Goal: Task Accomplishment & Management: Manage account settings

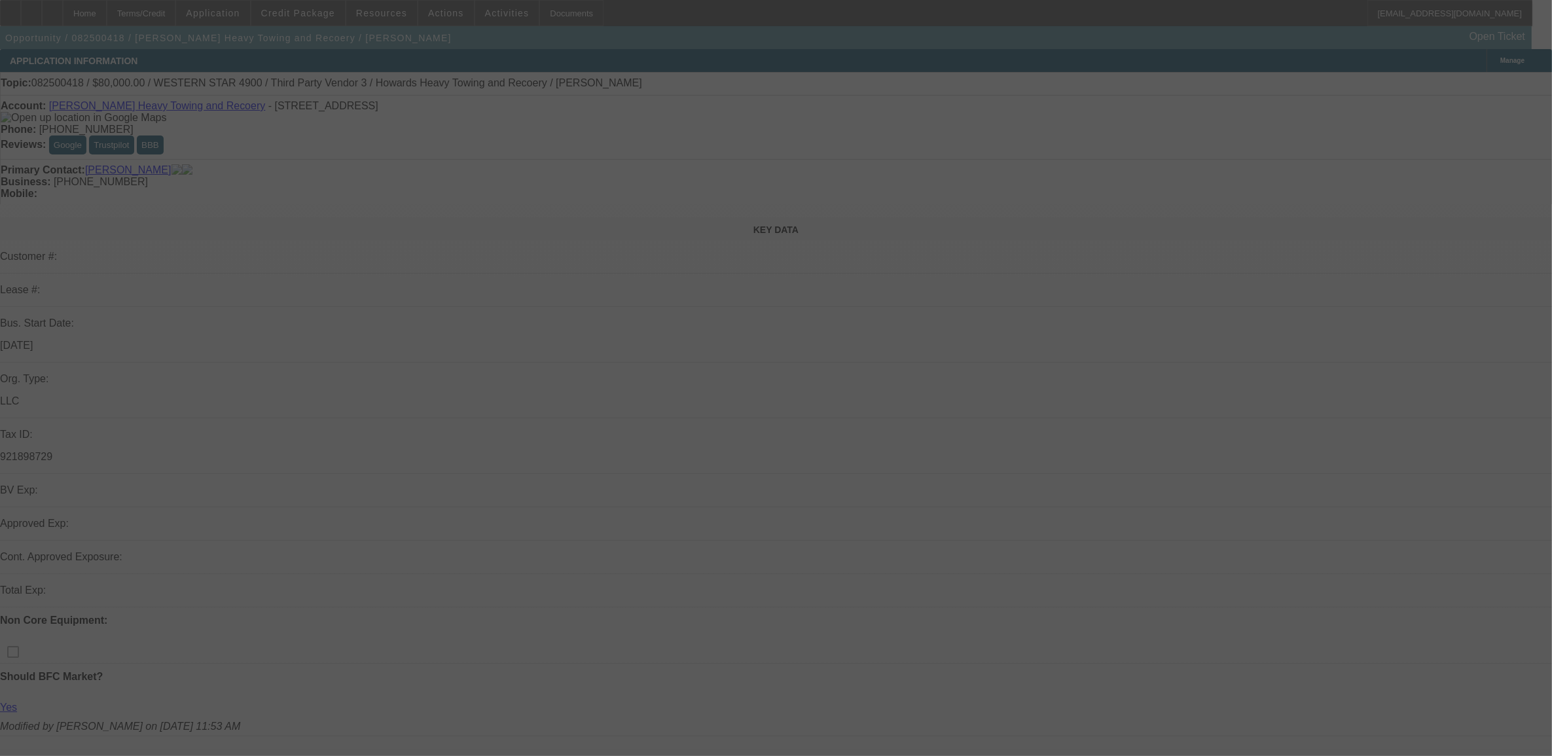
select select "0"
select select "0.1"
select select "0"
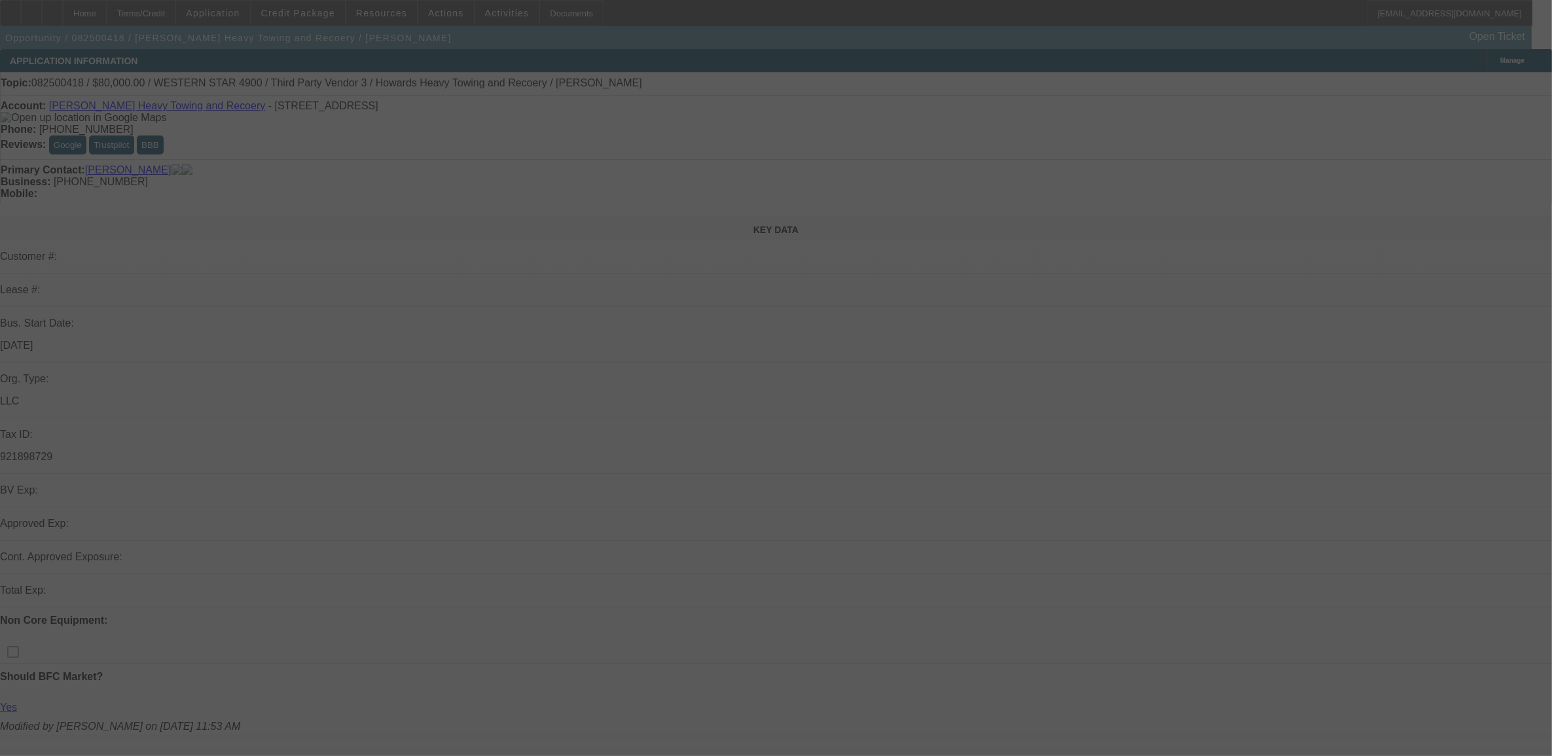
select select "0.1"
select select "0"
select select "0.1"
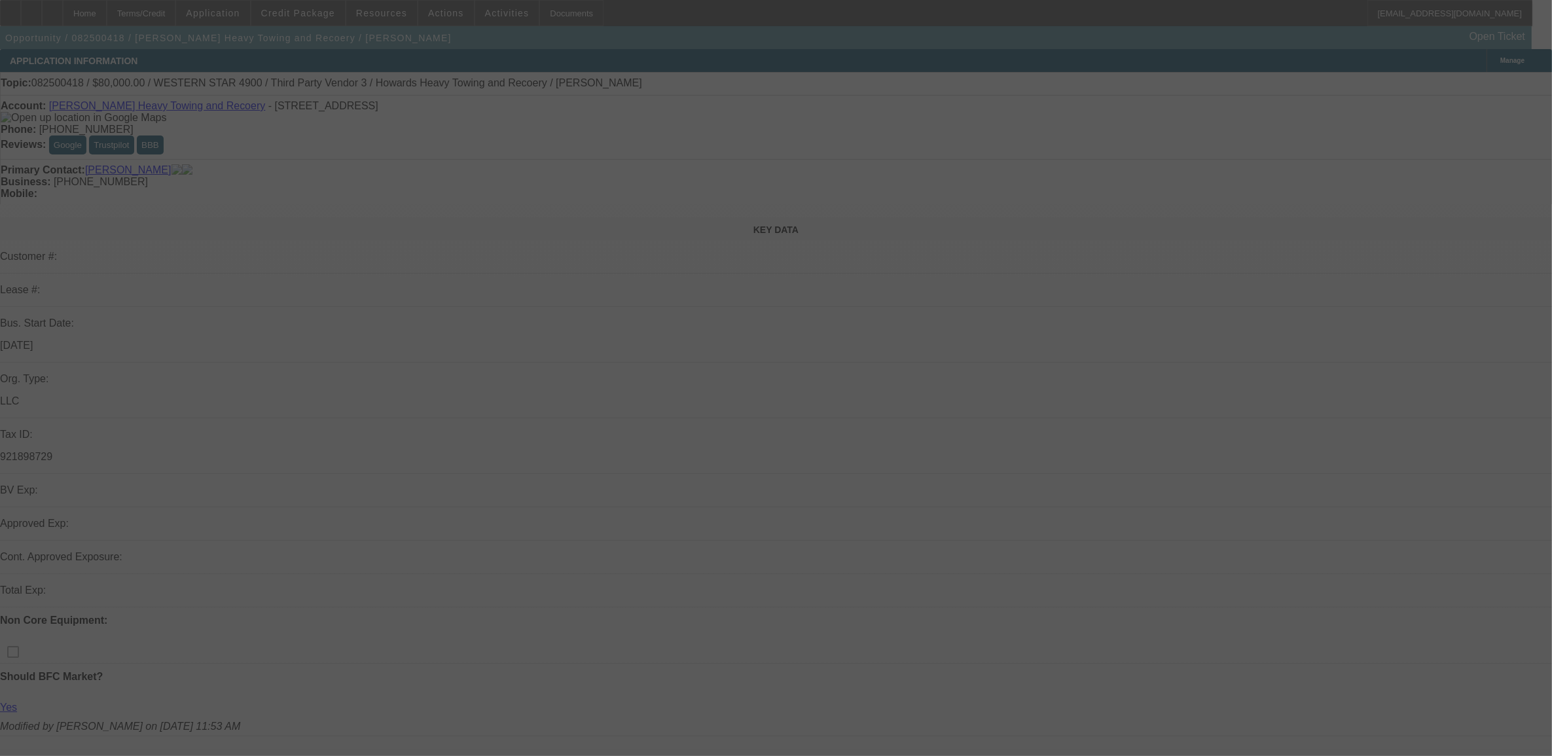
select select "0"
select select "0.1"
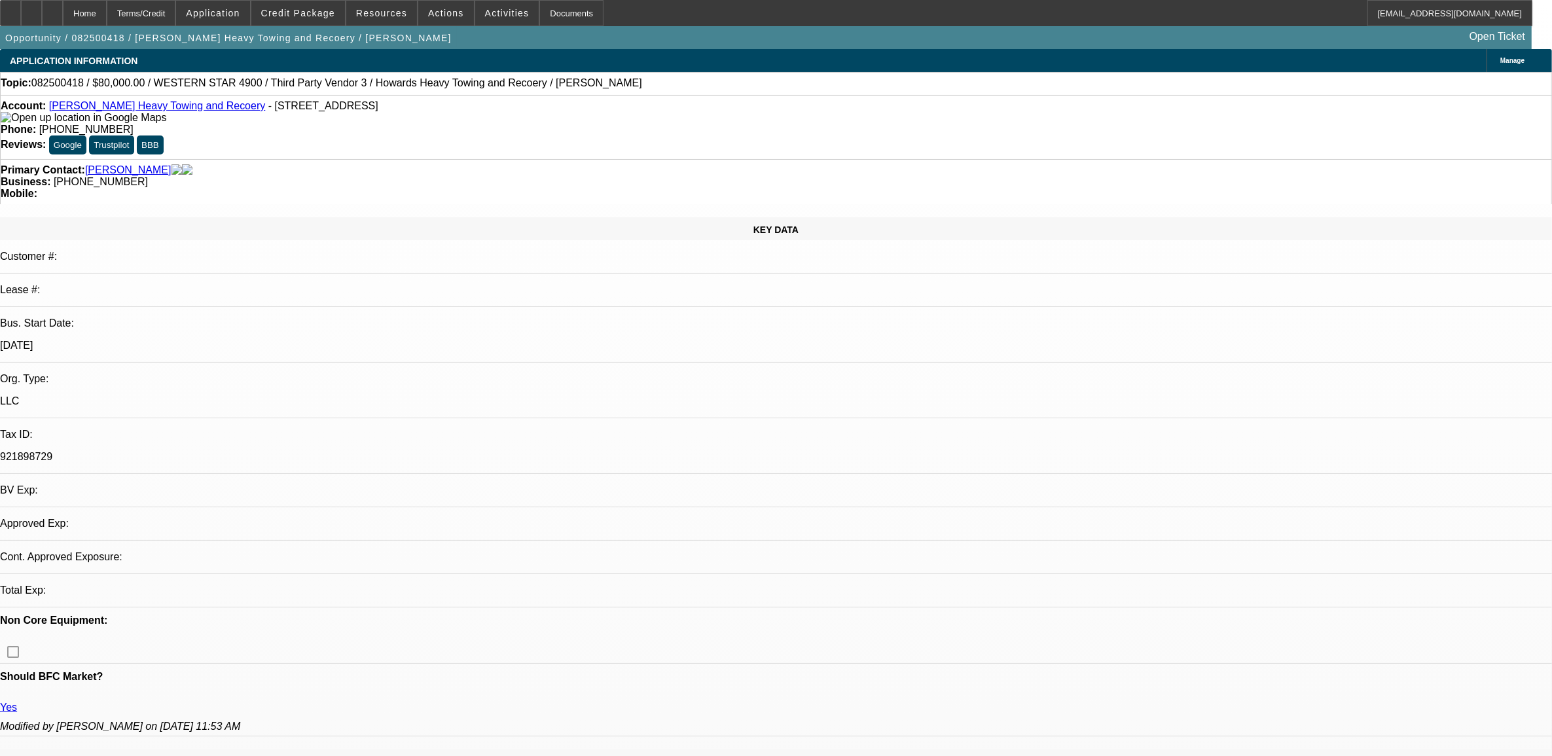
select select "1"
select select "2"
select select "4"
select select "1"
select select "2"
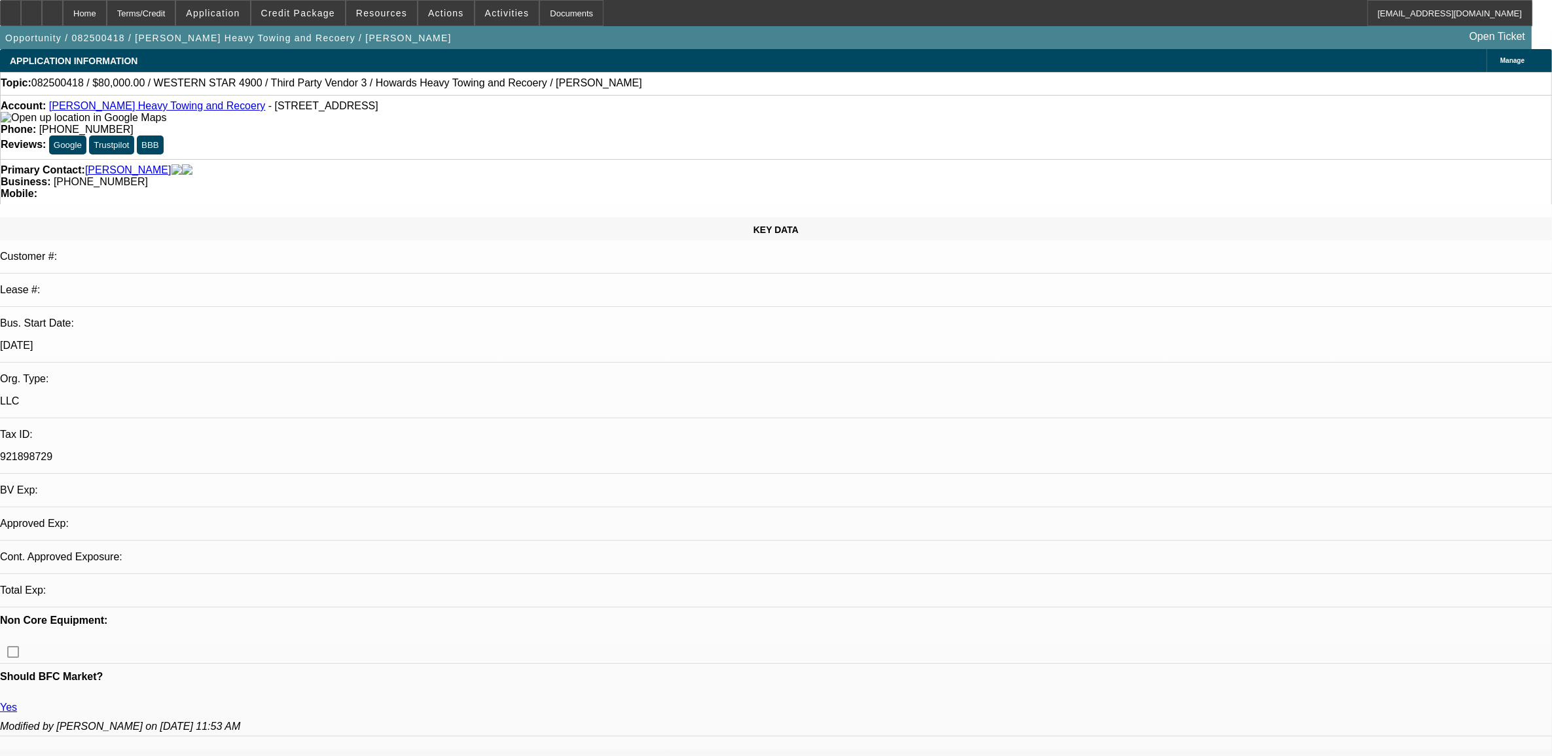
select select "4"
select select "1"
select select "2"
select select "4"
select select "1"
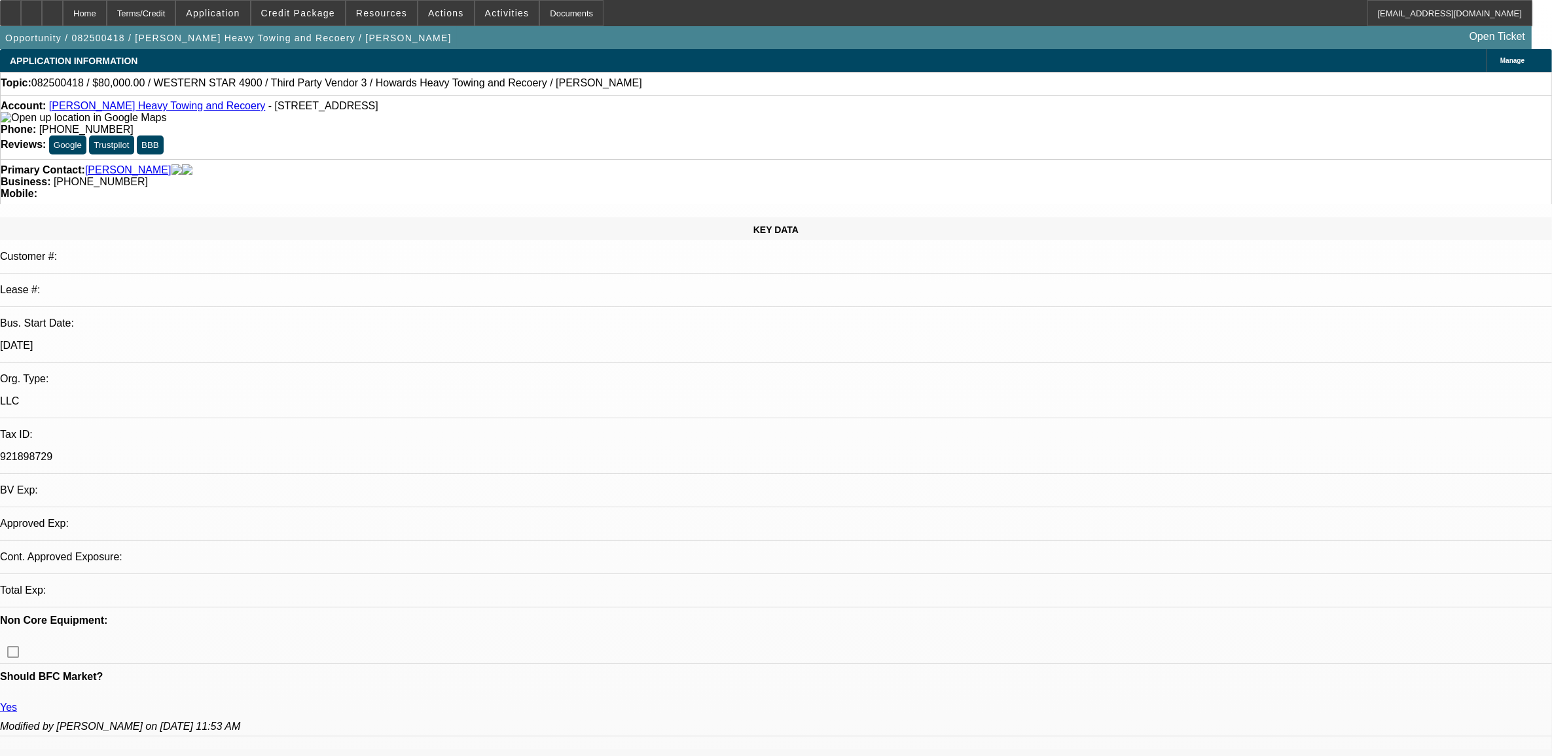
select select "2"
select select "4"
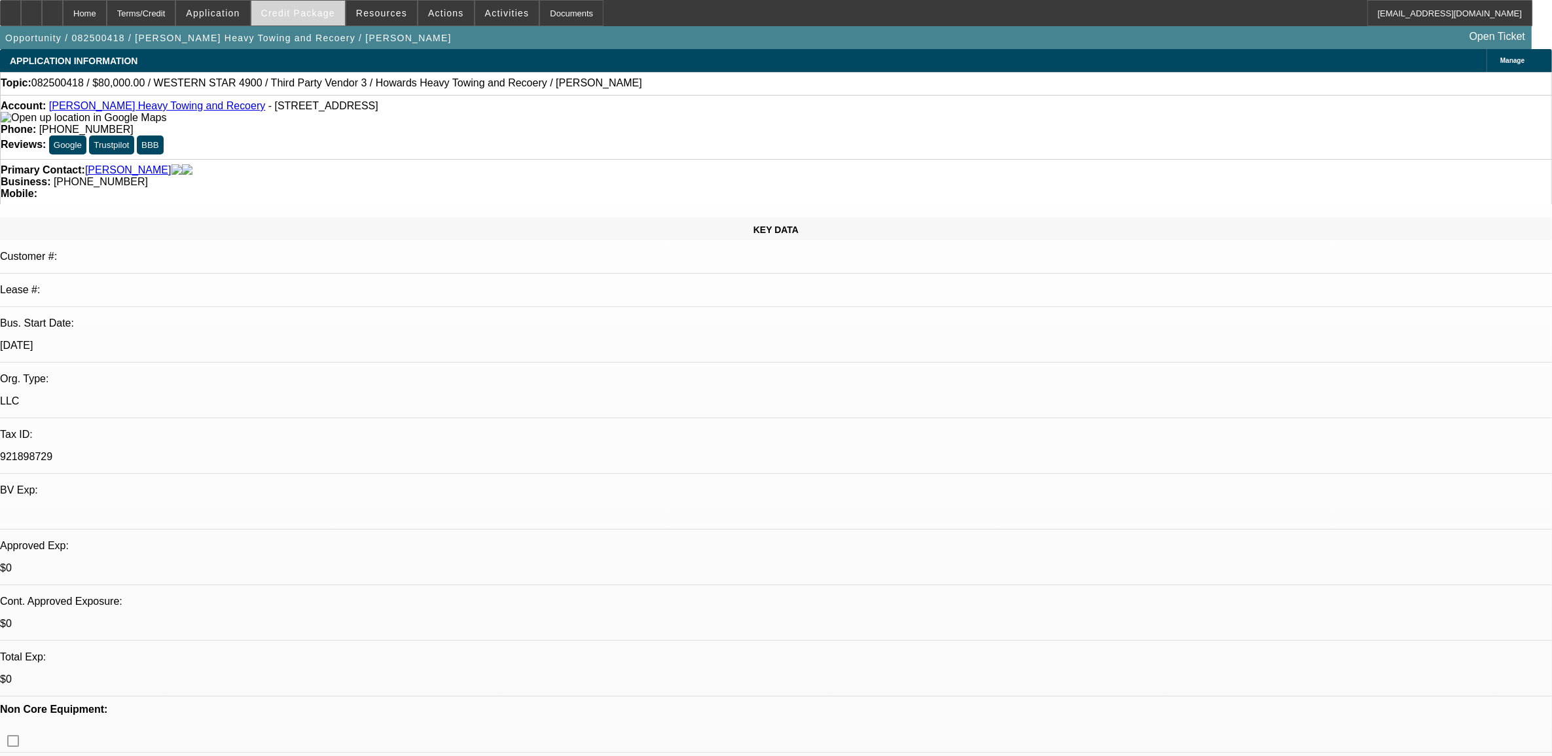
click at [308, 11] on span "Credit Package" at bounding box center [298, 13] width 74 height 10
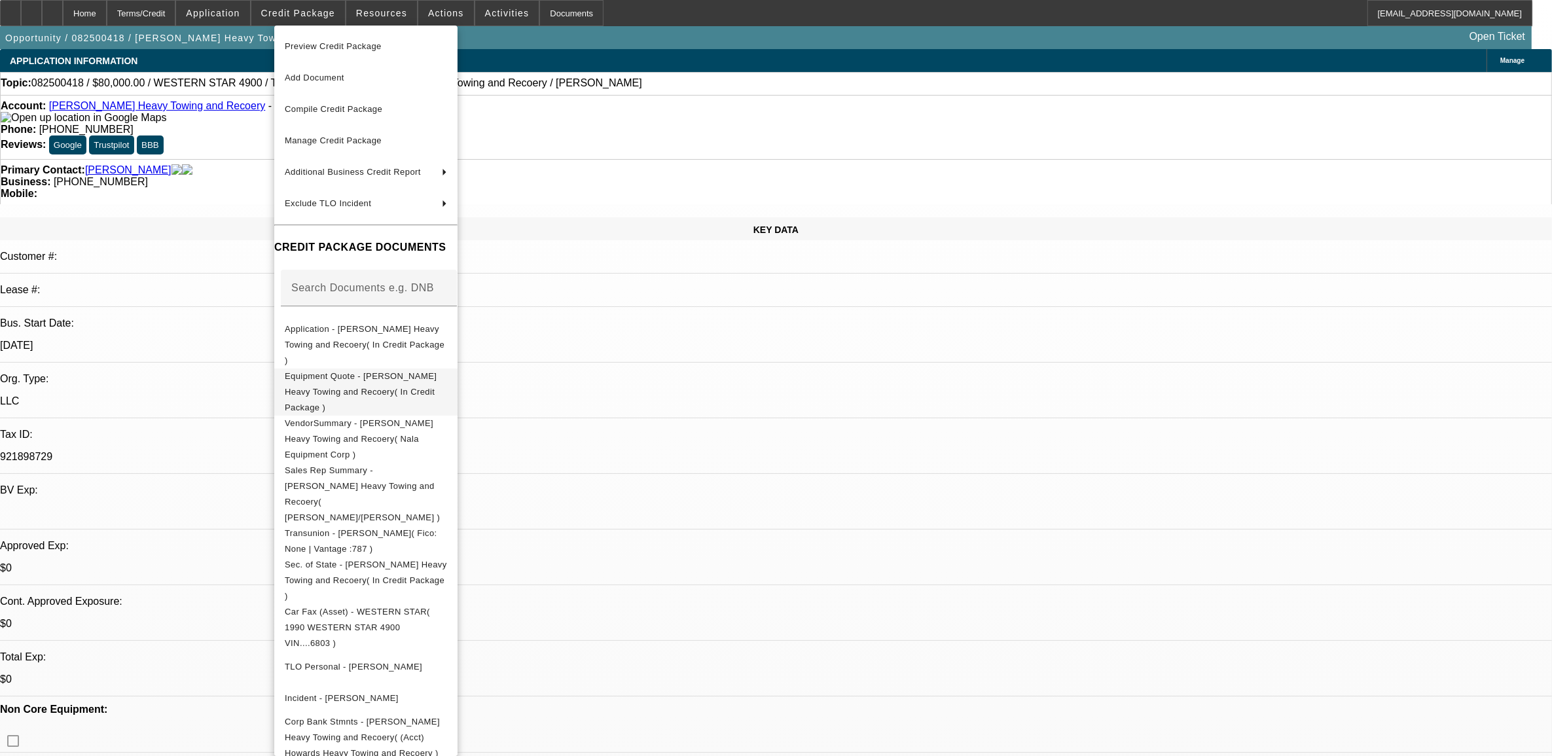
click at [362, 370] on span "Equipment Quote - Howard's Heavy Towing and Recoery( In Credit Package )" at bounding box center [361, 390] width 152 height 41
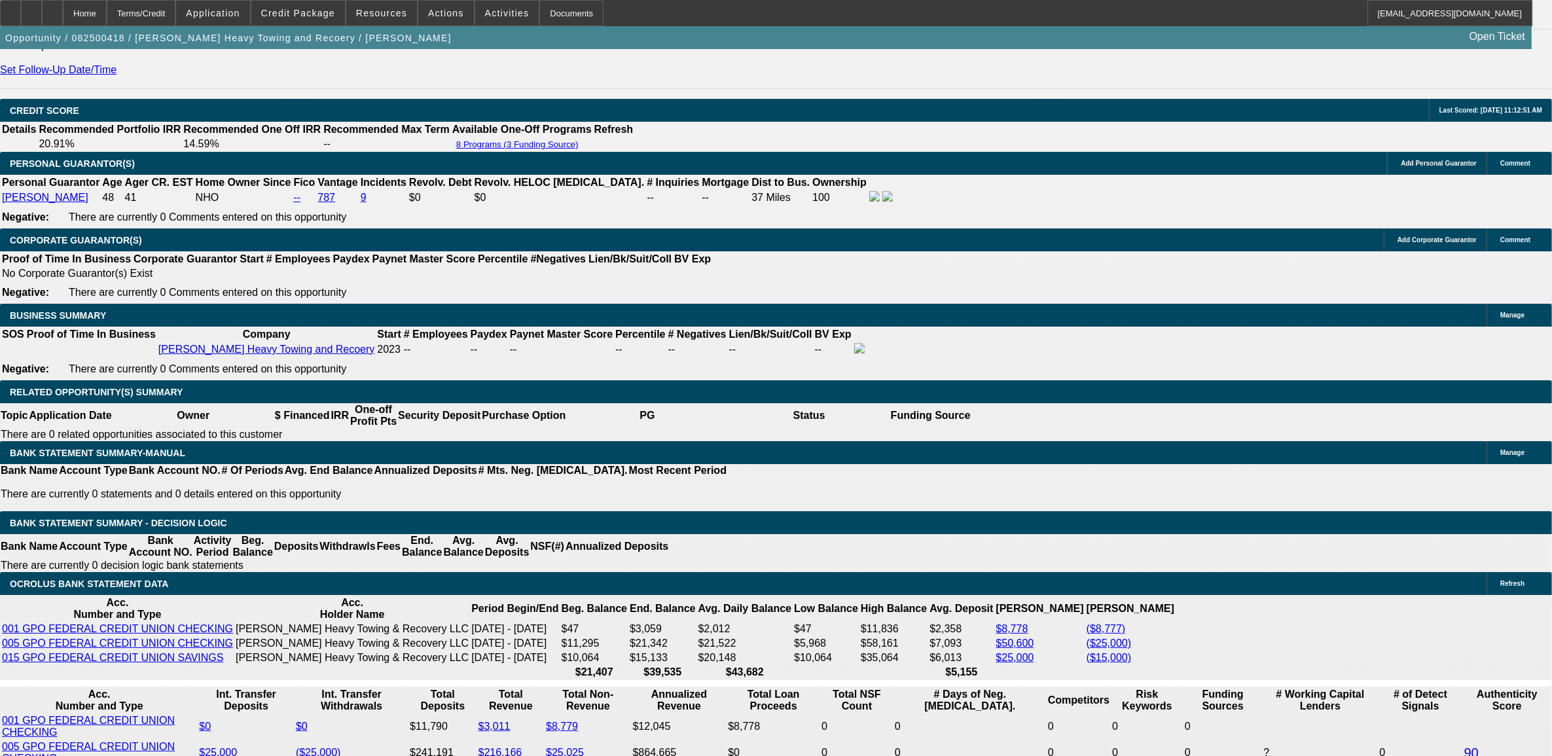
scroll to position [1963, 0]
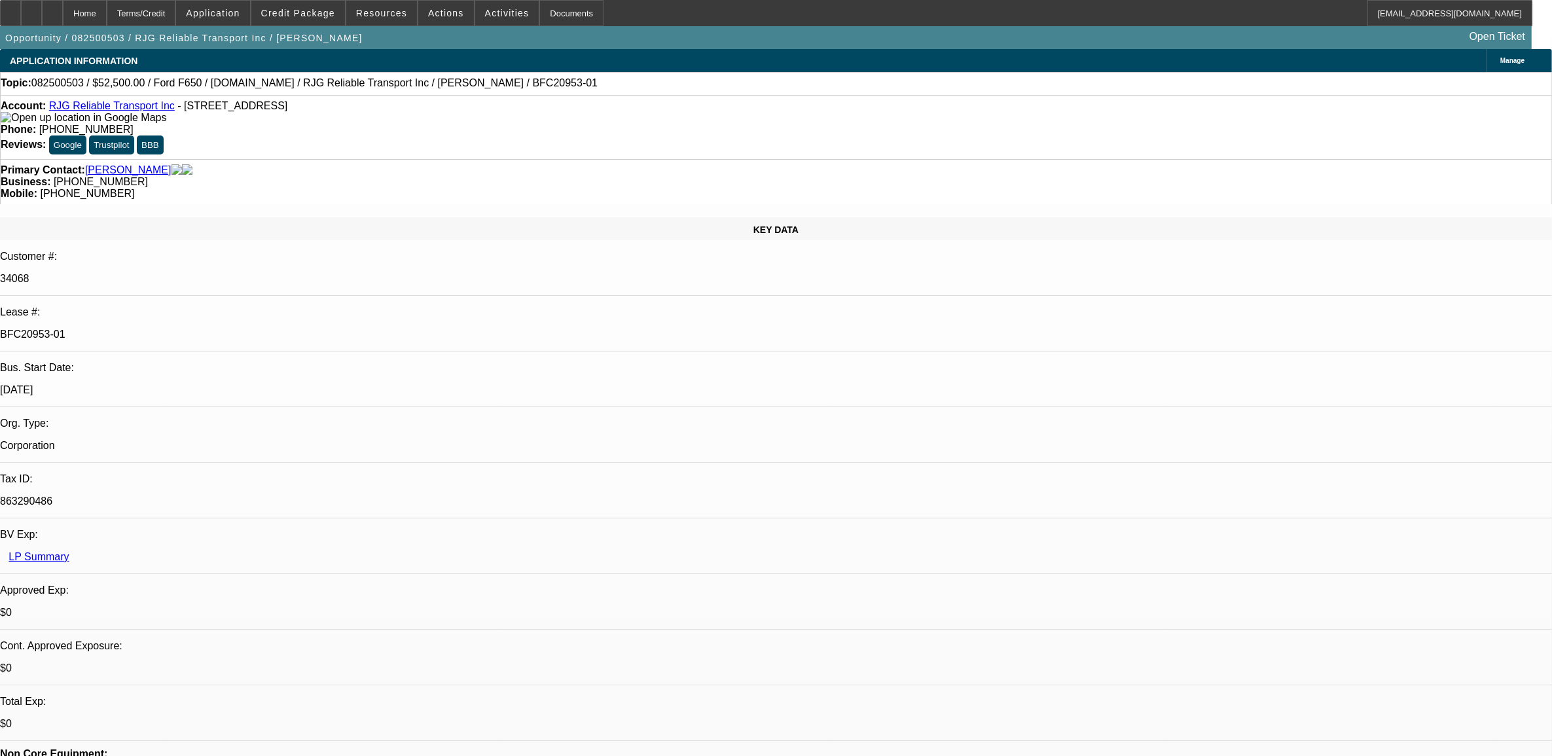
select select "0"
select select "0.1"
select select "0"
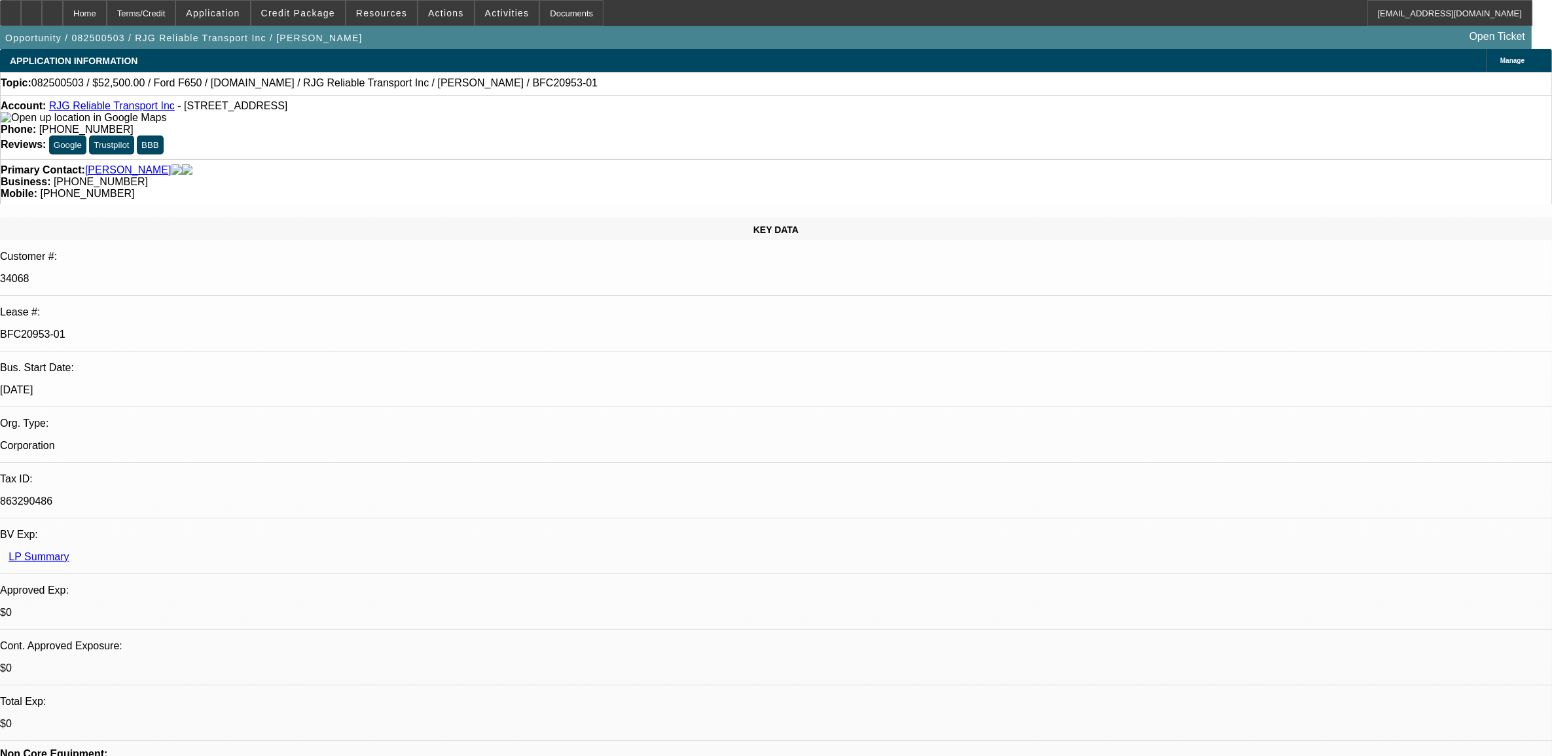
select select "0.1"
select select "0"
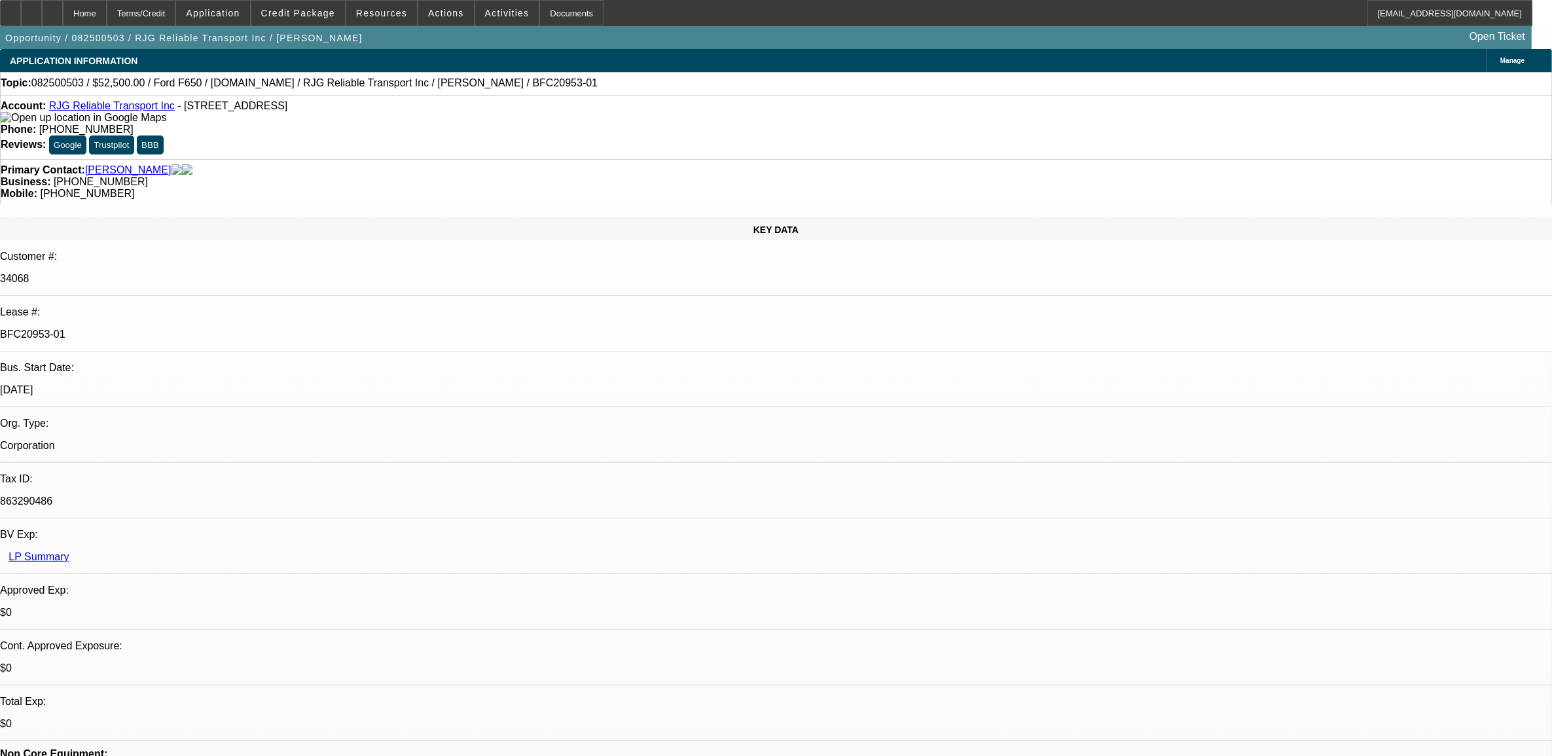
select select "0"
select select "1"
select select "3"
select select "4"
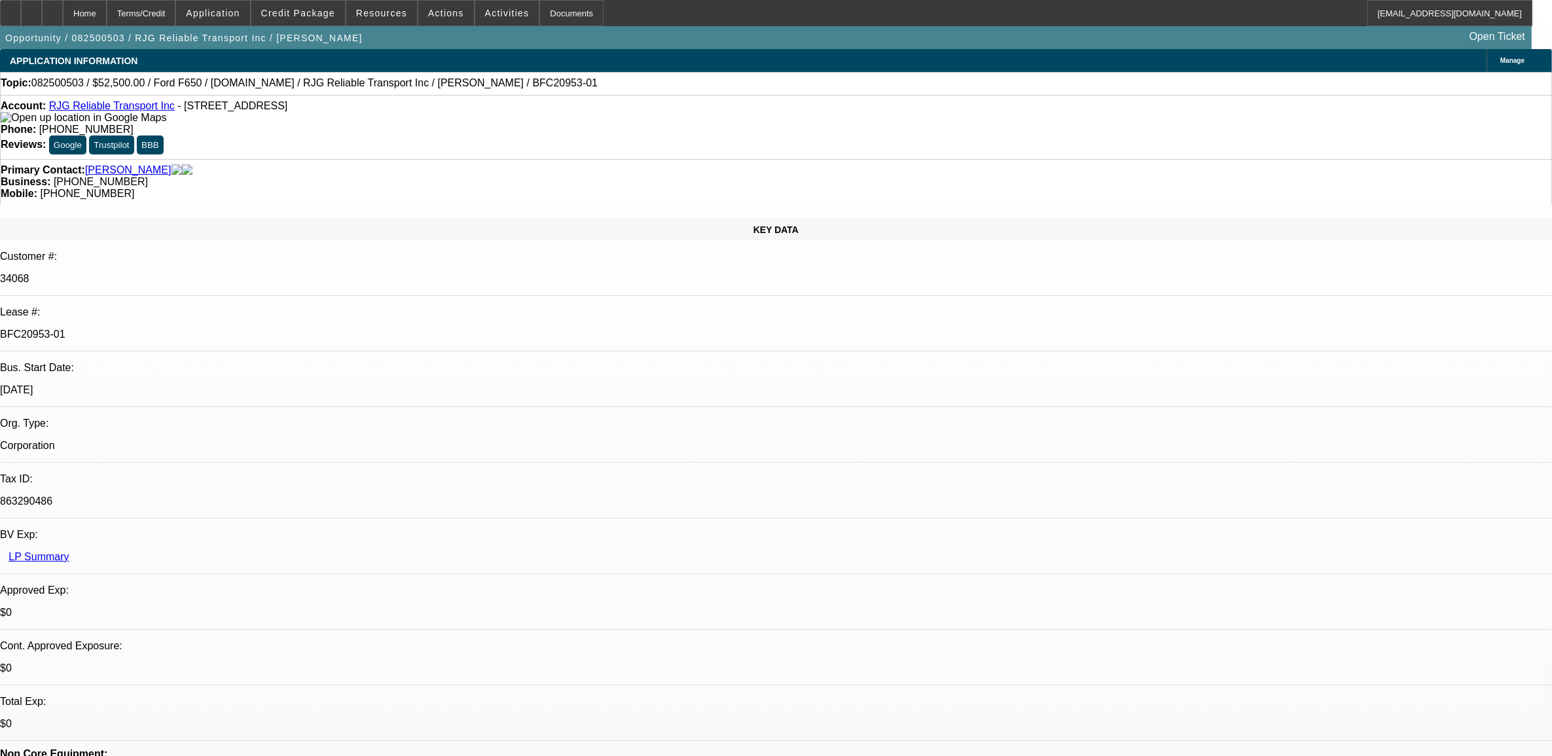
select select "1"
select select "3"
select select "4"
select select "1"
select select "3"
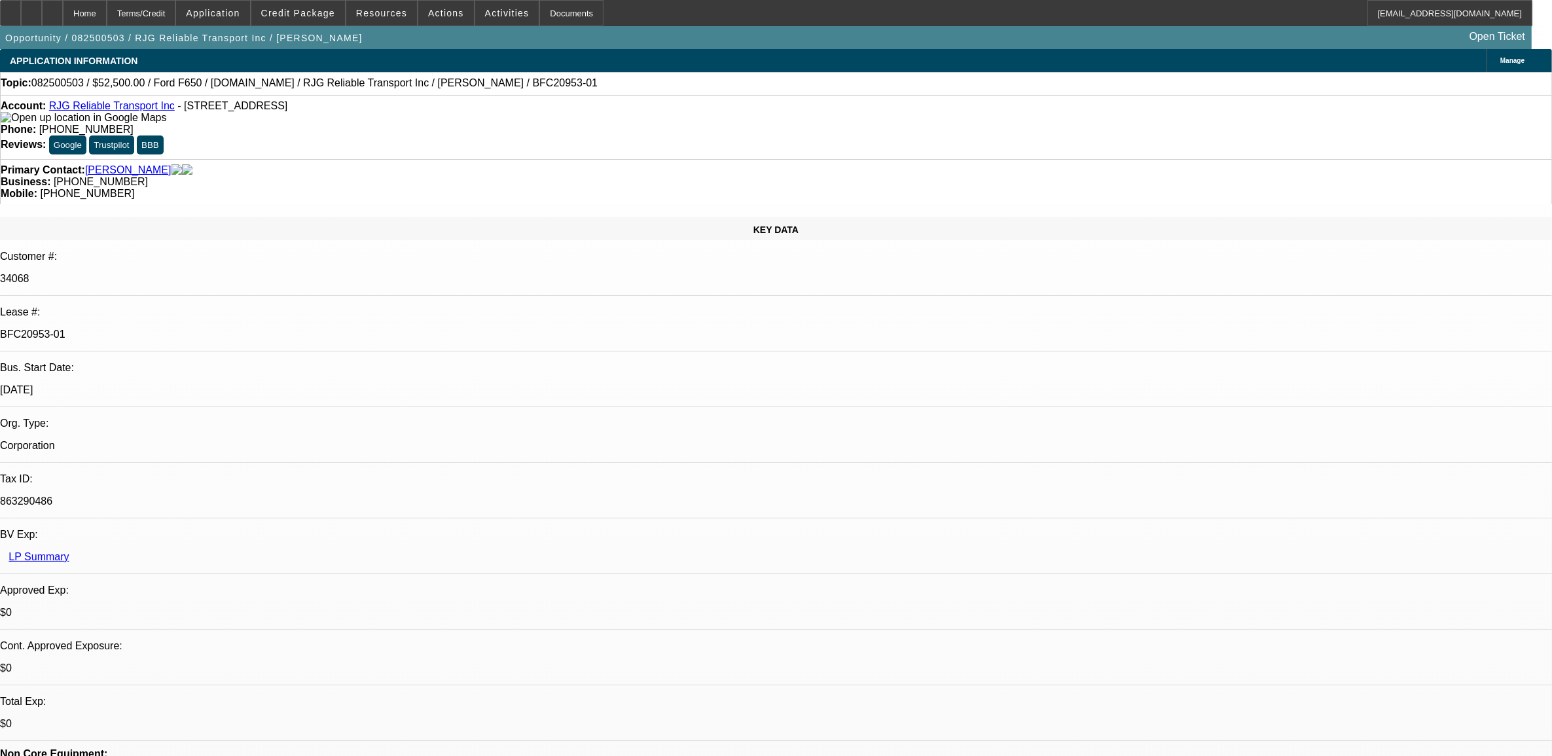
select select "6"
select select "1"
select select "6"
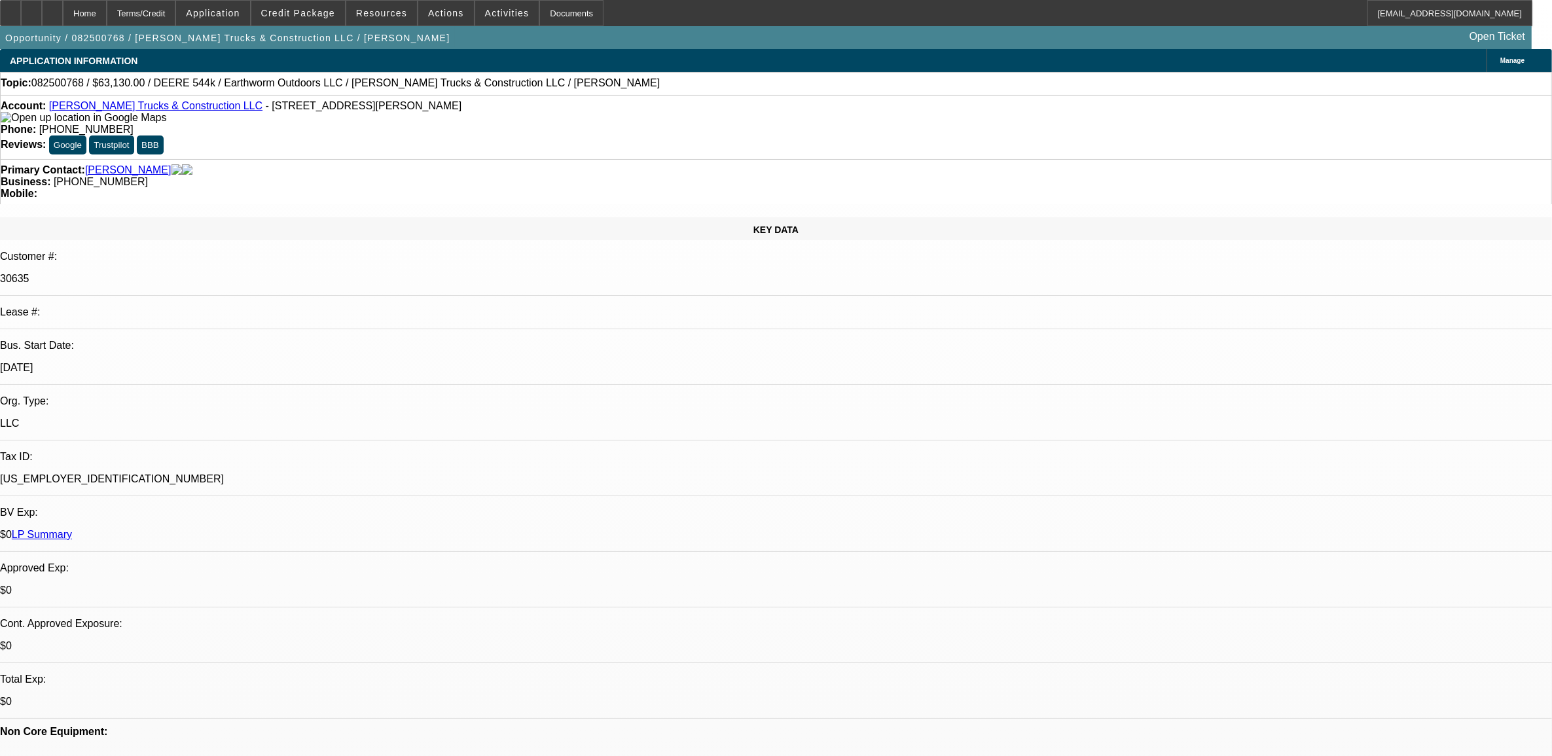
select select "0"
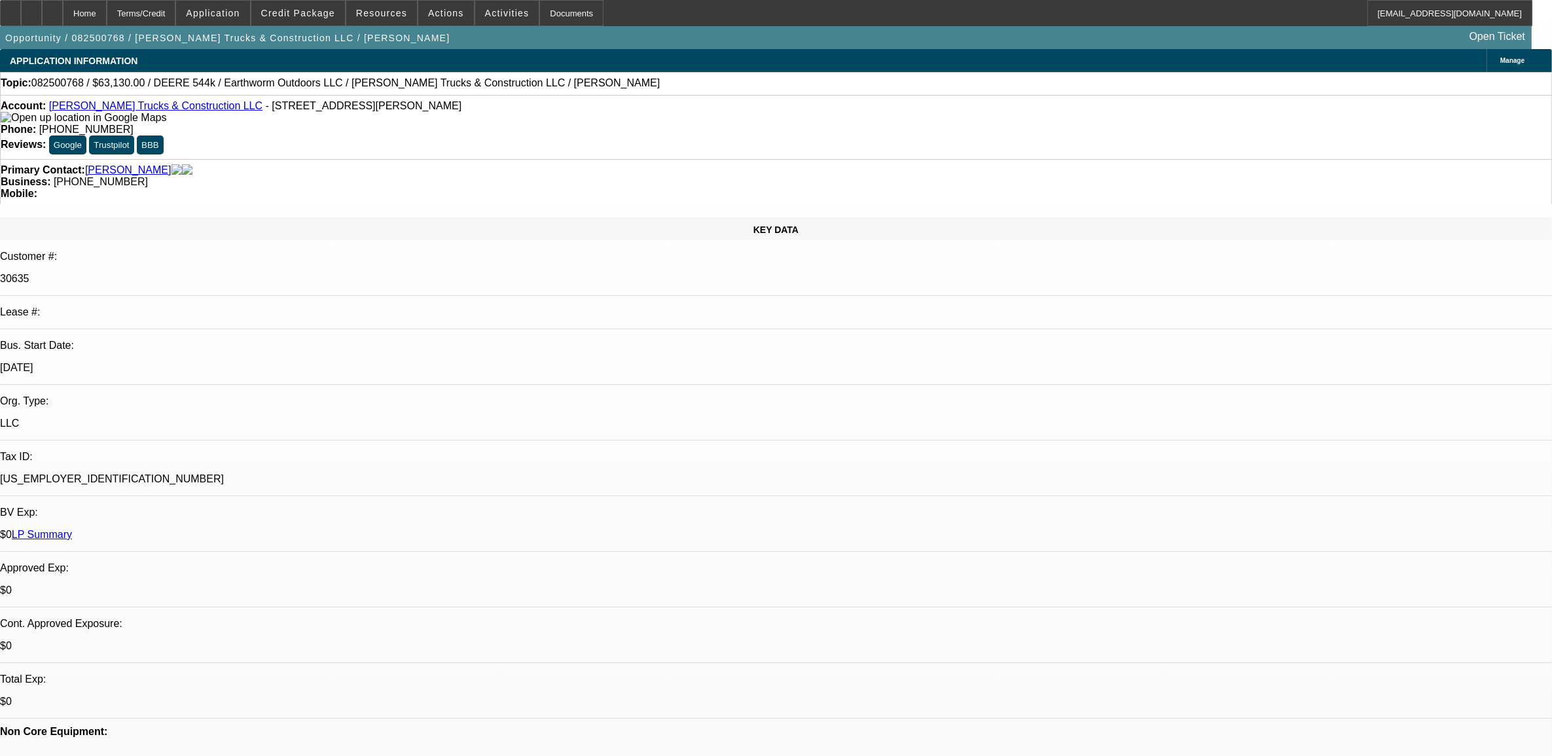
select select "0"
select select "1"
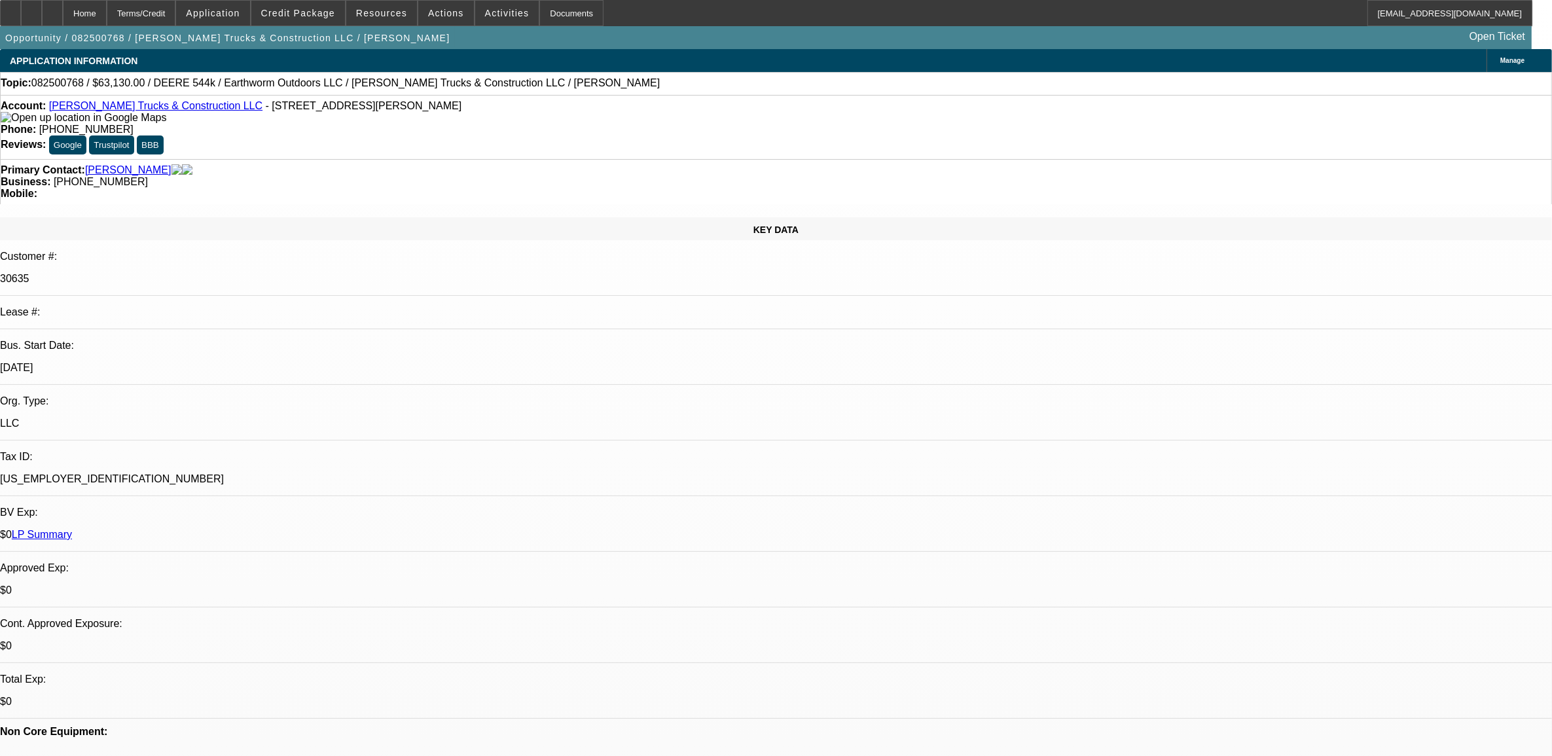
select select "2"
select select "6"
select select "1"
select select "2"
select select "6"
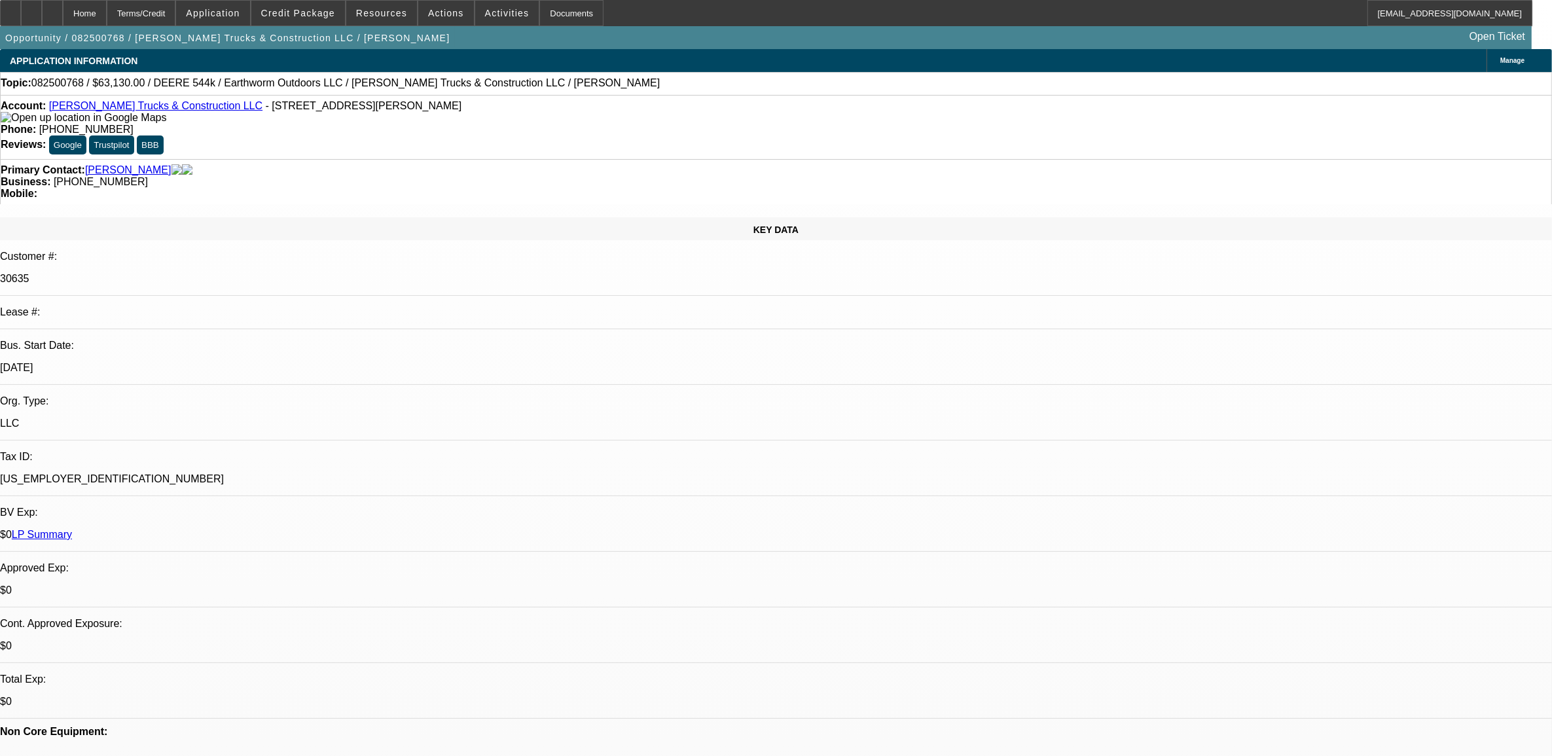
select select "1"
select select "2"
select select "6"
drag, startPoint x: 308, startPoint y: 137, endPoint x: 295, endPoint y: 135, distance: 13.2
click at [296, 159] on div "Primary Contact: Stovall, Debra Business: (678) 663-3918 Mobile:" at bounding box center [776, 181] width 1552 height 45
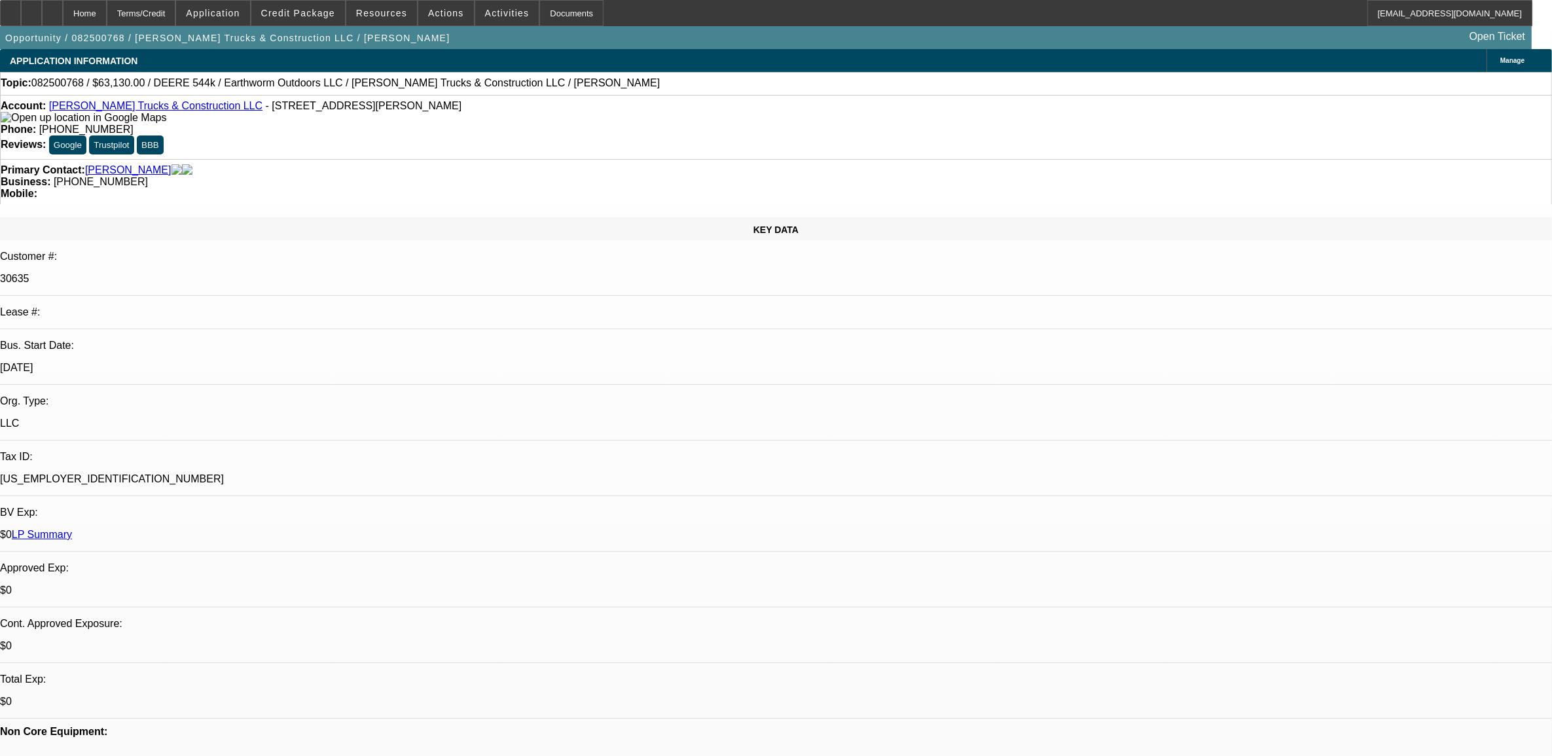
click at [69, 86] on span "082500768 / $63,130.00 / DEERE 544k / Earthworm Outdoors LLC / Stovall Trucks &…" at bounding box center [345, 83] width 628 height 12
copy span "082500768"
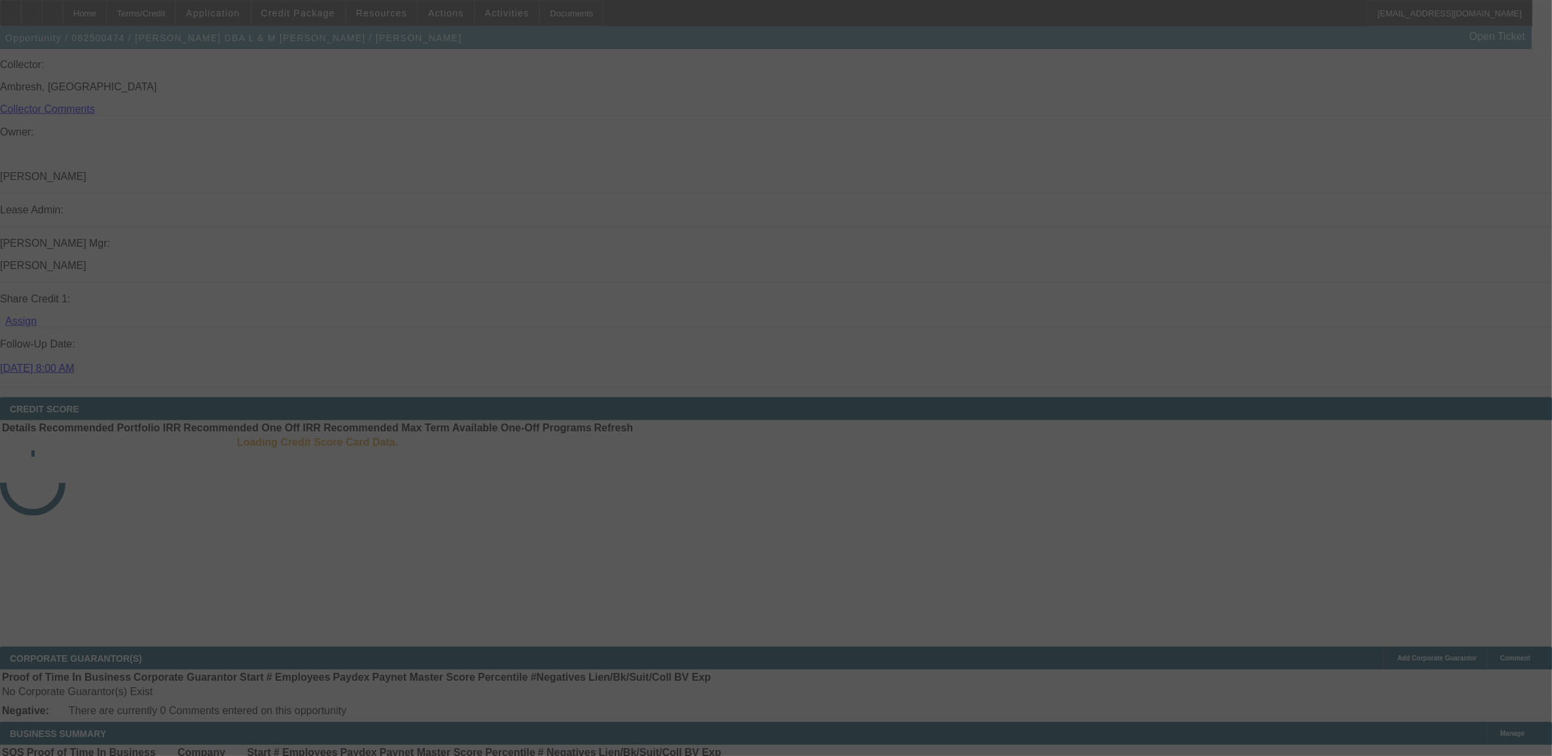
scroll to position [1635, 0]
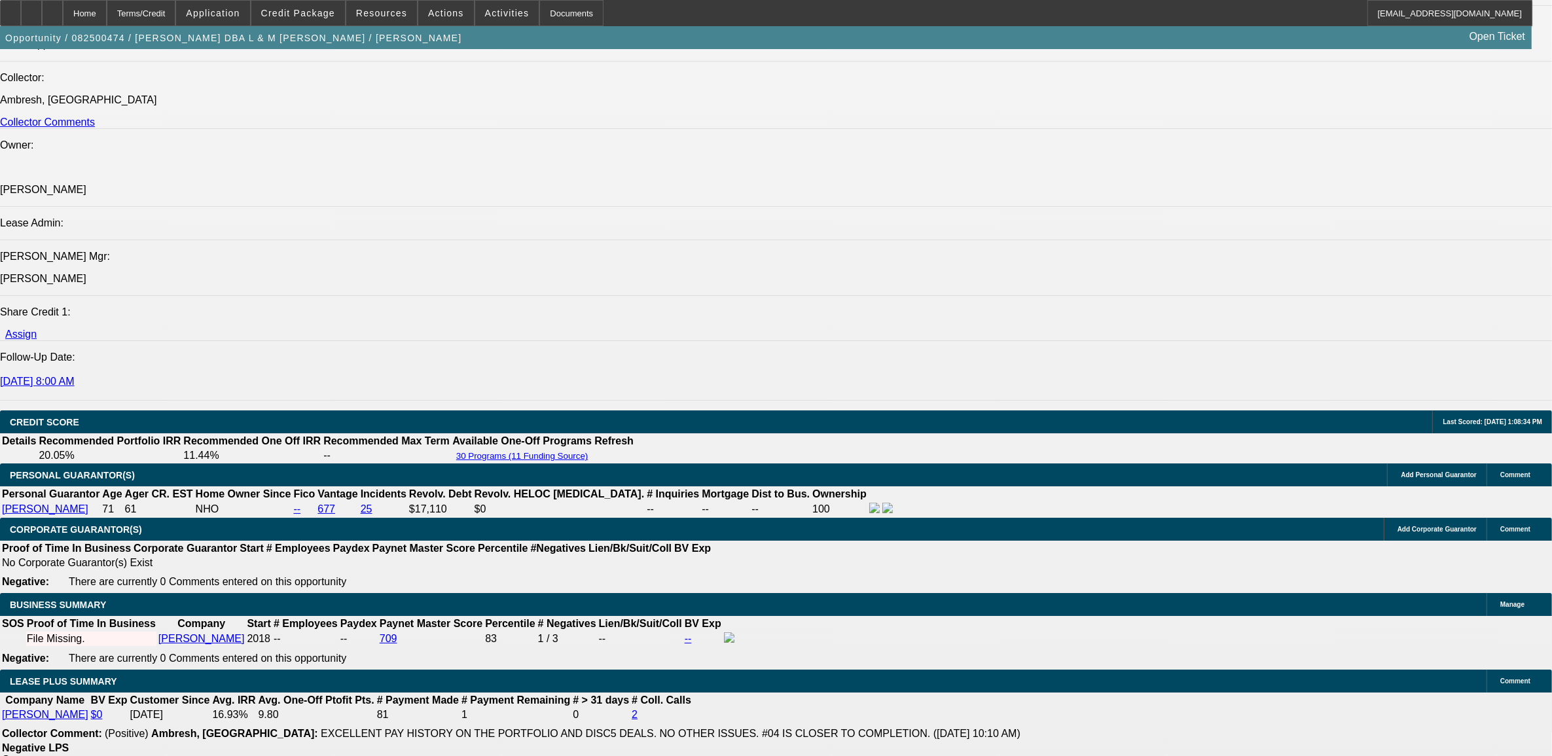
select select "0"
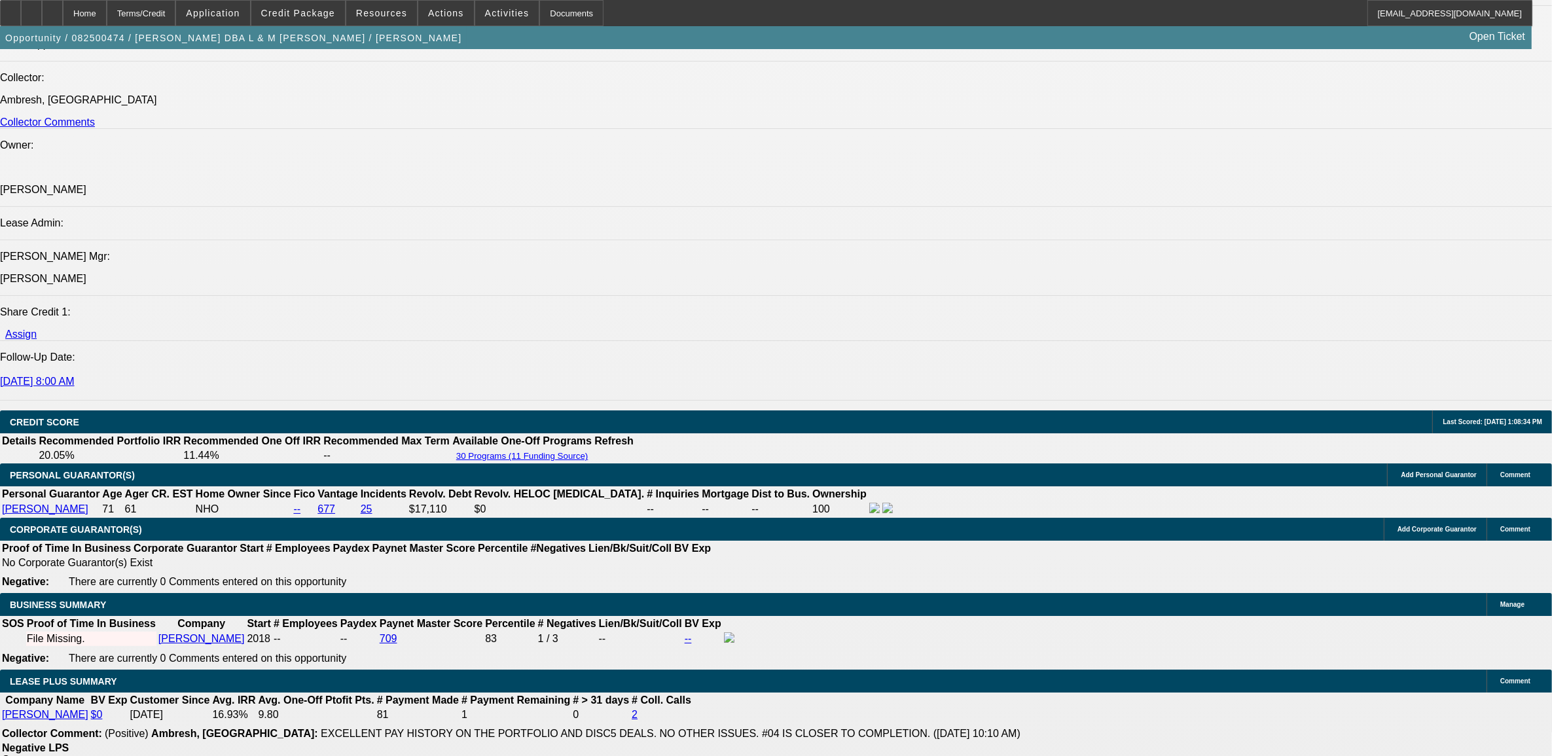
select select "0"
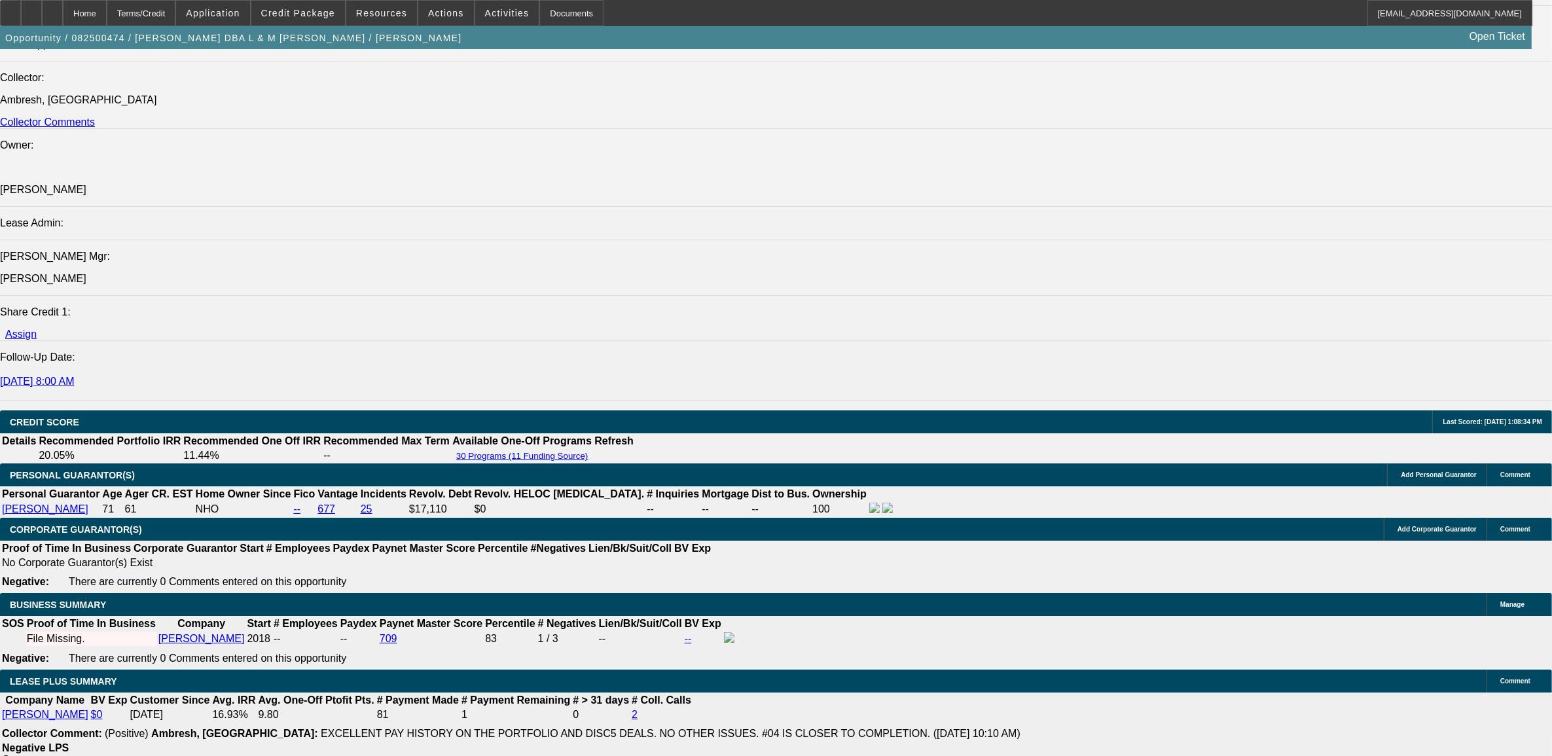
select select "0"
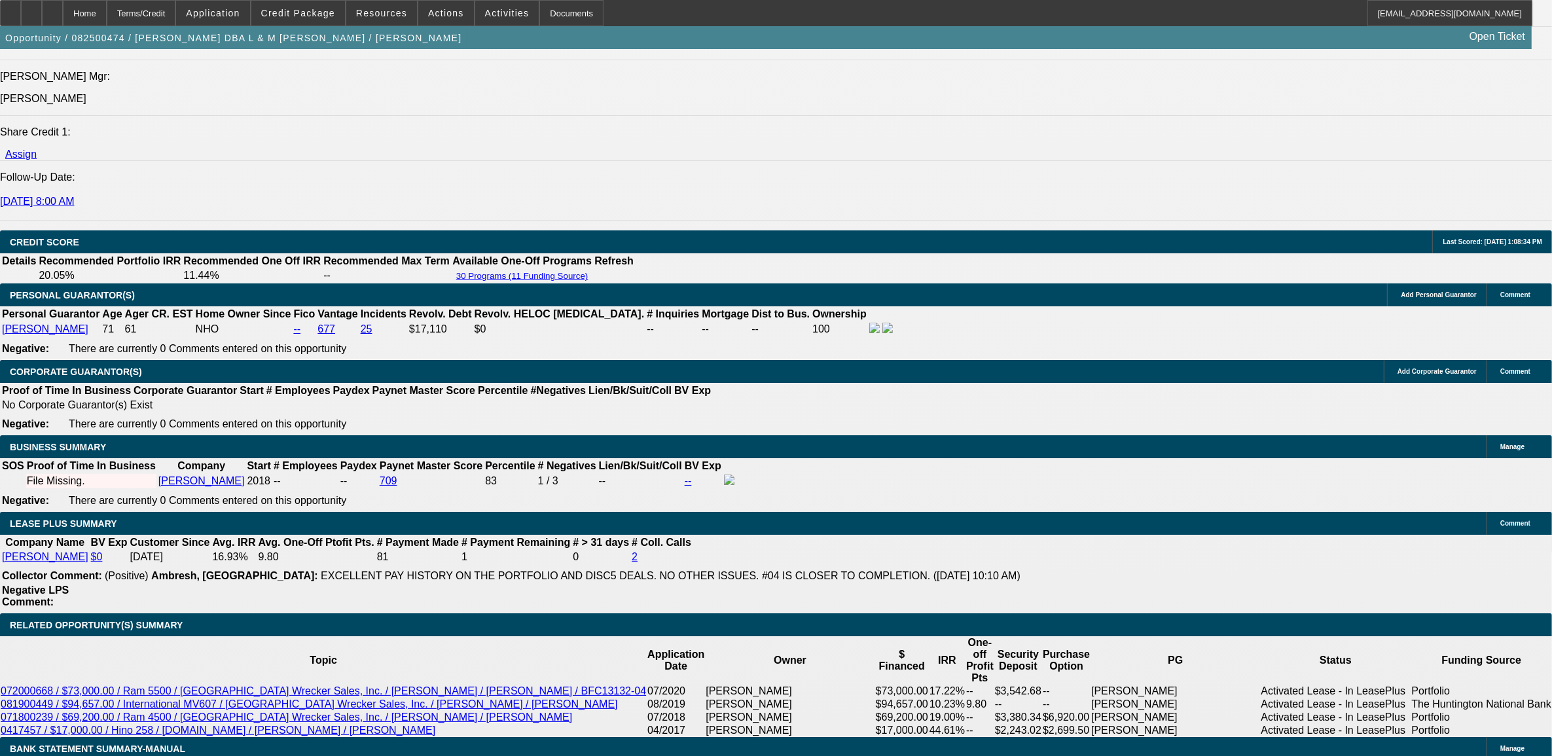
select select "1"
select select "3"
select select "6"
select select "1"
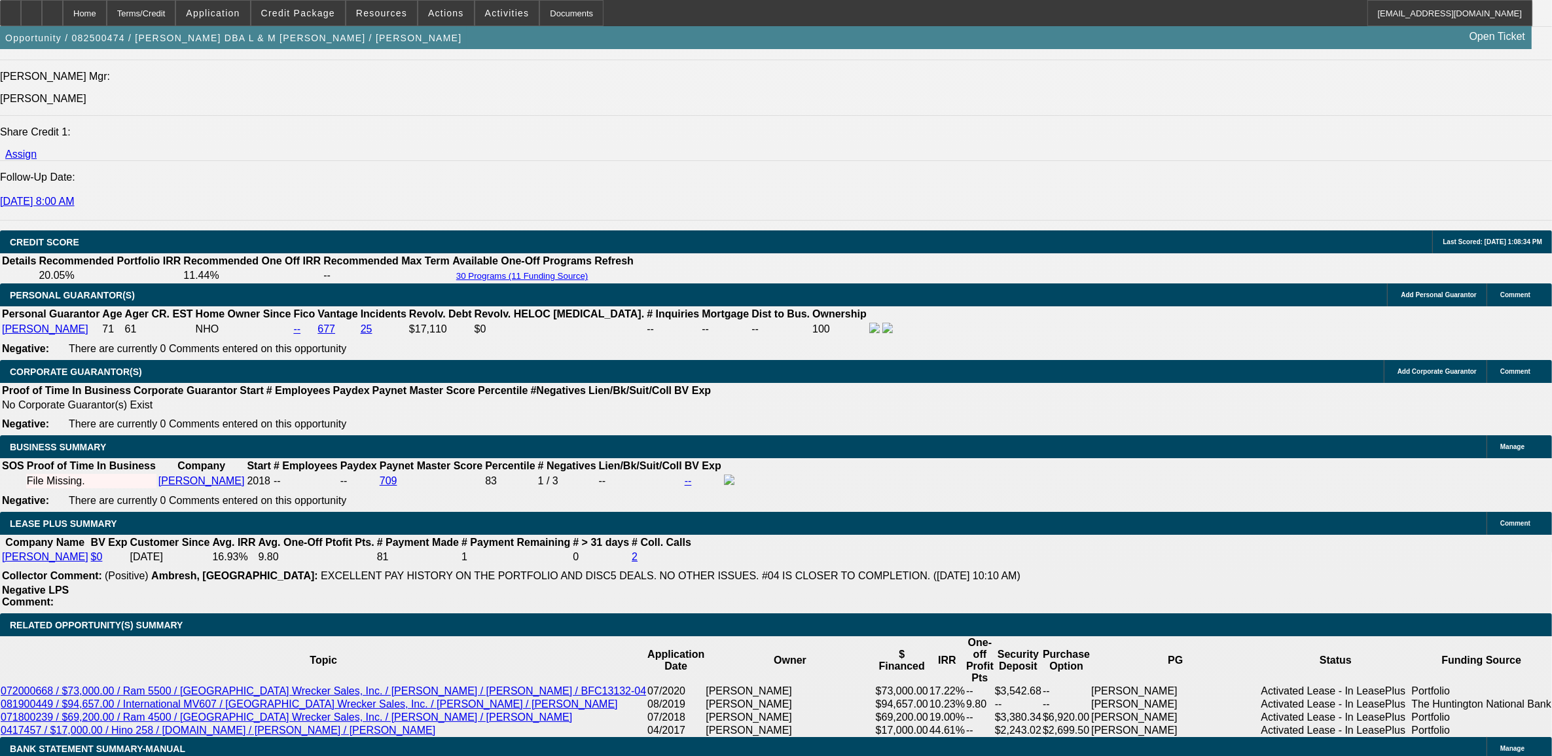
select select "6"
select select "1"
select select "3"
select select "6"
select select "1"
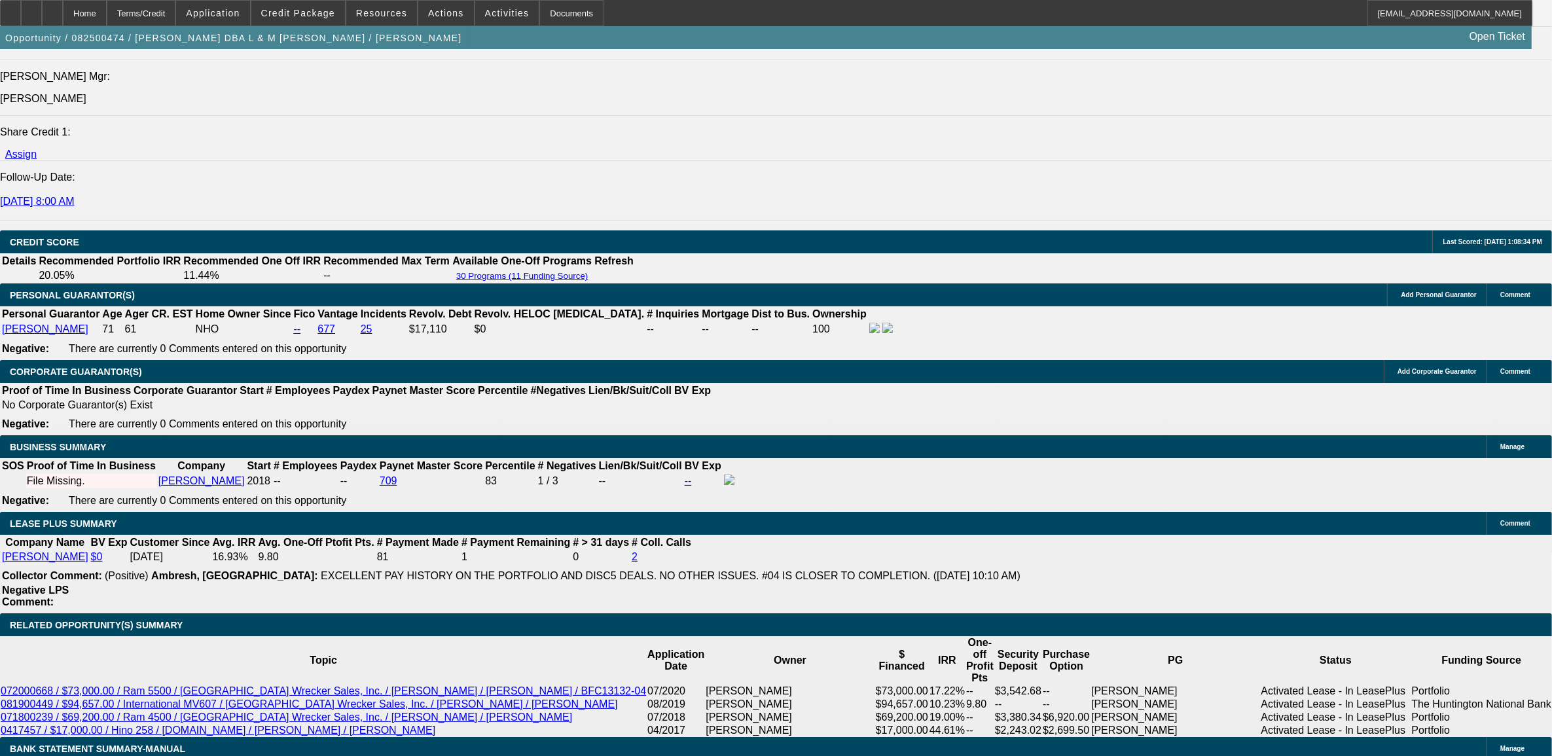
select select "2"
select select "6"
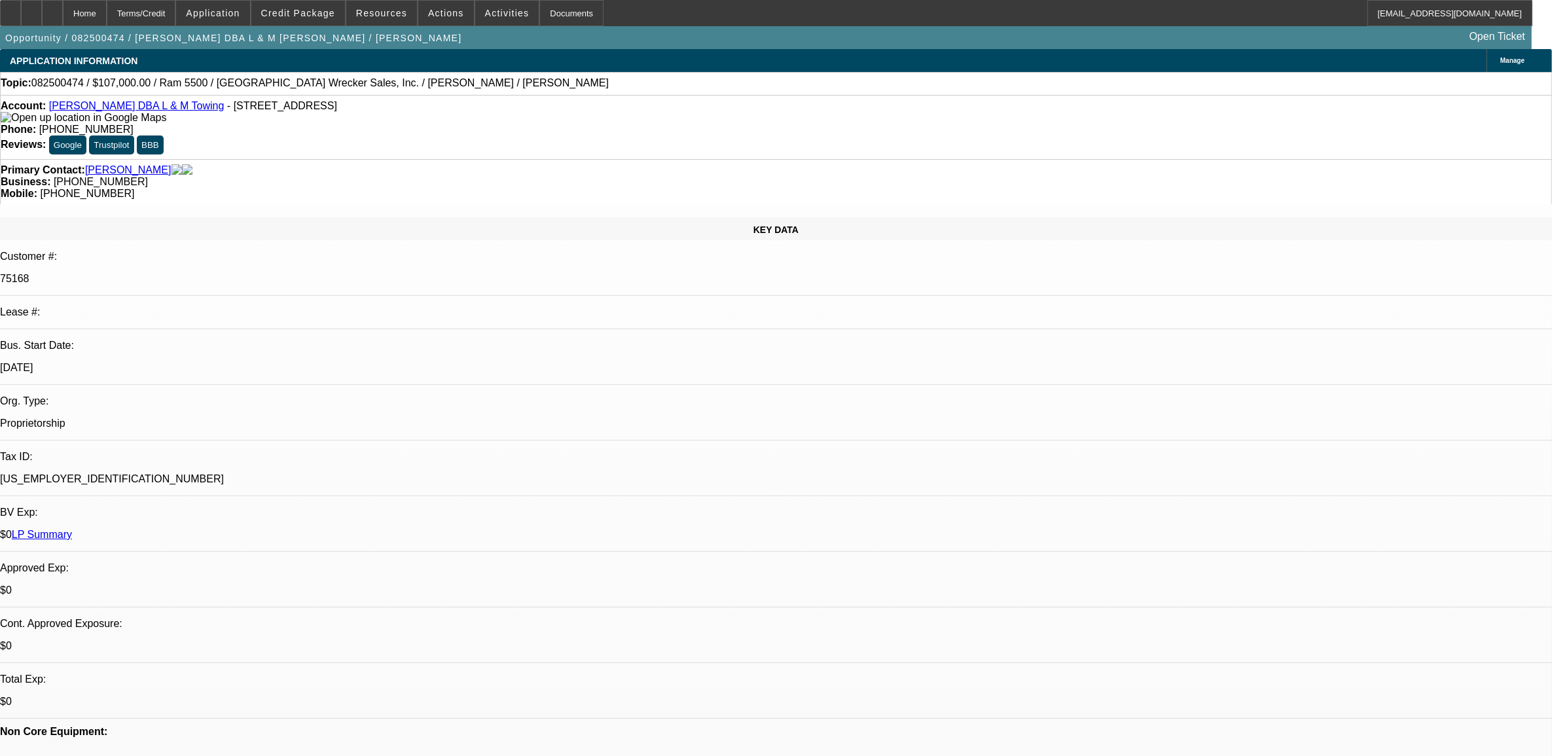
select select "0"
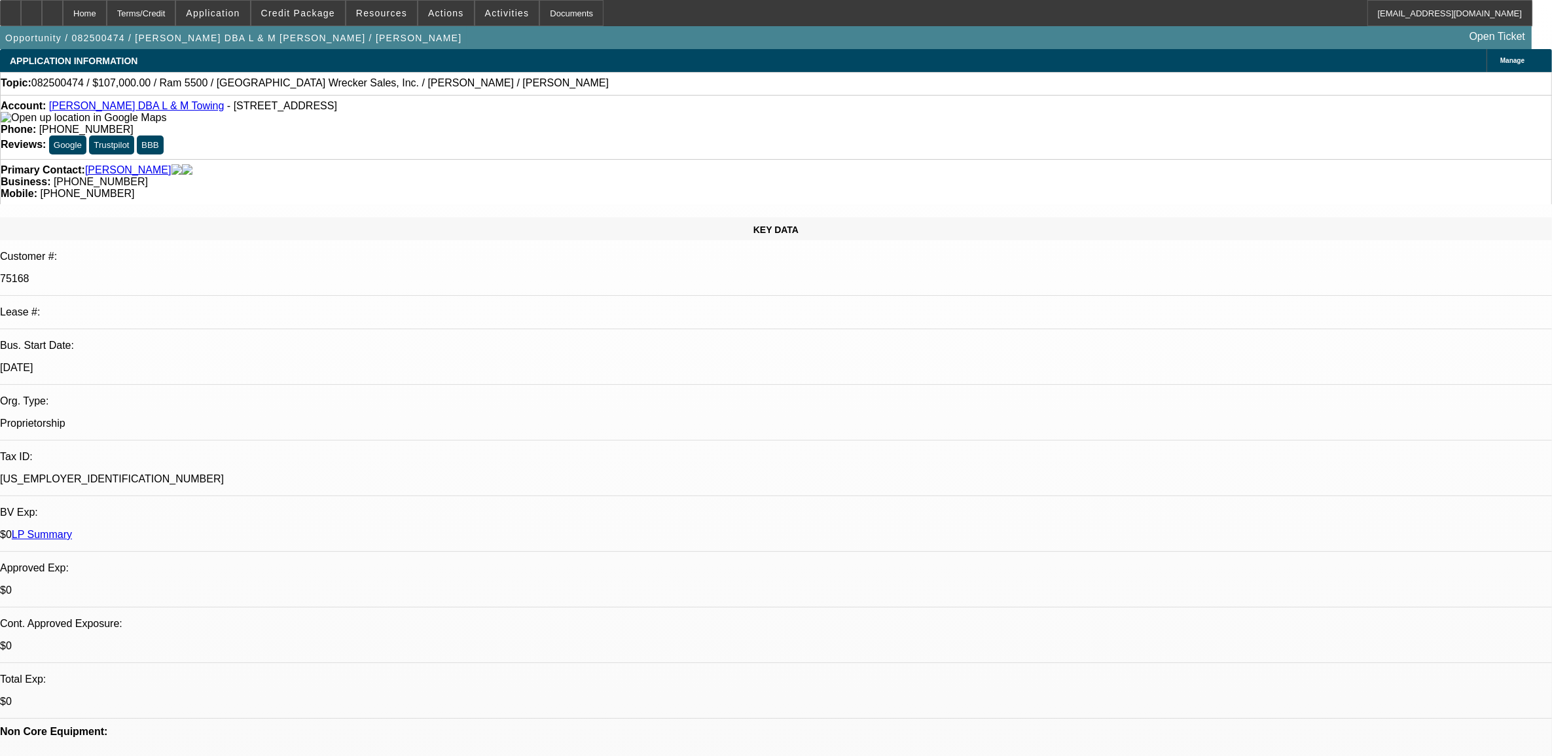
select select "0"
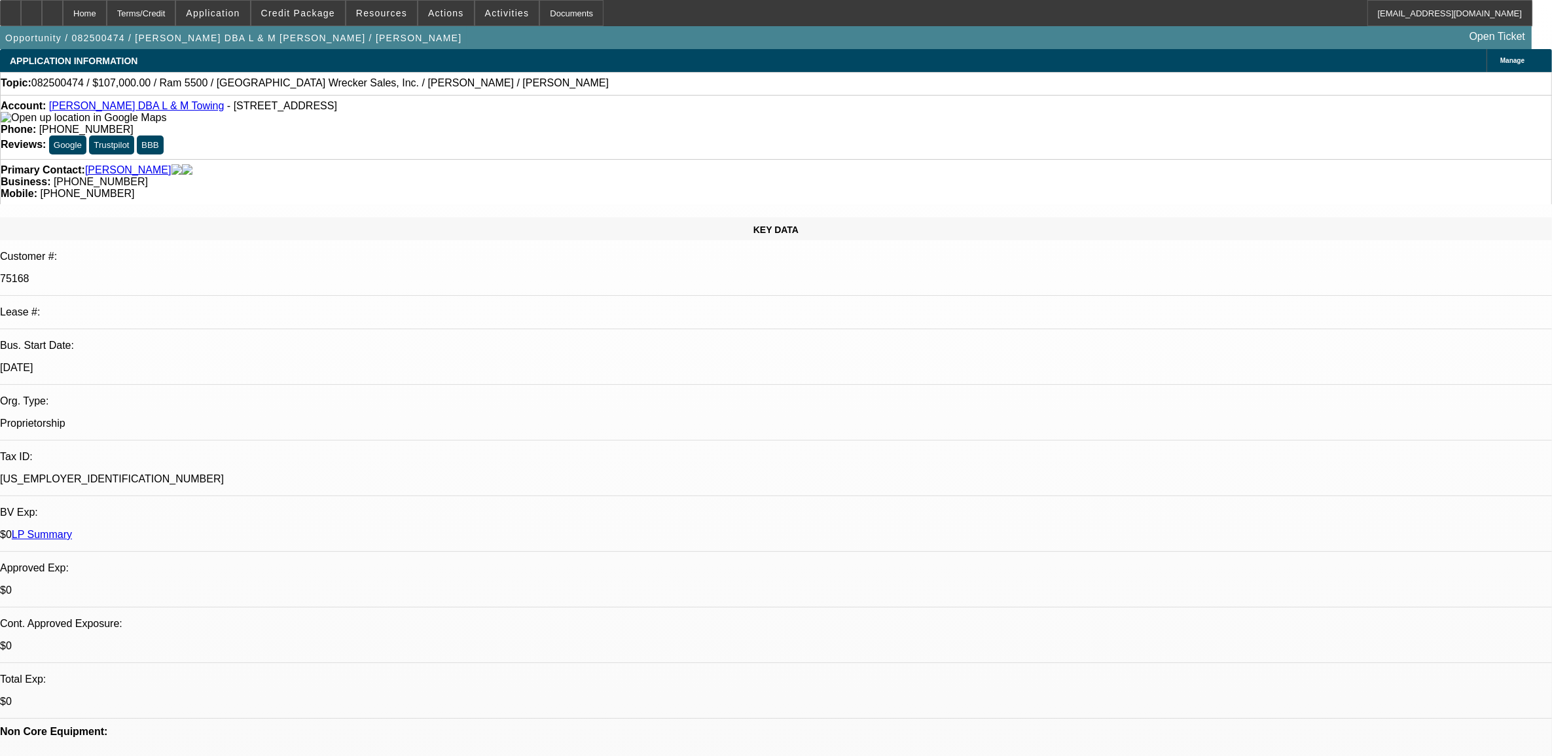
select select "0"
select select "1"
select select "3"
select select "6"
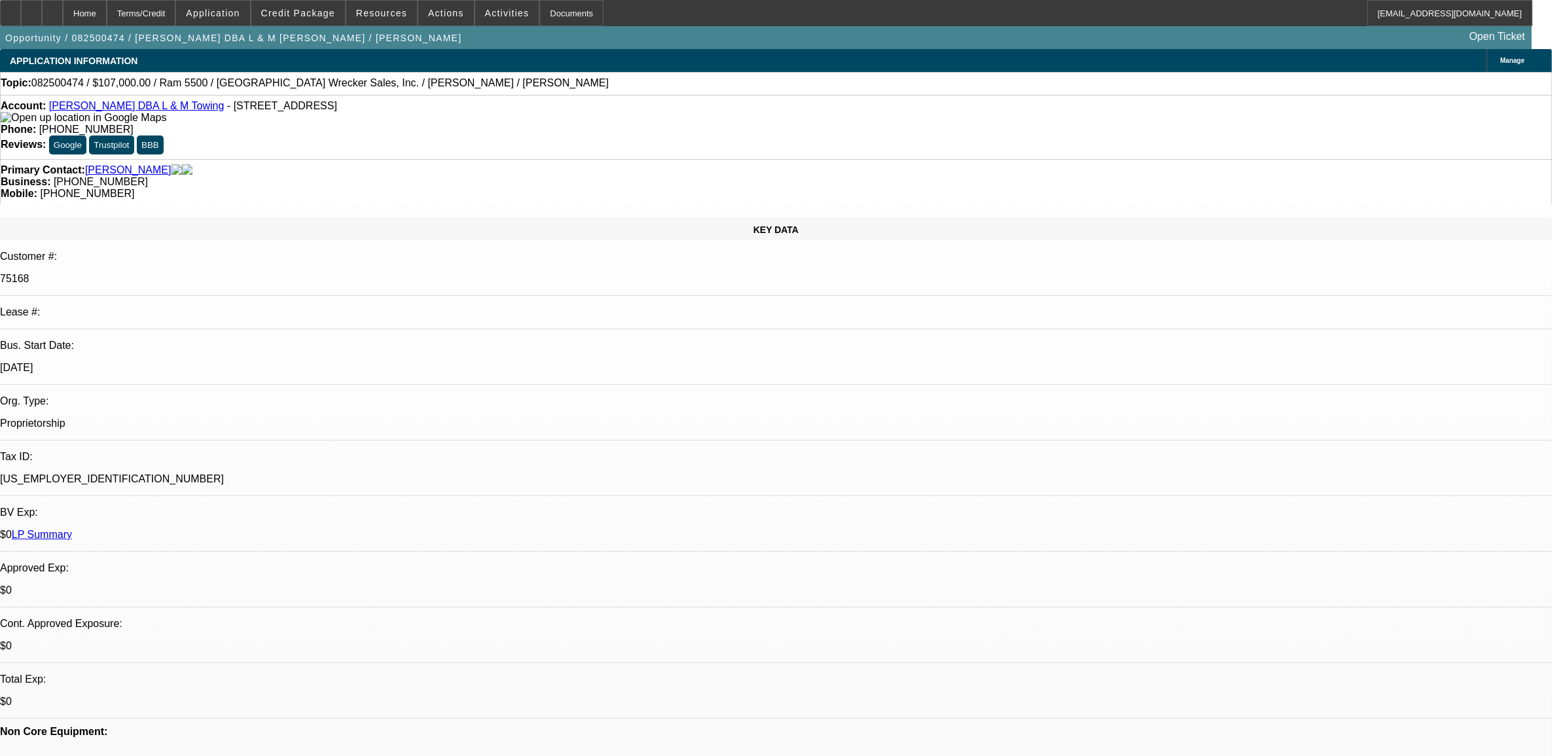
select select "1"
select select "6"
select select "1"
select select "3"
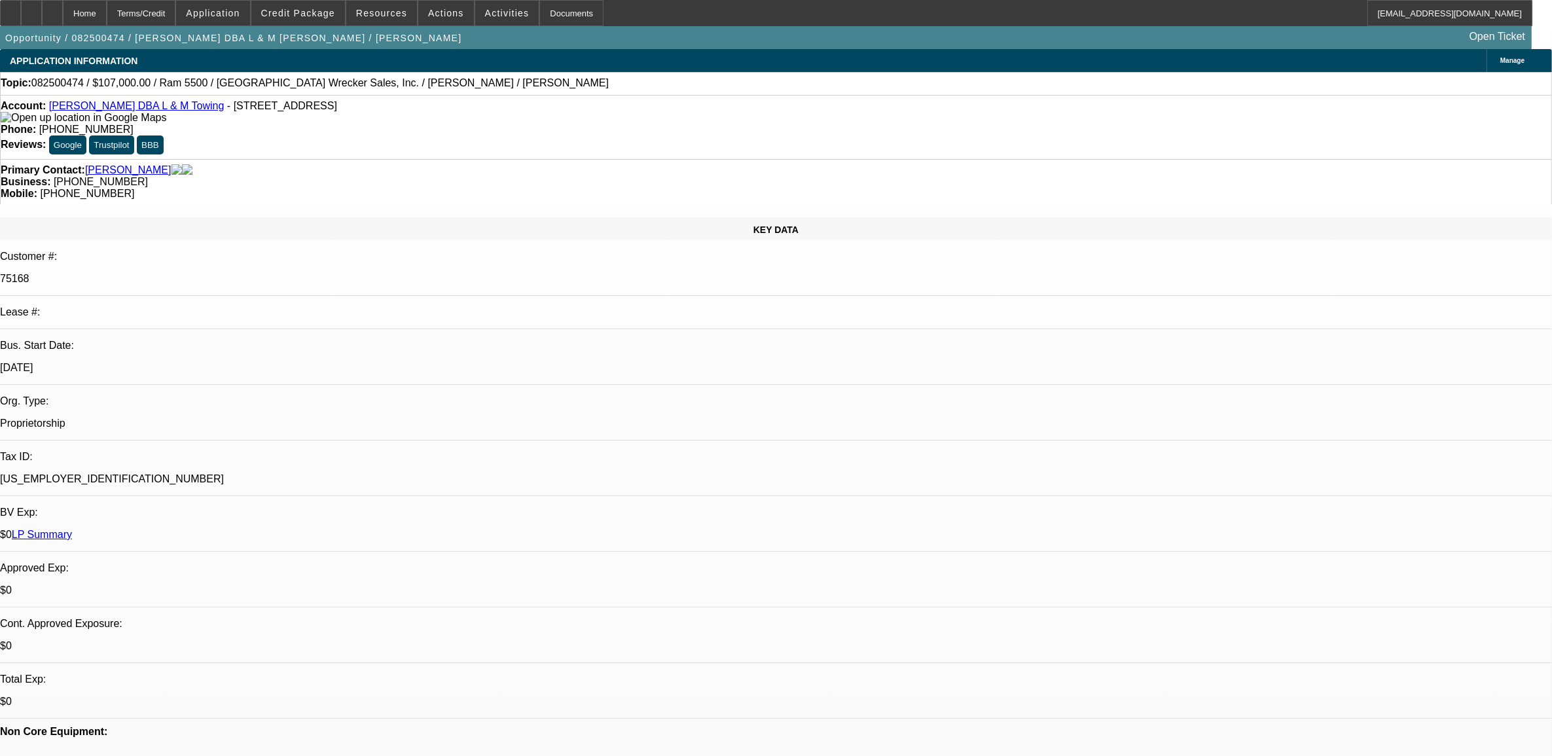
select select "6"
select select "1"
select select "2"
select select "6"
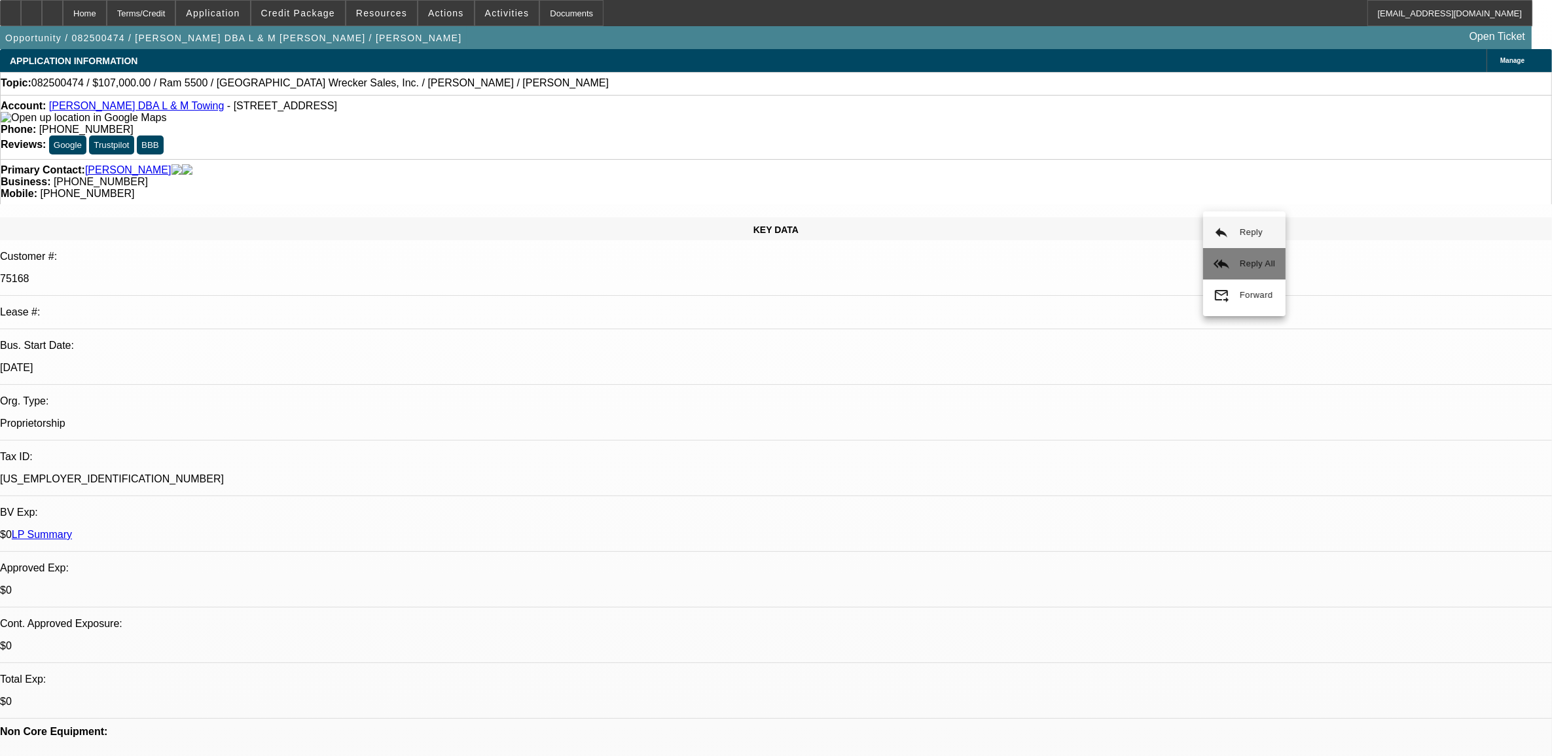
click at [1245, 262] on span "Reply All" at bounding box center [1257, 264] width 35 height 10
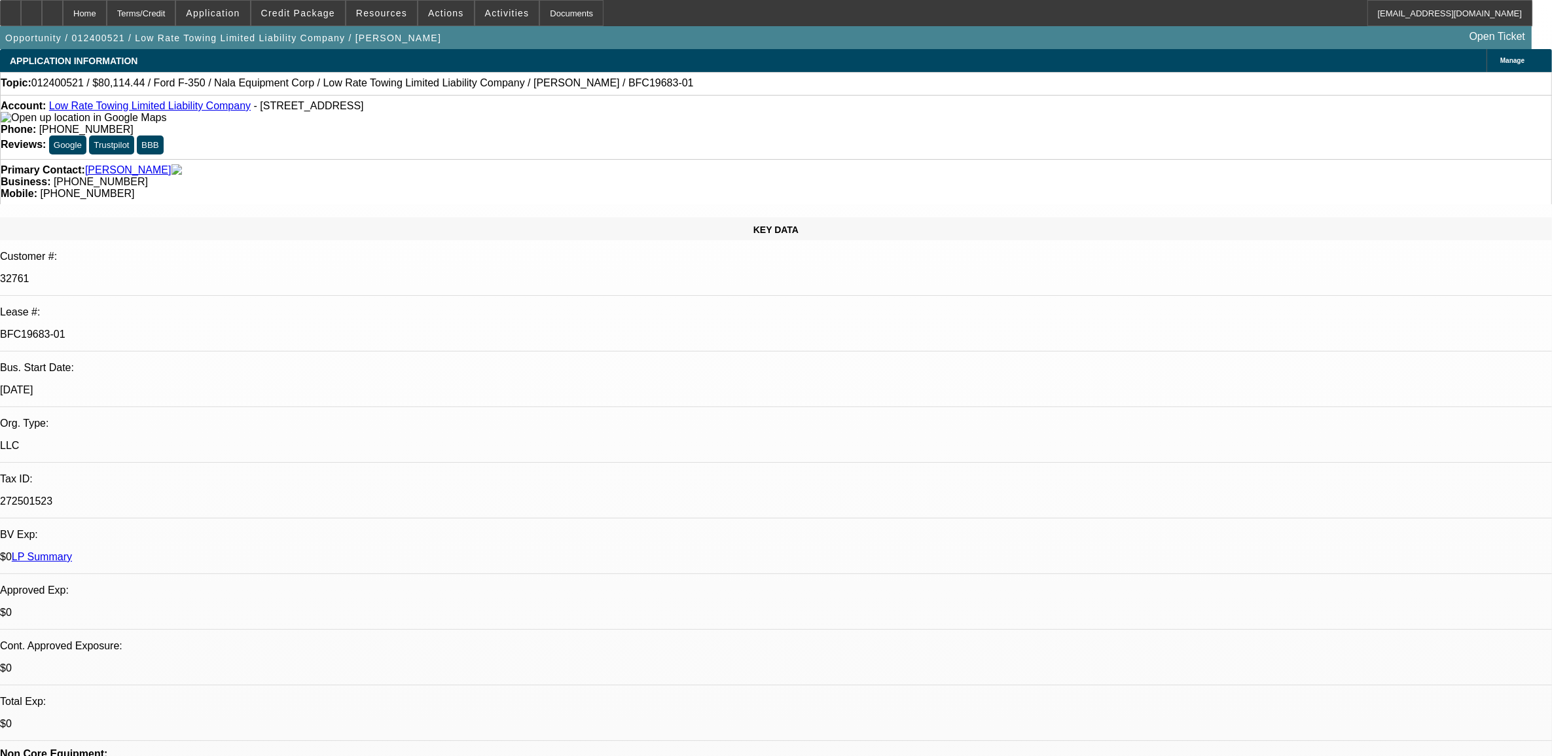
select select "0"
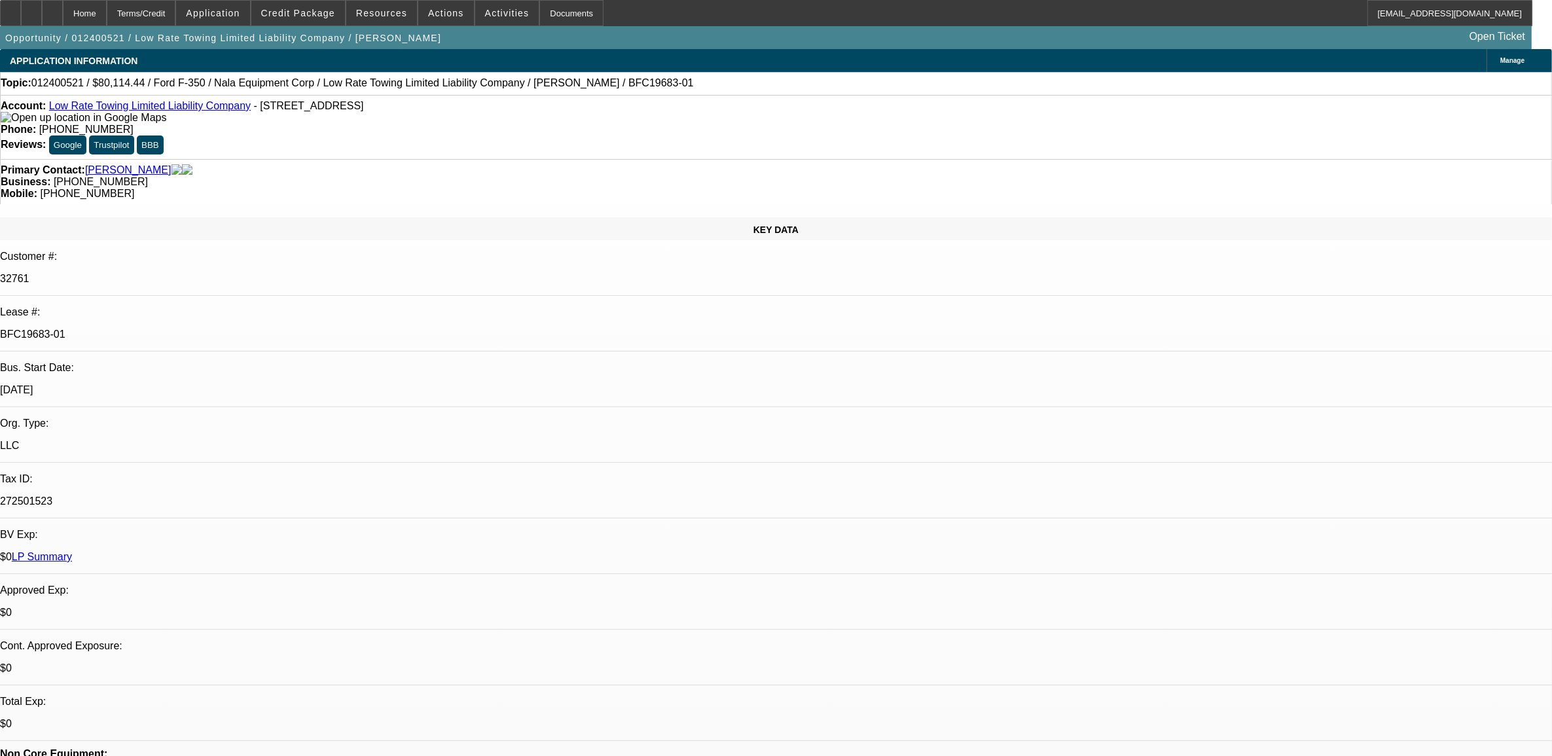
select select "2"
select select "0"
select select "2"
select select "0"
select select "1"
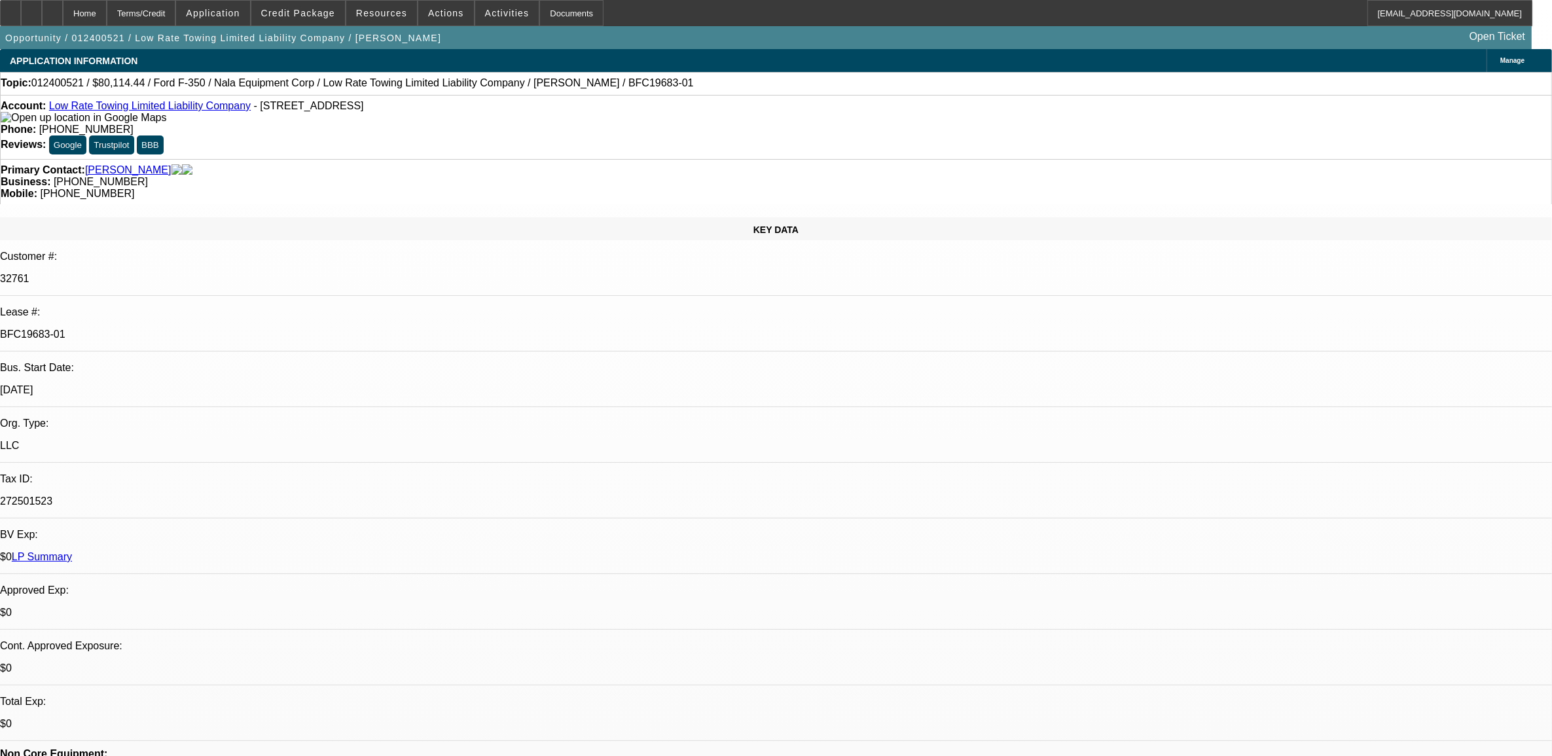
select select "2"
select select "6"
select select "1"
select select "2"
select select "6"
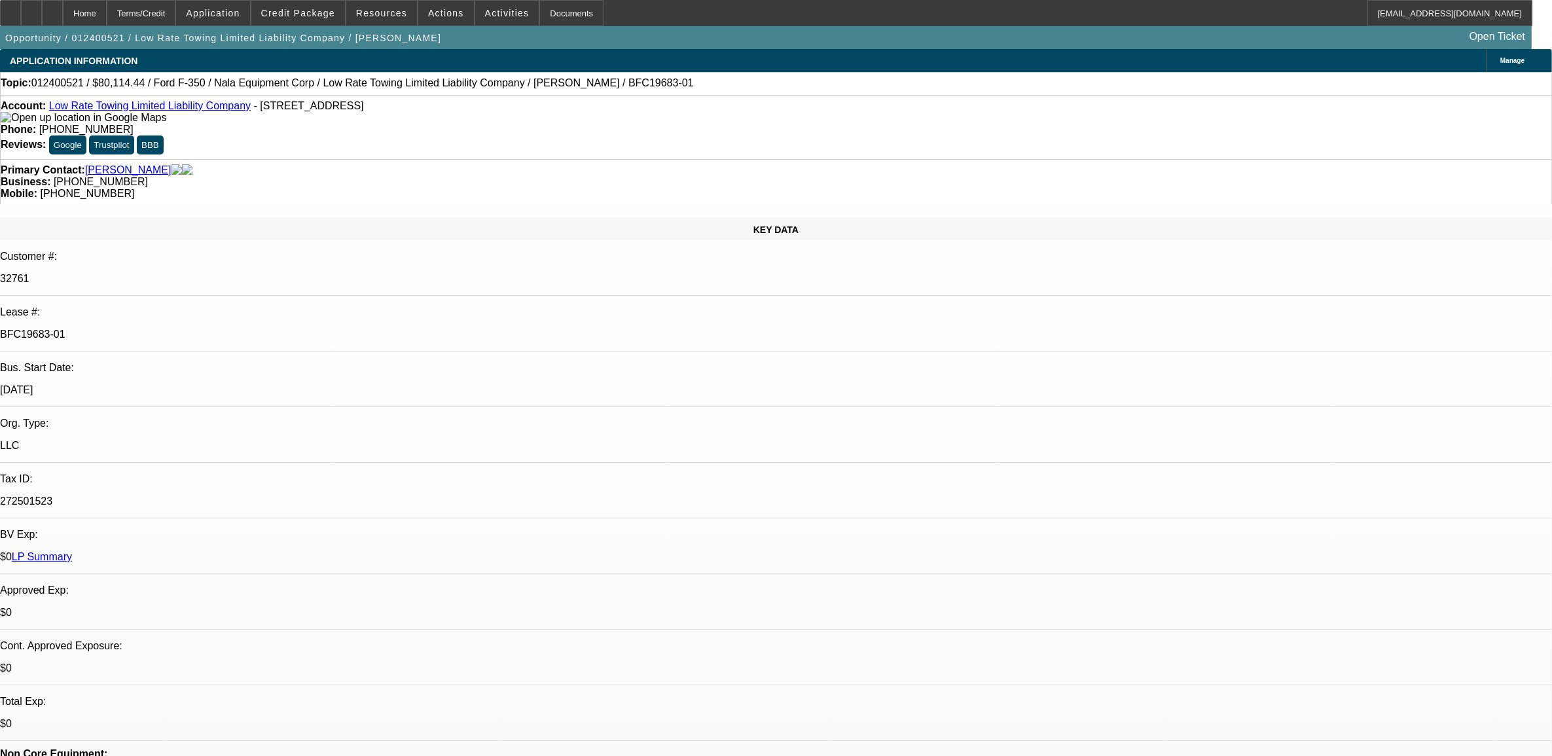
select select "1"
select select "2"
select select "6"
select select "1"
select select "2"
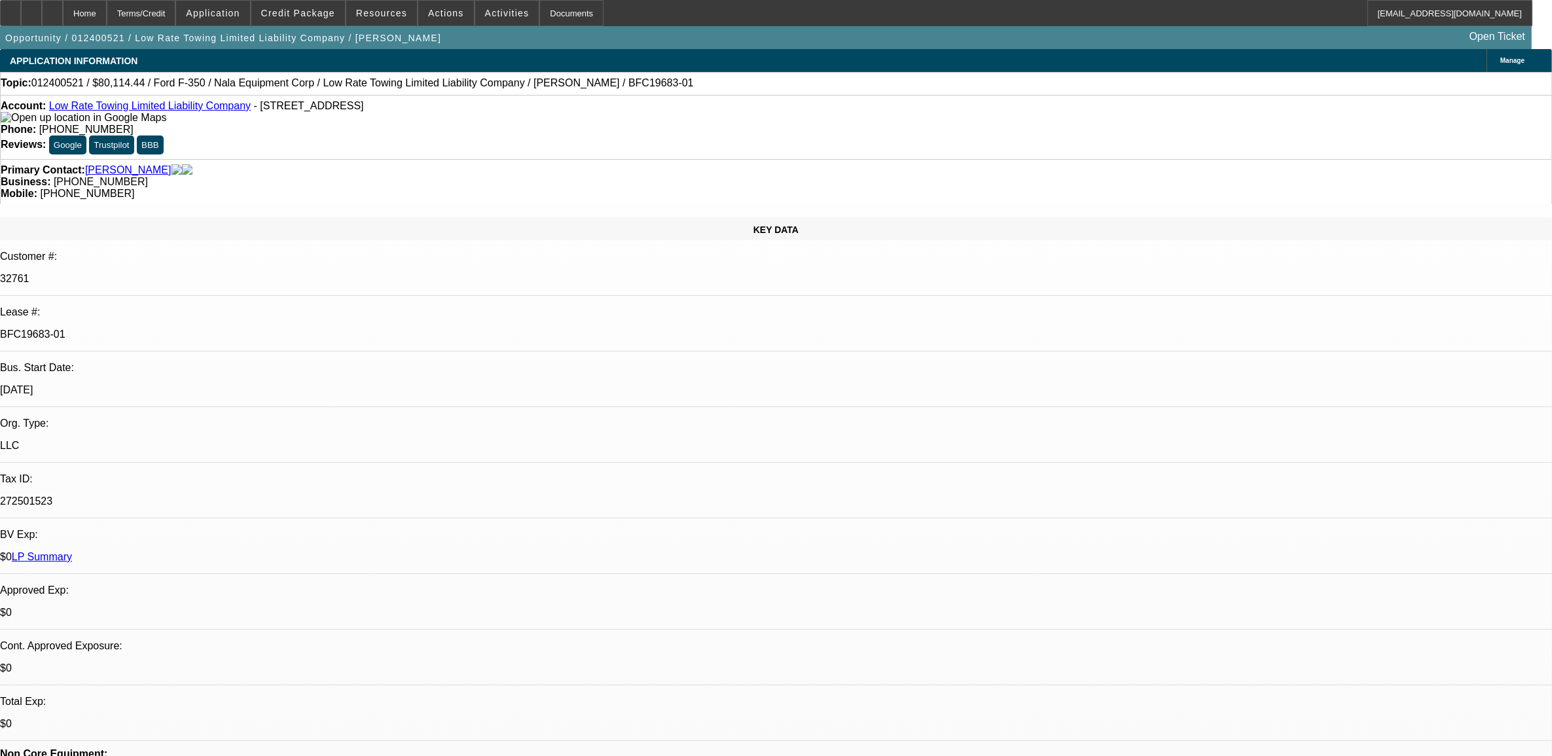
select select "6"
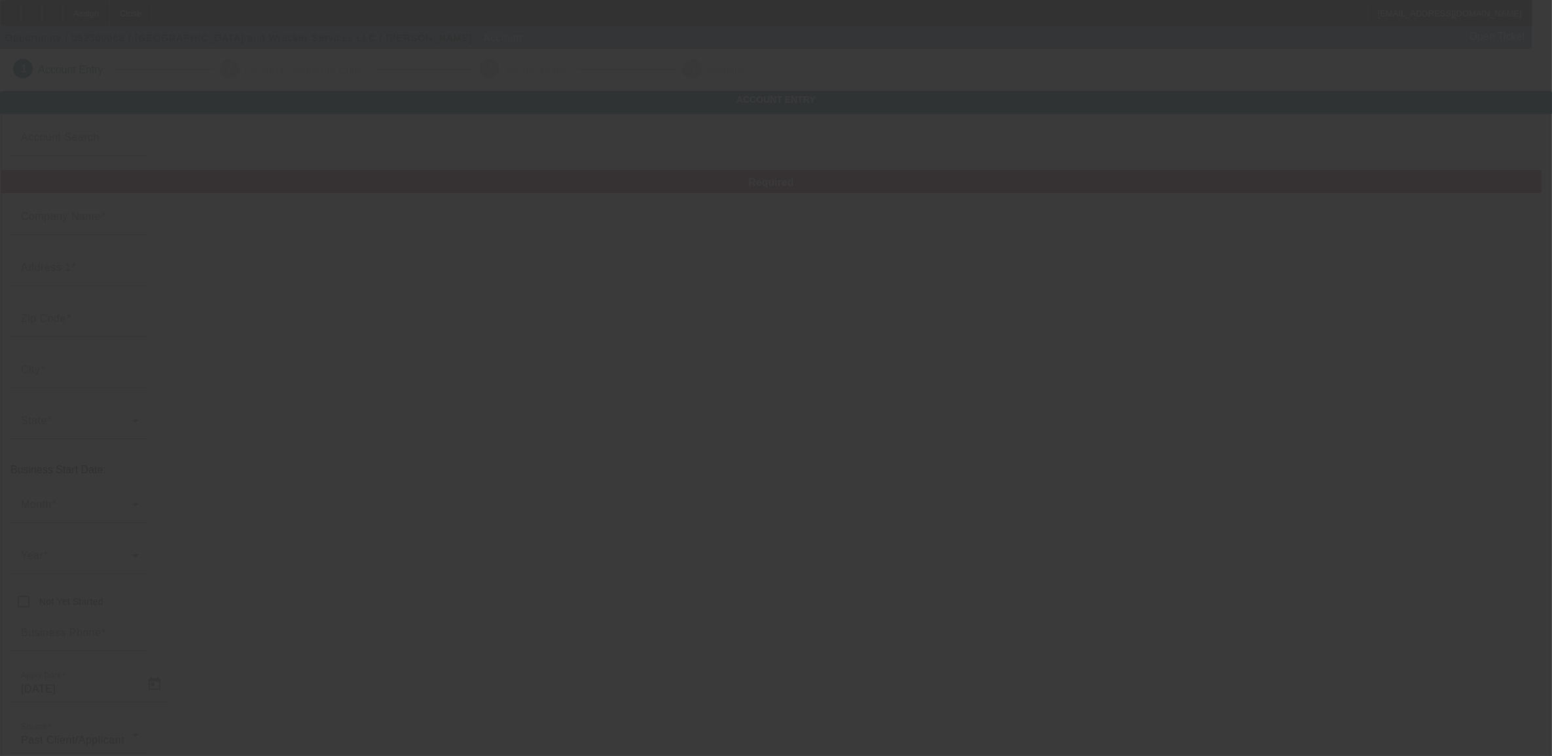
type input "[GEOGRAPHIC_DATA] and Wrecker Services LLC"
type input "[STREET_ADDRESS][PERSON_NAME]"
type input "32765"
type input "[GEOGRAPHIC_DATA]"
type input "[PHONE_NUMBER]"
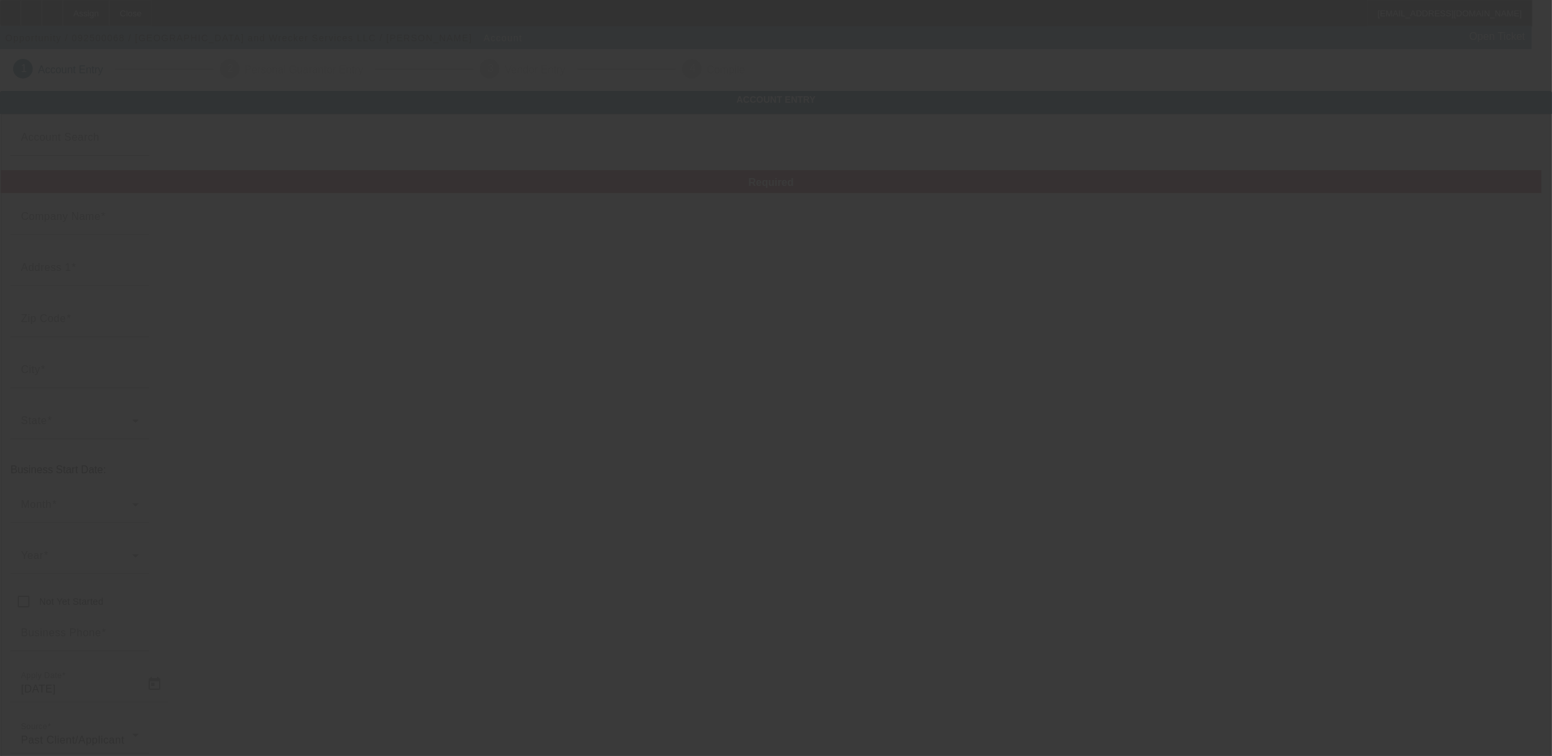
type input "[EMAIL_ADDRESS][DOMAIN_NAME]"
type input "Seminole"
type input "853078849"
type input "[URL][DOMAIN_NAME]"
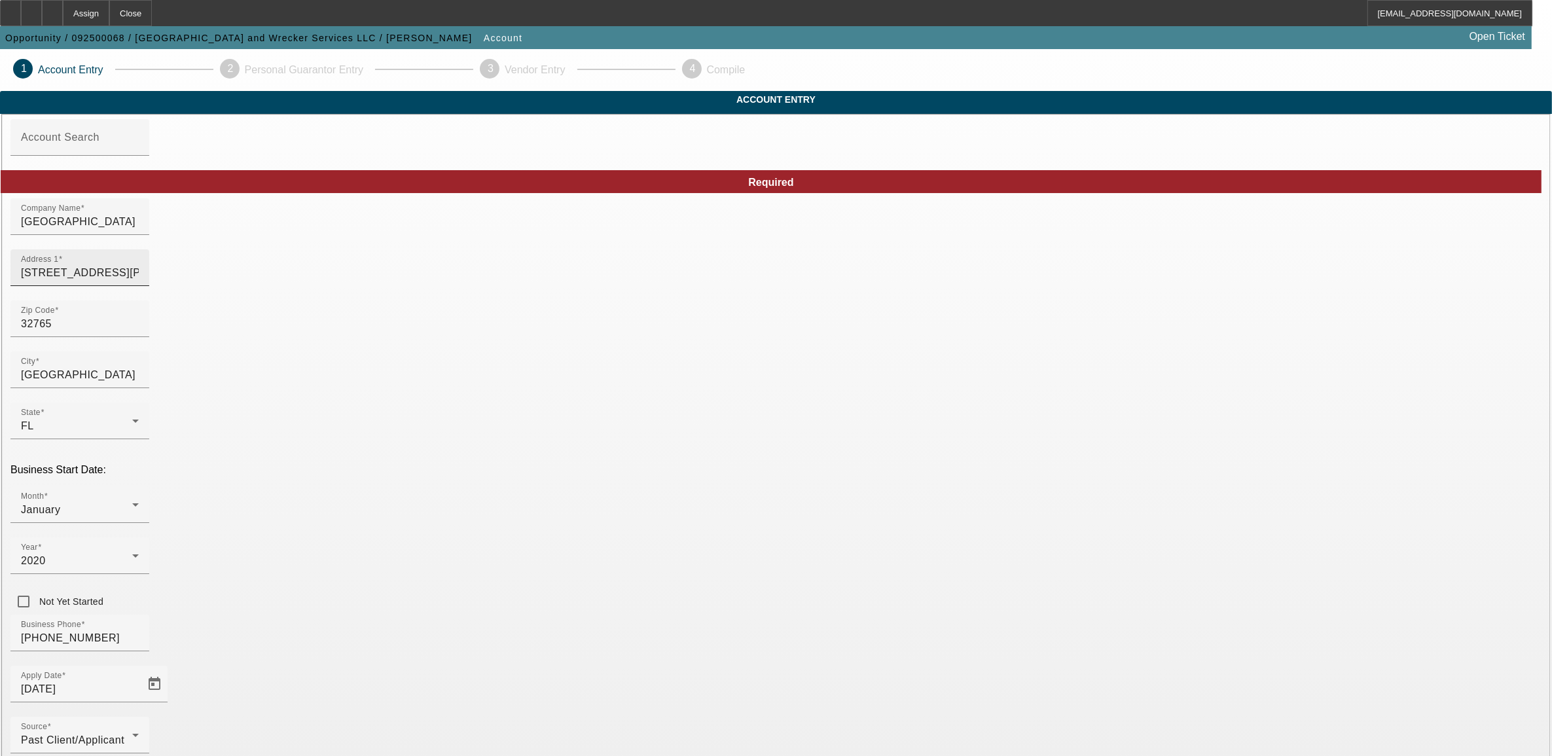
drag, startPoint x: 555, startPoint y: 291, endPoint x: 565, endPoint y: 296, distance: 10.8
click at [139, 281] on input "[STREET_ADDRESS][PERSON_NAME]" at bounding box center [80, 273] width 118 height 16
drag, startPoint x: 358, startPoint y: 275, endPoint x: 259, endPoint y: 279, distance: 98.9
type input "[STREET_ADDRESS]"
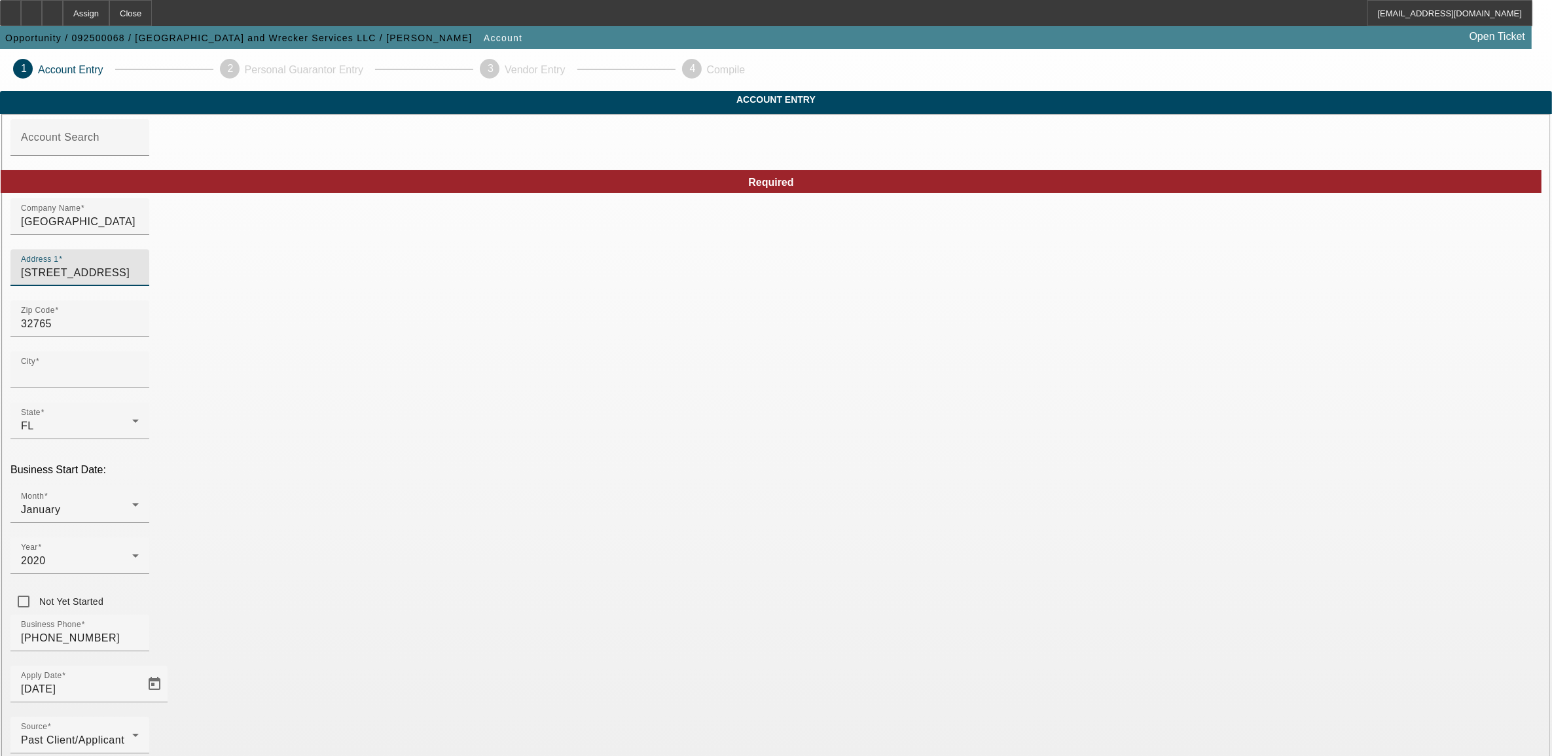
type input "[GEOGRAPHIC_DATA]"
click at [139, 332] on input "32765" at bounding box center [80, 324] width 118 height 16
type input "3"
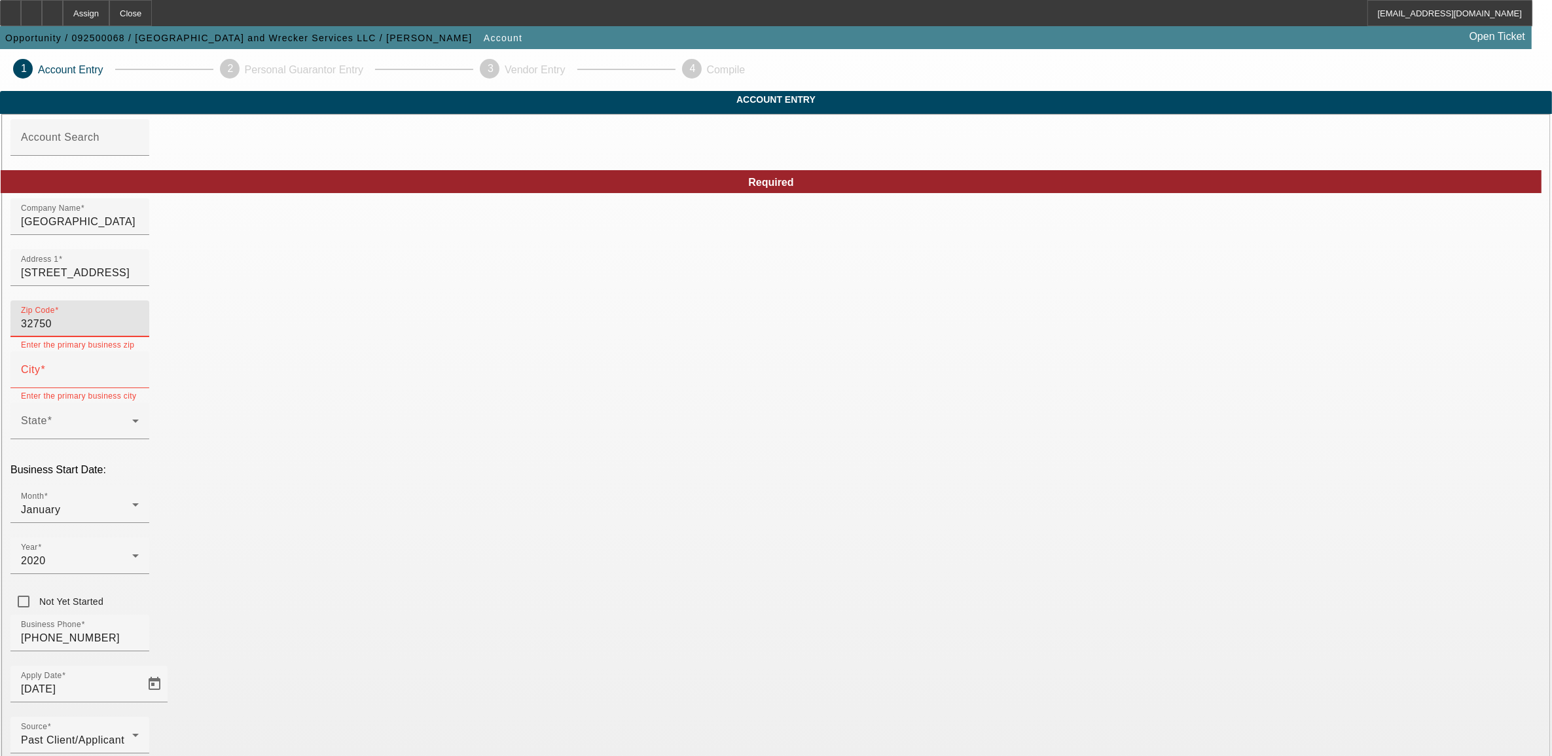
type input "32750"
type input "Longwood"
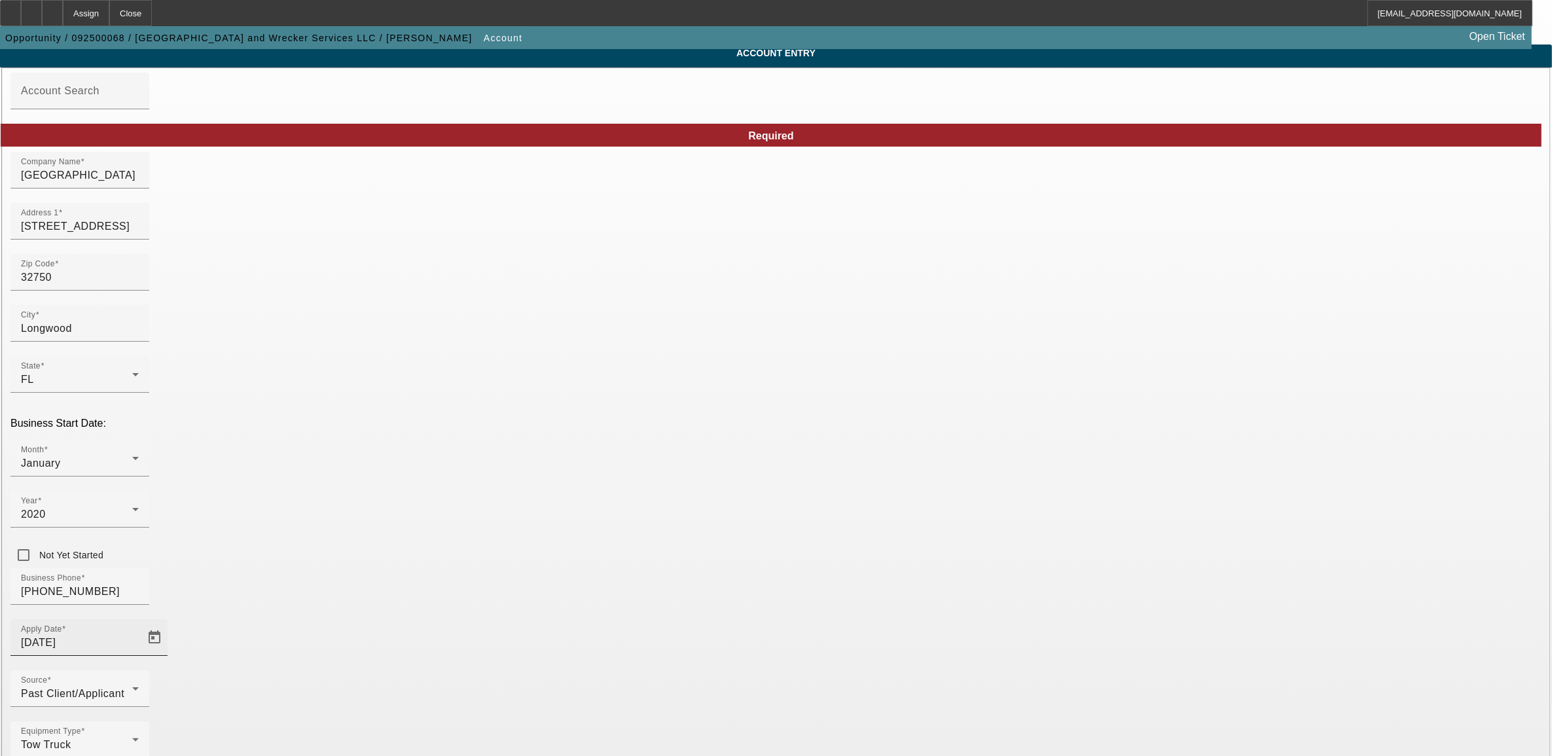
scroll to position [72, 0]
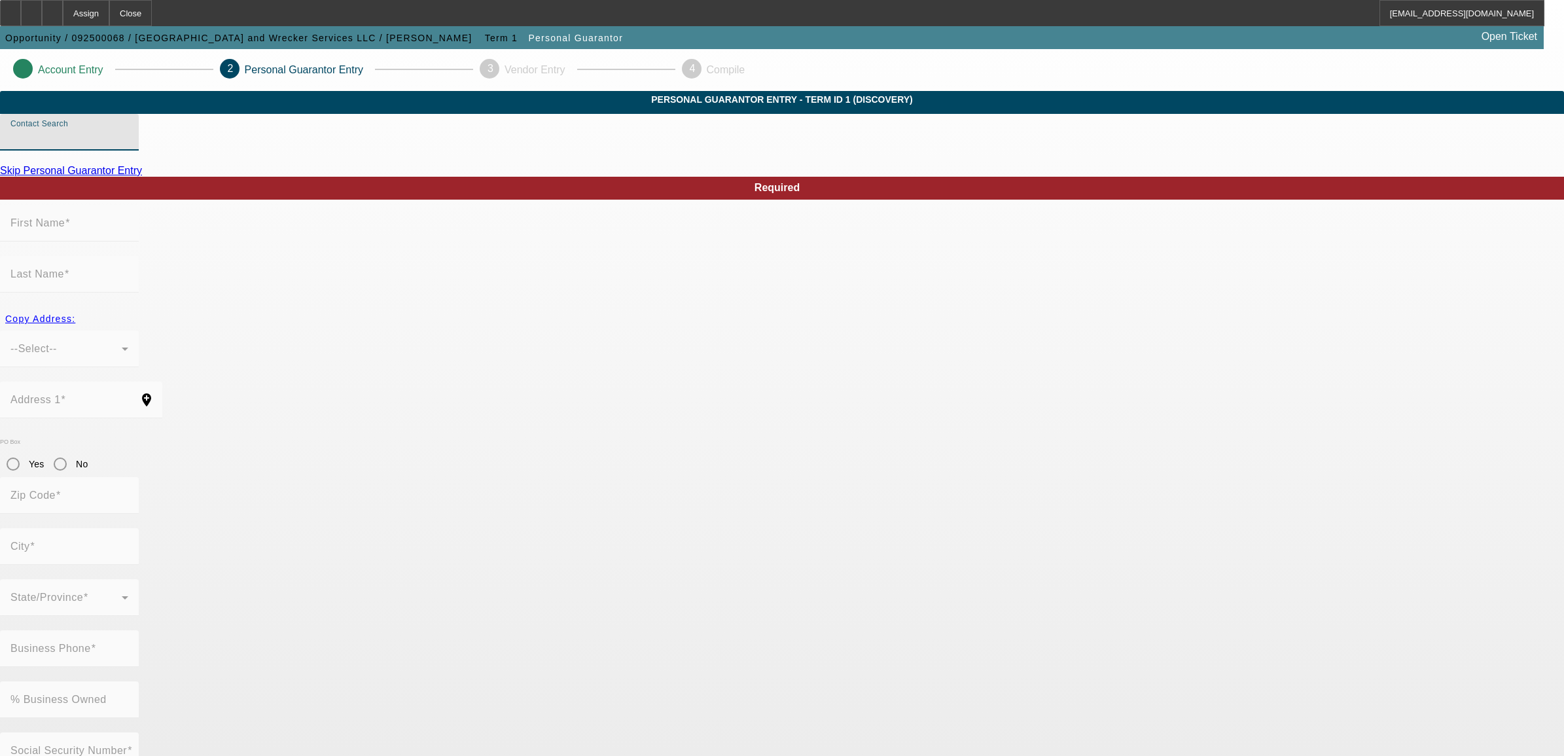
click at [128, 145] on input "Contact Search" at bounding box center [69, 138] width 118 height 16
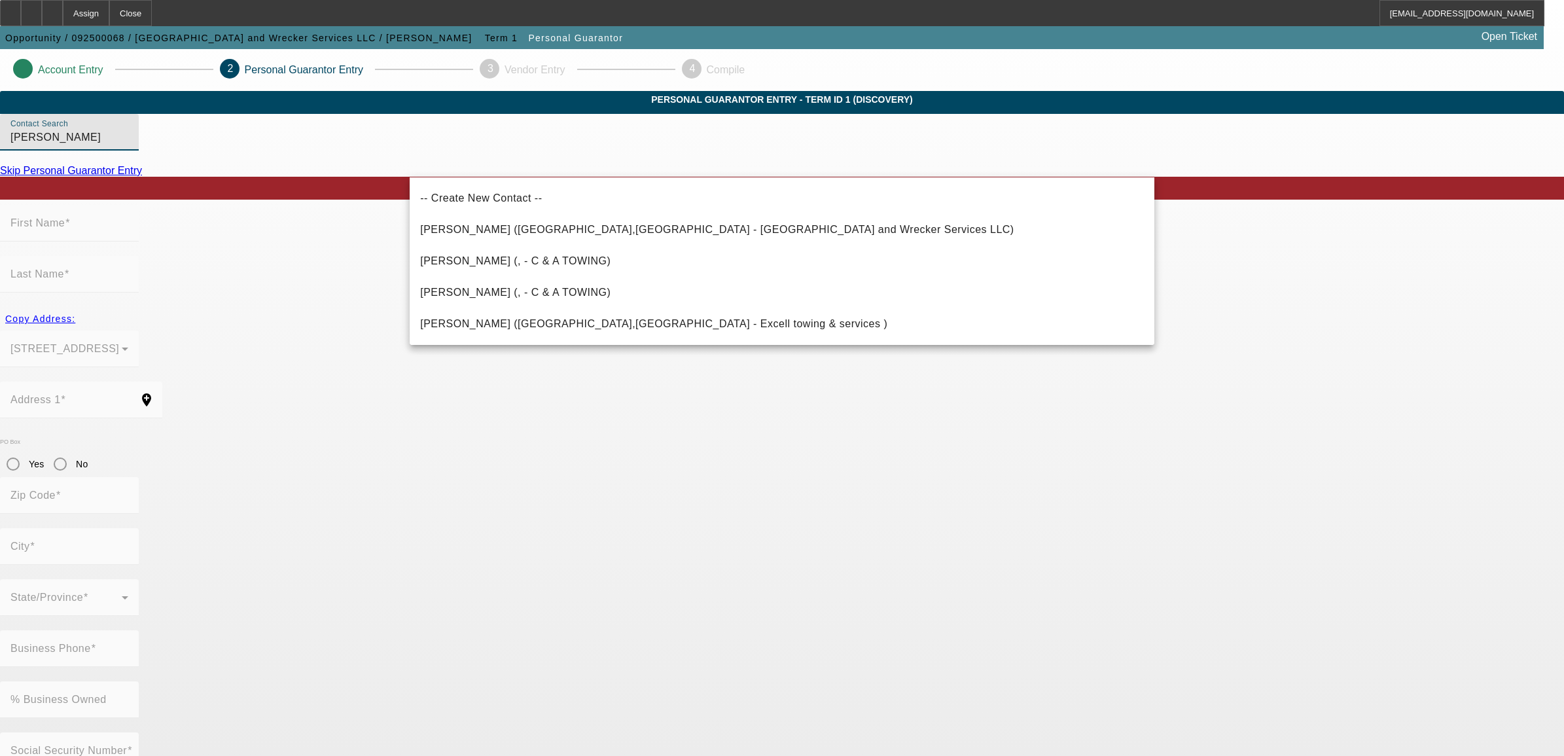
click at [534, 226] on span "Gonzalez, William (Longwood,FL - Oviedo Road and Wrecker Services LLC)" at bounding box center [717, 229] width 594 height 11
type input "Gonzalez, William (Longwood,FL - Oviedo Road and Wrecker Services LLC)"
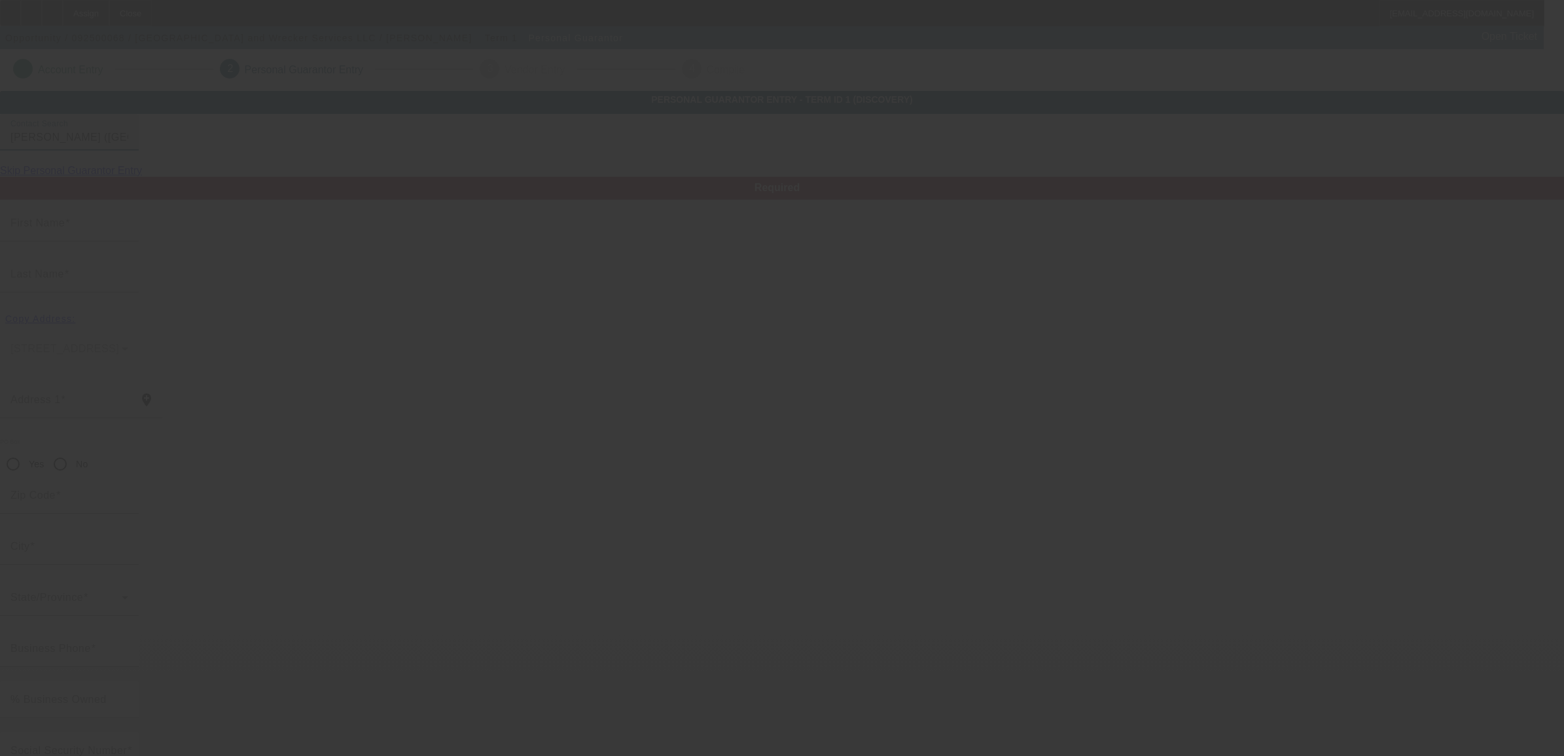
type input "William"
type input "Gonzalez"
type input "1048 North US Hwy 1792"
radio input "true"
type input "32750"
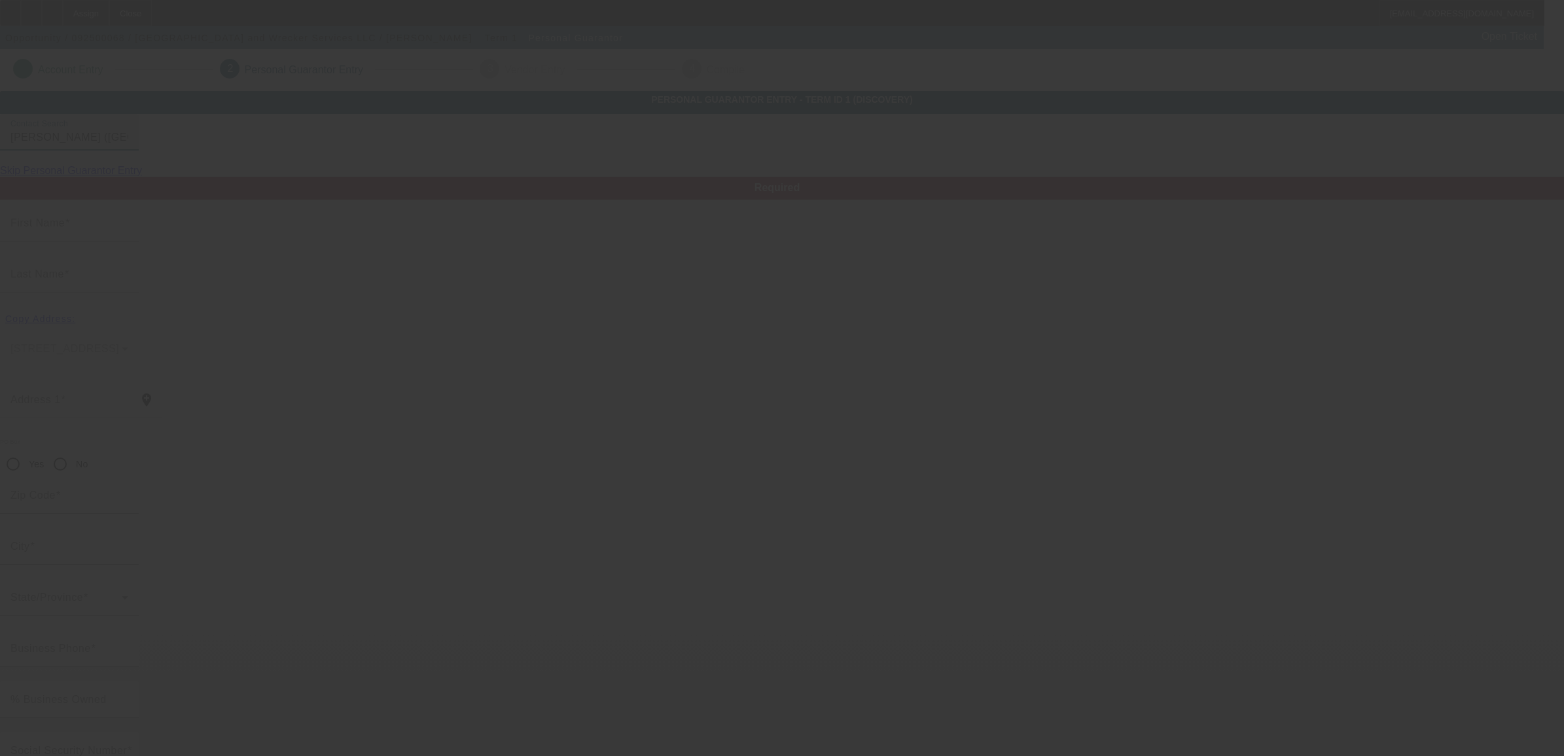
type input "Longwood"
type input "[PHONE_NUMBER]"
type input "100"
type input "063-70-4416"
type input "orws9155@aol.com"
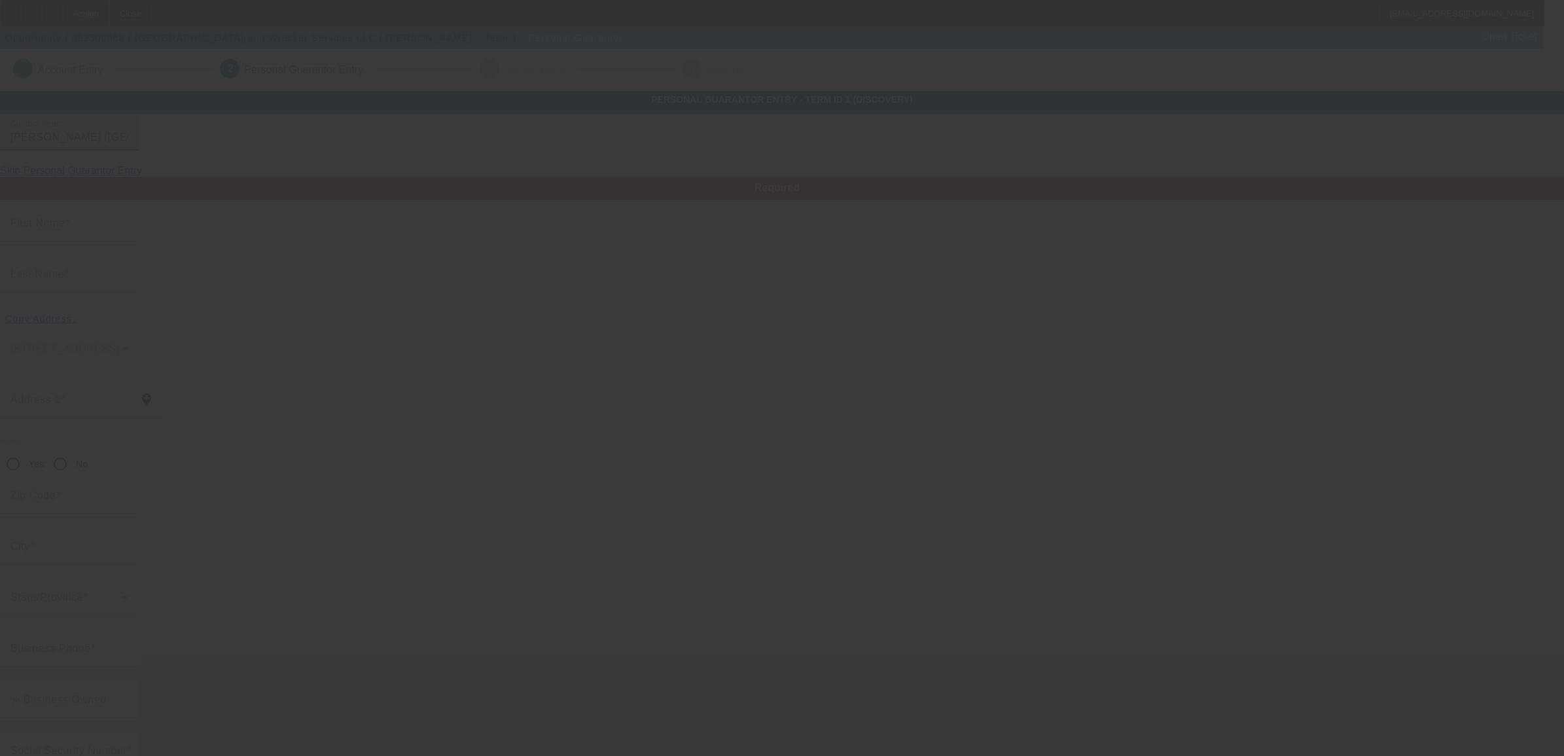
type input "[PHONE_NUMBER]"
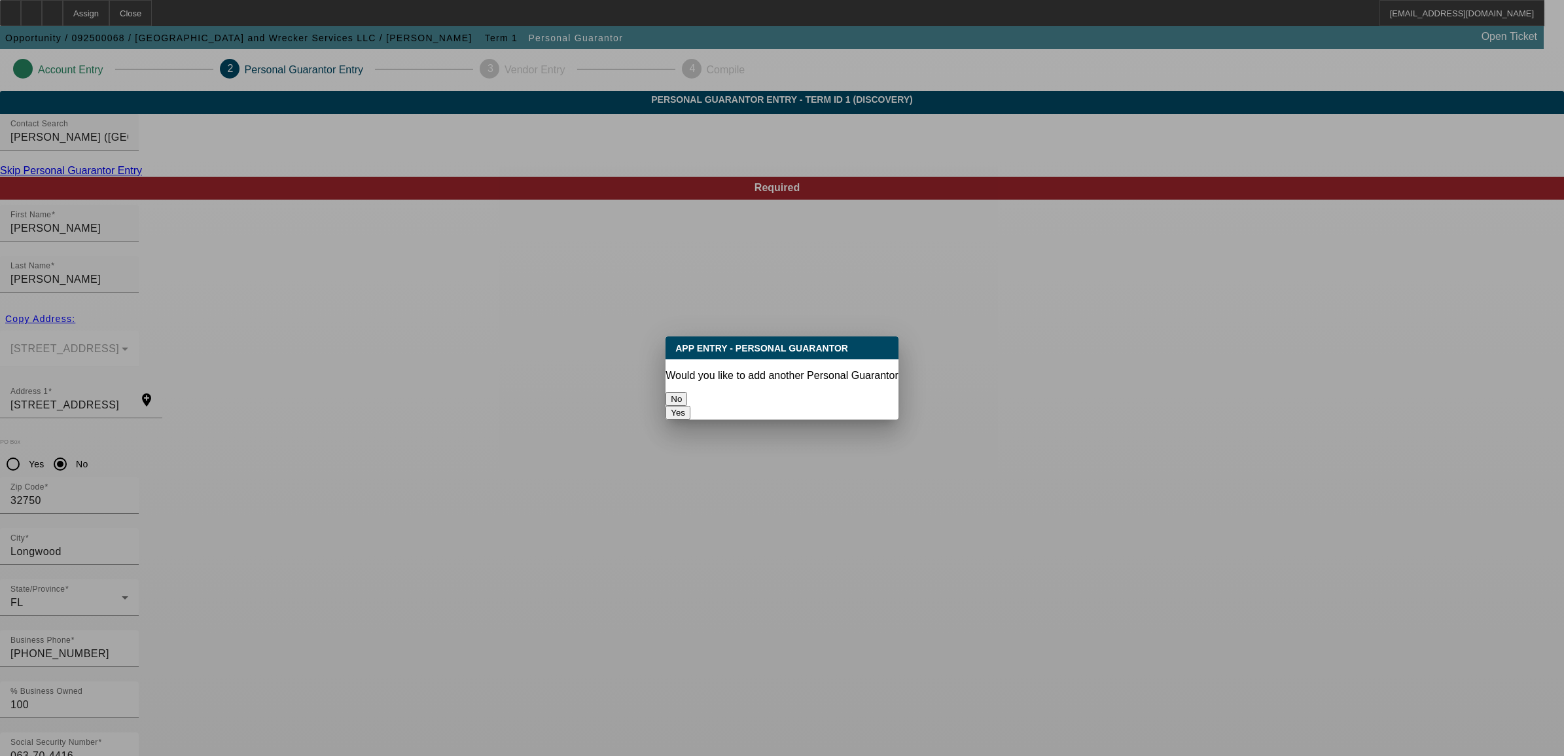
click at [687, 403] on button "No" at bounding box center [677, 399] width 22 height 14
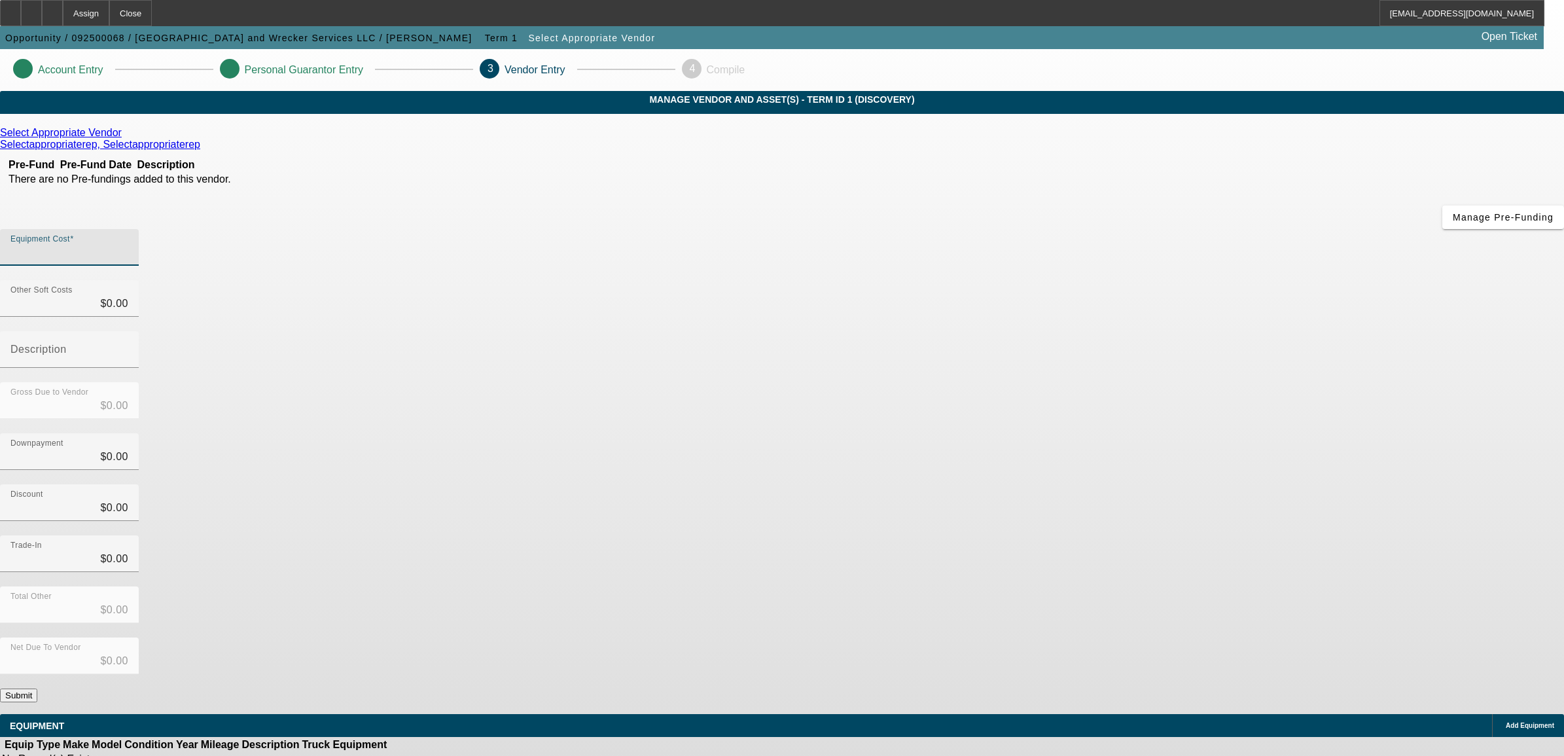
click at [128, 245] on input "Equipment Cost" at bounding box center [69, 253] width 118 height 16
type input "1"
type input "$1.00"
type input "12"
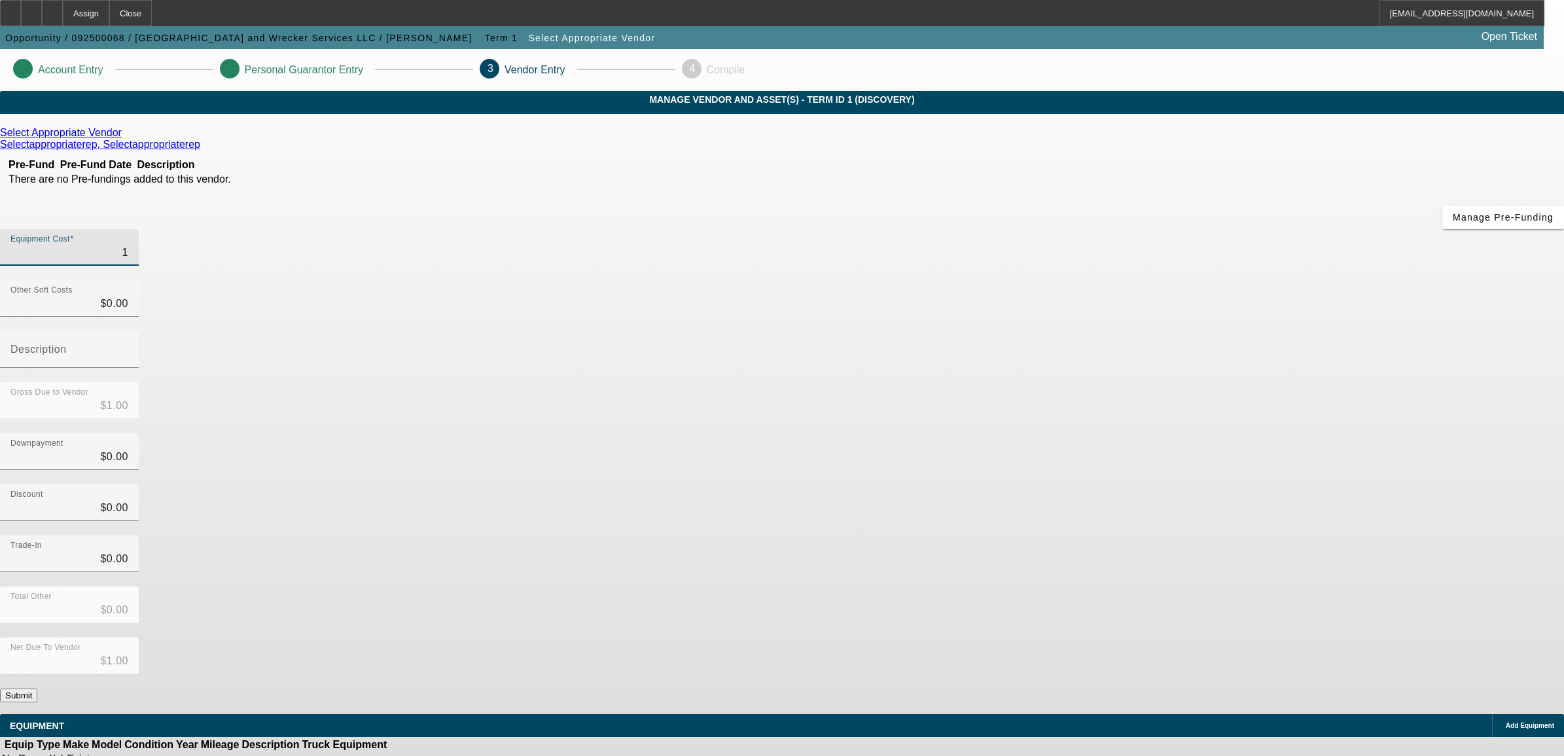
type input "$12.00"
type input "125"
type input "$125.00"
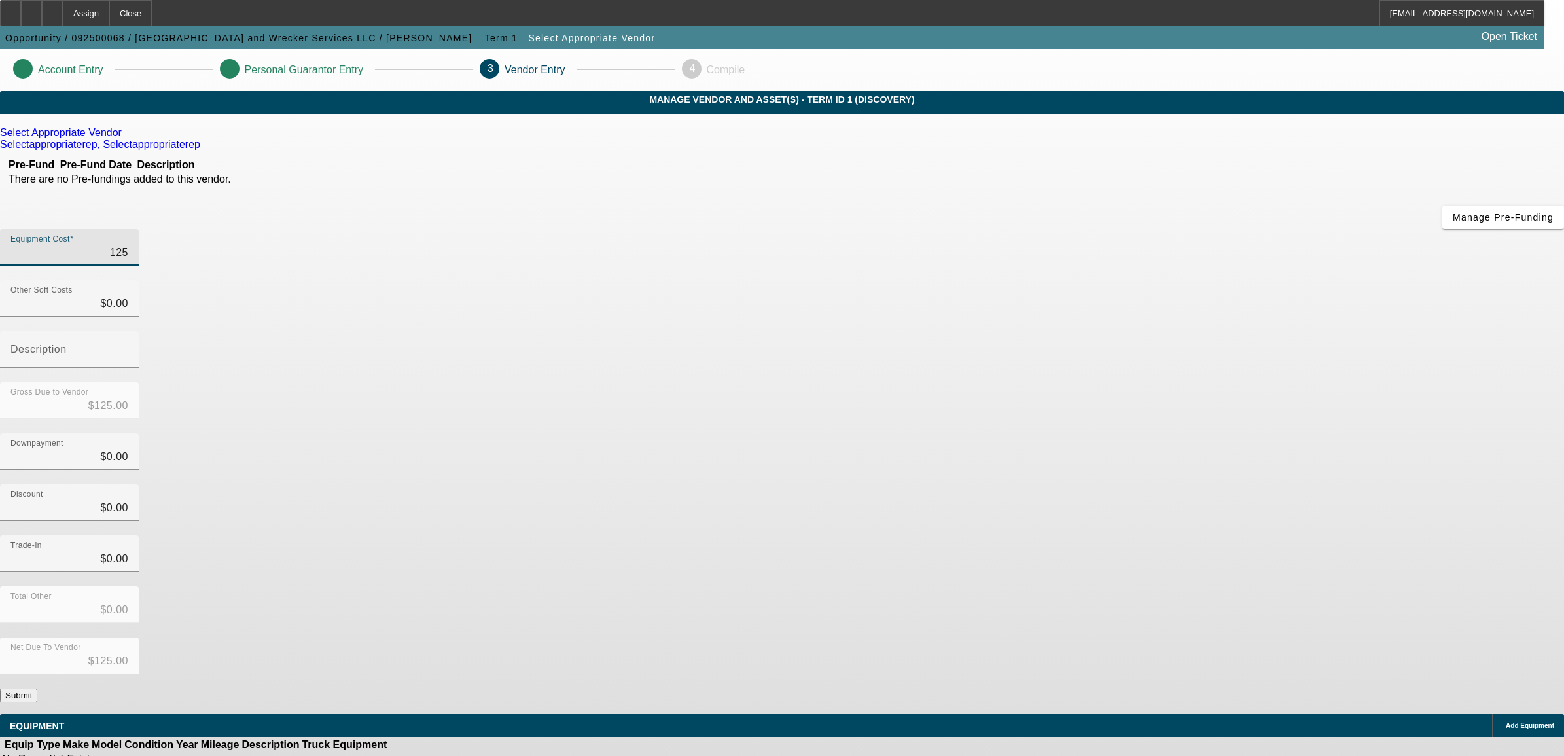
type input "1250"
type input "$1,250.00"
type input "12500"
type input "$12,500.00"
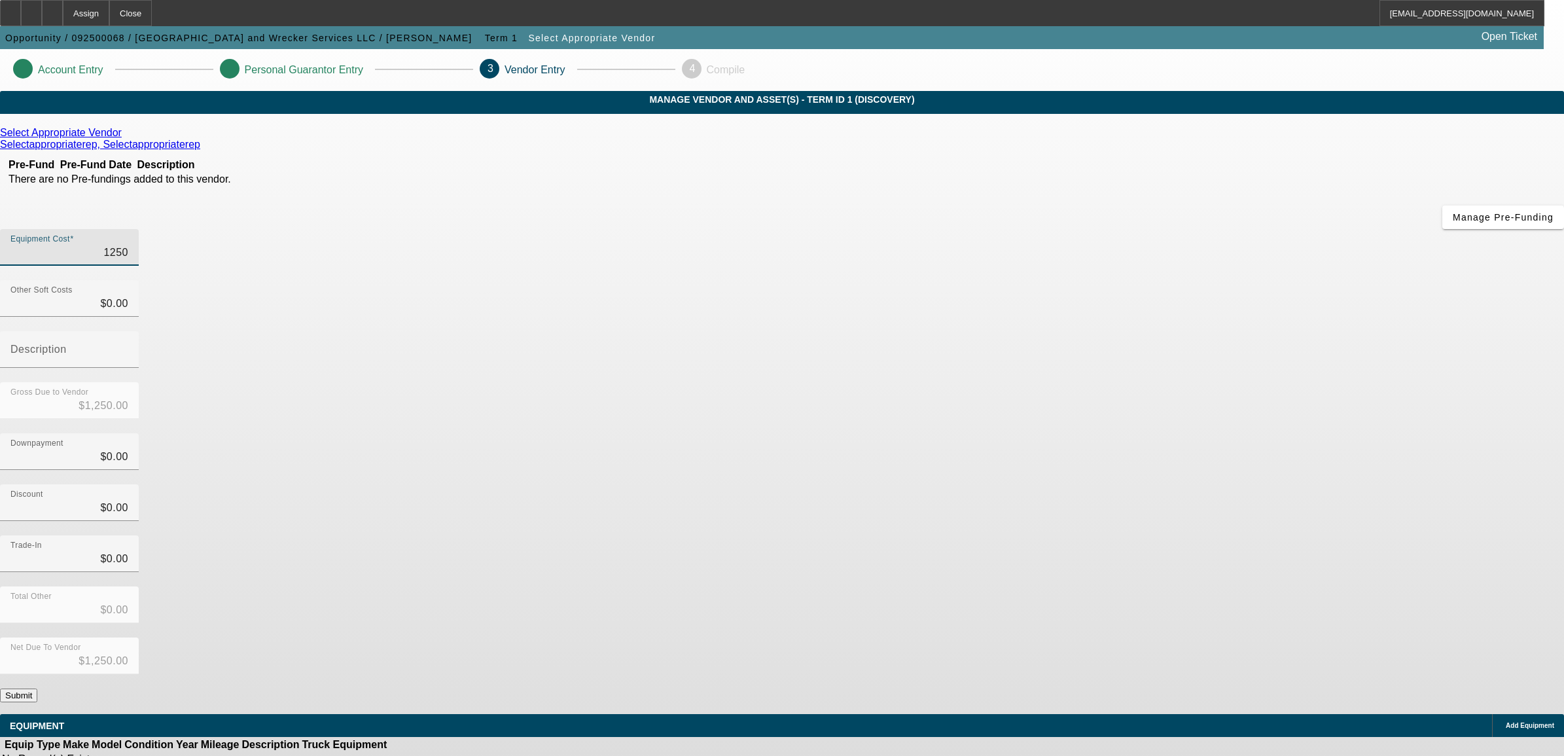
type input "$12,500.00"
type input "125000"
type input "$125,000.00"
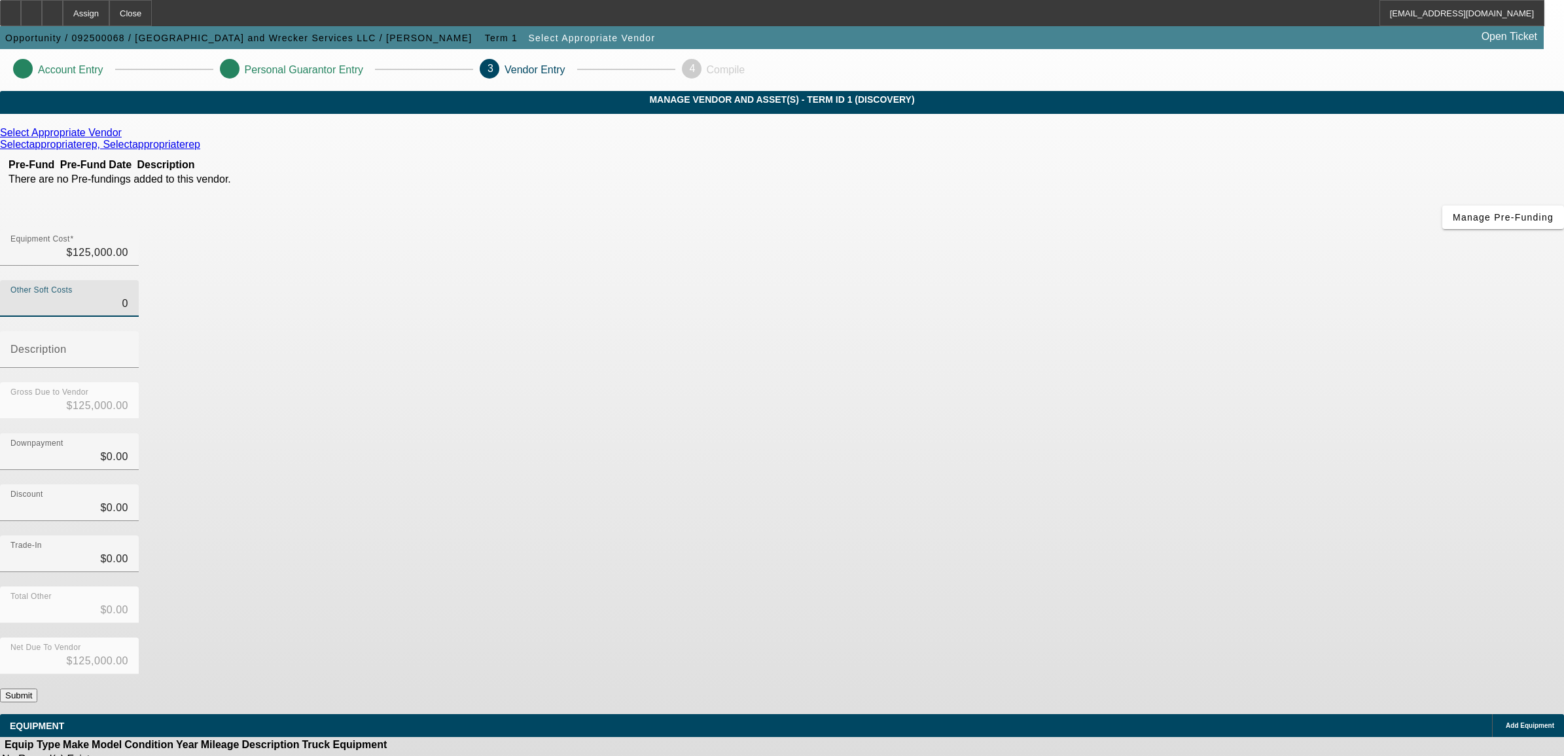
type input "$0.00"
click at [37, 689] on button "Submit" at bounding box center [18, 696] width 37 height 14
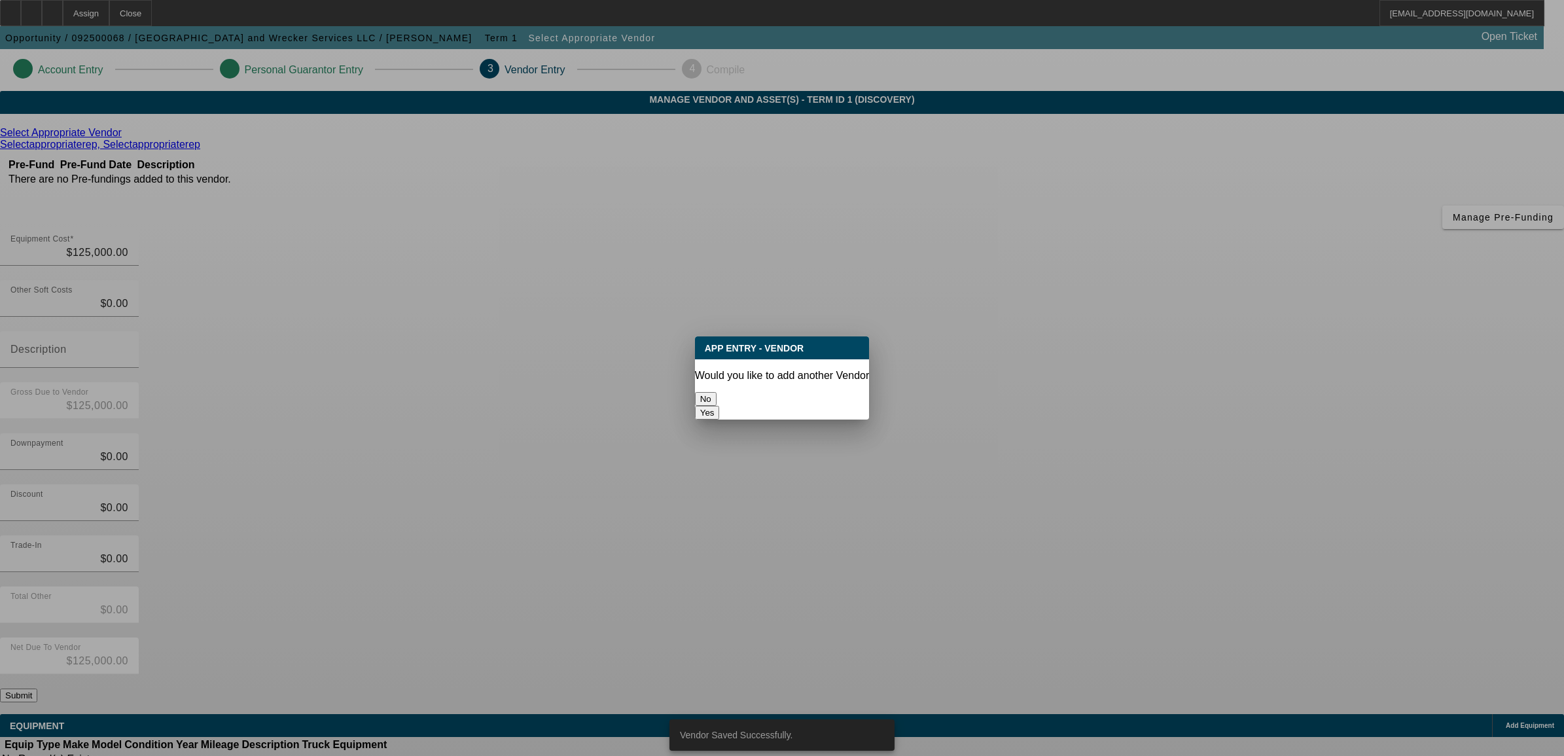
click at [717, 392] on button "No" at bounding box center [706, 399] width 22 height 14
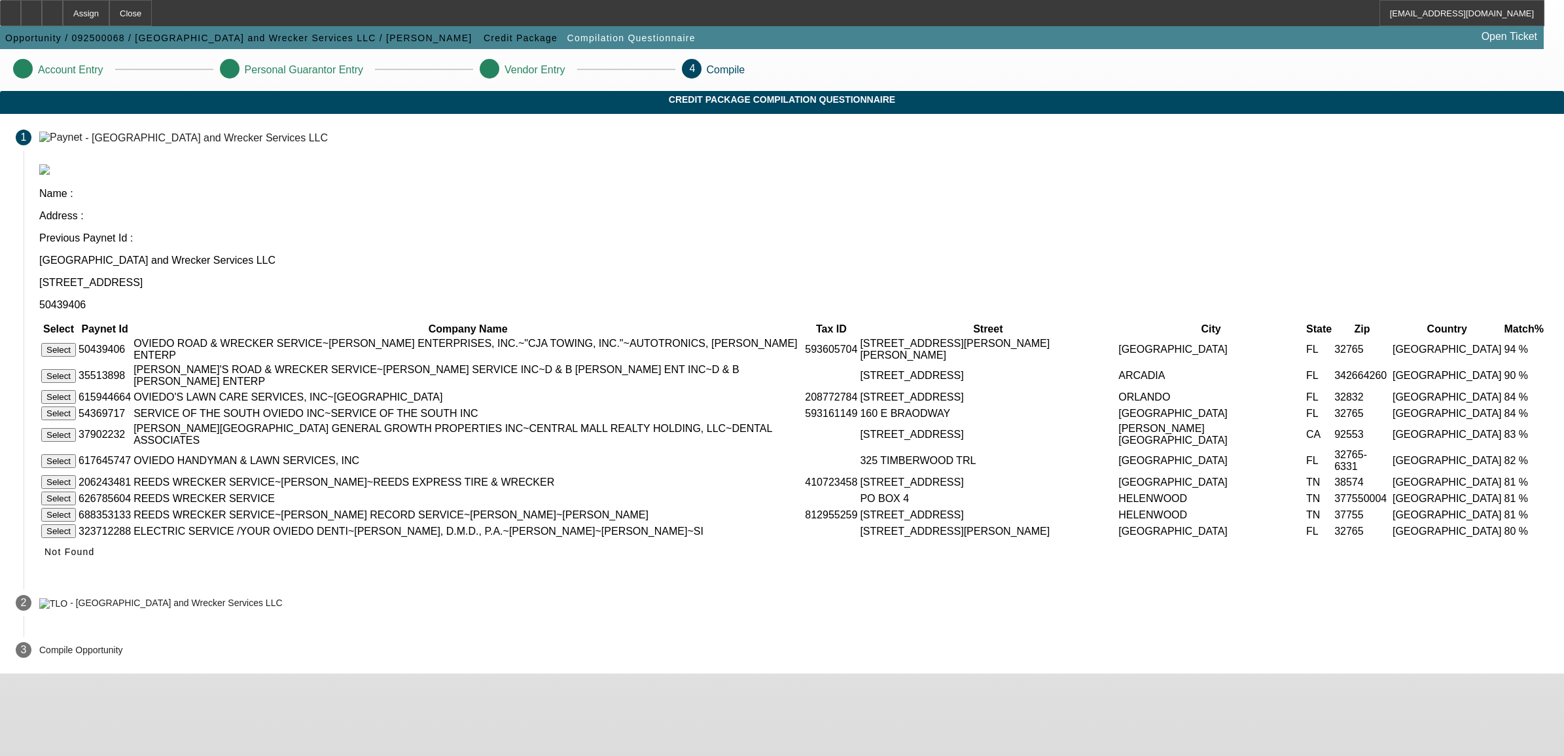
click at [76, 343] on button "Select" at bounding box center [58, 350] width 35 height 14
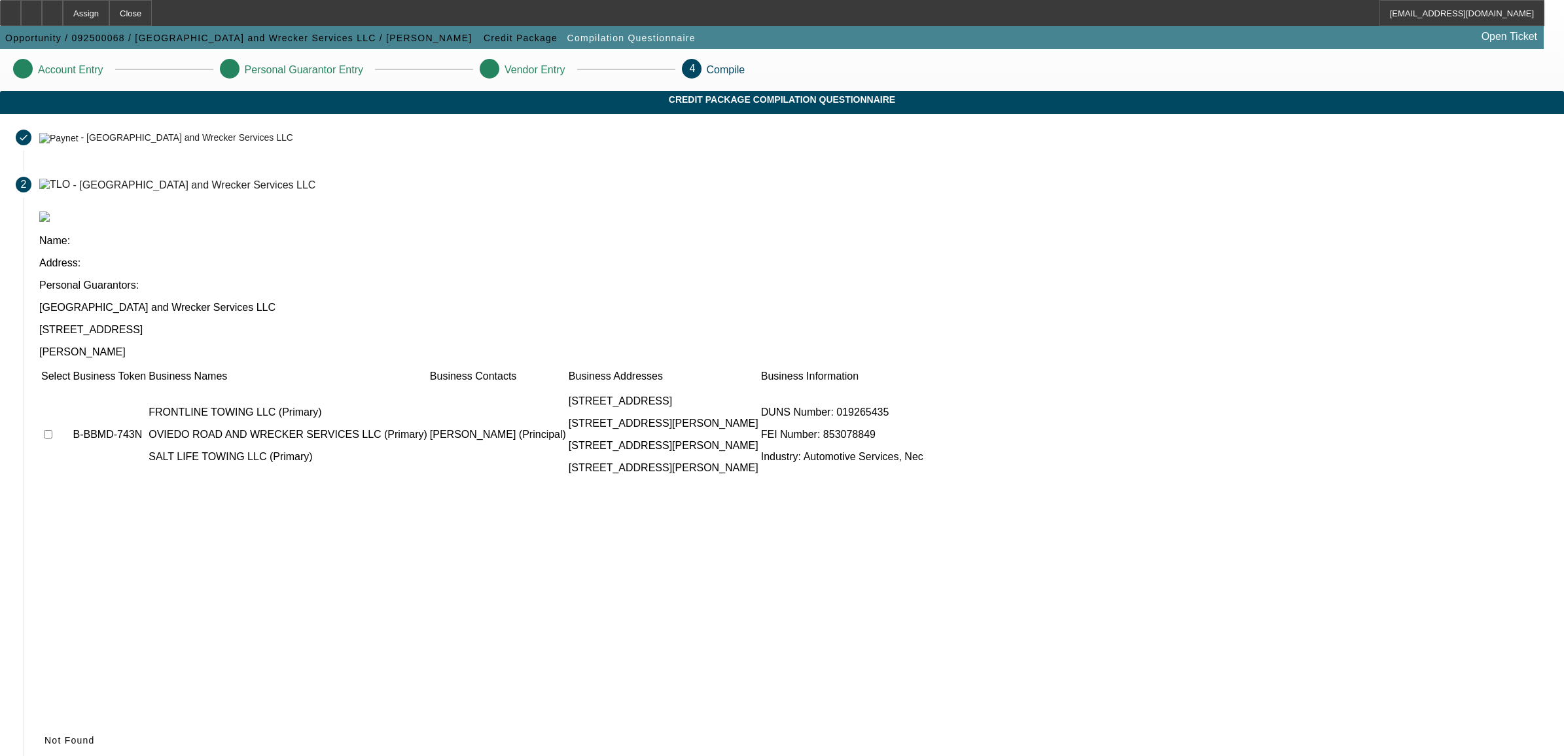
click at [52, 430] on input "checkbox" at bounding box center [48, 434] width 9 height 9
checkbox input "true"
click at [78, 735] on span "Submit" at bounding box center [61, 740] width 33 height 10
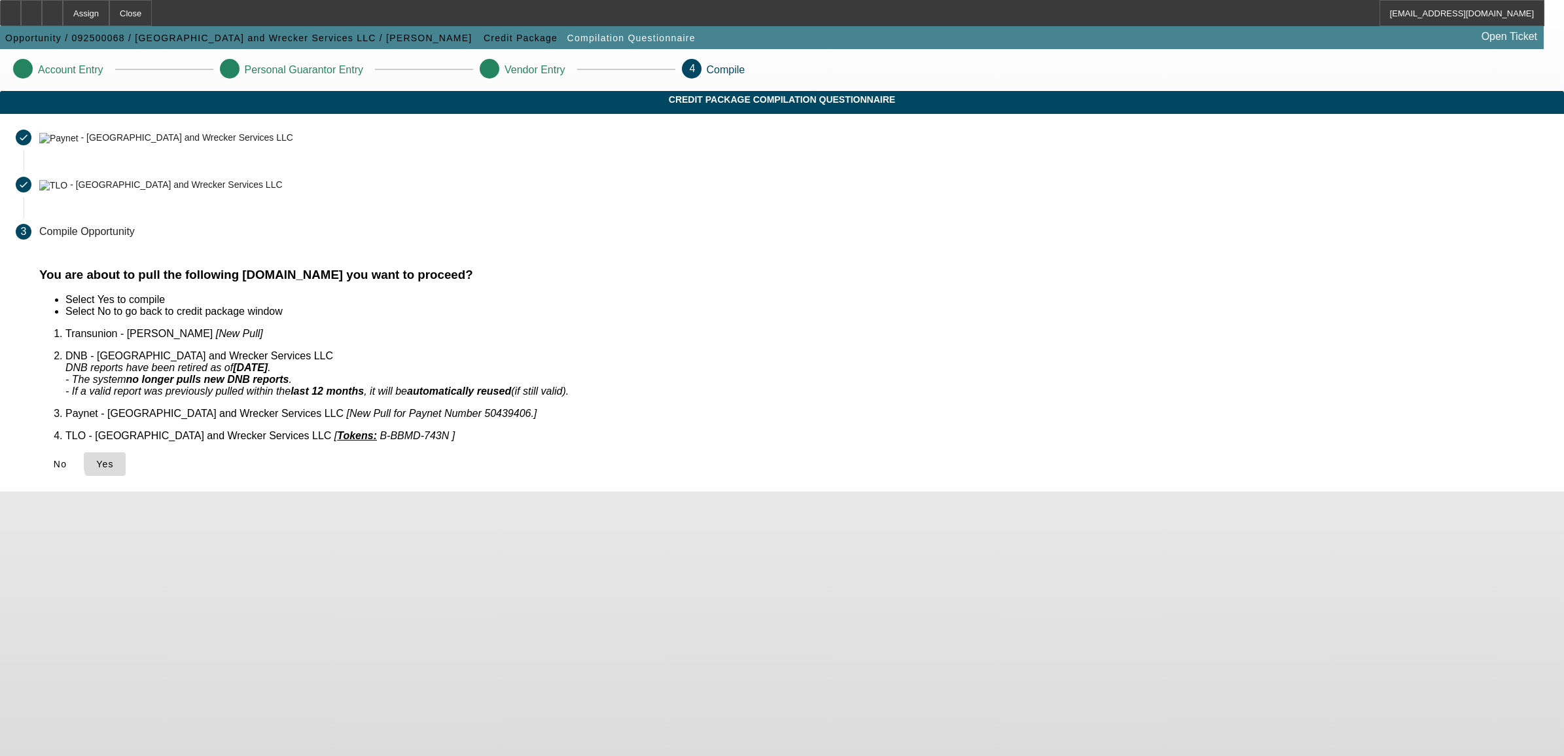
click at [126, 452] on button "Yes" at bounding box center [105, 464] width 42 height 24
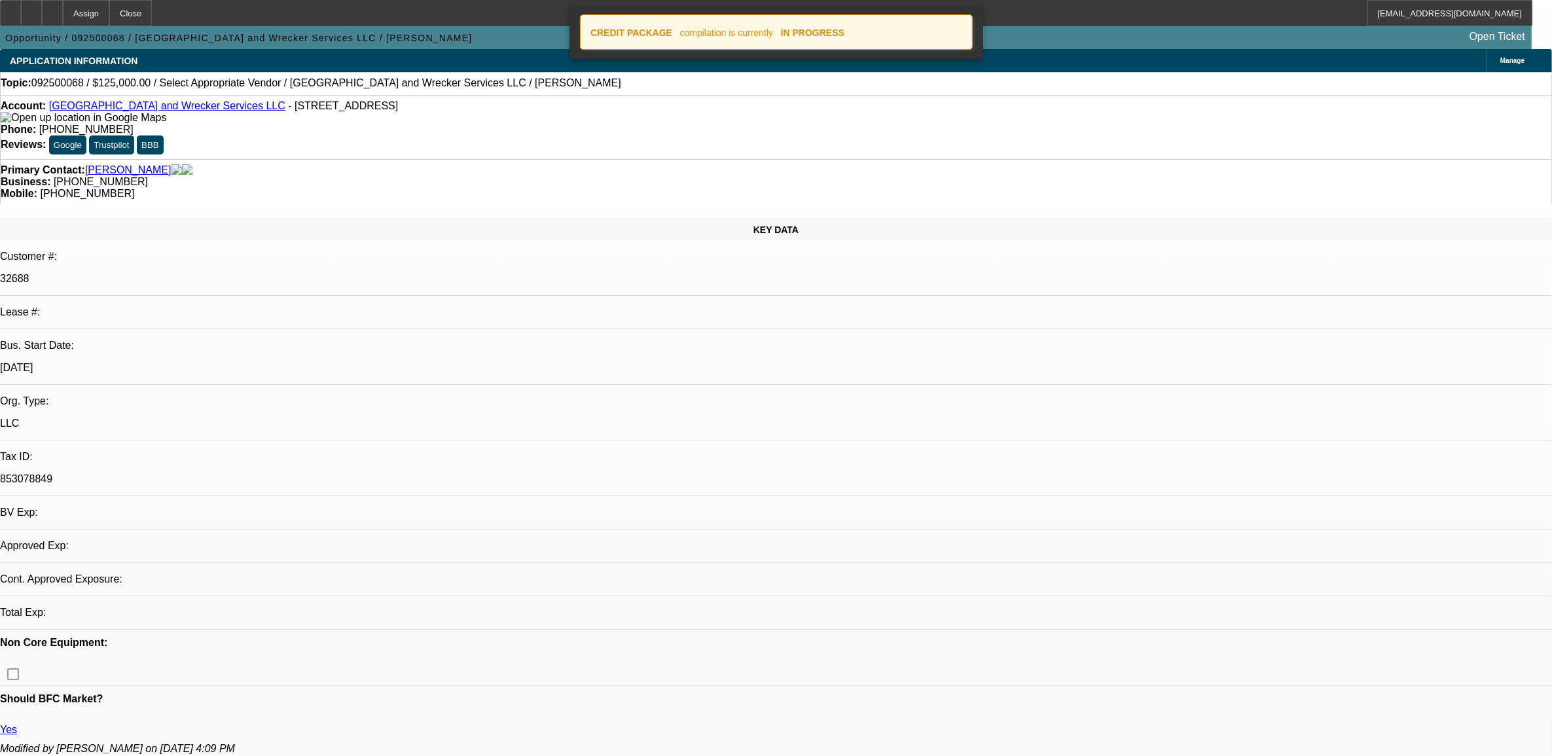
select select "0"
select select "2"
select select "0.1"
select select "4"
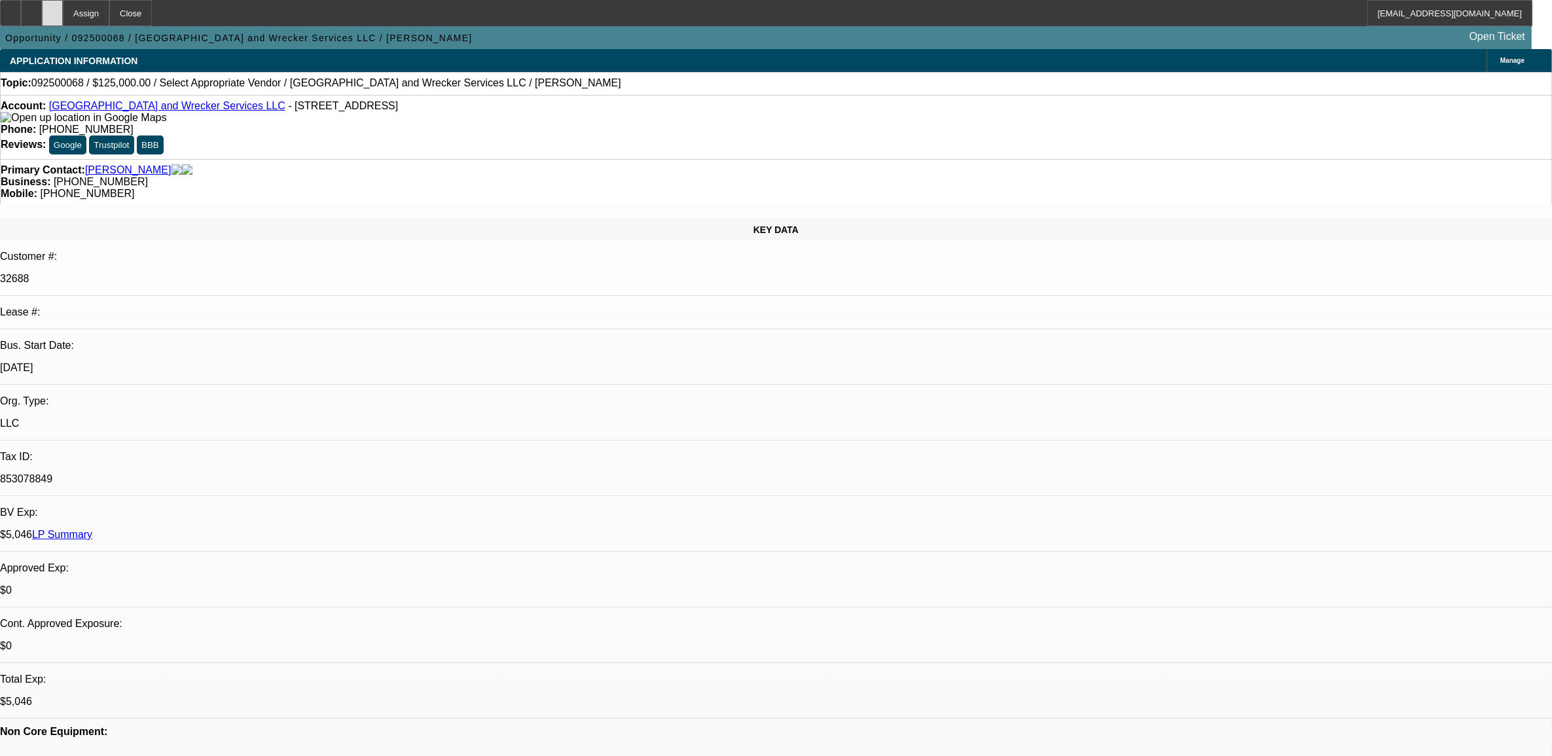
click at [63, 11] on div at bounding box center [52, 13] width 21 height 26
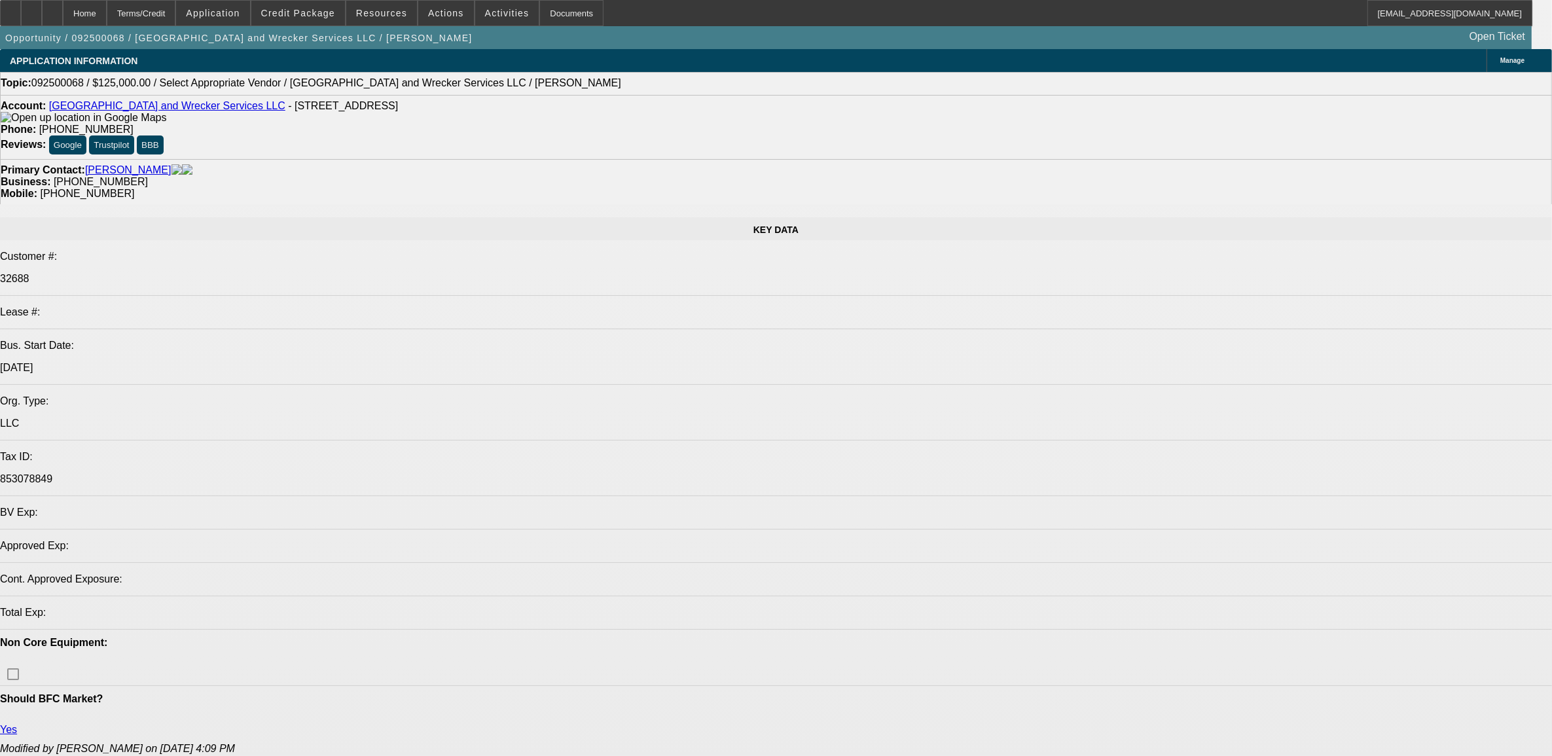
select select "0"
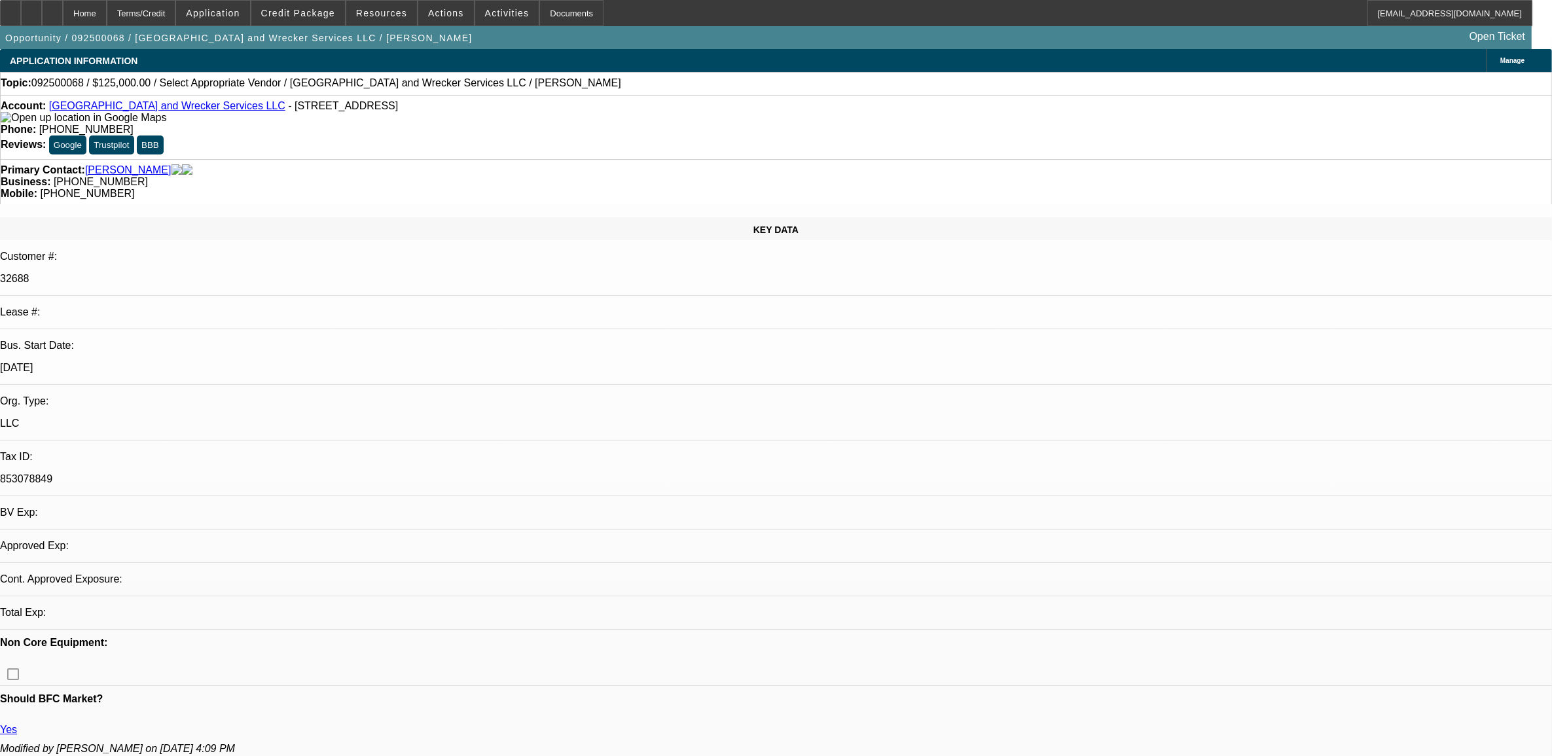
select select "2"
select select "0.1"
select select "4"
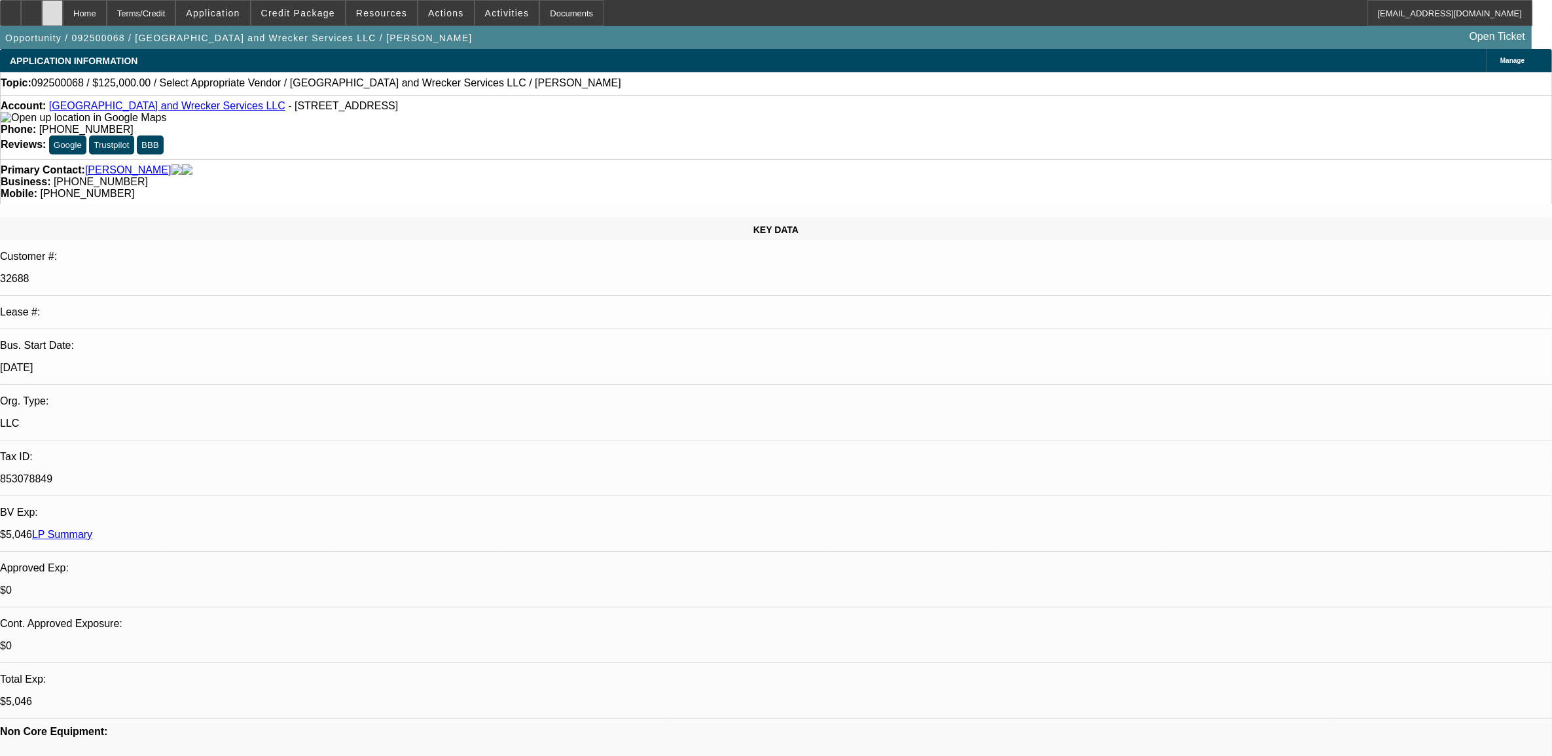
click at [63, 2] on div at bounding box center [52, 13] width 21 height 26
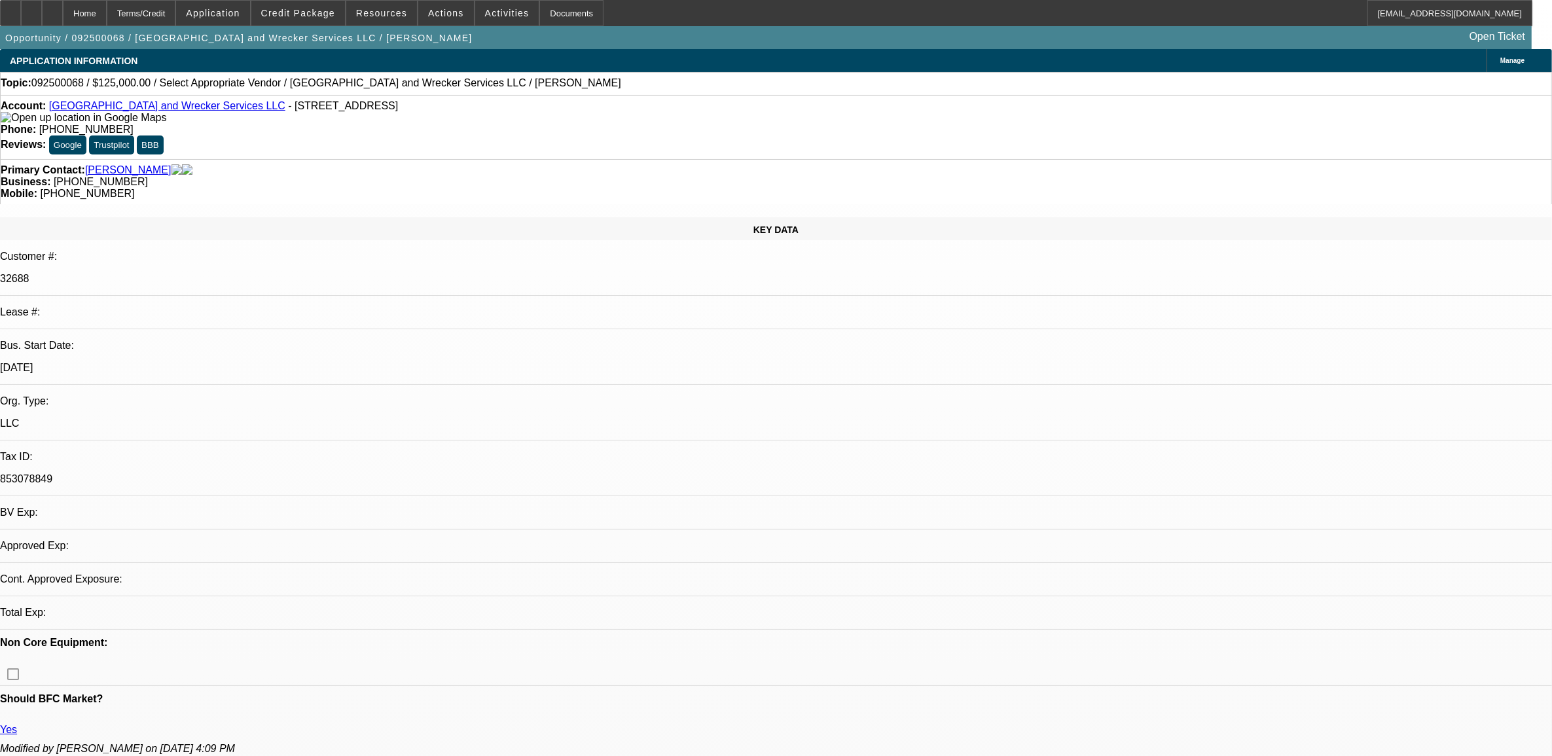
select select "0"
select select "2"
select select "0.1"
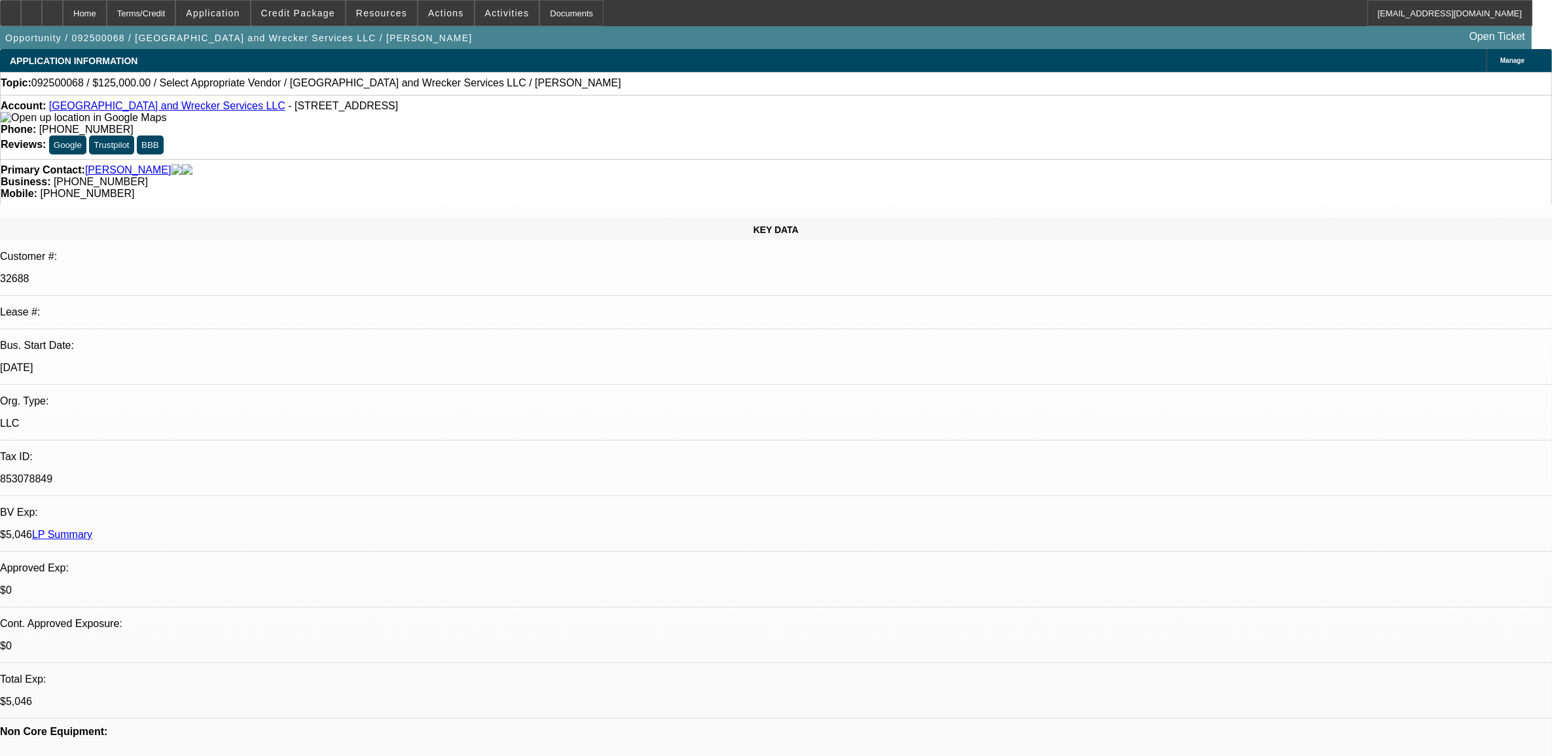
select select "1"
select select "2"
select select "4"
click at [334, 18] on span at bounding box center [298, 12] width 94 height 31
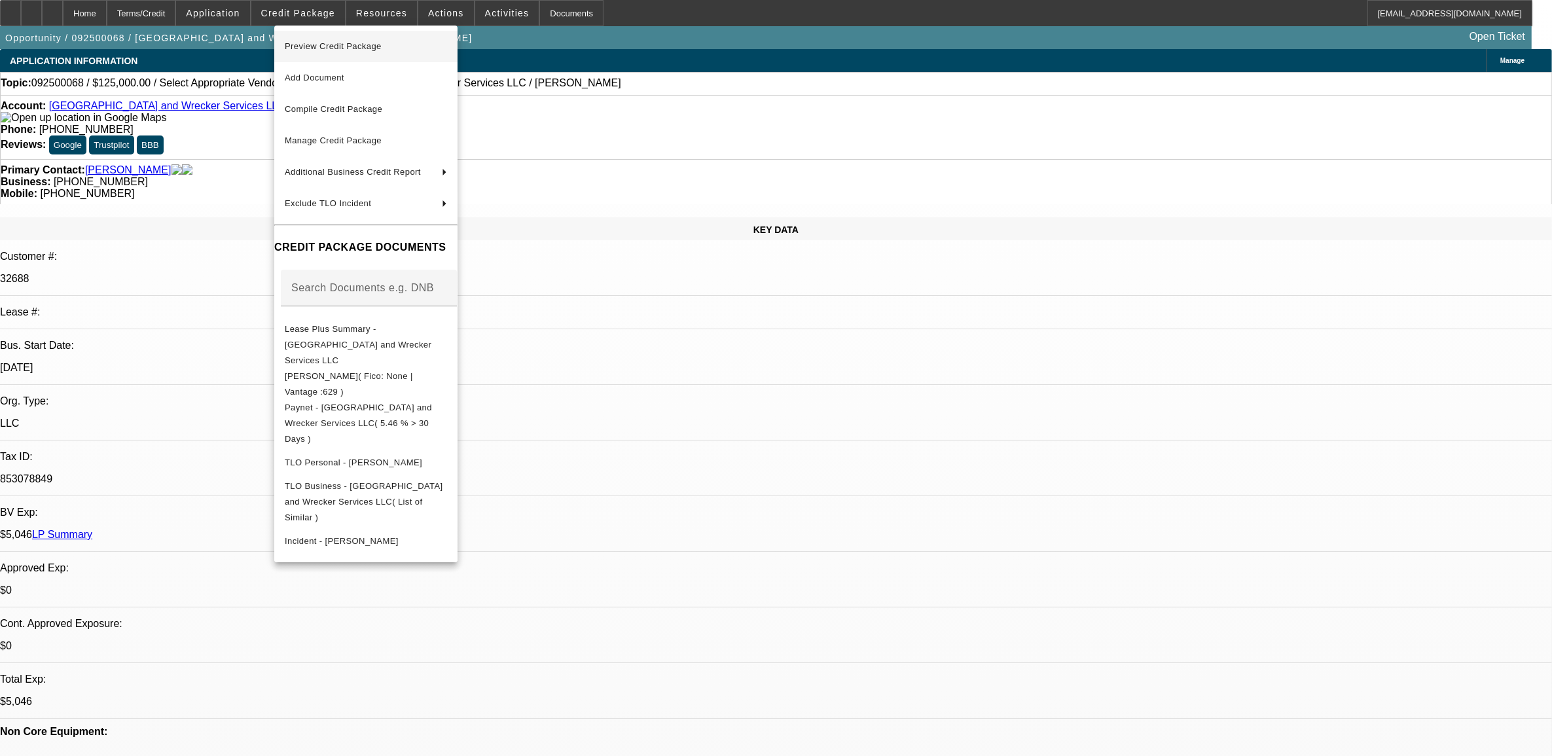
click at [354, 44] on span "Preview Credit Package" at bounding box center [333, 46] width 97 height 10
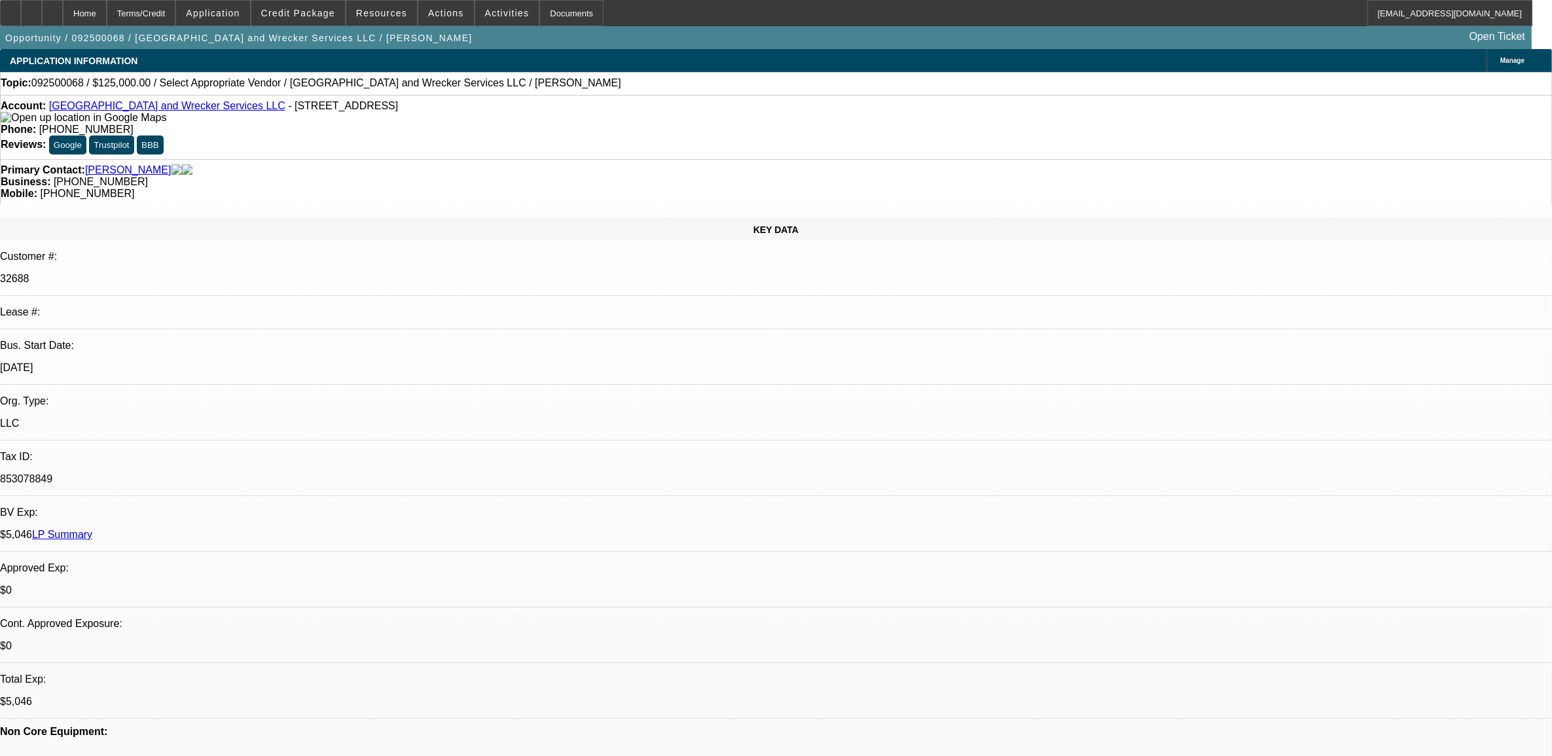
click at [67, 85] on span "092500068 / $125,000.00 / Select Appropriate Vendor / Oviedo Road and Wrecker S…" at bounding box center [326, 83] width 590 height 12
click at [67, 84] on span "092500068 / $125,000.00 / Select Appropriate Vendor / Oviedo Road and Wrecker S…" at bounding box center [326, 83] width 590 height 12
copy span "092500068"
select select "0.1"
select select "0"
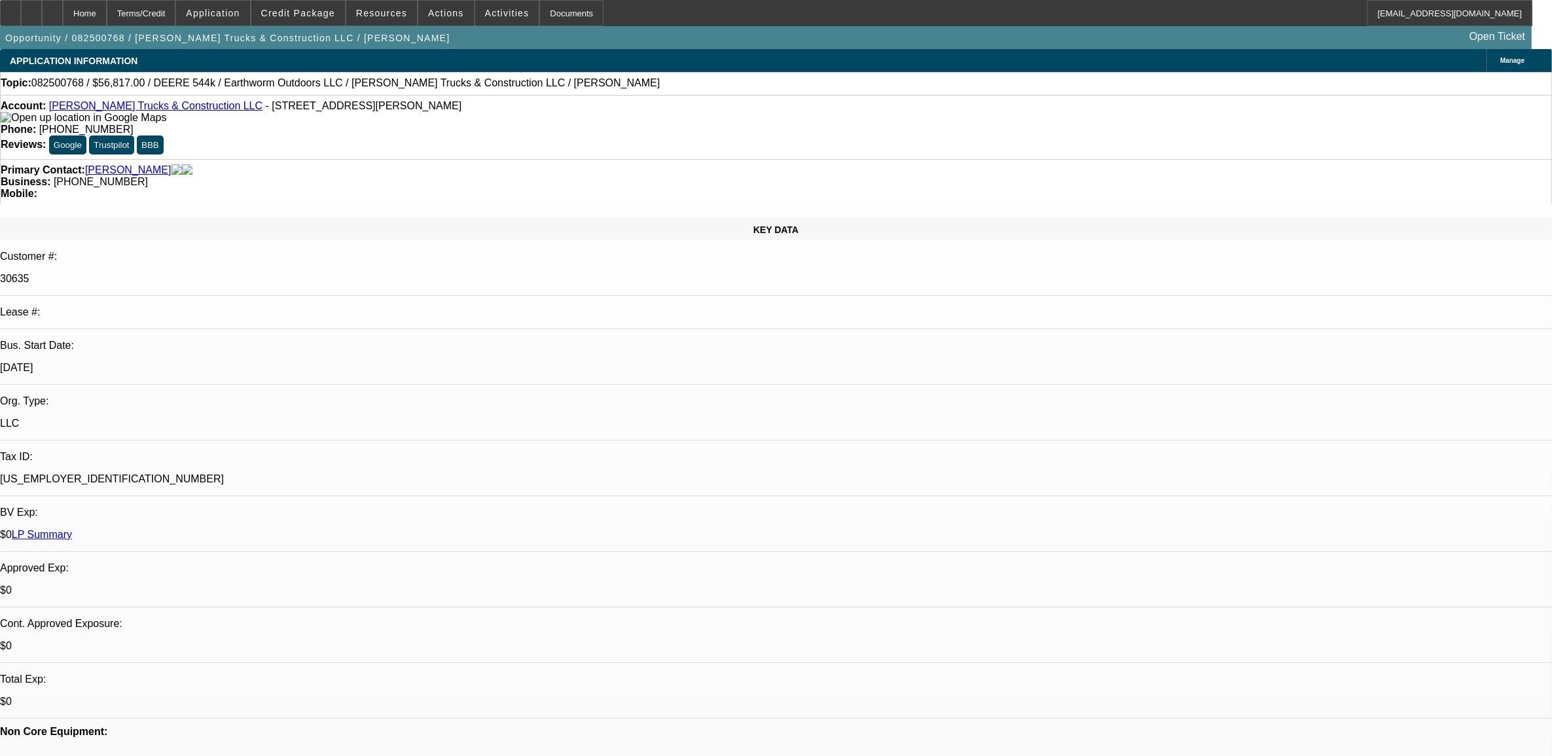
select select "2"
select select "0"
select select "6"
select select "0.1"
select select "0"
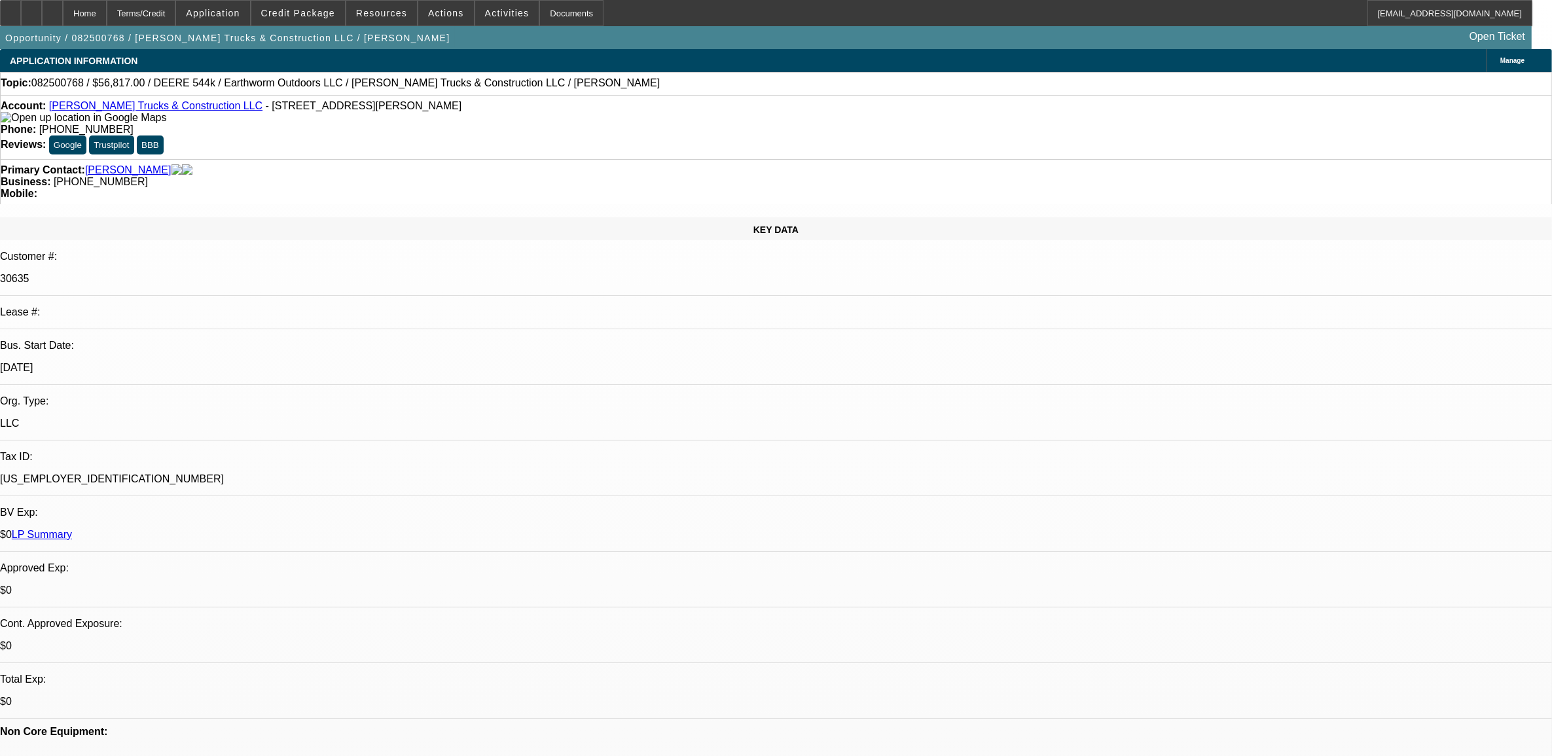
select select "2"
select select "0"
select select "6"
select select "0"
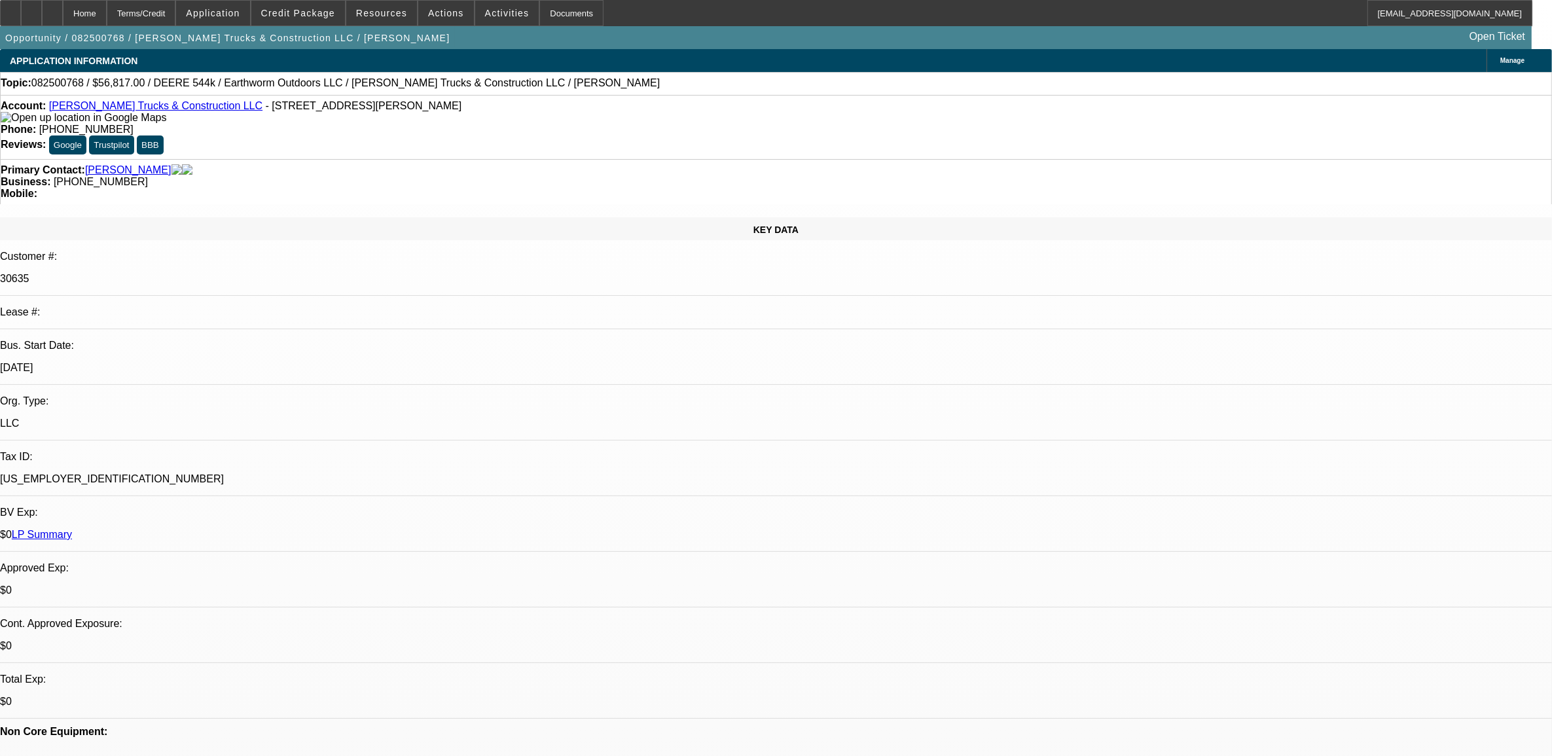
select select "2"
select select "0"
select select "6"
select select "0"
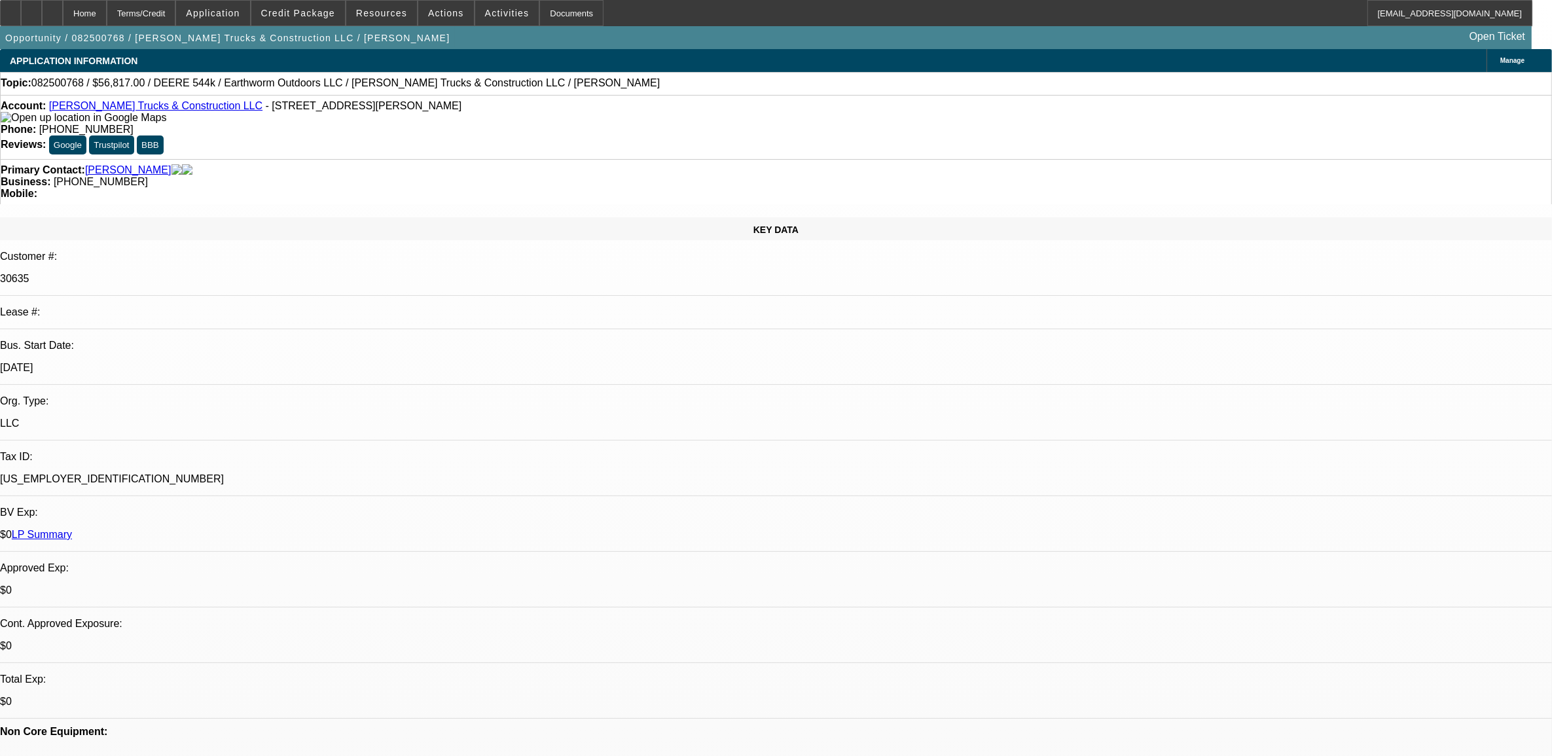
select select "2"
select select "0"
select select "6"
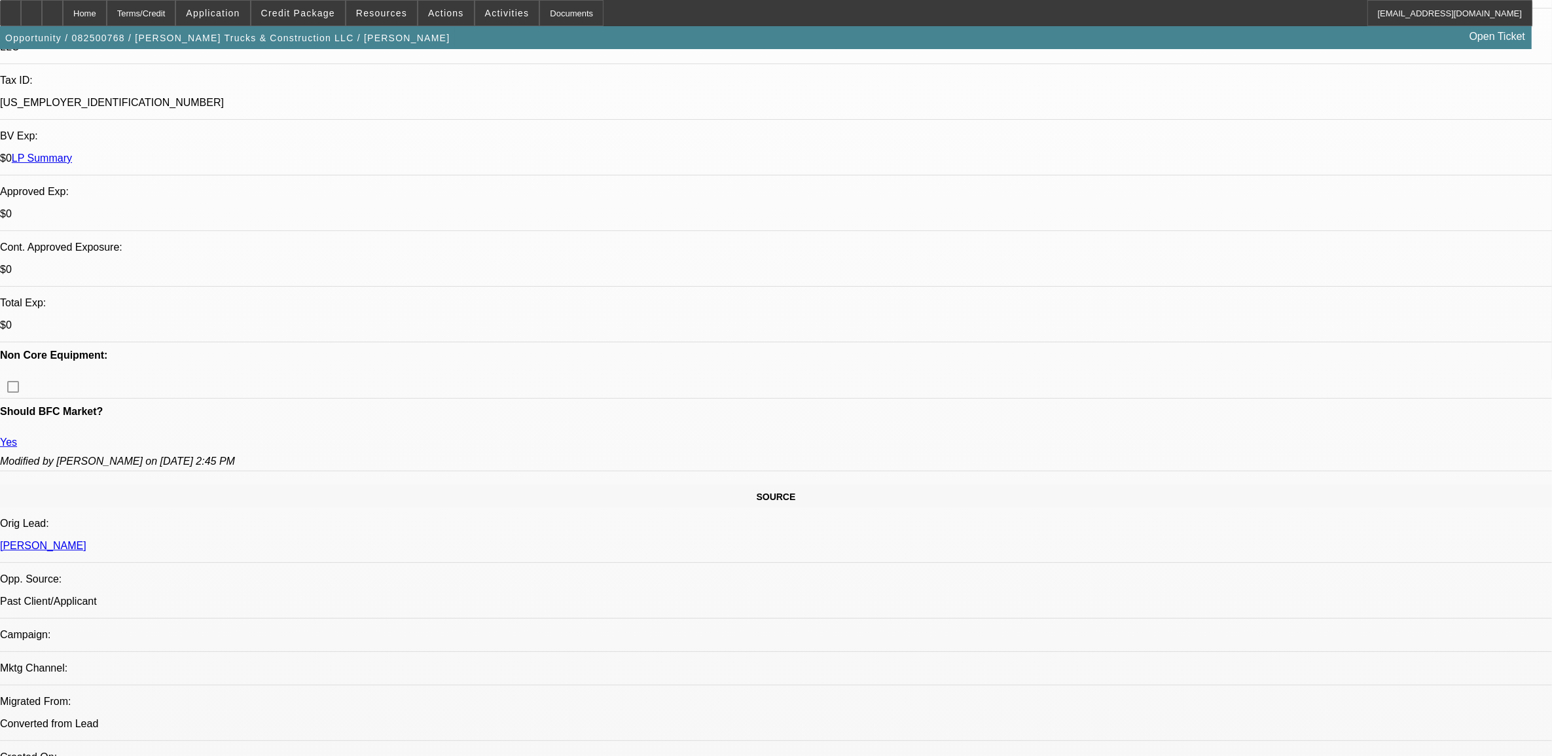
select select "0.1"
select select "0"
select select "0.1"
select select "0"
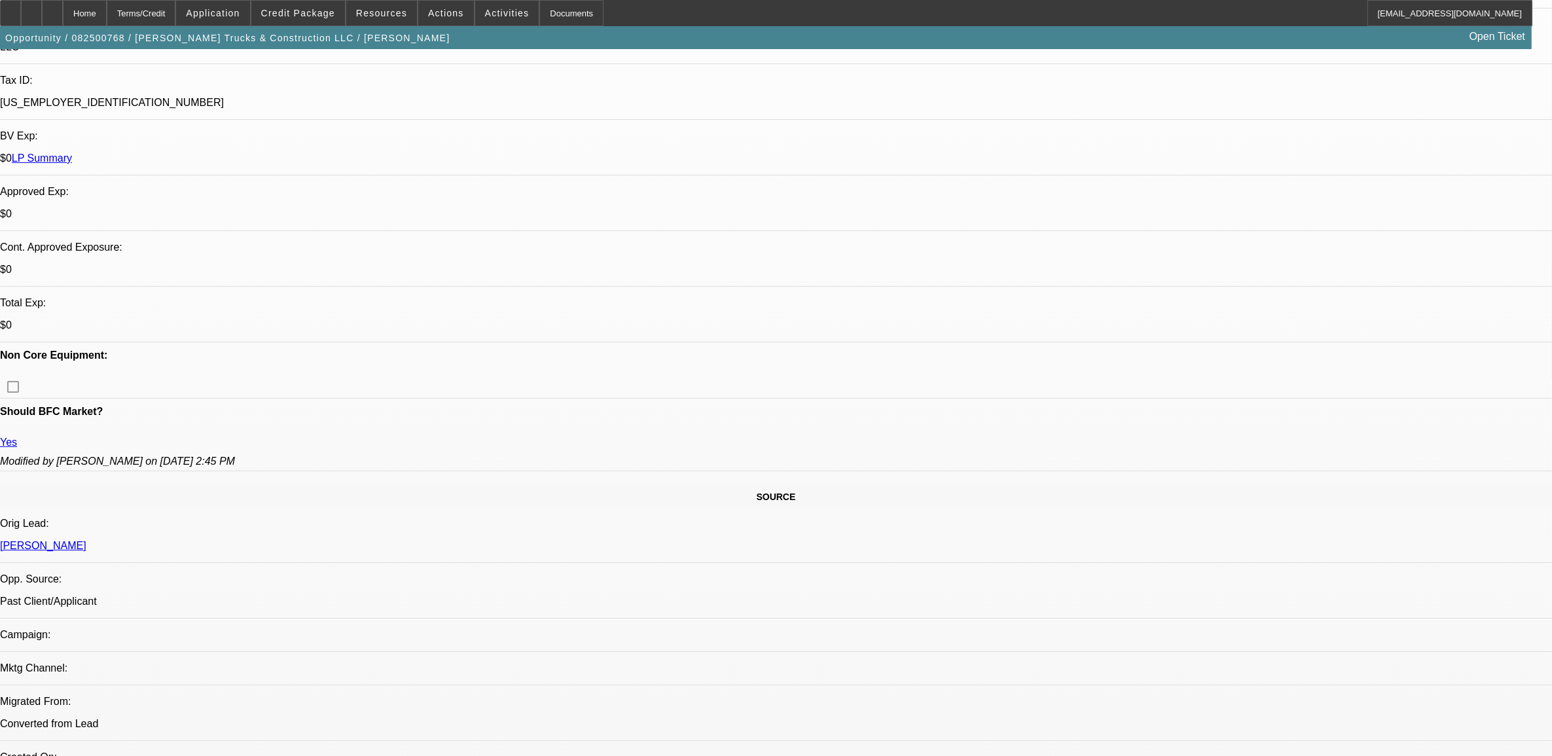
select select "0"
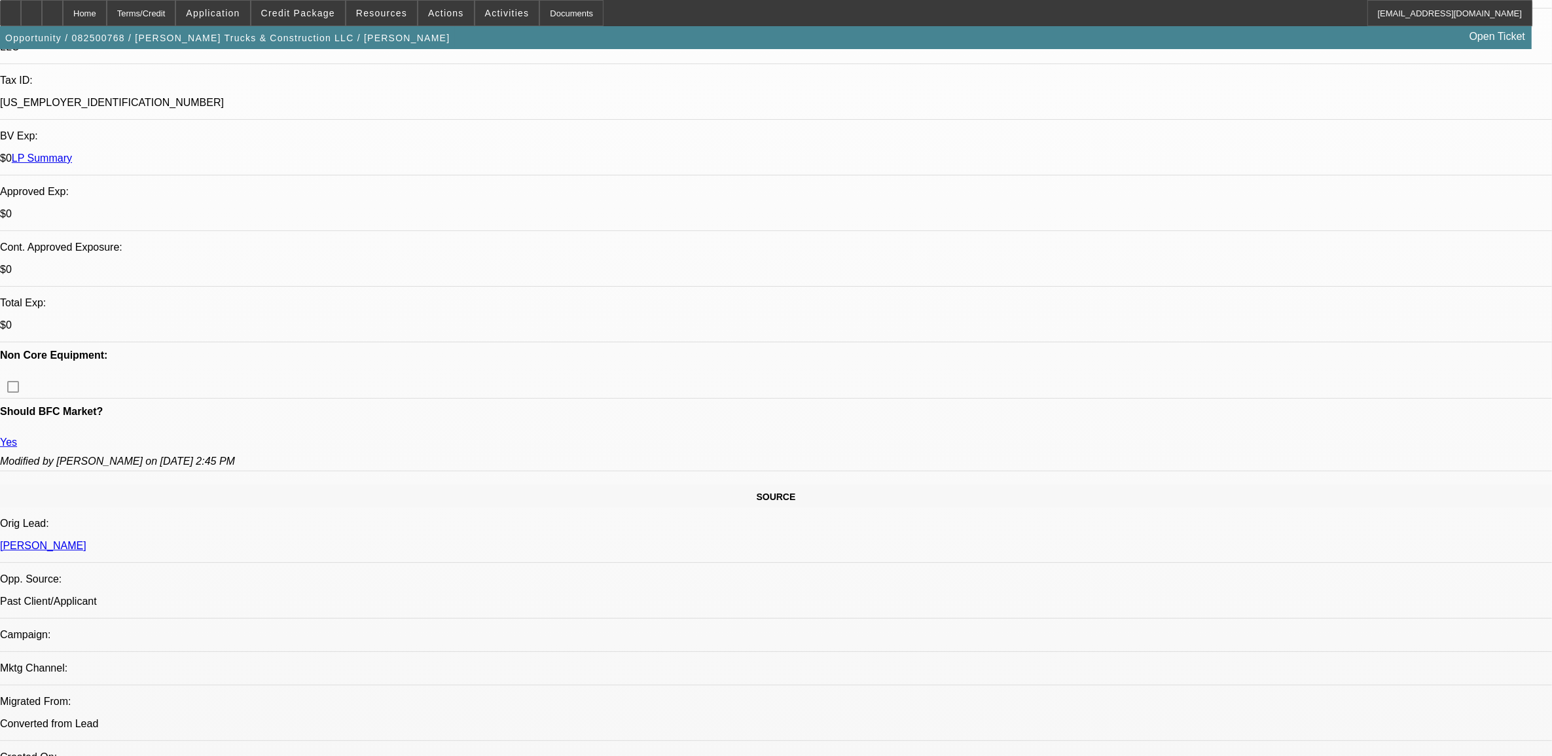
select select "0"
select select "1"
select select "2"
select select "6"
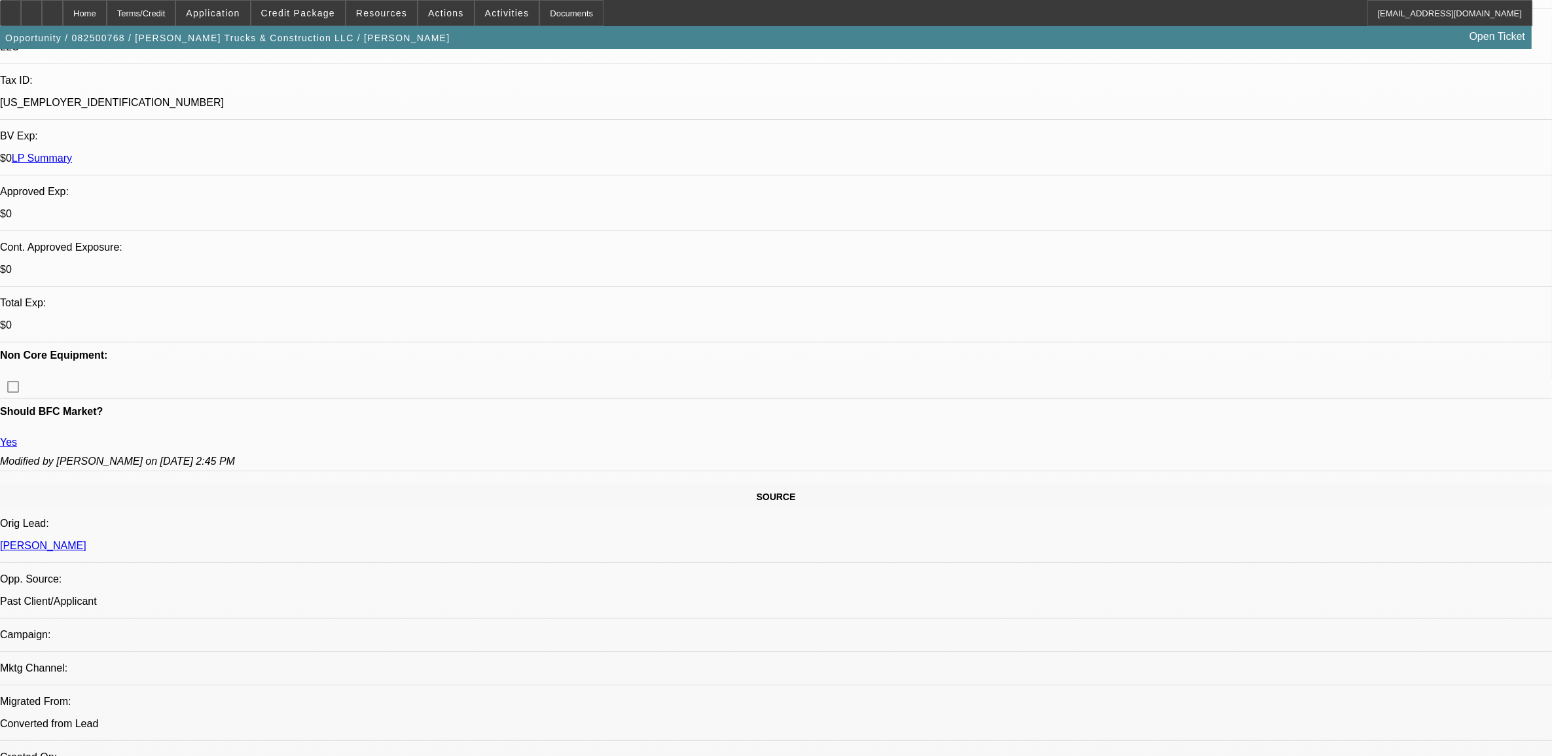
select select "1"
select select "2"
select select "6"
select select "1"
select select "2"
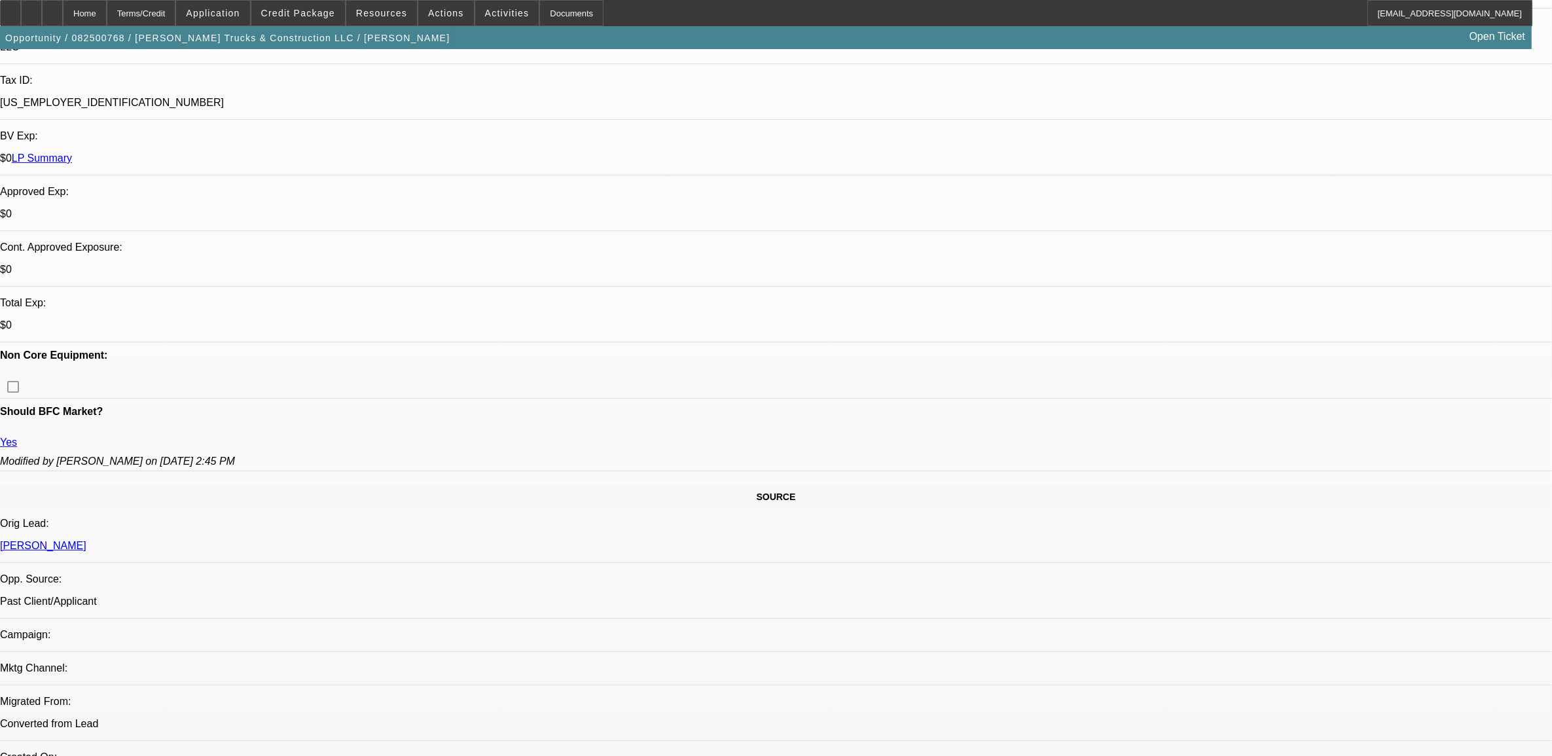
select select "6"
select select "1"
select select "2"
select select "6"
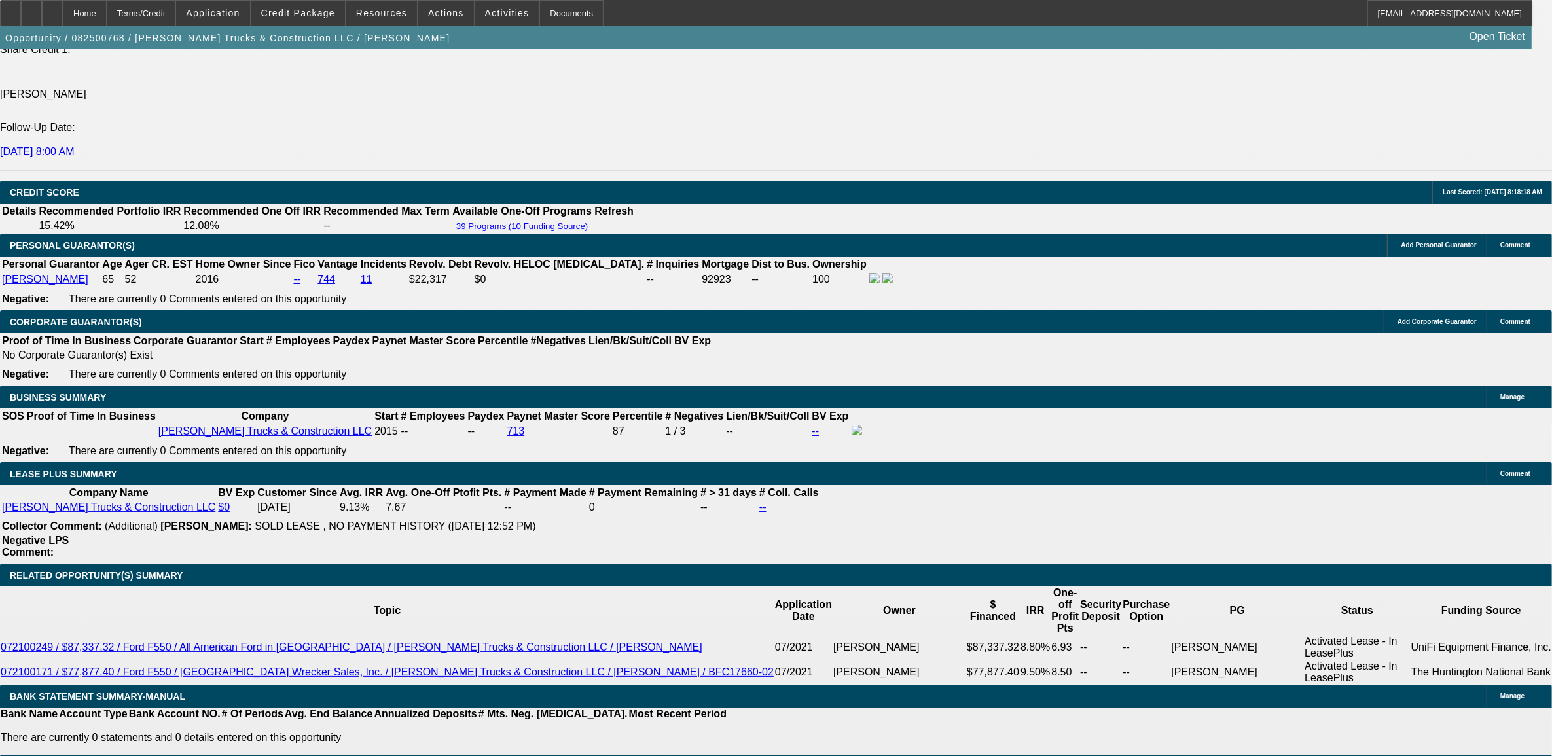
scroll to position [1882, 0]
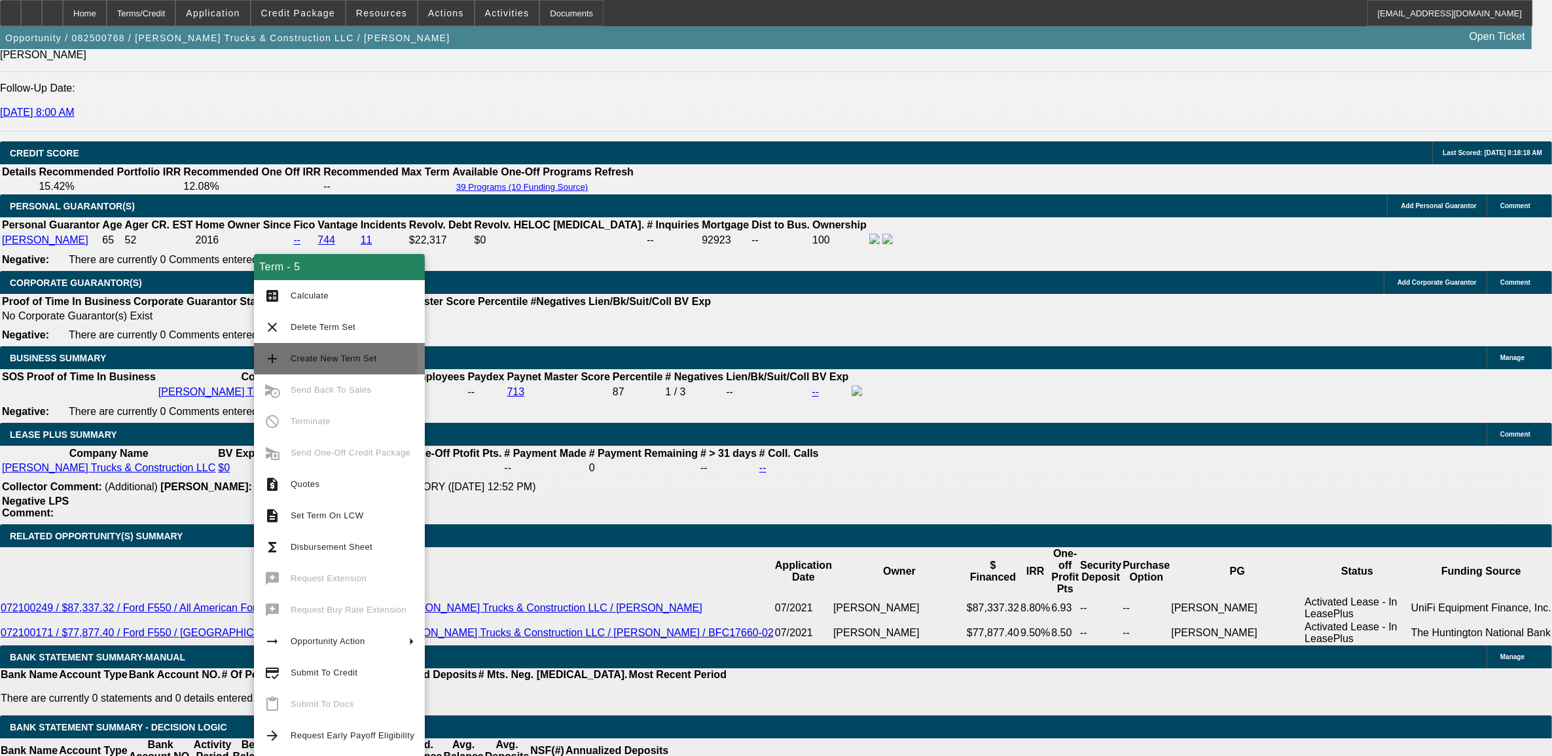
click at [299, 357] on span "Create New Term Set" at bounding box center [334, 358] width 86 height 10
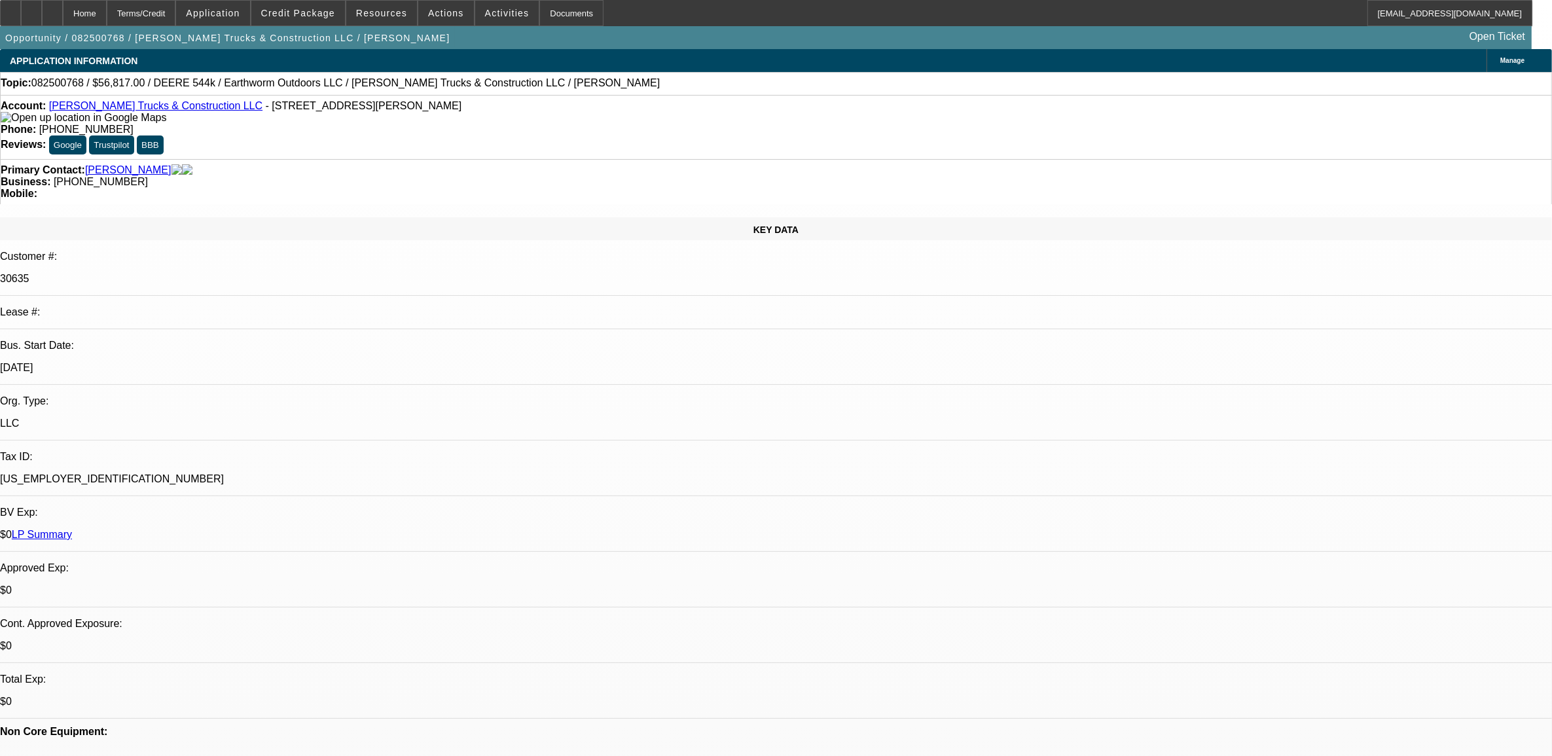
select select "0.1"
select select "0"
select select "0.1"
select select "0"
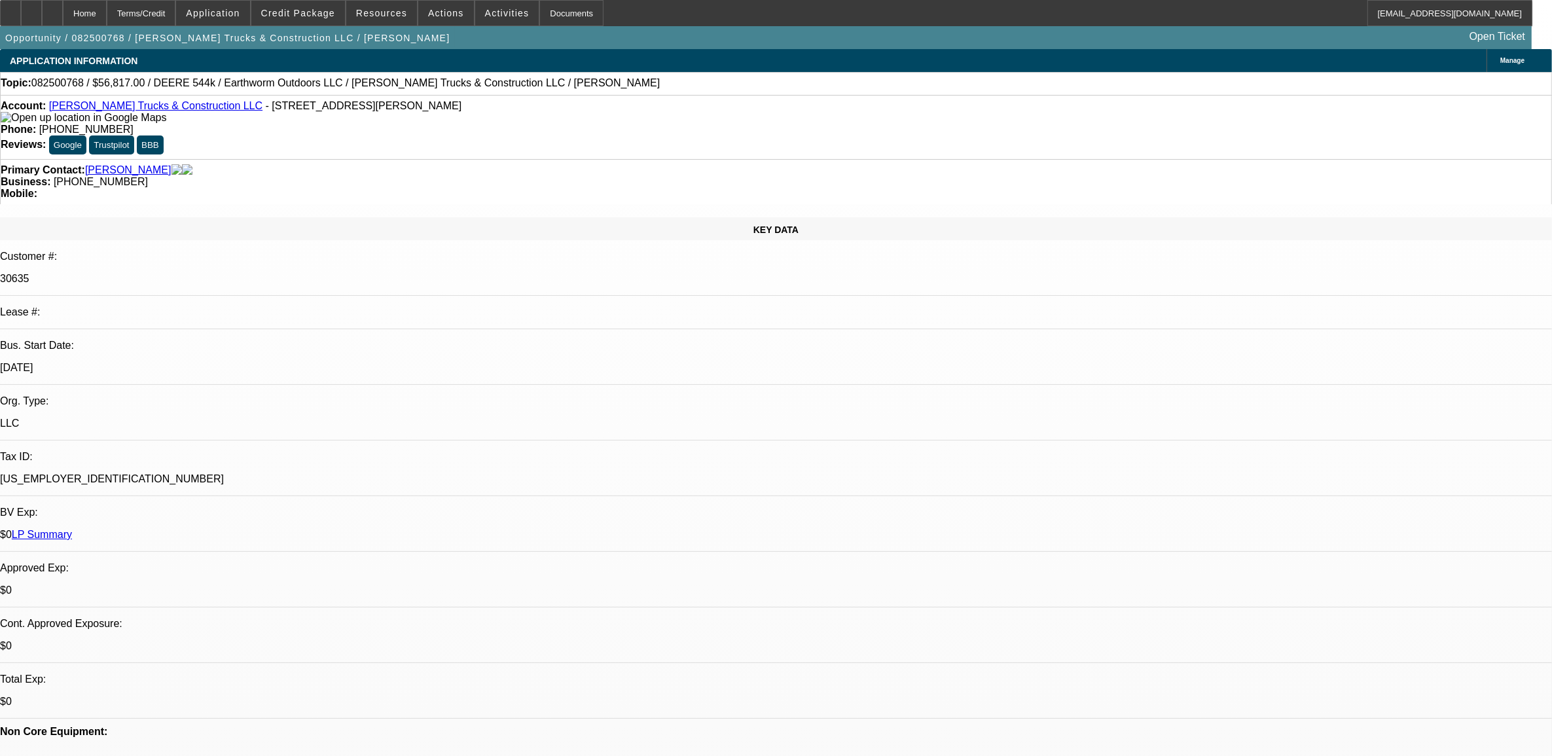
select select "0"
select select "0.1"
select select "0"
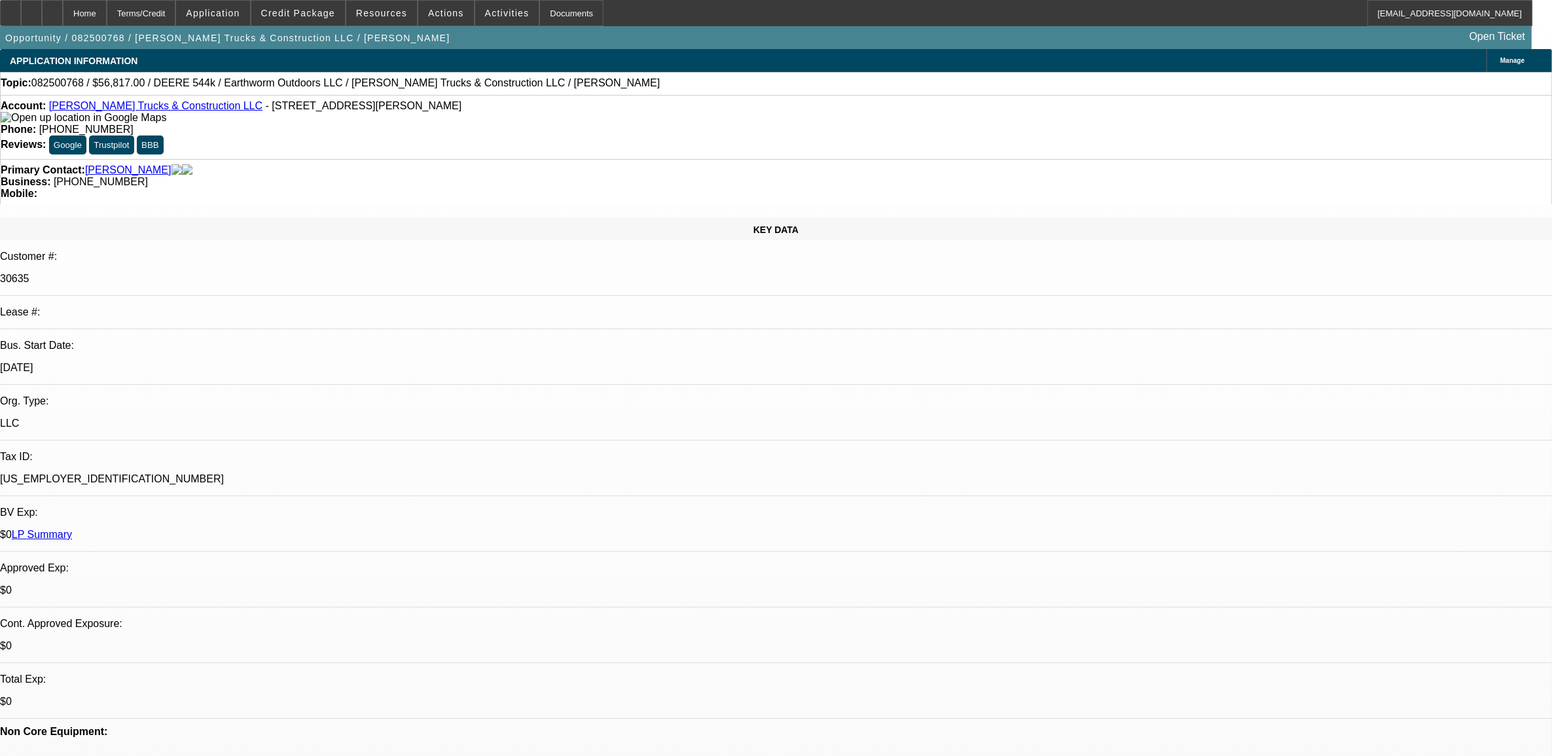
select select "0"
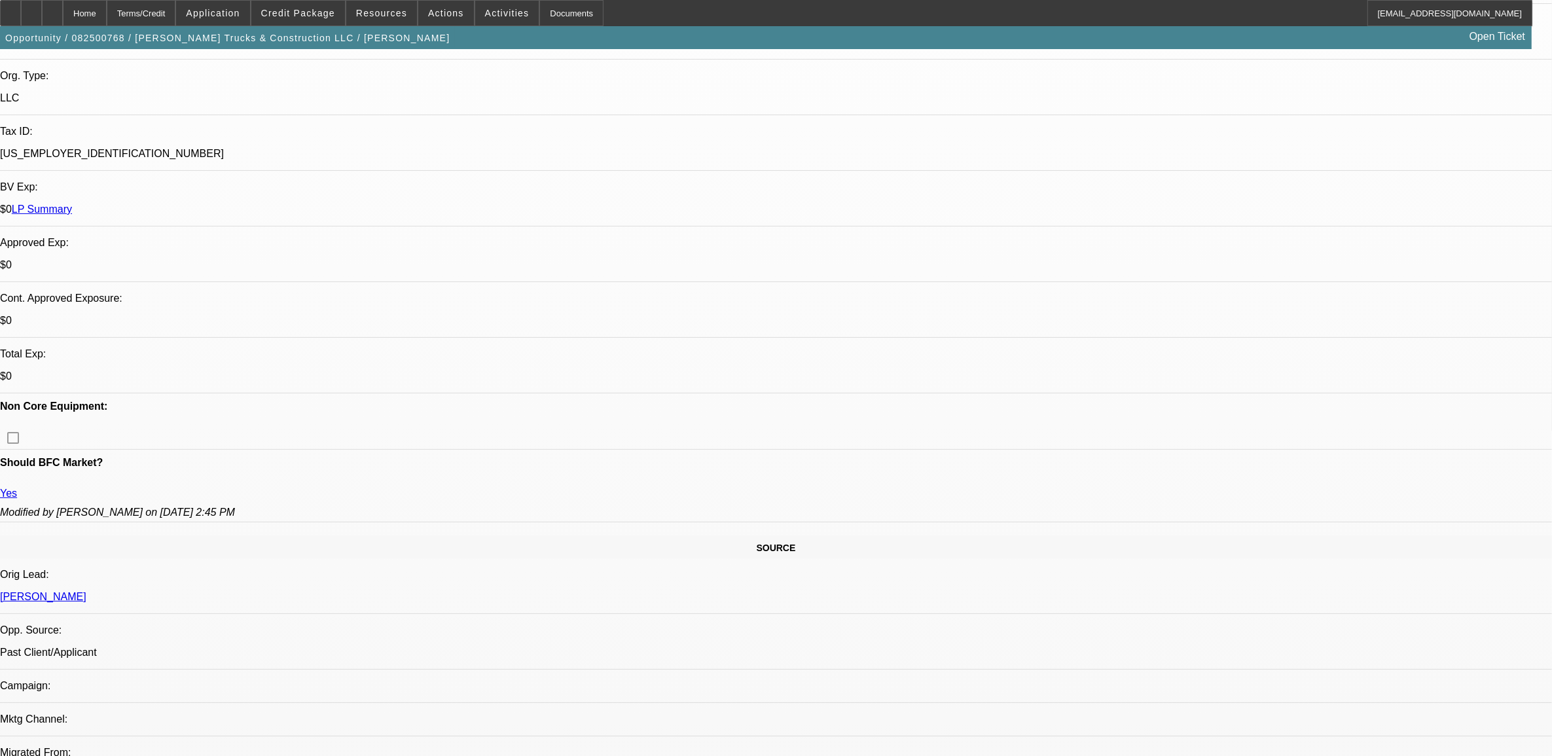
select select "1"
select select "2"
select select "6"
select select "1"
select select "2"
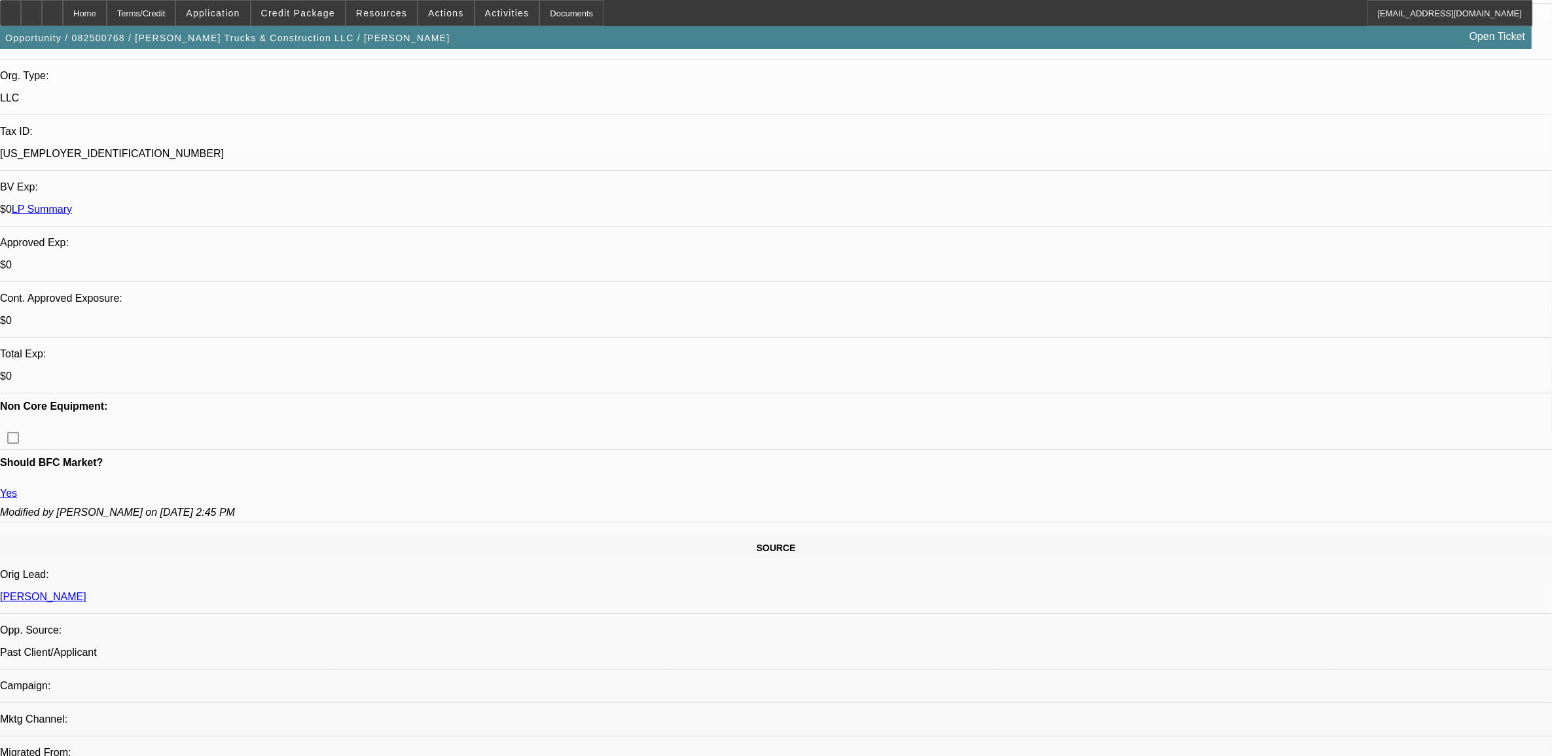
select select "6"
select select "1"
select select "2"
select select "6"
select select "1"
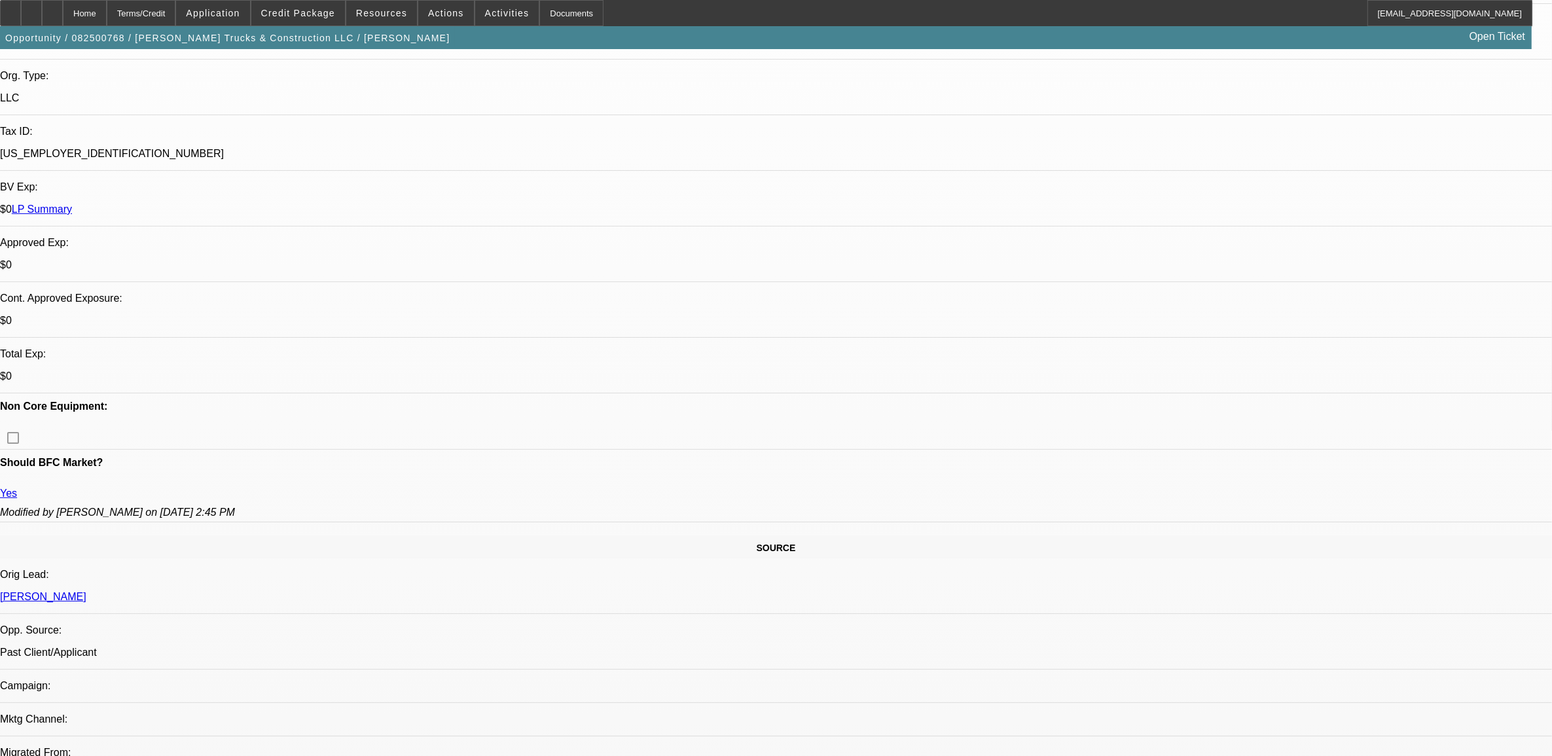
select select "2"
select select "6"
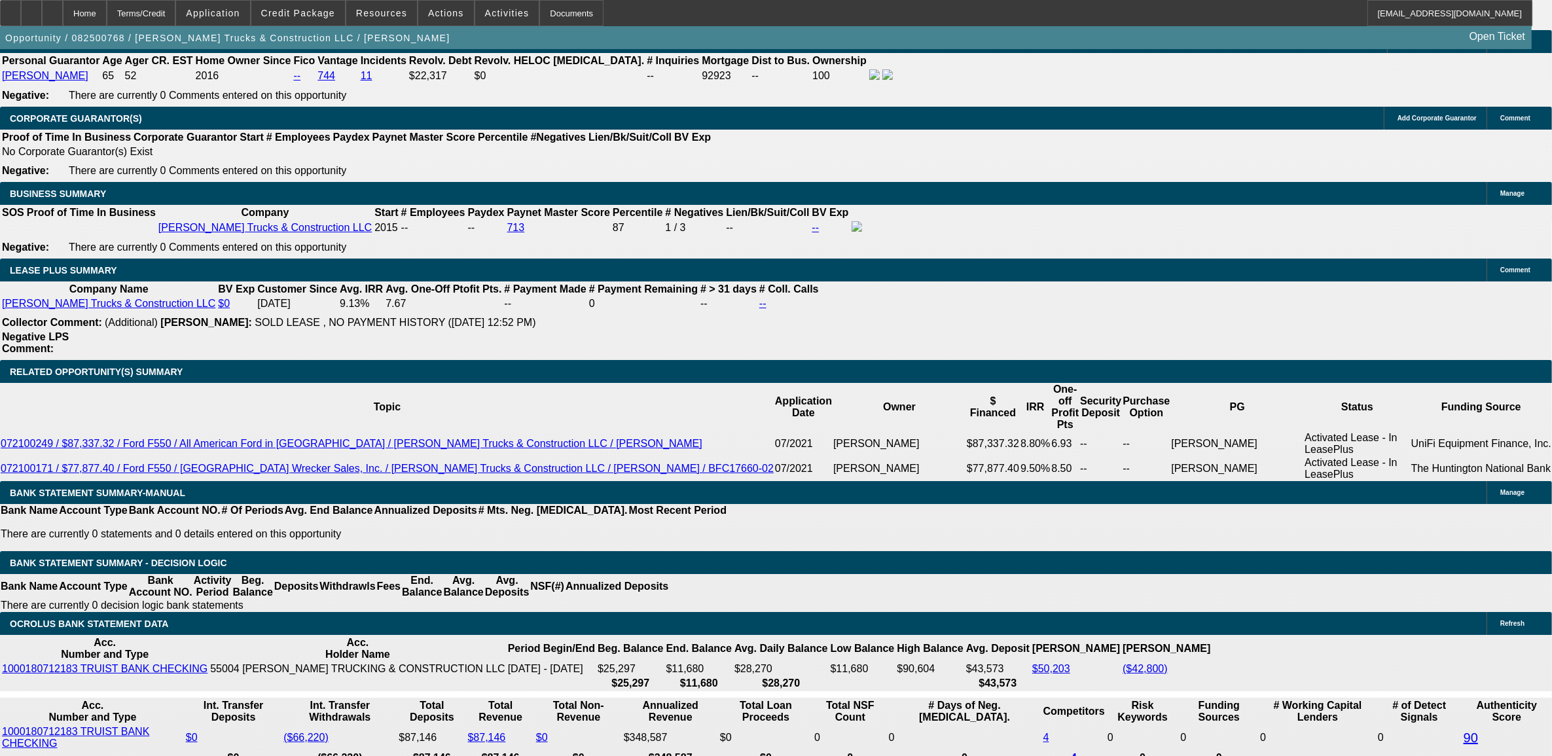
scroll to position [2045, 0]
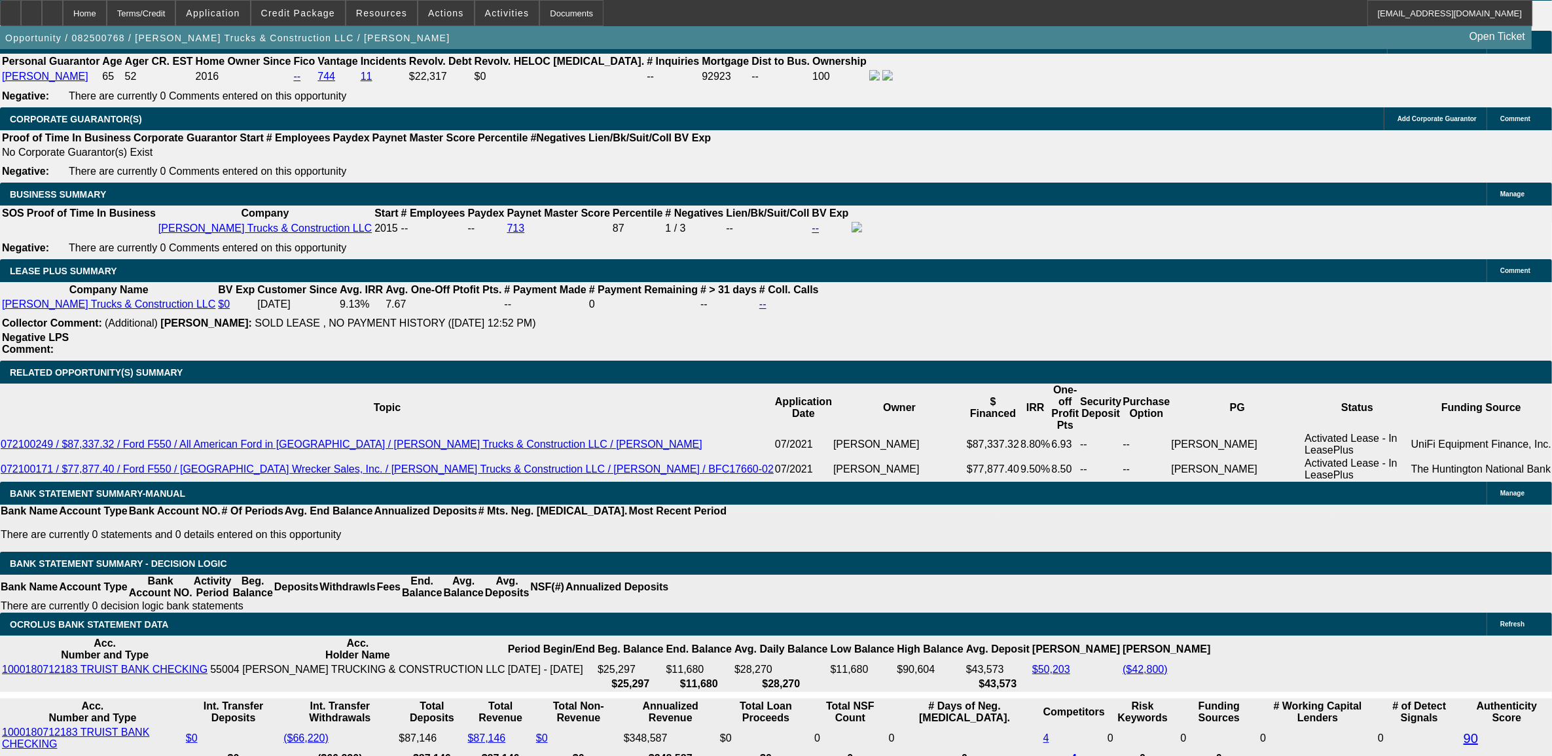
select select "1"
type input "UNKNOWN"
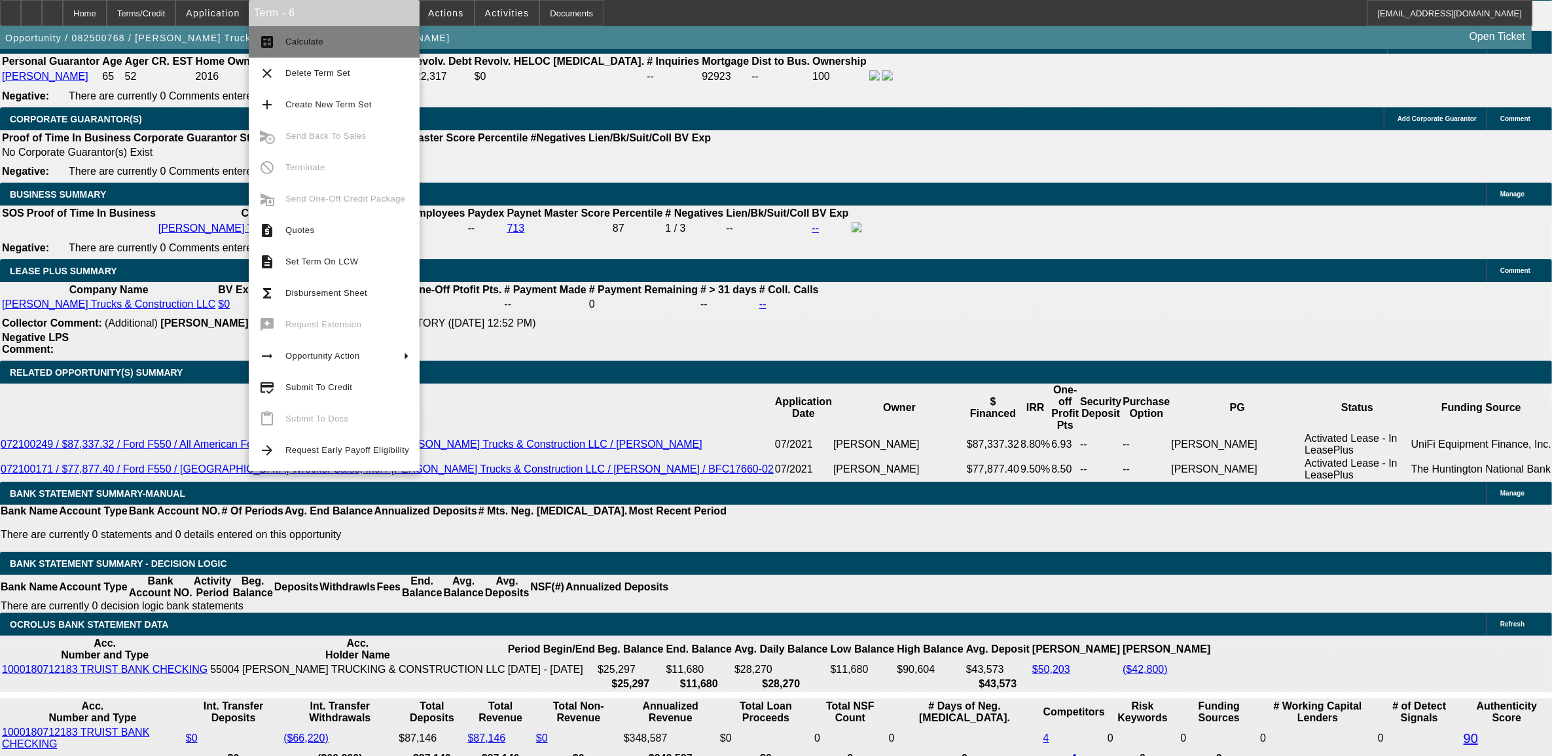
click at [280, 44] on button "calculate Calculate" at bounding box center [334, 41] width 171 height 31
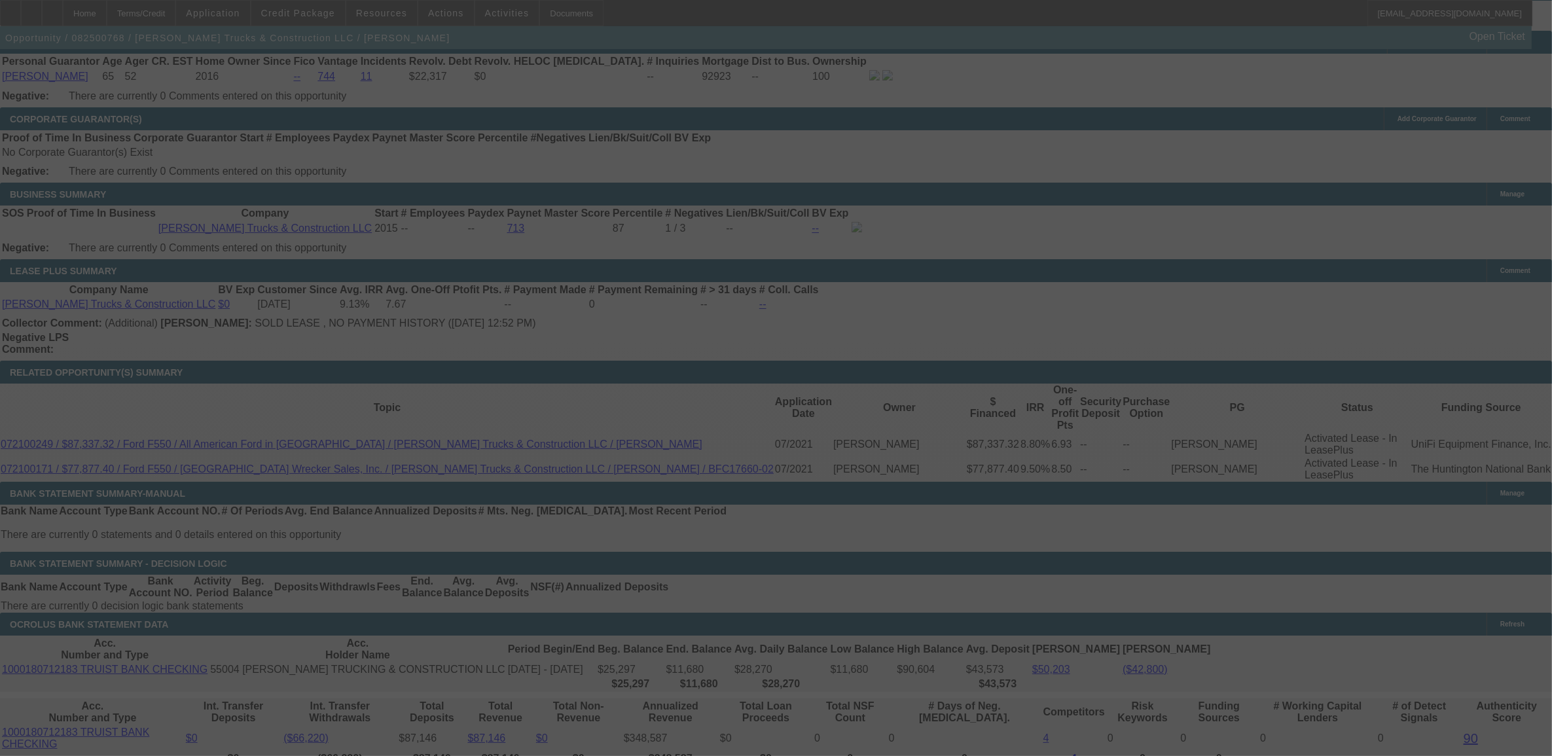
select select "0.1"
select select "0"
select select "6"
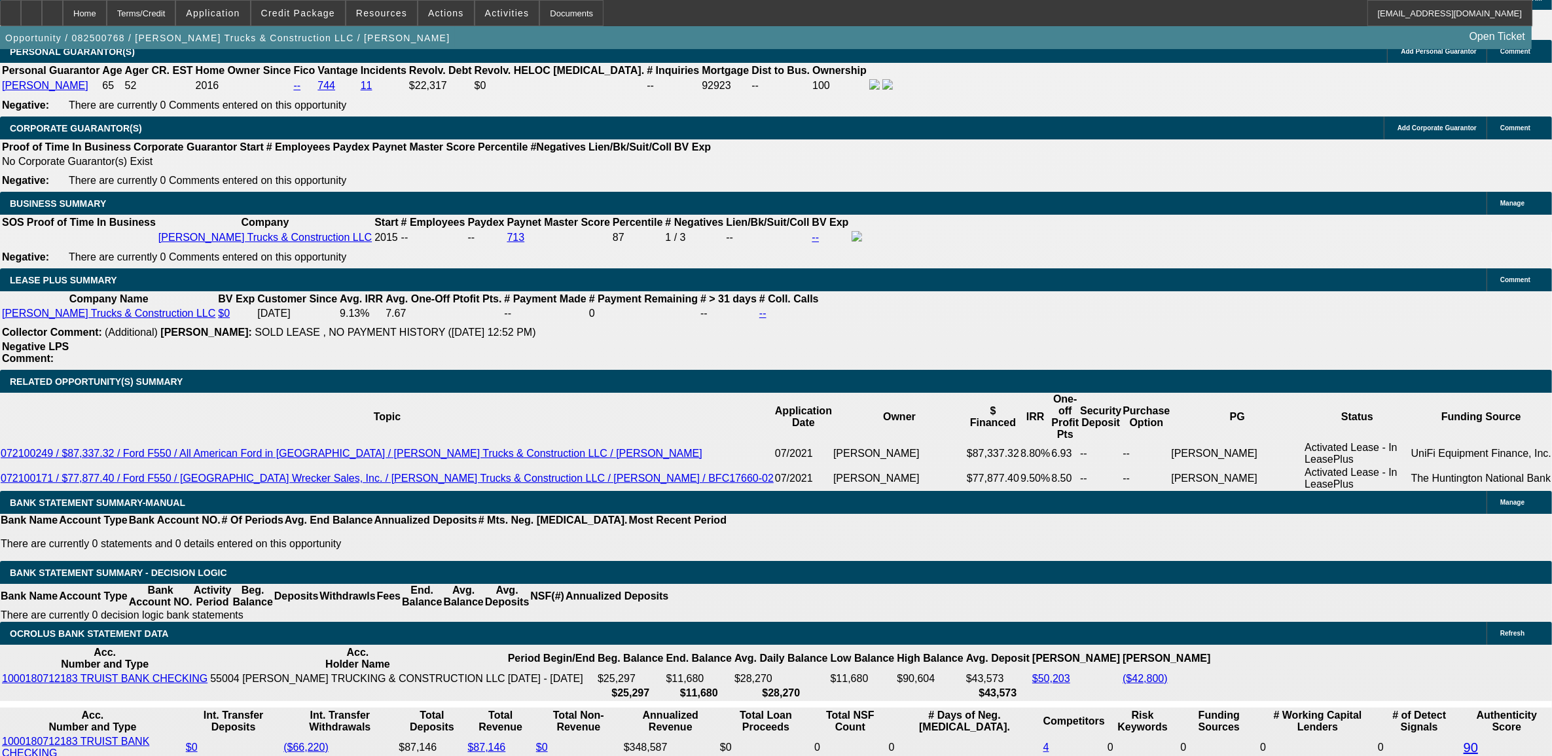
type input "UNKNOWN"
type input "11"
type input "$1,208.01"
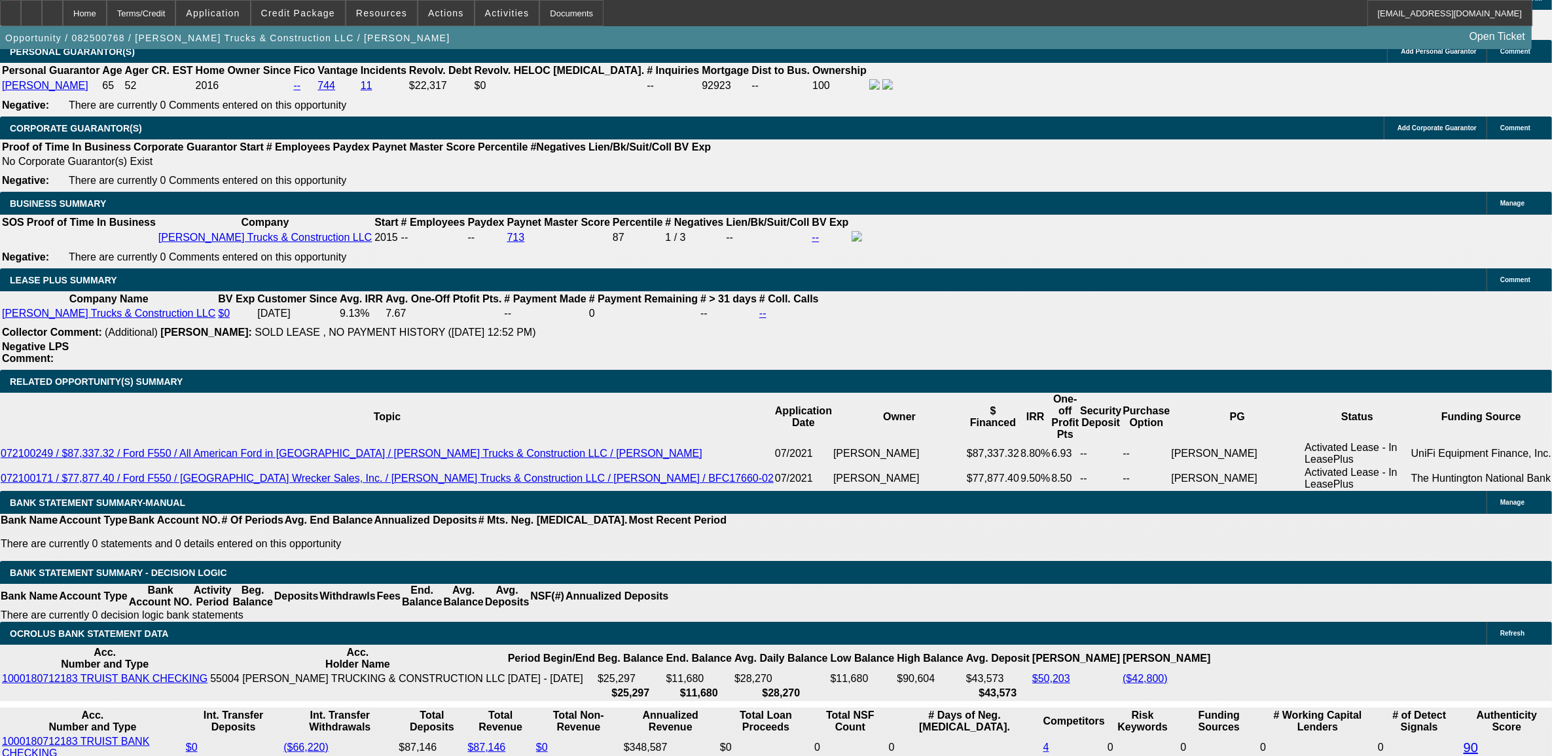
type input "11."
type input "$1,468.47"
type input "11.9"
type input "$1,493.42"
type input "11.9"
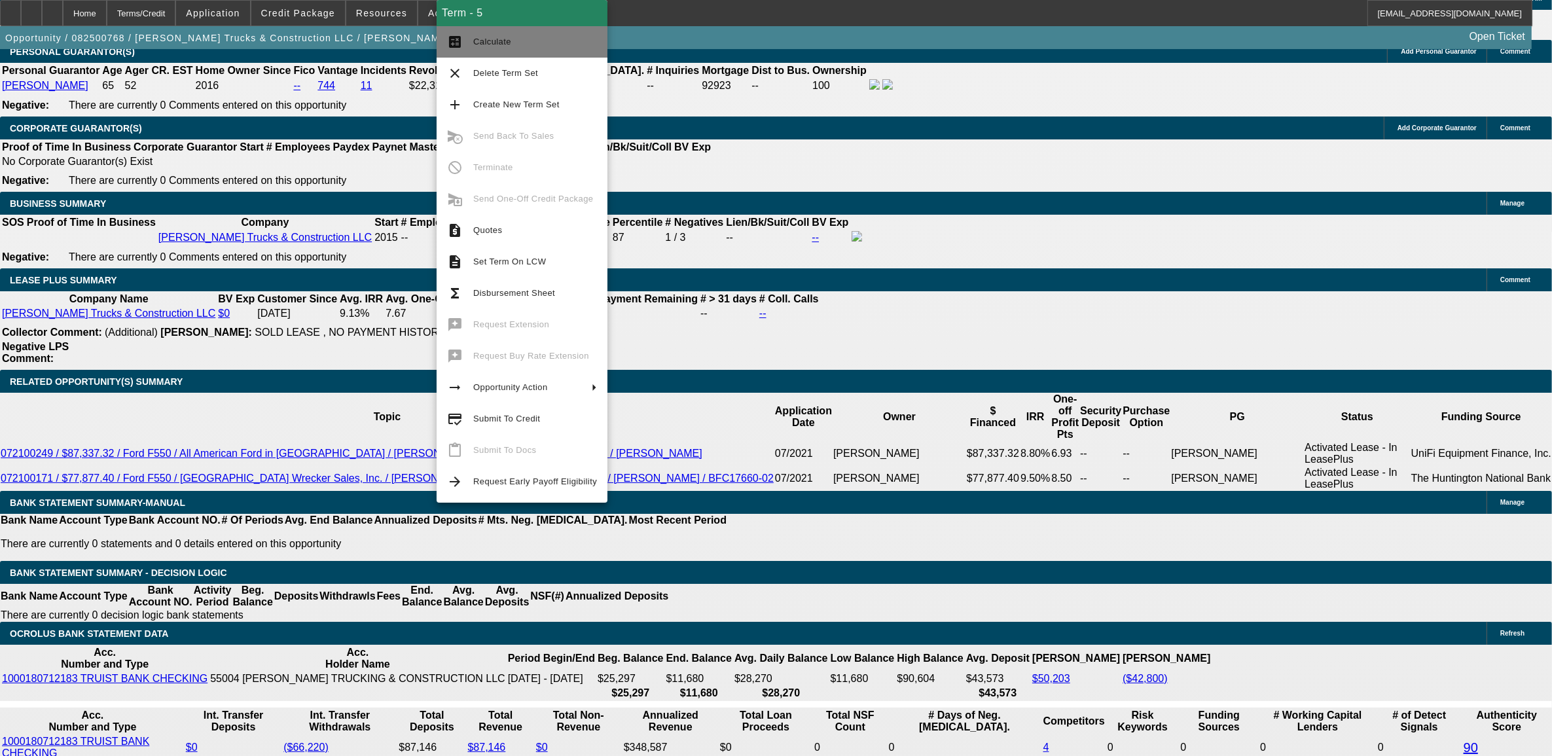
click at [512, 41] on span "Calculate" at bounding box center [535, 42] width 124 height 16
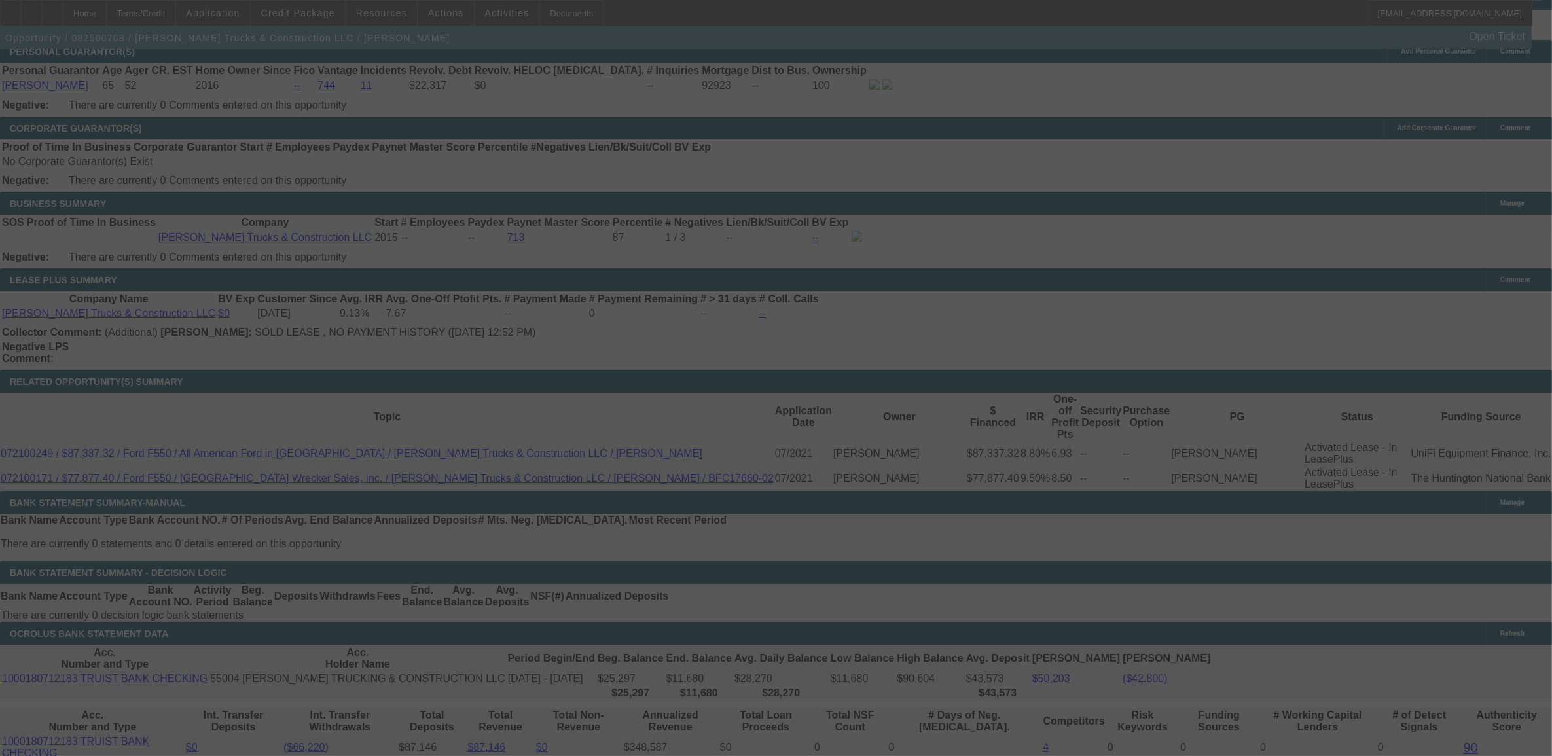
select select "0.1"
select select "0"
select select "2"
select select "0"
select select "6"
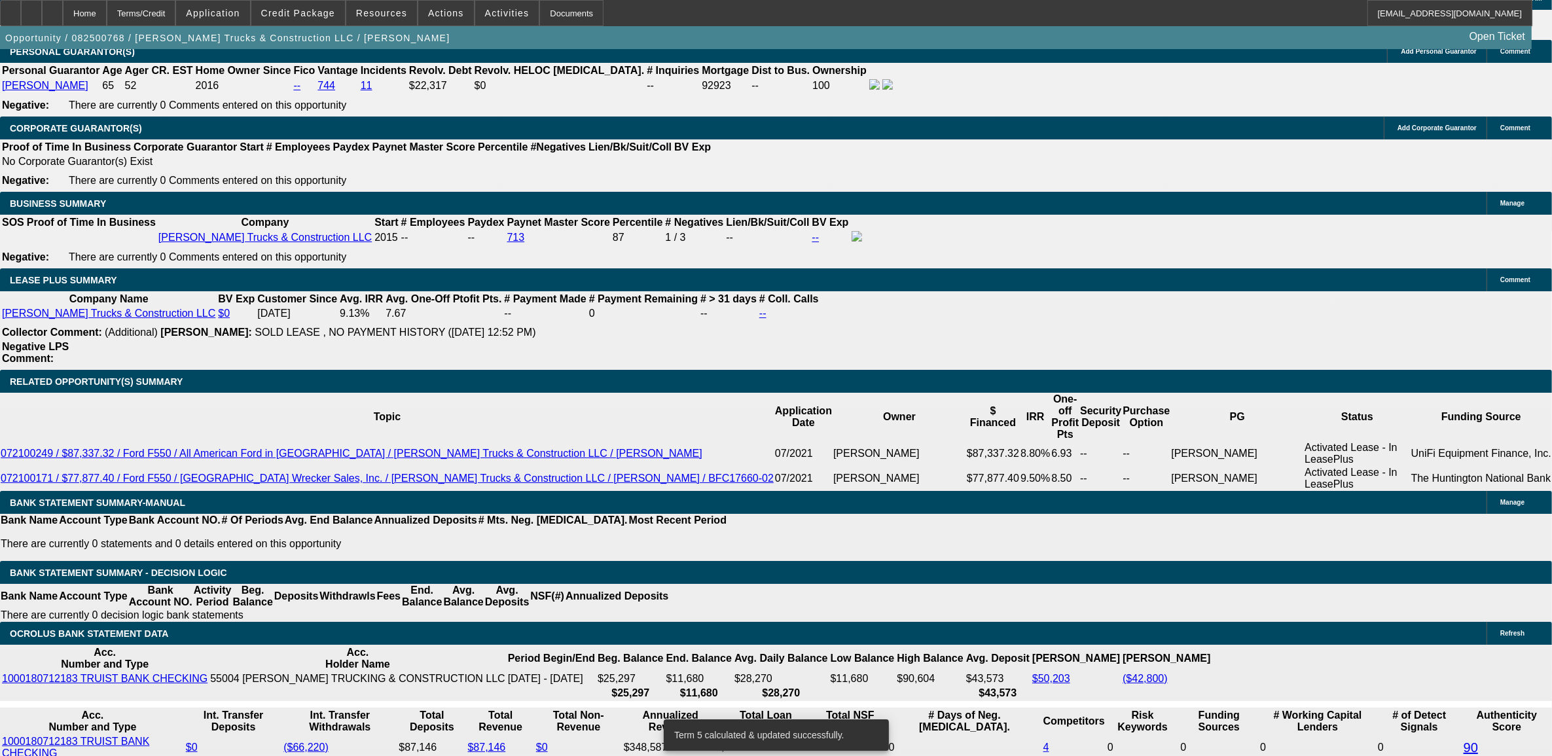
type input "1"
type input "UNKNOWN"
type input "12"
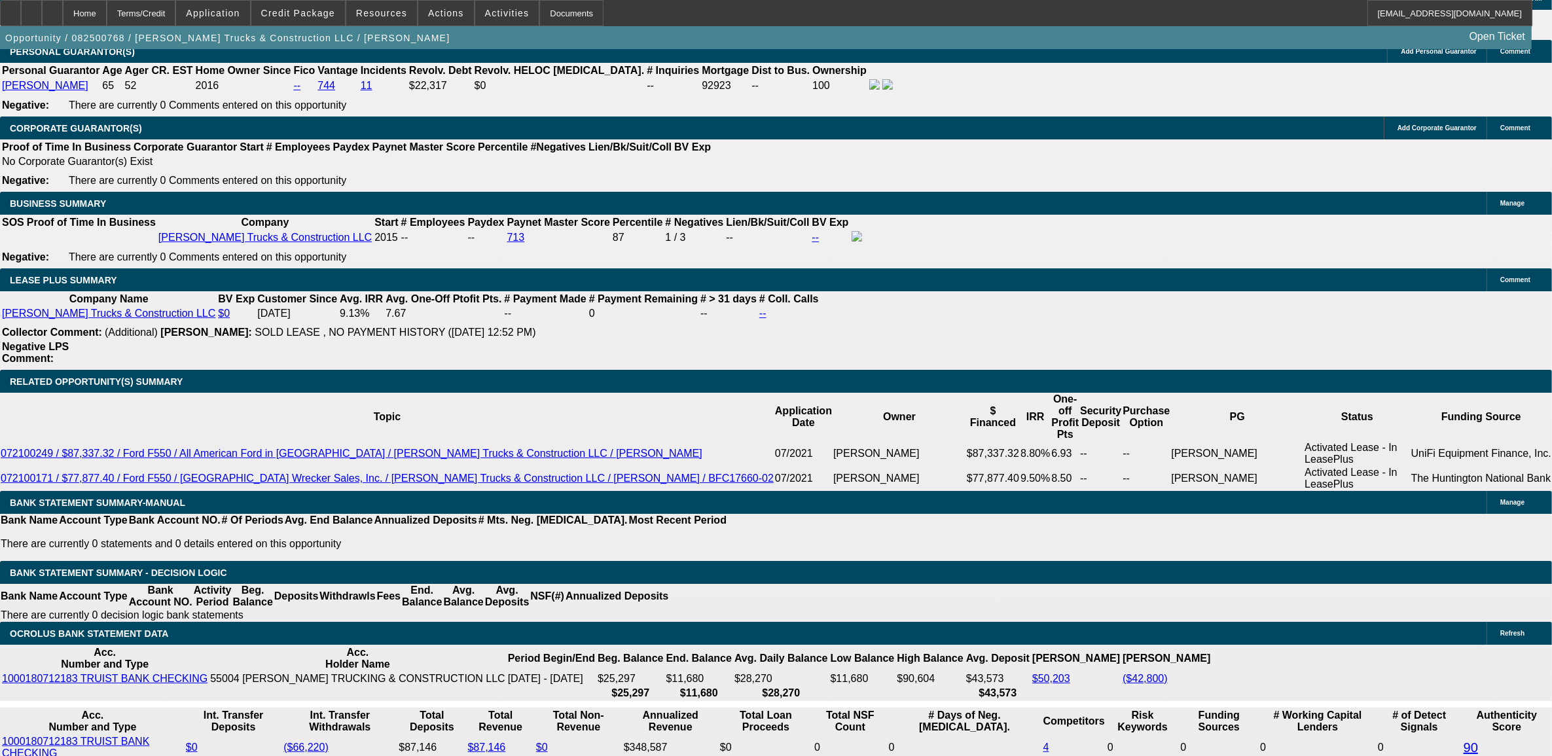
type input "$1,496.21"
type input "12.9"
type input "0"
type input "$1,521.44"
type input "$0.00"
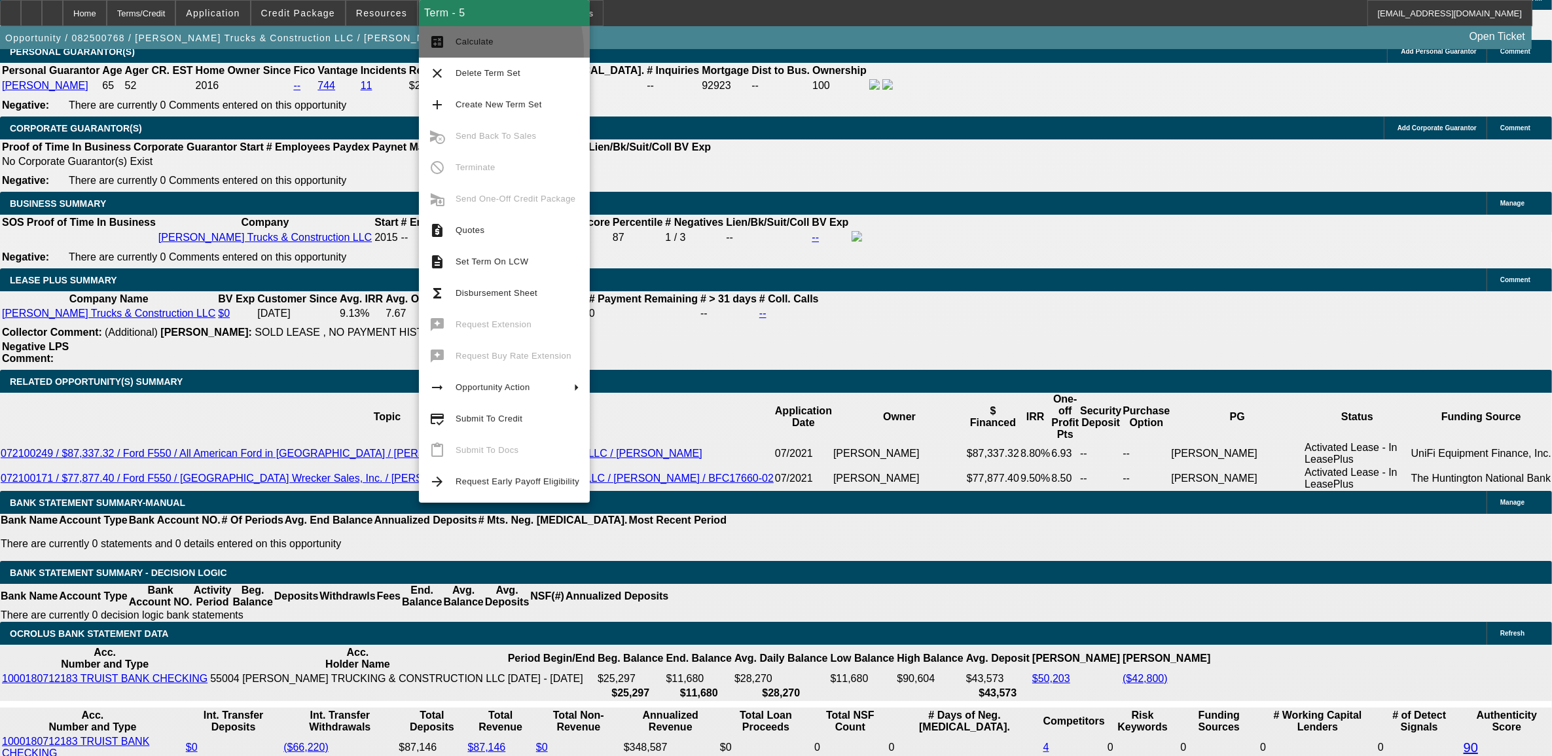
click at [456, 50] on button "calculate Calculate" at bounding box center [504, 41] width 171 height 31
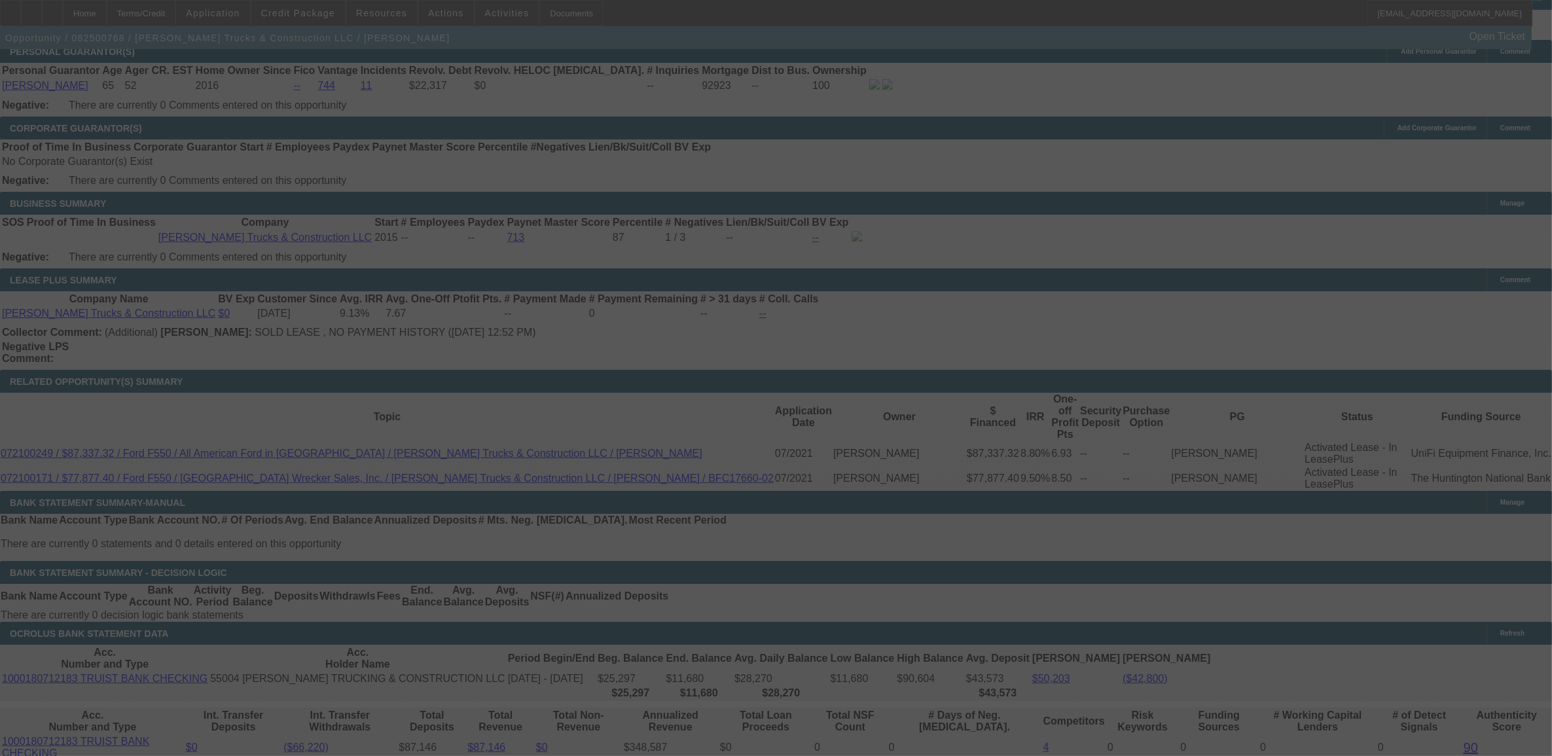
select select "0.1"
select select "0"
select select "2"
select select "0"
select select "6"
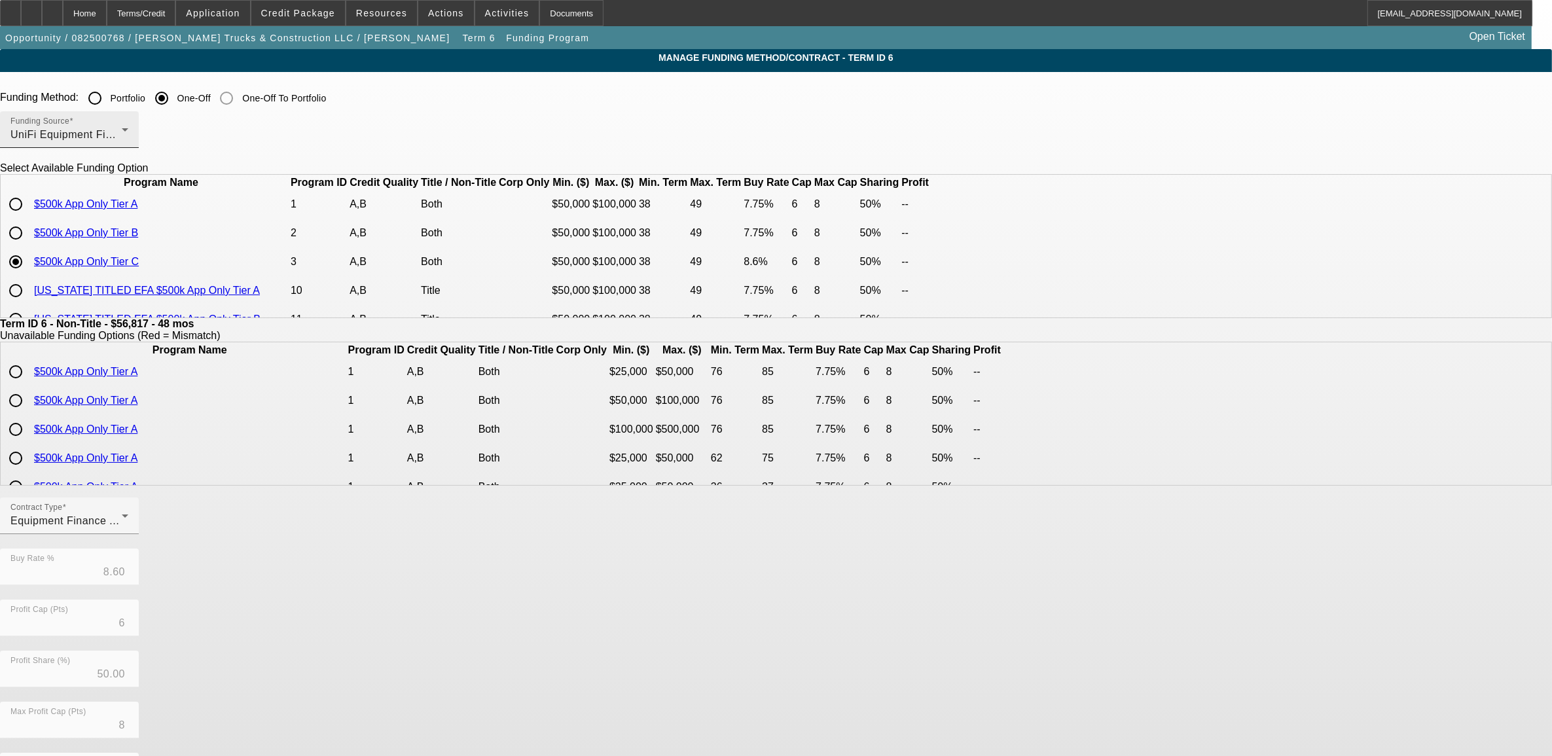
click at [160, 134] on span "UniFi Equipment Finance, Inc." at bounding box center [85, 134] width 150 height 11
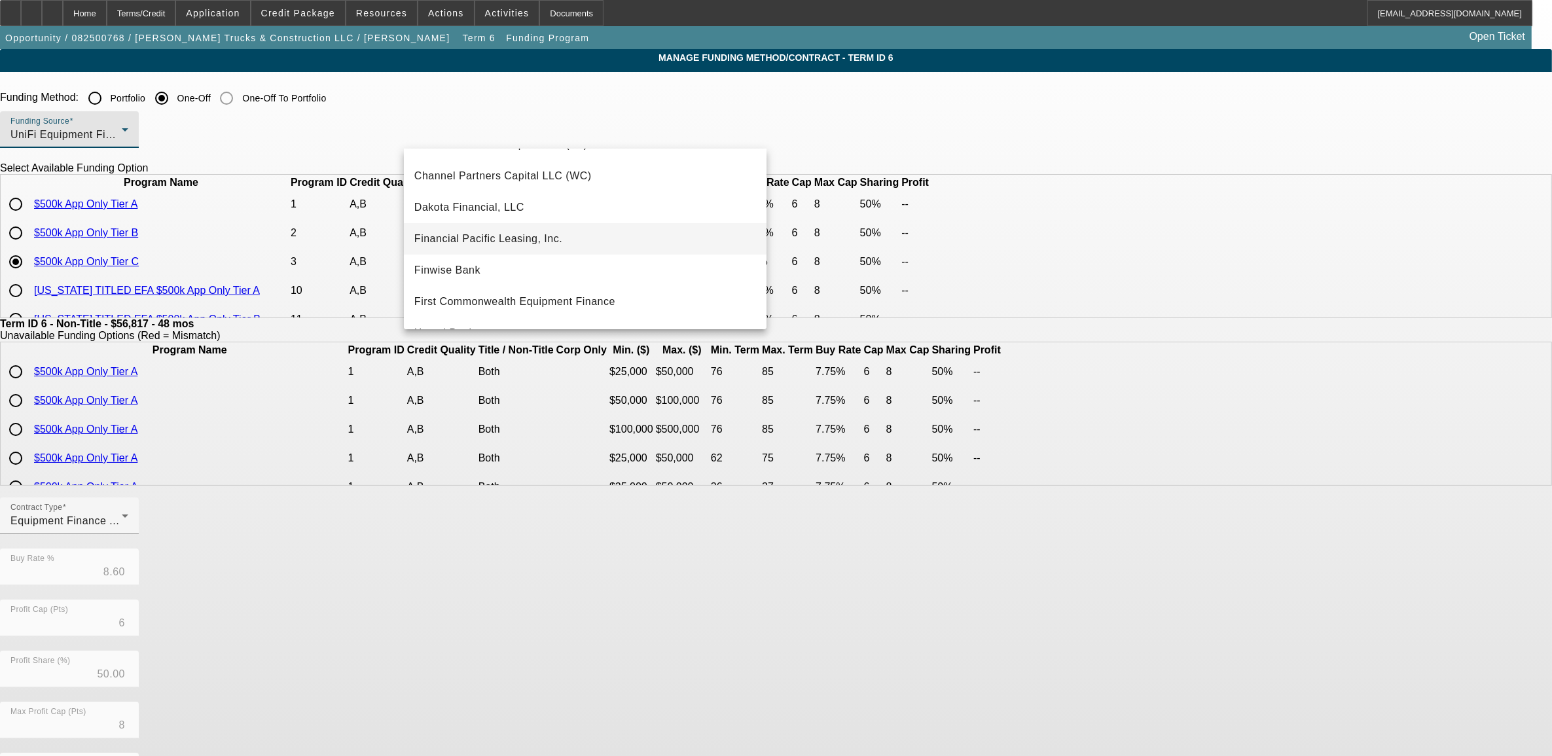
scroll to position [125, 0]
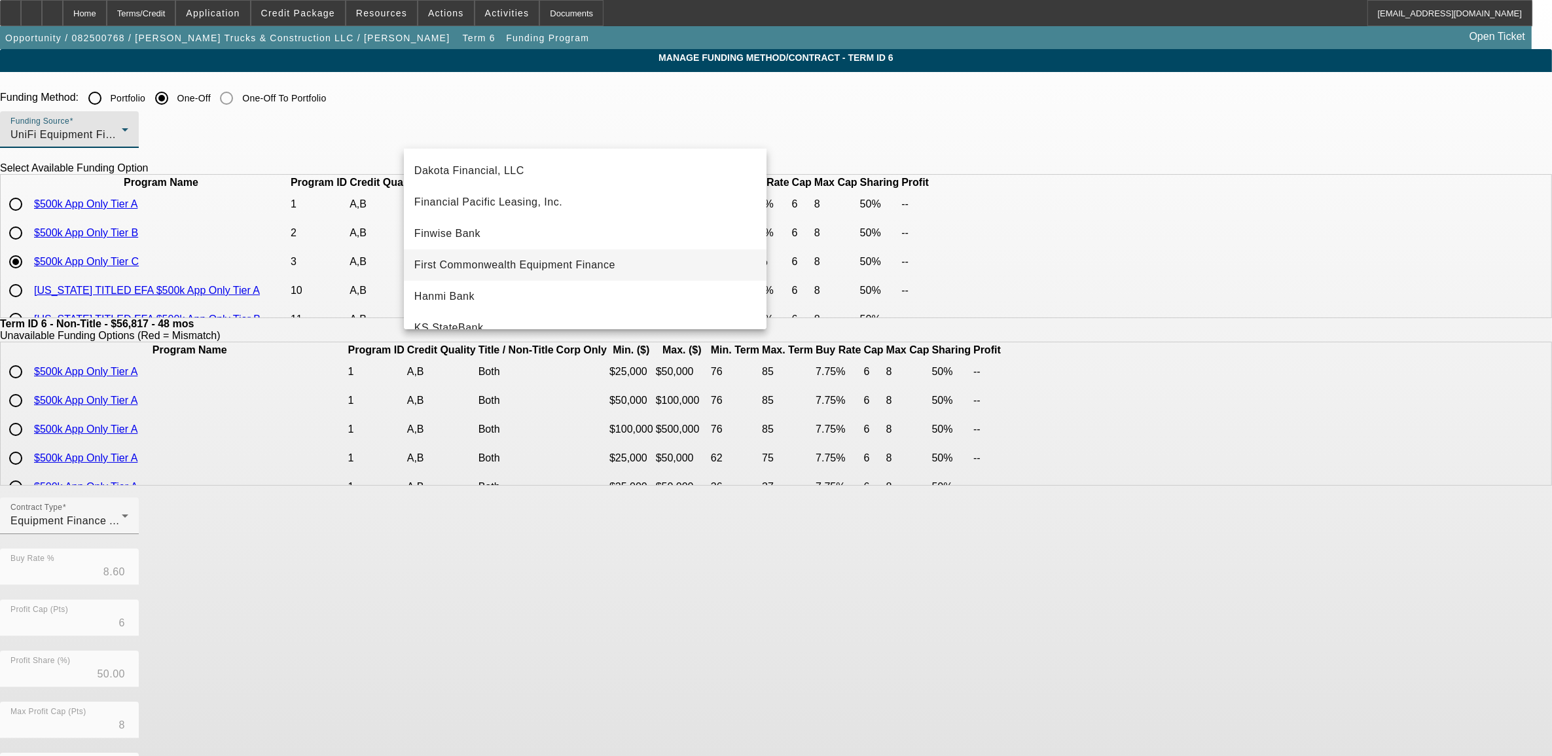
click at [511, 268] on span "First Commonwealth Equipment Finance" at bounding box center [514, 265] width 201 height 16
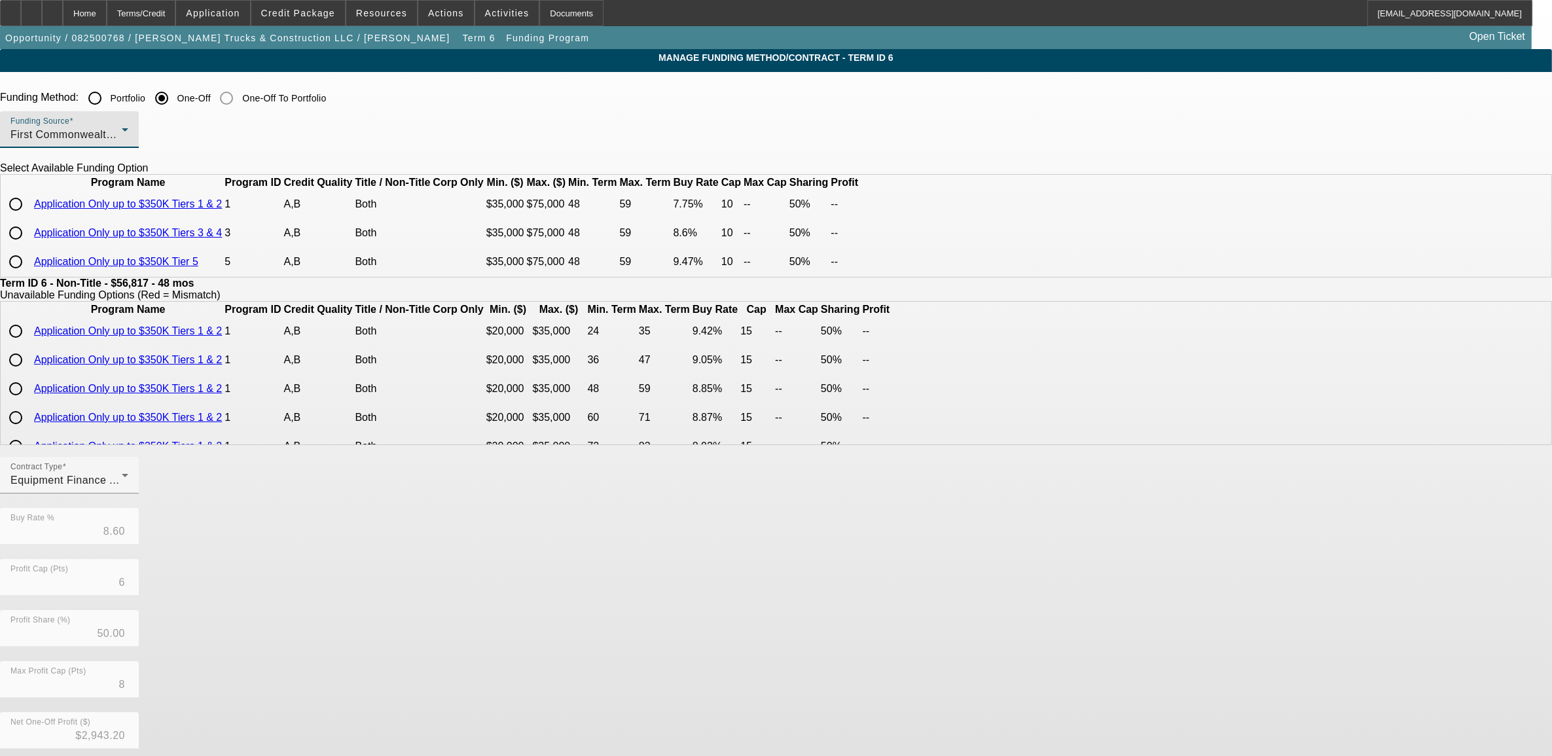
click at [211, 135] on span "First Commonwealth Equipment Finance" at bounding box center [110, 134] width 201 height 11
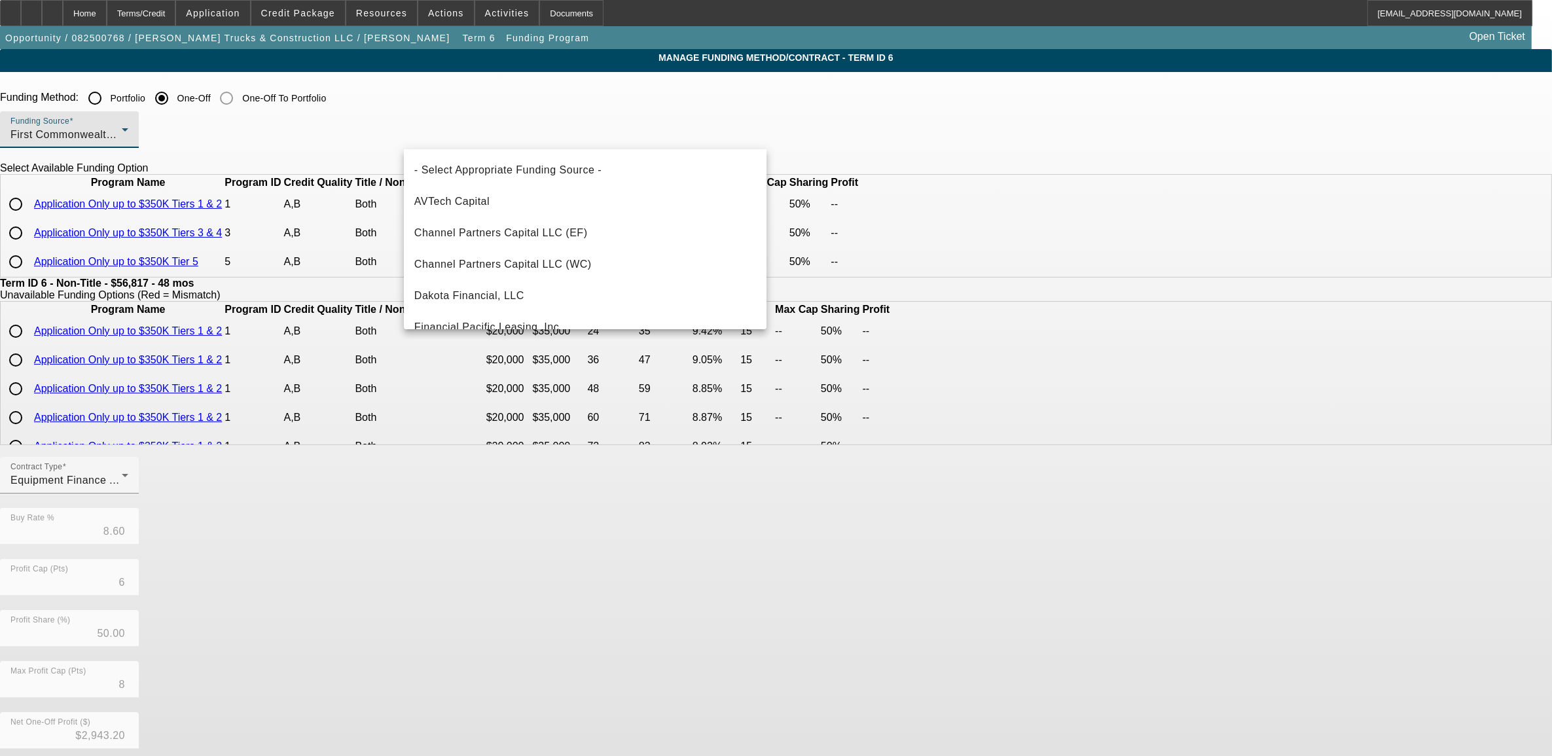
scroll to position [77, 0]
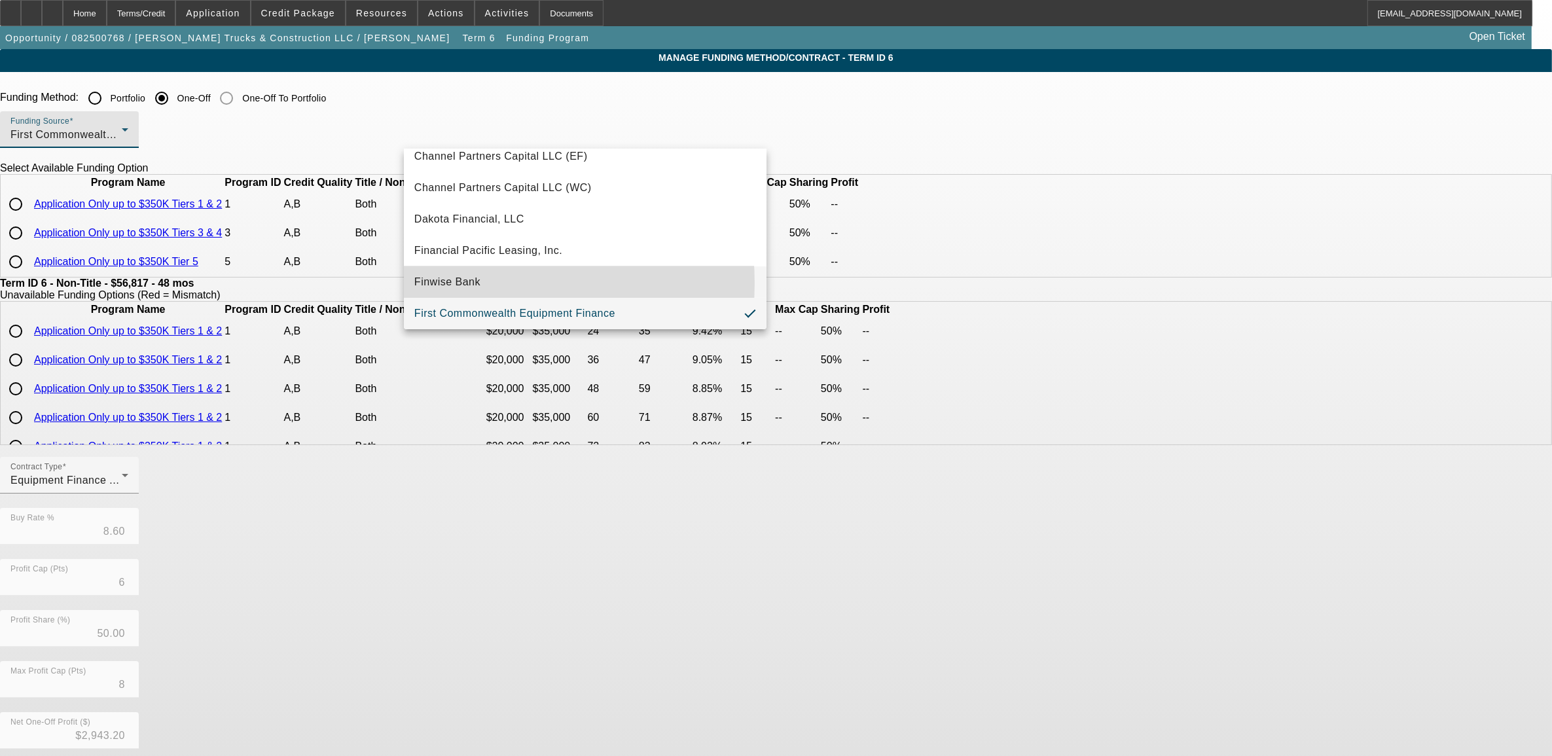
click at [478, 283] on span "Finwise Bank" at bounding box center [447, 282] width 66 height 16
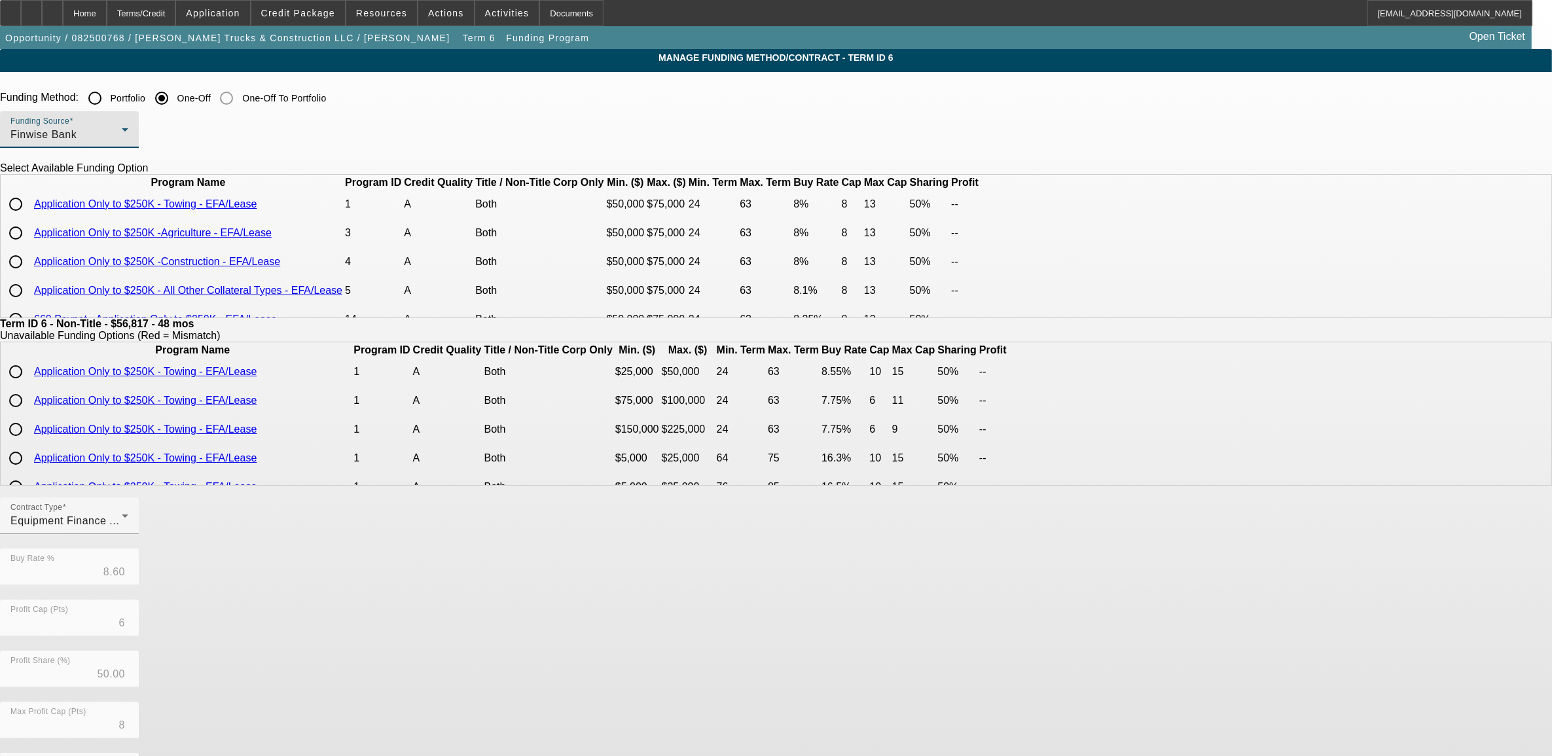
click at [122, 131] on div "Finwise Bank" at bounding box center [65, 135] width 111 height 16
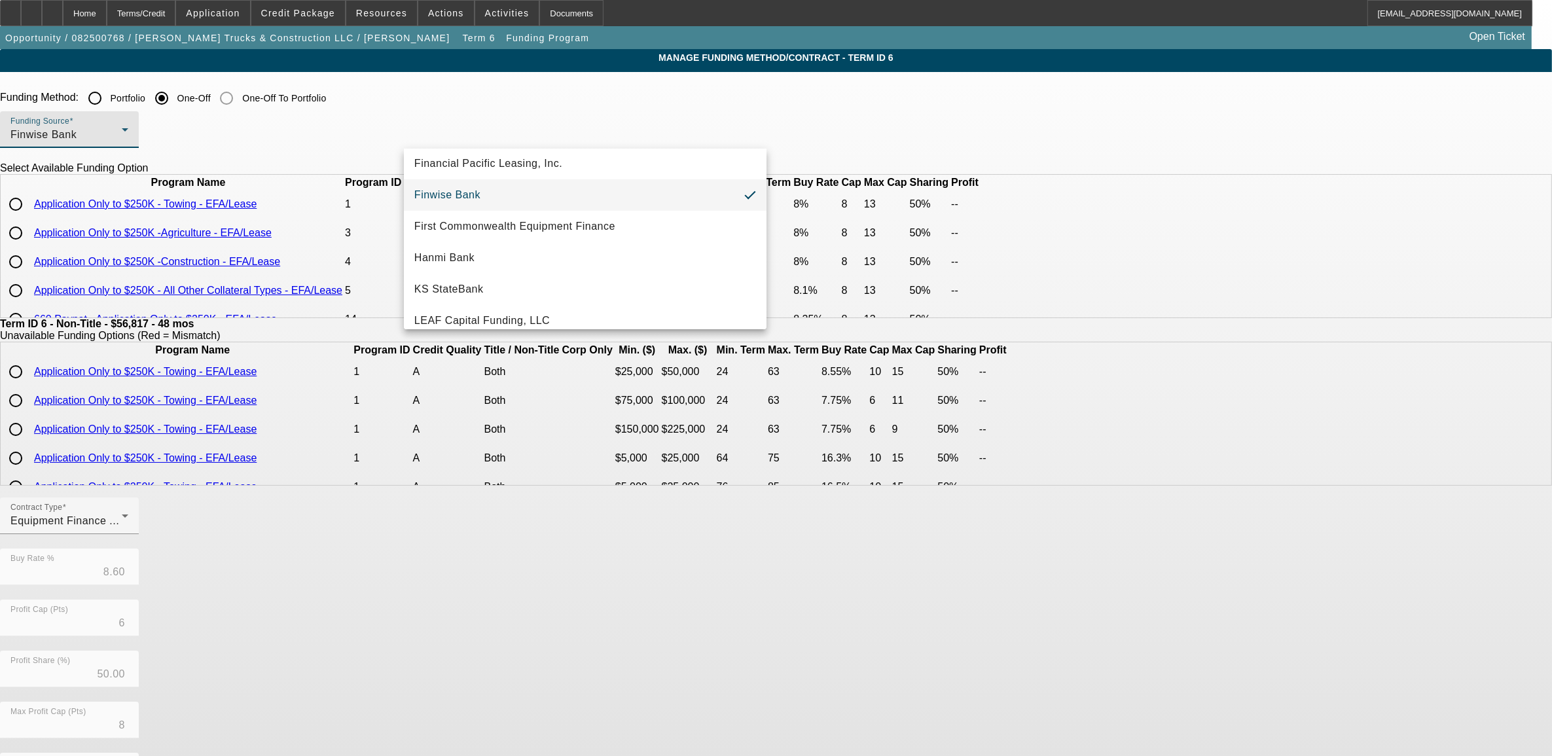
scroll to position [245, 0]
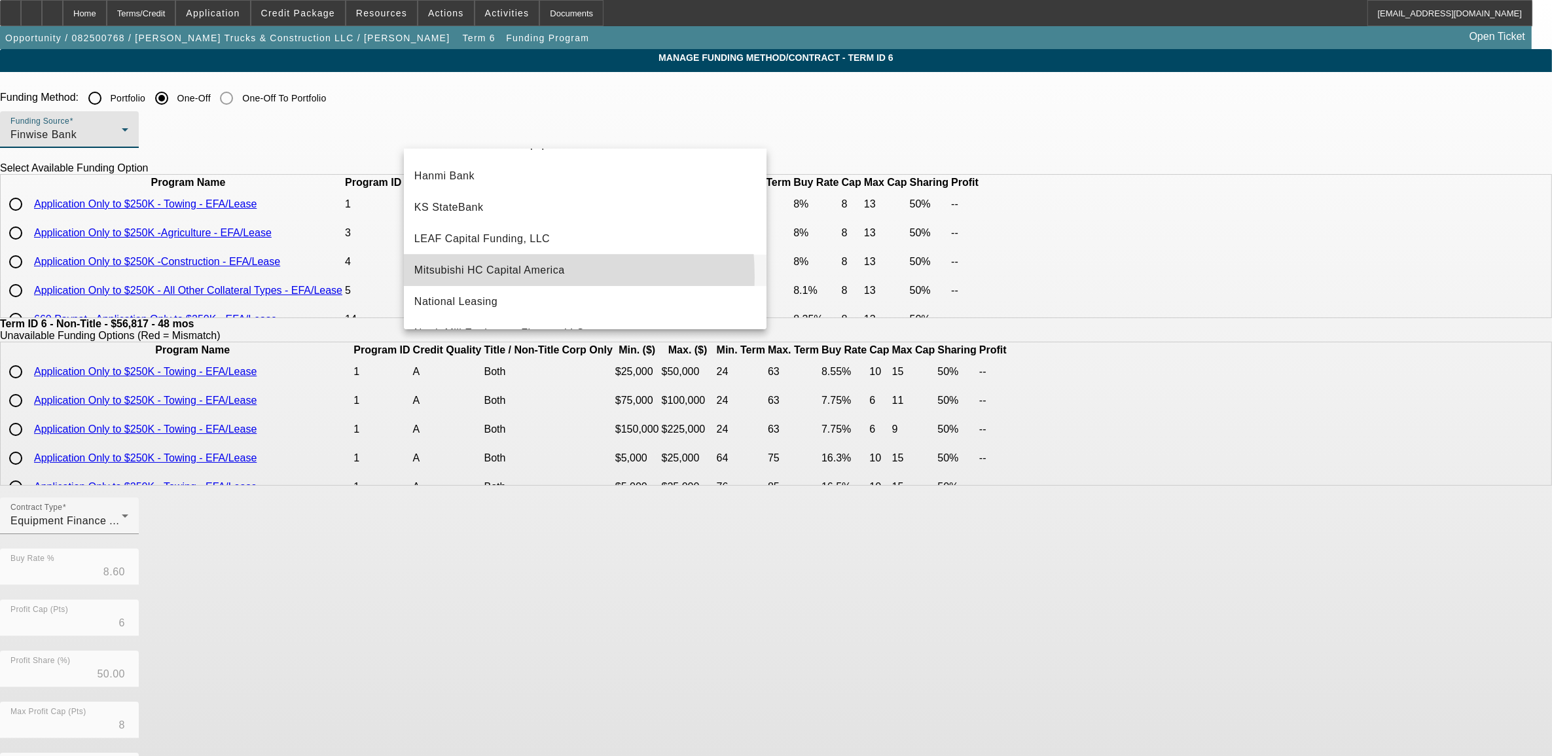
click at [473, 278] on span "Mitsubishi HC Capital America" at bounding box center [489, 270] width 151 height 16
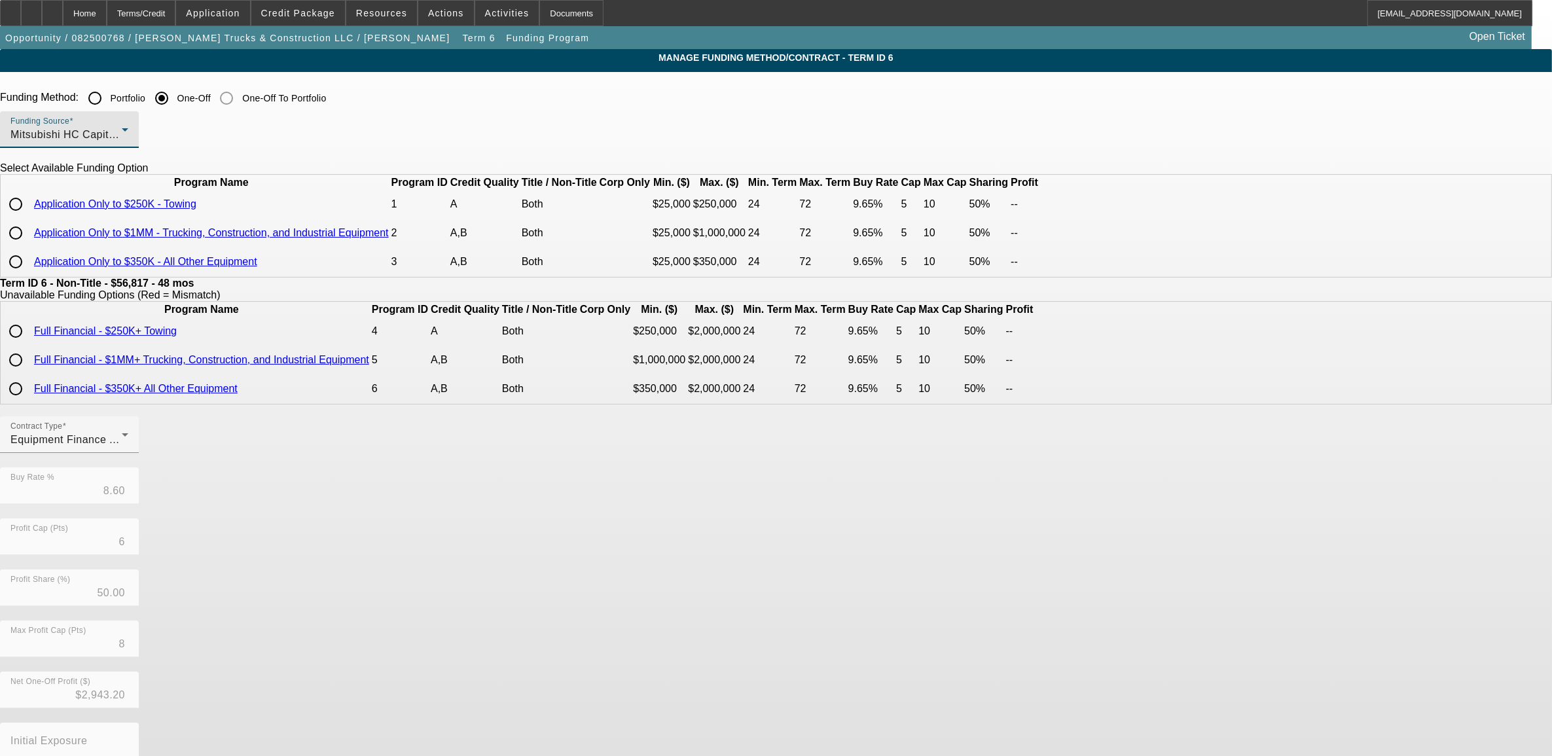
click at [161, 134] on span "Mitsubishi HC Capital America" at bounding box center [85, 134] width 151 height 11
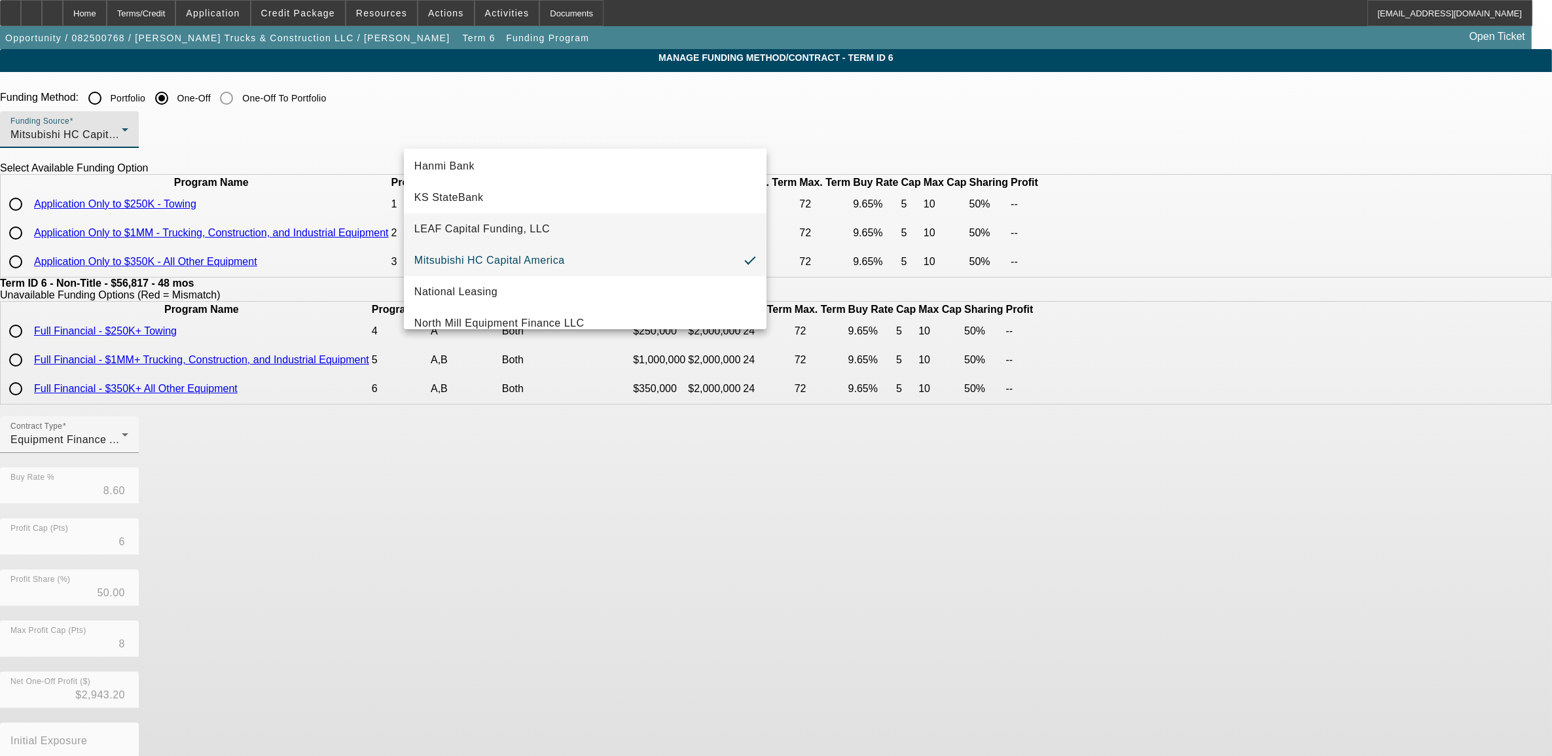
scroll to position [283, 0]
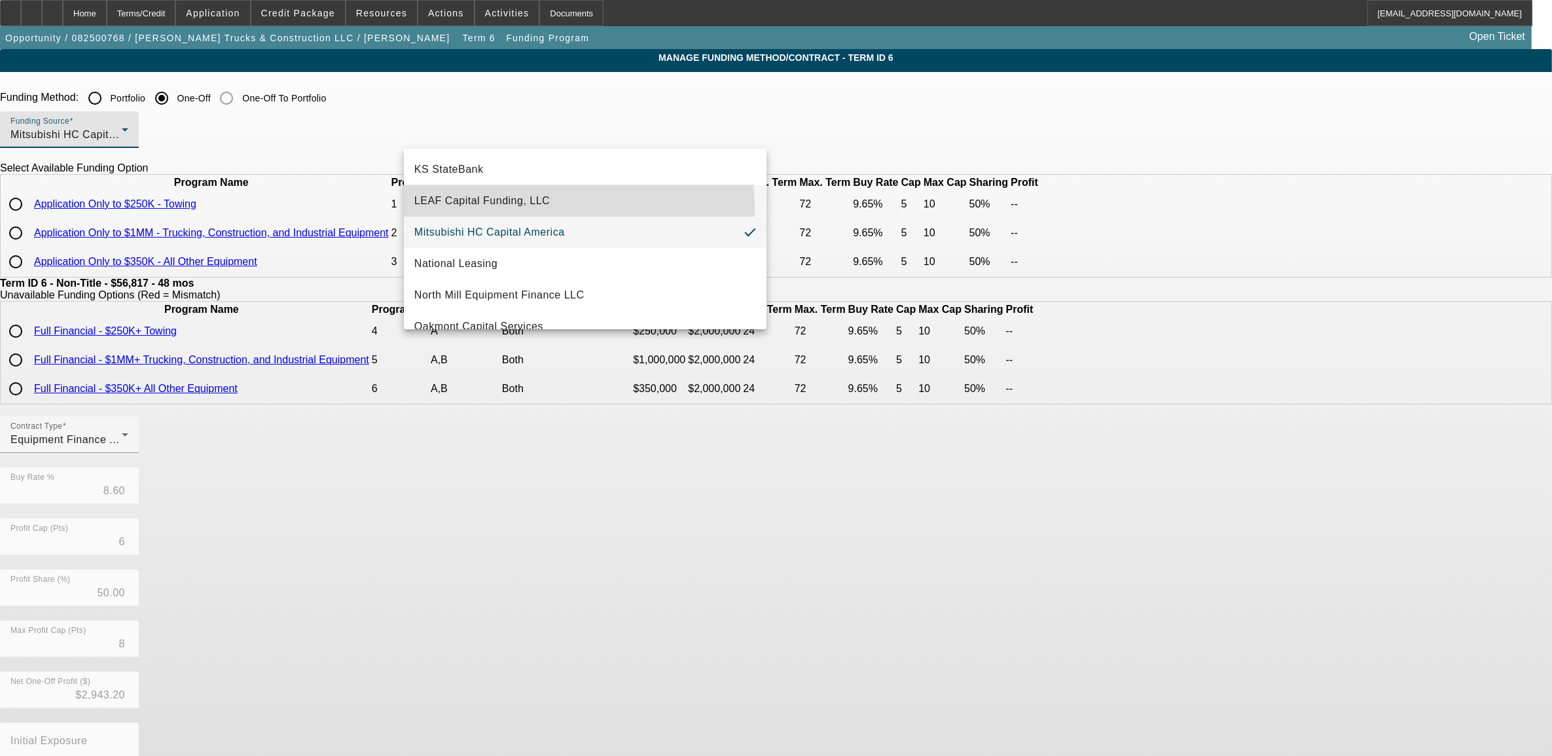
click at [469, 208] on mat-option "LEAF Capital Funding, LLC" at bounding box center [585, 200] width 363 height 31
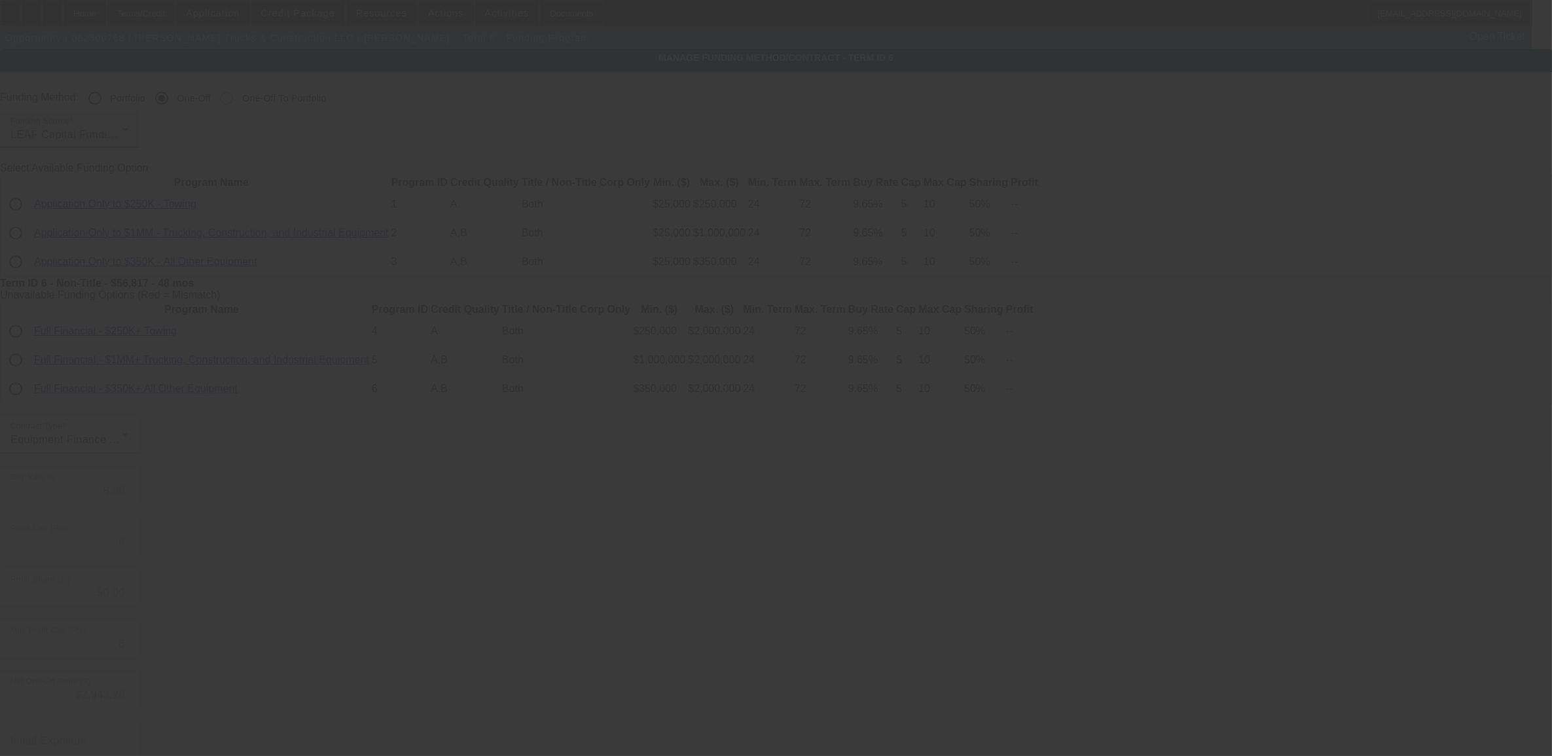
type input "7.25"
type input "10"
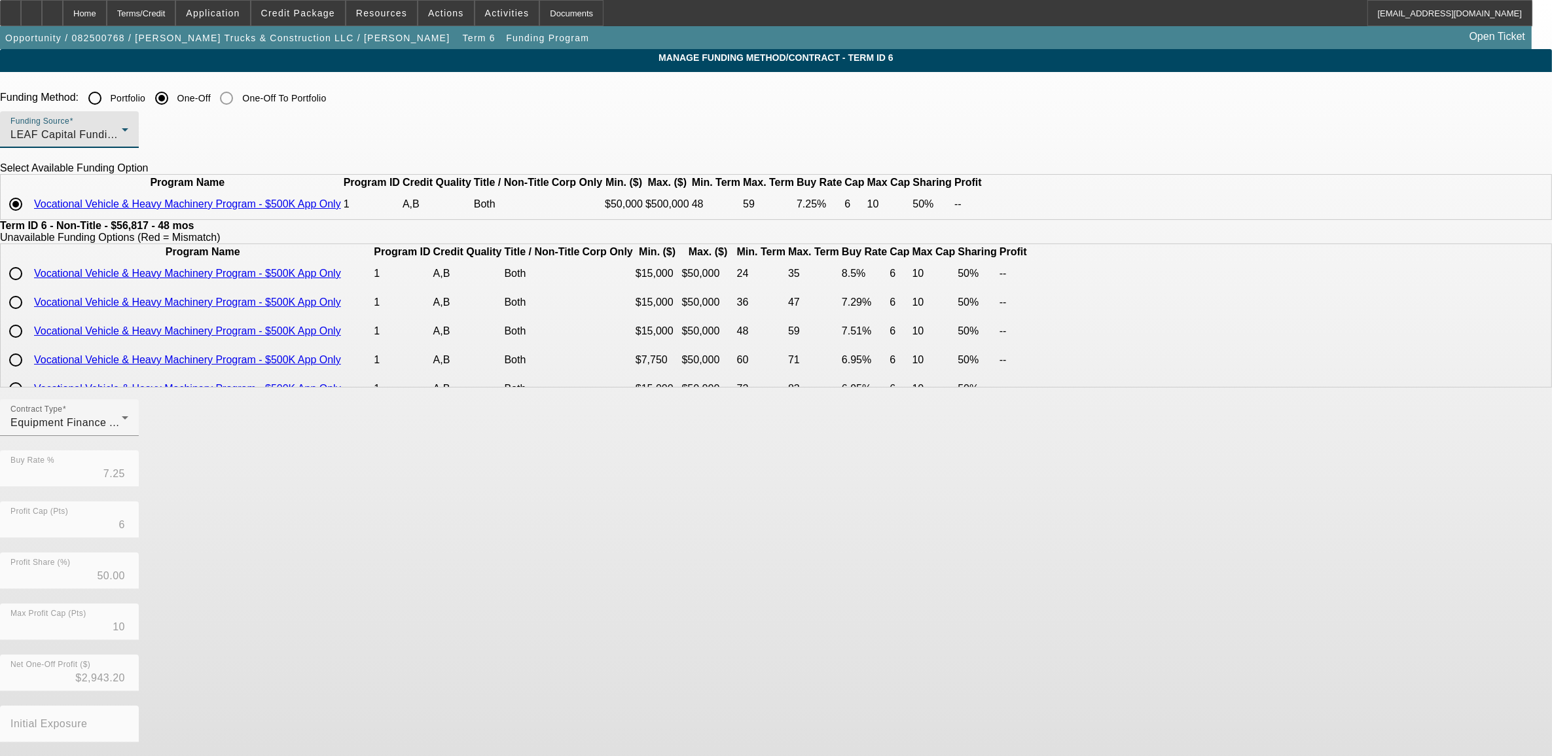
click at [146, 136] on span "LEAF Capital Funding, LLC" at bounding box center [77, 134] width 135 height 11
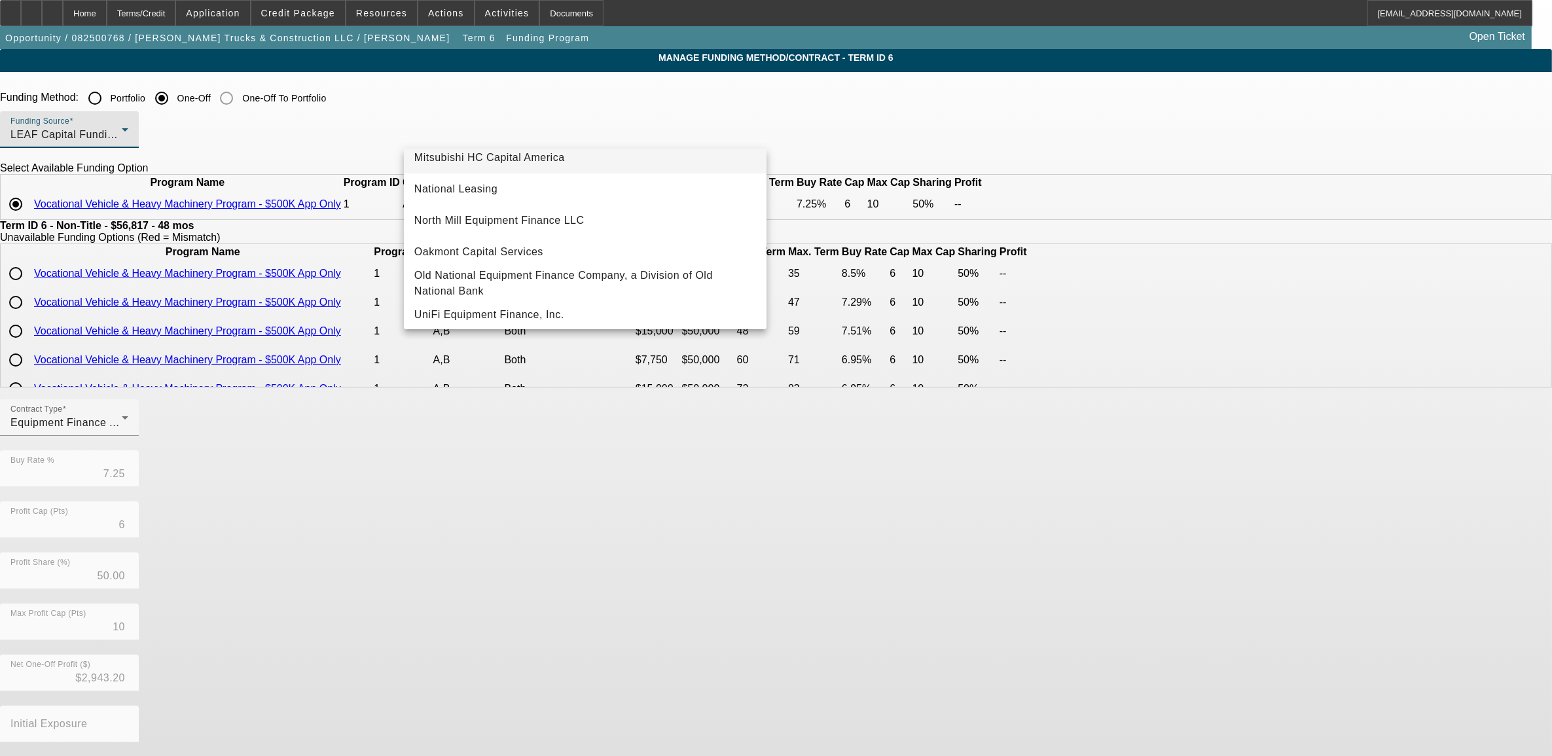
scroll to position [370, 0]
click at [489, 263] on span "Old National Equipment Finance Company, a Division of Old National Bank" at bounding box center [585, 276] width 342 height 31
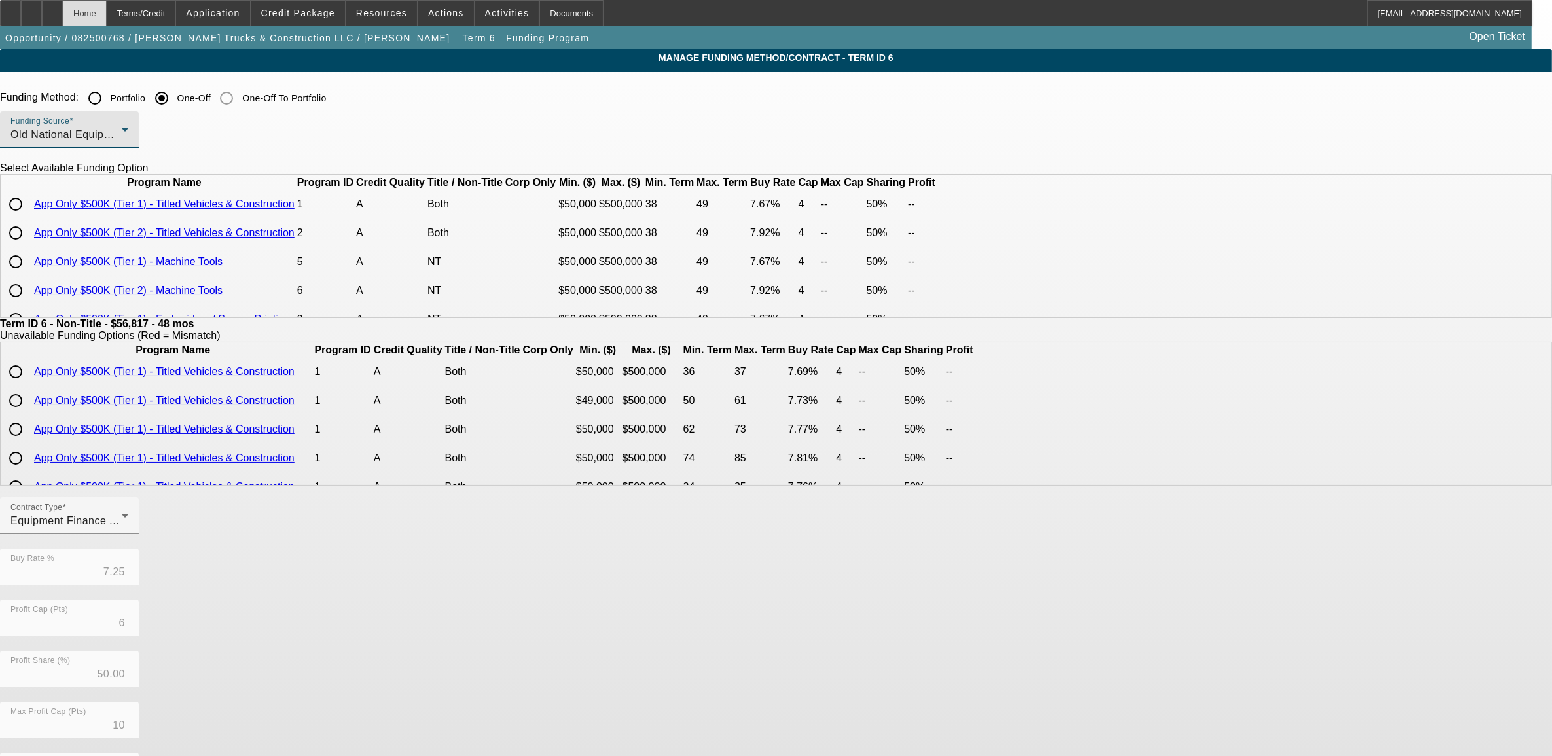
click at [107, 12] on div "Home" at bounding box center [85, 13] width 44 height 26
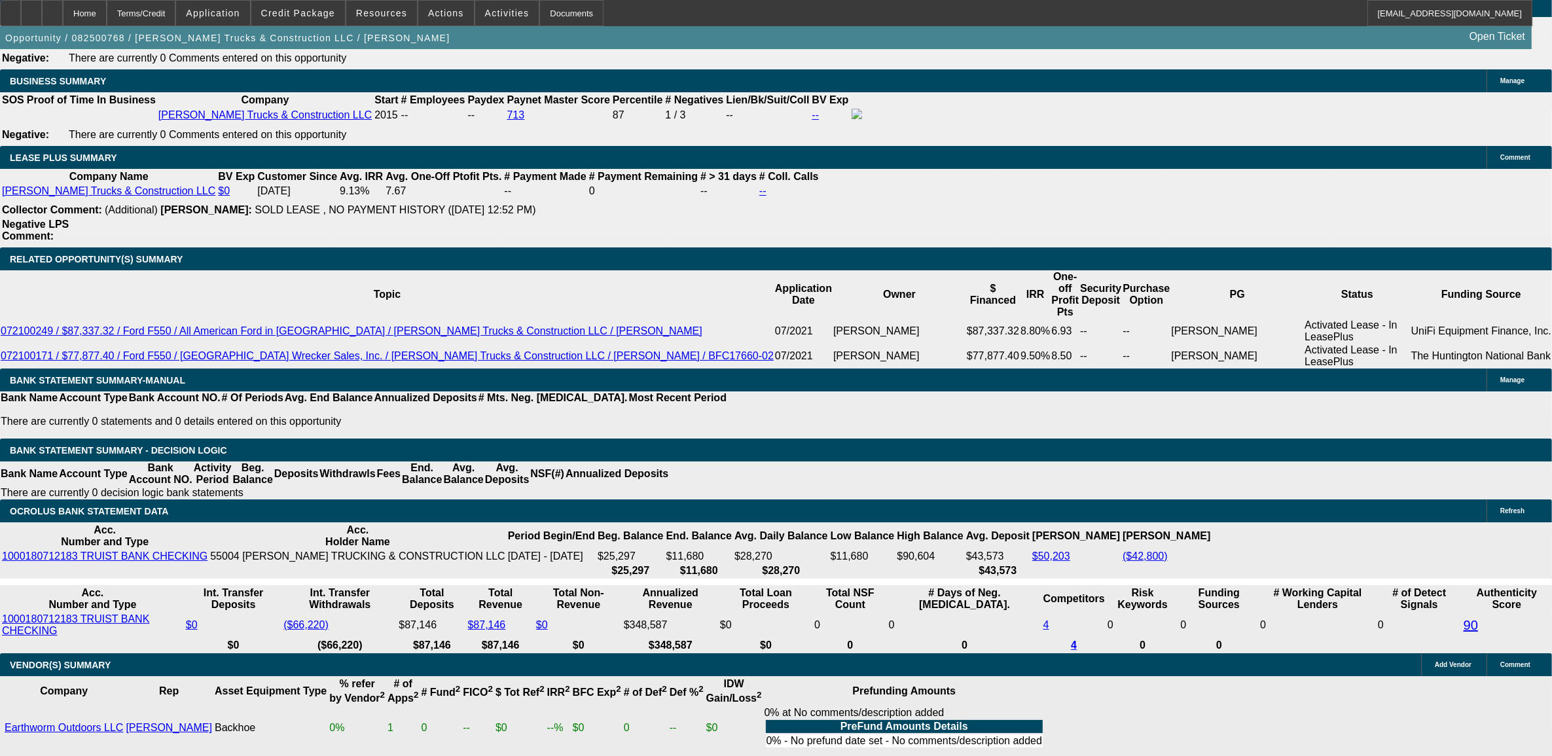
select select "0.1"
select select "0"
select select "6"
select select "0.1"
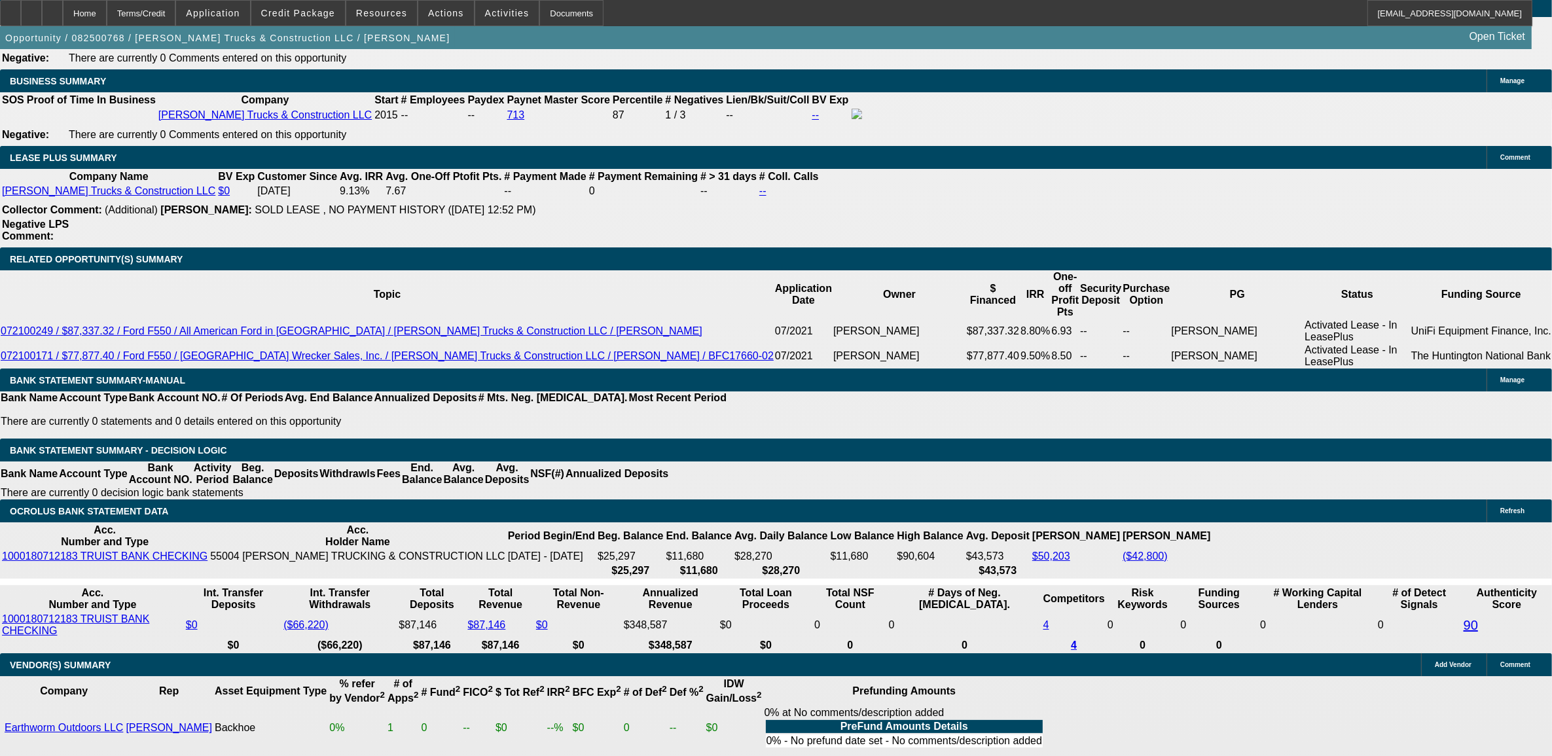
select select "0"
select select "2"
select select "0"
select select "6"
select select "0.1"
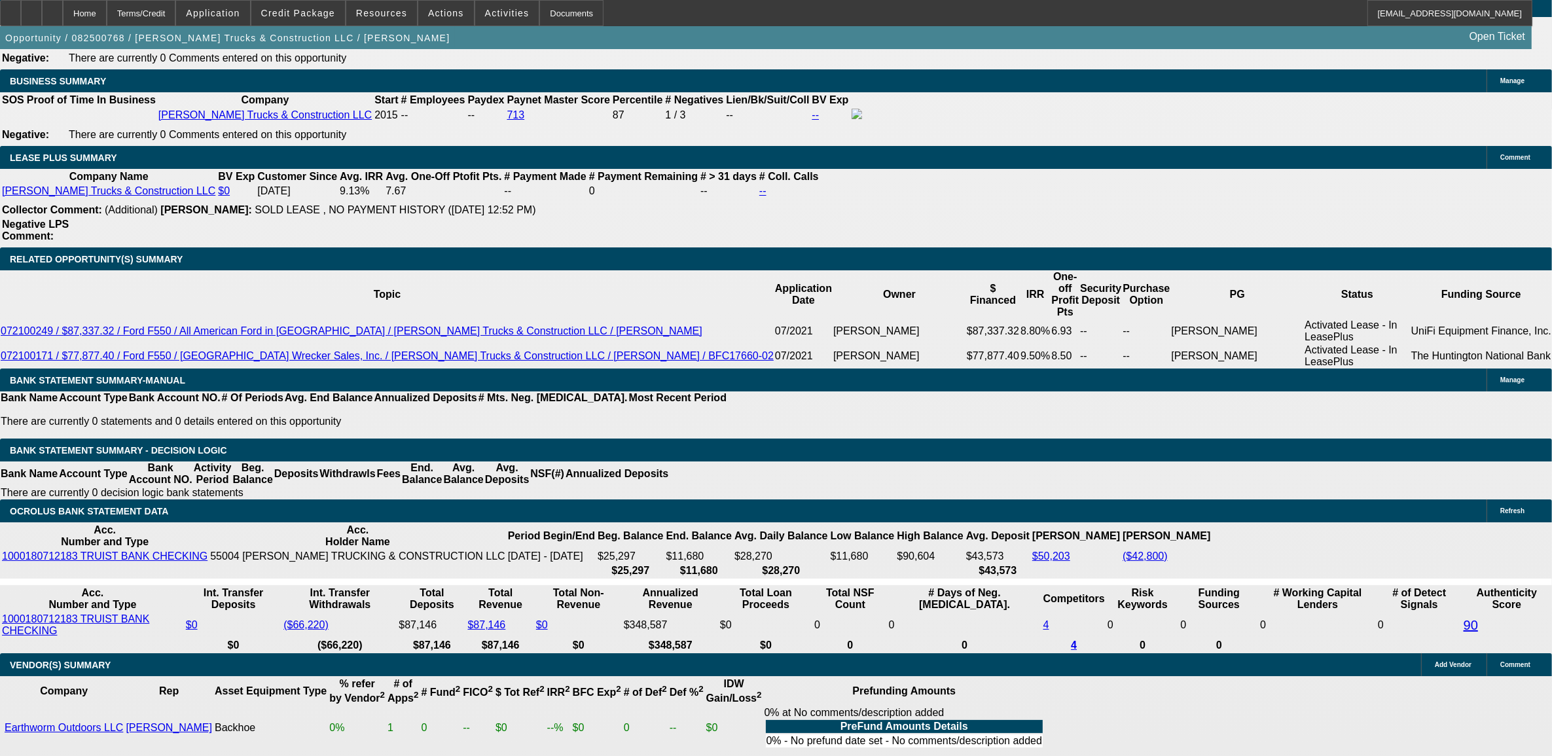
select select "0"
select select "2"
select select "0"
select select "6"
select select "0"
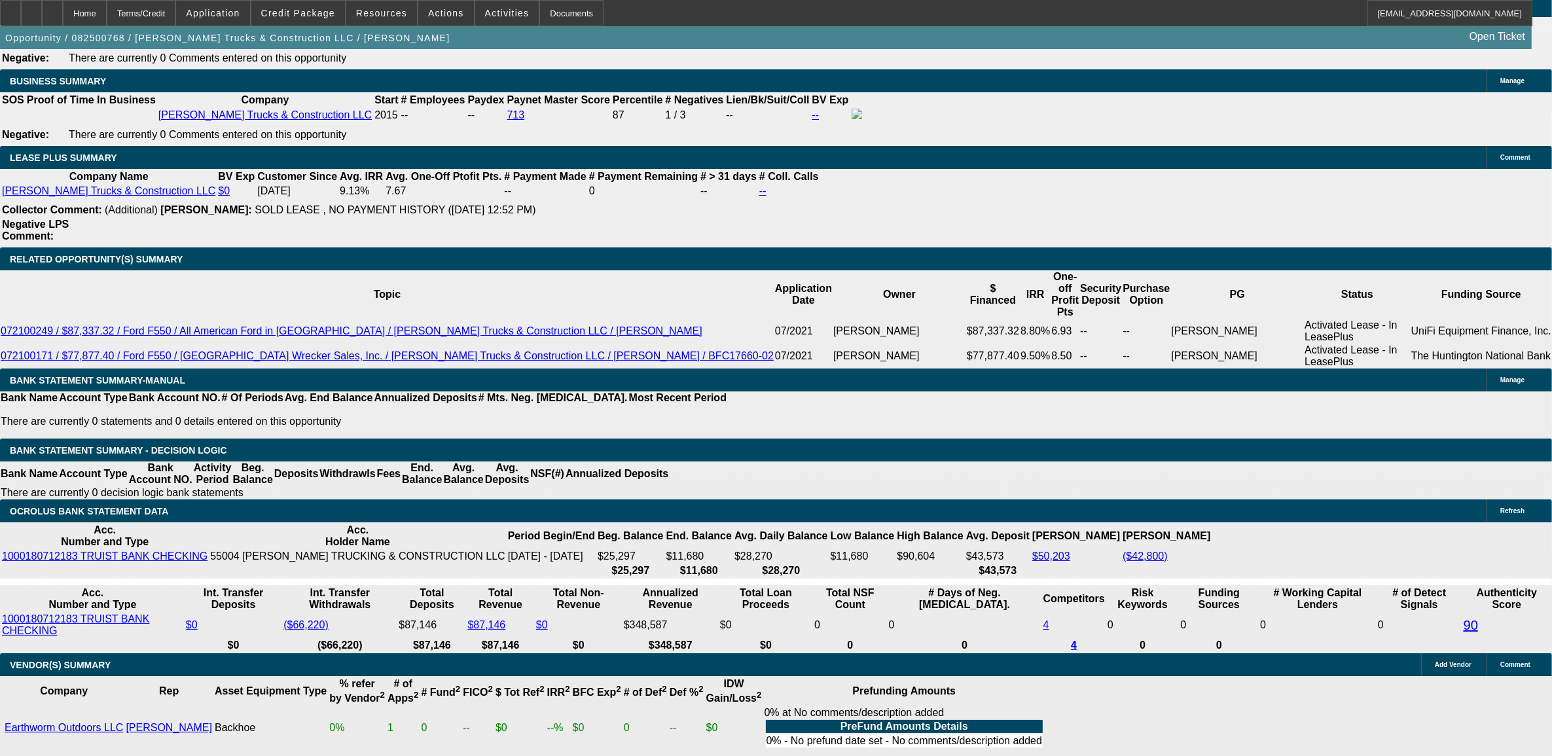
select select "0"
select select "2"
select select "0"
select select "6"
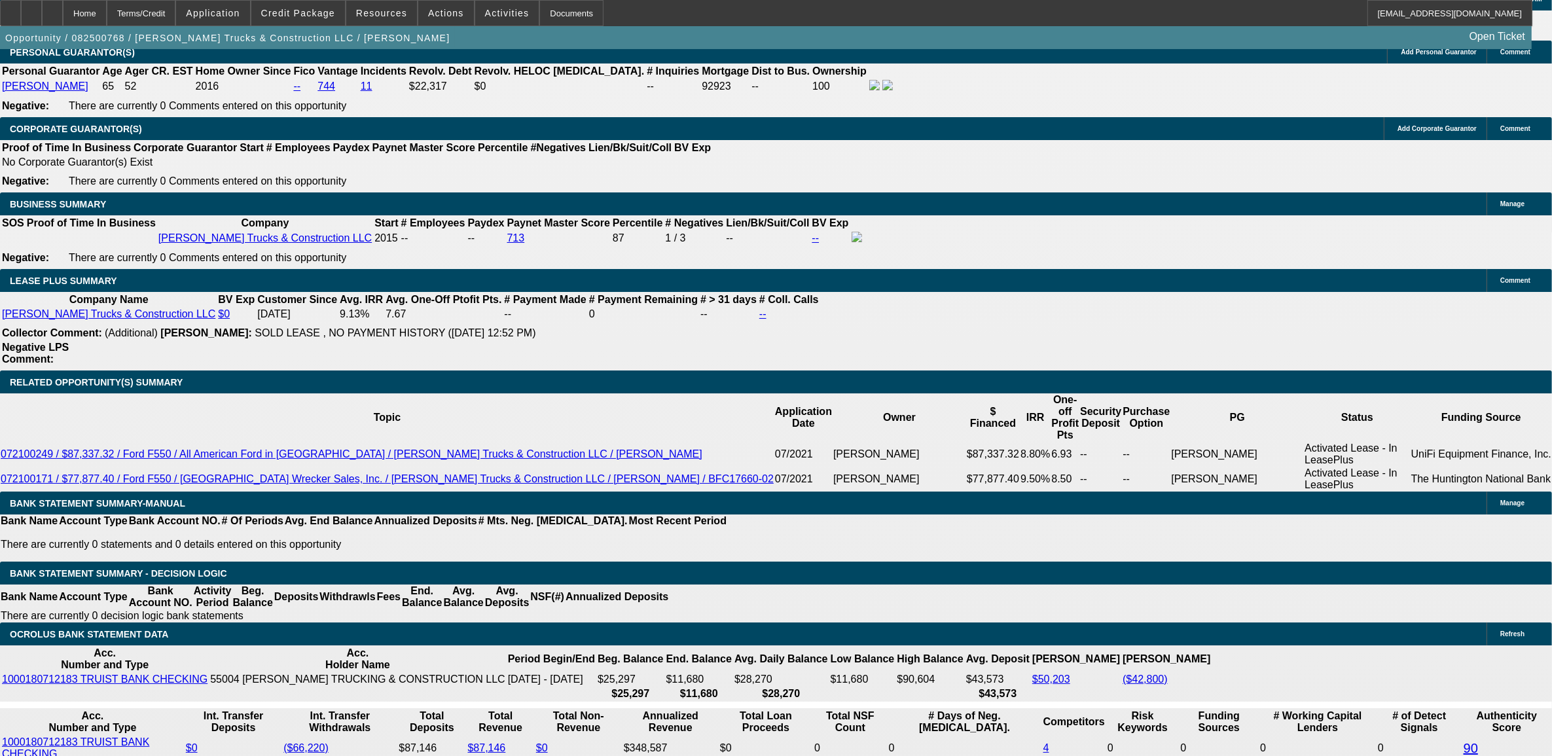
scroll to position [2013, 0]
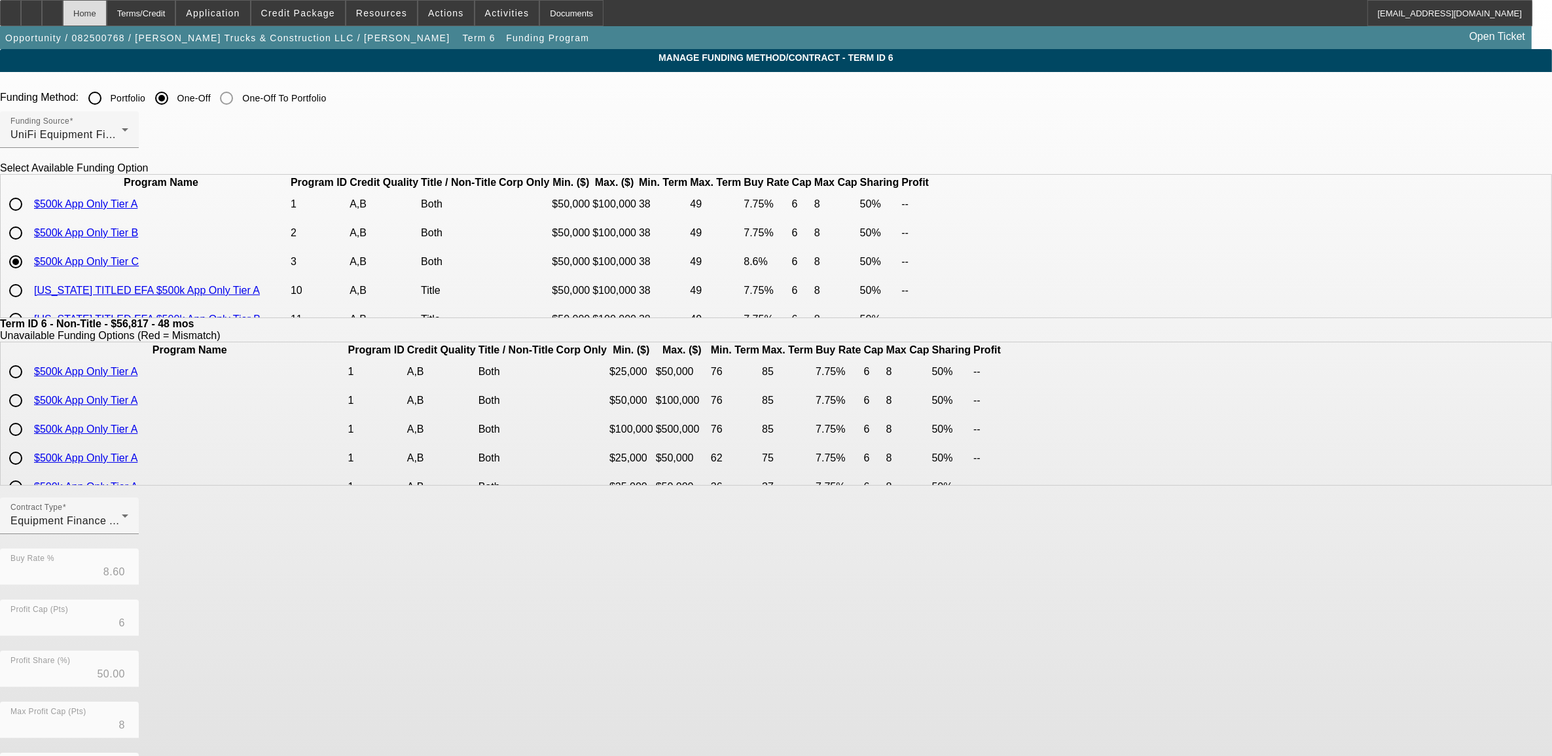
click at [106, 21] on div "Home" at bounding box center [85, 13] width 44 height 26
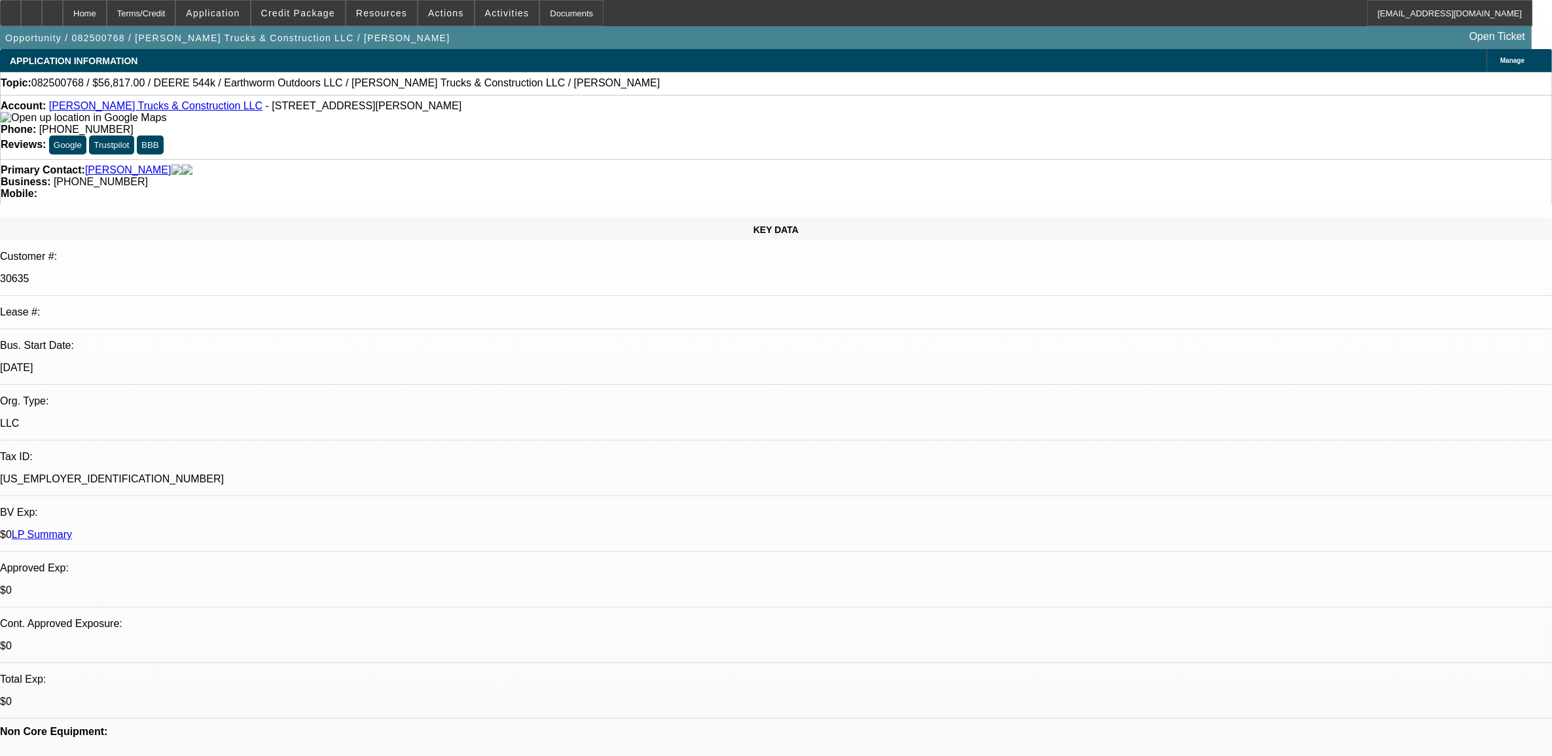
select select "0.1"
select select "0"
select select "6"
select select "0.1"
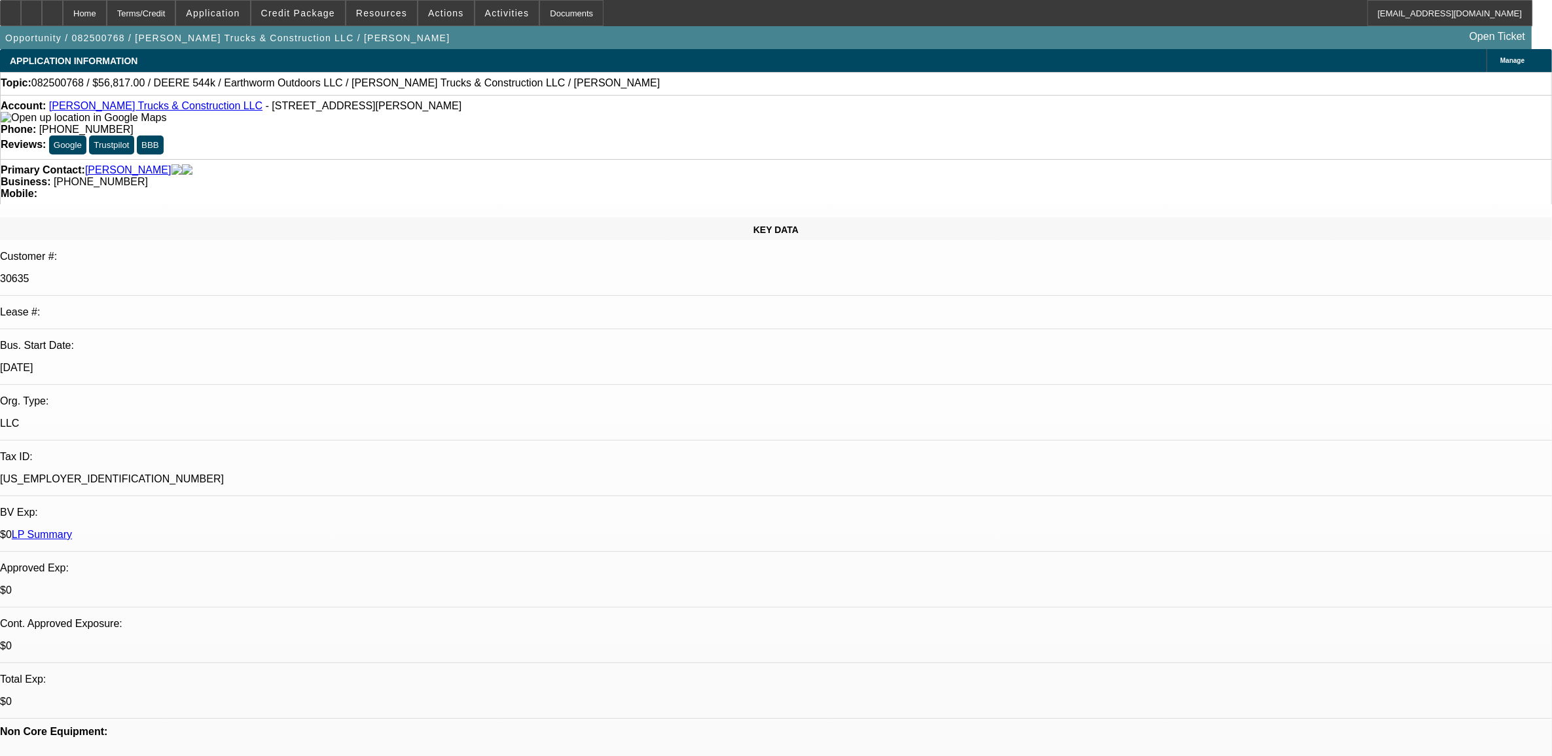
select select "0"
select select "2"
select select "0"
select select "6"
select select "0.1"
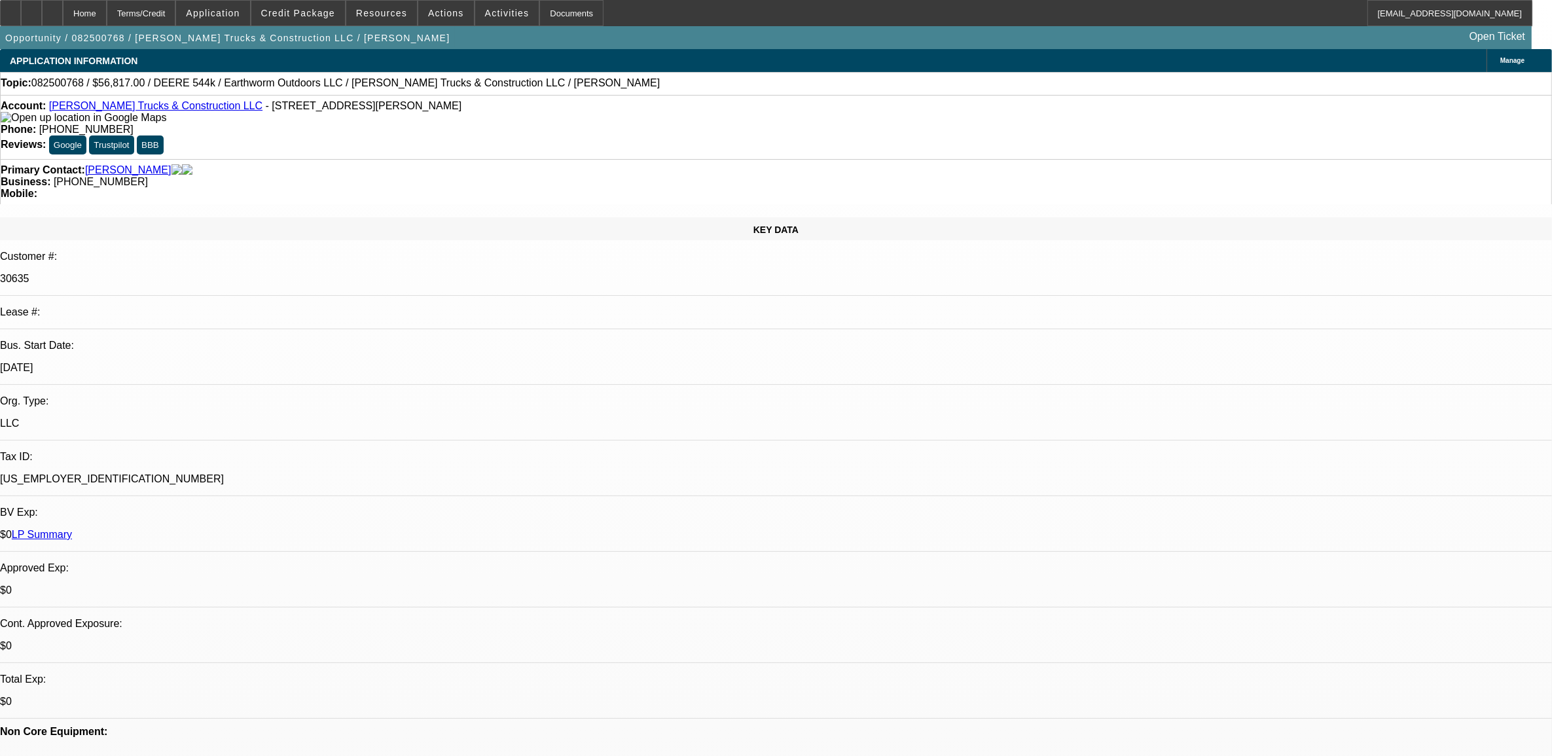
select select "0"
select select "2"
select select "0"
select select "6"
select select "0"
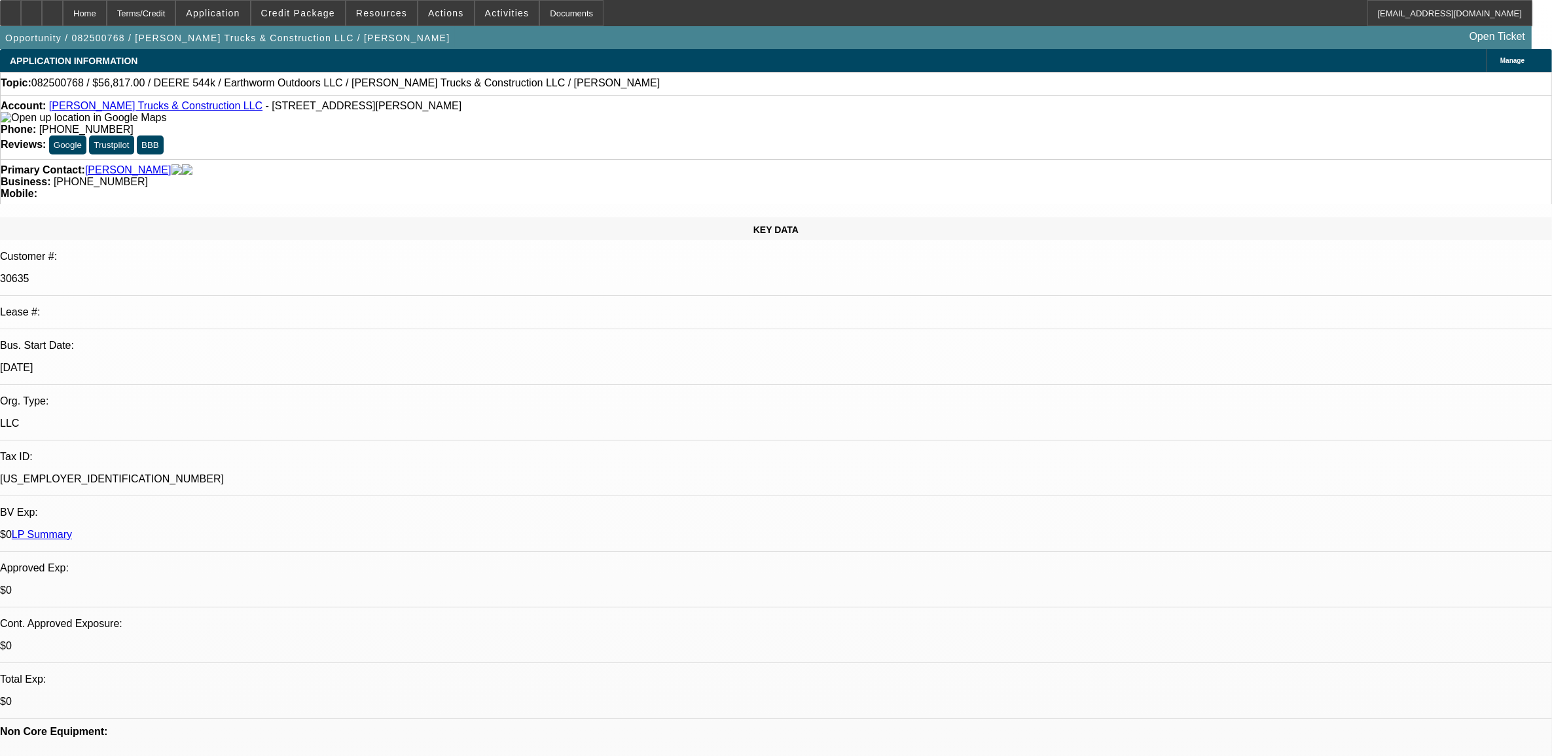
select select "0"
select select "2"
select select "0"
select select "6"
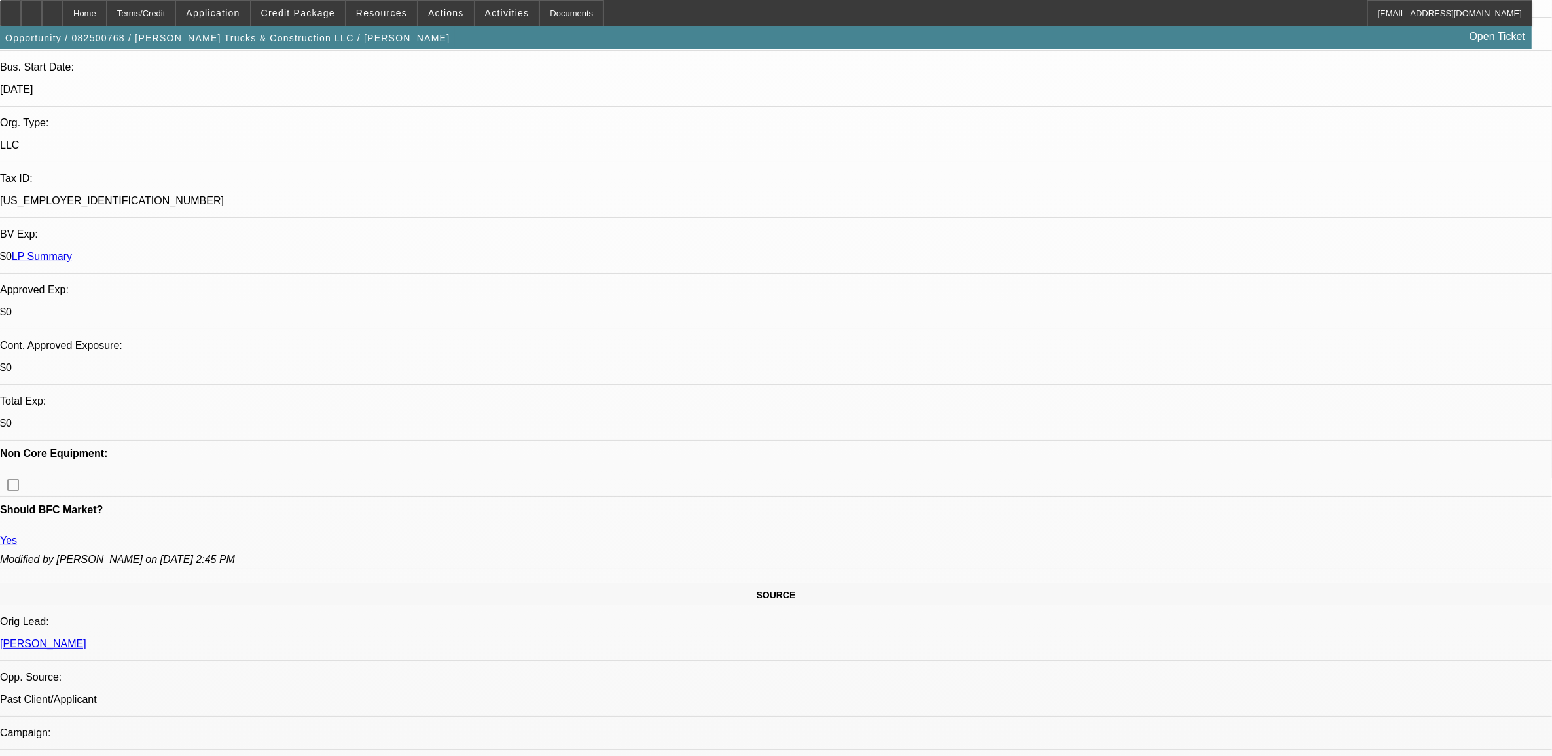
scroll to position [245, 0]
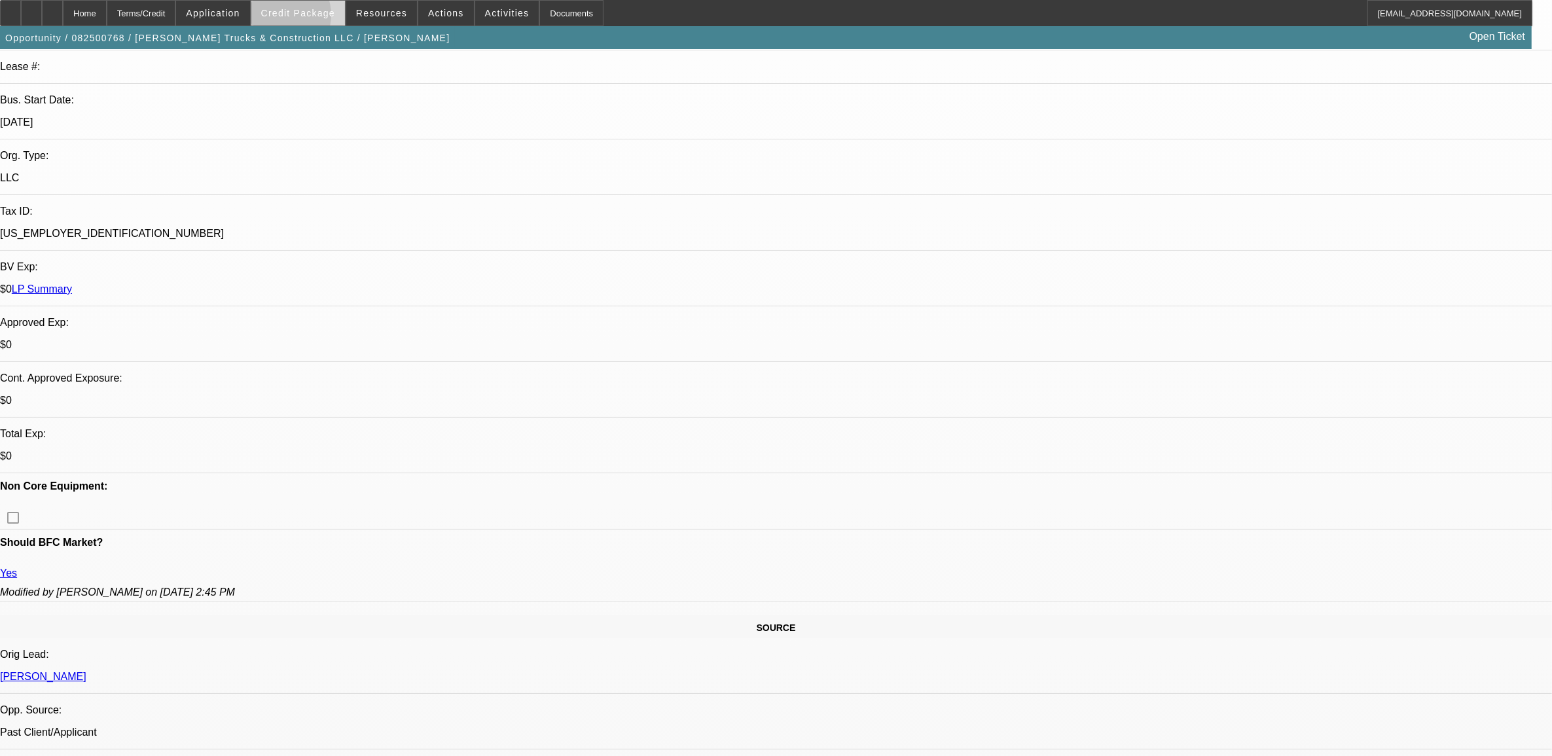
click at [300, 17] on button "Credit Package" at bounding box center [298, 13] width 94 height 25
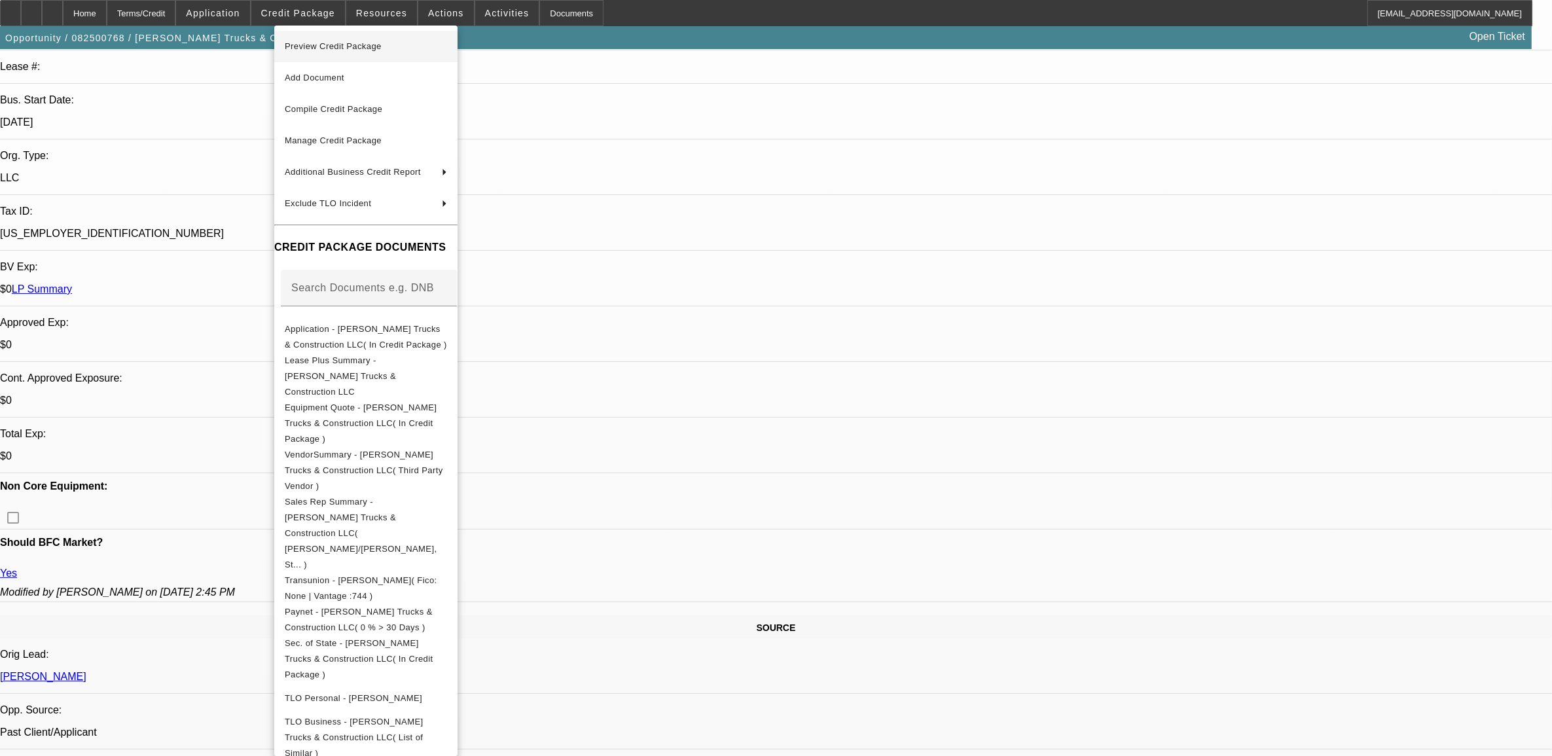
click at [316, 40] on span "Preview Credit Package" at bounding box center [366, 47] width 162 height 16
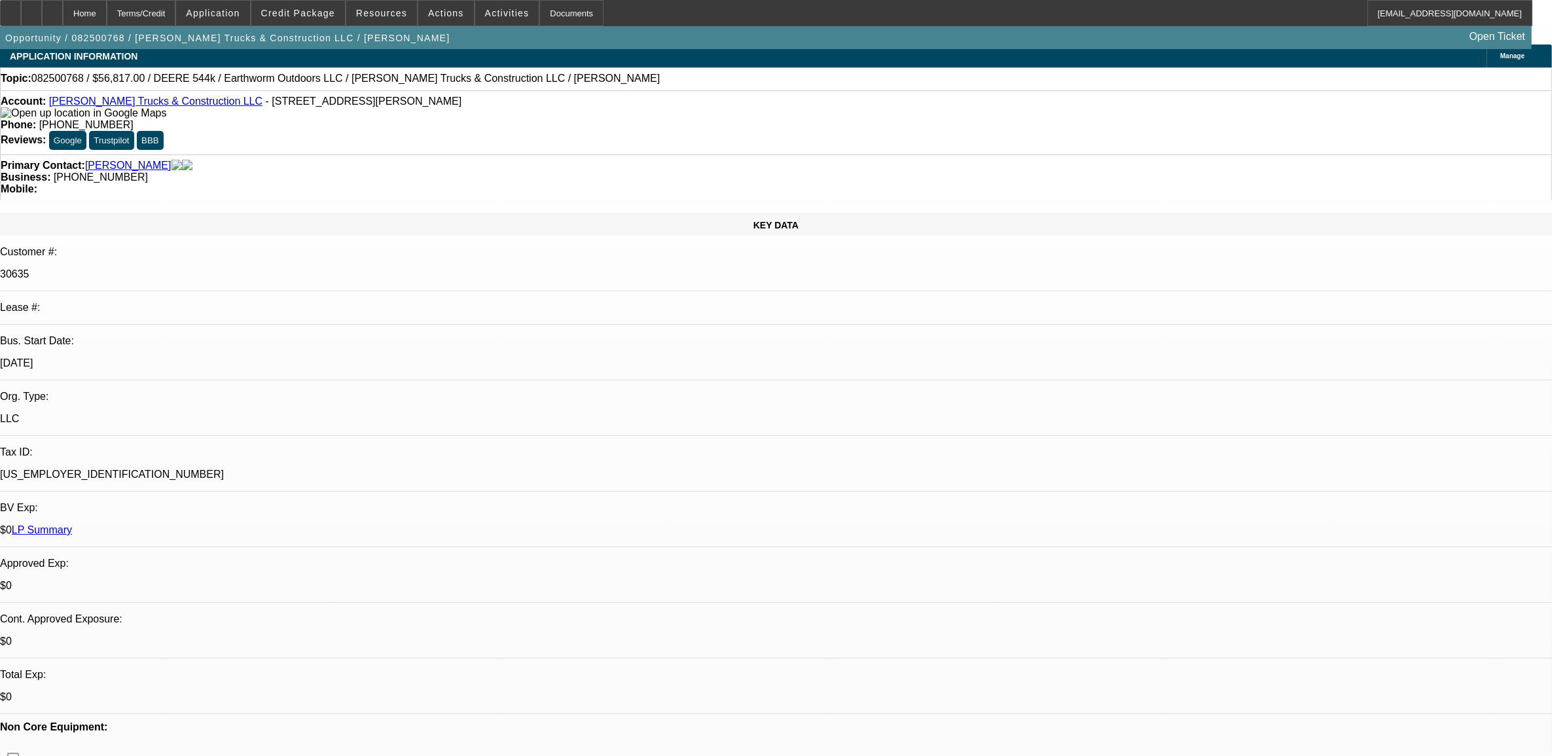
scroll to position [0, 0]
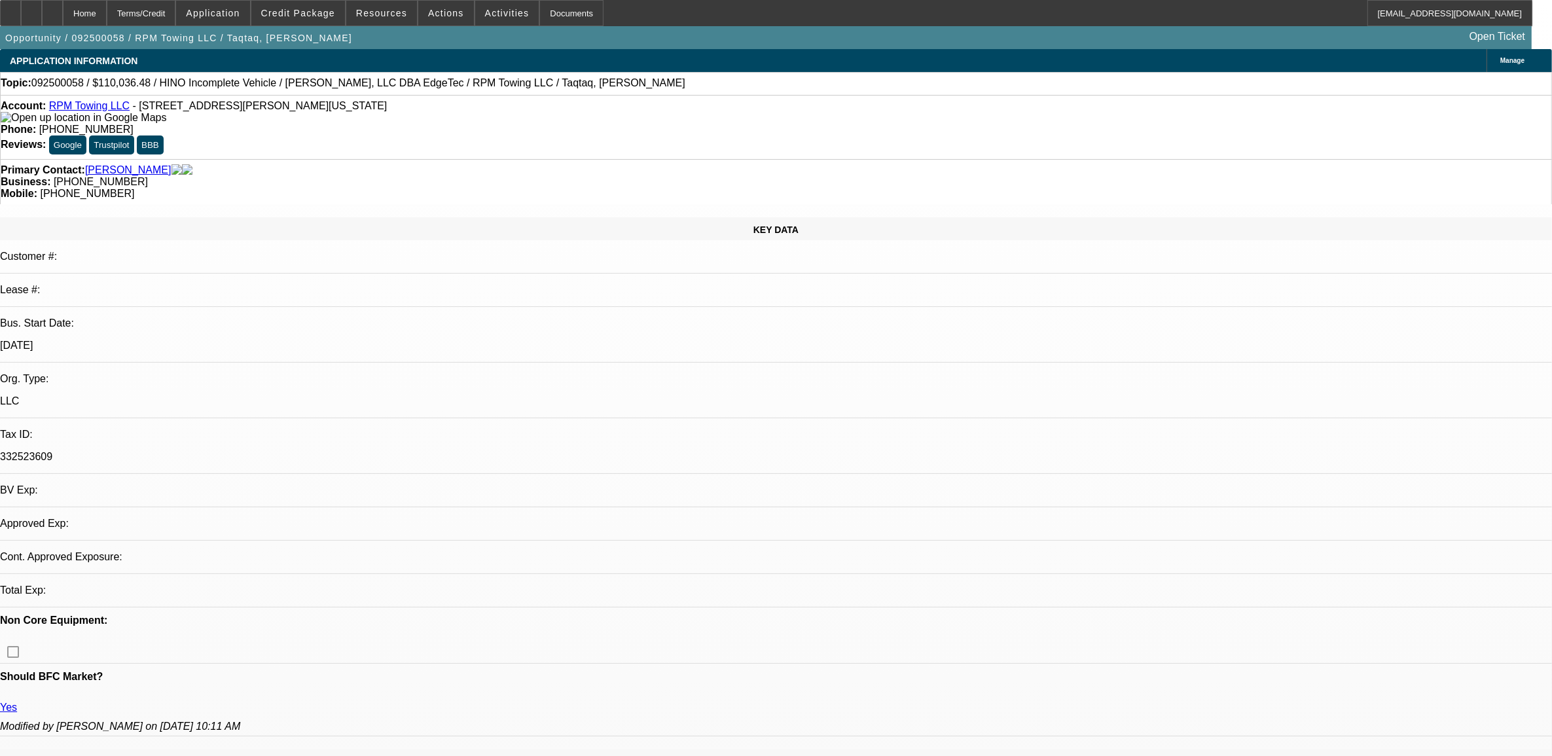
select select "0.15"
select select "2"
select select "0.1"
select select "0"
select select "2"
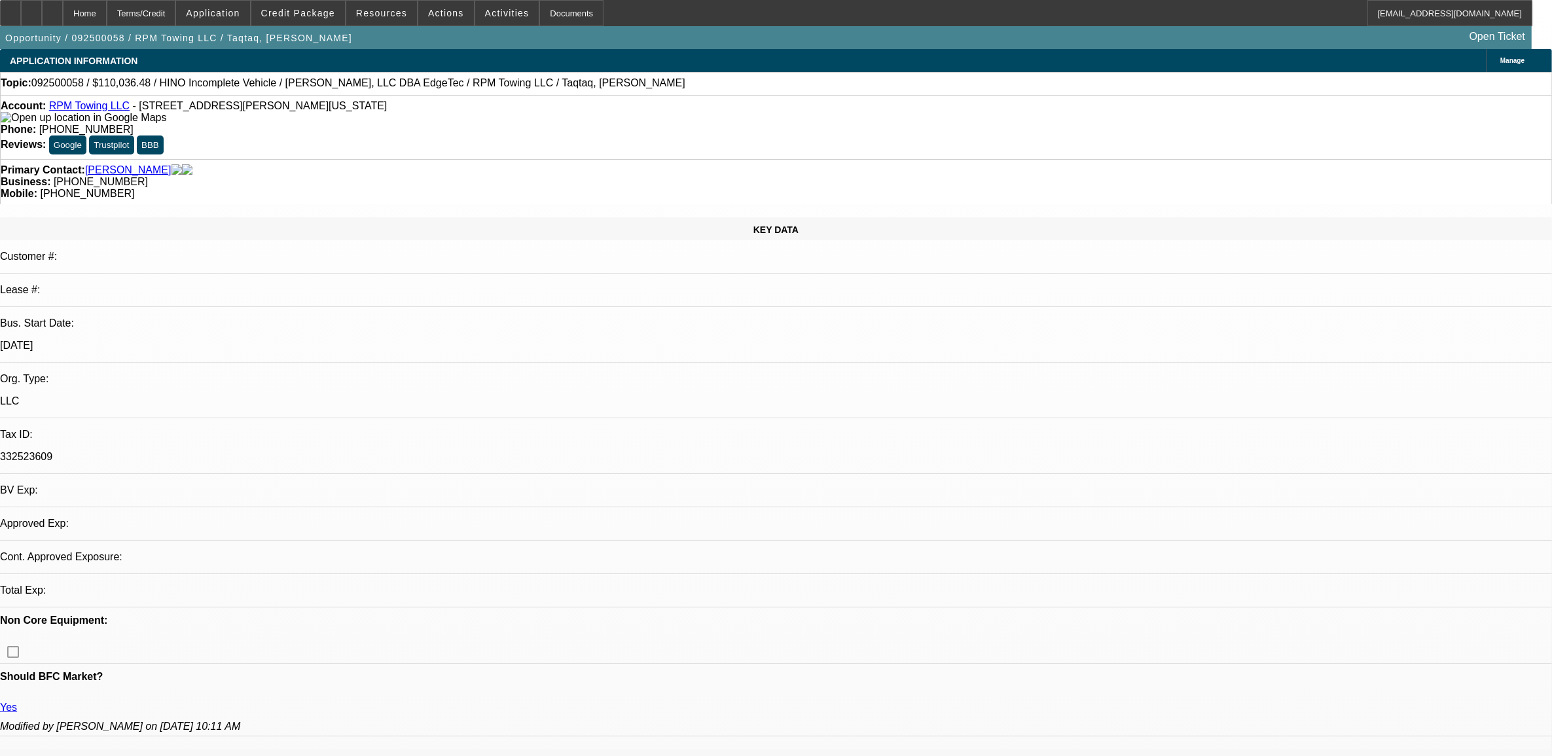
select select "0.1"
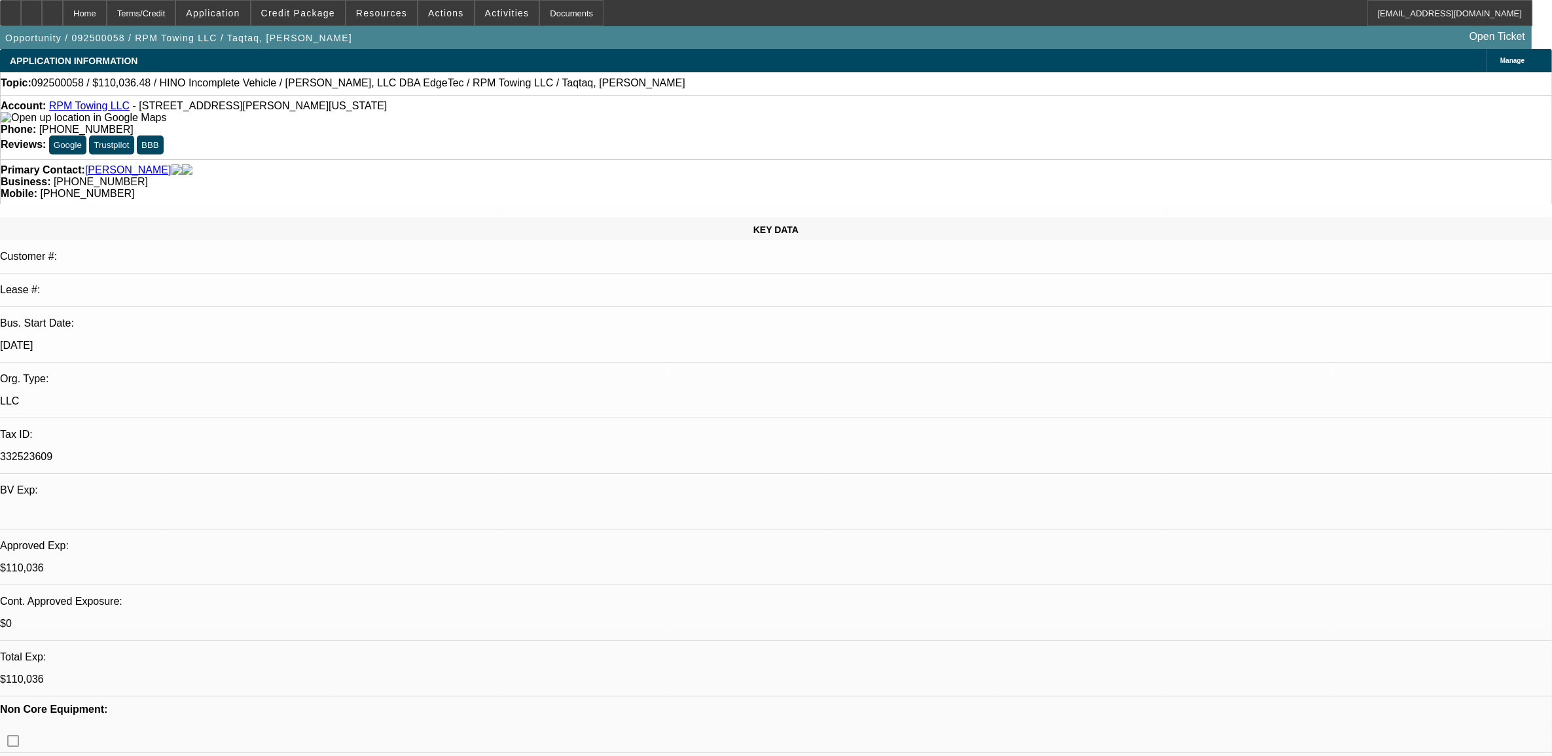
select select "1"
select select "2"
select select "4"
select select "1"
select select "2"
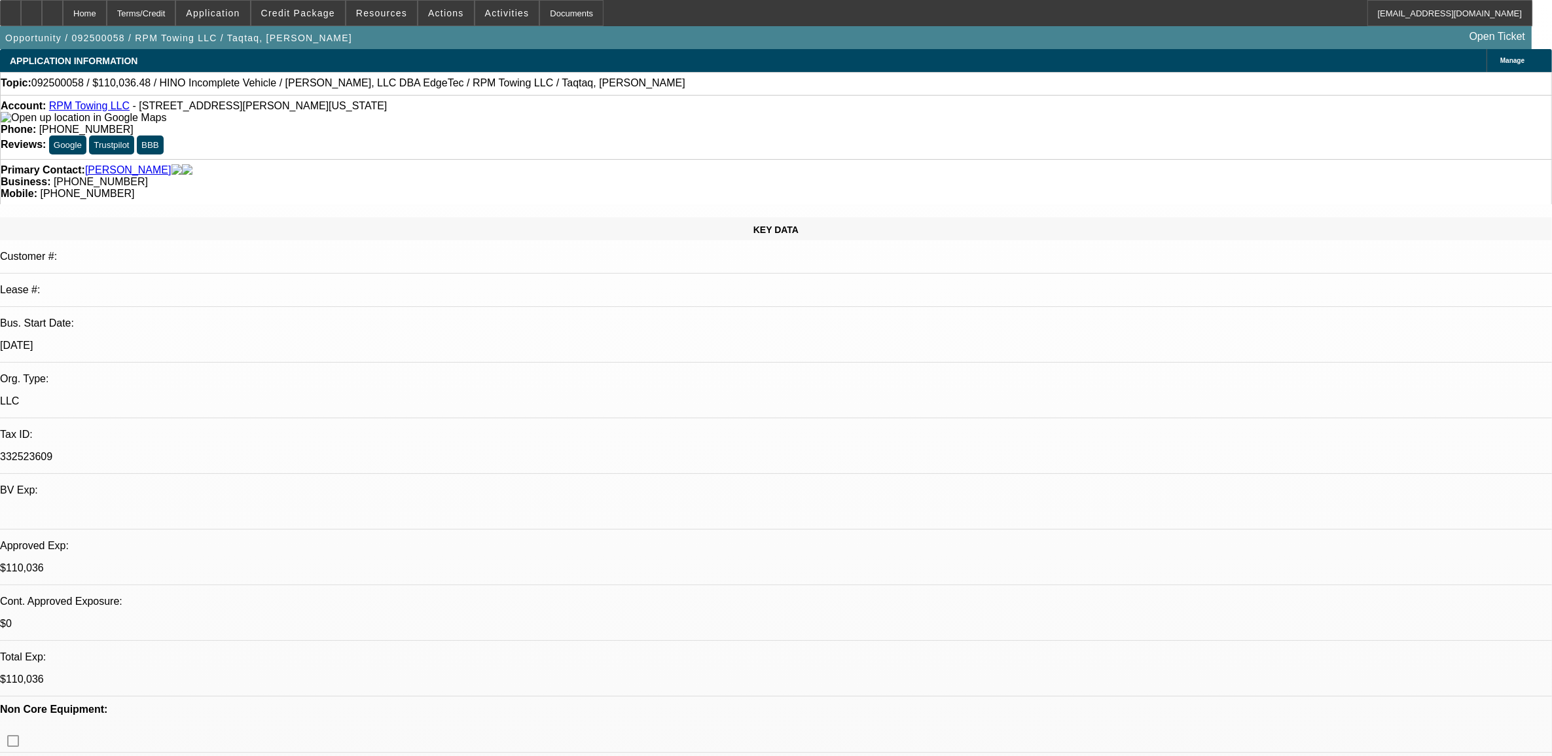
select select "4"
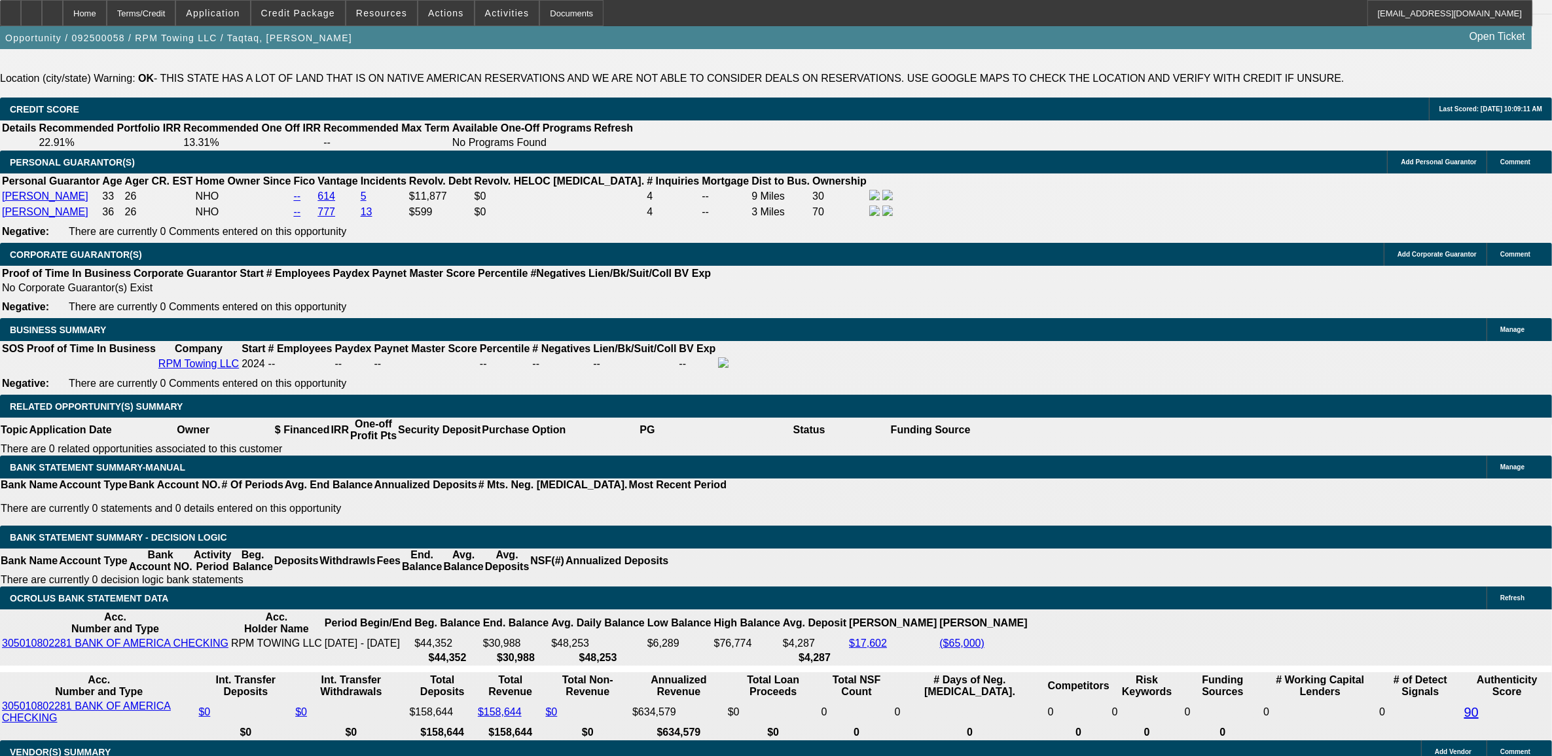
scroll to position [1882, 0]
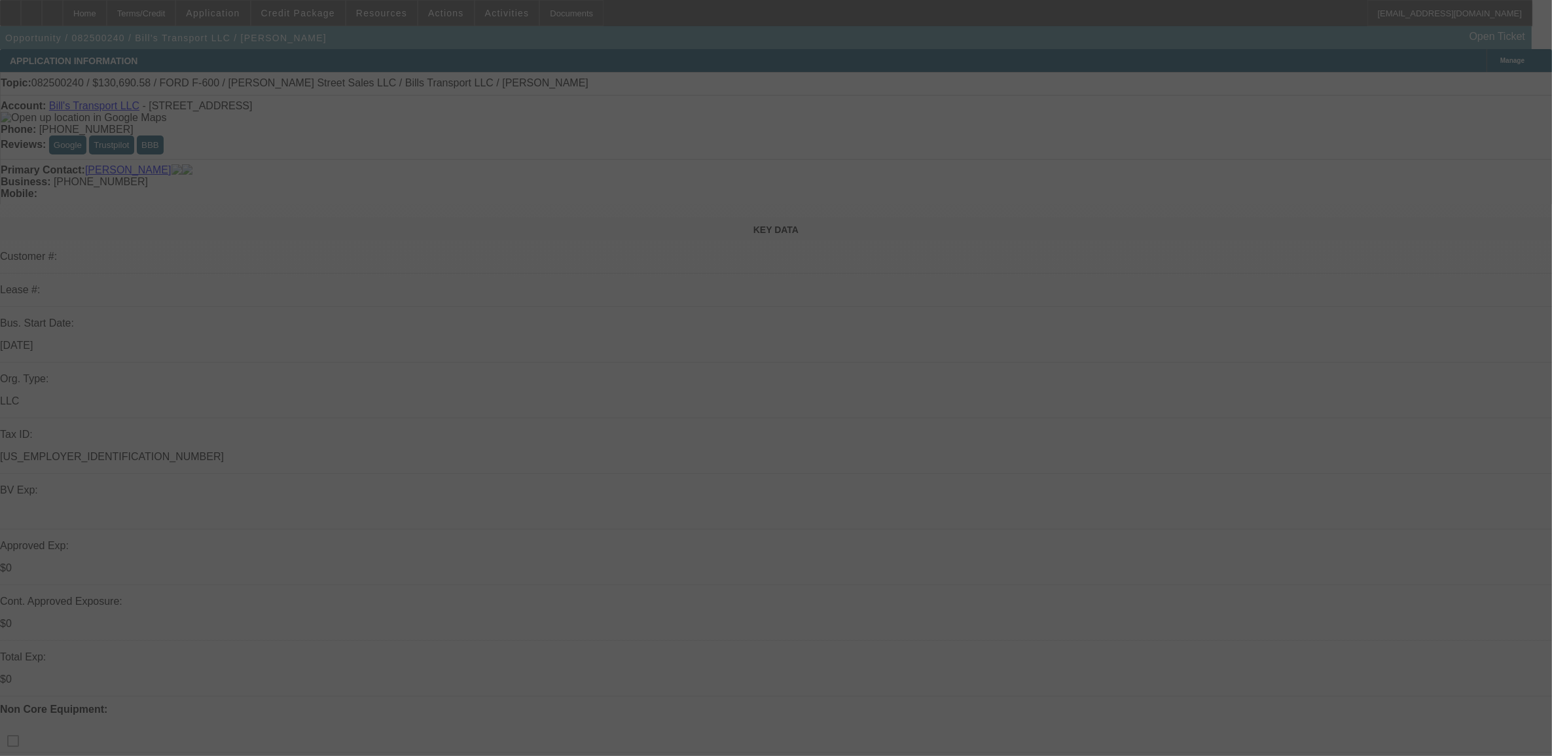
select select "0"
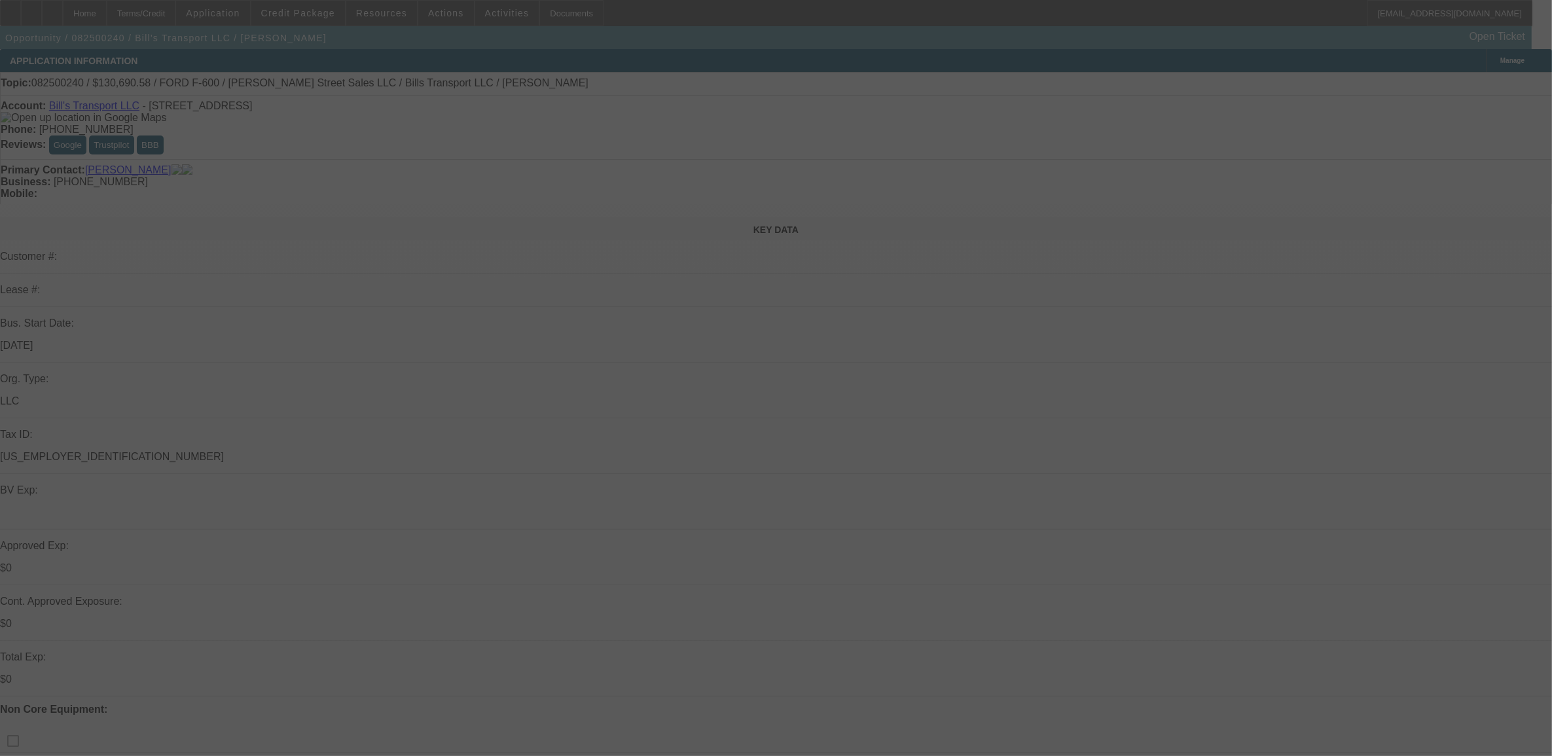
select select "0"
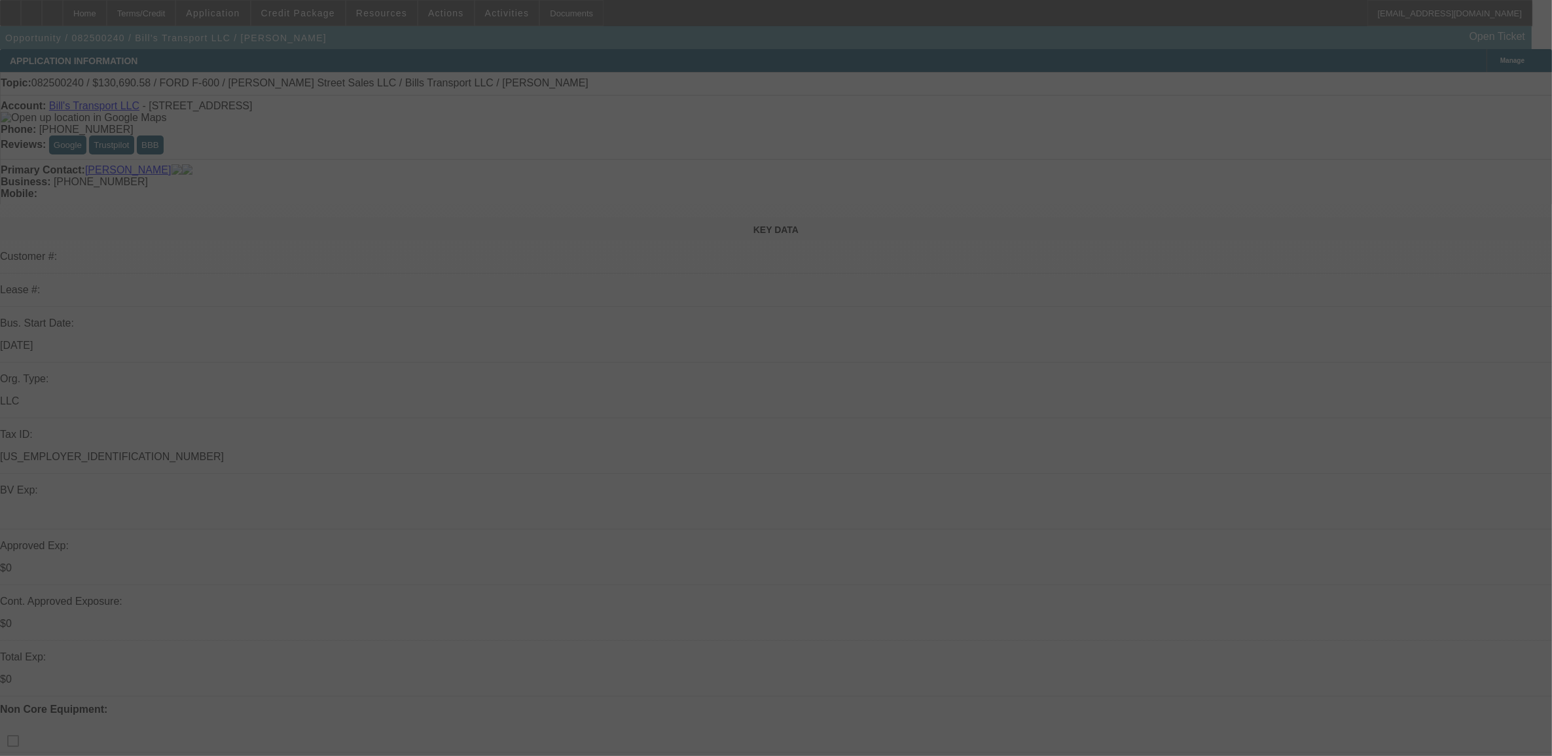
select select "0"
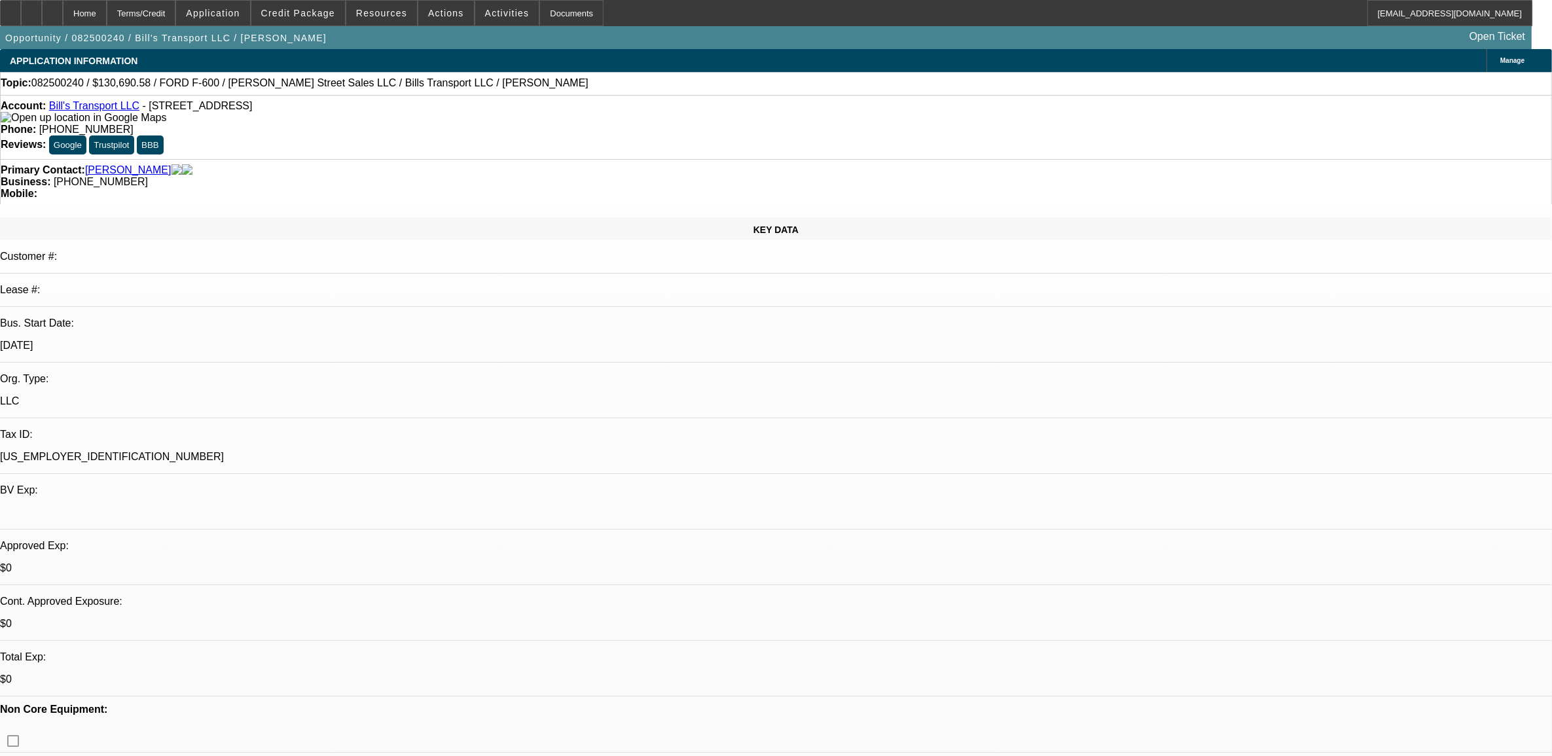
select select "1"
select select "3"
select select "6"
select select "1"
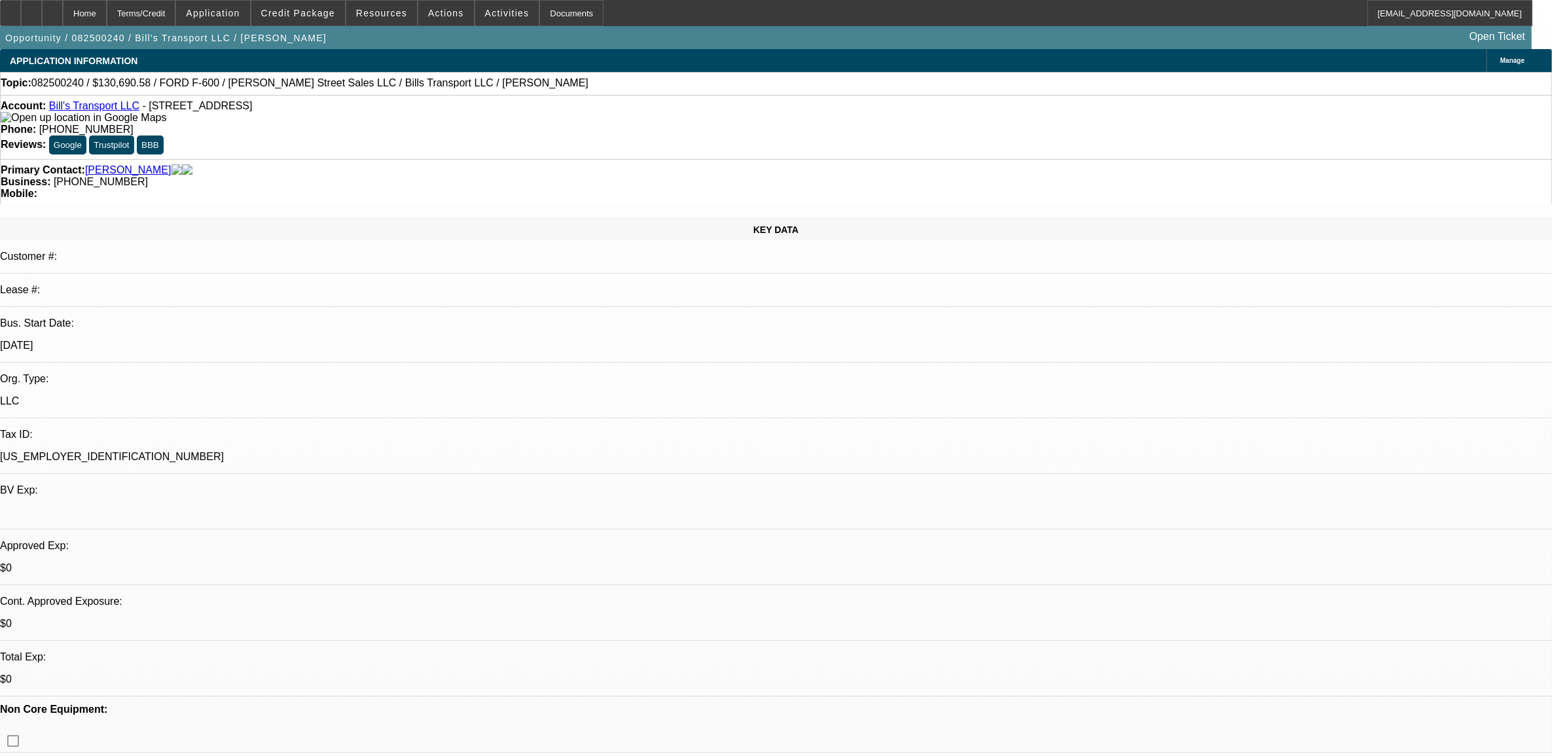
select select "6"
select select "1"
select select "3"
select select "6"
select select "1"
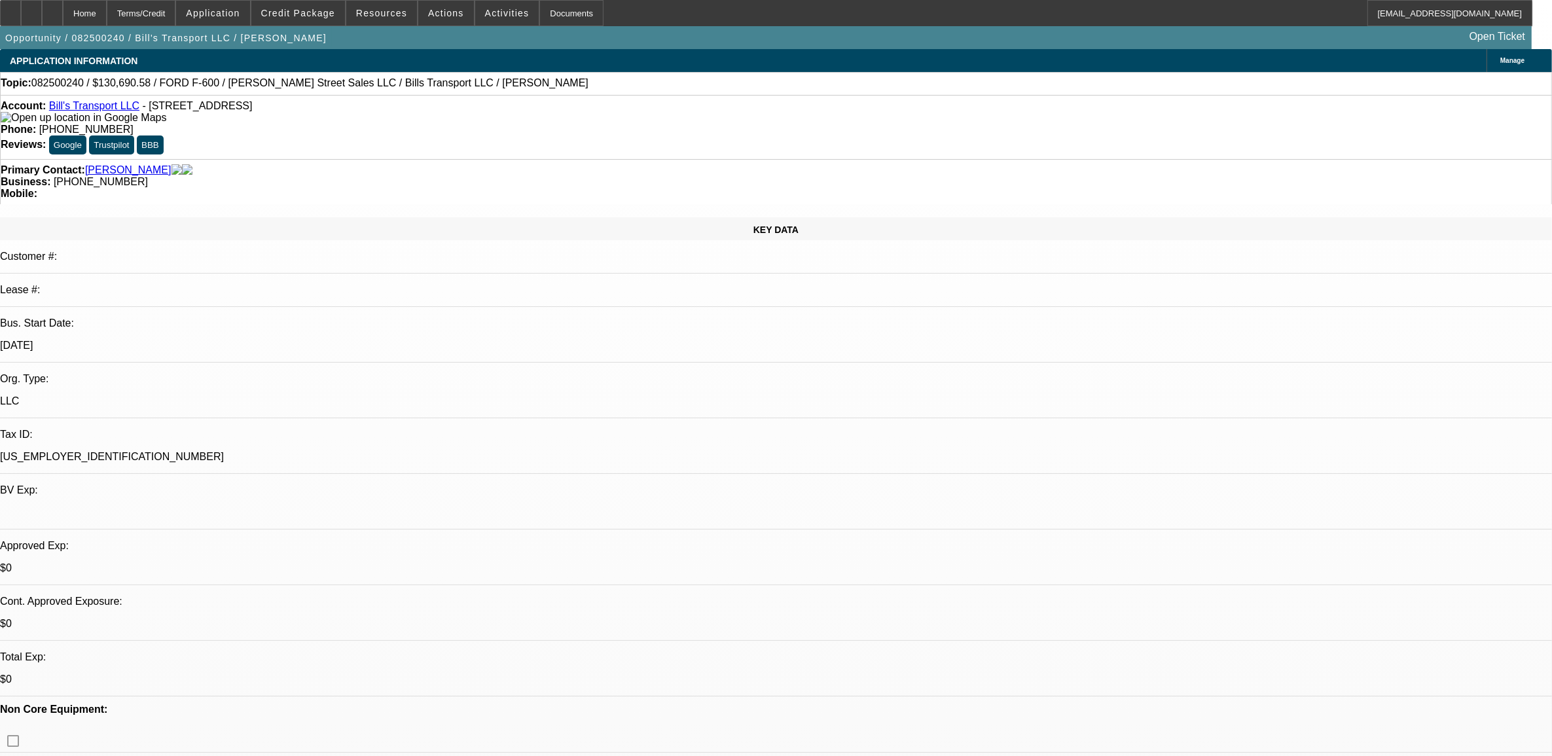
select select "1"
select select "6"
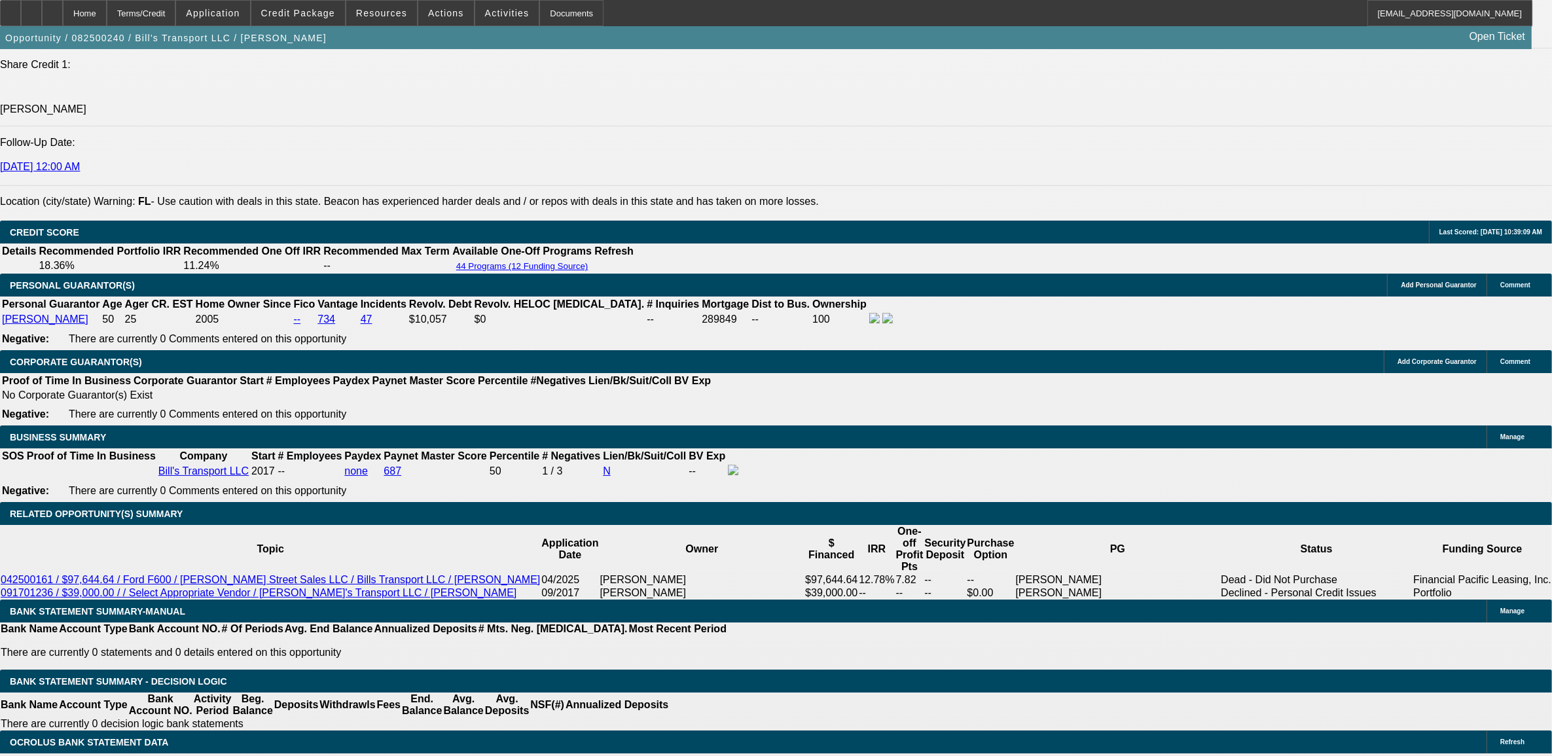
scroll to position [1800, 0]
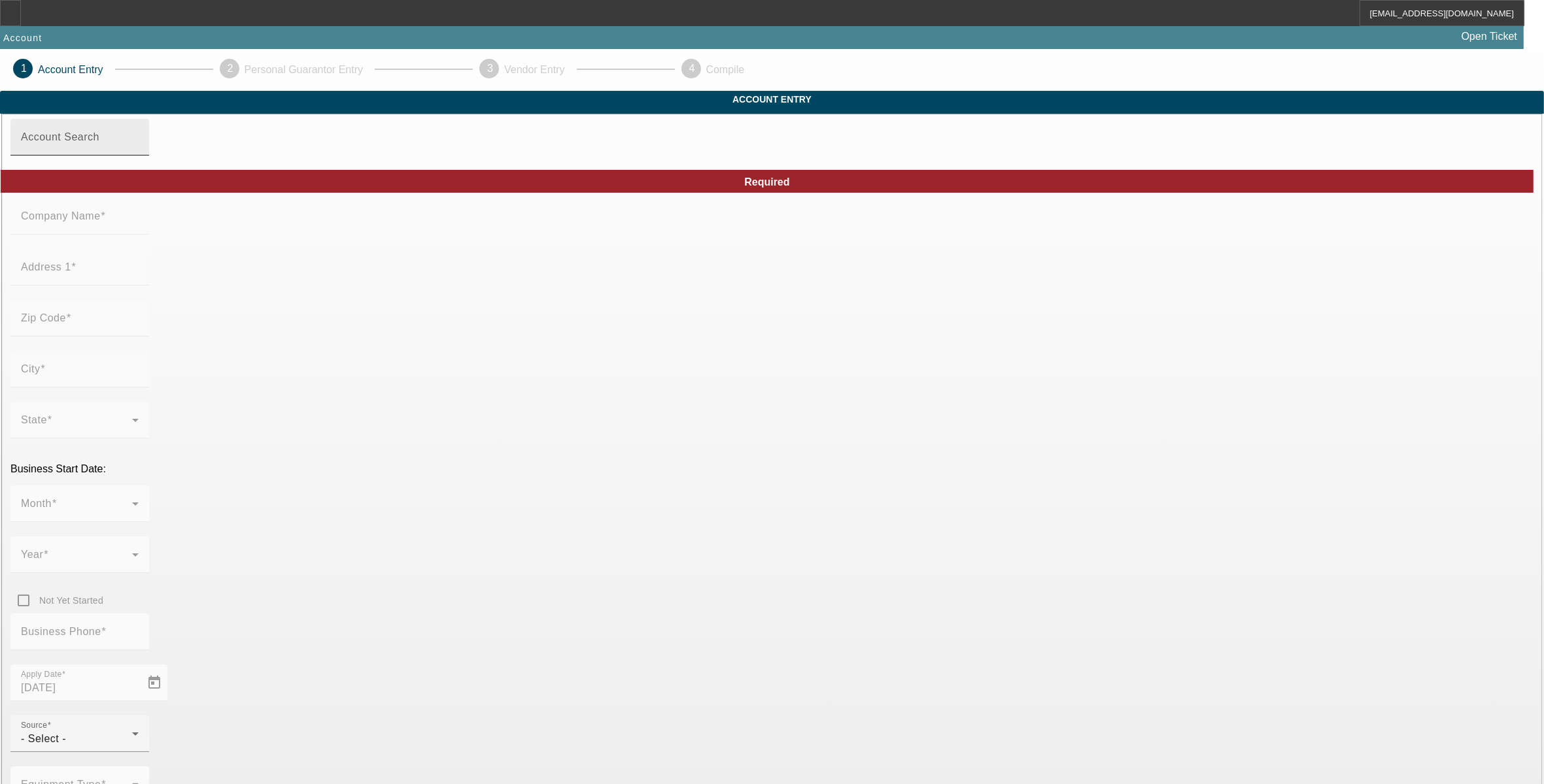
click at [139, 156] on div "Account Search" at bounding box center [80, 137] width 118 height 37
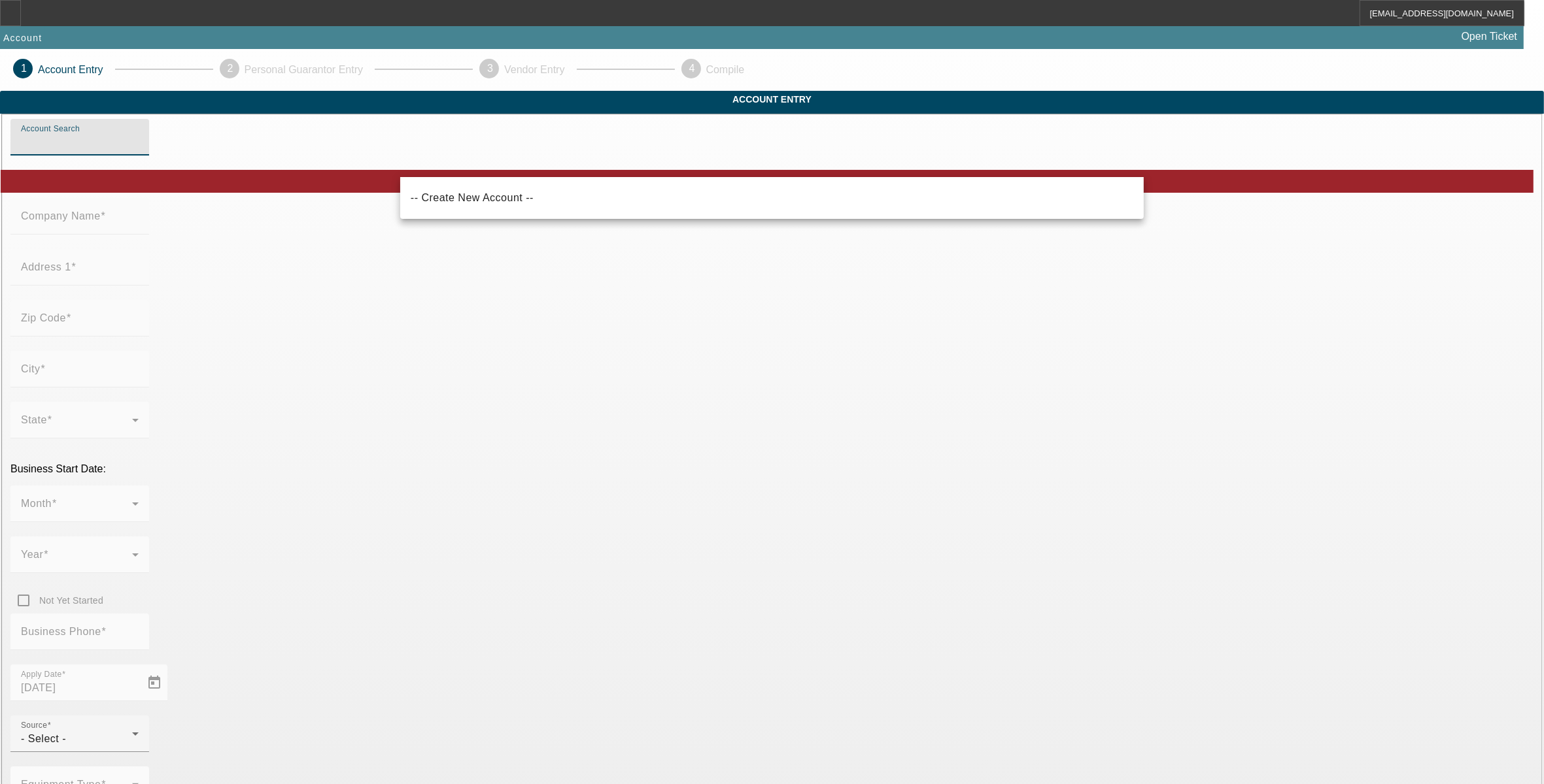
click at [139, 151] on input "Account Search" at bounding box center [80, 143] width 118 height 16
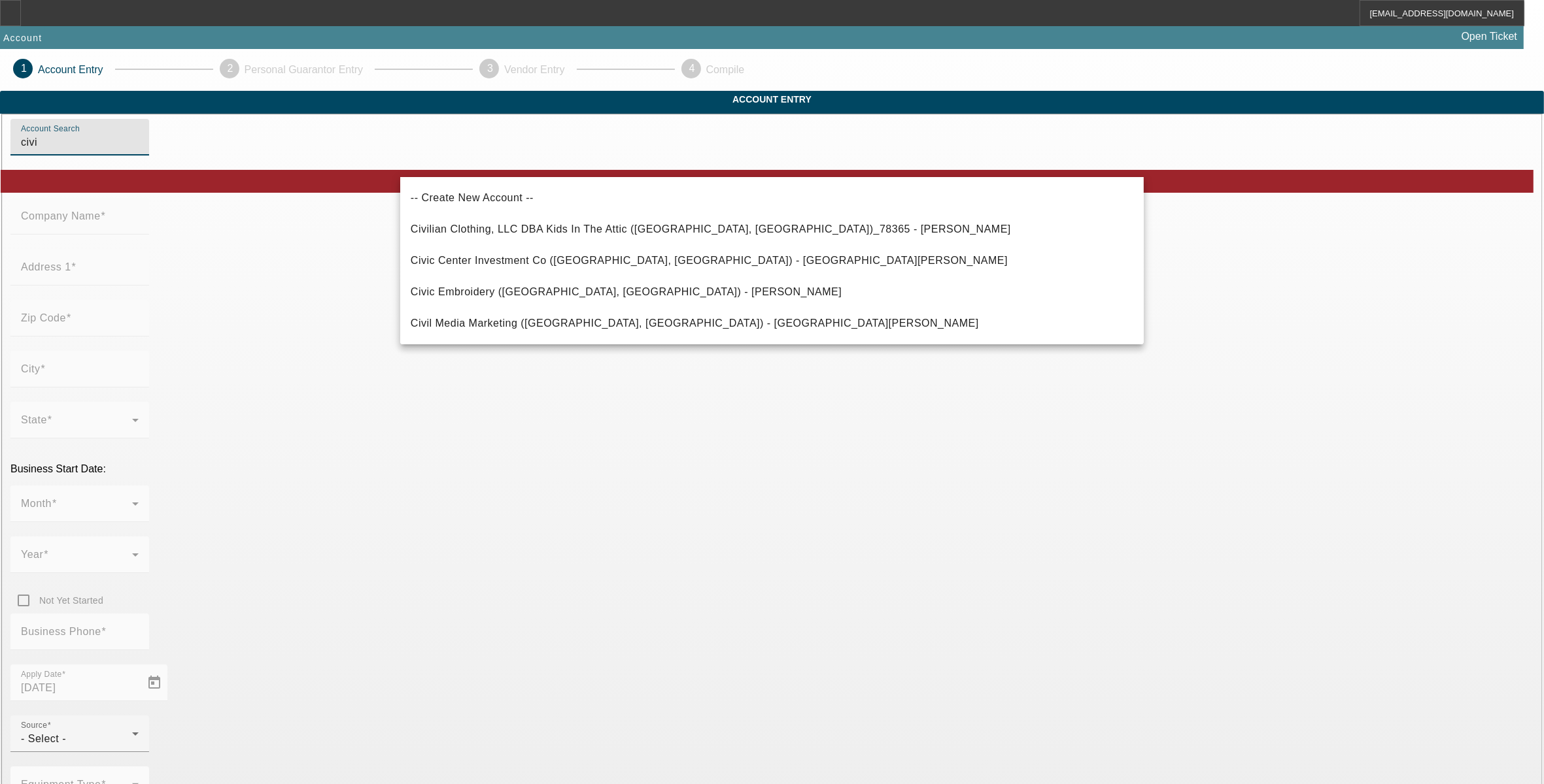
type input "civi"
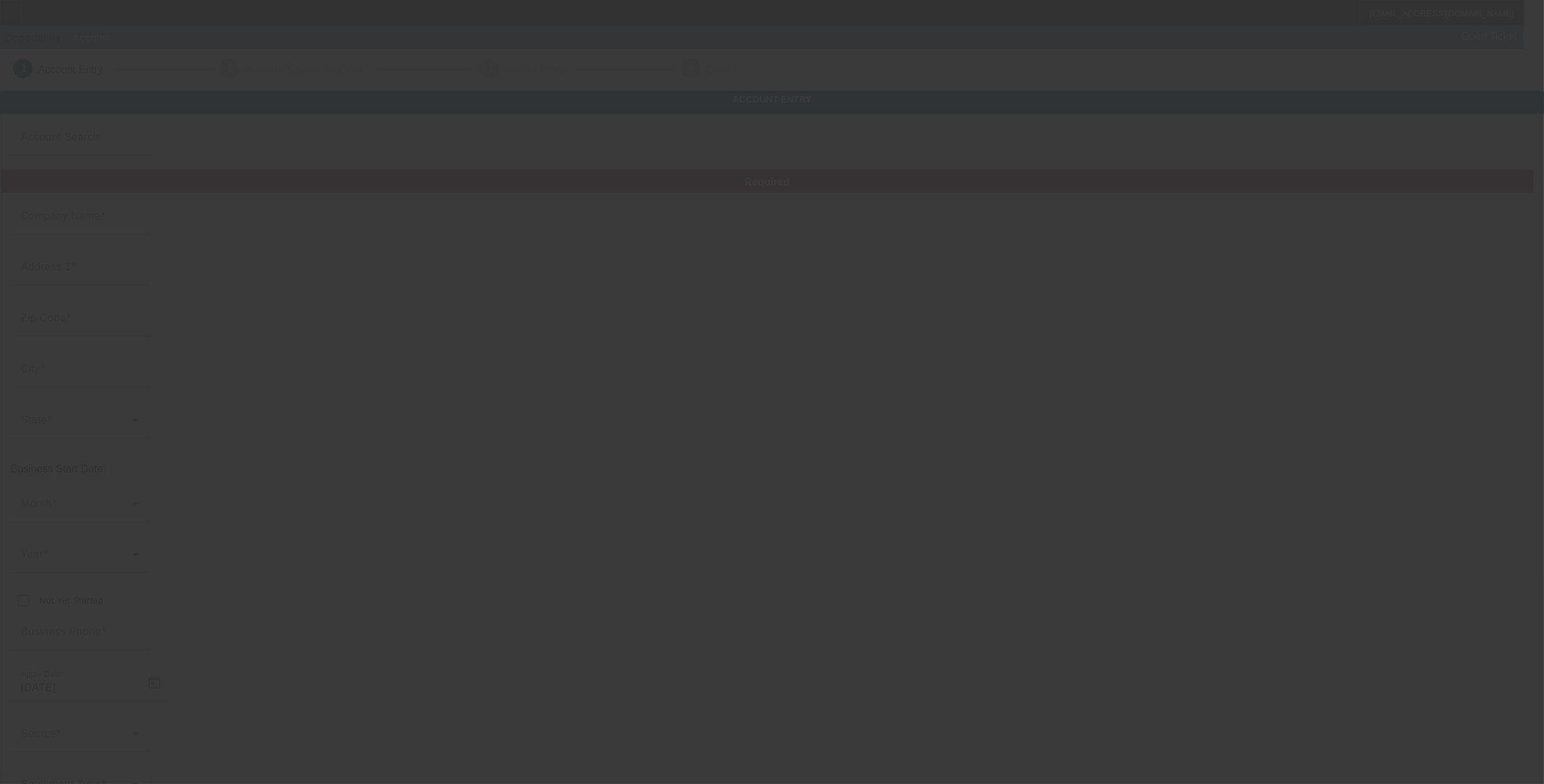
type input "Civi Enterprises, LLC"
type input "[STREET_ADDRESS]"
type input "33982"
type input "[GEOGRAPHIC_DATA]"
type input "[PHONE_NUMBER]"
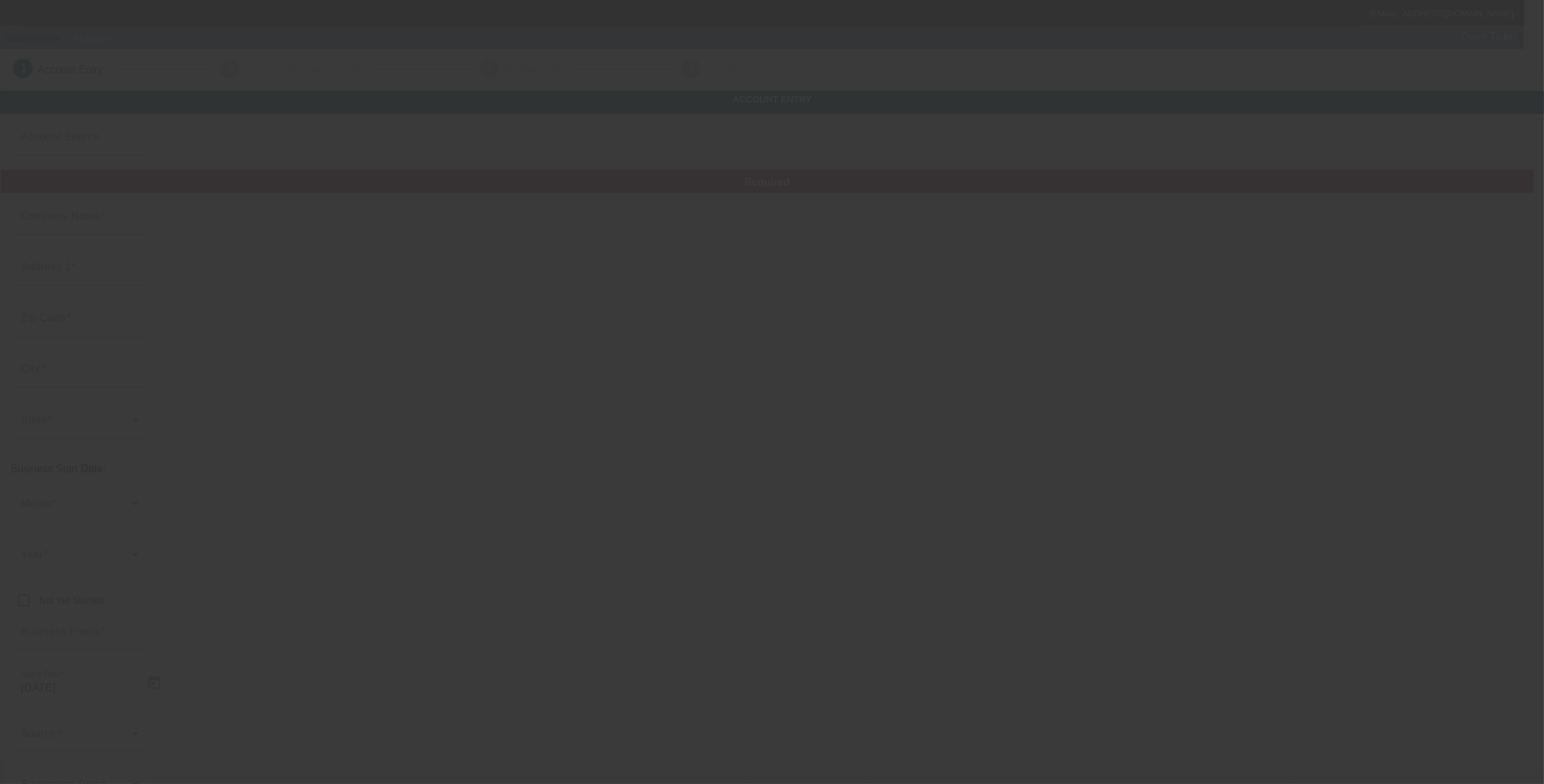
type input "[EMAIL_ADDRESS][DOMAIN_NAME]"
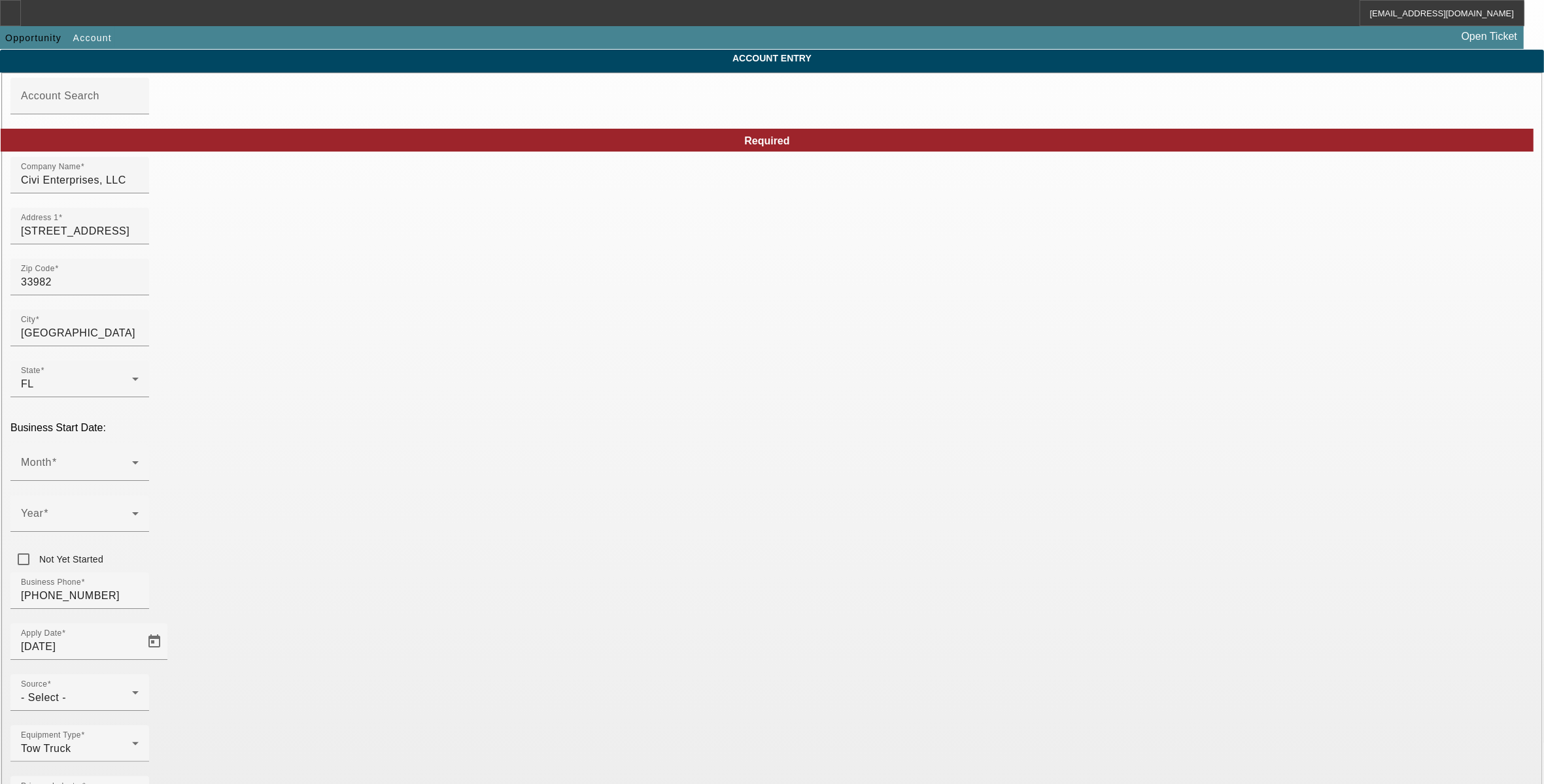
scroll to position [43, 0]
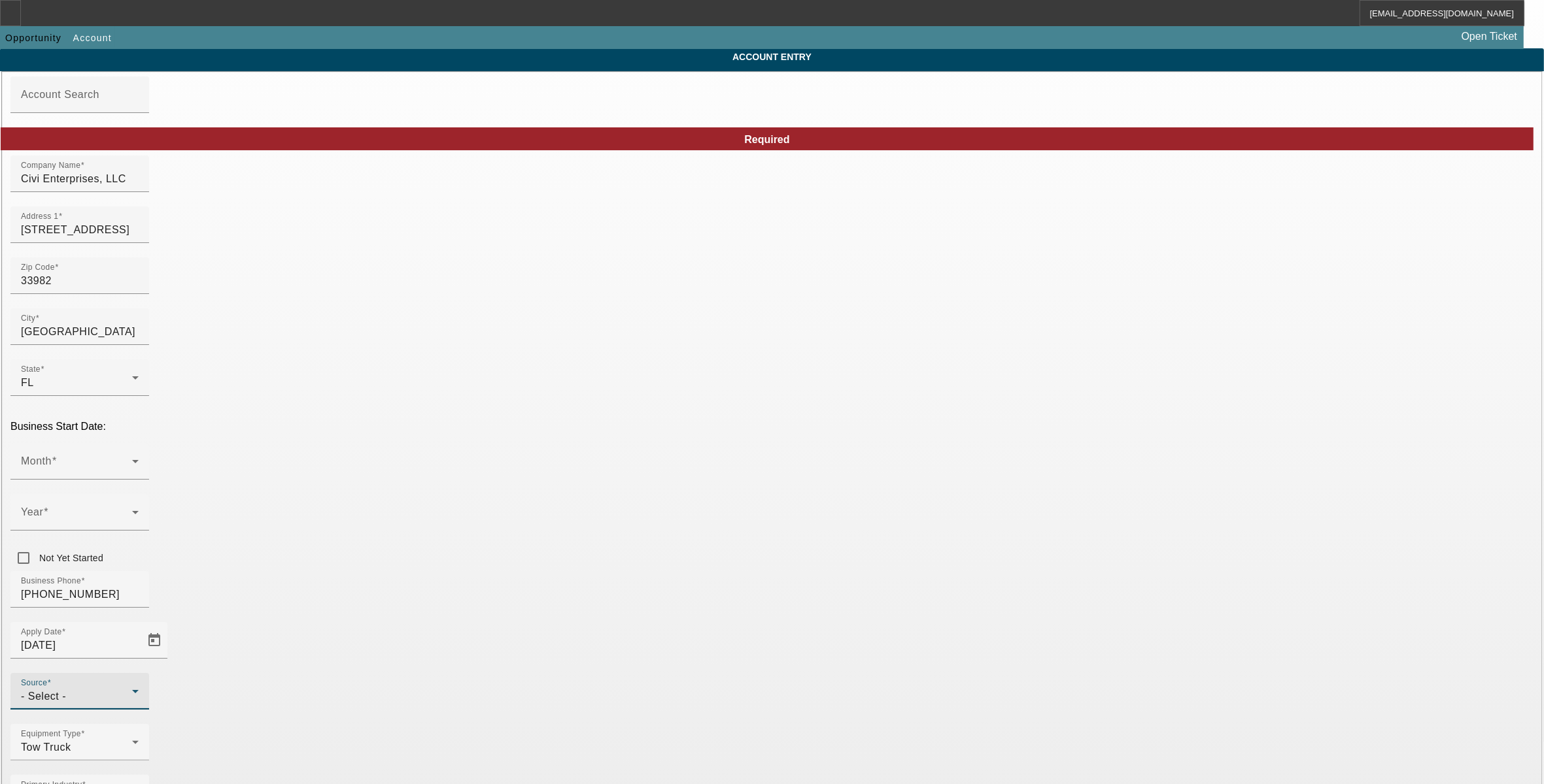
click at [66, 691] on span "- Select -" at bounding box center [43, 696] width 45 height 11
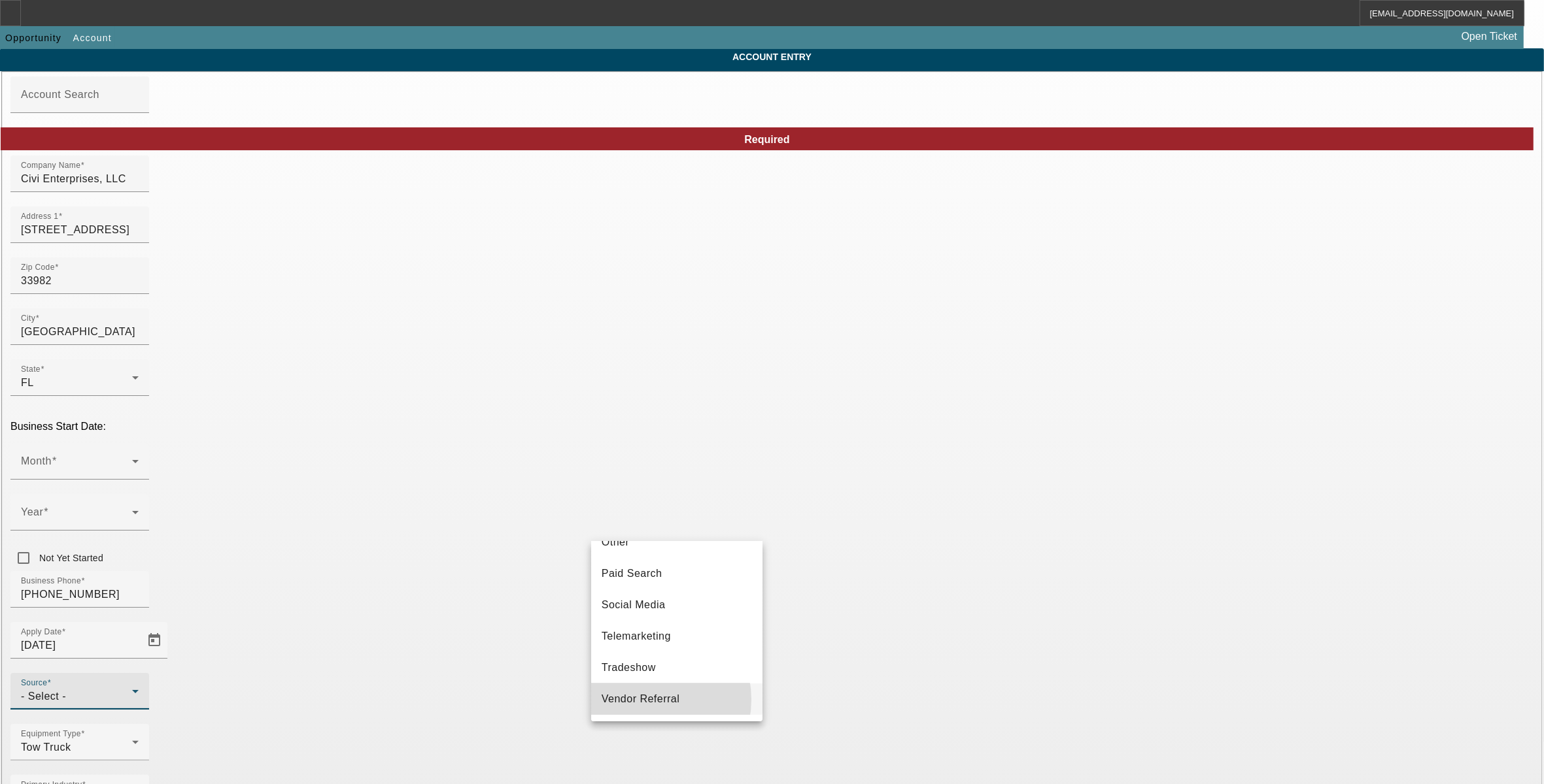
click at [643, 706] on span "Vendor Referral" at bounding box center [641, 699] width 79 height 16
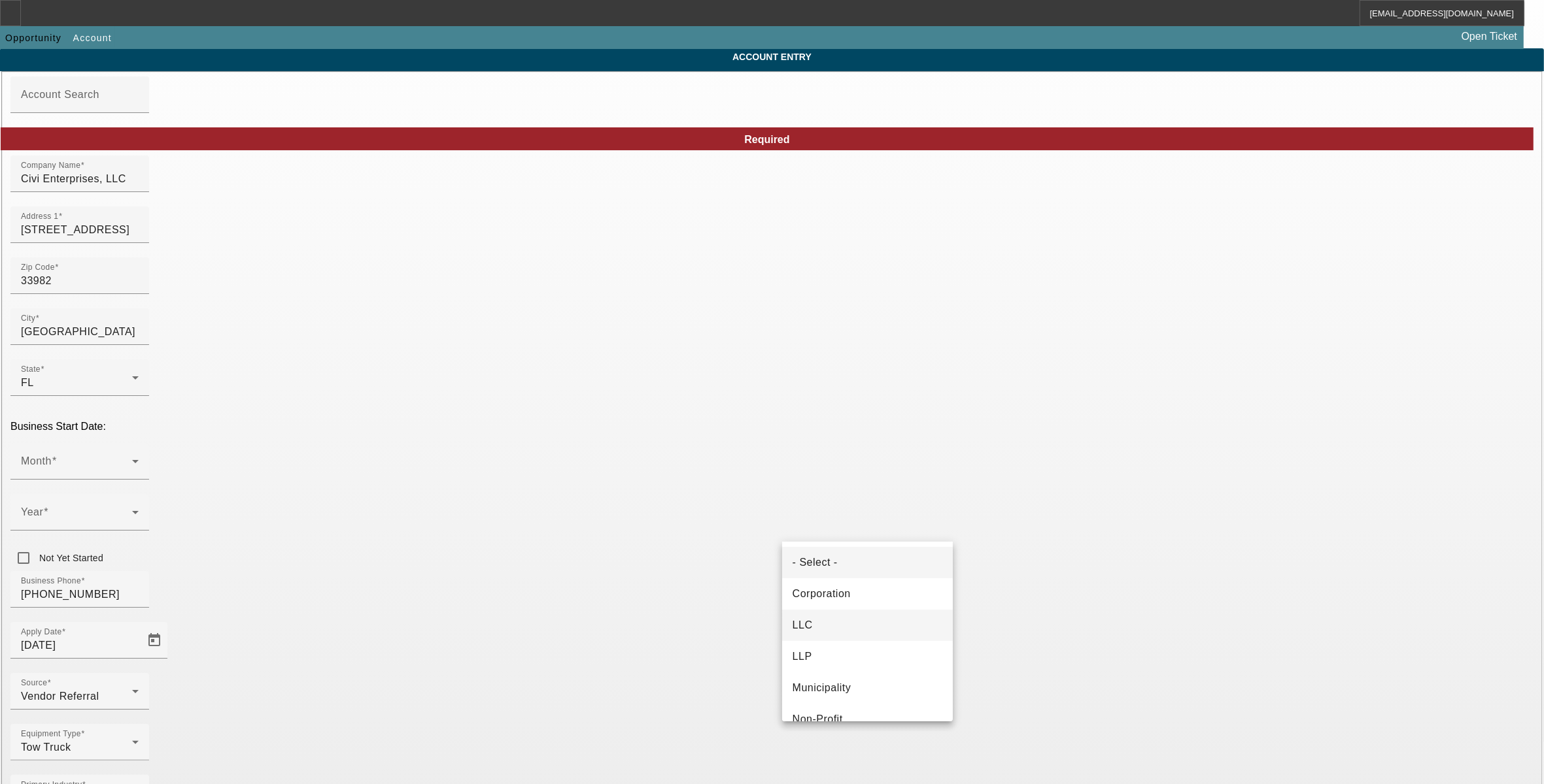
click at [849, 623] on mat-option "LLC" at bounding box center [867, 625] width 171 height 31
type input "994110522"
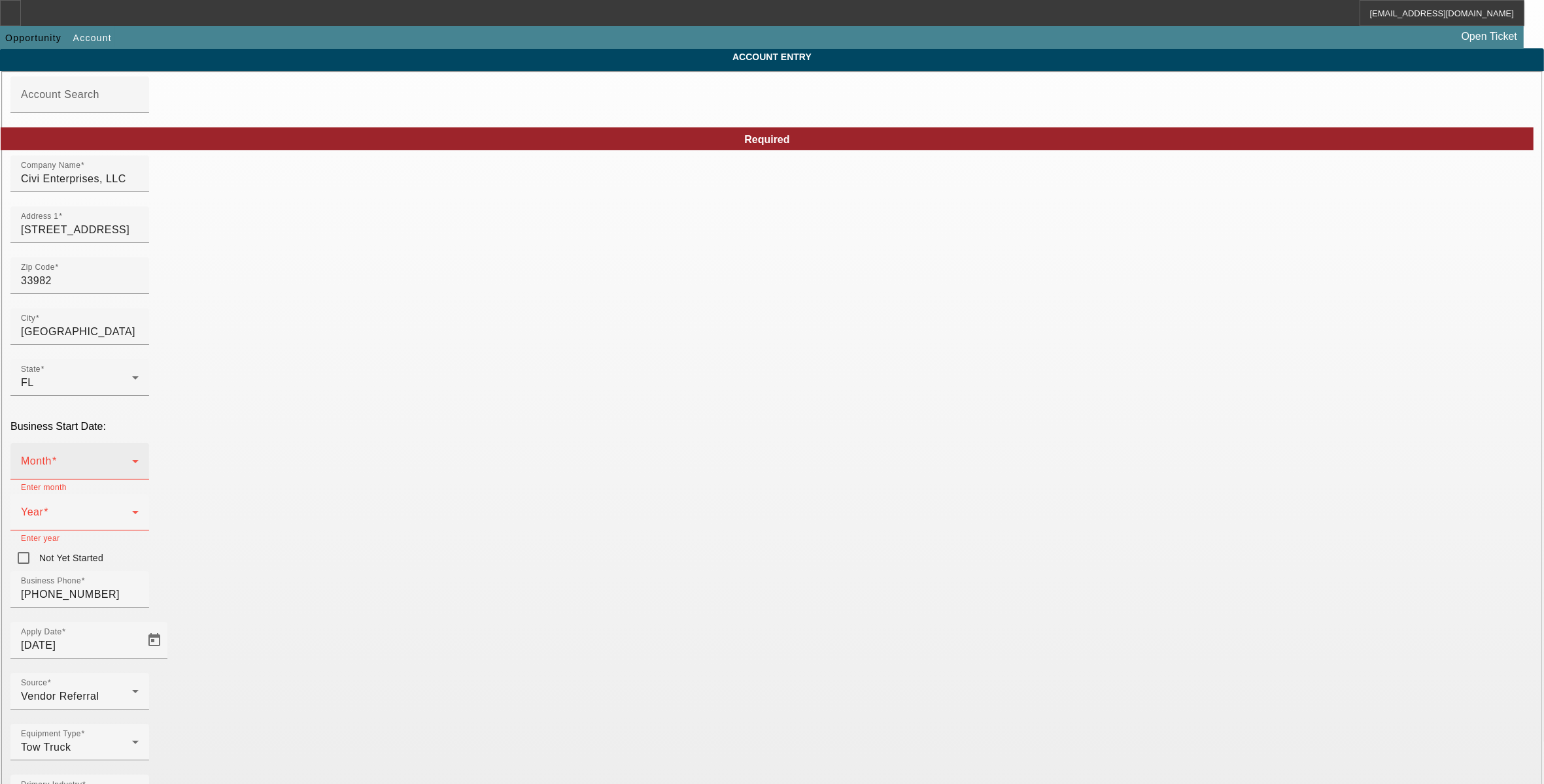
click at [132, 458] on span at bounding box center [76, 466] width 111 height 16
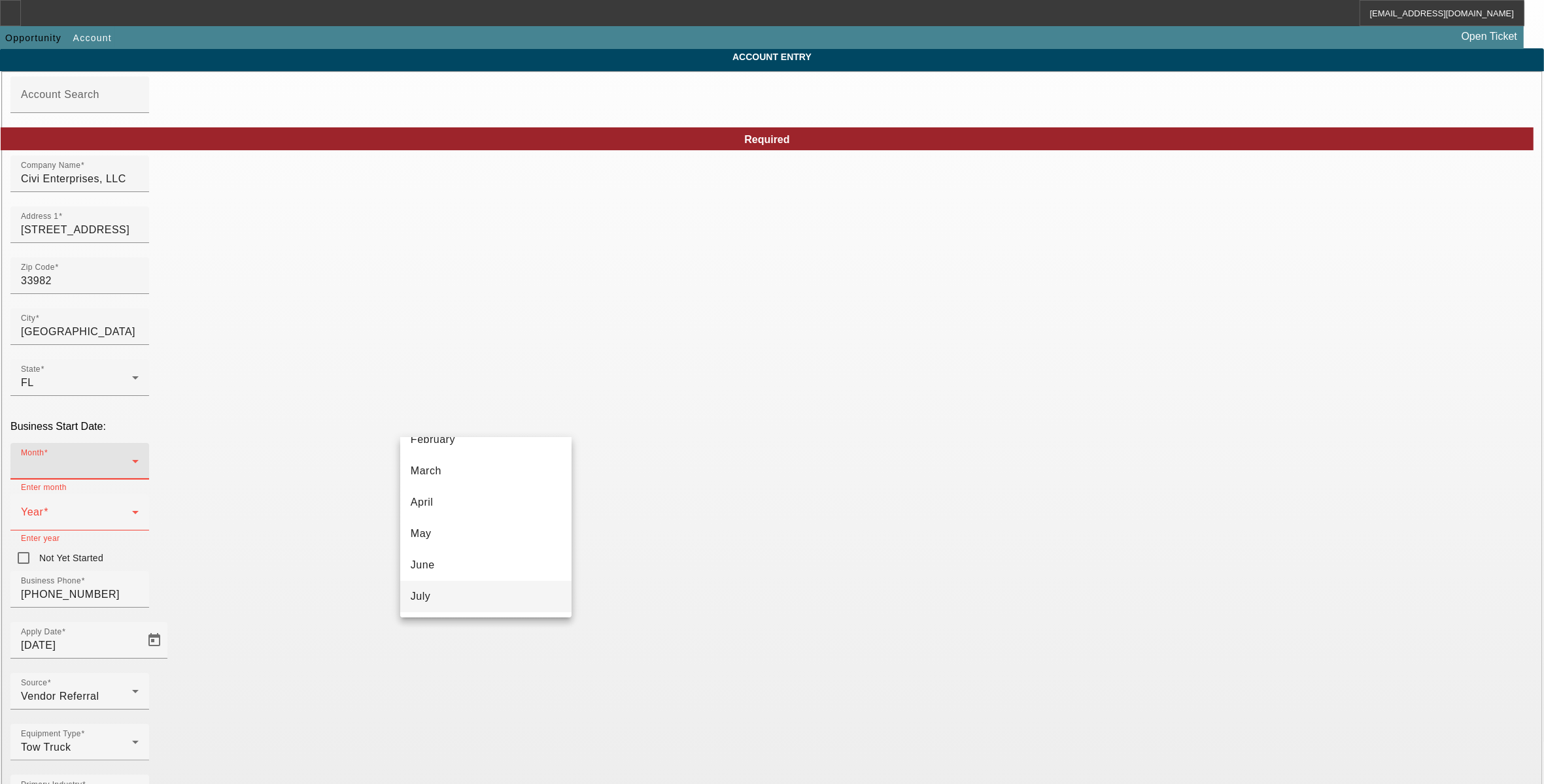
click at [442, 593] on mat-option "July" at bounding box center [486, 596] width 171 height 31
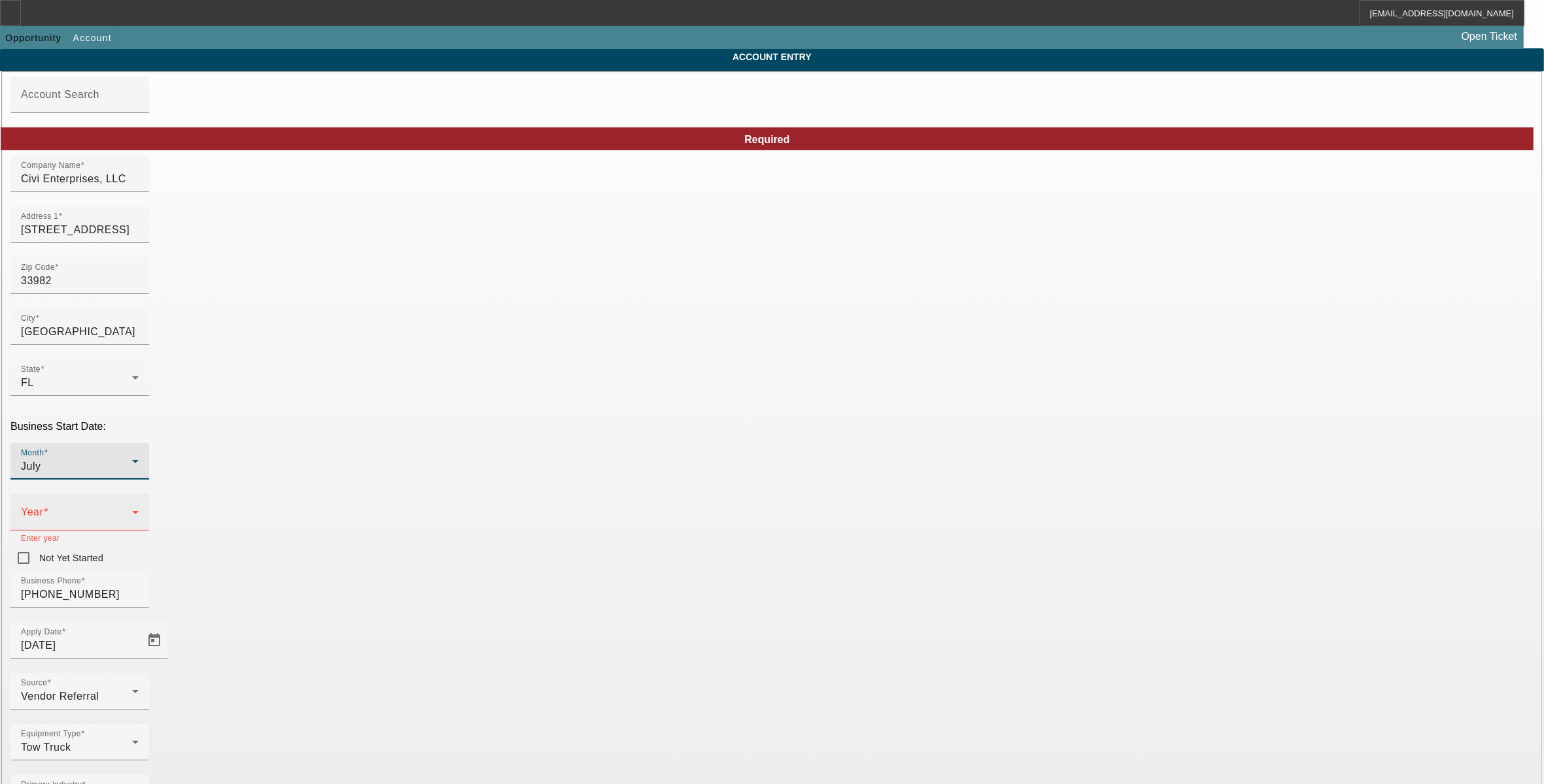
click at [132, 510] on span at bounding box center [76, 518] width 111 height 16
click at [626, 542] on span "2023" at bounding box center [614, 534] width 25 height 16
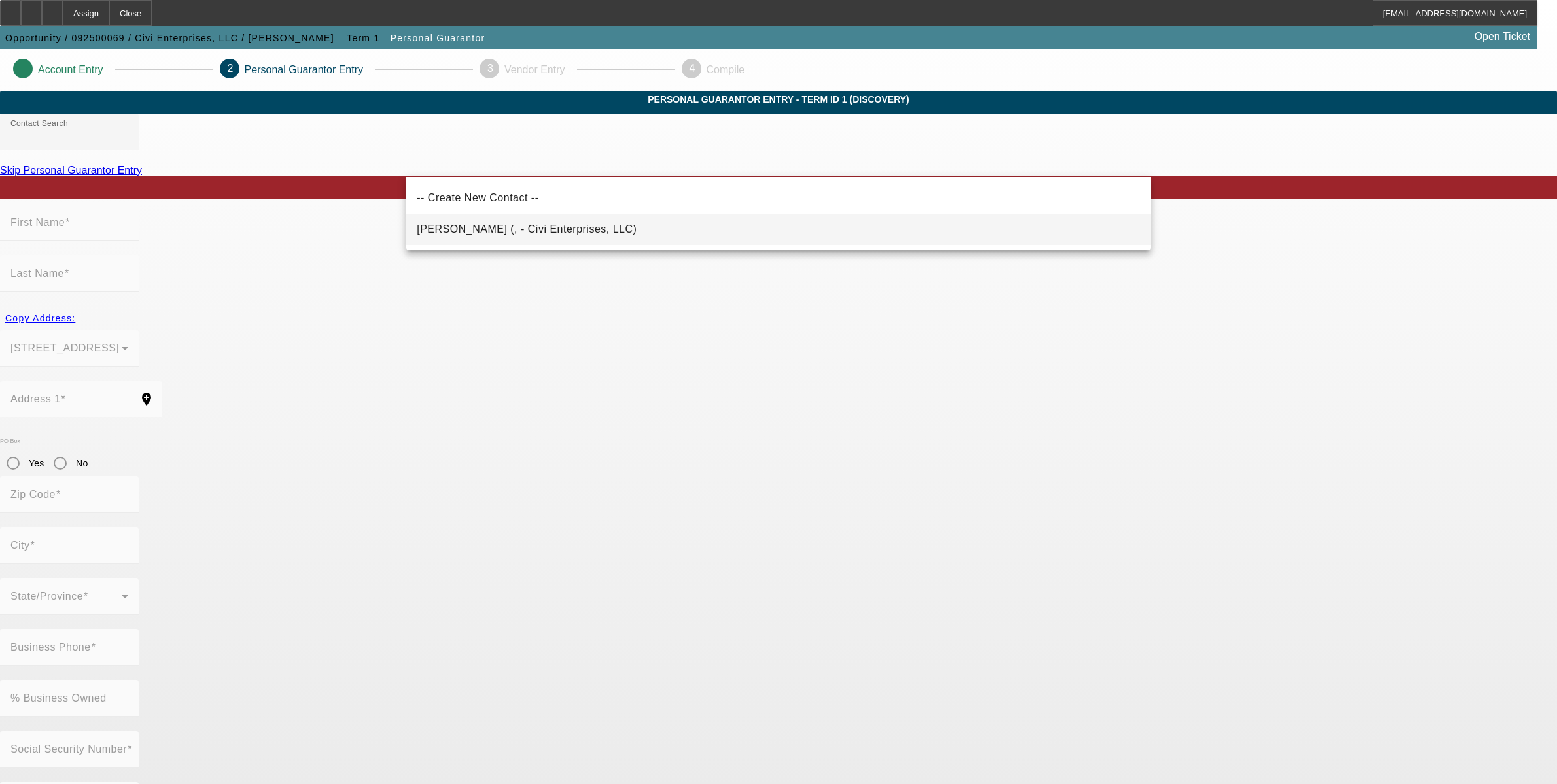
click at [460, 237] on span "[PERSON_NAME] (, - Civi Enterprises, LLC)" at bounding box center [527, 230] width 220 height 16
type input "[PERSON_NAME] (, - Civi Enterprises, LLC)"
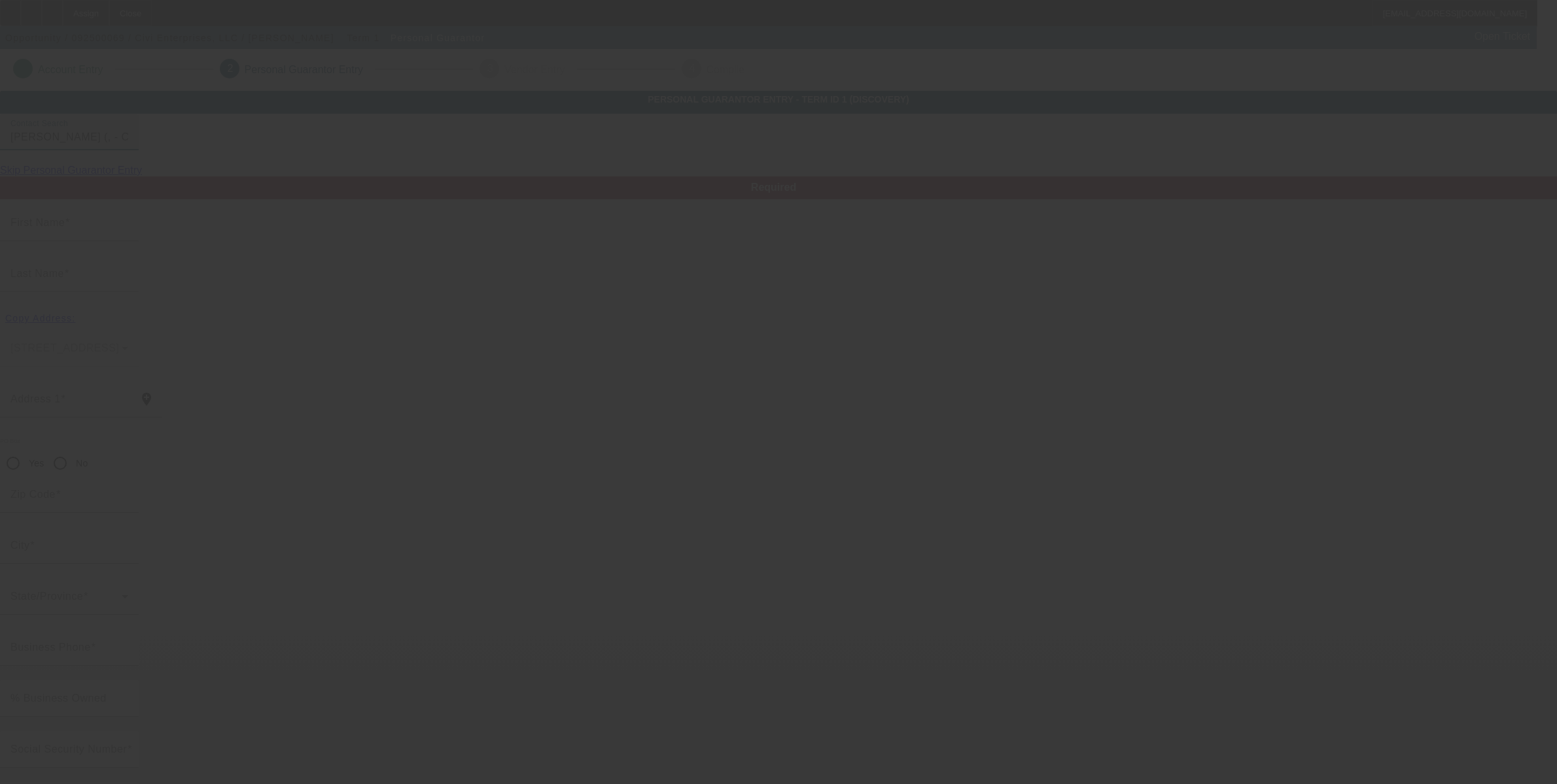
type input "[PERSON_NAME]"
type input "Civinelli"
radio input "true"
type input "civinellir@gmail.com"
type input "[PHONE_NUMBER]"
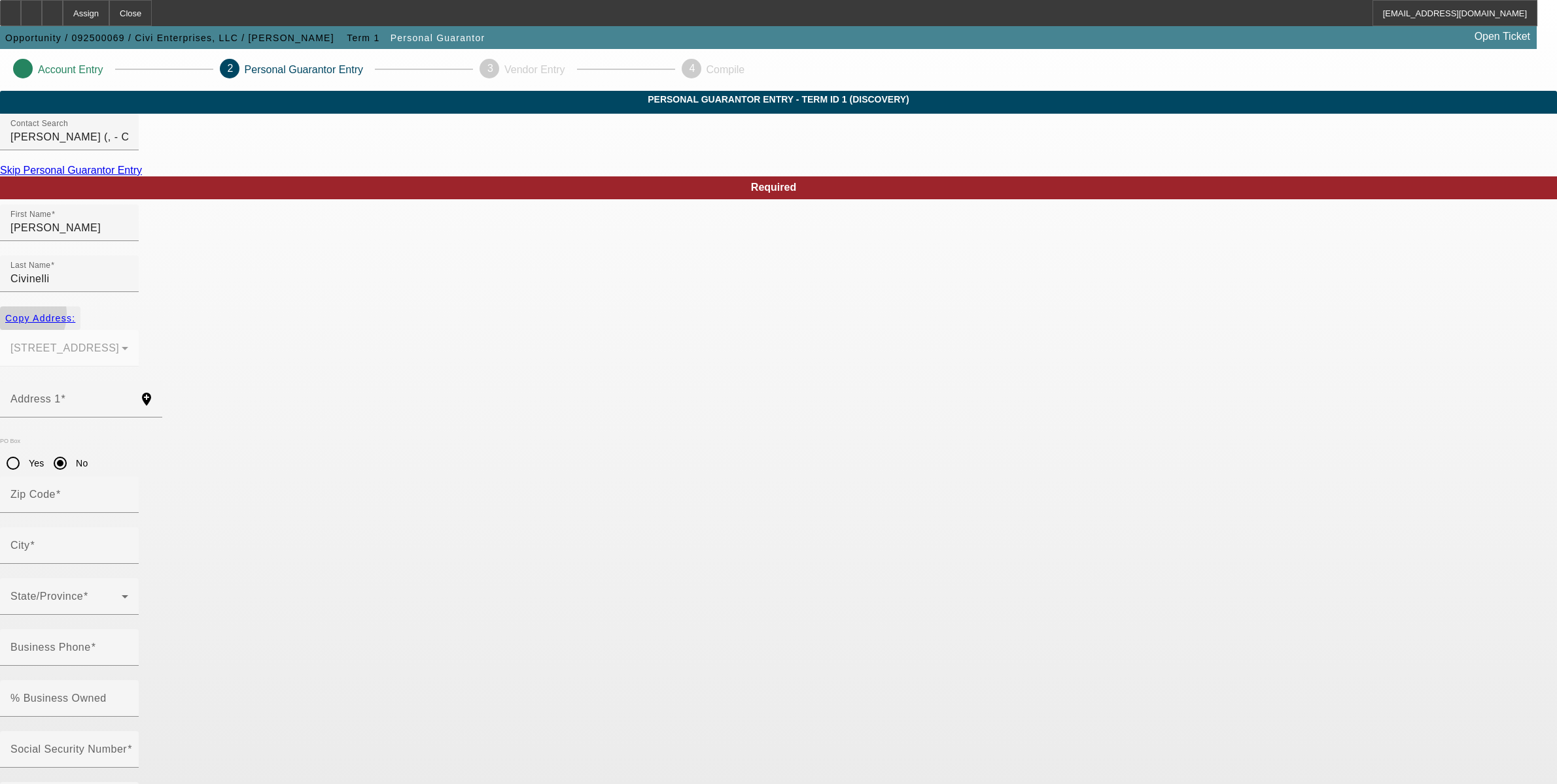
click at [75, 313] on span "Copy Address:" at bounding box center [40, 318] width 70 height 10
type input "[STREET_ADDRESS]"
radio input "false"
type input "33982"
type input "[GEOGRAPHIC_DATA]"
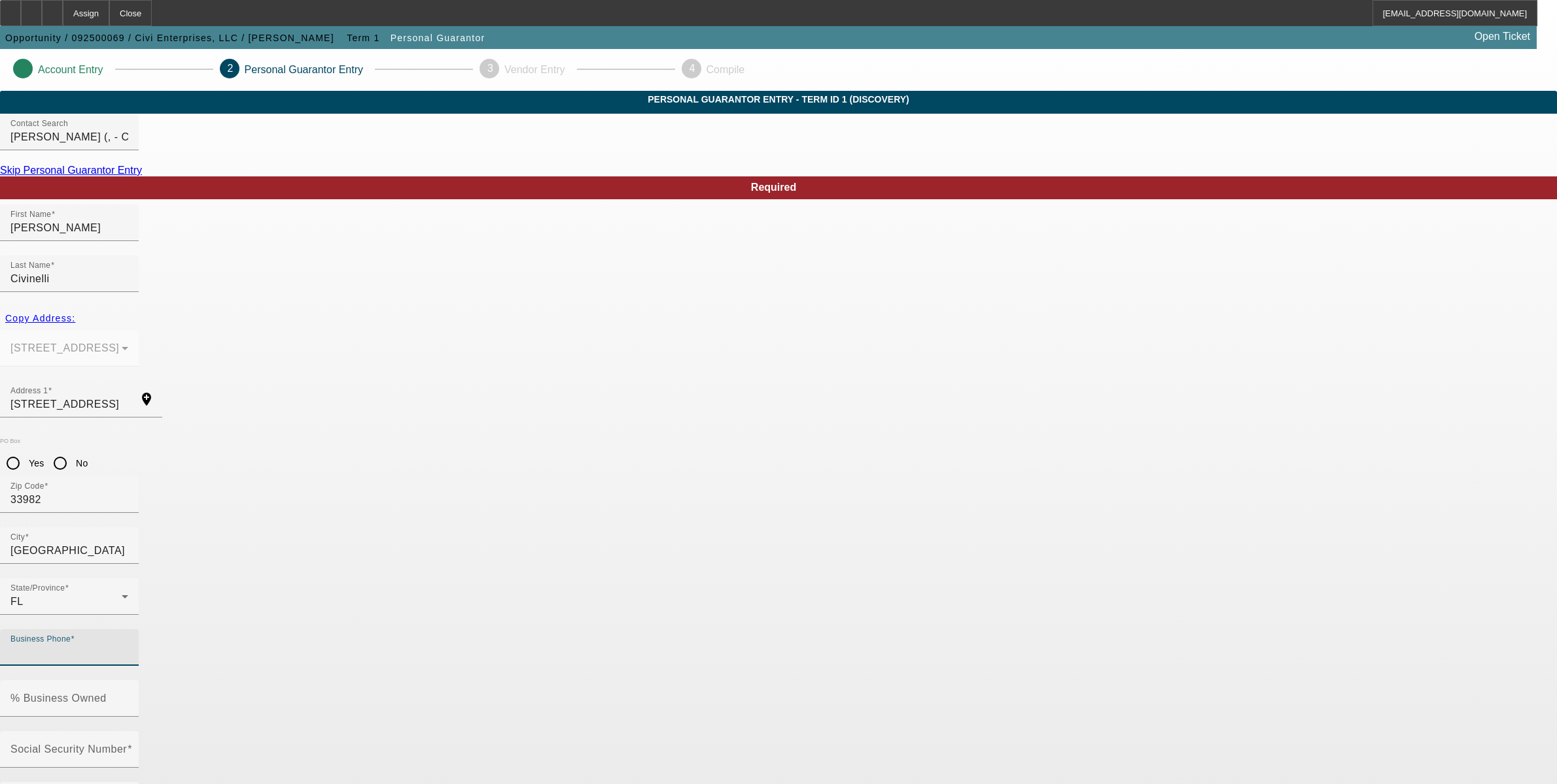
click at [128, 645] on input "Business Phone" at bounding box center [69, 653] width 118 height 16
type input "[PHONE_NUMBER]"
type input "50"
type input "338-70-0618"
type input "[PHONE_NUMBER]"
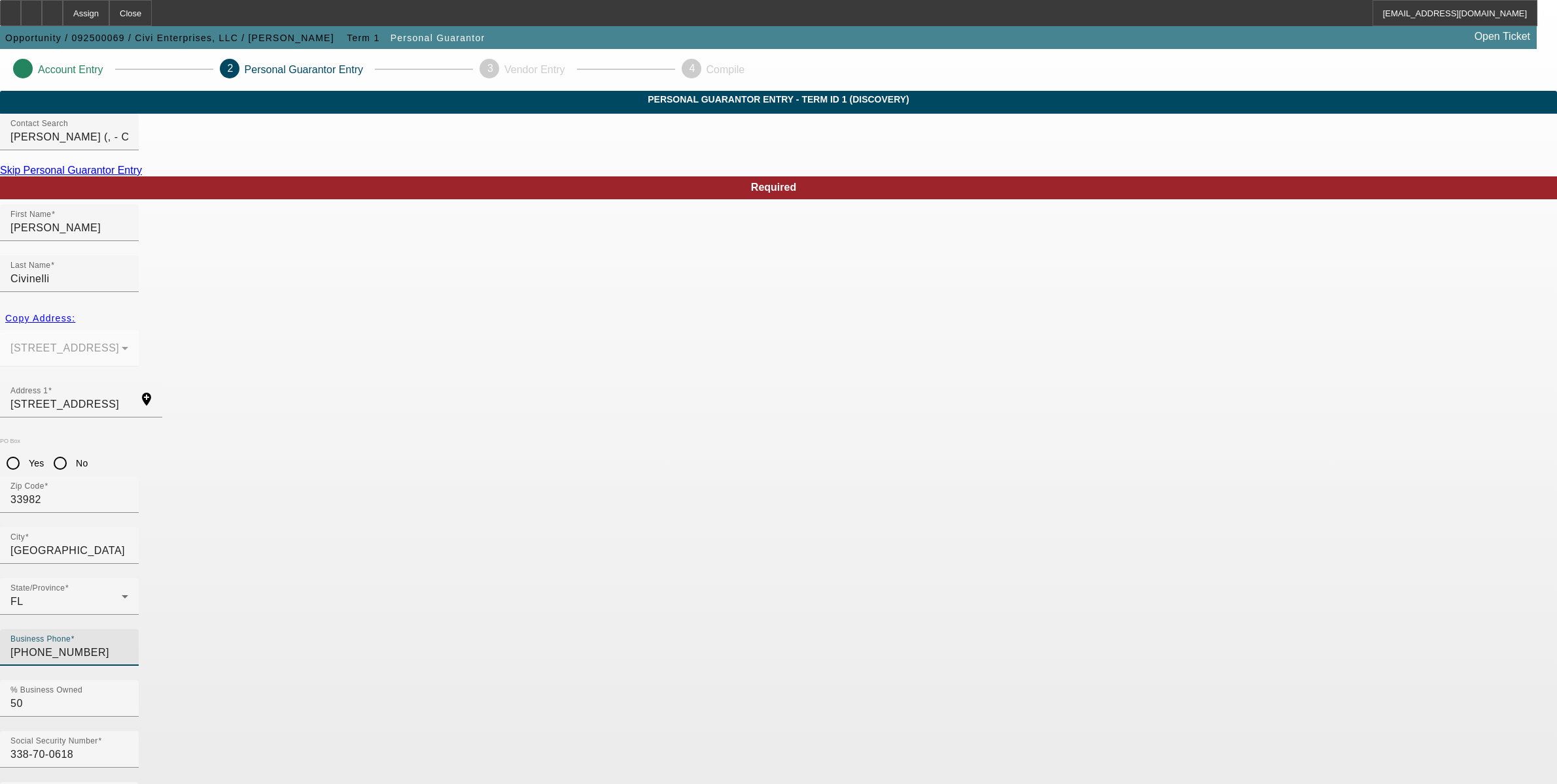
drag, startPoint x: 541, startPoint y: 521, endPoint x: 289, endPoint y: 513, distance: 252.1
click at [289, 513] on app-personal-guarantor-manage "Account Entry 2 Personal Guarantor Entry 3 Vendor Entry 4 Compile Personal Guar…" at bounding box center [778, 717] width 1557 height 1336
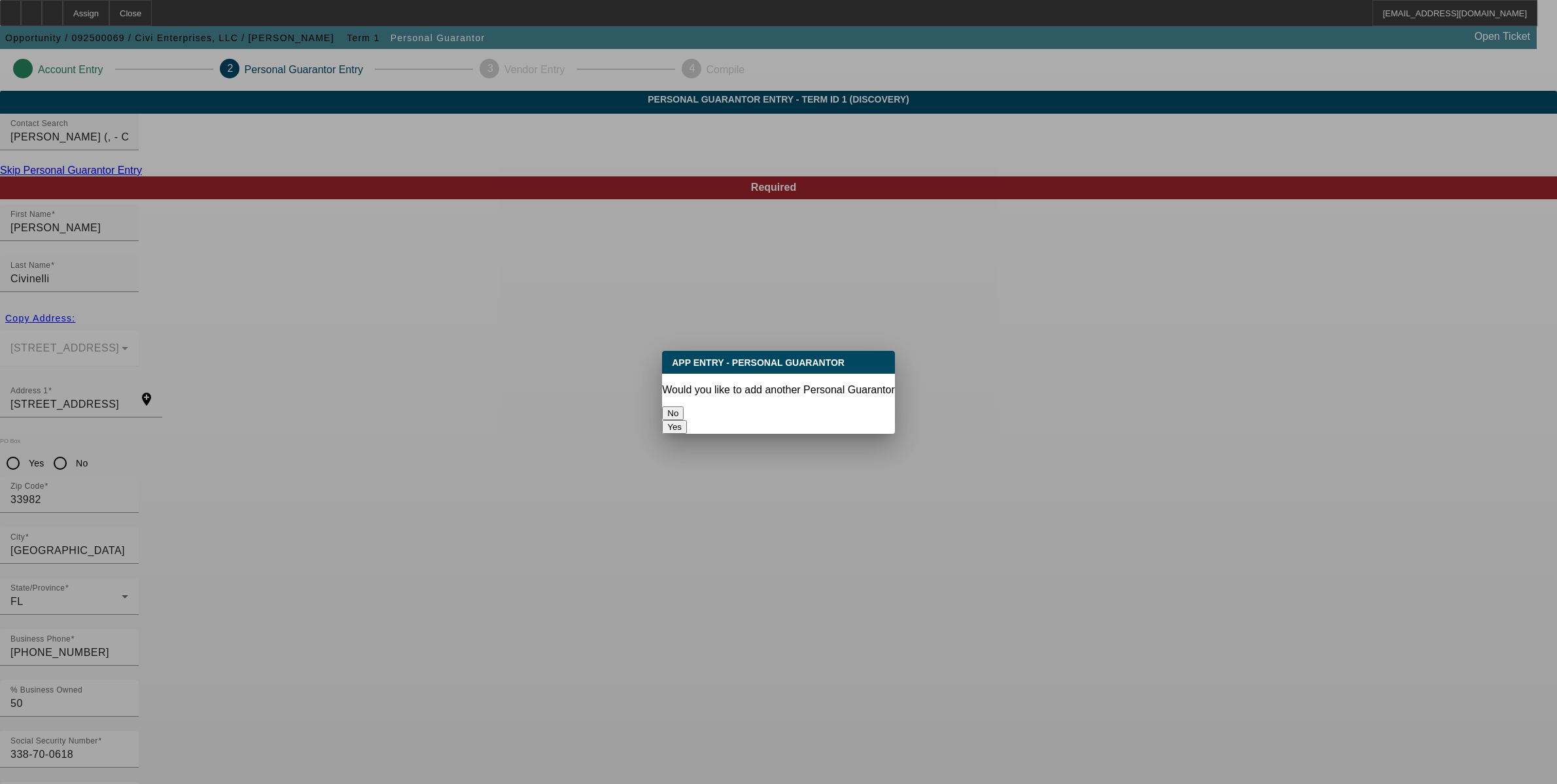
click at [684, 416] on button "No" at bounding box center [673, 413] width 22 height 14
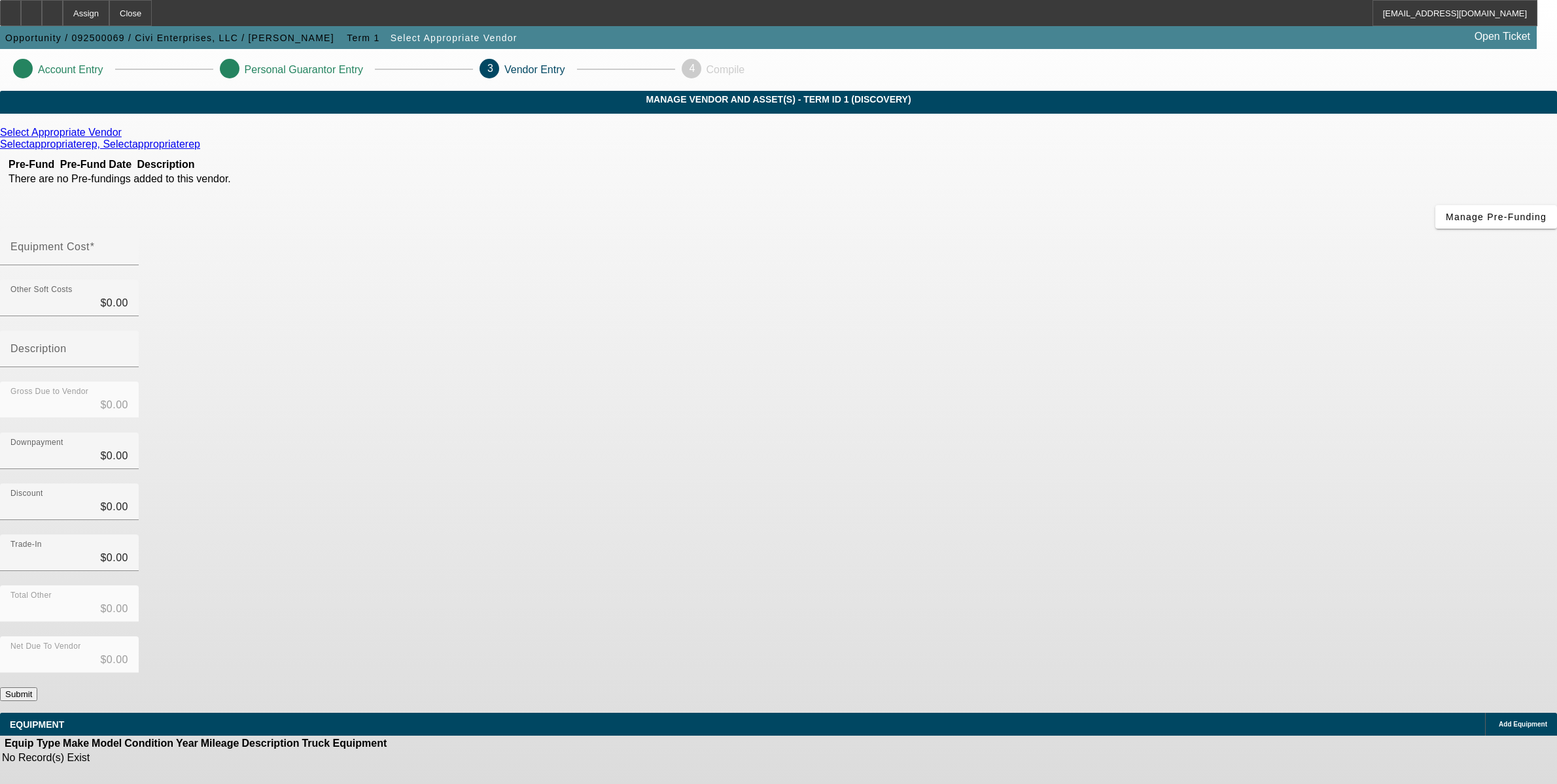
click at [125, 138] on icon at bounding box center [125, 132] width 0 height 11
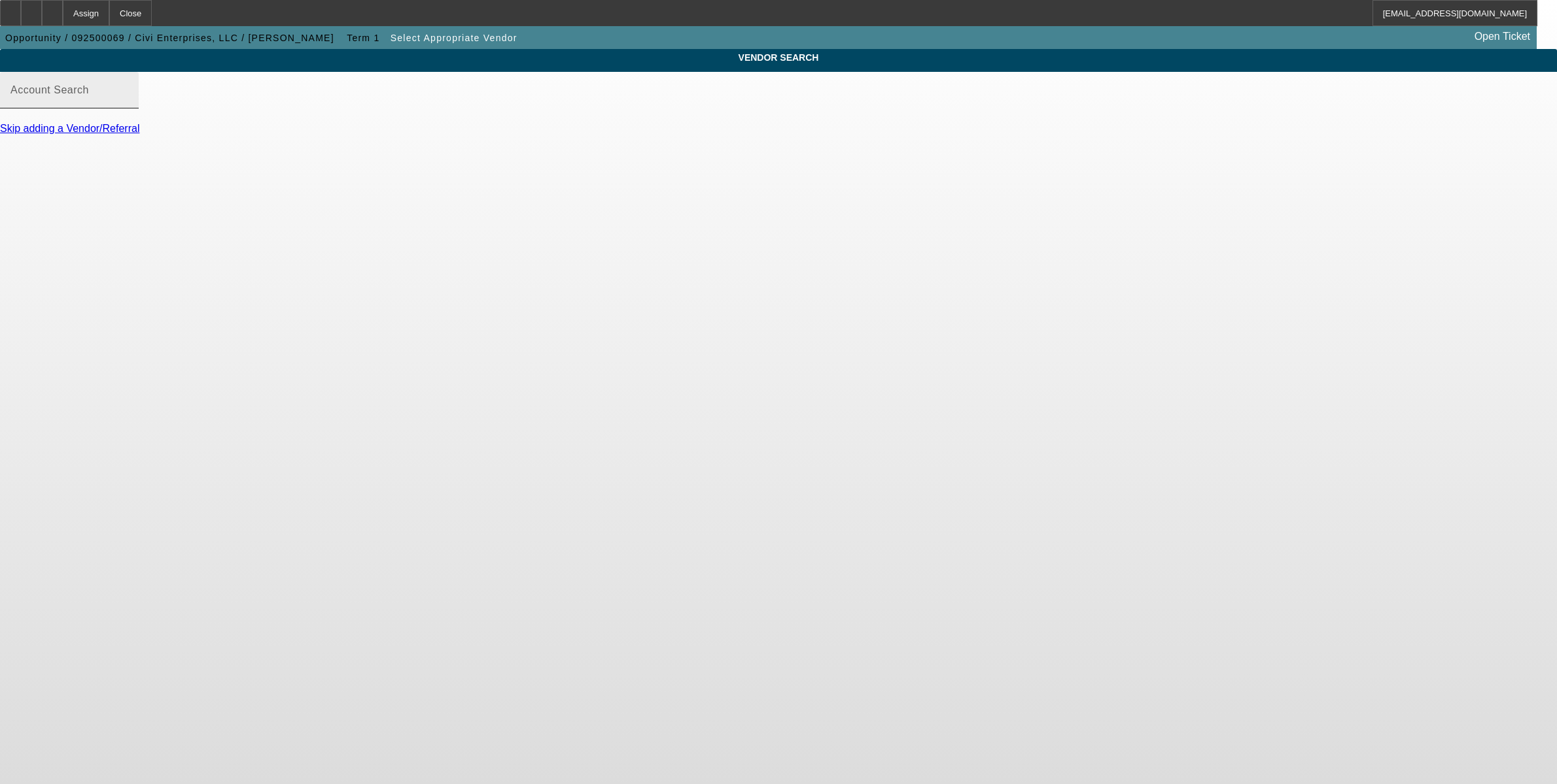
click at [128, 103] on input "Account Search" at bounding box center [69, 96] width 118 height 16
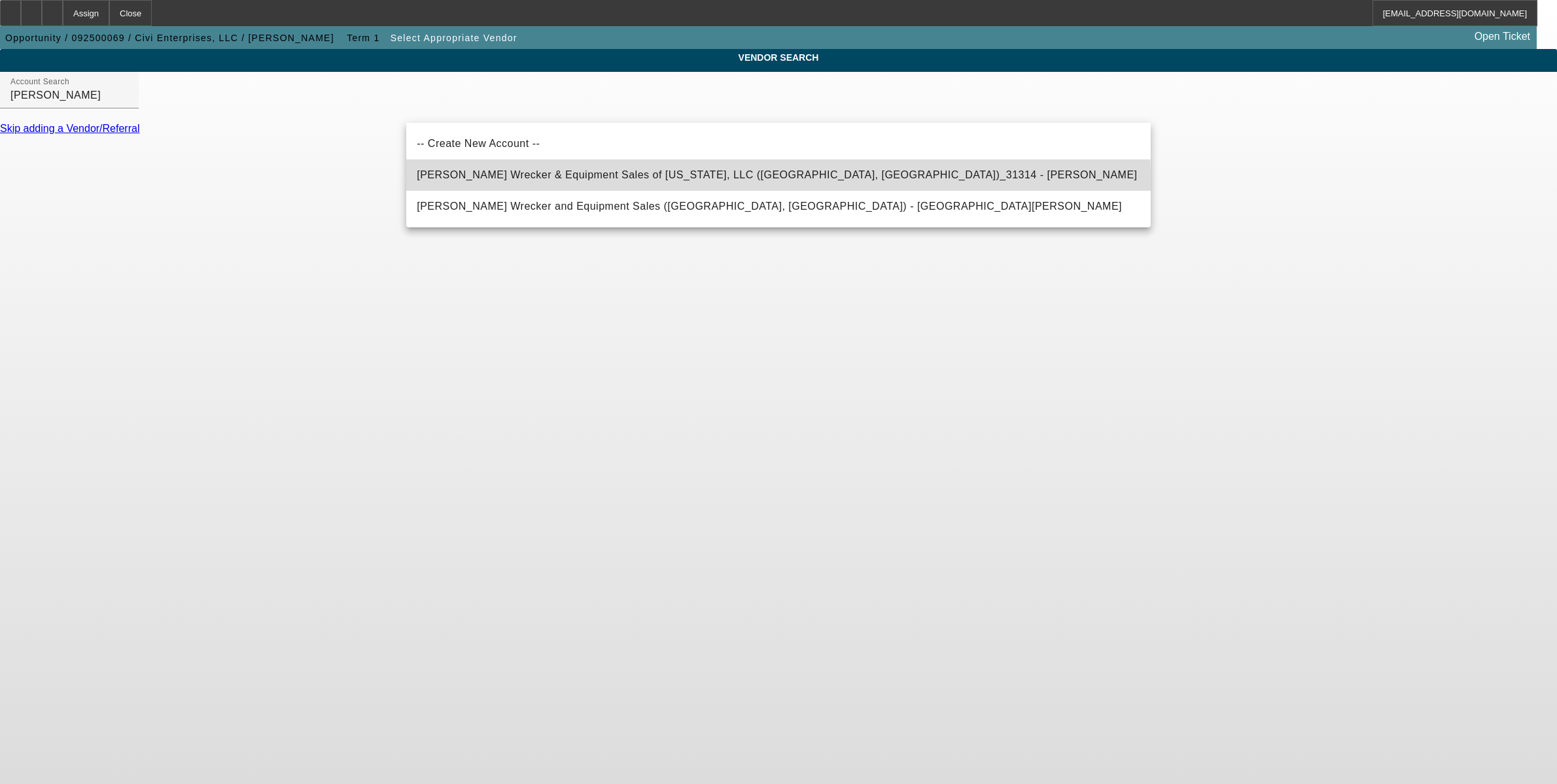
click at [528, 185] on mat-option "Crouch's Wrecker & Equipment Sales of Florida, LLC (Orlando, FL)_31314 - Hartle…" at bounding box center [778, 175] width 745 height 31
type input "Crouch's Wrecker & Equipment Sales of Florida, LLC (Orlando, FL)_31314 - Hartle…"
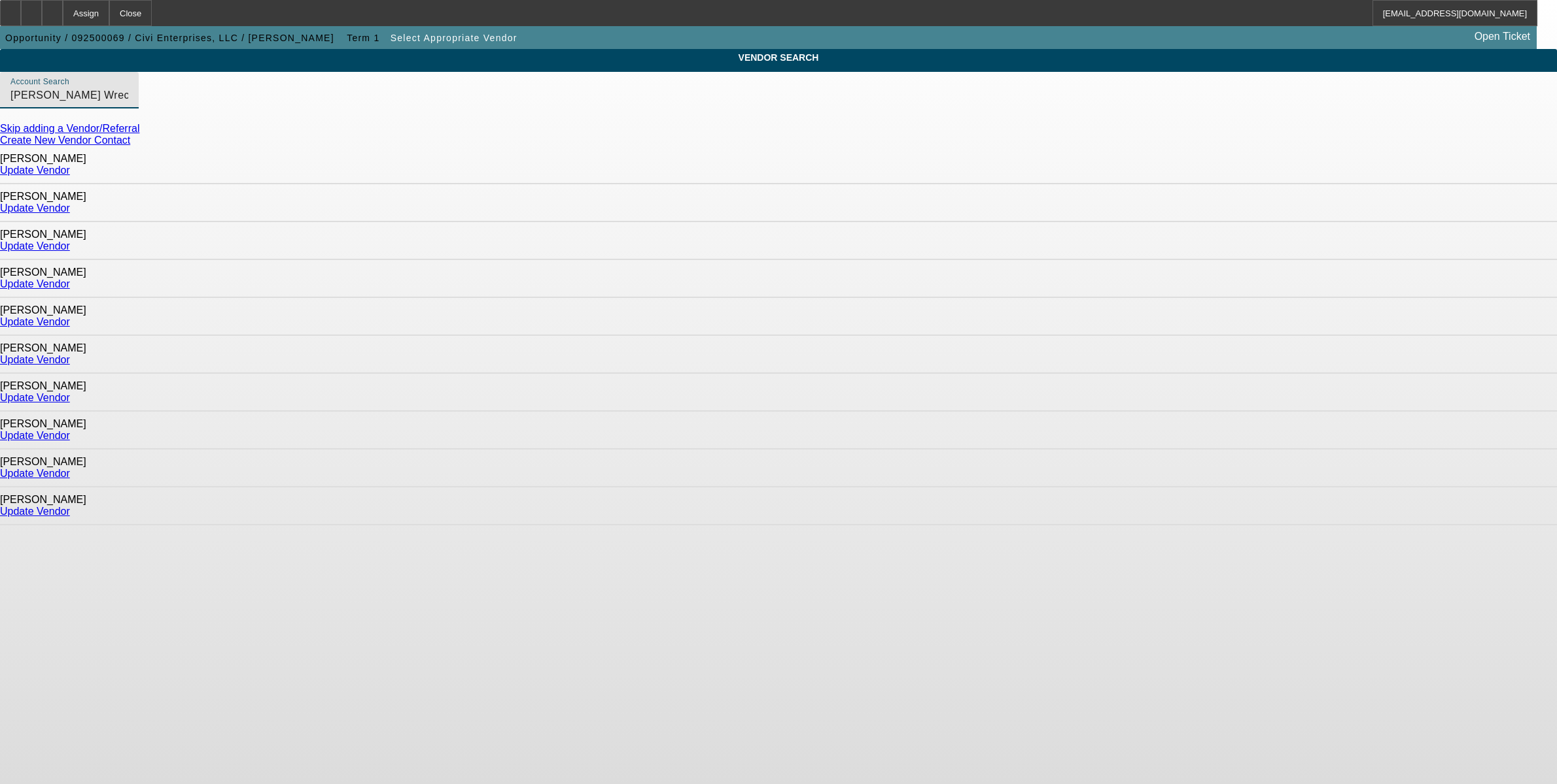
click at [70, 430] on link "Update Vendor" at bounding box center [35, 435] width 70 height 11
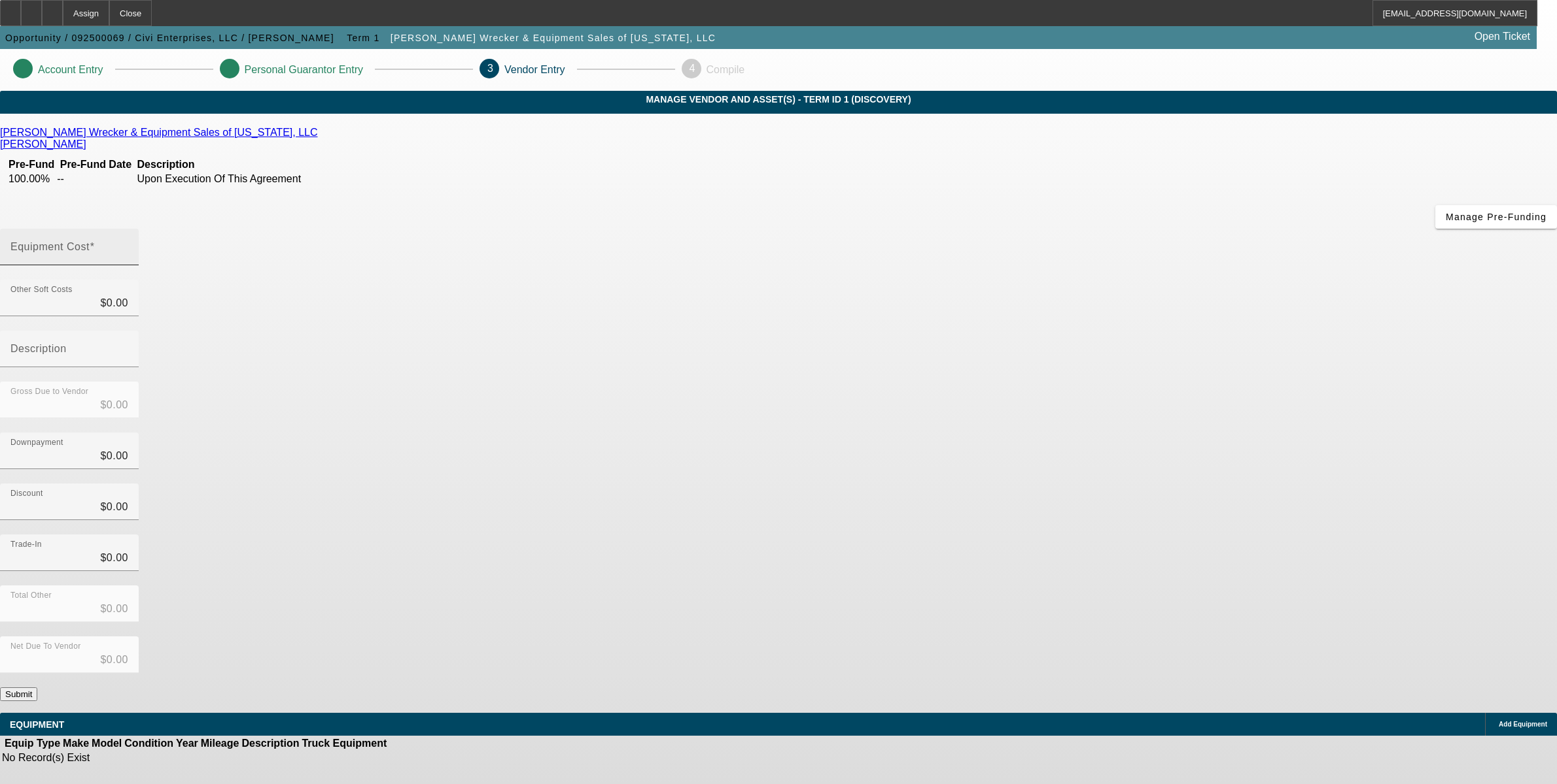
click at [128, 229] on div "Equipment Cost" at bounding box center [69, 247] width 118 height 37
type input "5"
type input "$5.00"
type input "53"
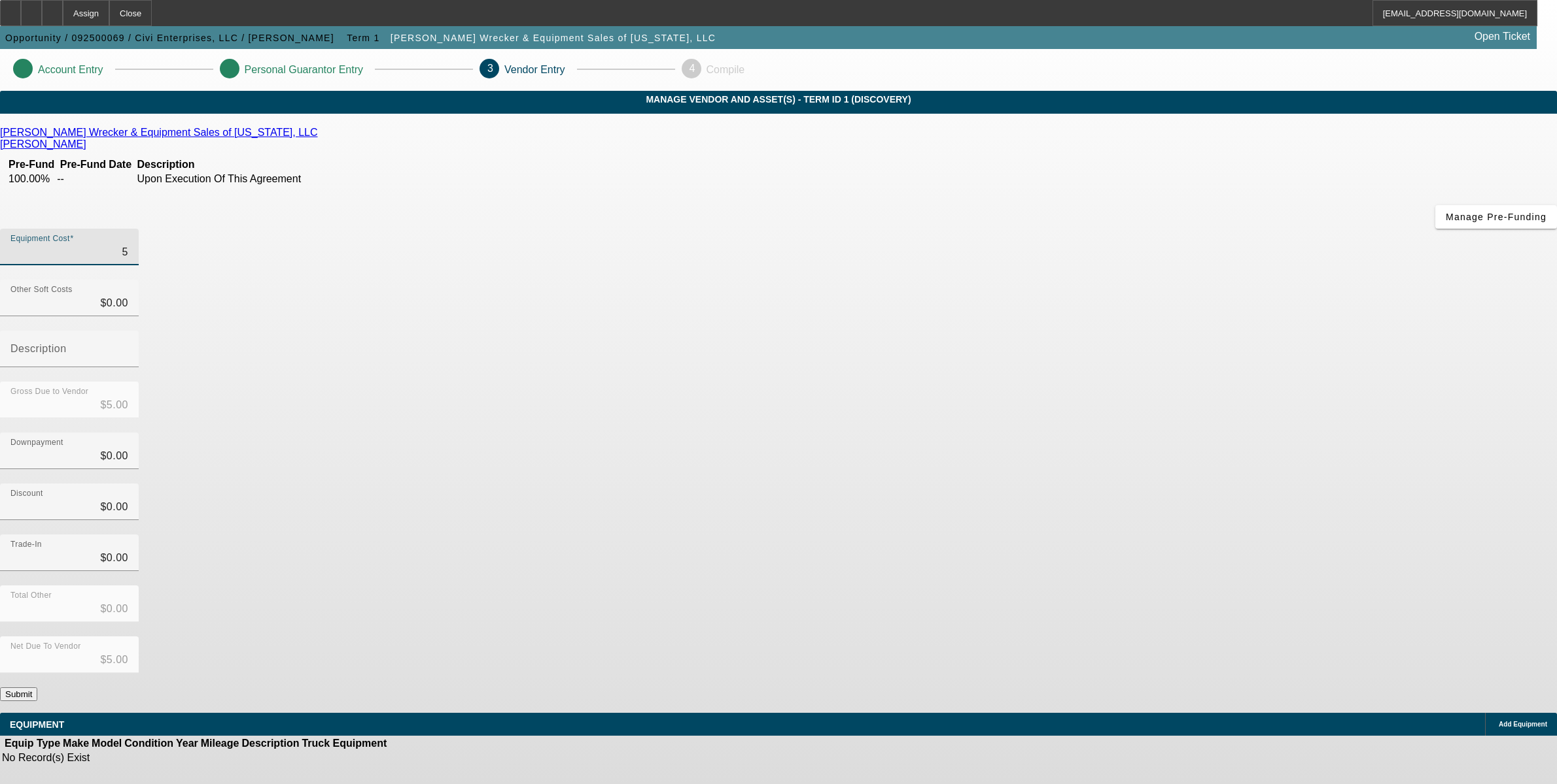
type input "$53.00"
type input "536"
type input "$536.00"
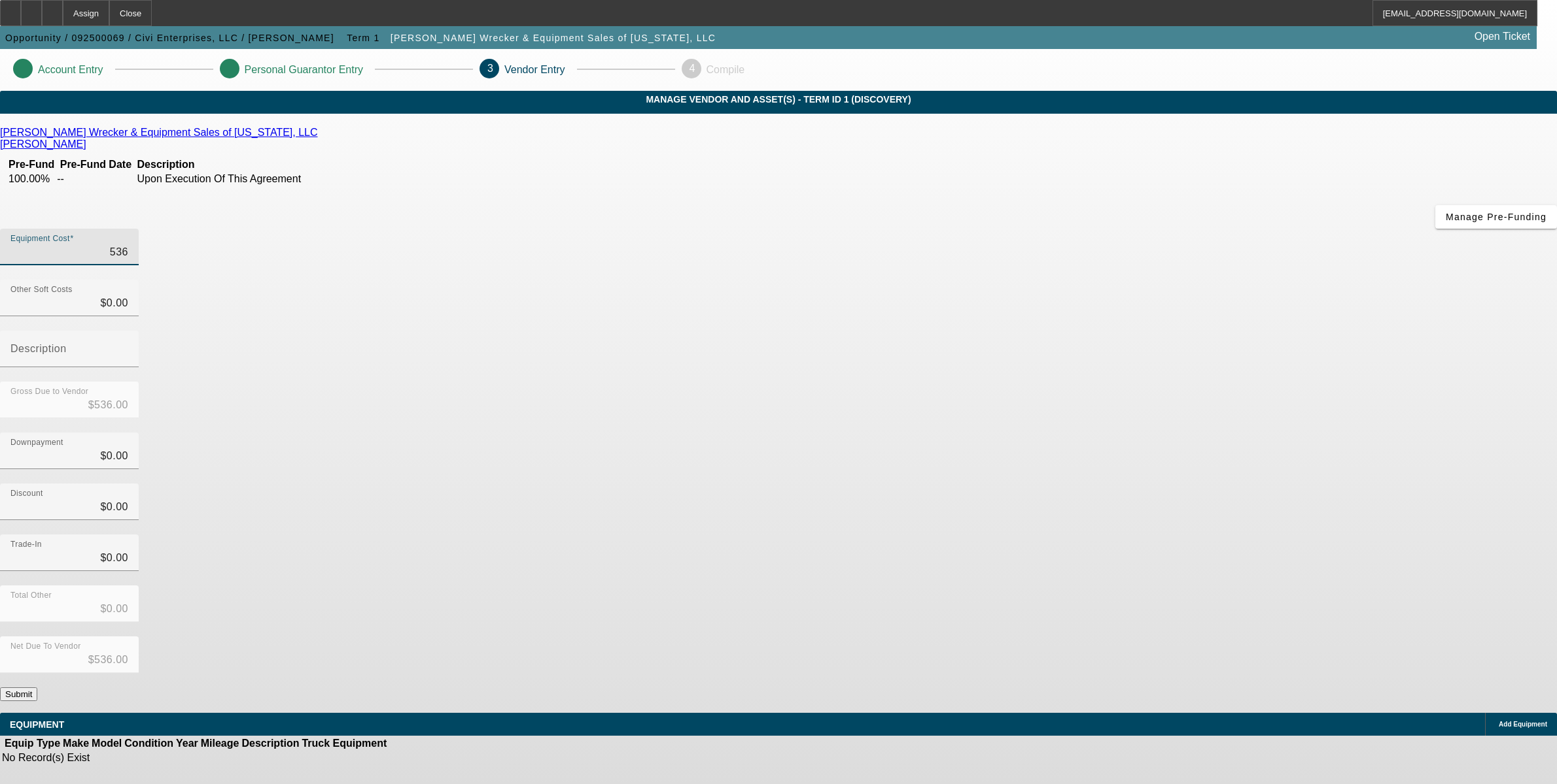
type input "5364"
type input "$5,364.00"
type input "53649"
type input "$53,649.00"
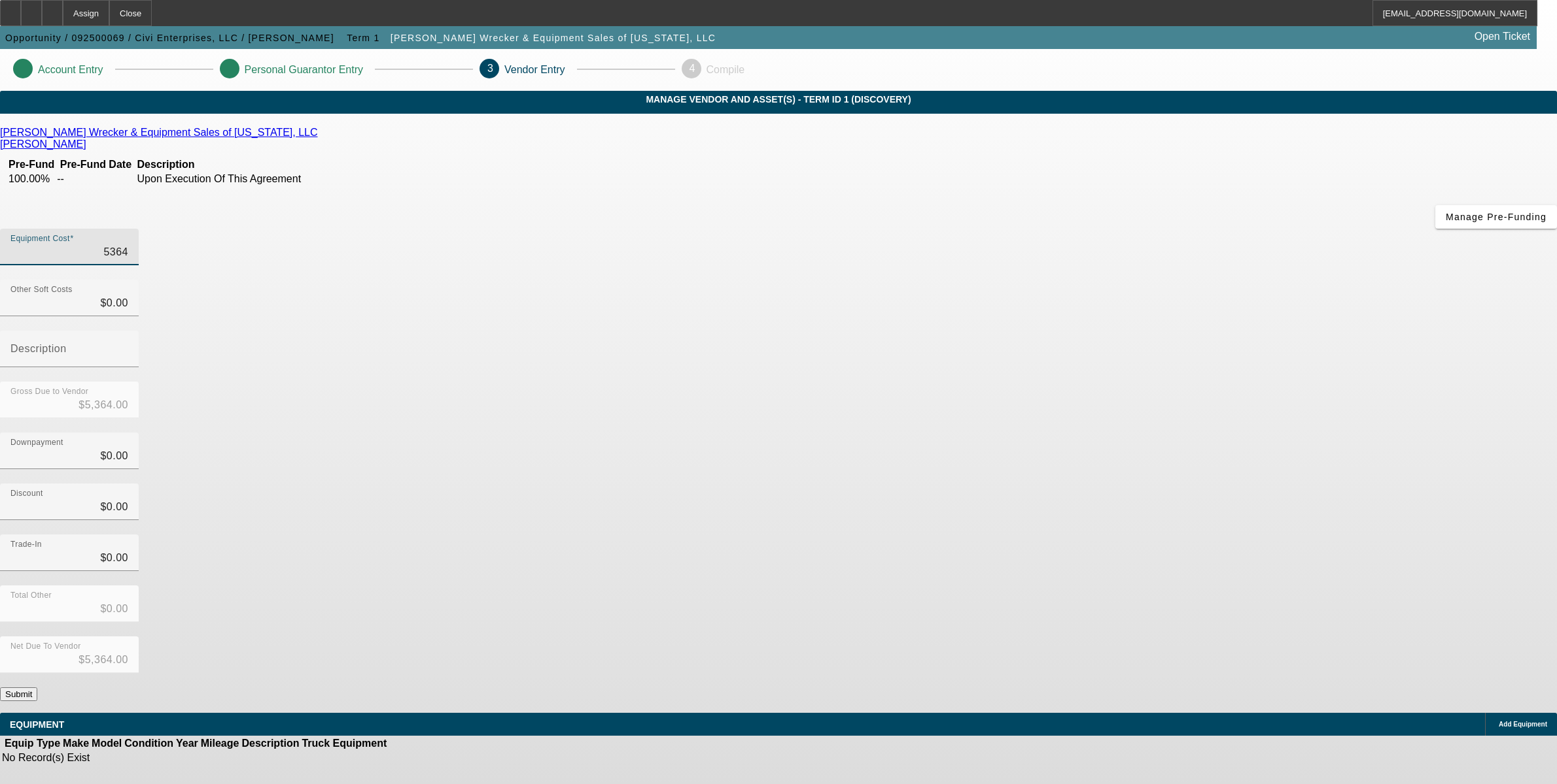
type input "$53,649.00"
type input "03"
type input "$53,652.00"
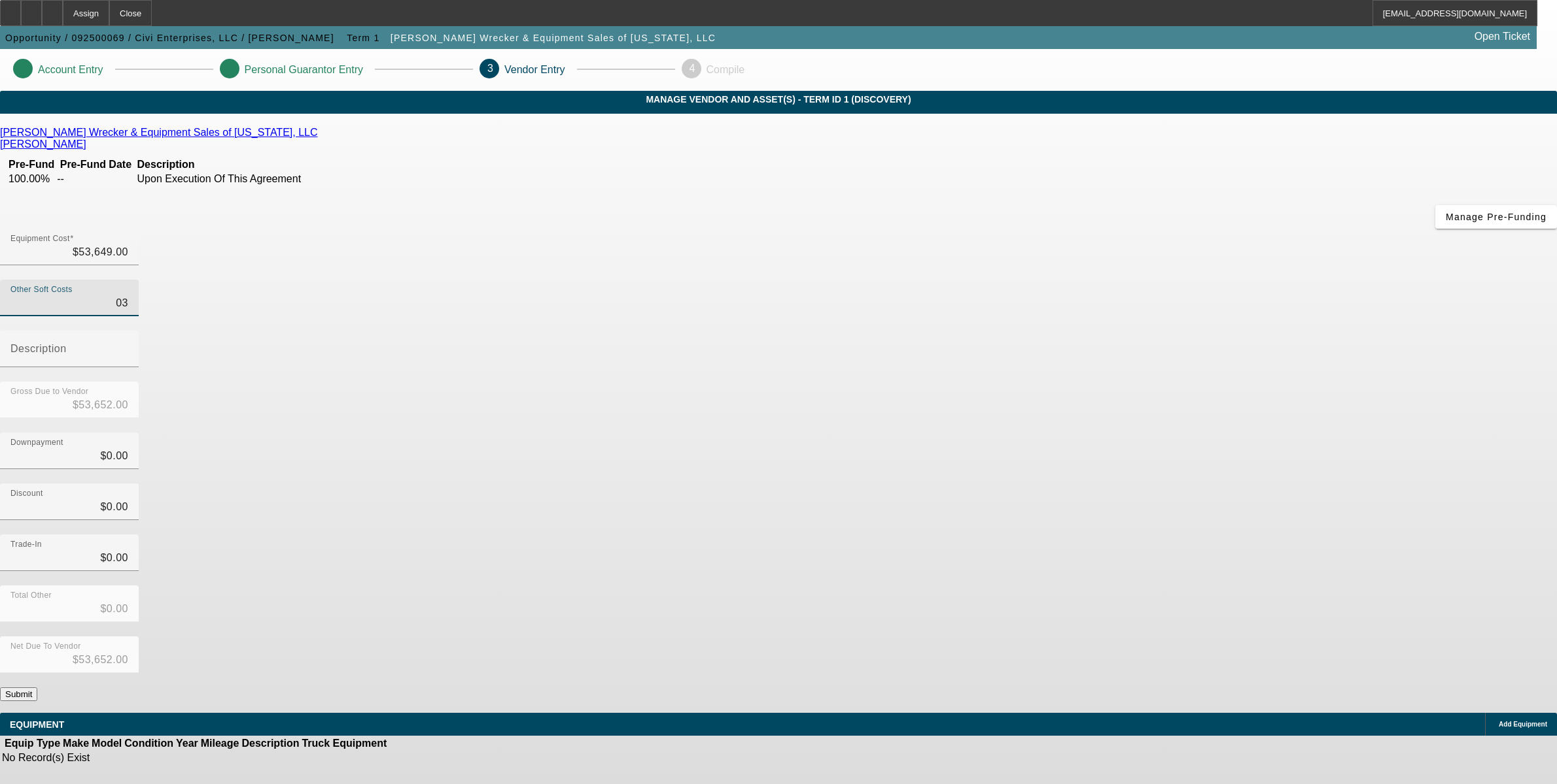
type input "032"
type input "$53,681.00"
type input "0321"
type input "$53,970.00"
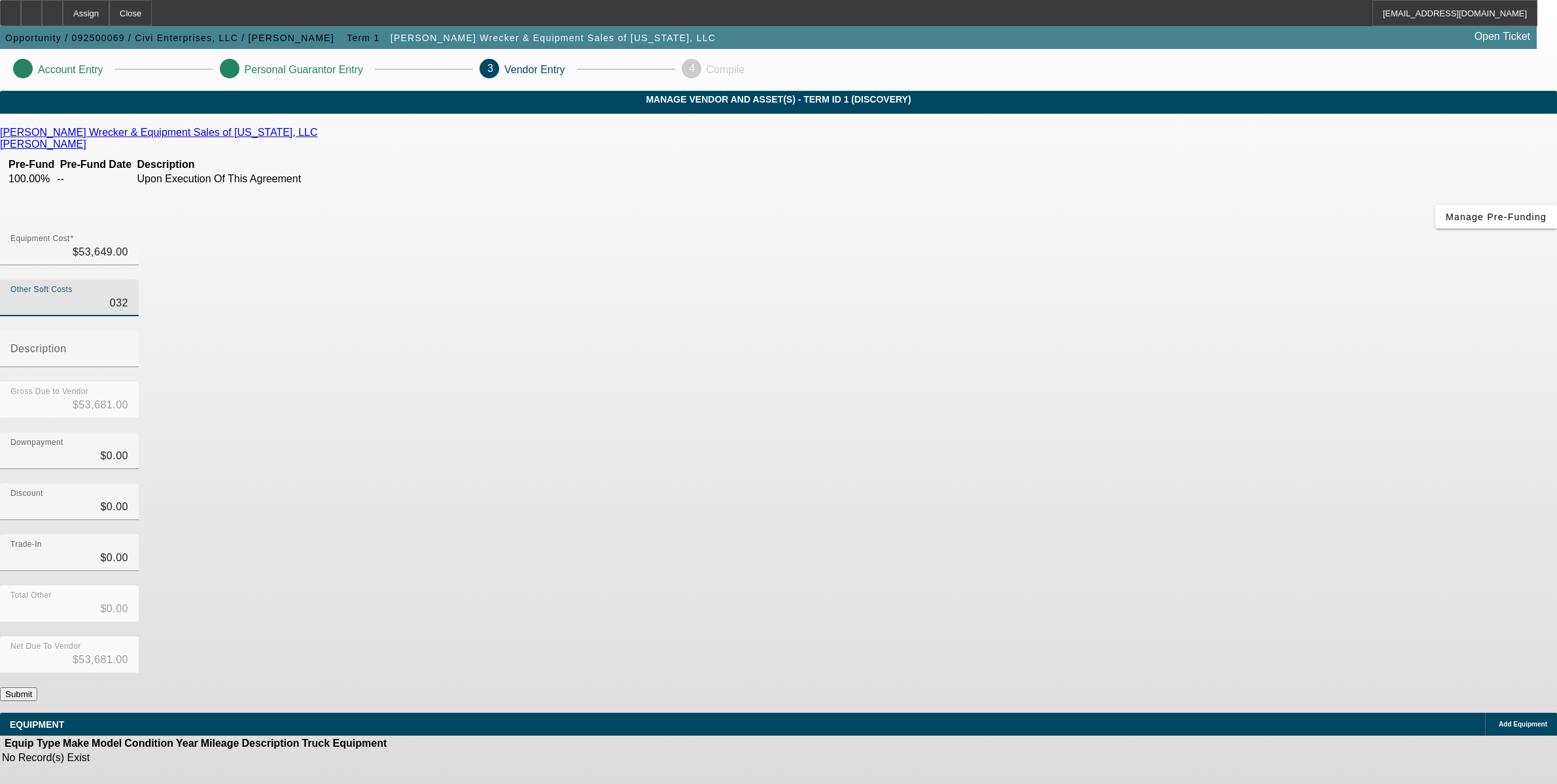
type input "$53,970.00"
type input "03219"
type input "$56,868.00"
type input "03219"
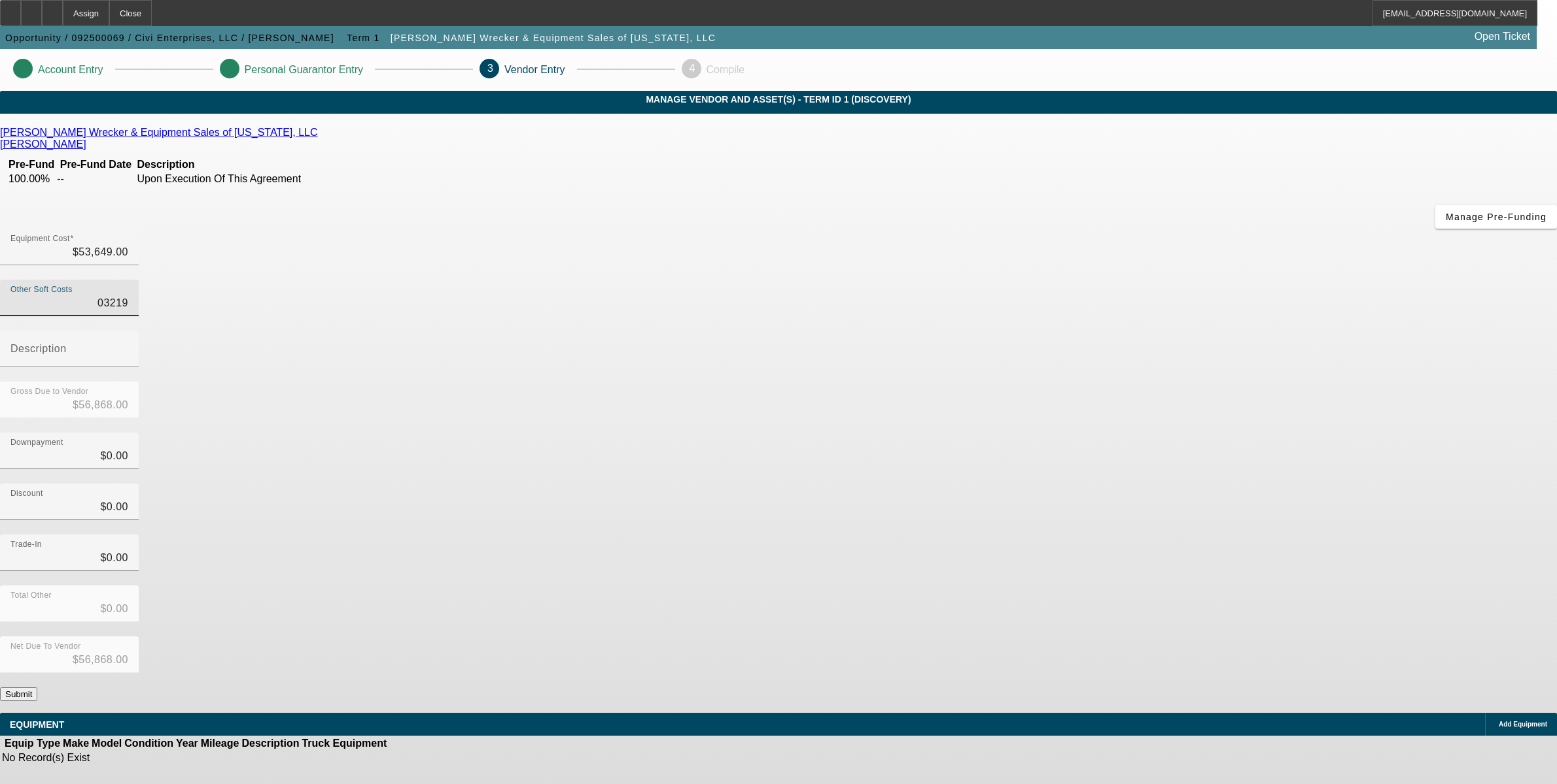
type input "$53,649.00"
type input "5"
type input "$53,654.00"
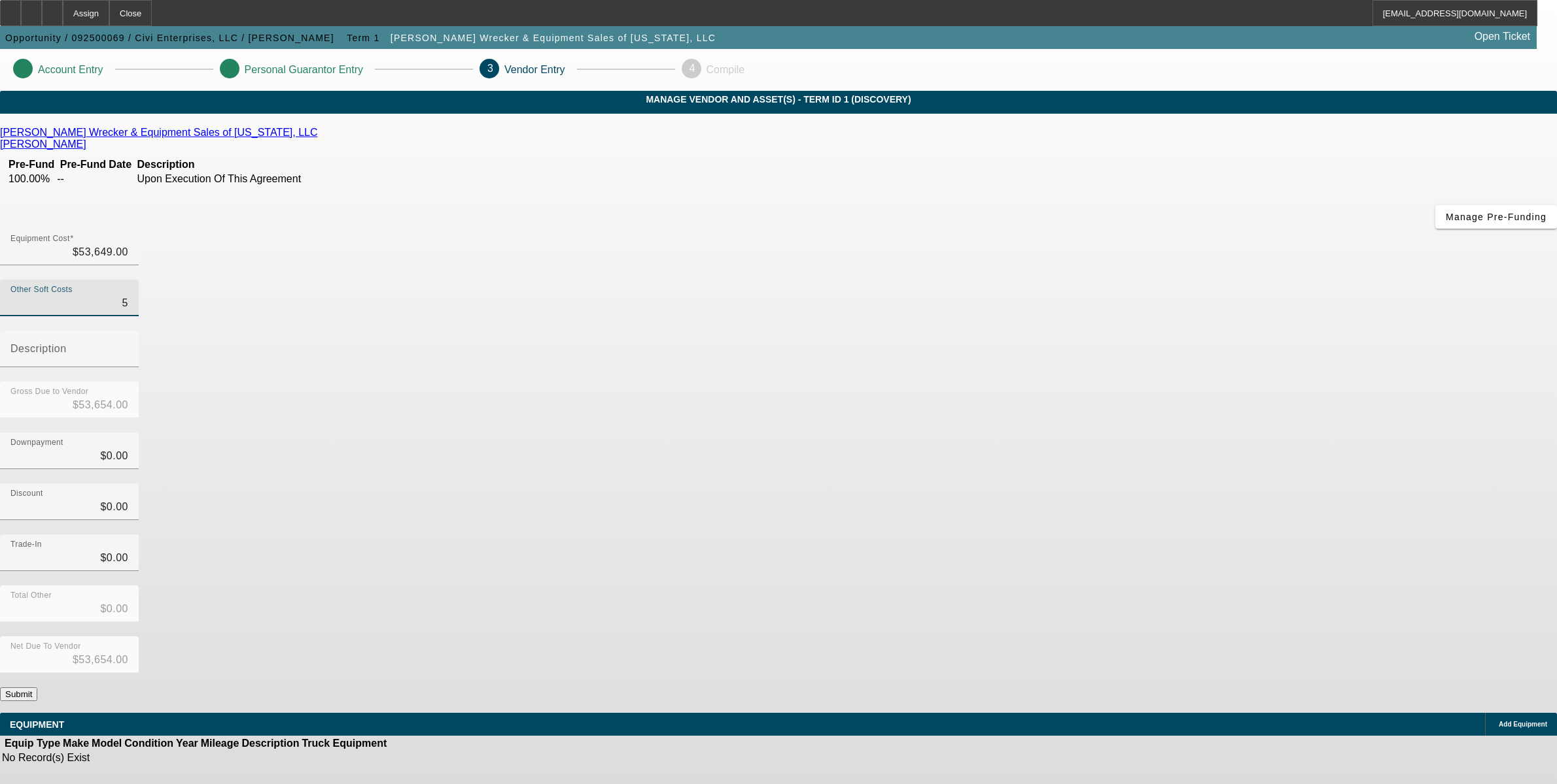
type input "50"
type input "$53,699.00"
type input "500"
type input "$54,149.00"
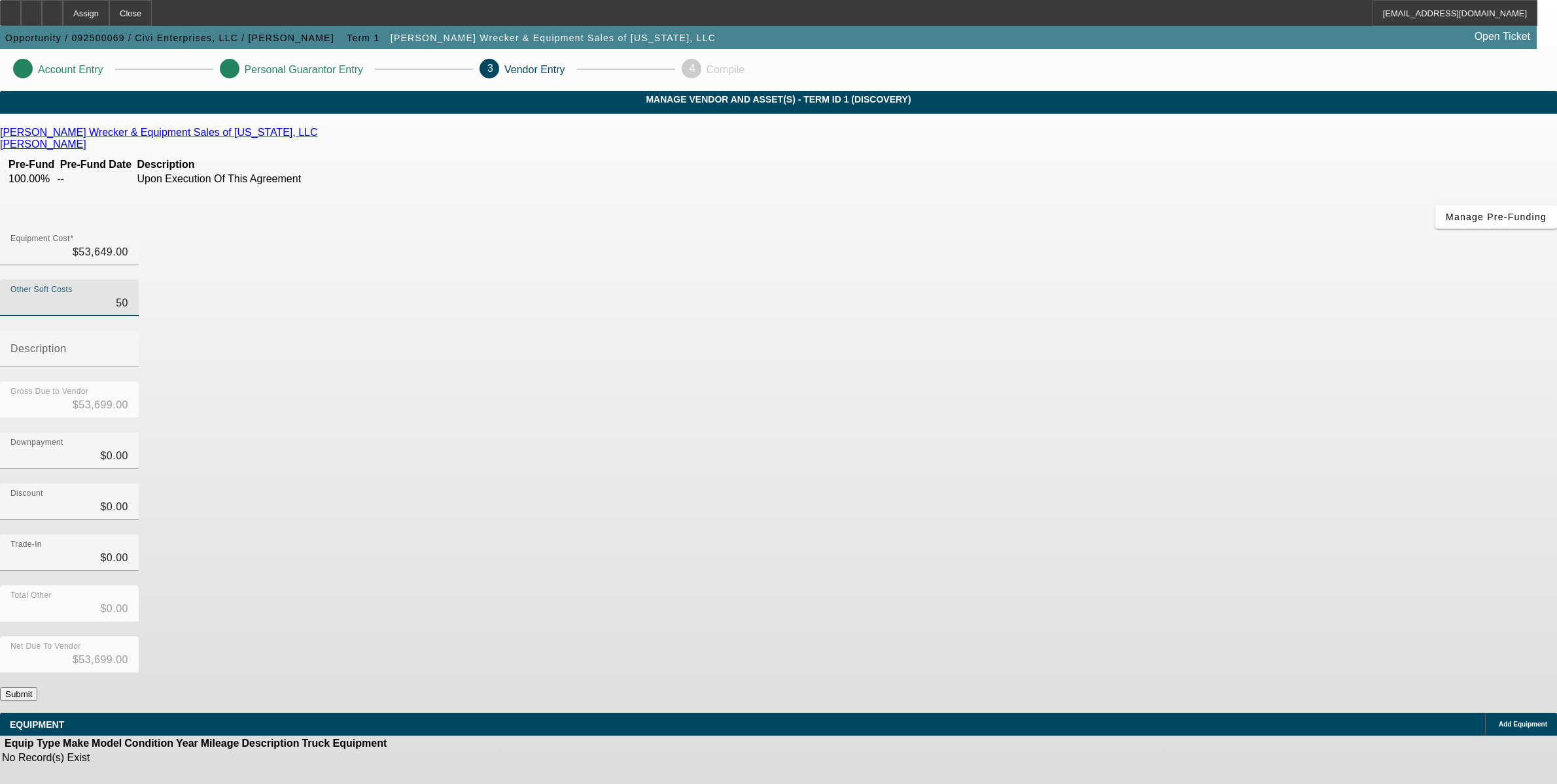
type input "$54,149.00"
type input "$500.00"
type input "$0.00"
click at [1485, 713] on div "Add Equipment" at bounding box center [1521, 724] width 72 height 23
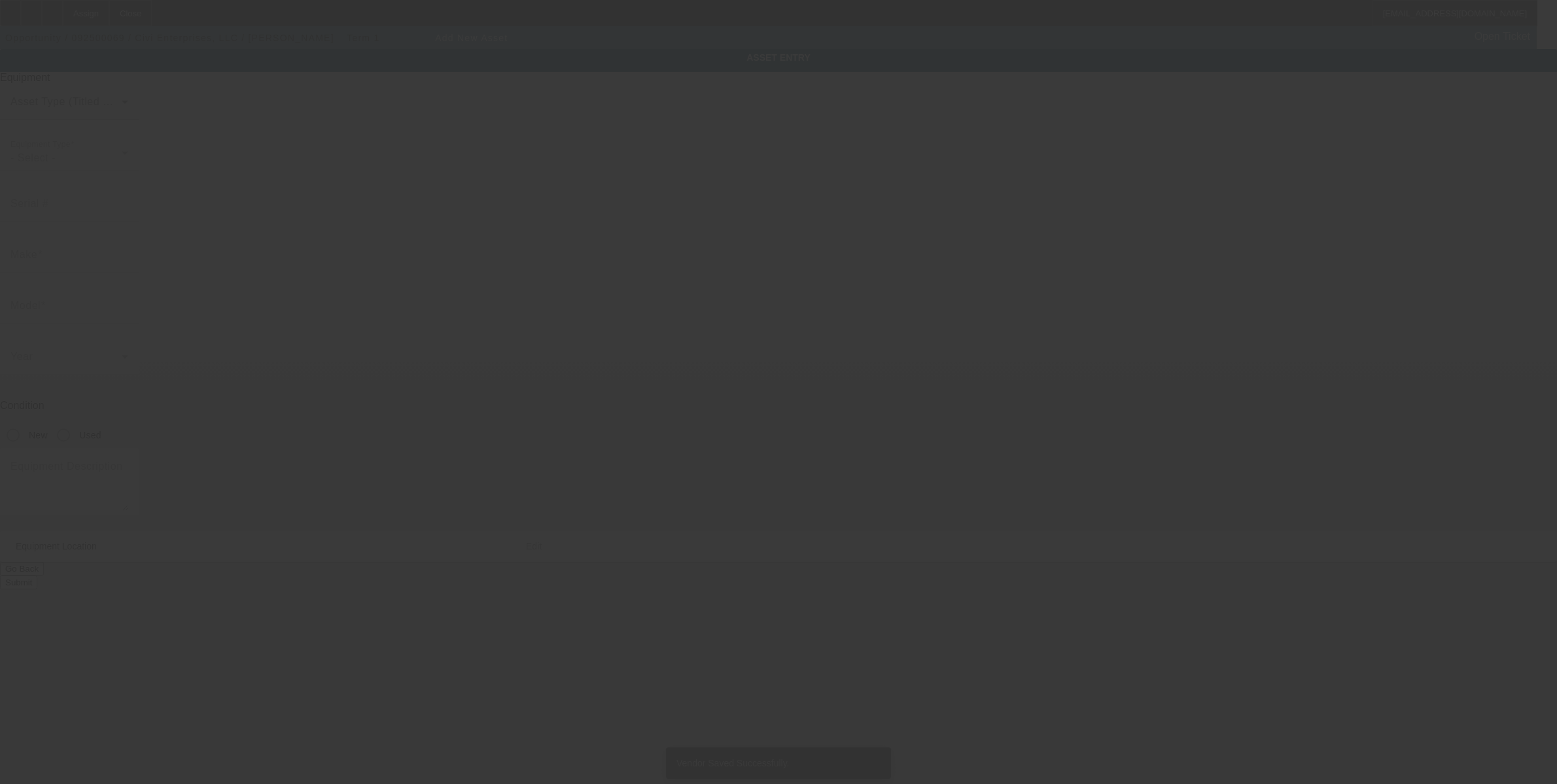
type input "369 Sunflower St."
type input "Punta Gorda"
type input "33982"
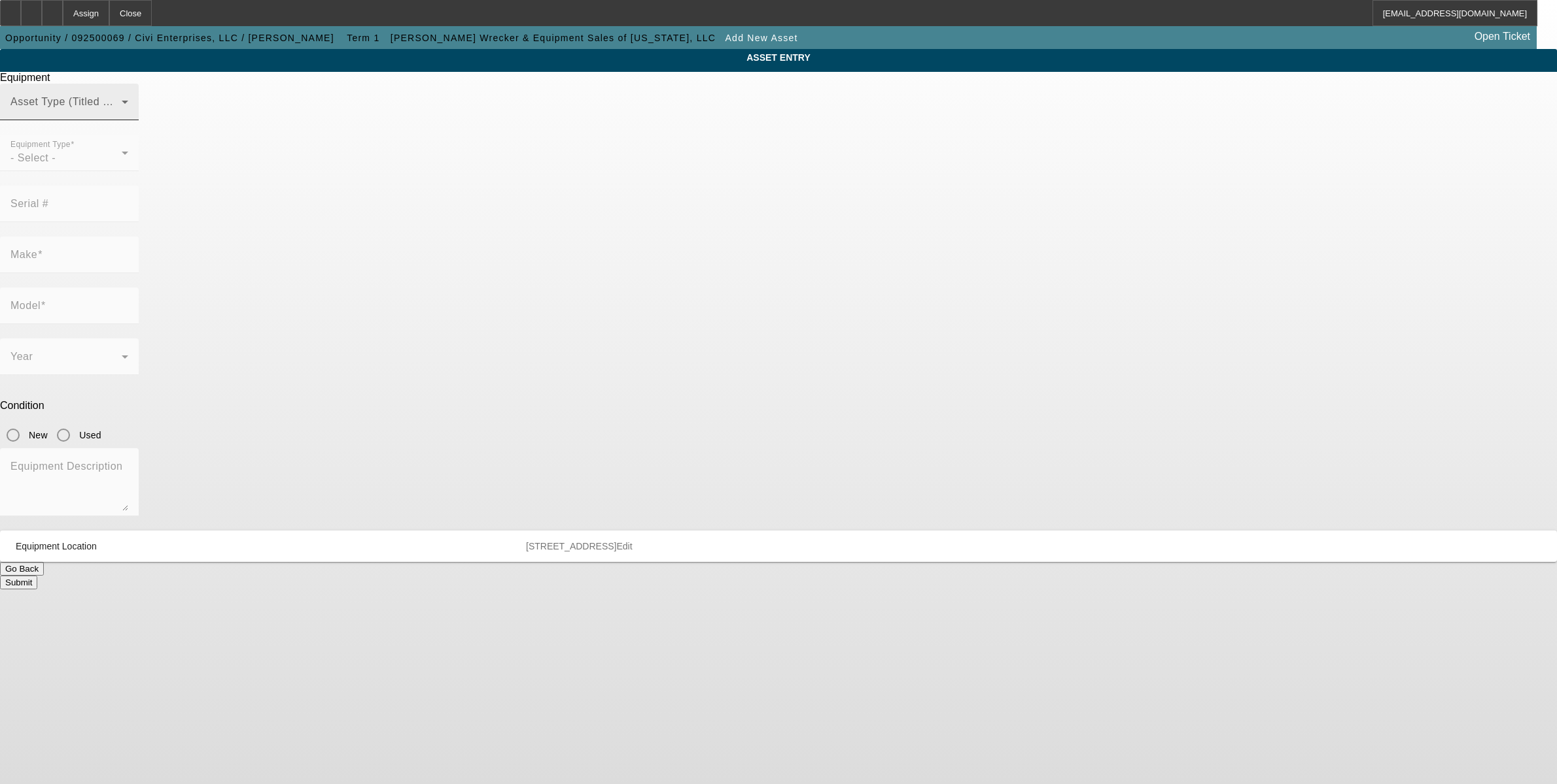
click at [128, 120] on div "Asset Type (Titled or Non-Titled)" at bounding box center [69, 102] width 118 height 37
click at [662, 226] on span "Title Vehicle Asset" at bounding box center [654, 230] width 91 height 16
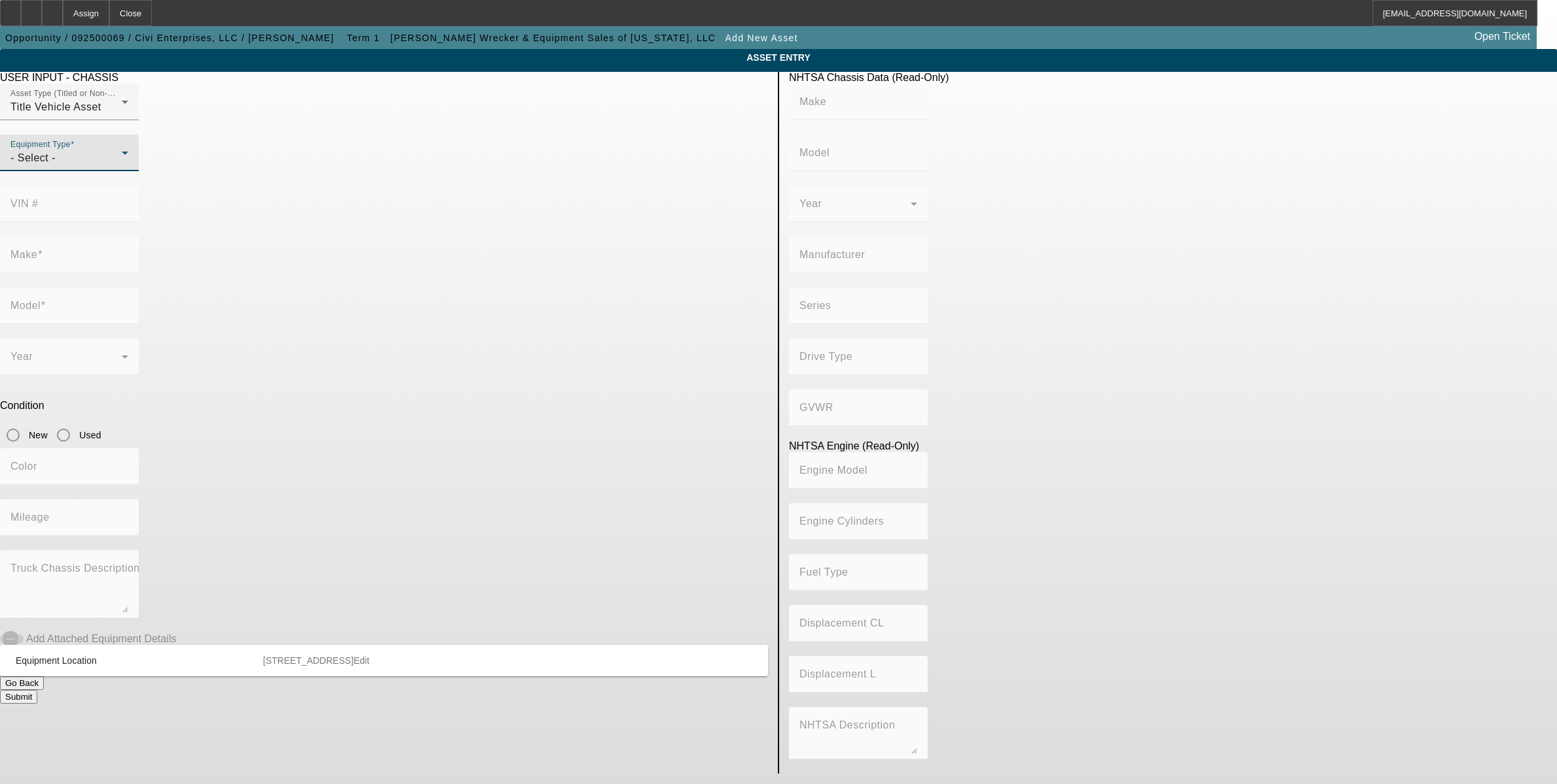
click at [122, 166] on div "- Select -" at bounding box center [65, 159] width 111 height 16
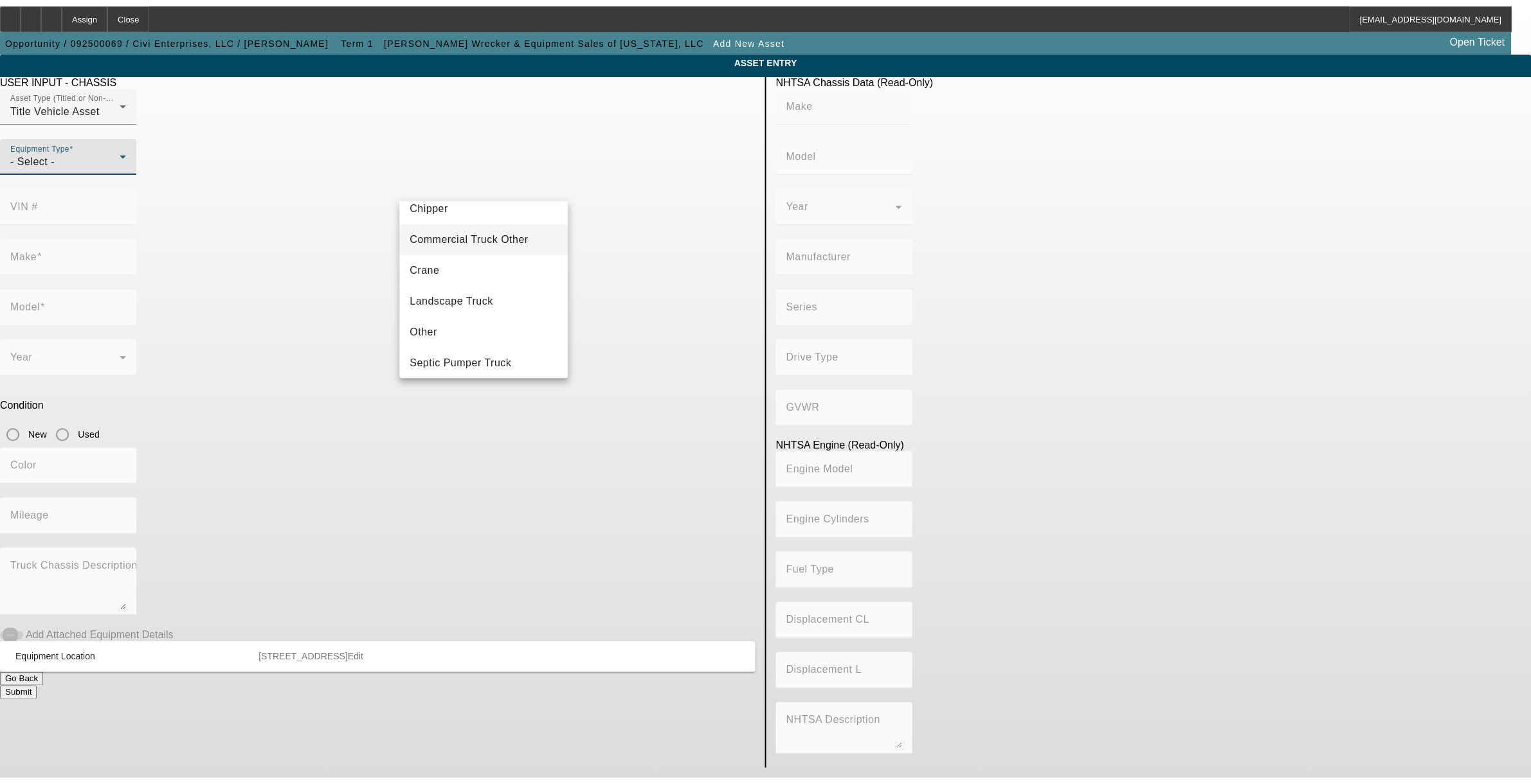
scroll to position [142, 0]
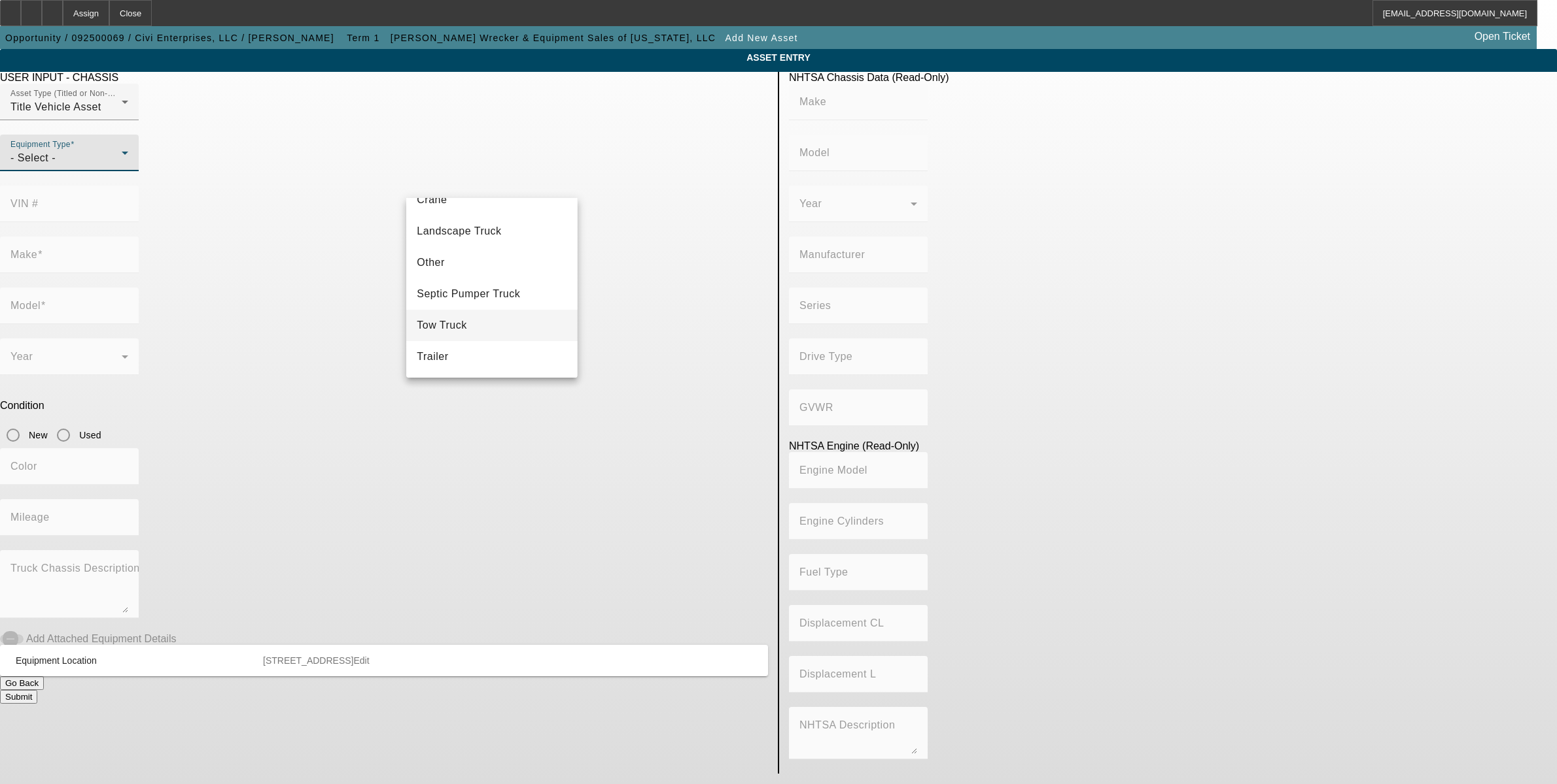
click at [473, 322] on mat-option "Tow Truck" at bounding box center [491, 325] width 171 height 31
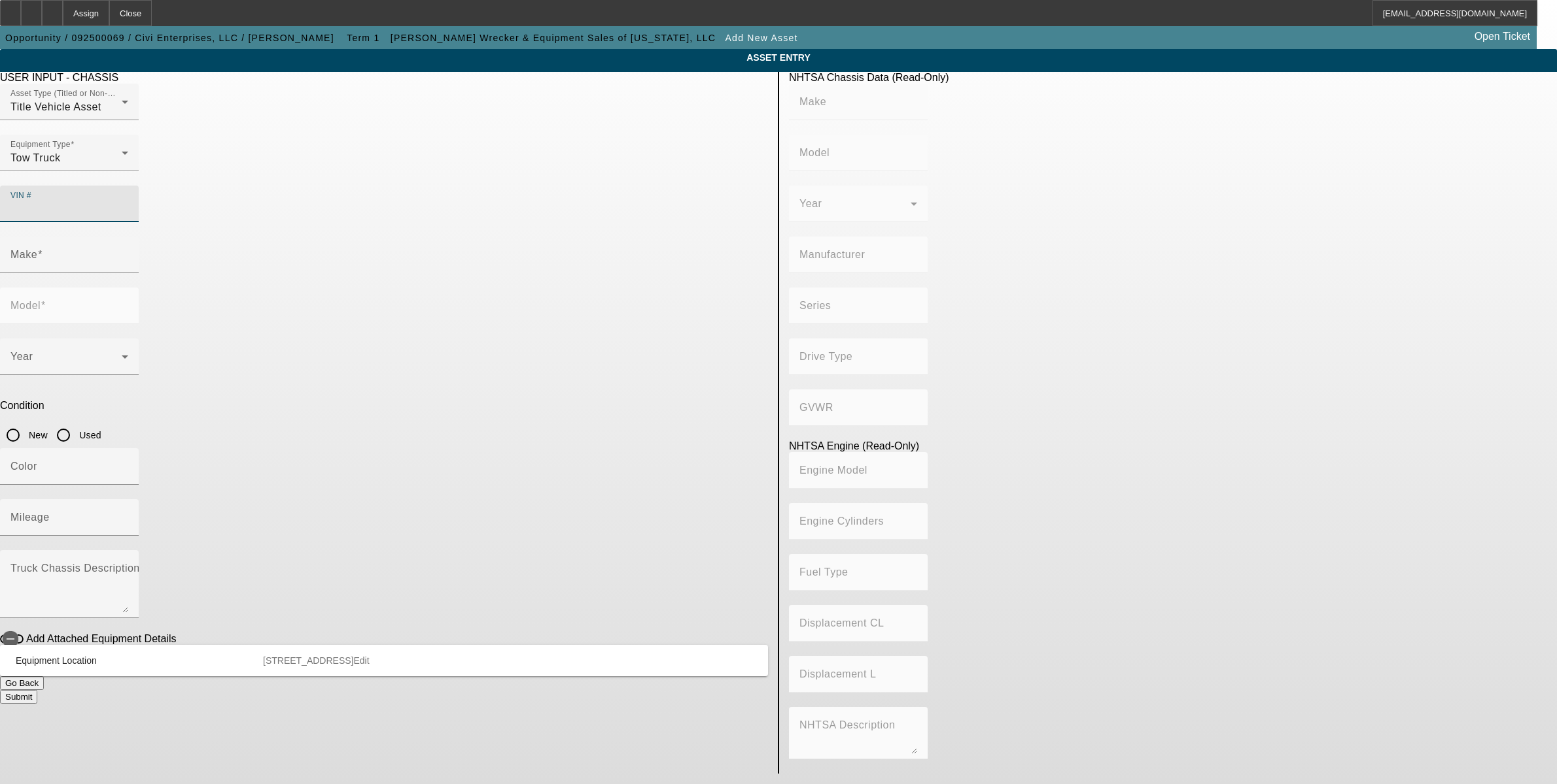
click at [128, 202] on input "VIN #" at bounding box center [69, 210] width 118 height 16
paste input "1FDUF5GT0KEF96807"
type input "1FDUF5GT0KEF96807"
type input "FORD"
type input "F-550"
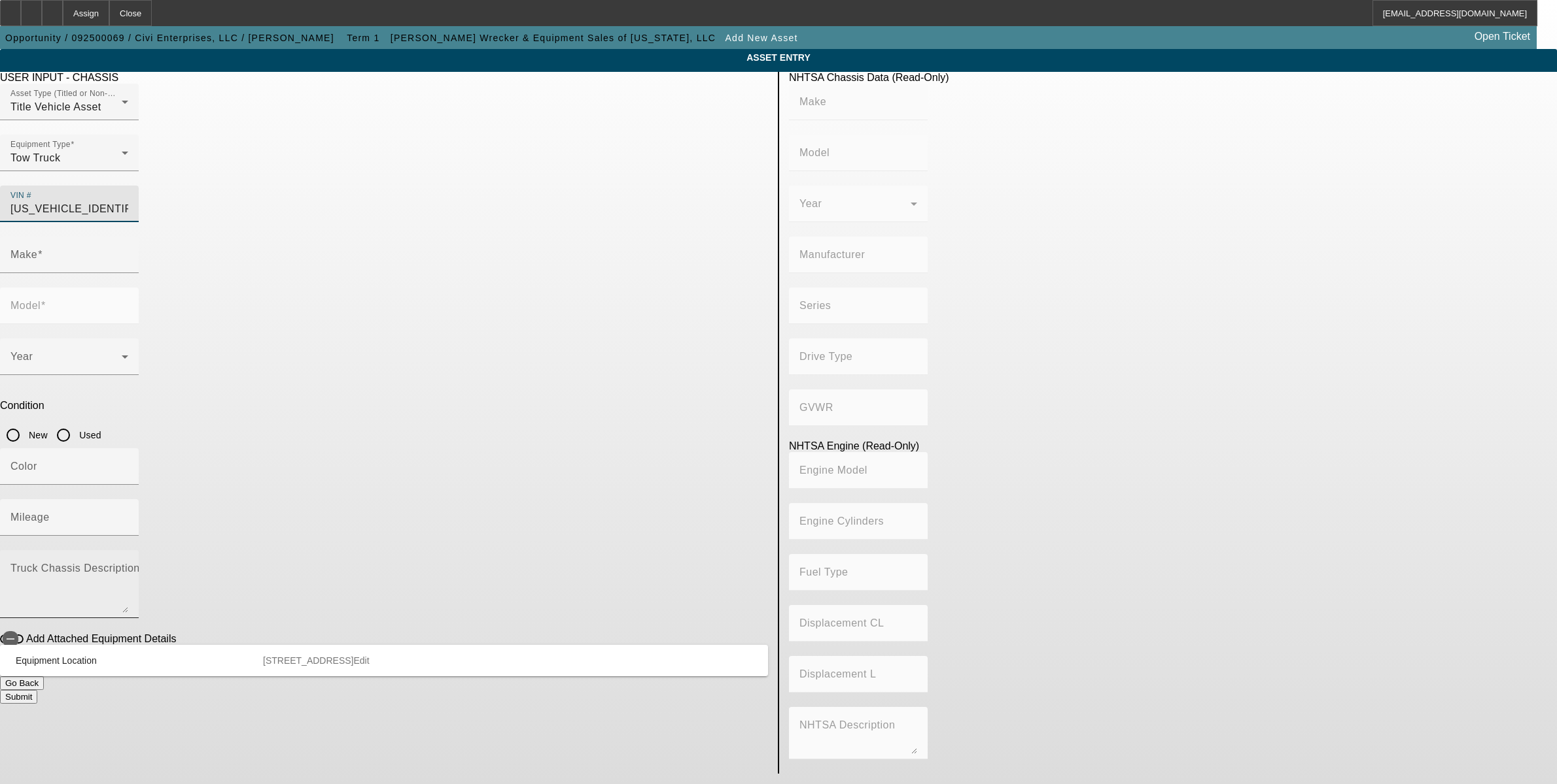
type input "FORD MOTOR COMPANY"
type input "4x2"
type input "Class 5: 16,001 - 19,500 lb (7,258 - 8,845 kg)"
type input "8"
type input "Diesel"
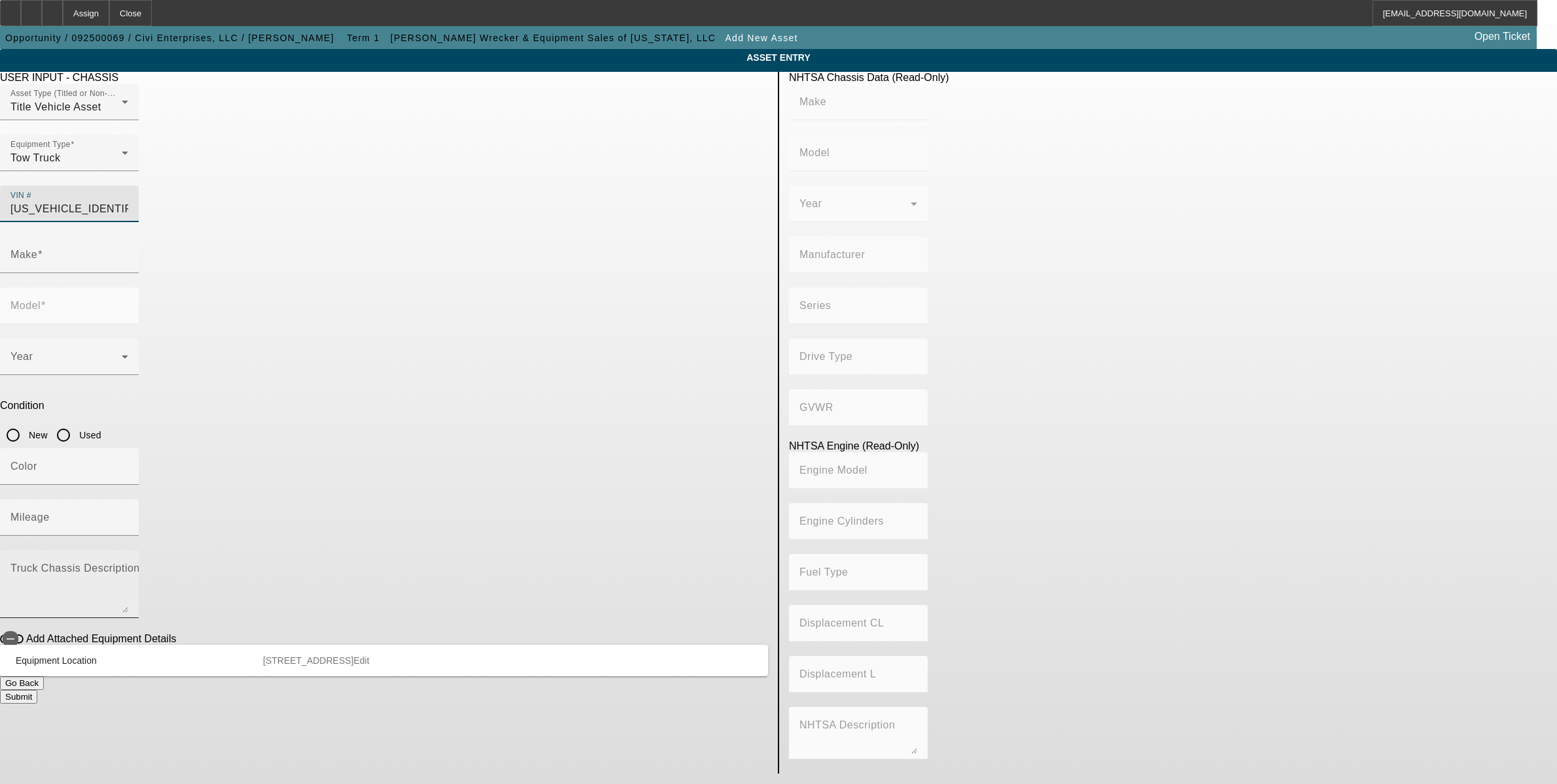
type input "408.85908543470"
type input "6.7"
type input "FORD"
type input "F-550"
type input "1FDUF5GT0KEF96807"
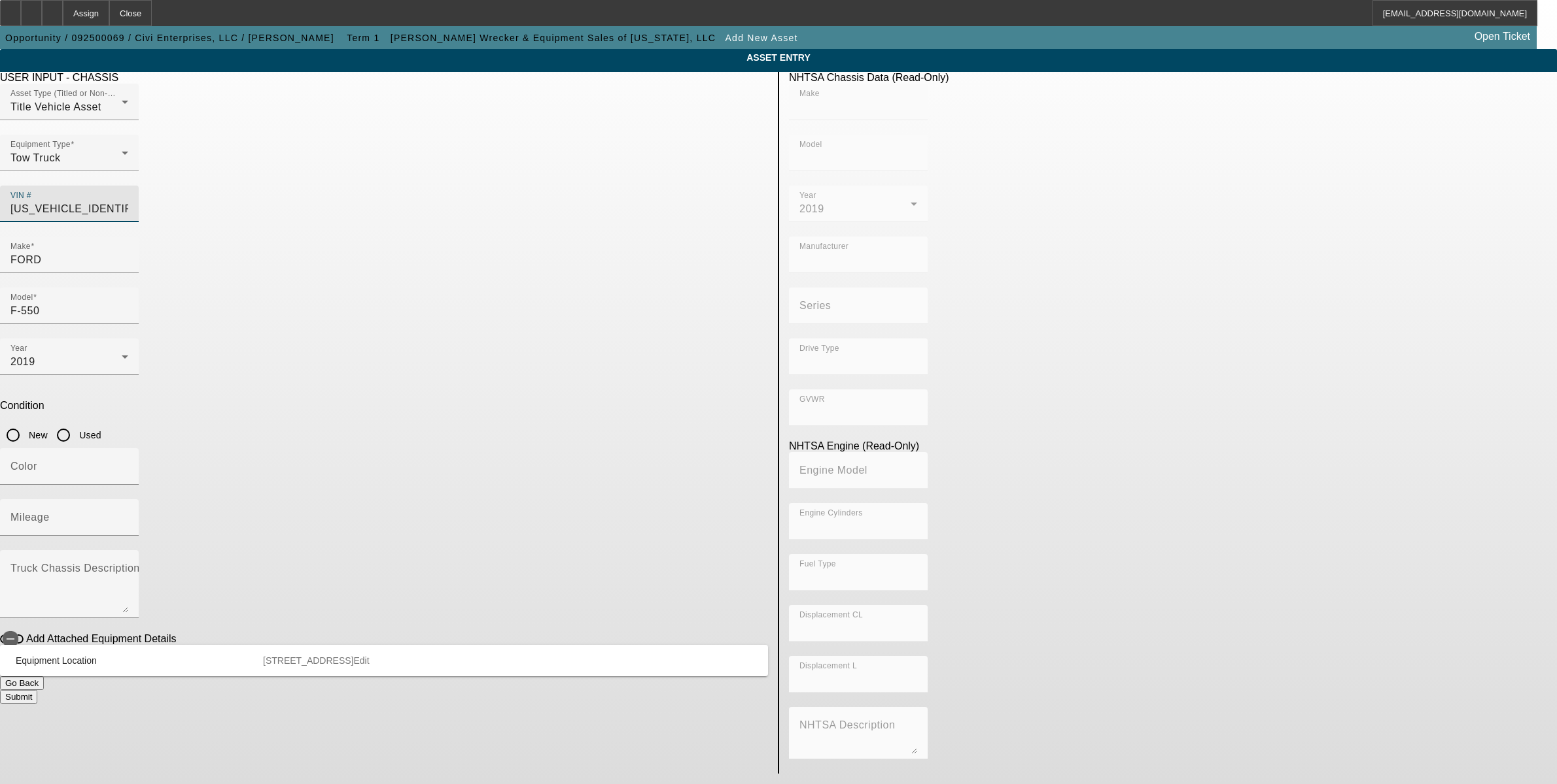
drag, startPoint x: 662, startPoint y: 298, endPoint x: 653, endPoint y: 308, distance: 13.5
click at [77, 422] on input "Used" at bounding box center [63, 435] width 26 height 26
radio input "true"
click at [50, 511] on mat-label "Mileage" at bounding box center [29, 516] width 39 height 11
click at [128, 515] on input "Mileage" at bounding box center [69, 523] width 118 height 16
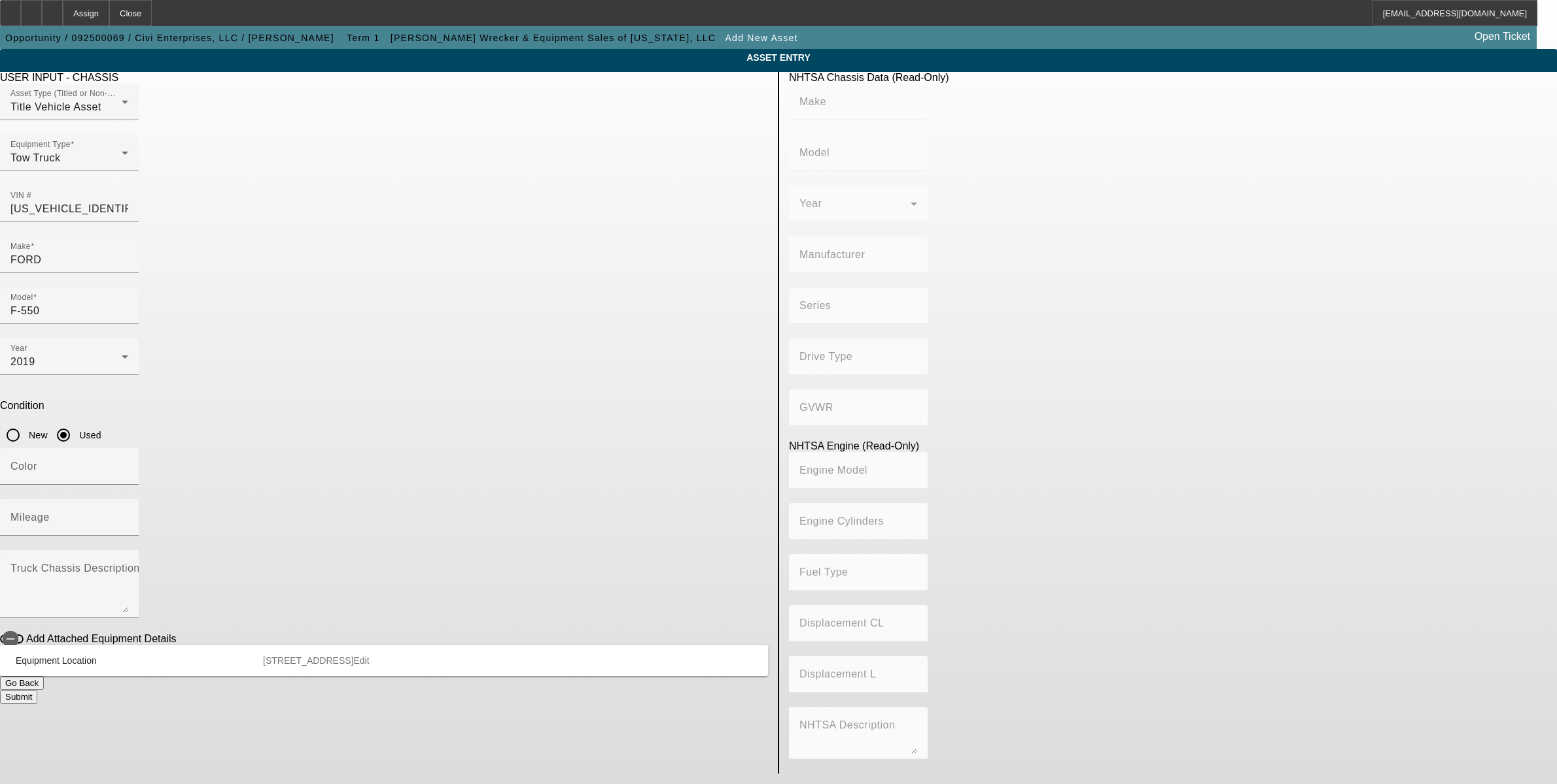
type input "FORD"
type input "F-550"
type input "FORD MOTOR COMPANY"
type input "4x2"
type input "Class 5: 16,001 - 19,500 lb (7,258 - 8,845 kg)"
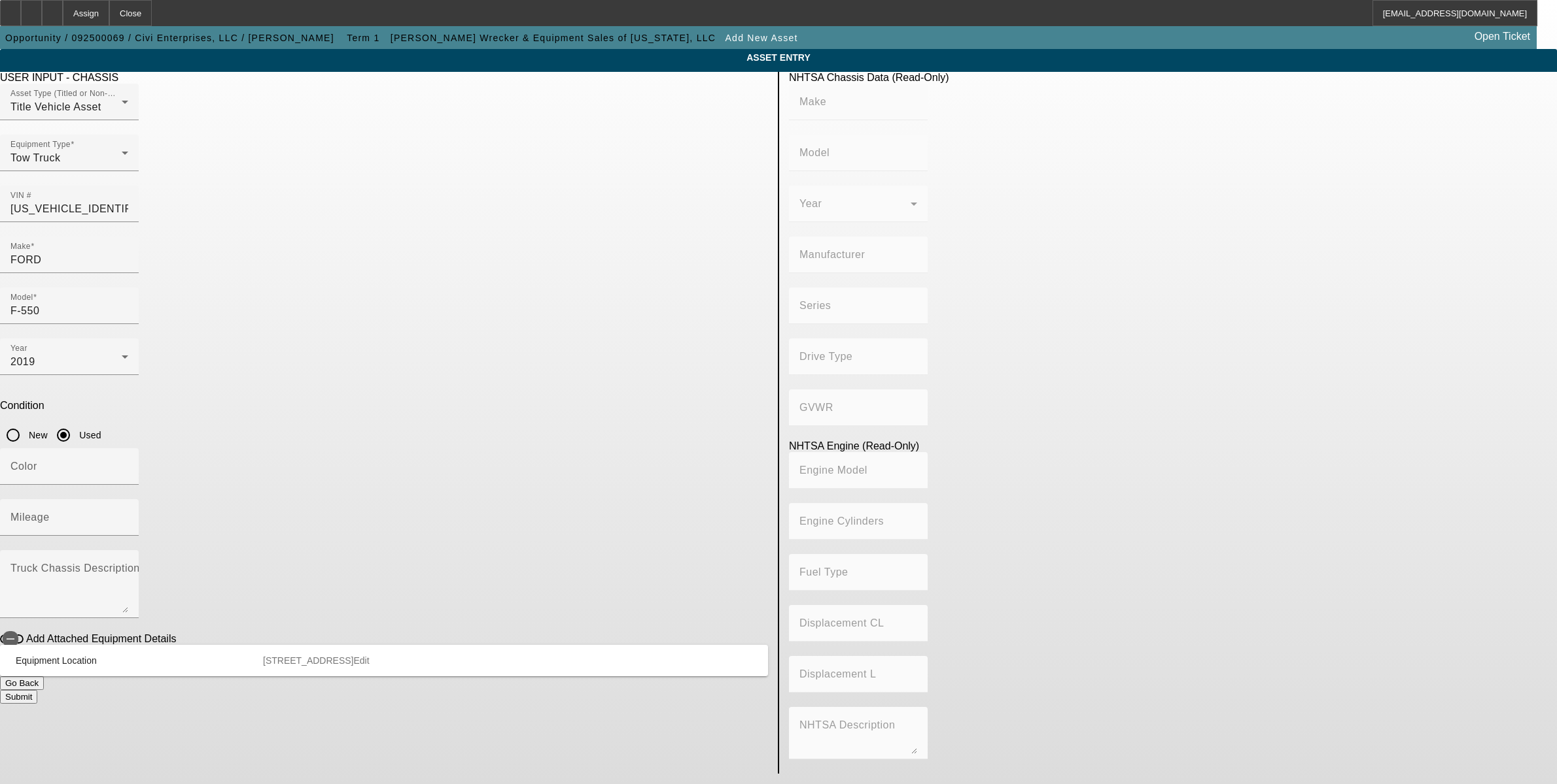
type input "8"
type input "Diesel"
type input "408.85908543470"
type input "6.7"
type input "170001"
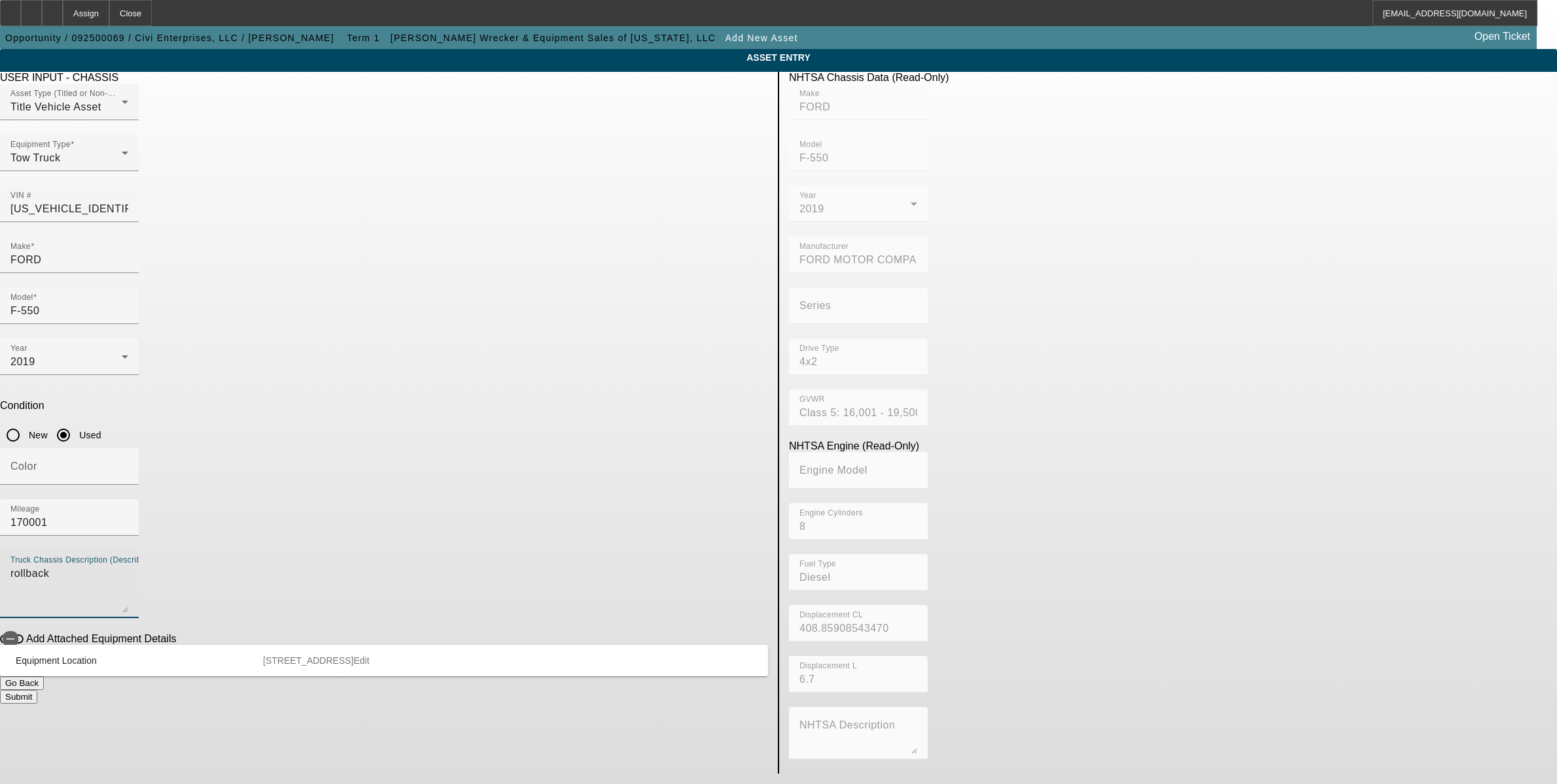
type textarea "rollback"
click at [37, 690] on button "Submit" at bounding box center [18, 697] width 37 height 14
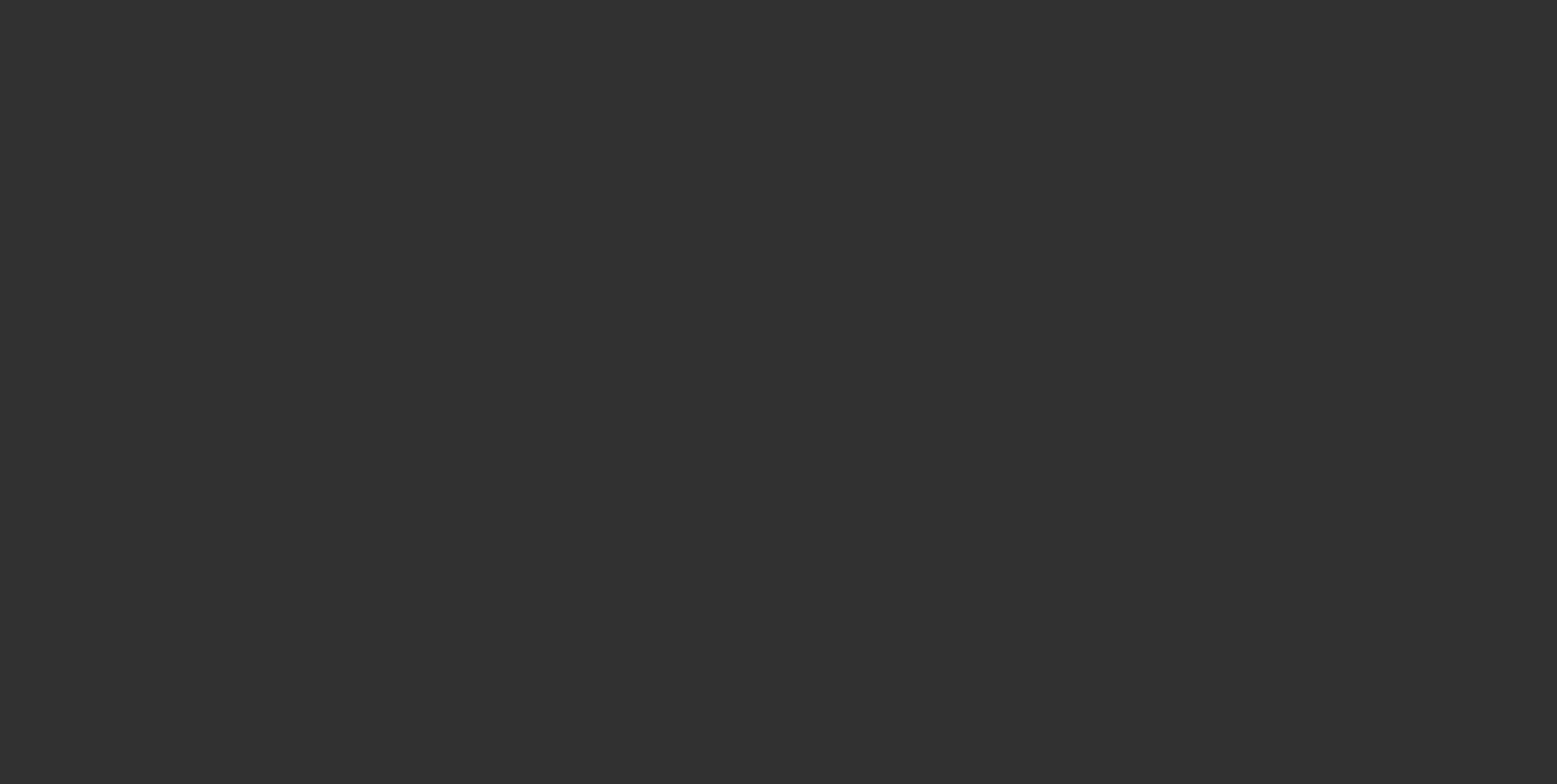
type input "$53,649.00"
type input "$500.00"
type input "$54,149.00"
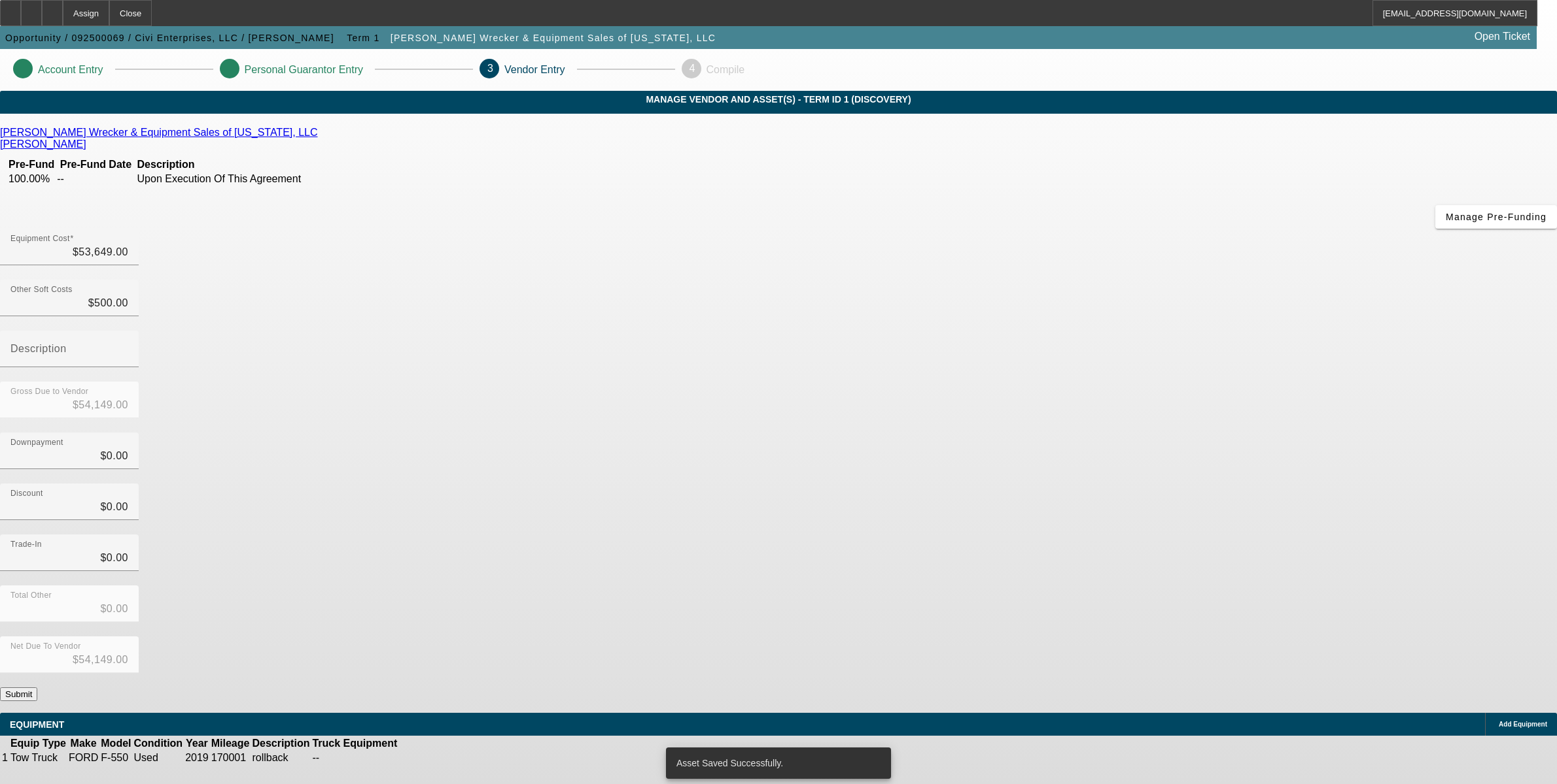
click at [37, 688] on button "Submit" at bounding box center [18, 695] width 37 height 14
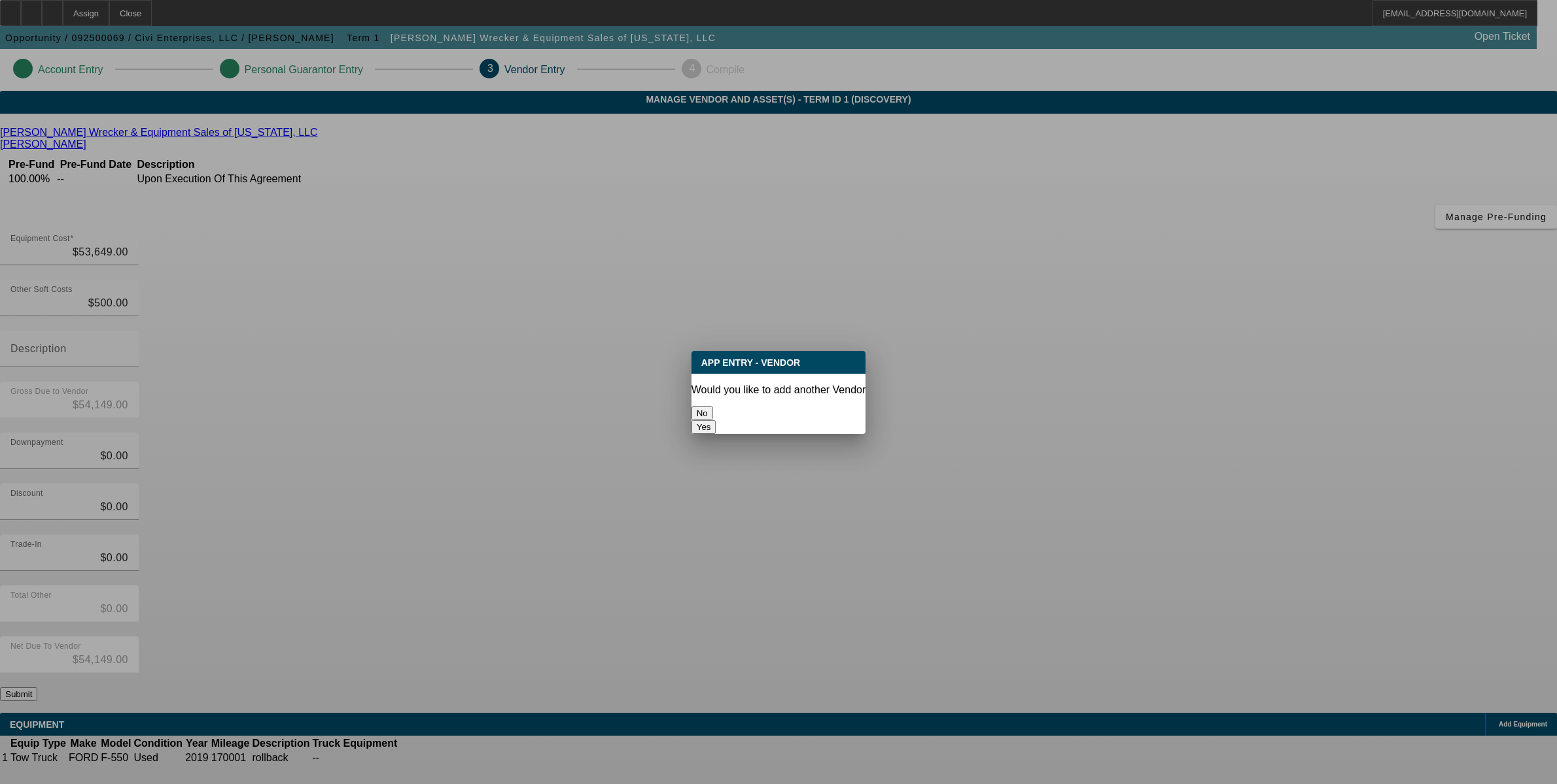
click at [713, 406] on button "No" at bounding box center [703, 413] width 22 height 14
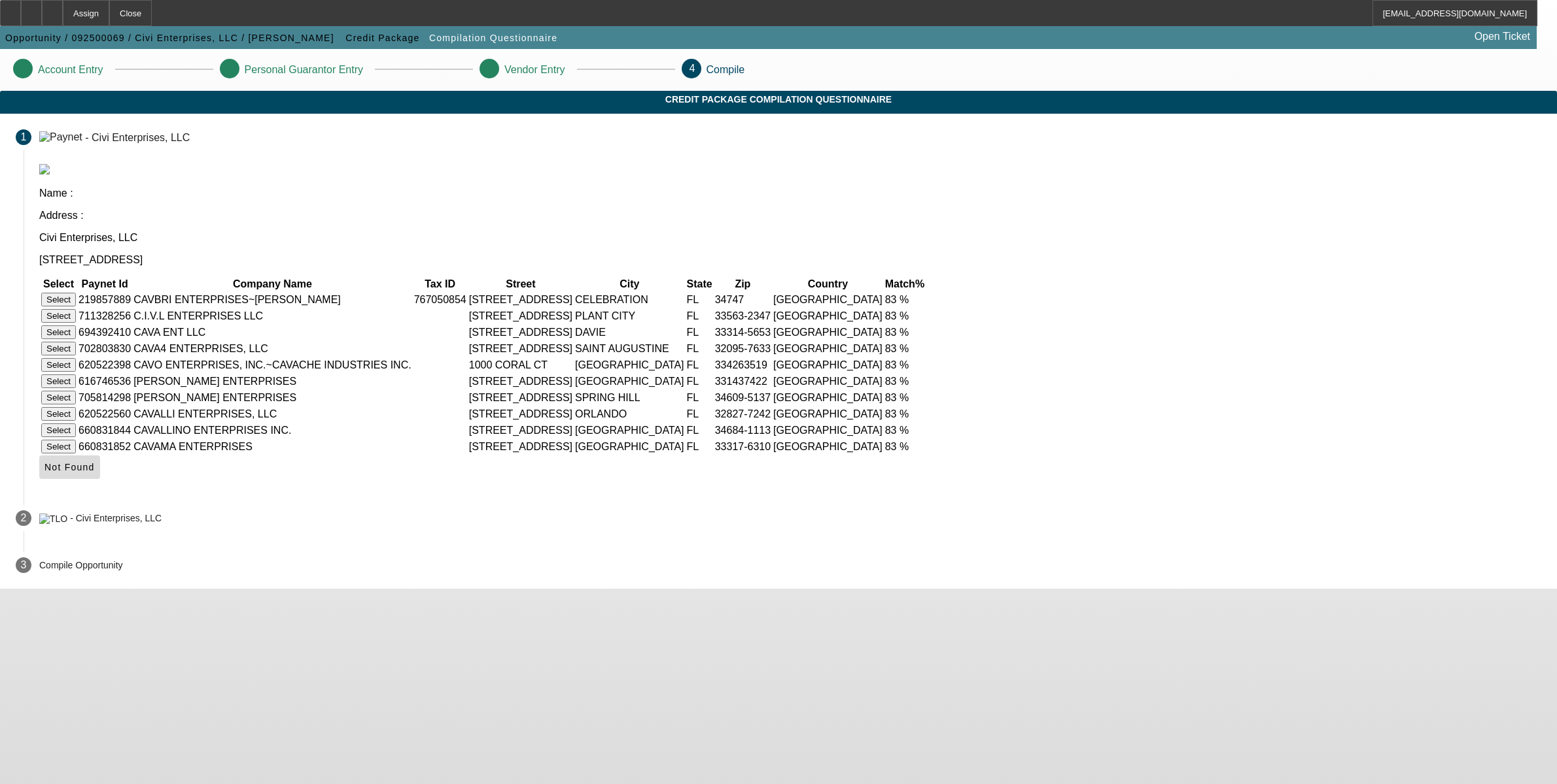
click at [95, 472] on span "Not Found" at bounding box center [70, 467] width 50 height 10
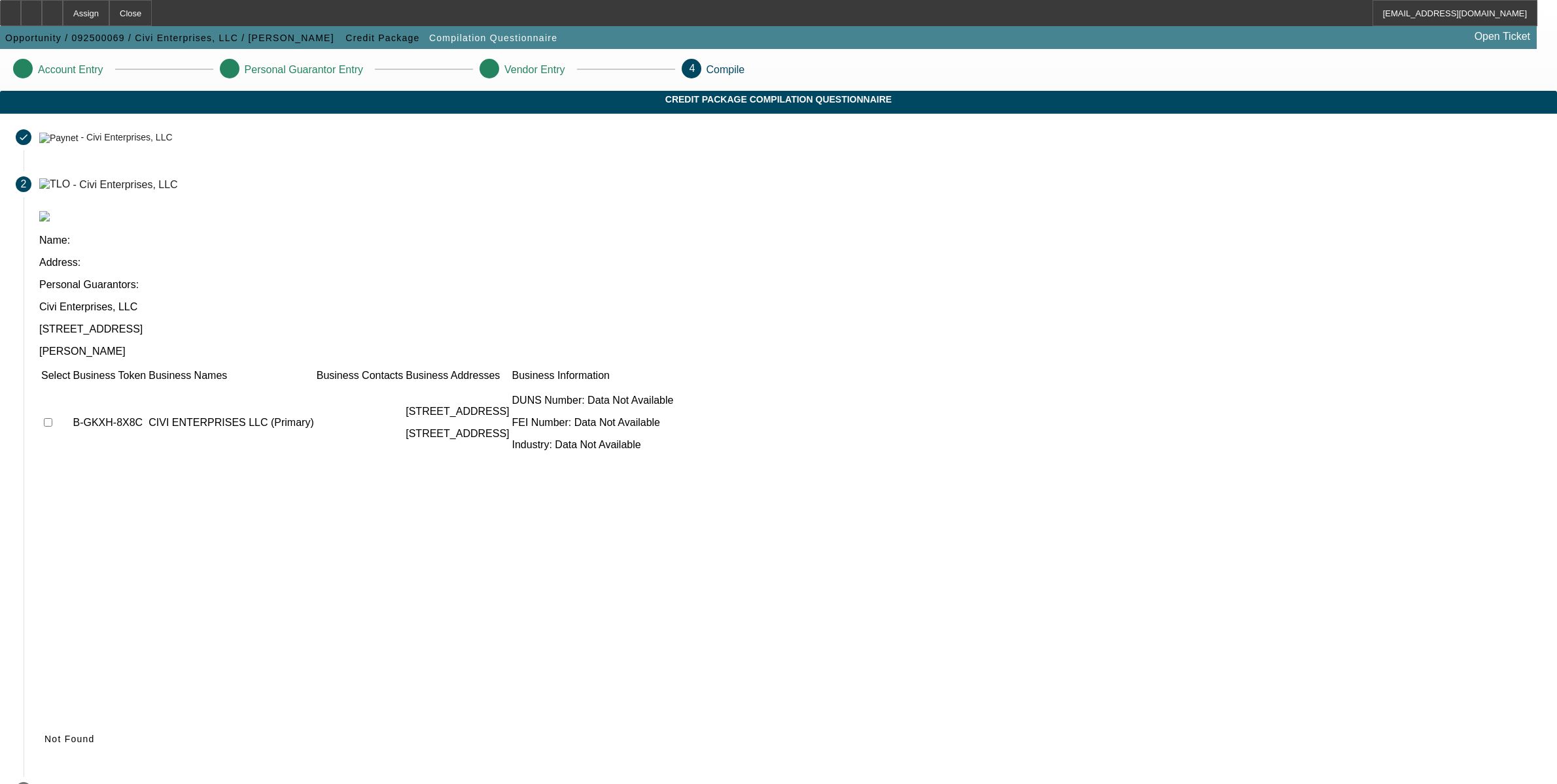
click at [71, 384] on td at bounding box center [56, 422] width 30 height 79
click at [52, 418] on input "checkbox" at bounding box center [48, 422] width 9 height 9
checkbox input "true"
click at [78, 734] on span "Submit" at bounding box center [61, 739] width 33 height 10
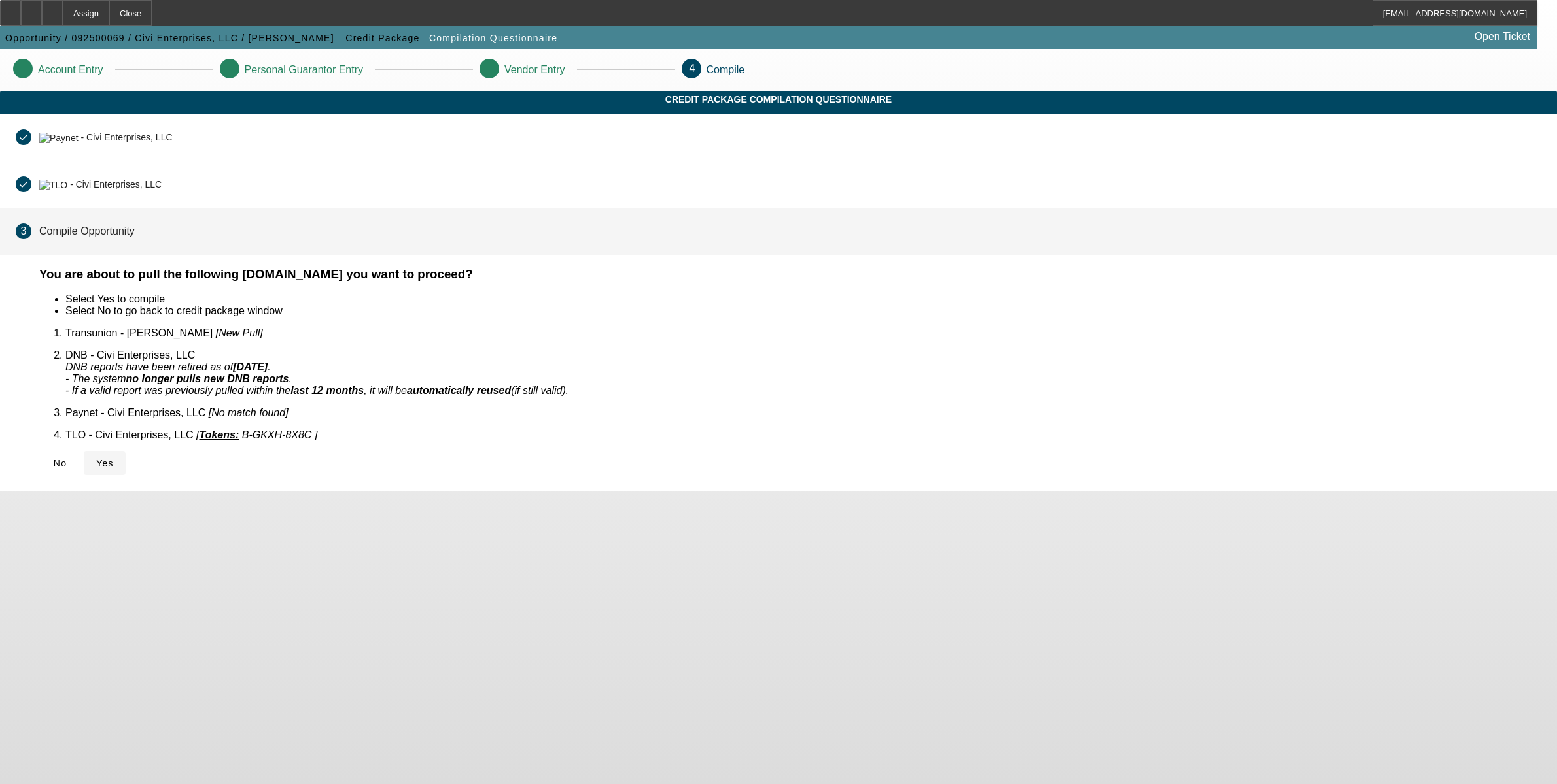
click at [114, 458] on span "Yes" at bounding box center [105, 463] width 18 height 10
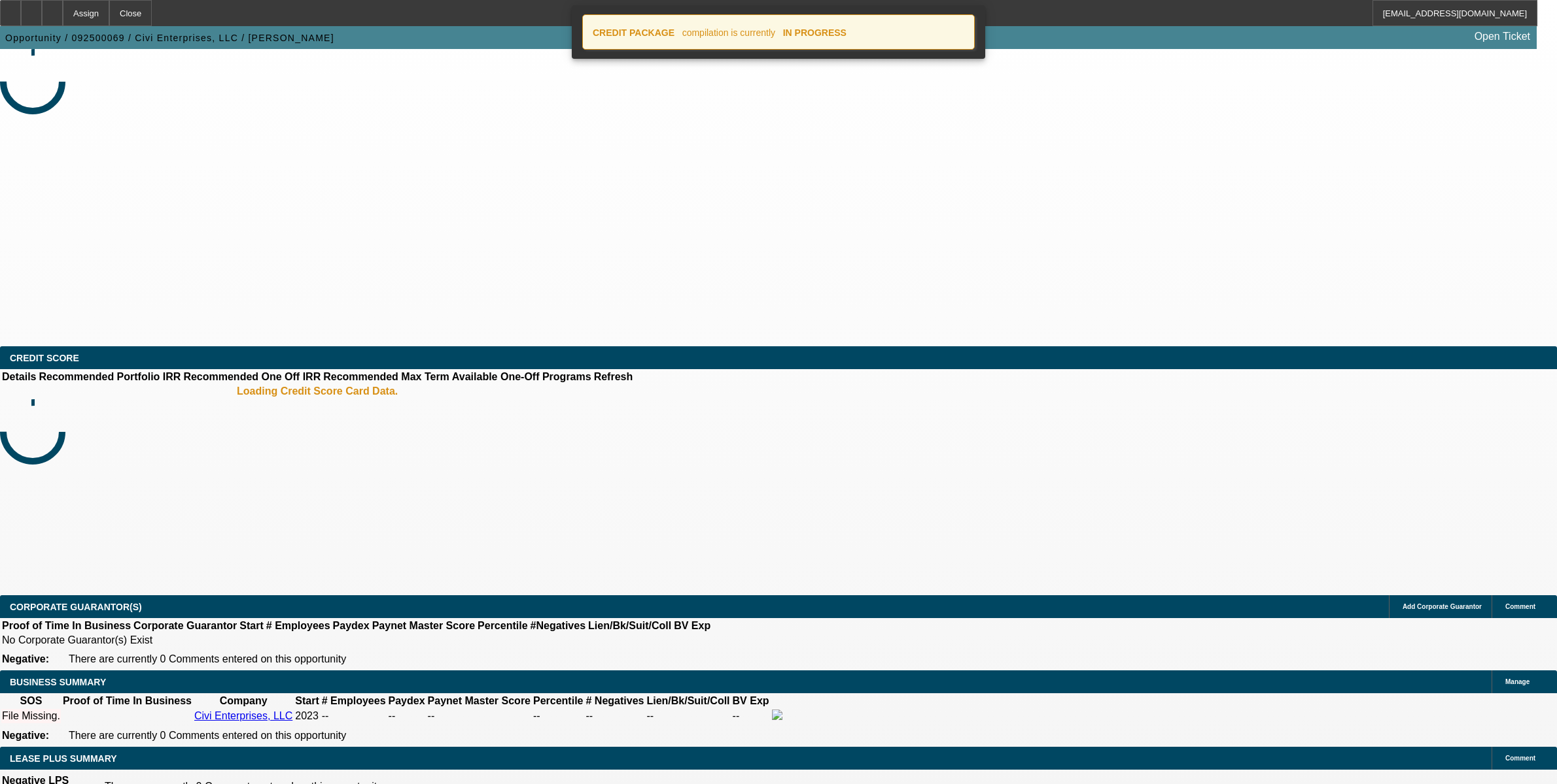
select select "0"
select select "2"
select select "0.1"
select select "4"
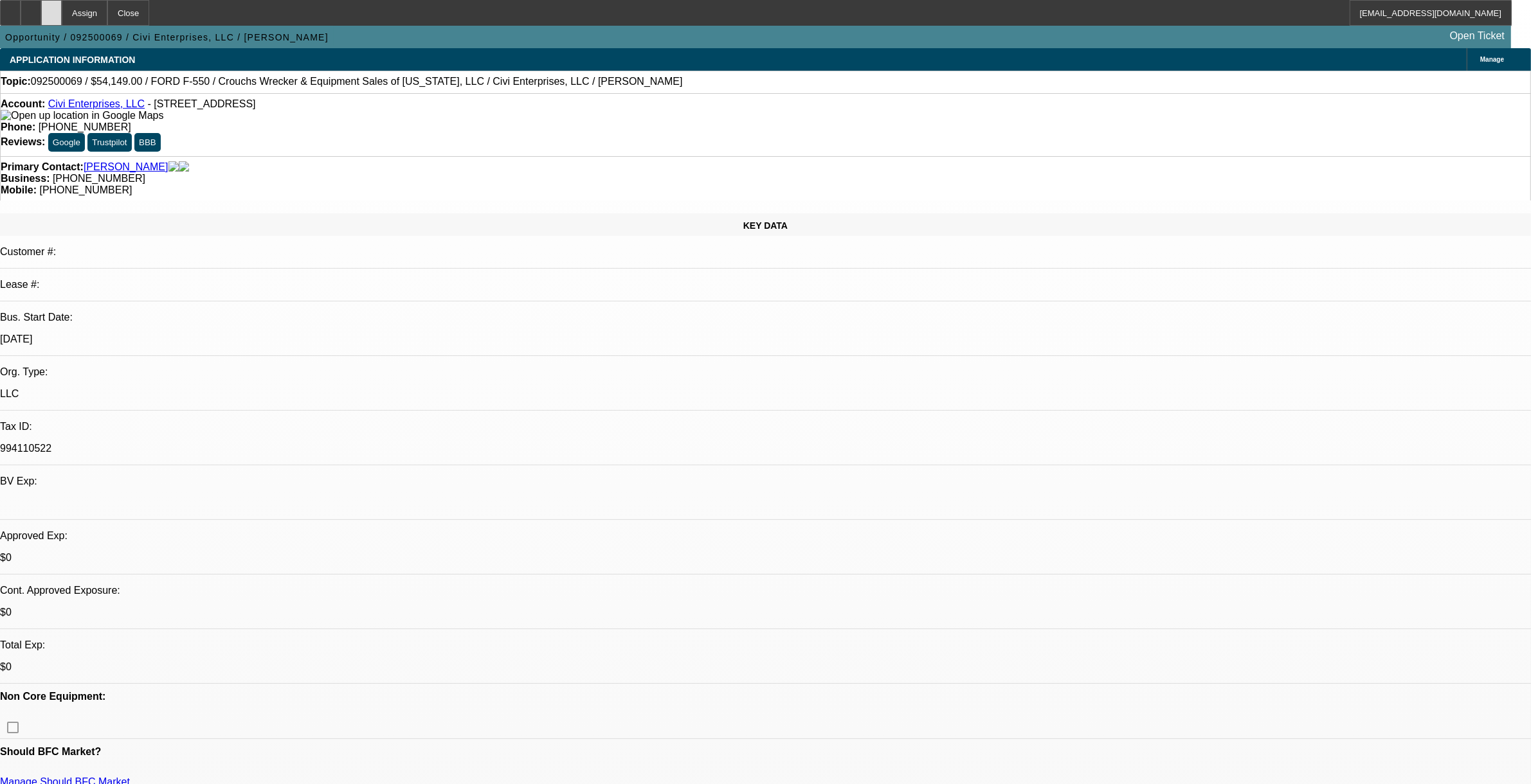
click at [51, 9] on icon at bounding box center [51, 9] width 0 height 0
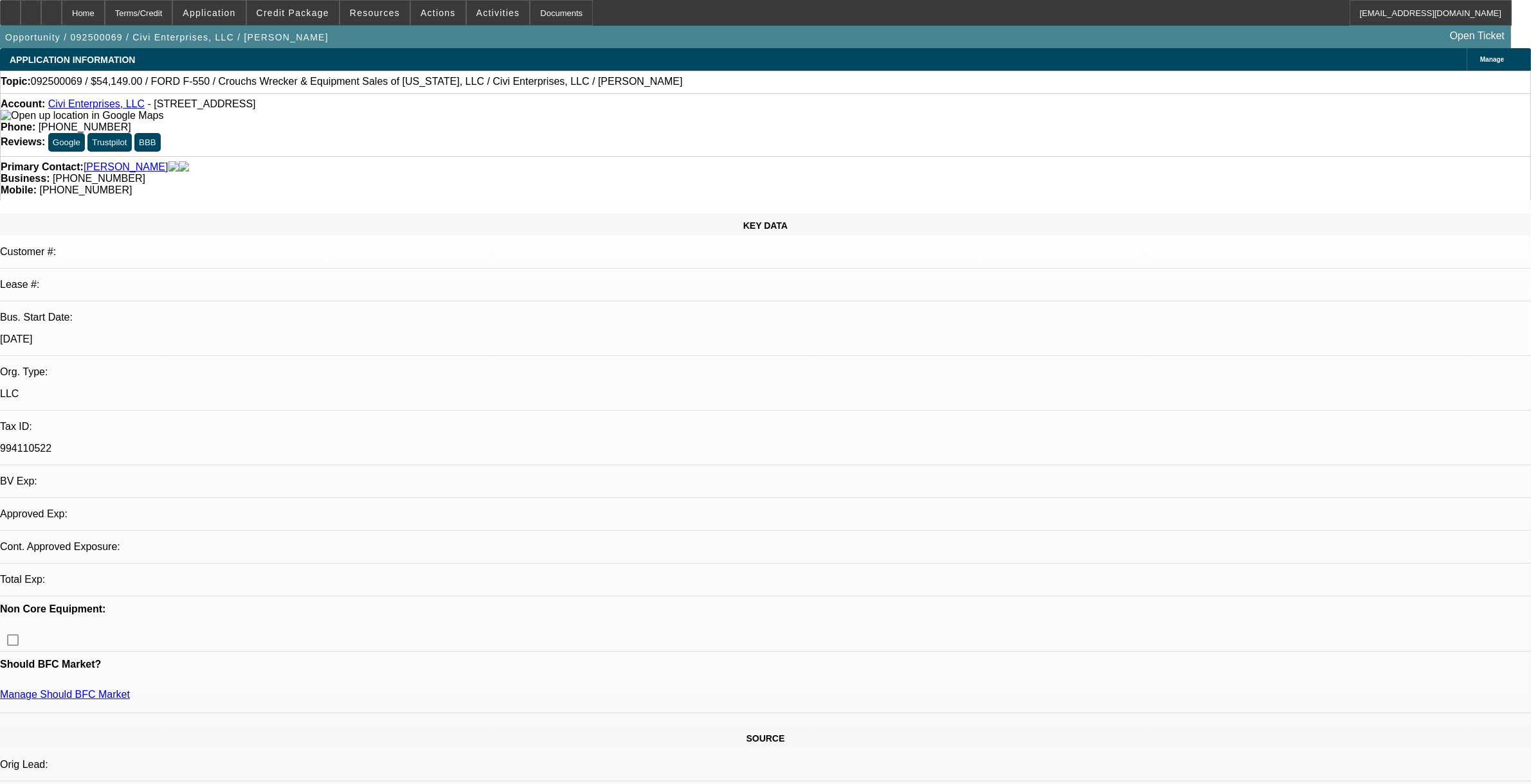
select select "0"
select select "2"
select select "0.1"
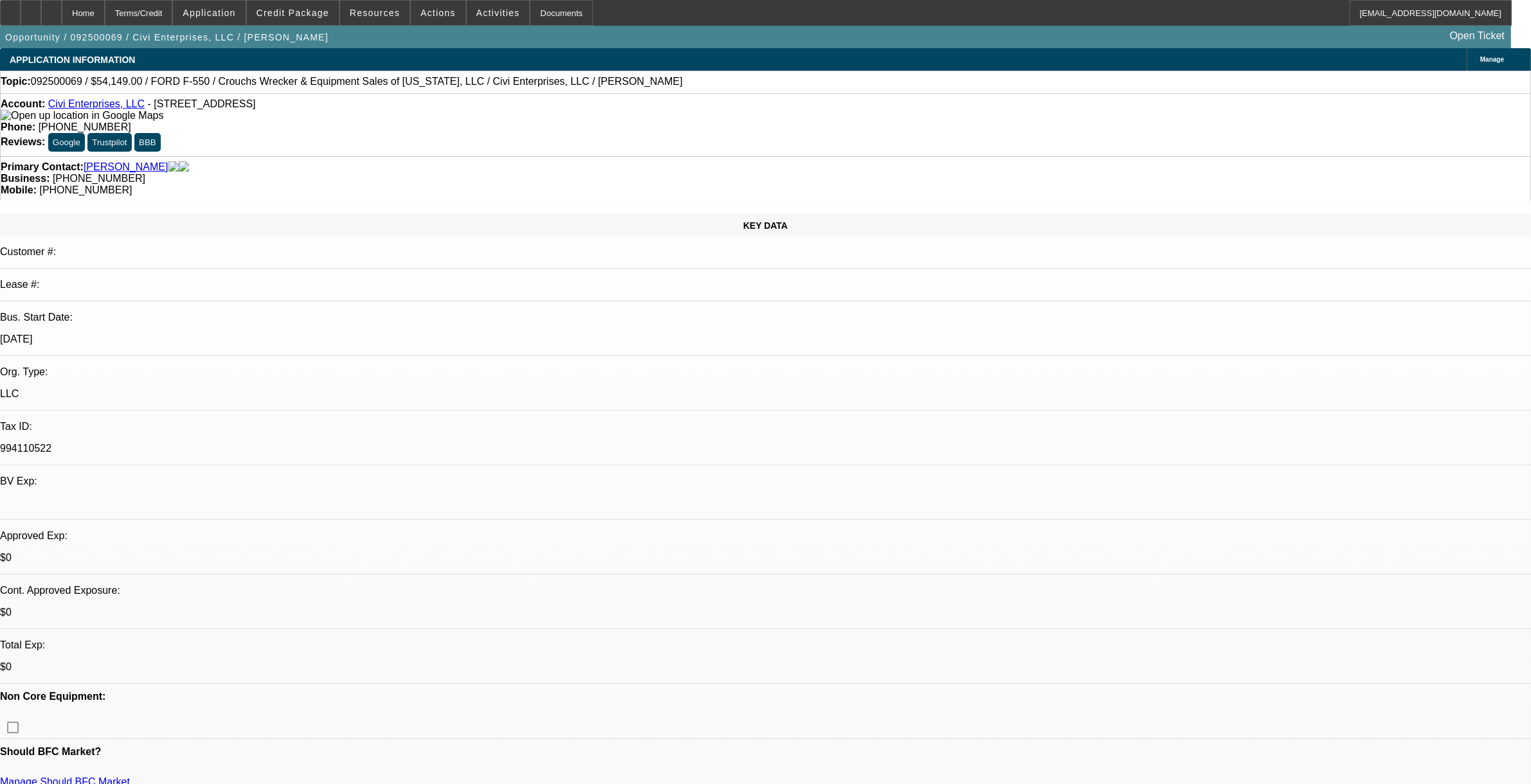
select select "1"
select select "2"
select select "4"
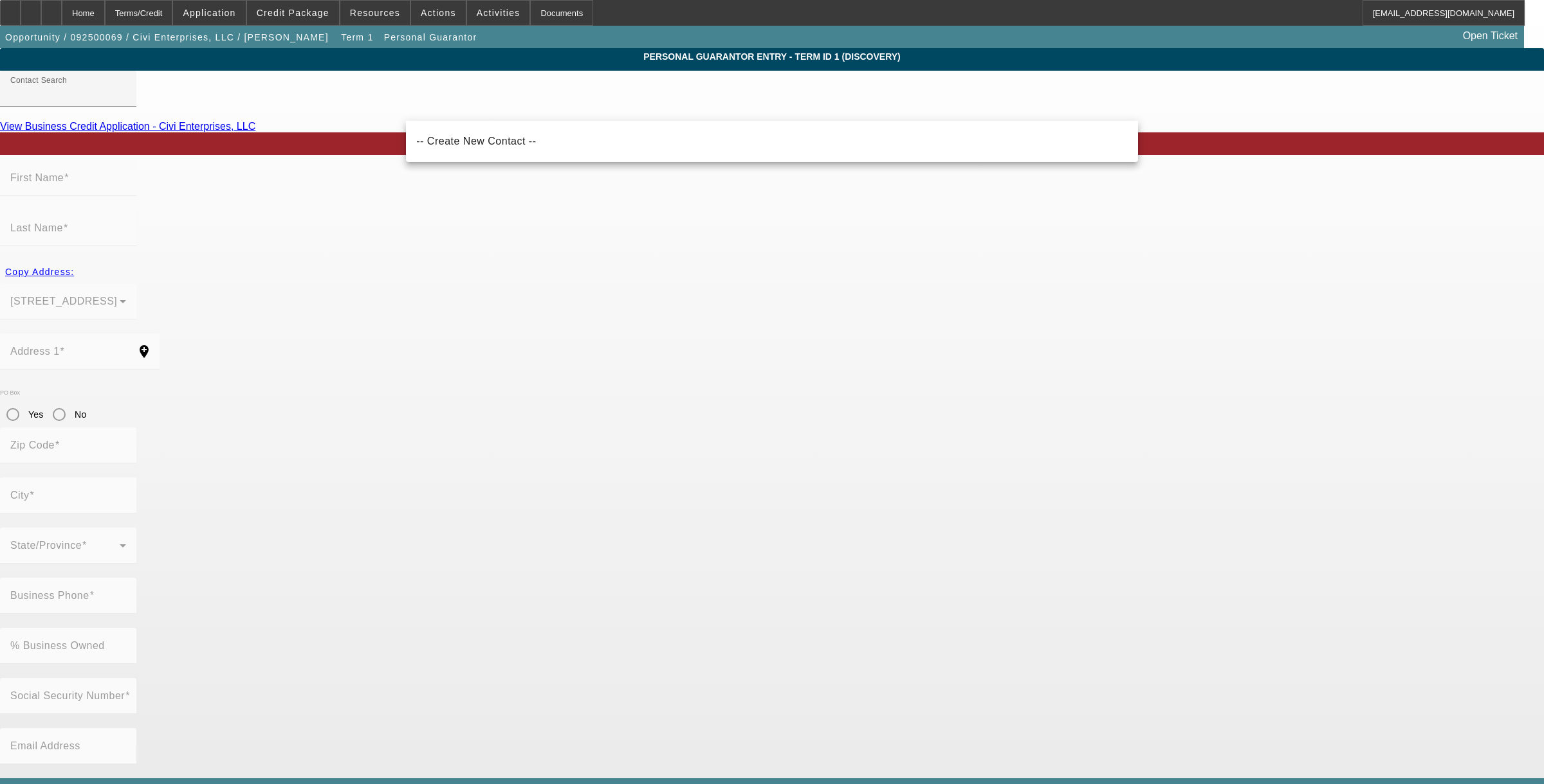
click at [480, 154] on mat-option "-- Create New Contact --" at bounding box center [772, 140] width 732 height 30
type input "-- Create New Contact --"
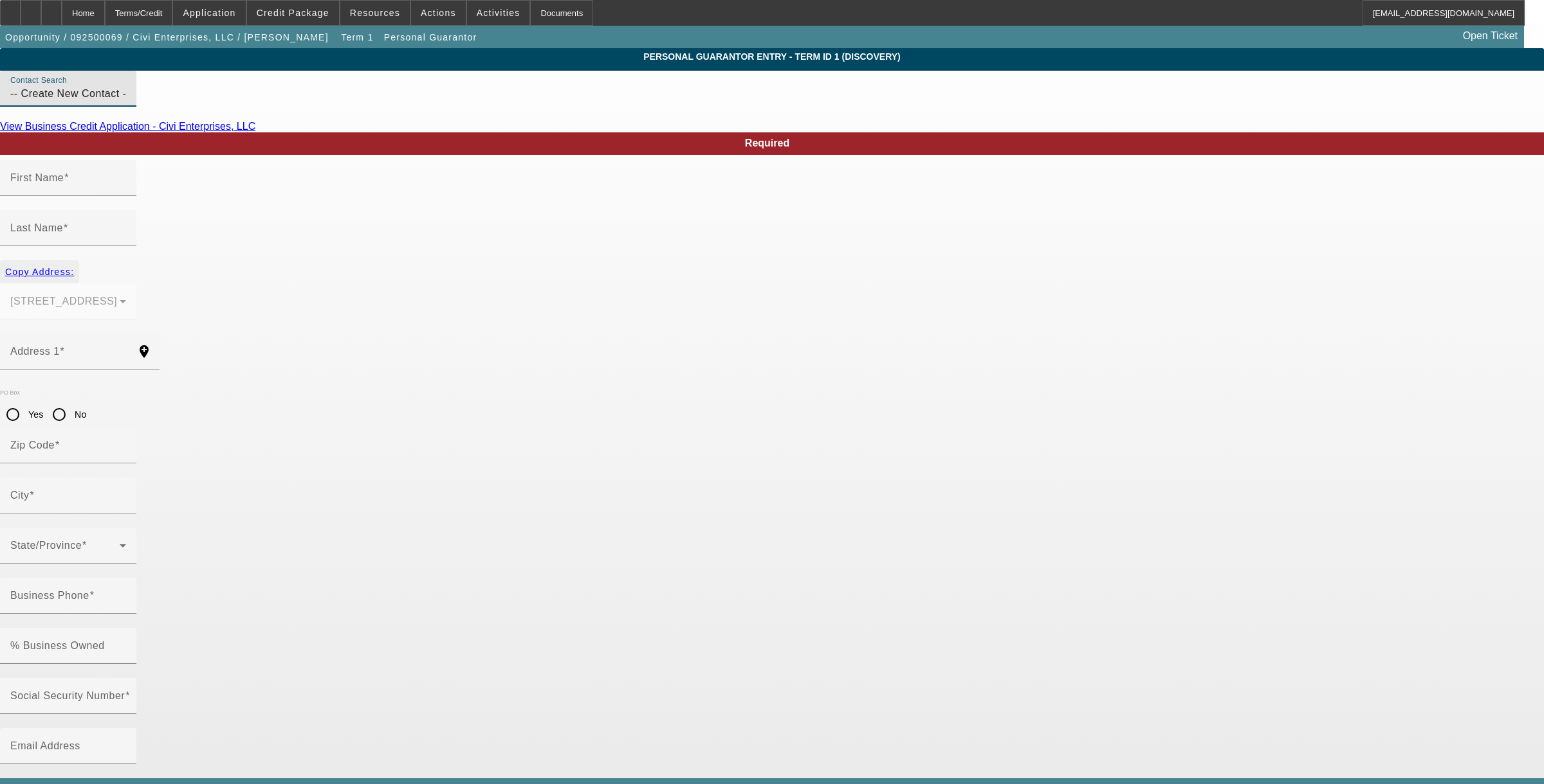
click at [74, 267] on span "Copy Address:" at bounding box center [39, 272] width 69 height 10
type input "[STREET_ADDRESS]"
type input "33982"
type input "[GEOGRAPHIC_DATA]"
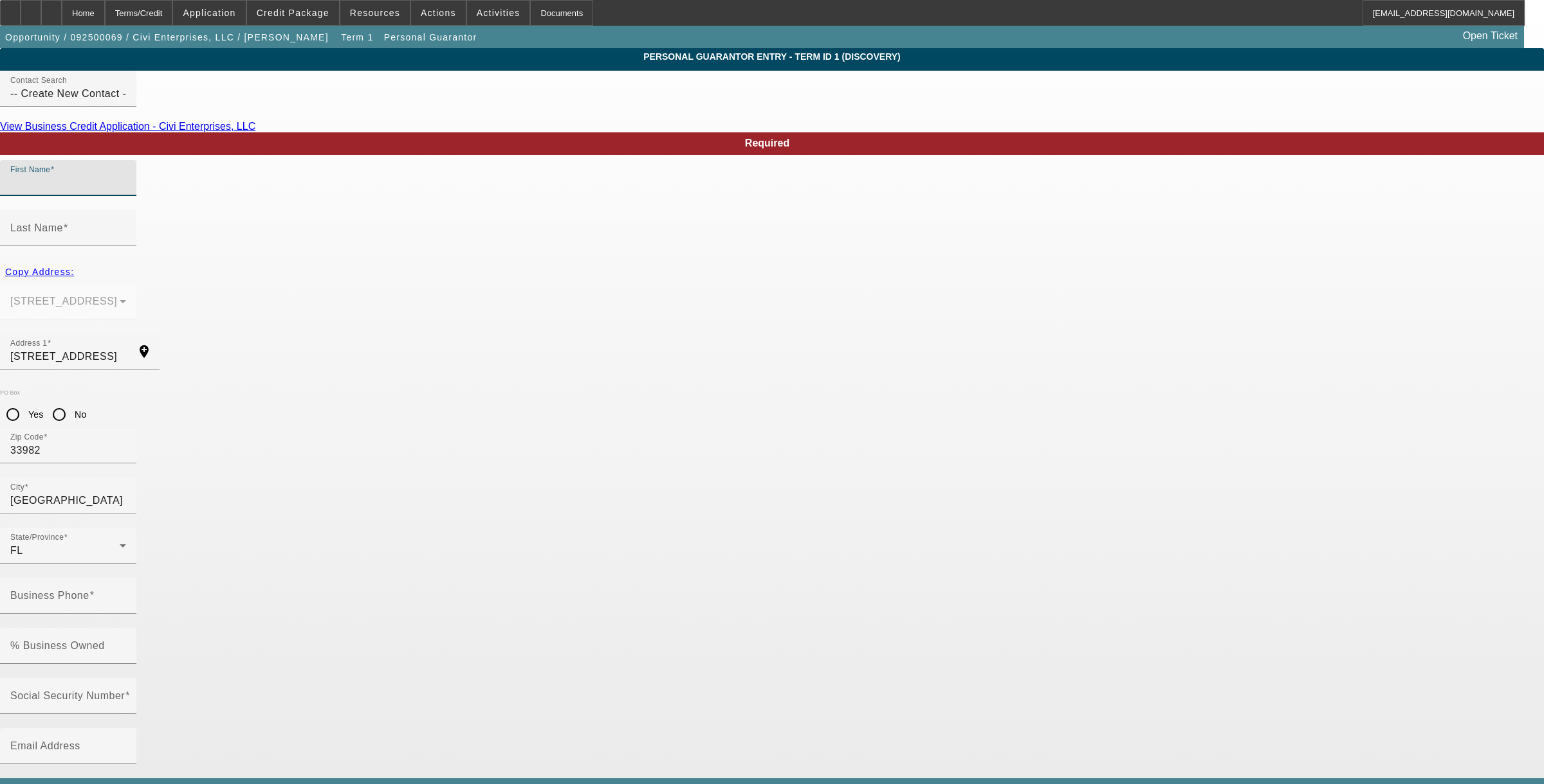
click at [126, 191] on input "First Name" at bounding box center [68, 184] width 116 height 16
type input "Kirstina"
type input "Civinelli"
paste input "(150) 968-07"
type input "(150) 968-07"
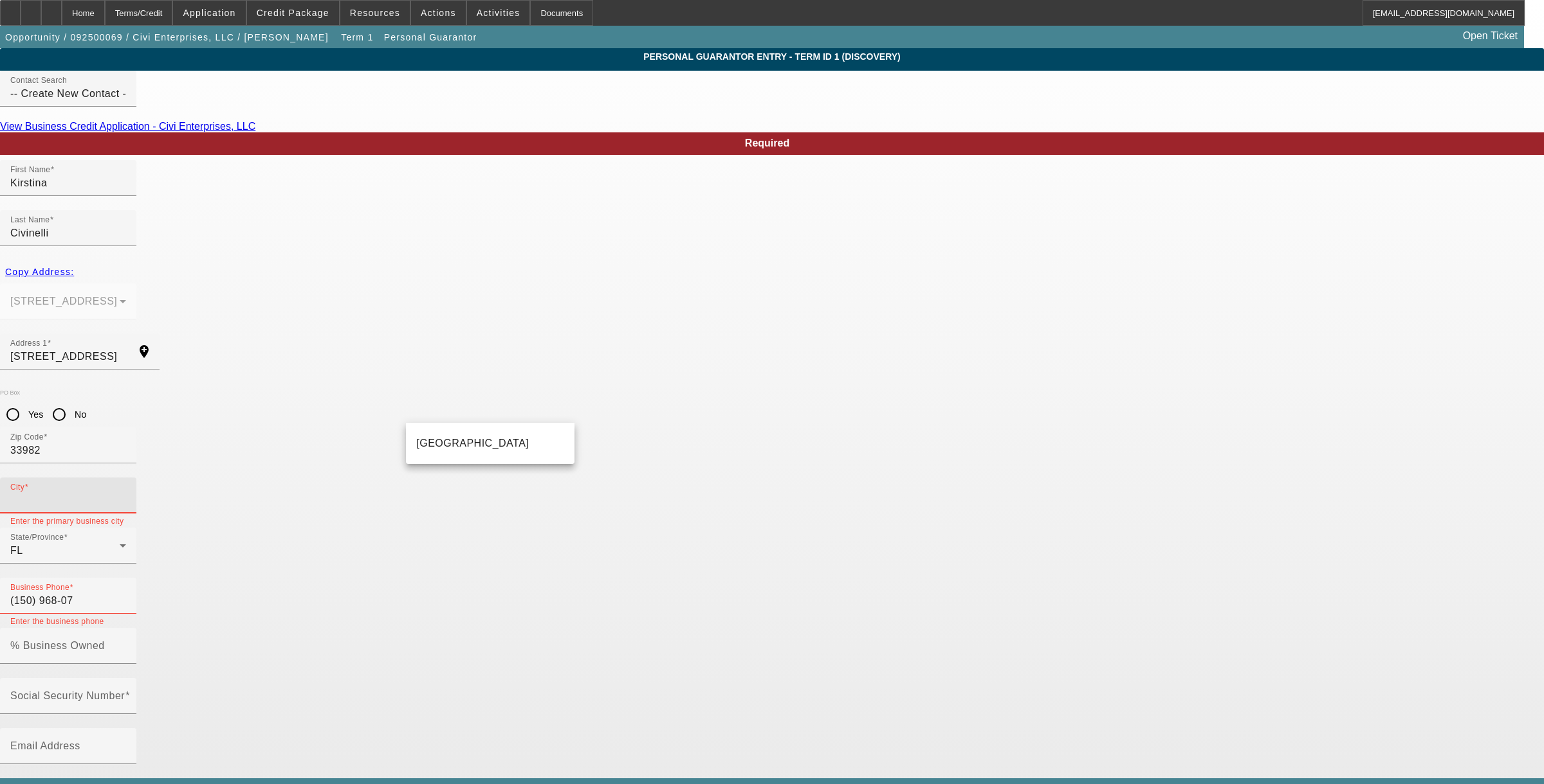
click at [126, 477] on div "City" at bounding box center [68, 495] width 116 height 36
click at [458, 442] on span "Punta Gorda" at bounding box center [472, 443] width 113 height 11
type input "Punta Gorda"
click at [126, 628] on div "% Business Owned" at bounding box center [68, 645] width 116 height 36
type input "50"
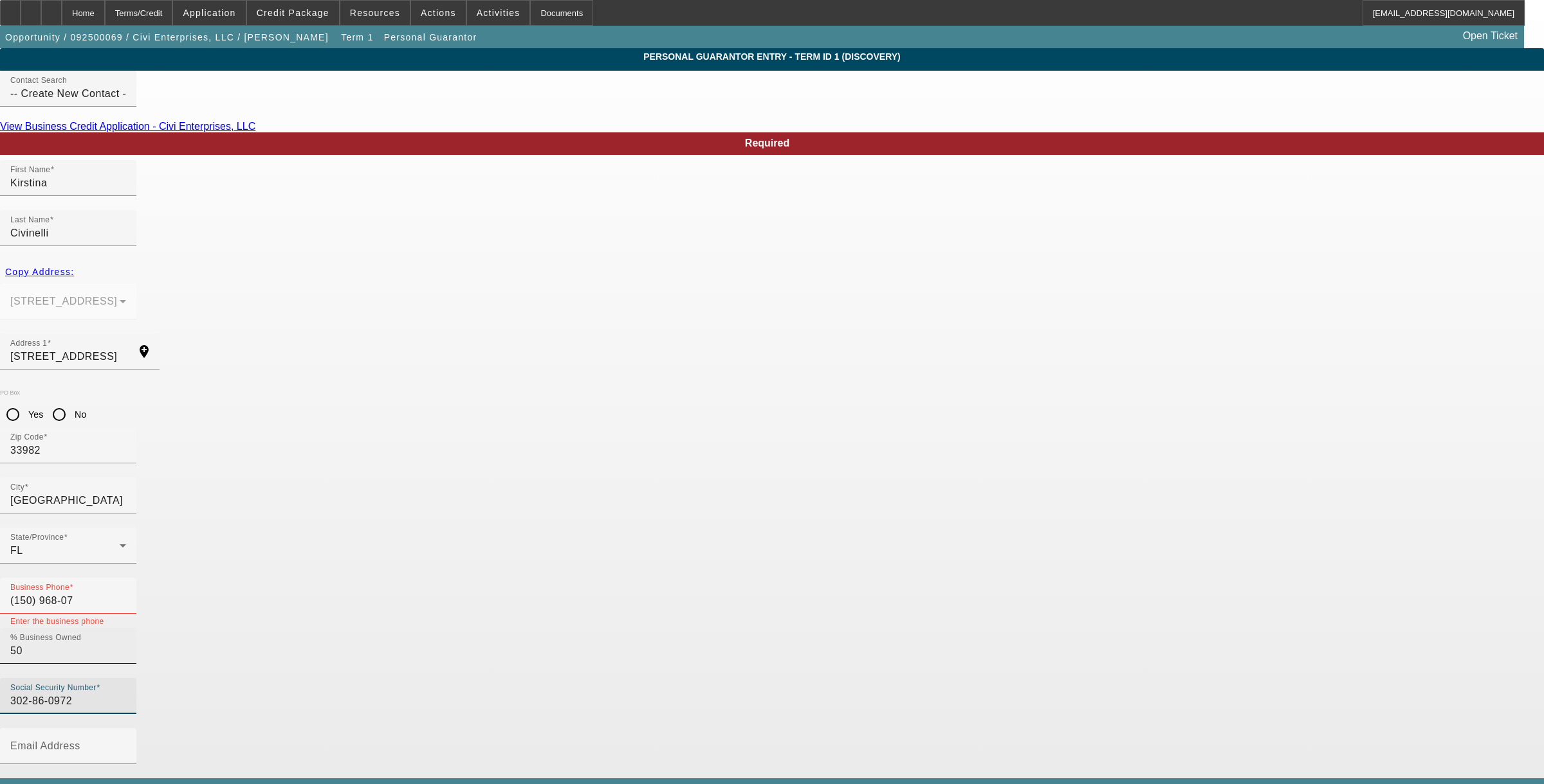
type input "302-86-0972"
type input "mrs.civinelli@gmail.com"
type input "(941) 623-7506"
click at [126, 593] on input "(150) 968-07" at bounding box center [68, 601] width 116 height 16
drag, startPoint x: 515, startPoint y: 454, endPoint x: 280, endPoint y: 429, distance: 236.3
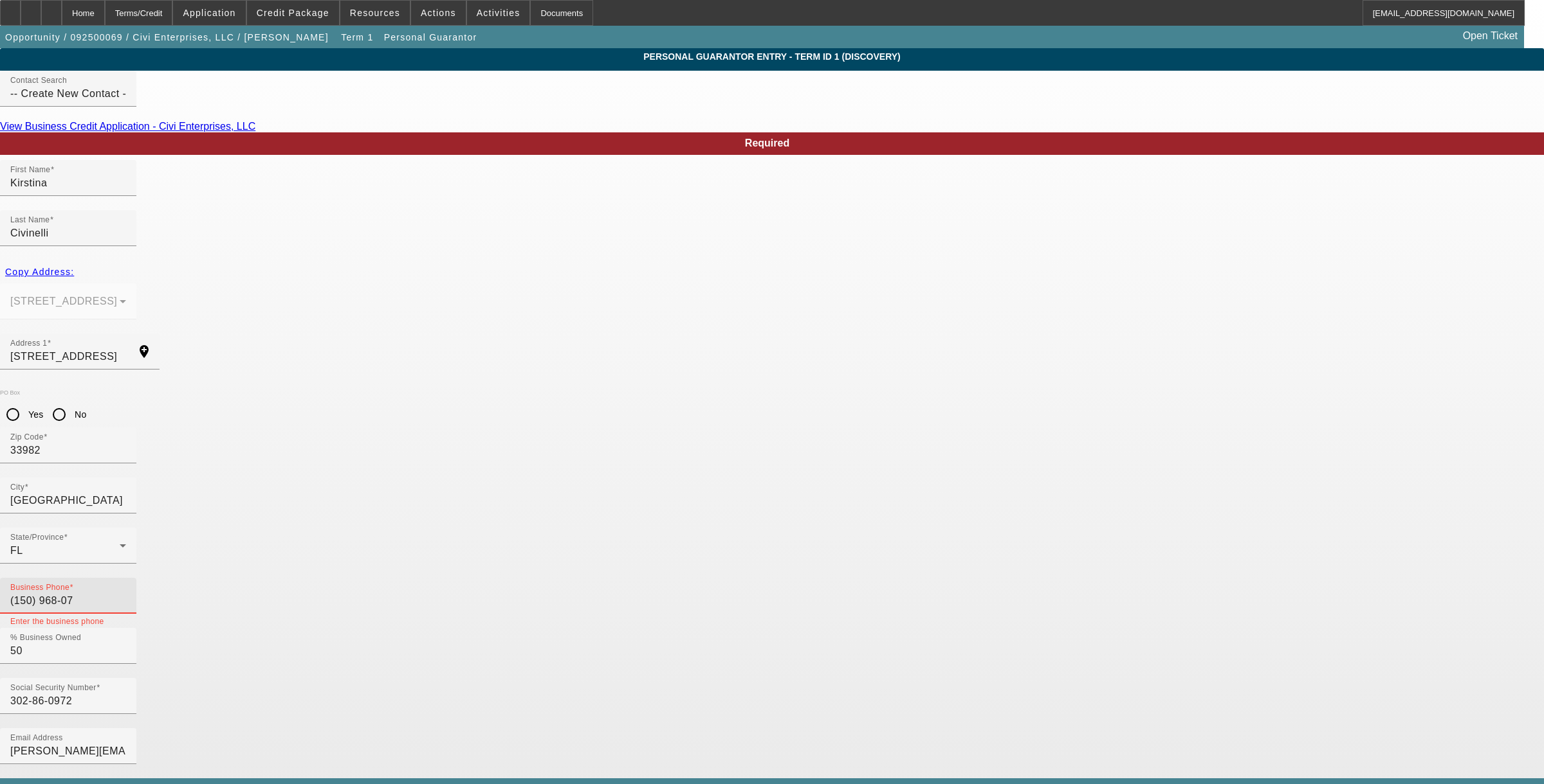
click at [280, 429] on app-personal-guarantor-manage "Personal Guarantor Entry - Term ID 1 (Discovery) Contact Search -- Create New C…" at bounding box center [772, 692] width 1544 height 1287
type input "[PHONE_NUMBER]"
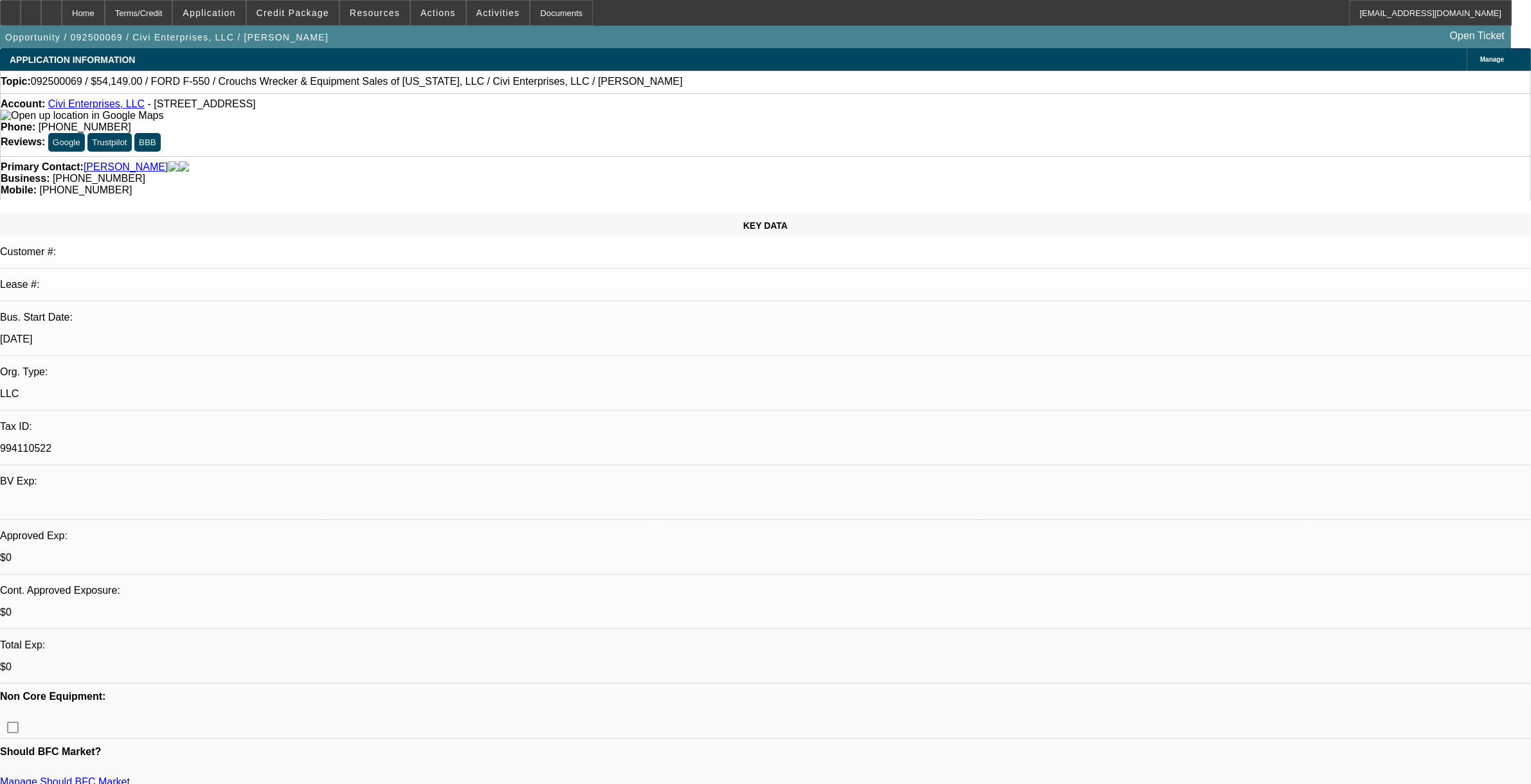
select select "0"
select select "2"
select select "0.1"
select select "4"
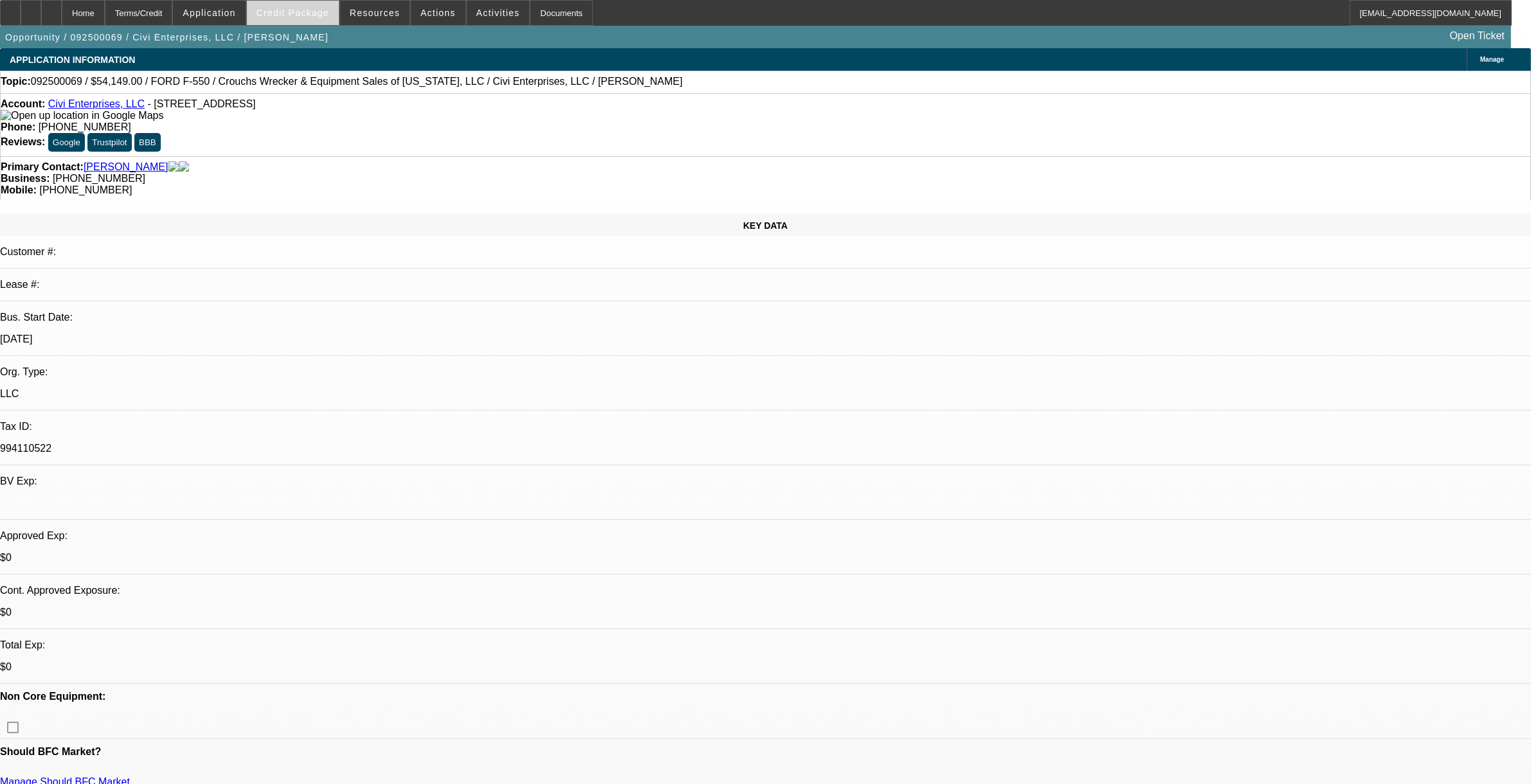
click at [297, 17] on span "Credit Package" at bounding box center [293, 13] width 73 height 10
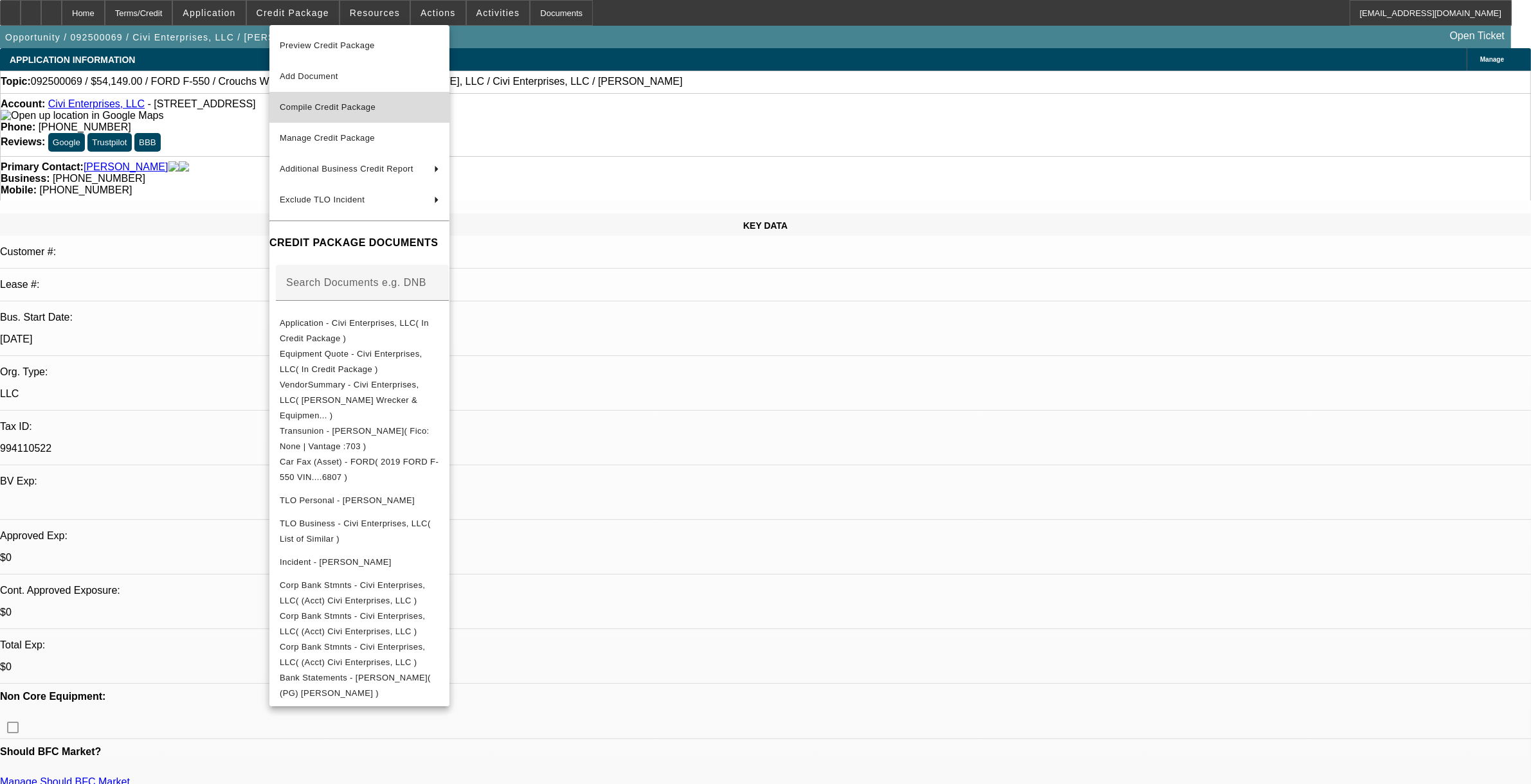
click at [336, 111] on span "Compile Credit Package" at bounding box center [328, 107] width 96 height 10
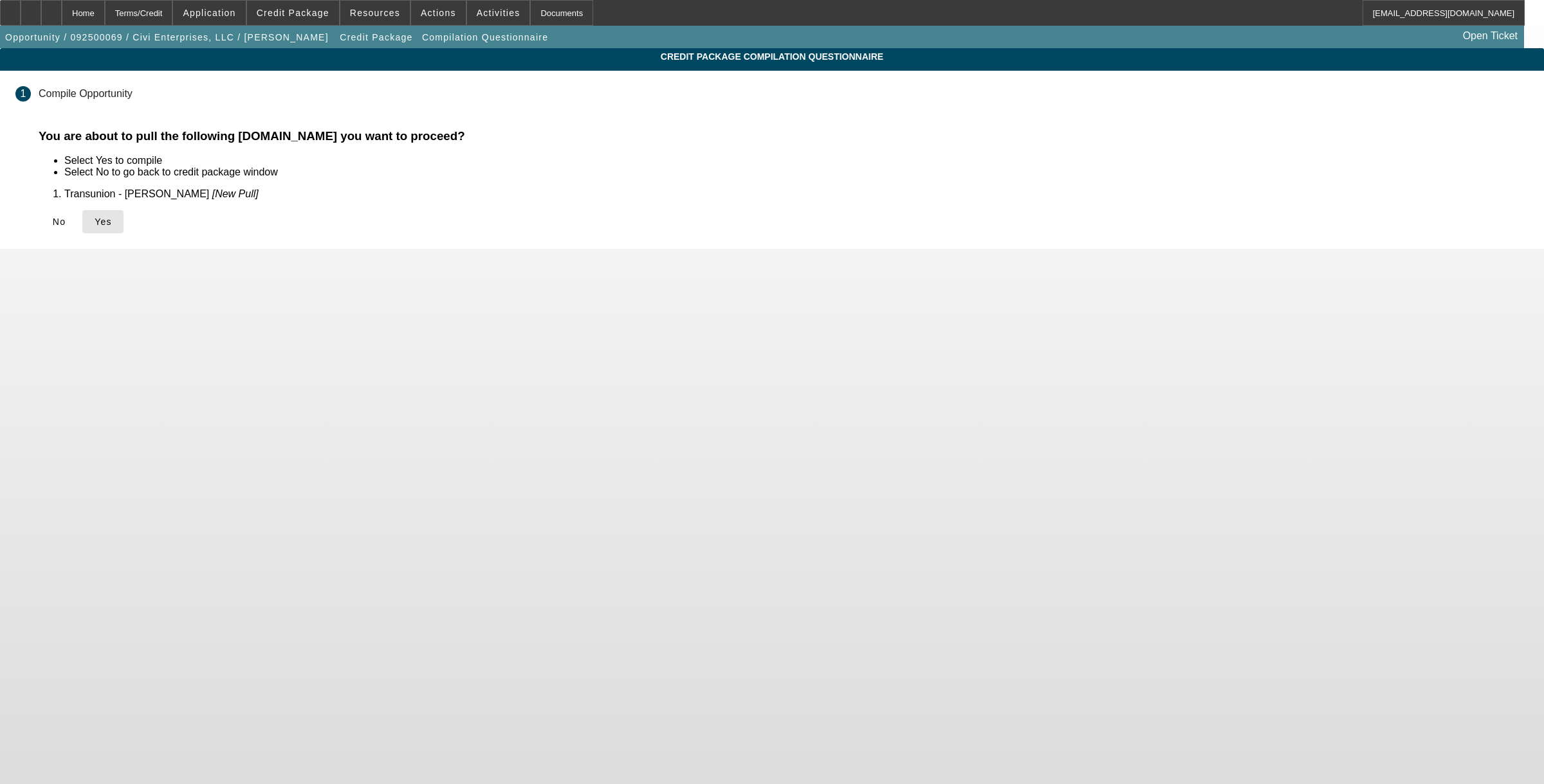
click at [124, 226] on span at bounding box center [103, 221] width 41 height 30
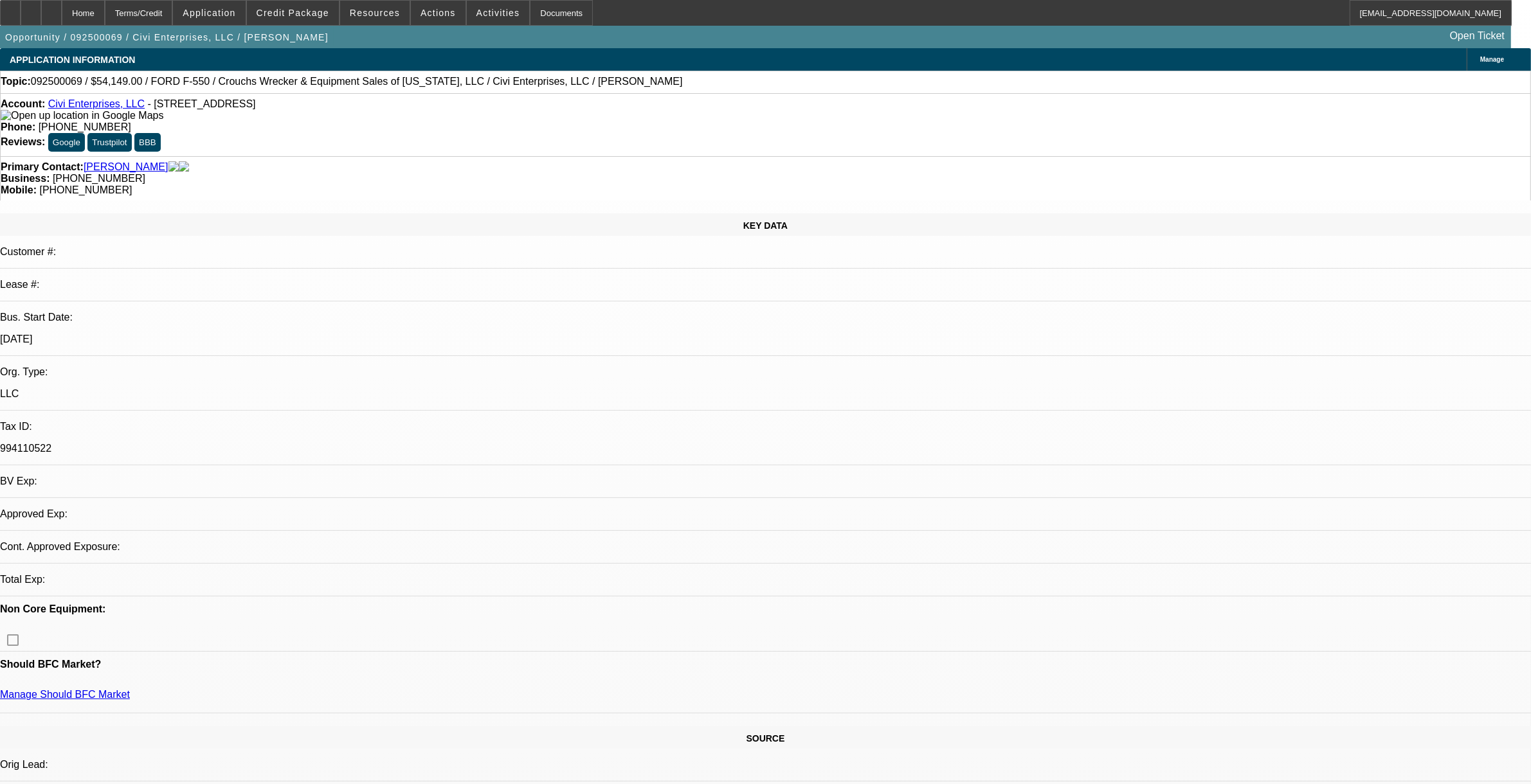
select select "0"
select select "2"
select select "0.1"
select select "4"
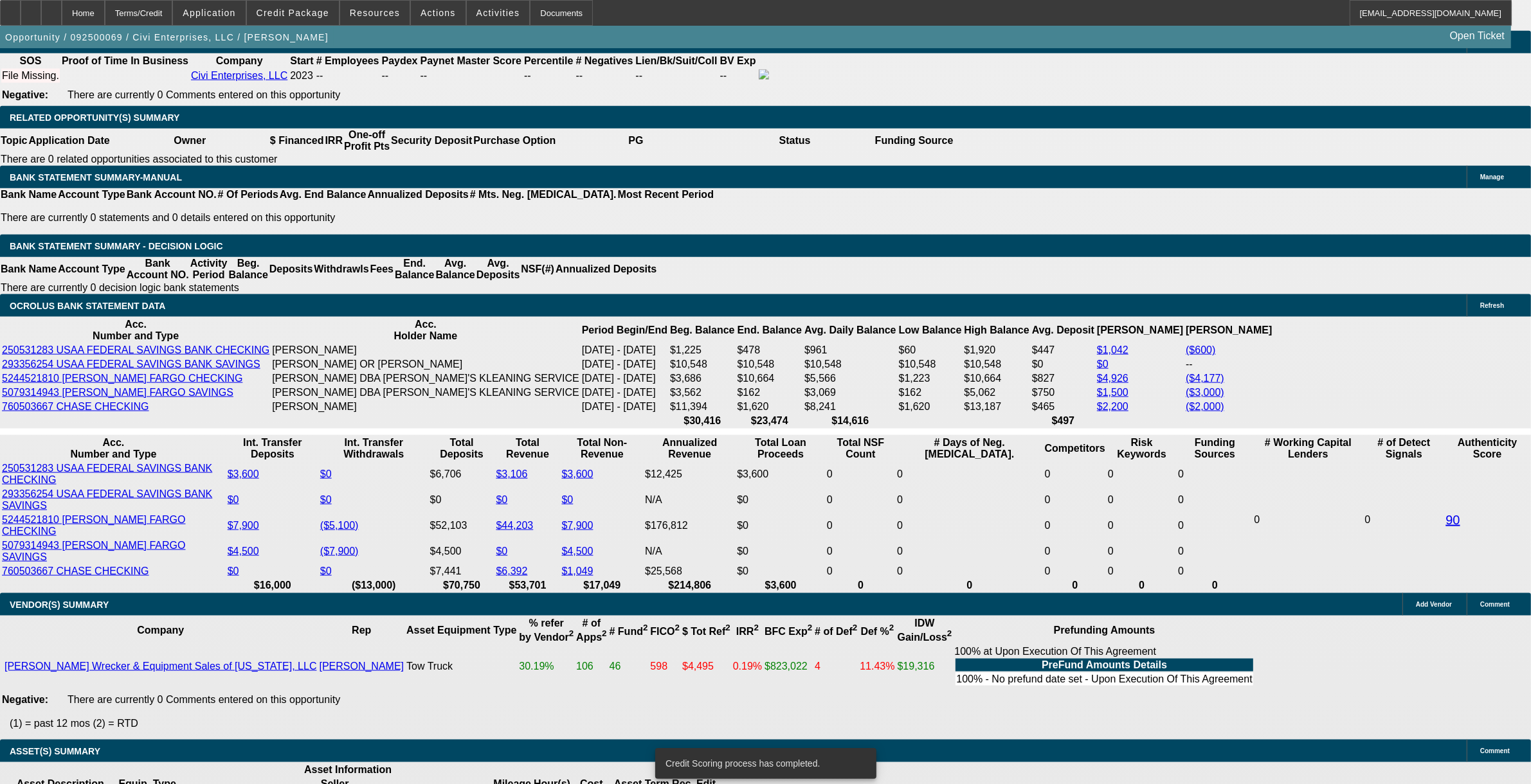
scroll to position [2029, 0]
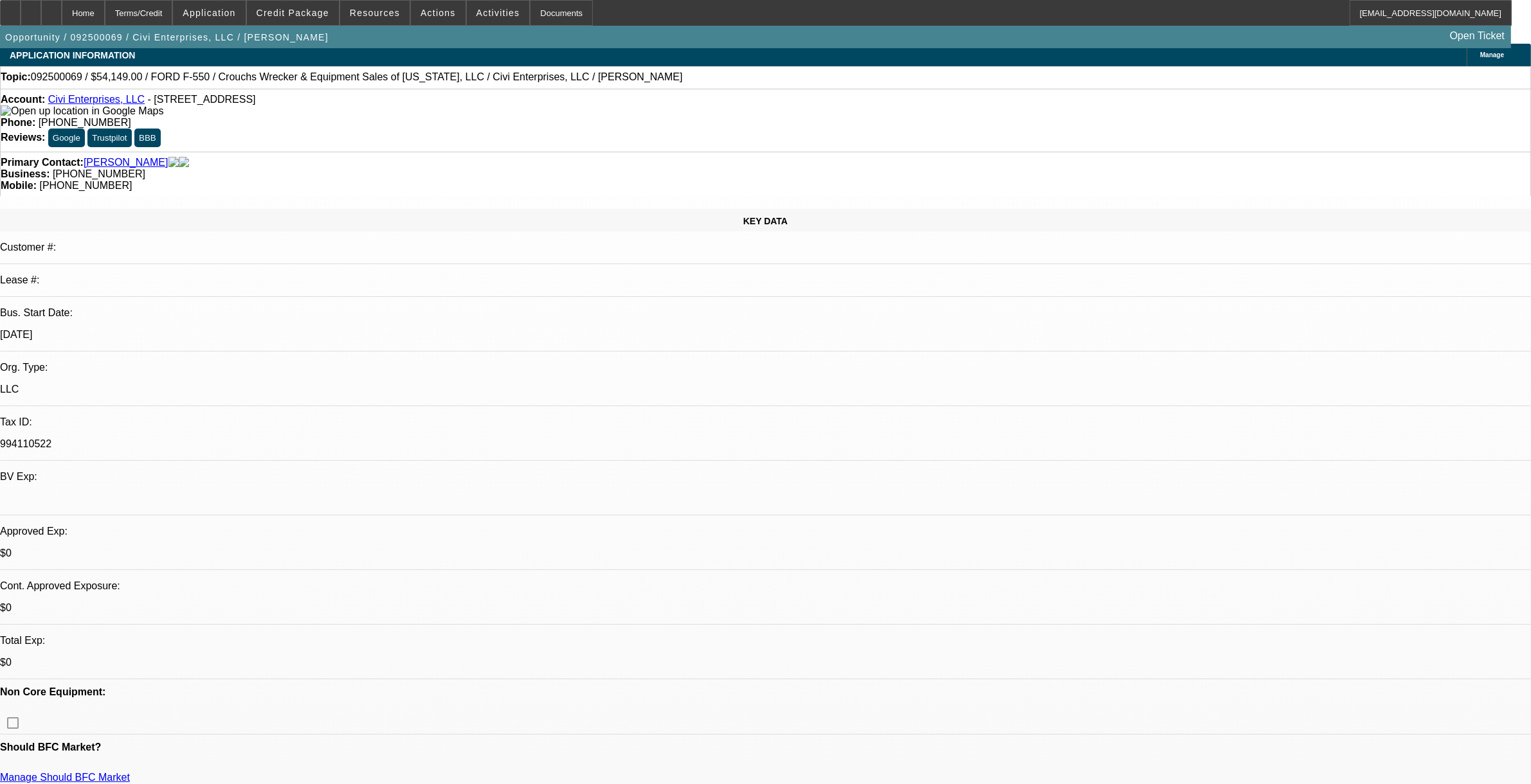
scroll to position [0, 0]
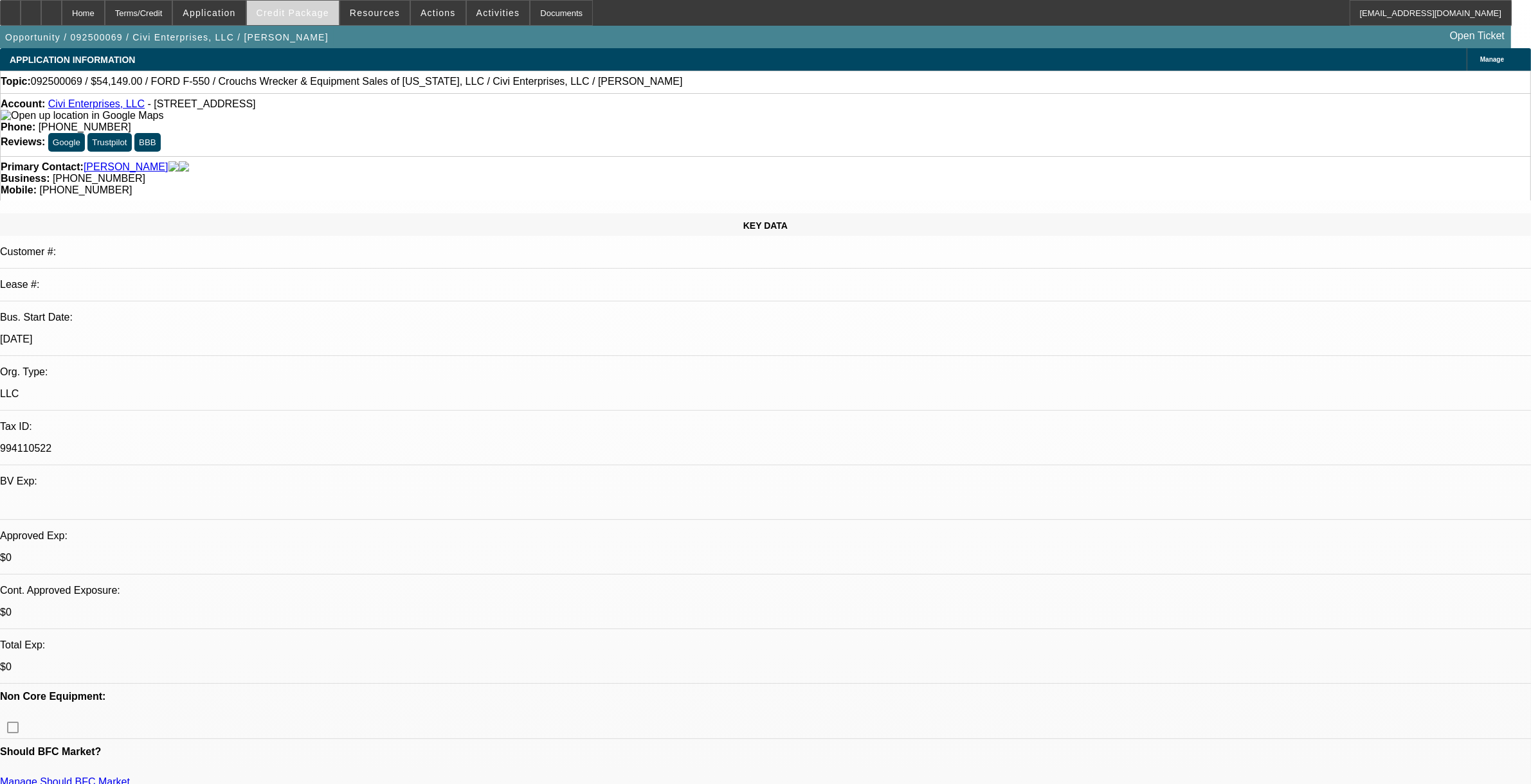
click at [309, 14] on span "Credit Package" at bounding box center [293, 13] width 73 height 10
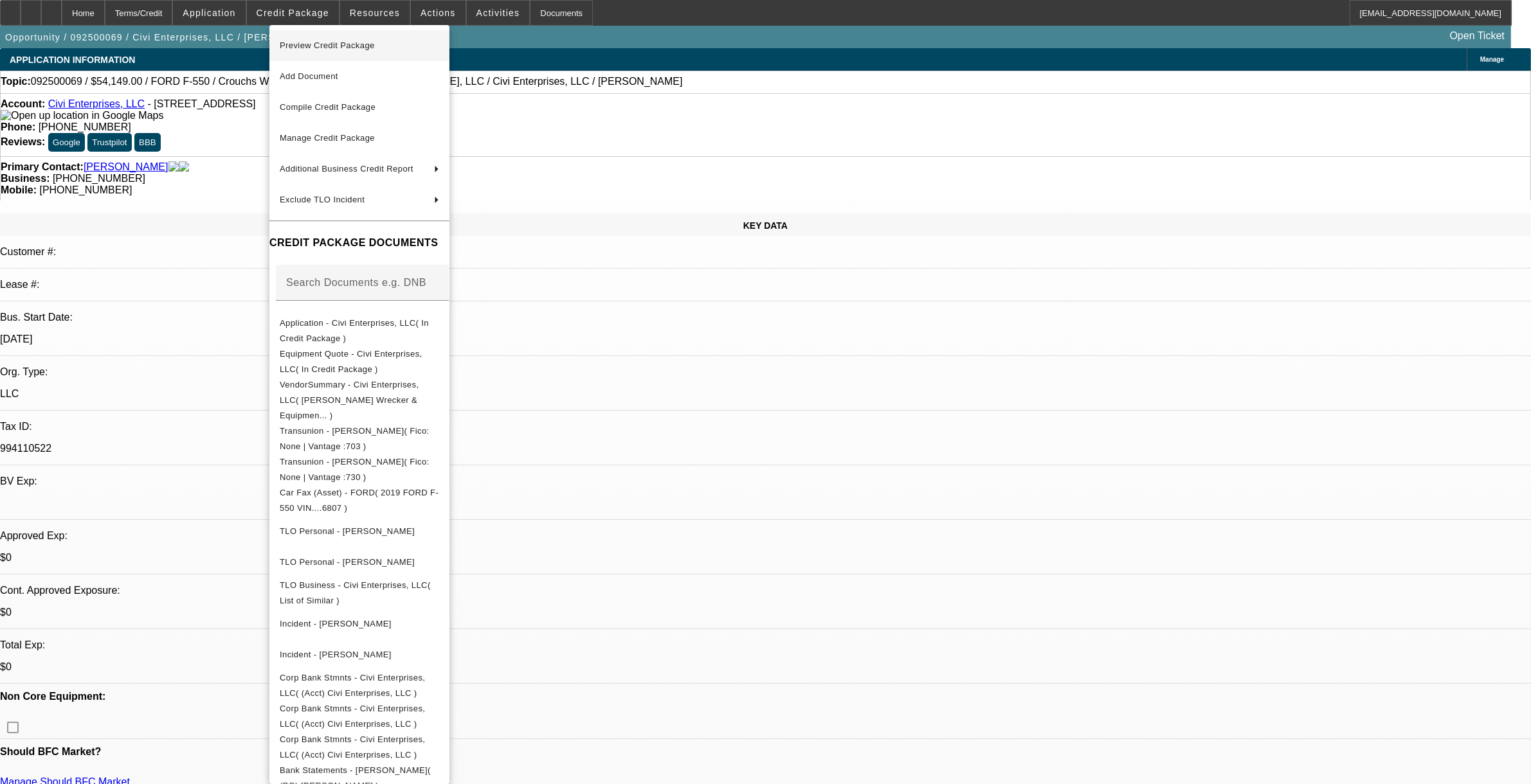
click at [330, 51] on span "Preview Credit Package" at bounding box center [360, 46] width 159 height 16
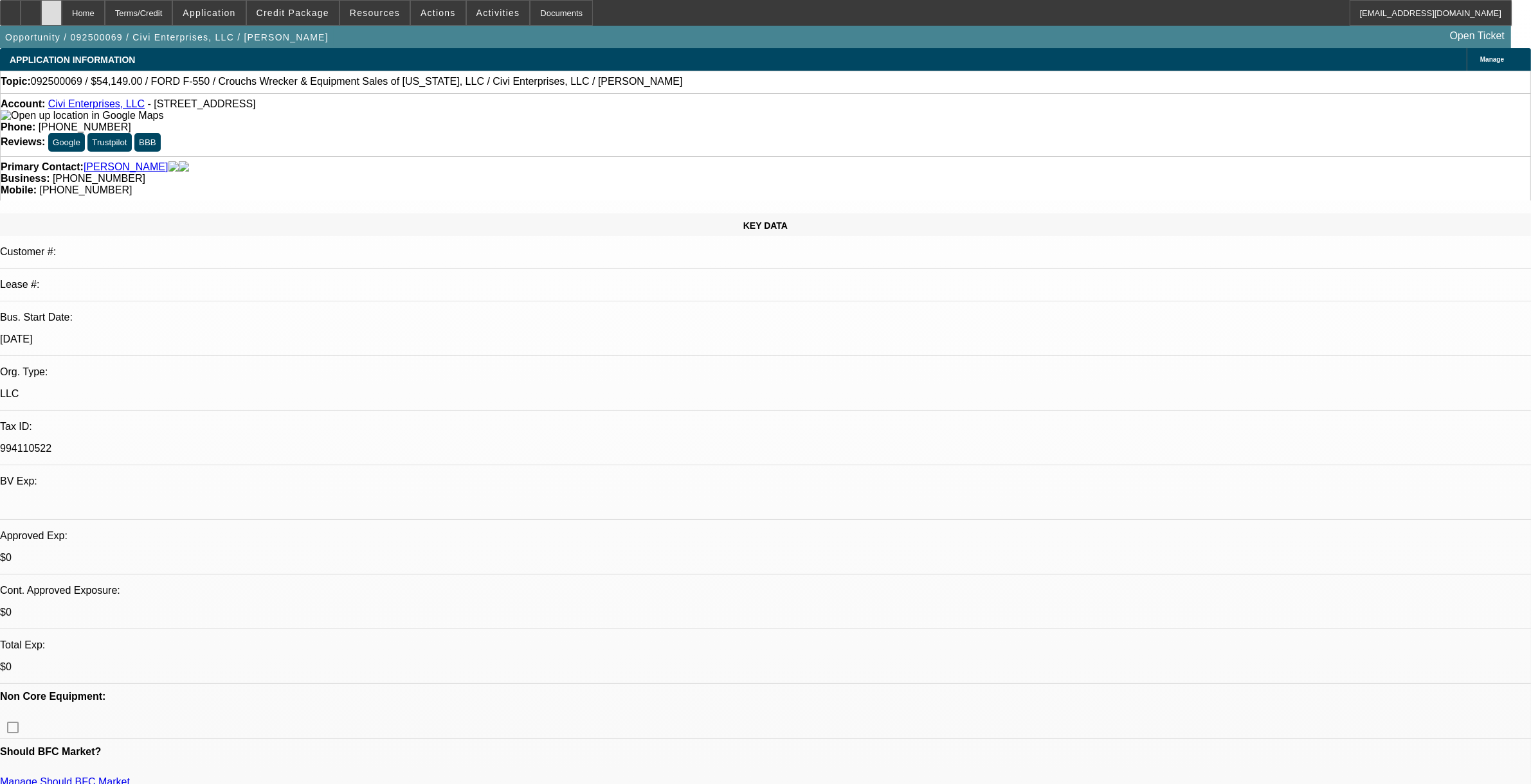
click at [51, 9] on icon at bounding box center [51, 9] width 0 height 0
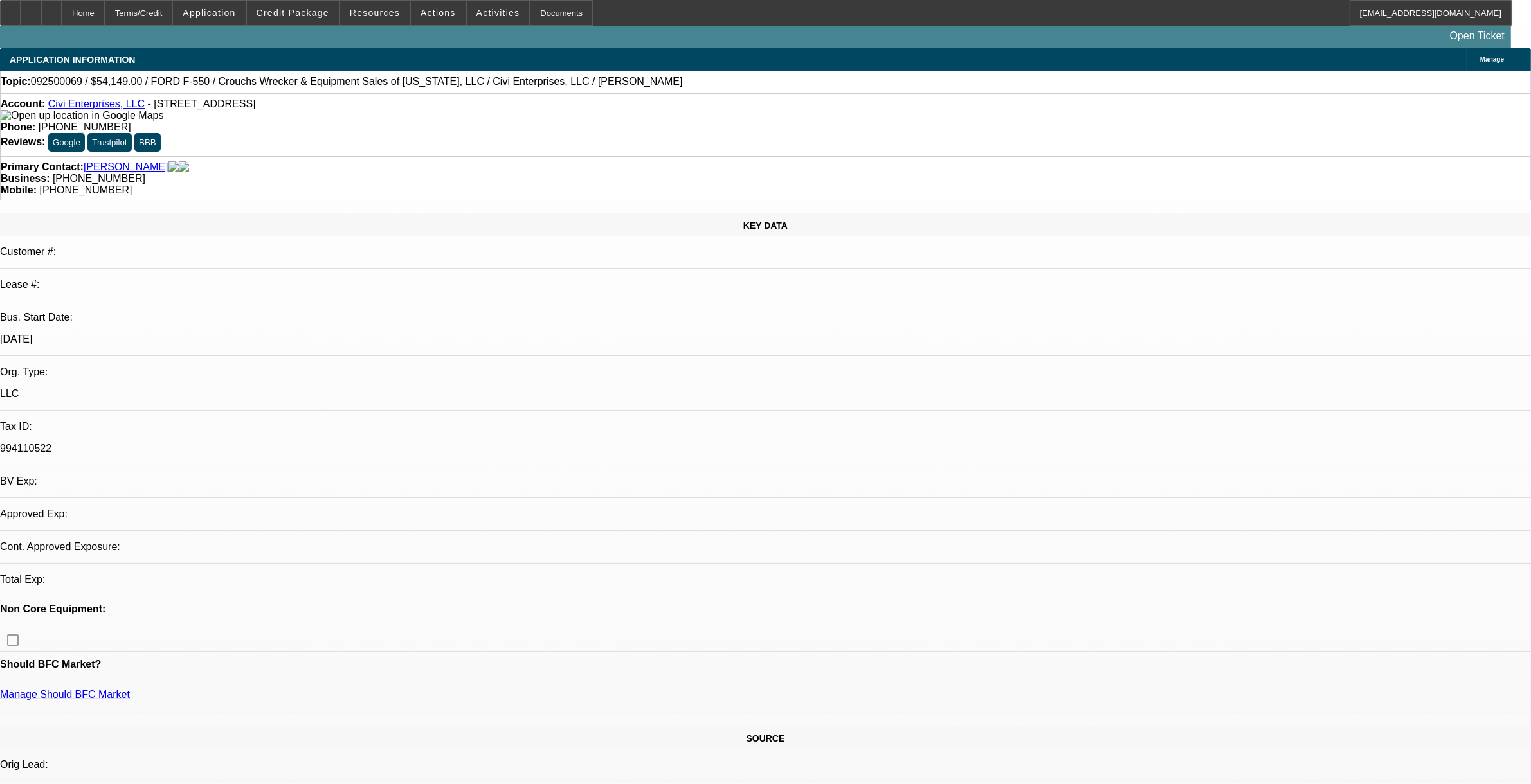
select select "0"
select select "2"
select select "0.1"
select select "4"
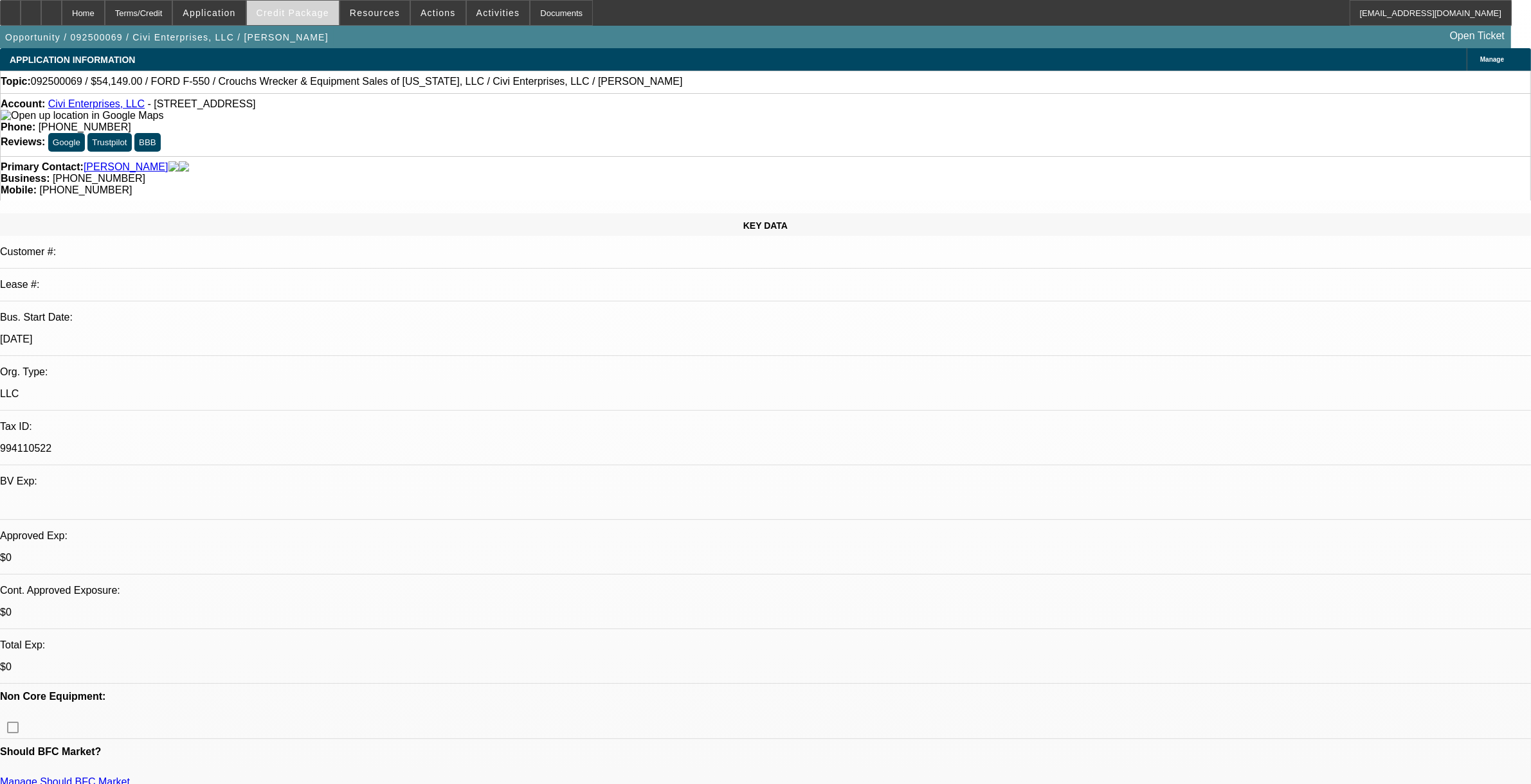
click at [308, 9] on span "Credit Package" at bounding box center [293, 13] width 73 height 10
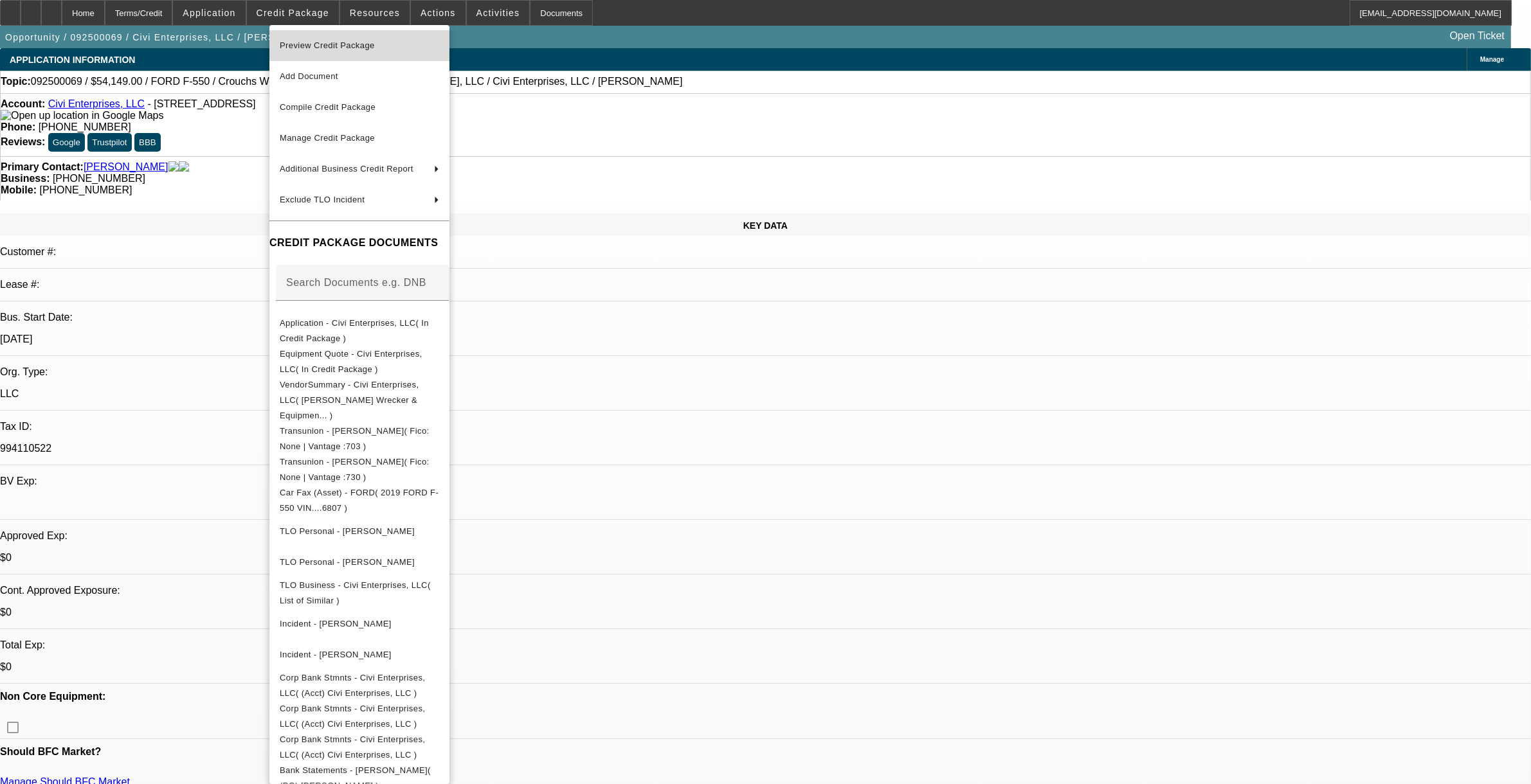
click at [320, 46] on span "Preview Credit Package" at bounding box center [327, 45] width 95 height 10
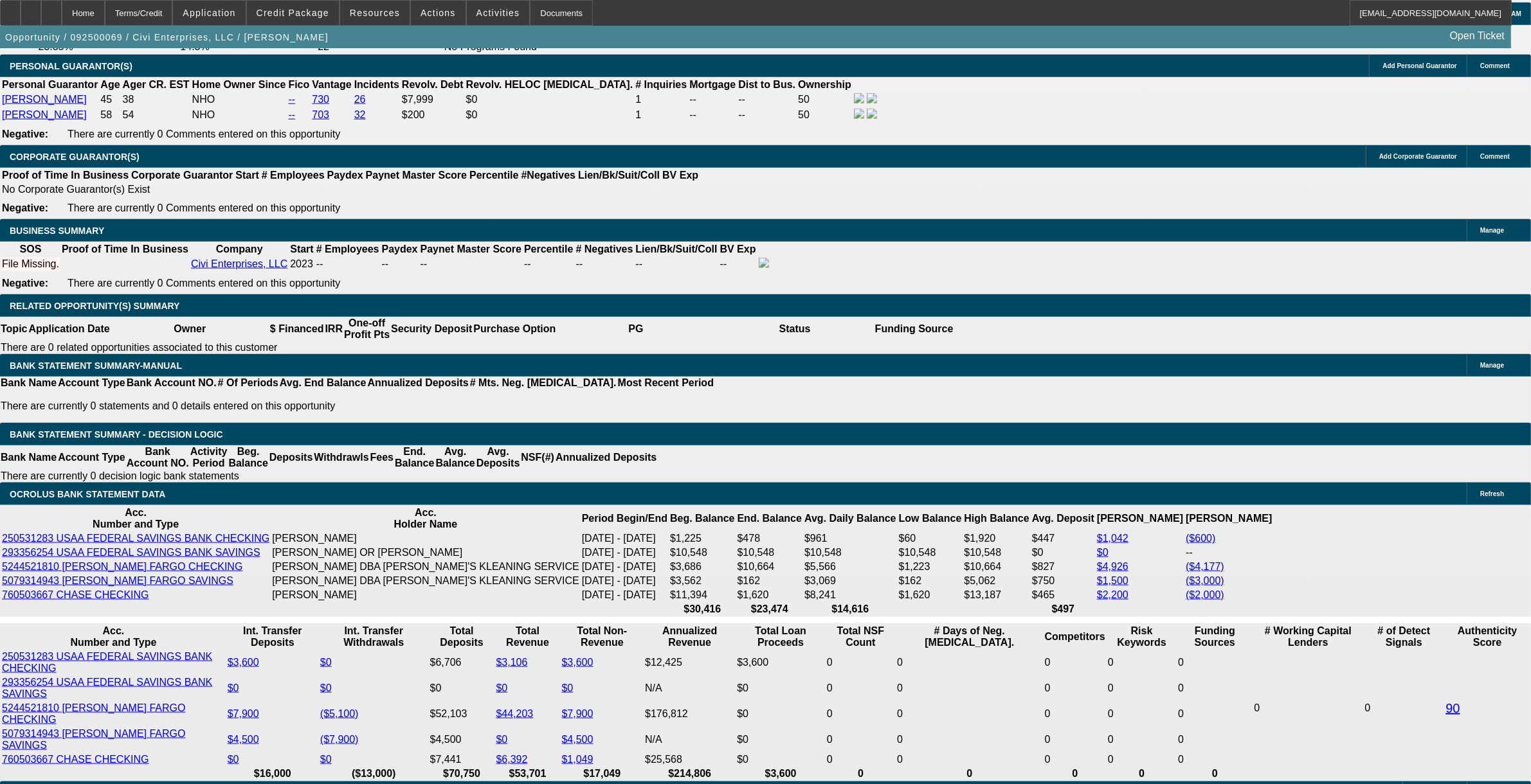
scroll to position [1849, 0]
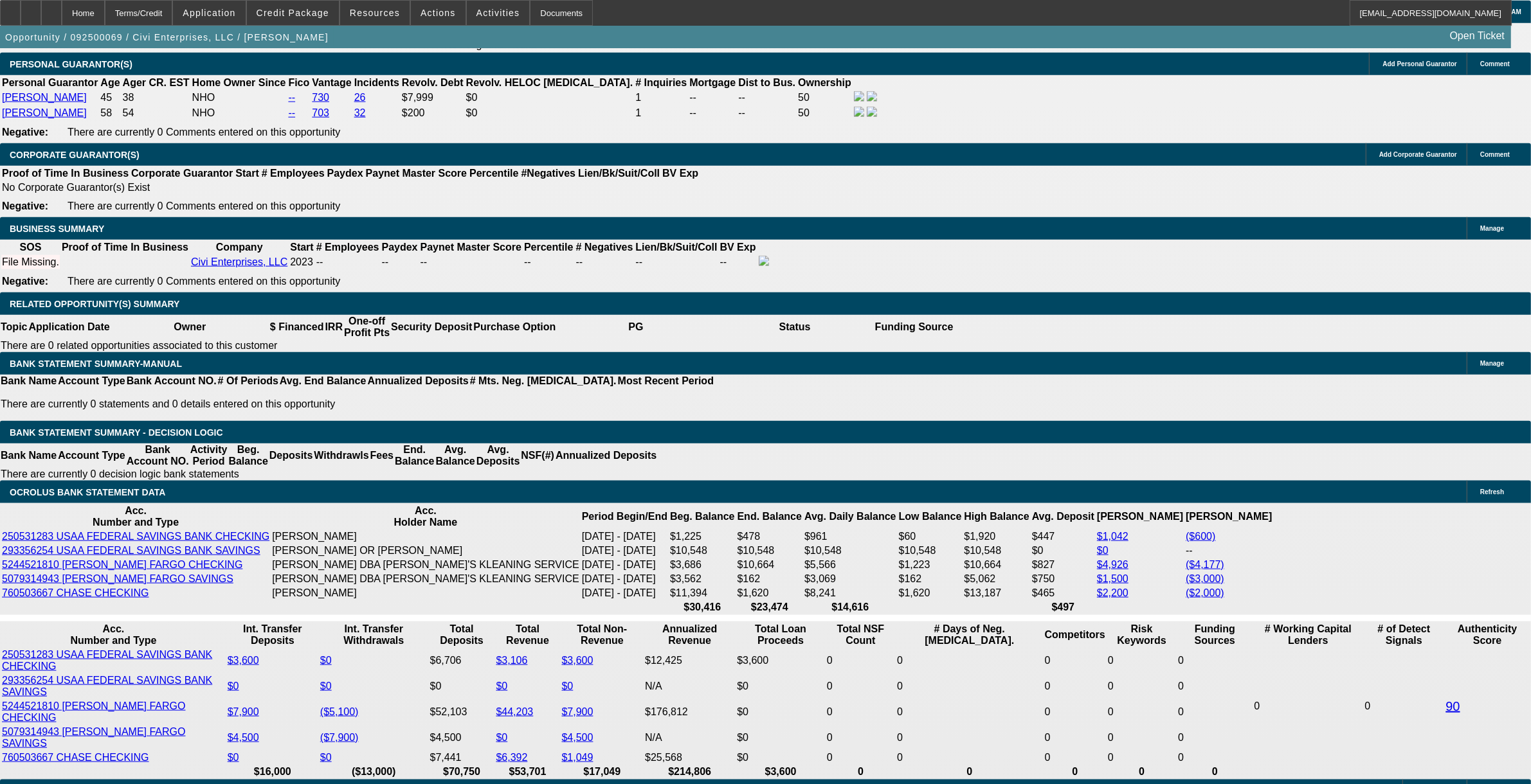
type input "$15,000.00"
type input "24"
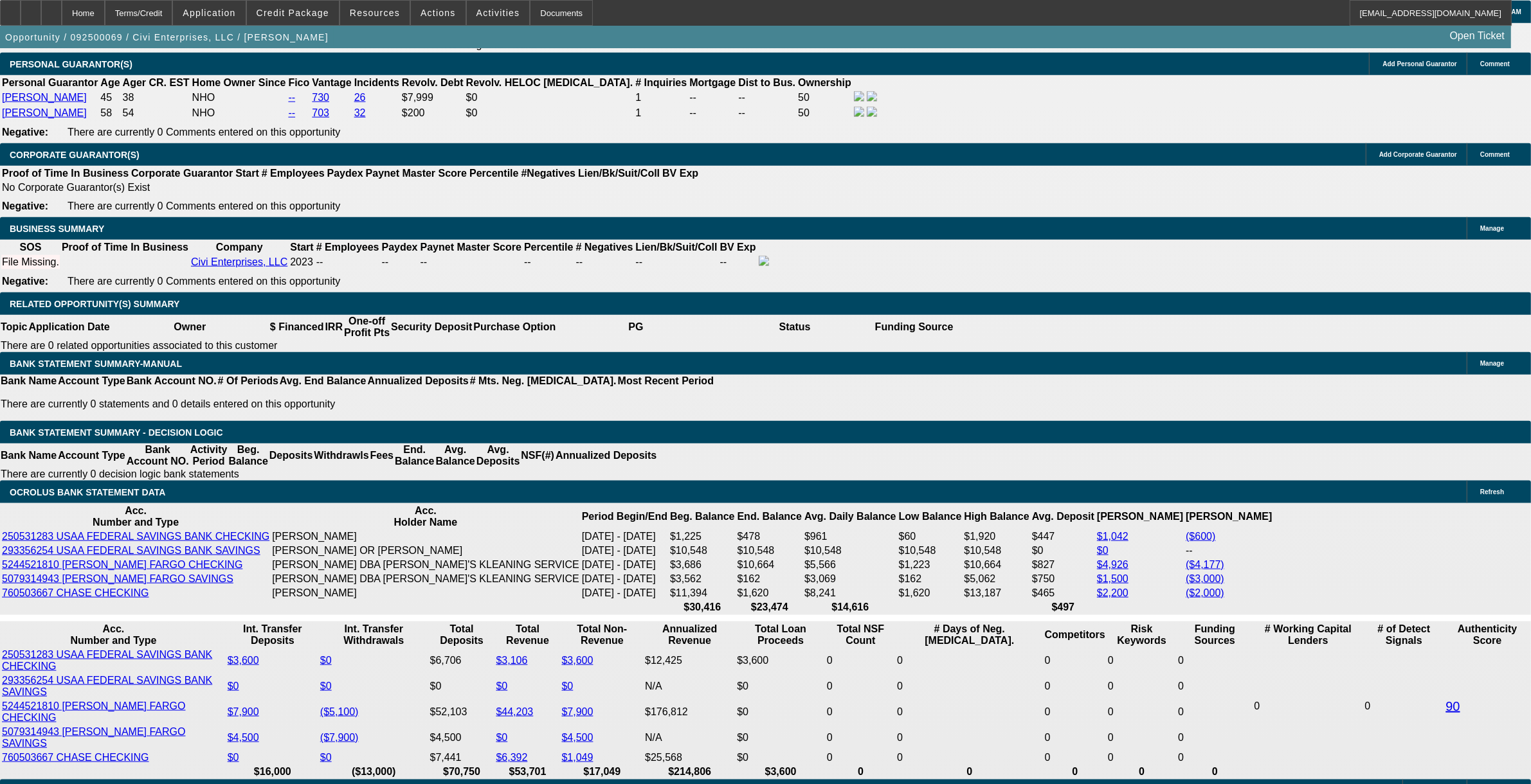
type input "19"
type input "$1,648.25"
type input "$3,296.50"
type input "19."
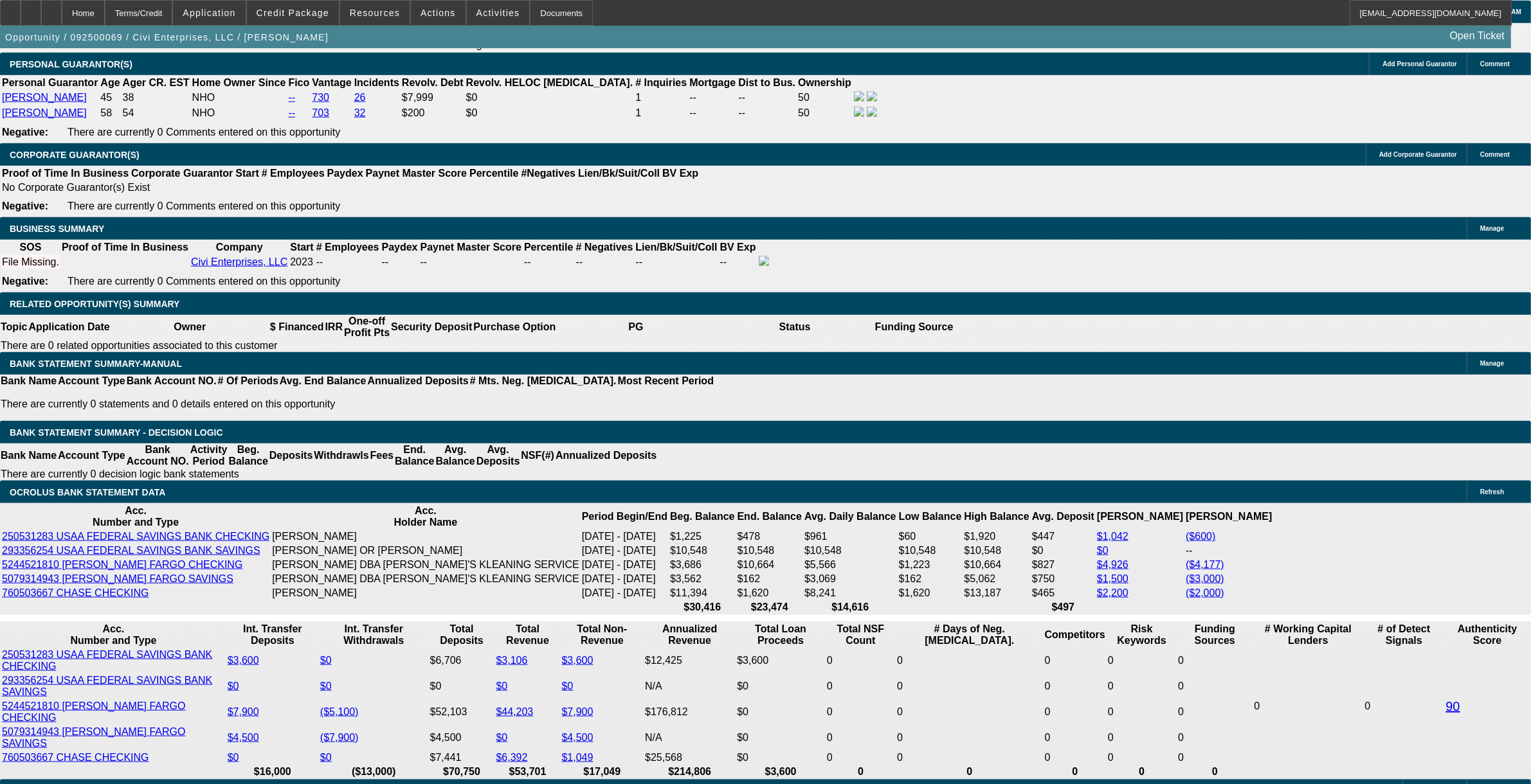
type input "$1,973.45"
type input "$3,946.90"
type input "19.9"
type input "$1,990.61"
type input "$3,981.22"
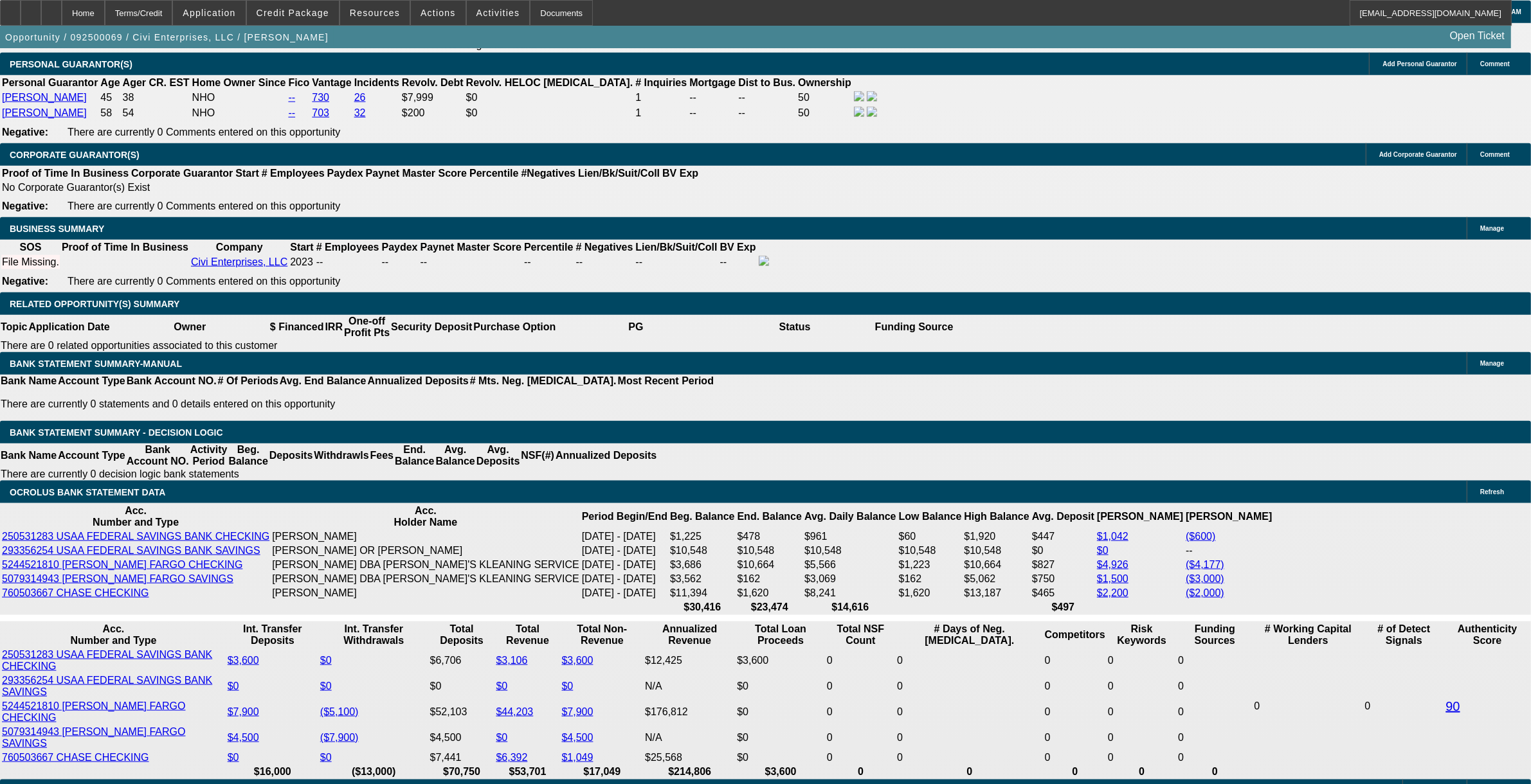
type input "19.9"
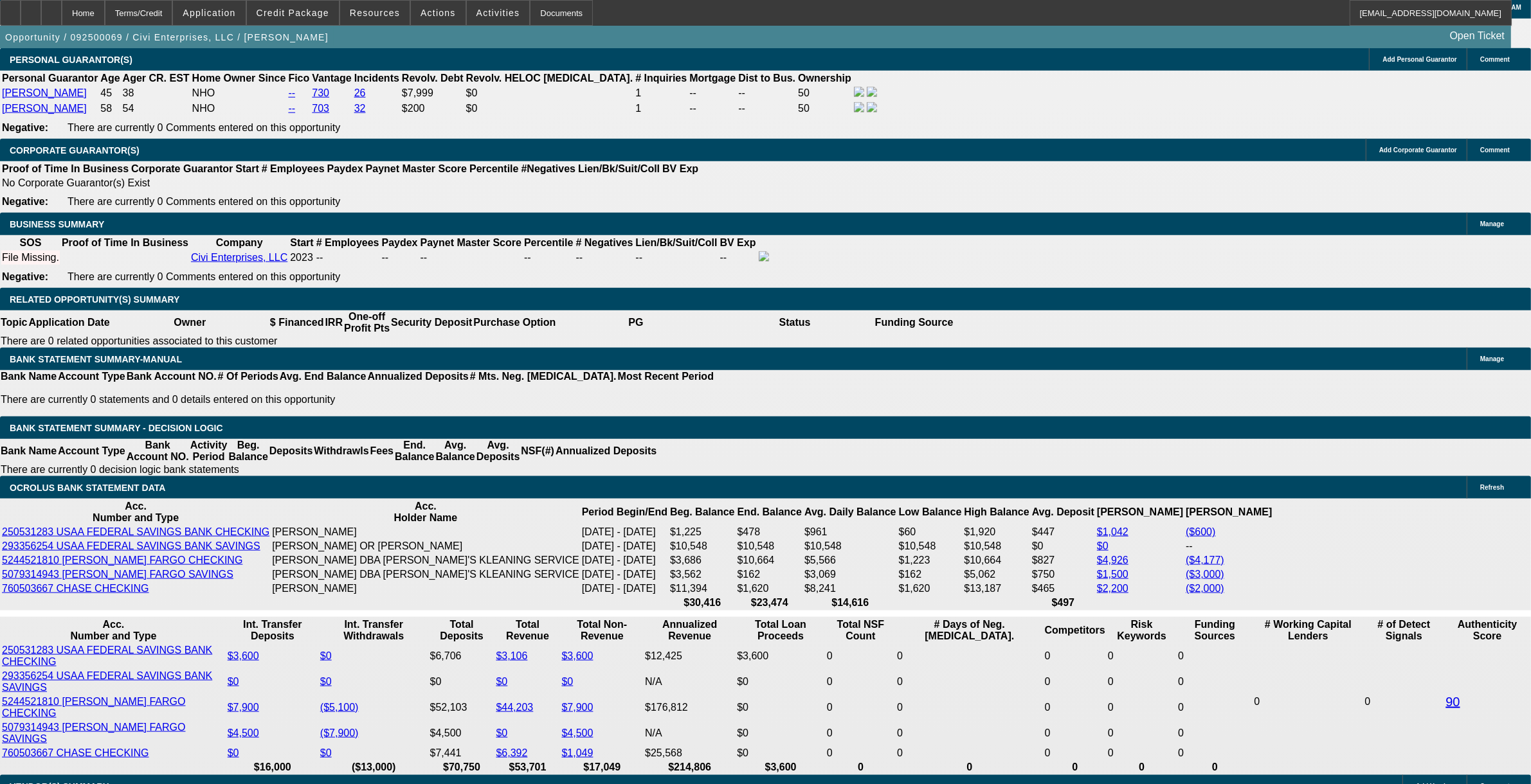
scroll to position [2009, 0]
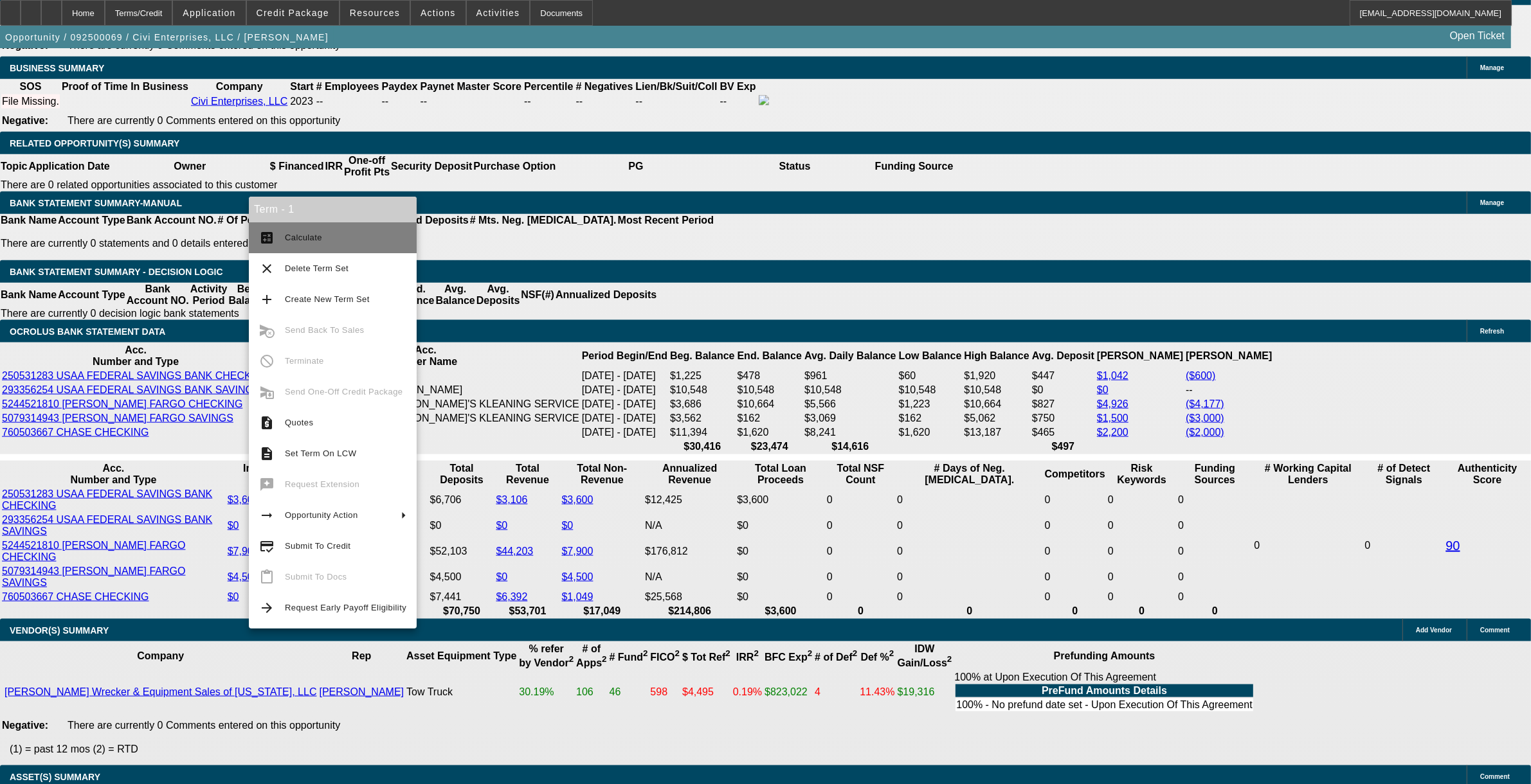
click at [291, 238] on span "Calculate" at bounding box center [304, 238] width 37 height 10
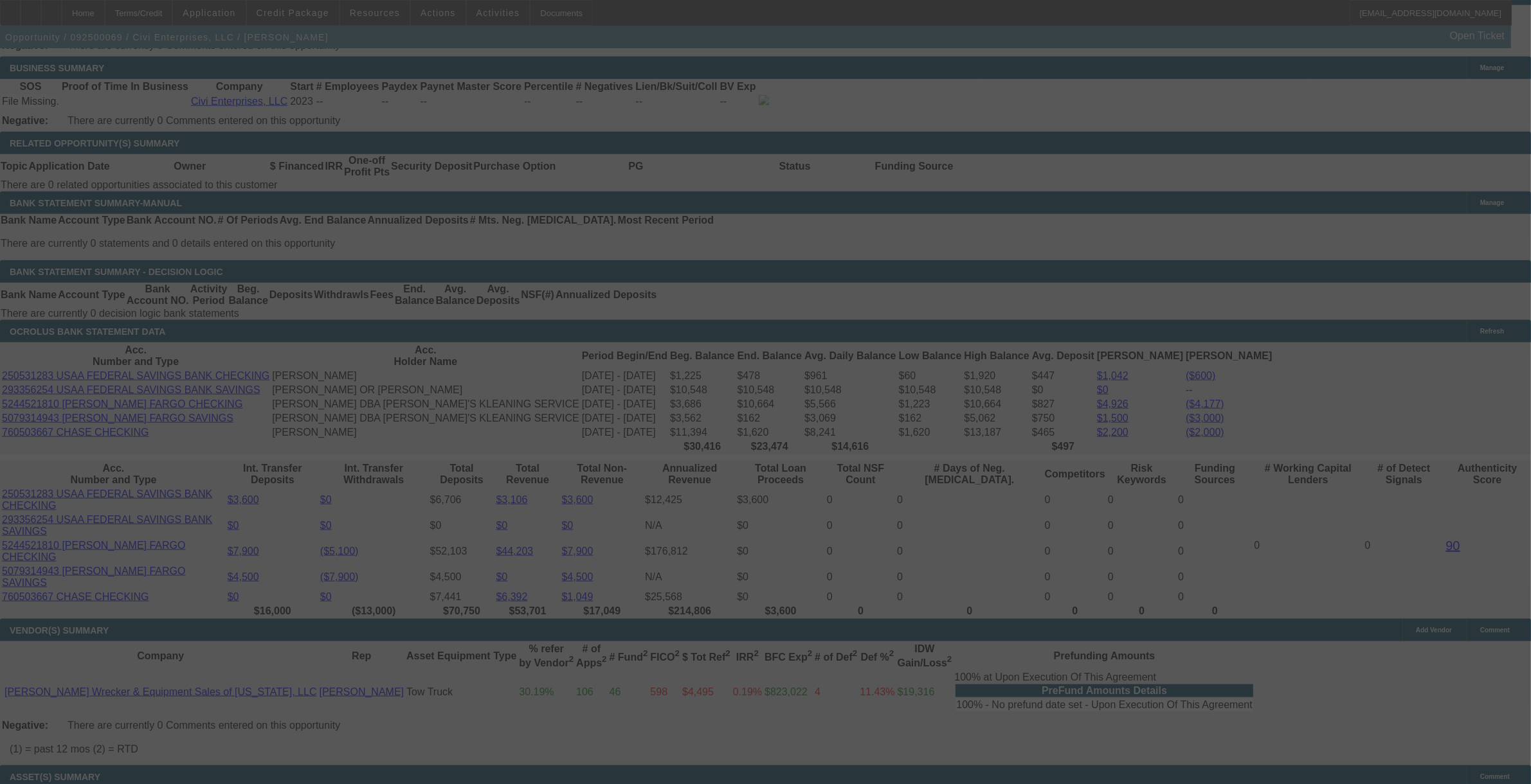
select select "0"
select select "2"
select select "0.1"
select select "4"
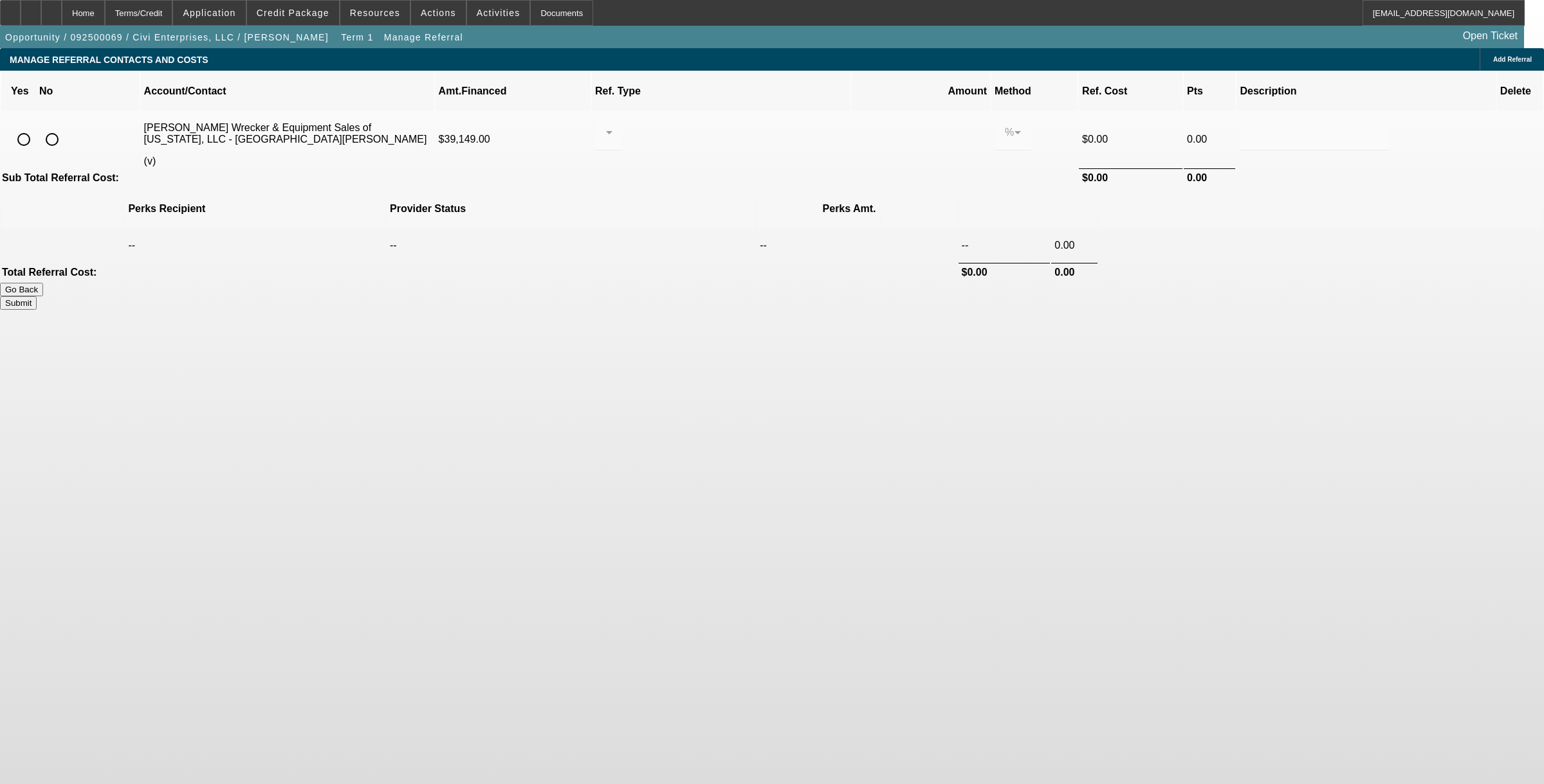
click at [36, 131] on input "radio" at bounding box center [24, 140] width 26 height 26
radio input "true"
click at [606, 125] on div at bounding box center [605, 133] width 1 height 16
drag, startPoint x: 738, startPoint y: 168, endPoint x: 748, endPoint y: 172, distance: 10.8
click at [738, 168] on mat-option "Pay vendor COMPANY" at bounding box center [736, 182] width 163 height 30
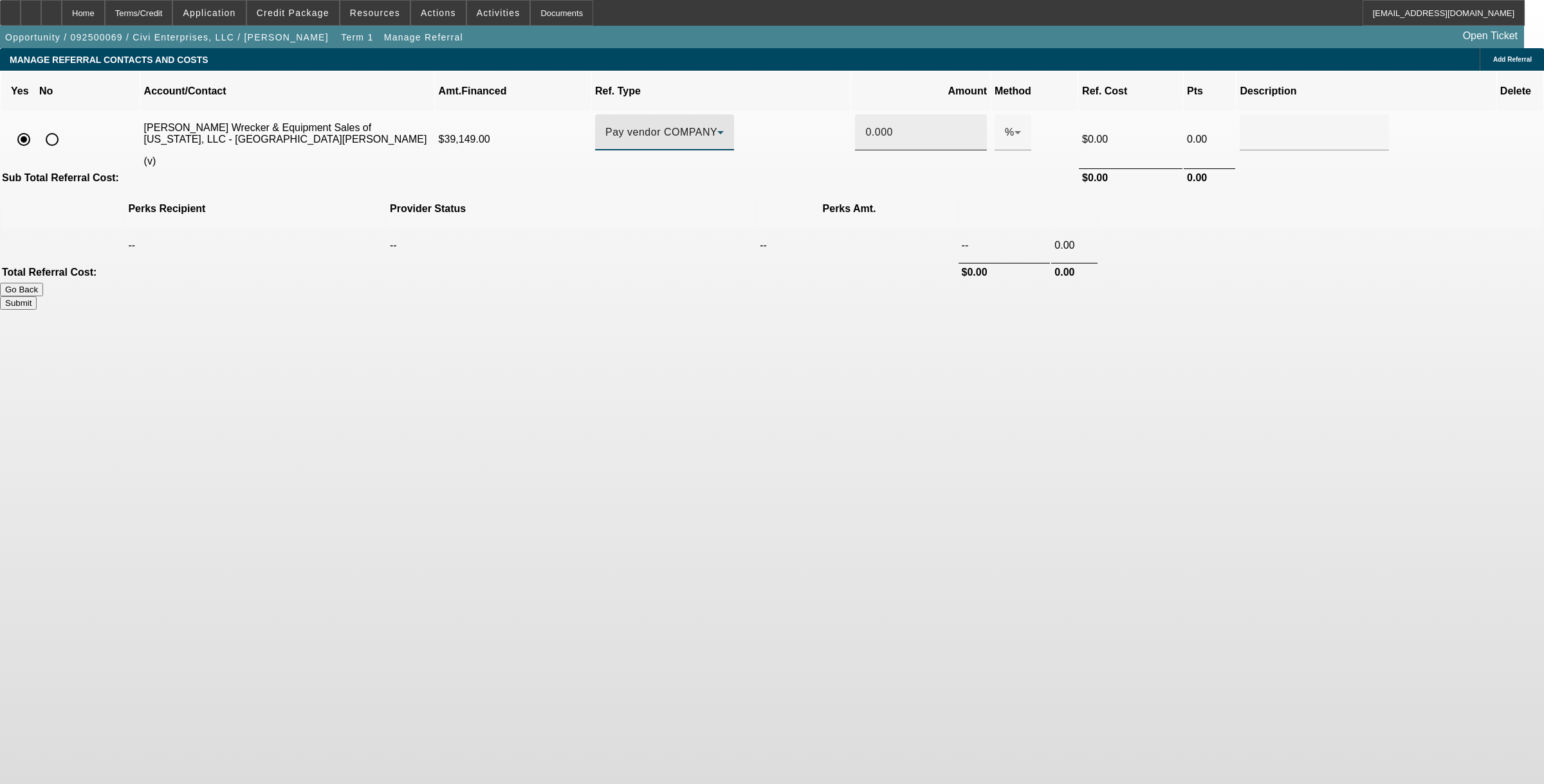
click at [872, 120] on div "0.000" at bounding box center [920, 132] width 111 height 36
click at [871, 120] on div "0.000" at bounding box center [920, 132] width 111 height 36
click at [871, 125] on input "0.000" at bounding box center [920, 133] width 111 height 16
click at [1030, 342] on body "Home Terms/Credit Application Credit Package Resources Actions Activities Docum…" at bounding box center [772, 392] width 1544 height 784
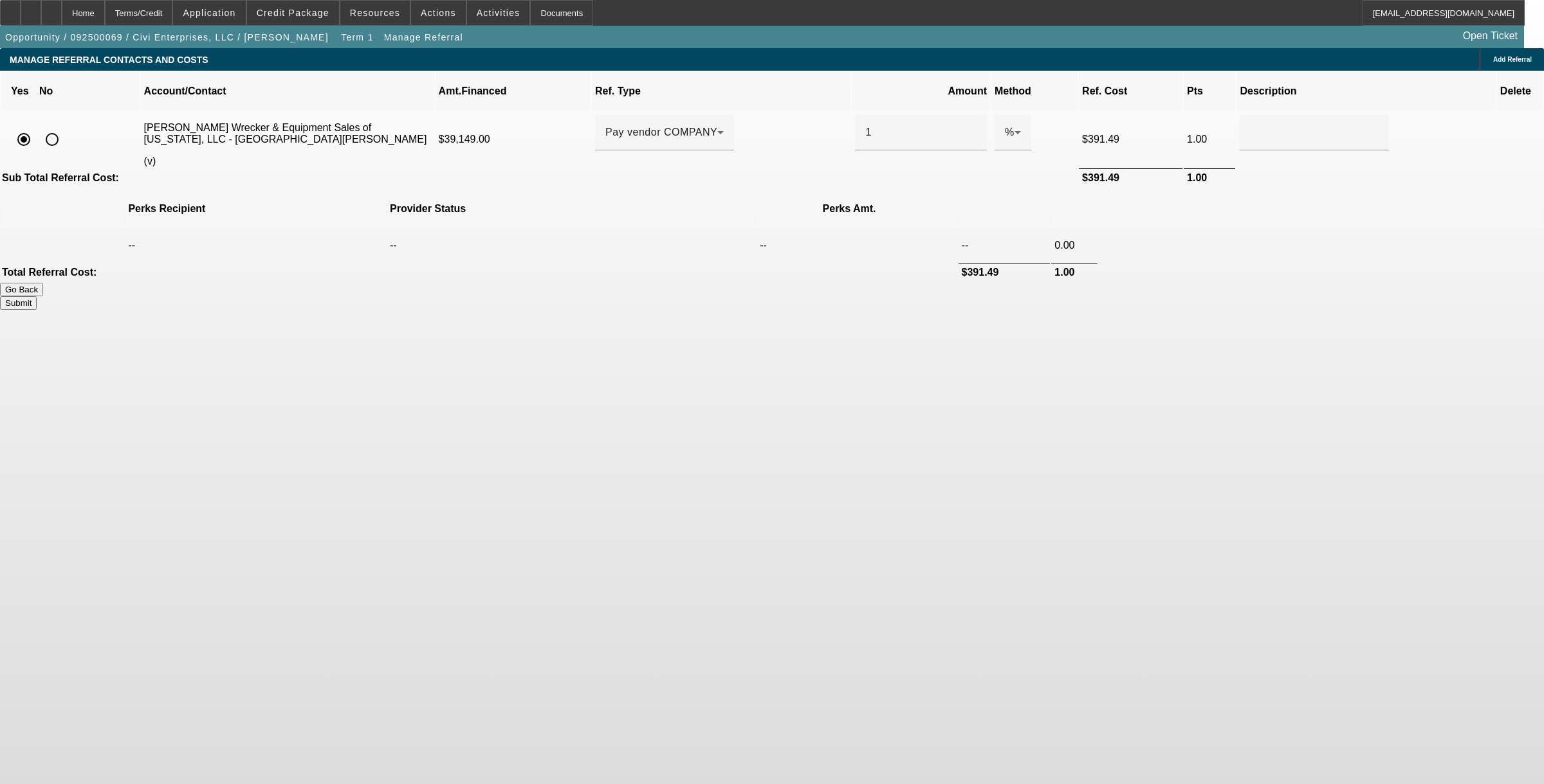
click at [36, 297] on button "Submit" at bounding box center [18, 304] width 36 height 14
type input "1.000"
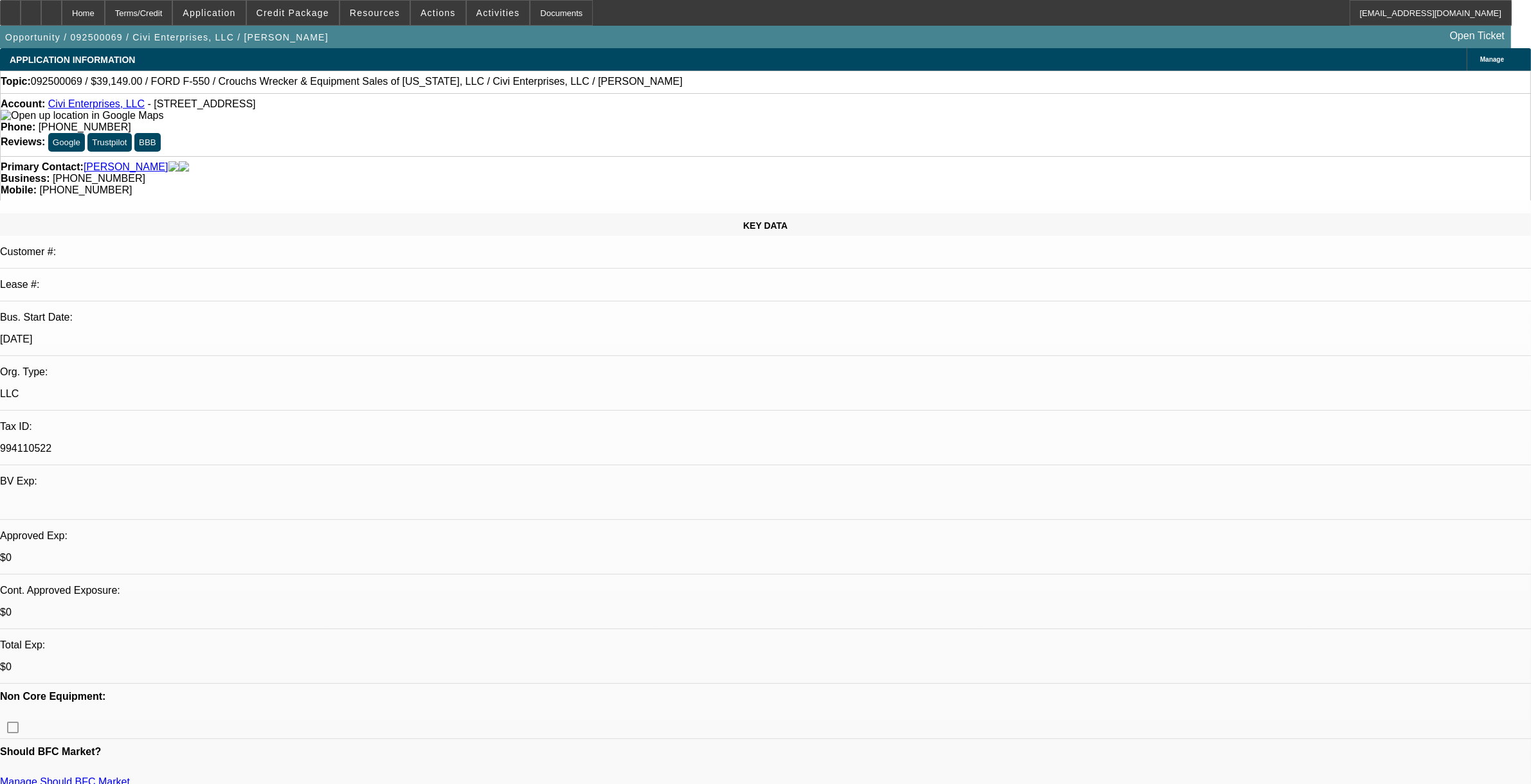
select select "0"
select select "2"
select select "0.1"
select select "4"
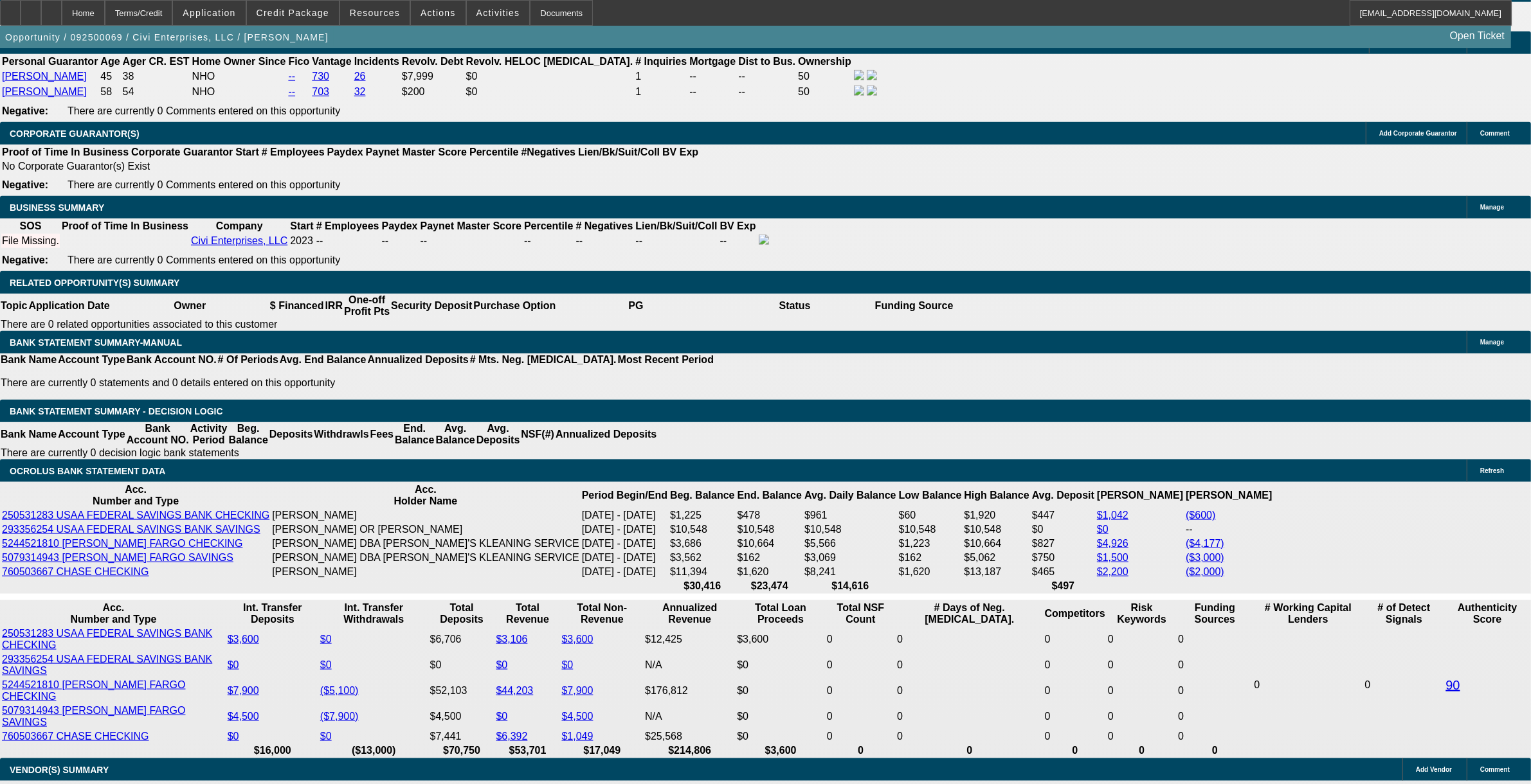
scroll to position [2009, 0]
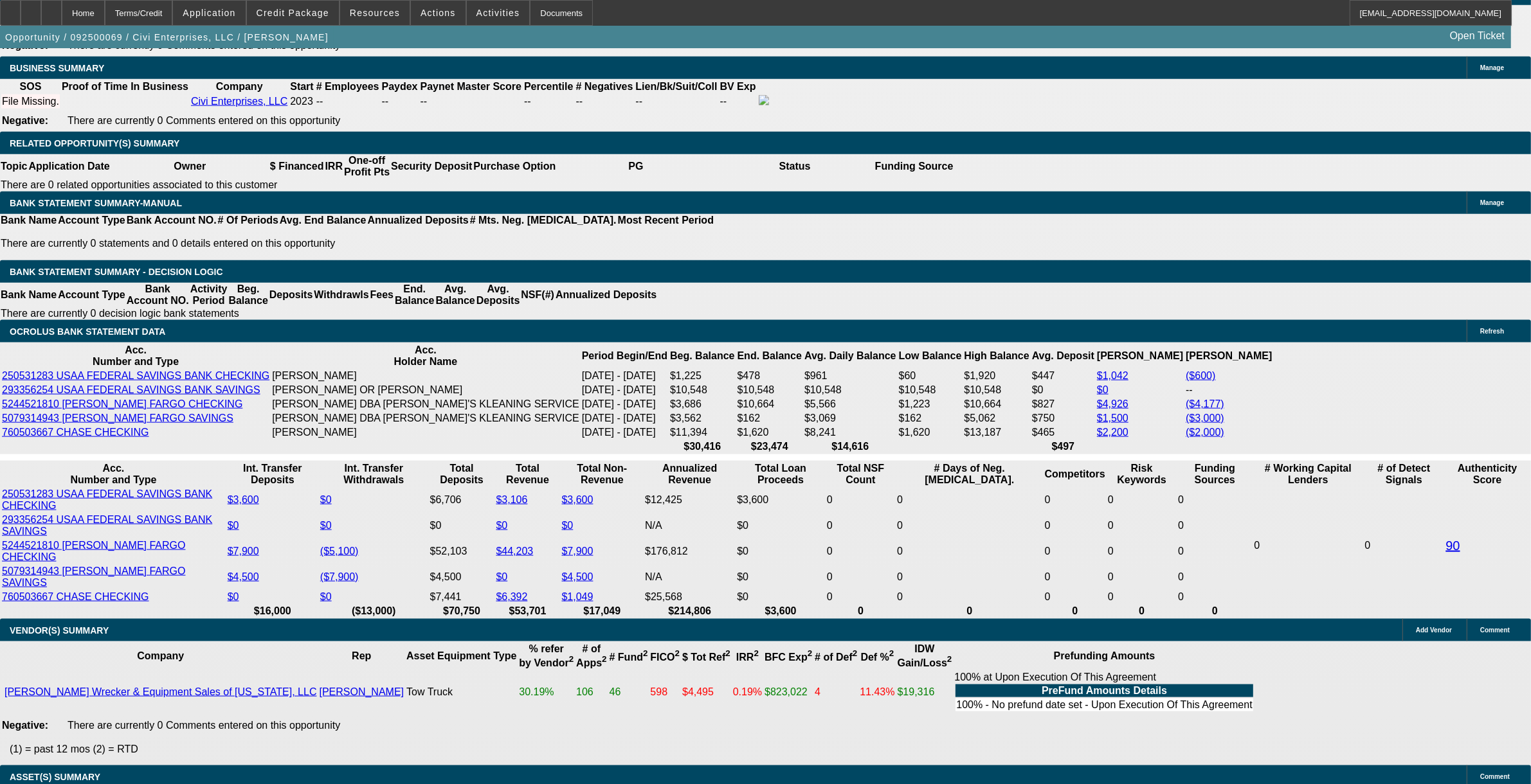
type input "UNKNOWN"
type input "17"
type input "$3,296.50"
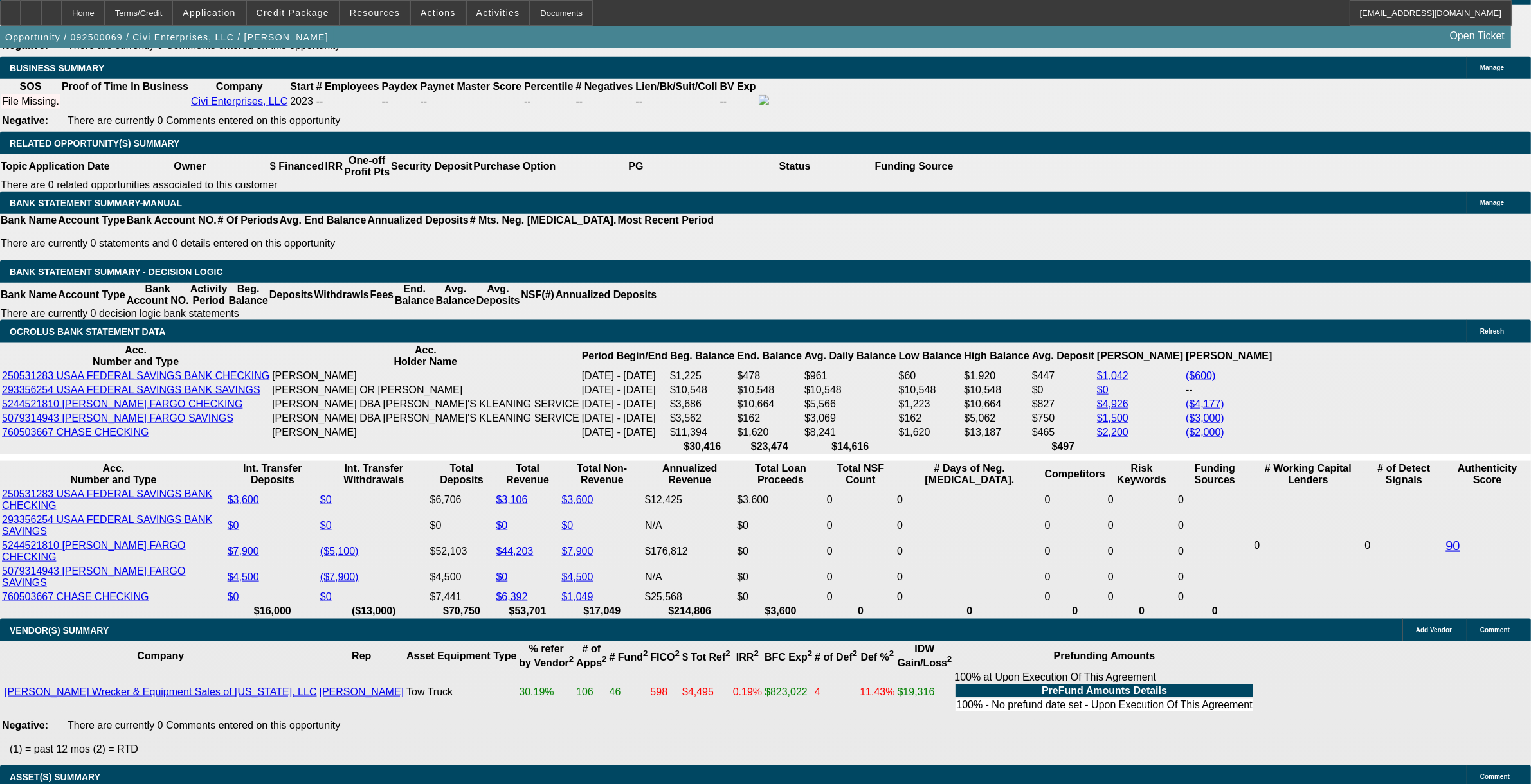
type input "$1,648.25"
type input "$3,871.24"
type input "$1,935.62"
type input "17.9"
type input "$3,905.18"
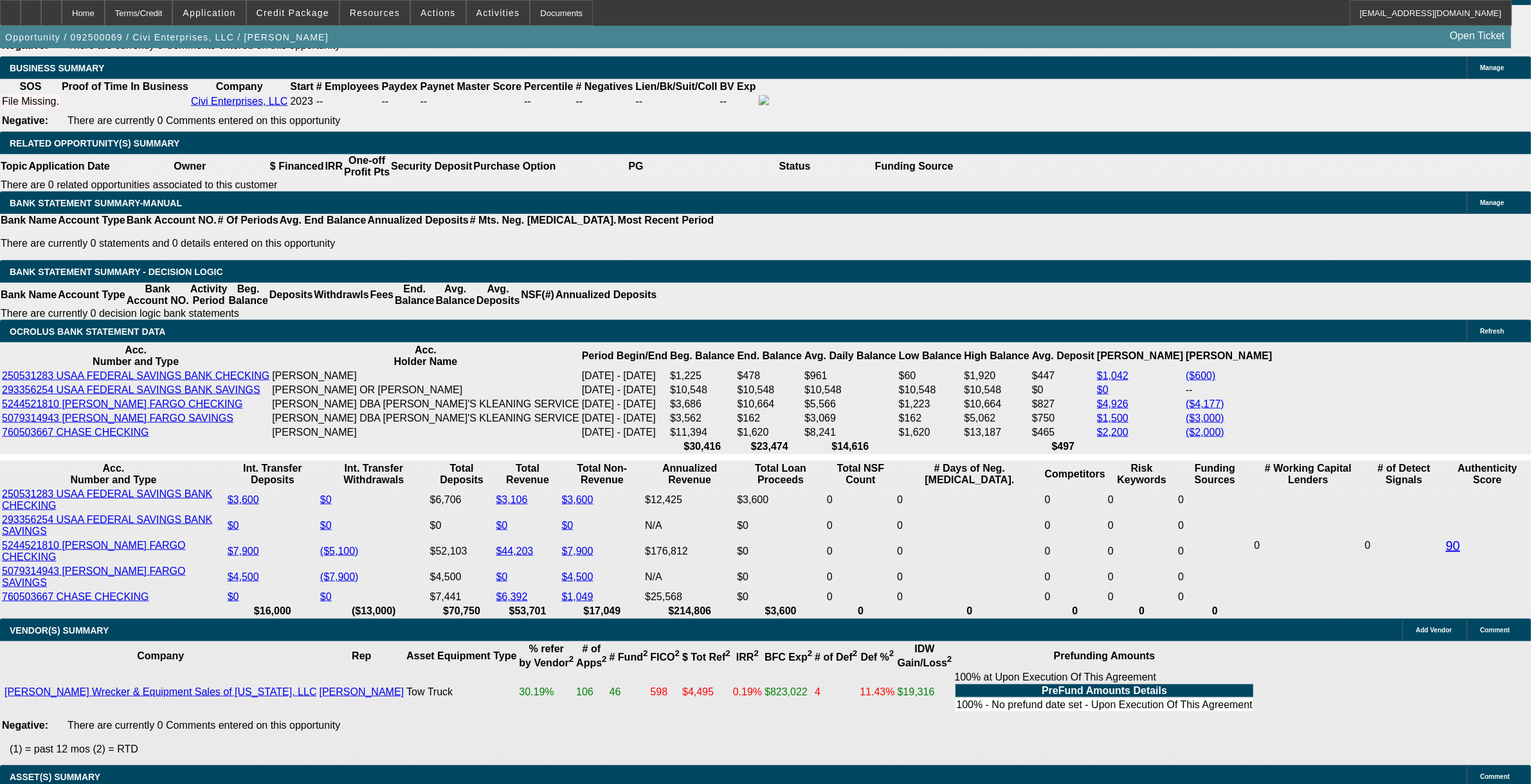
type input "$1,952.59"
type input "17.9"
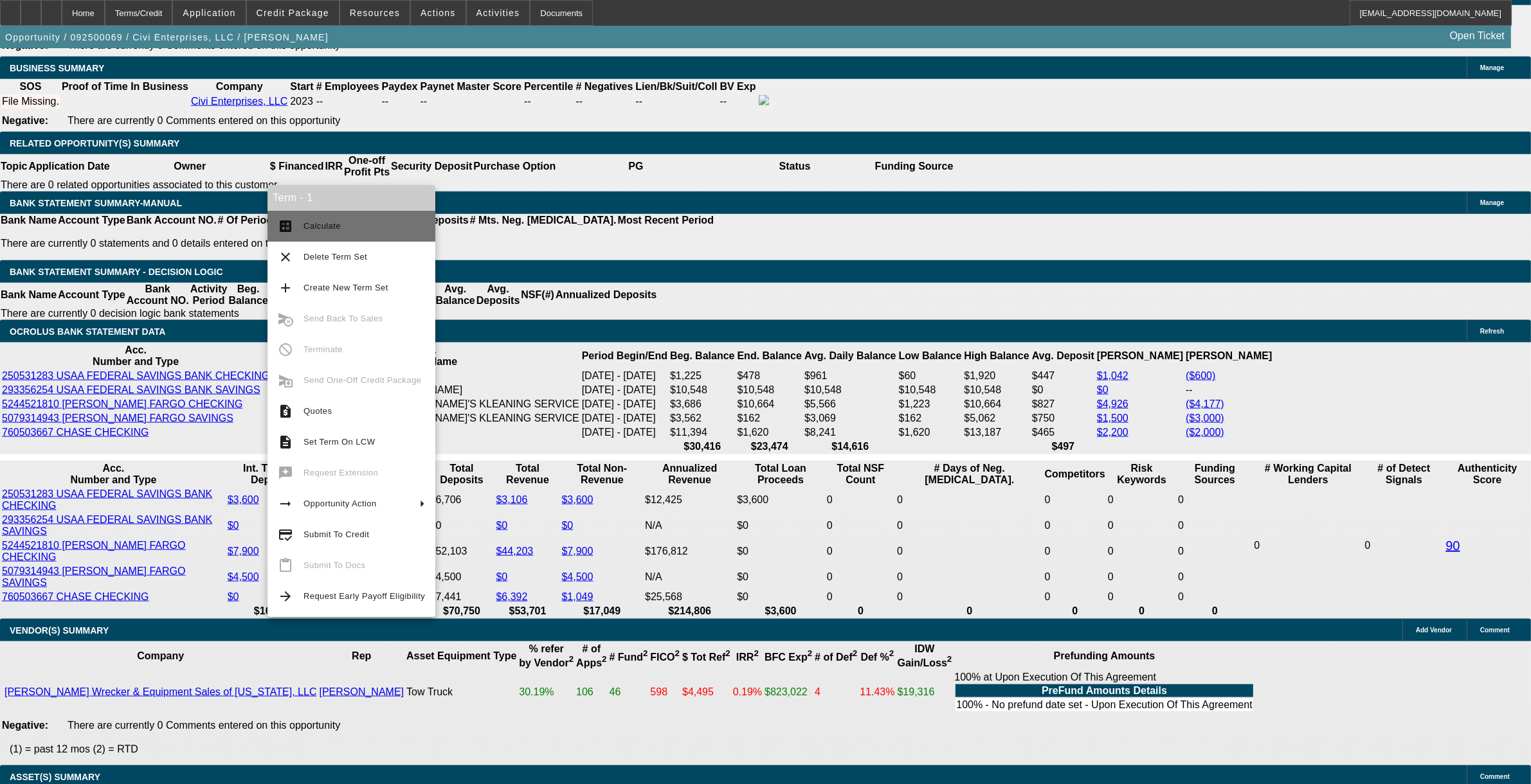
click at [352, 236] on button "calculate Calculate" at bounding box center [351, 226] width 168 height 30
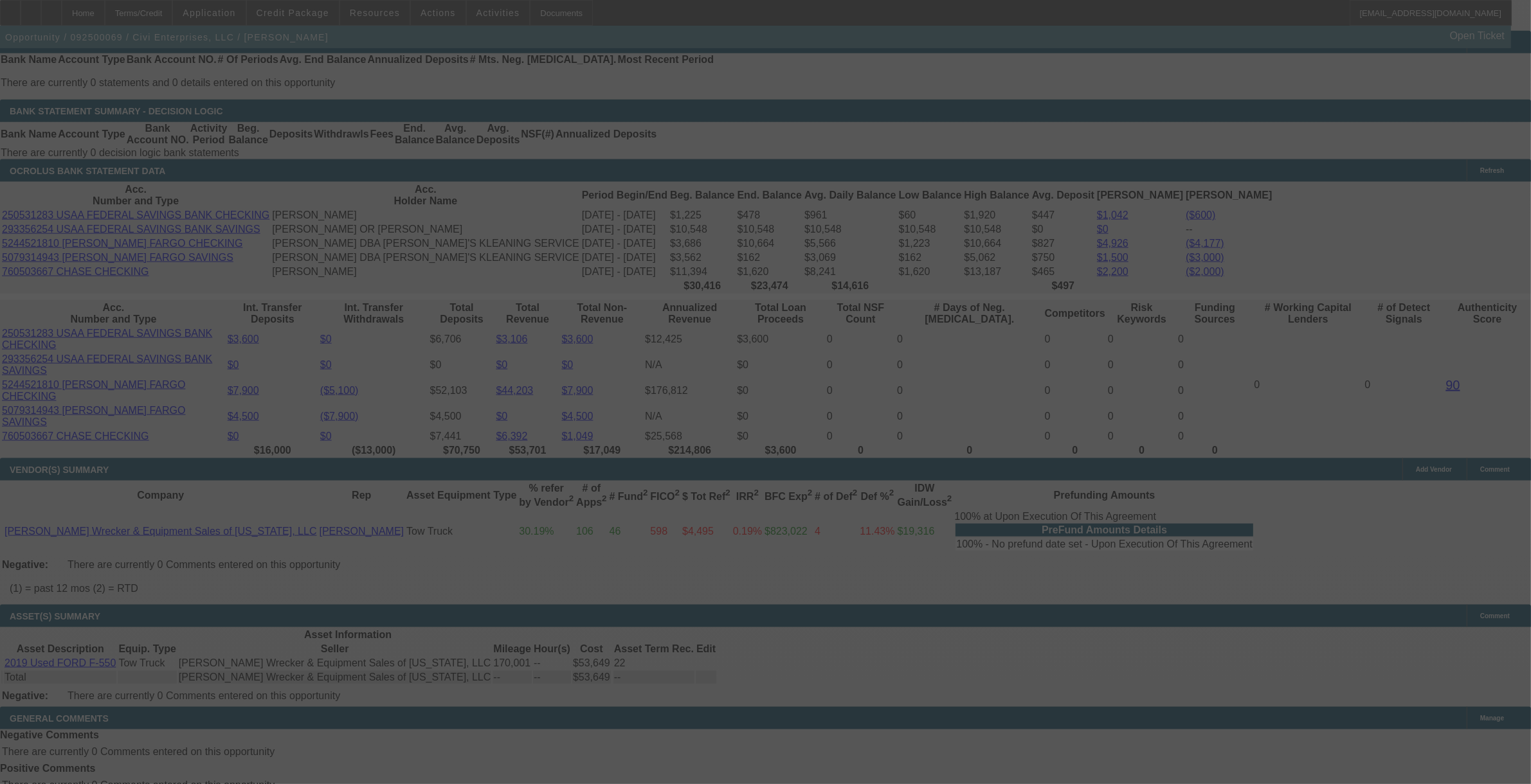
scroll to position [2090, 0]
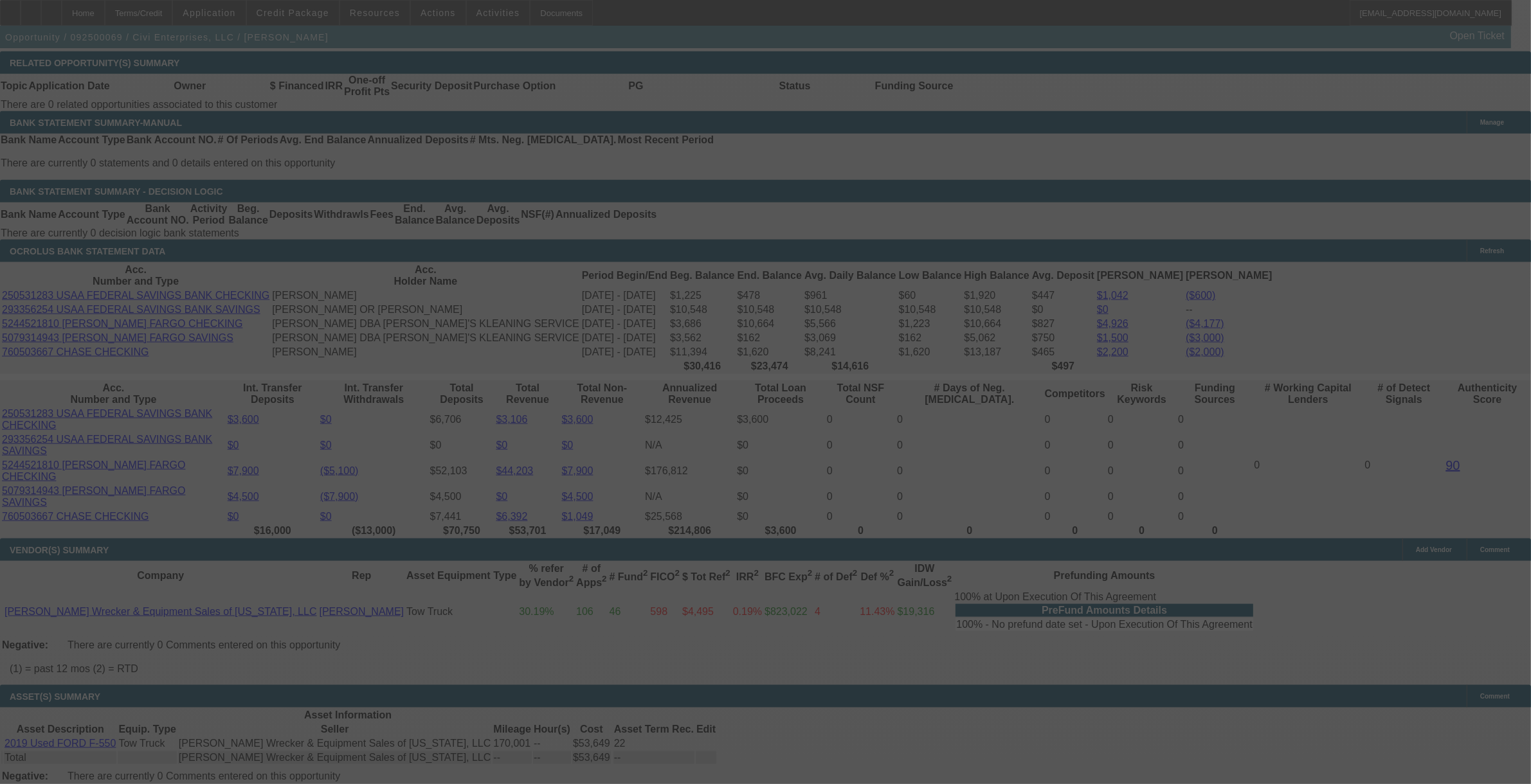
select select "0"
select select "2"
select select "0.1"
select select "4"
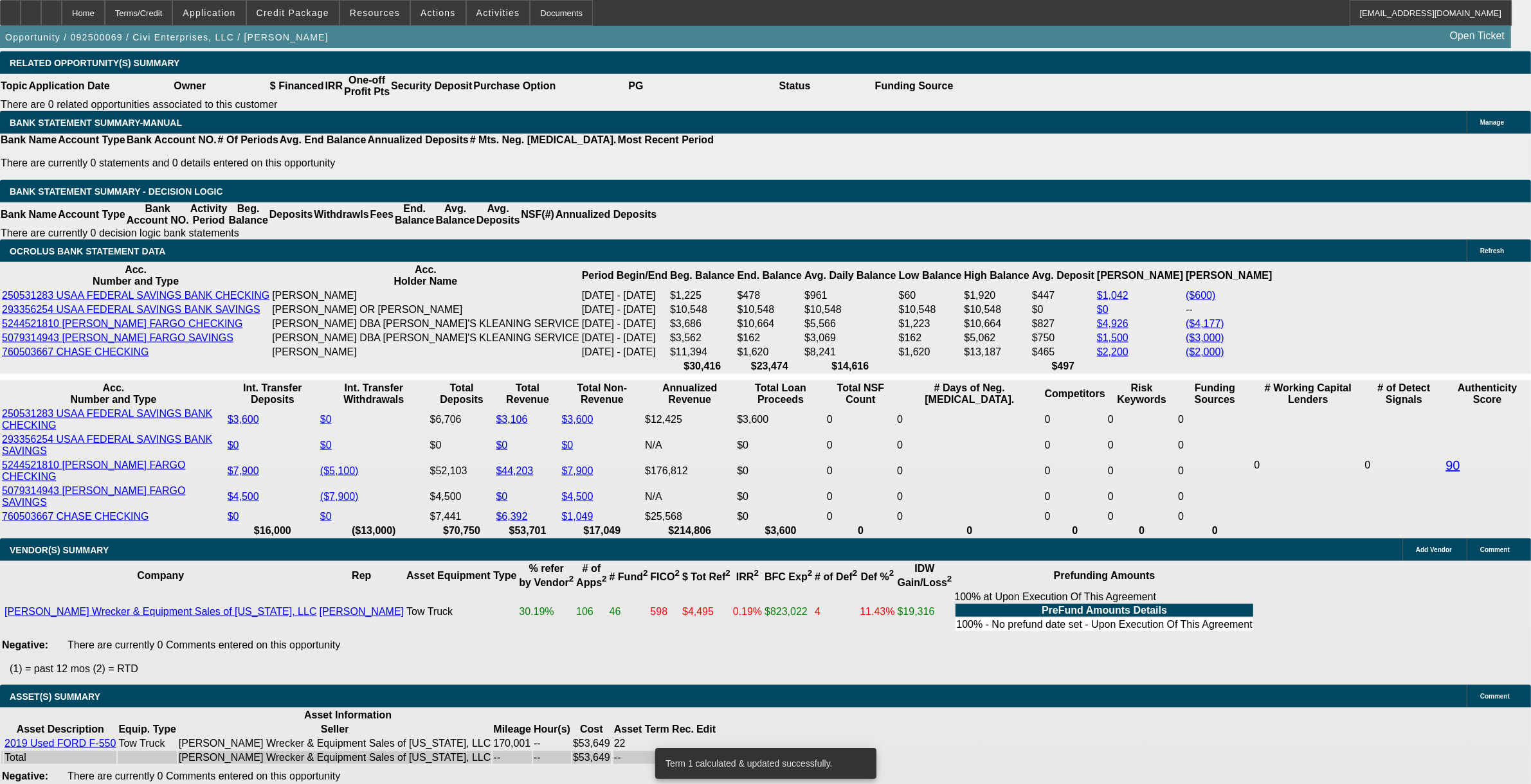
type input "UNKNOWN"
type input "16"
type input "$3,296.50"
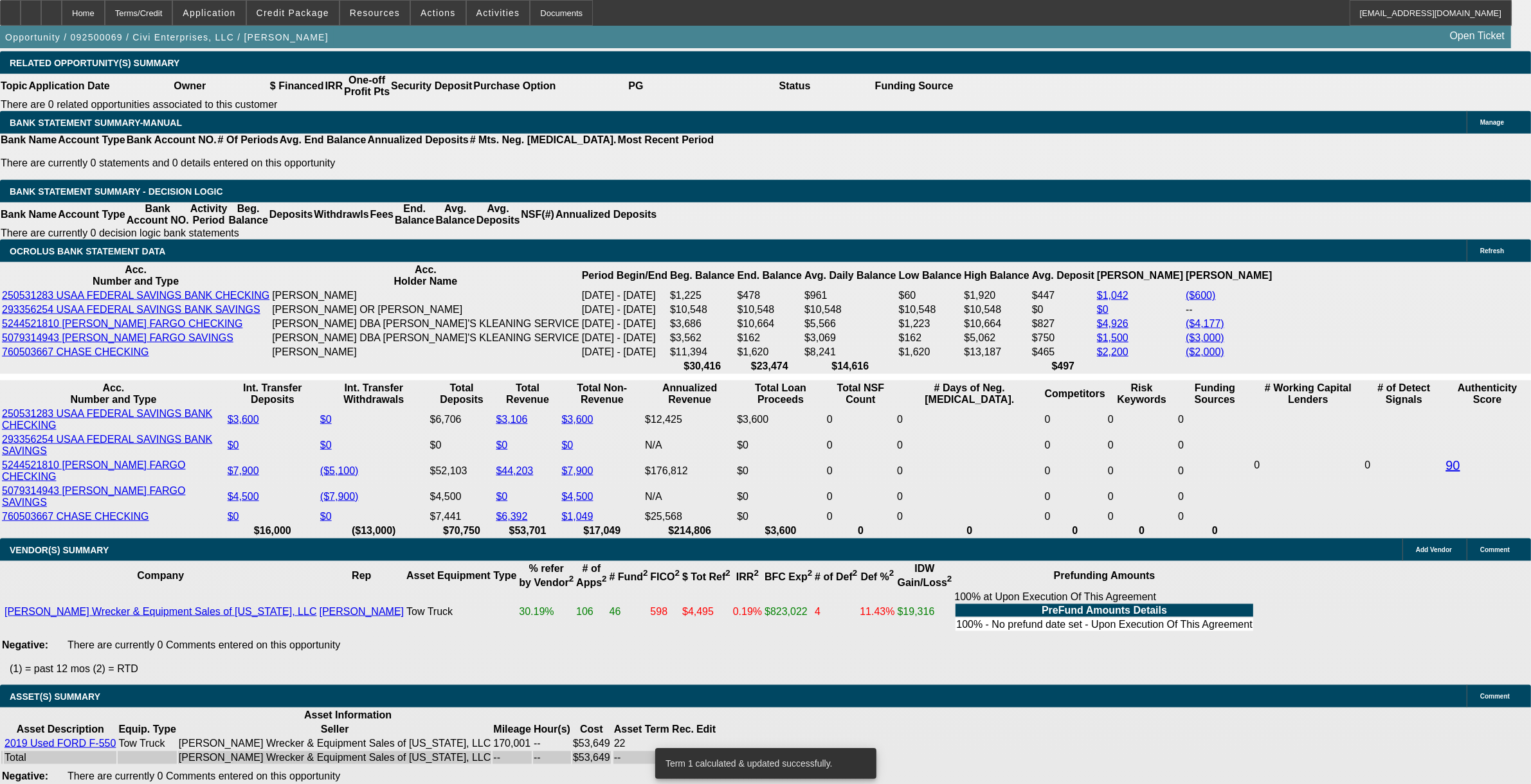
type input "$1,648.25"
type input "16."
type input "$3,833.72"
type input "$1,916.86"
type input "16.9"
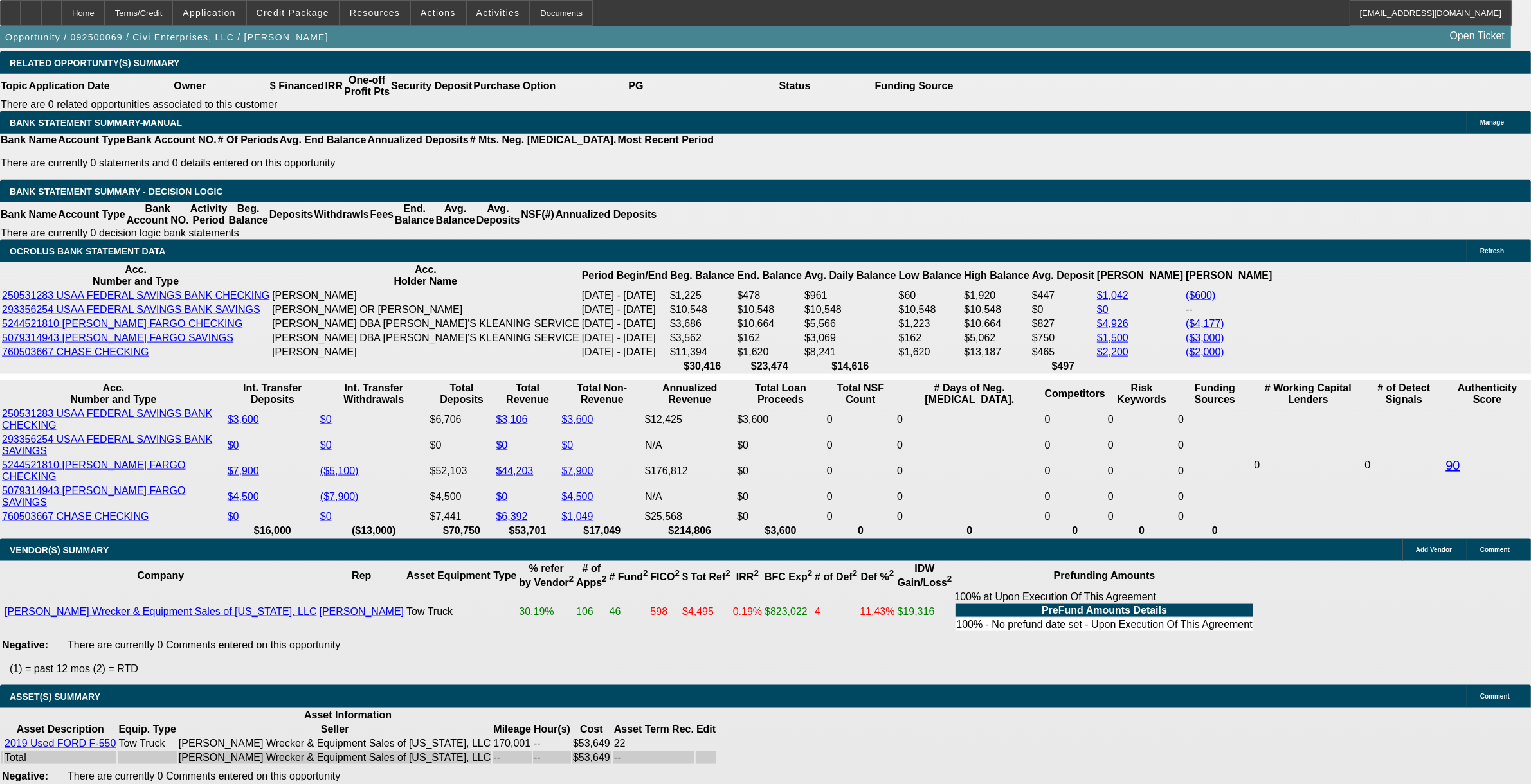
type input "$3,867.46"
type input "$1,933.73"
type input "16.9"
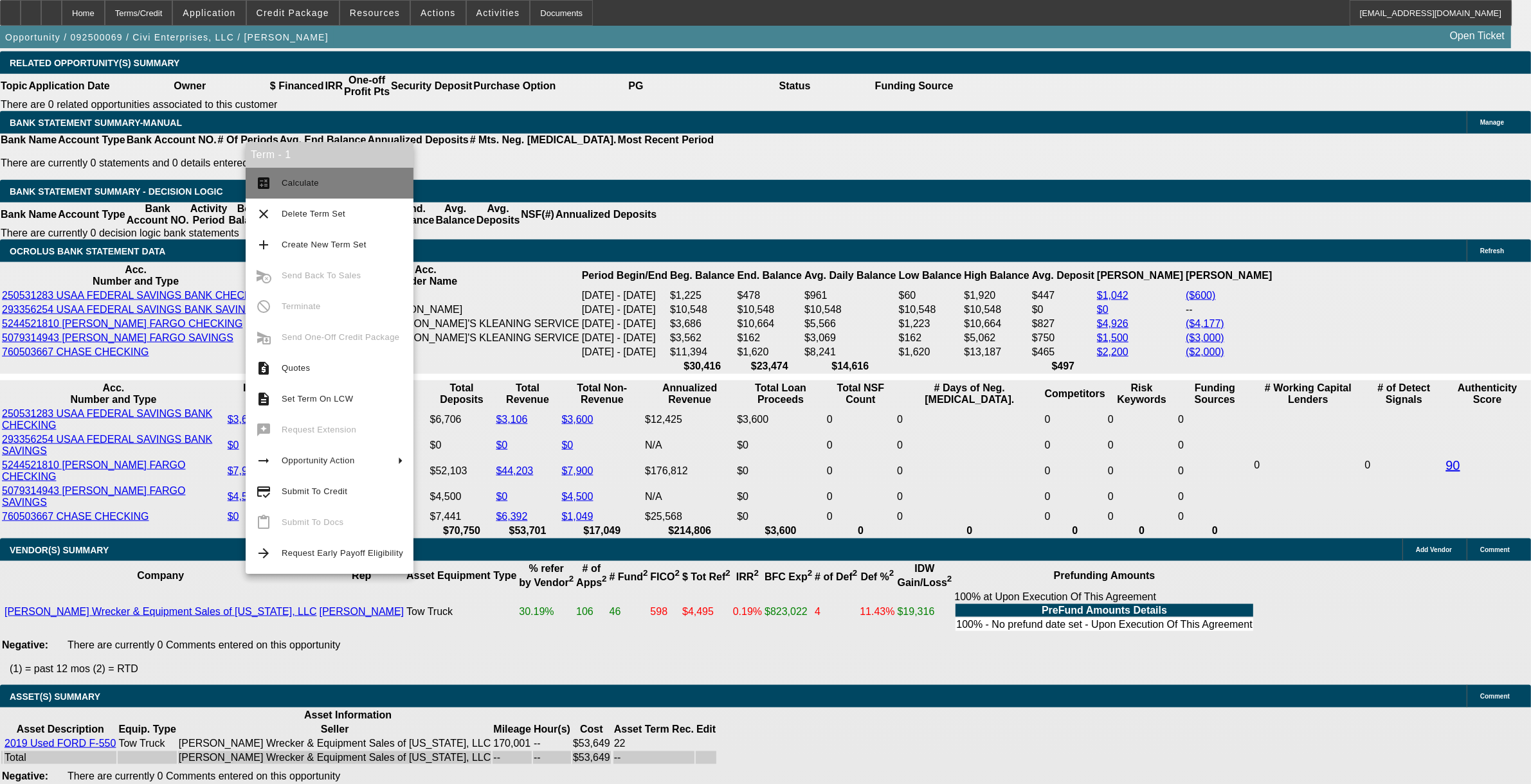
click at [284, 178] on span "Calculate" at bounding box center [343, 184] width 122 height 16
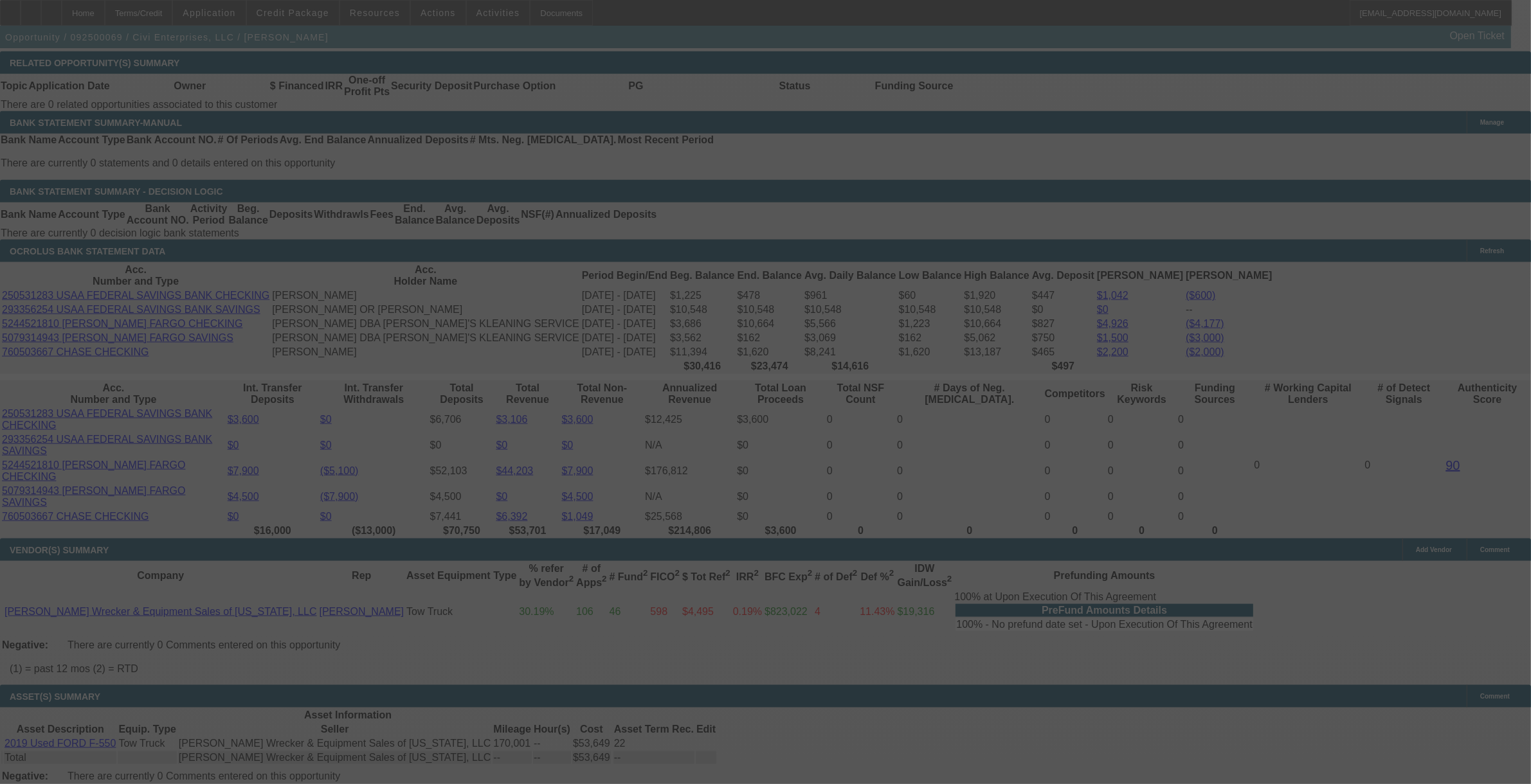
select select "0"
select select "2"
select select "0.1"
select select "4"
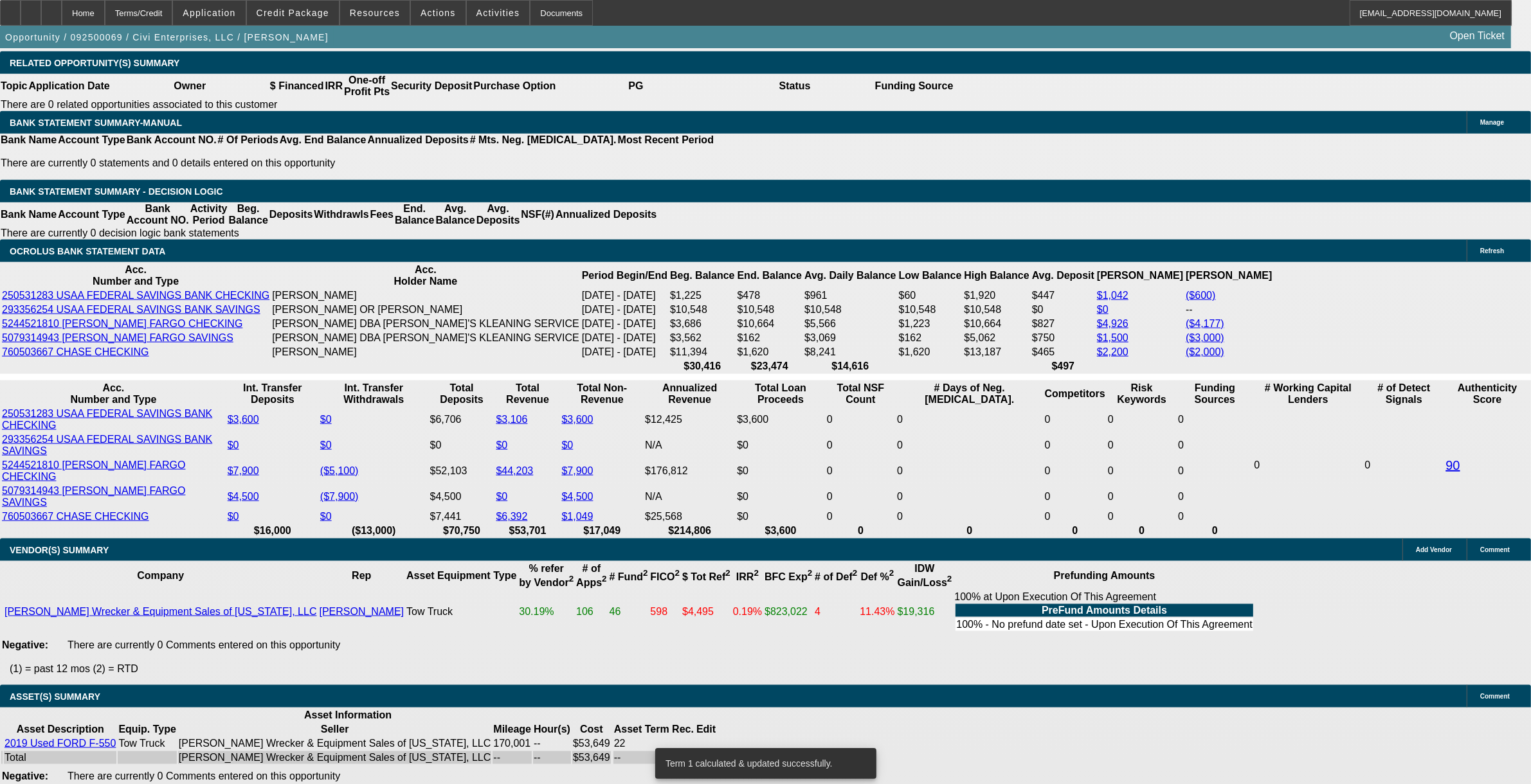
type input "UNKNOWN"
type input "15"
type input "$3,296.50"
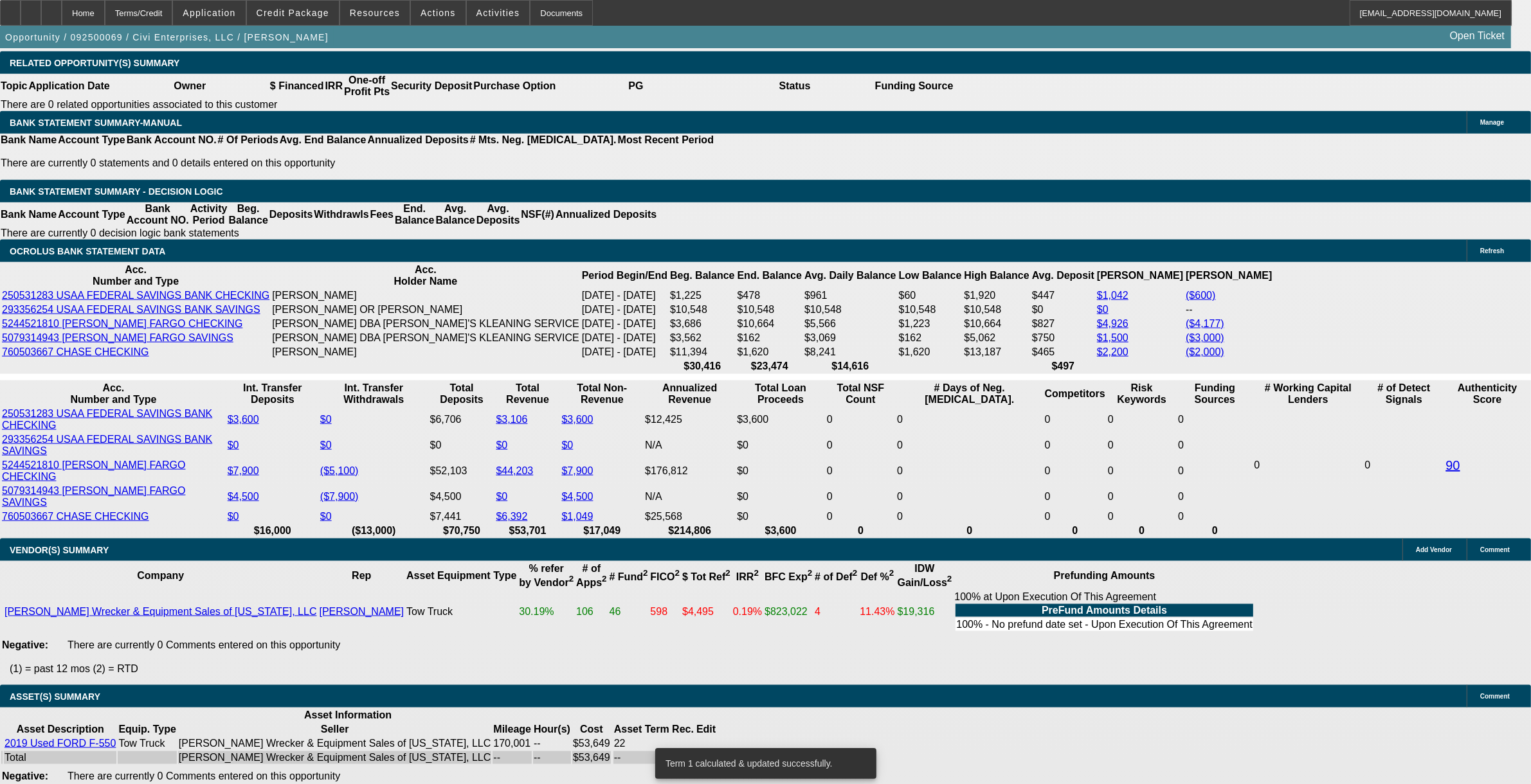
type input "$1,648.25"
type input "$3,796.40"
type input "$1,898.20"
type input "15.9"
type input "$3,829.98"
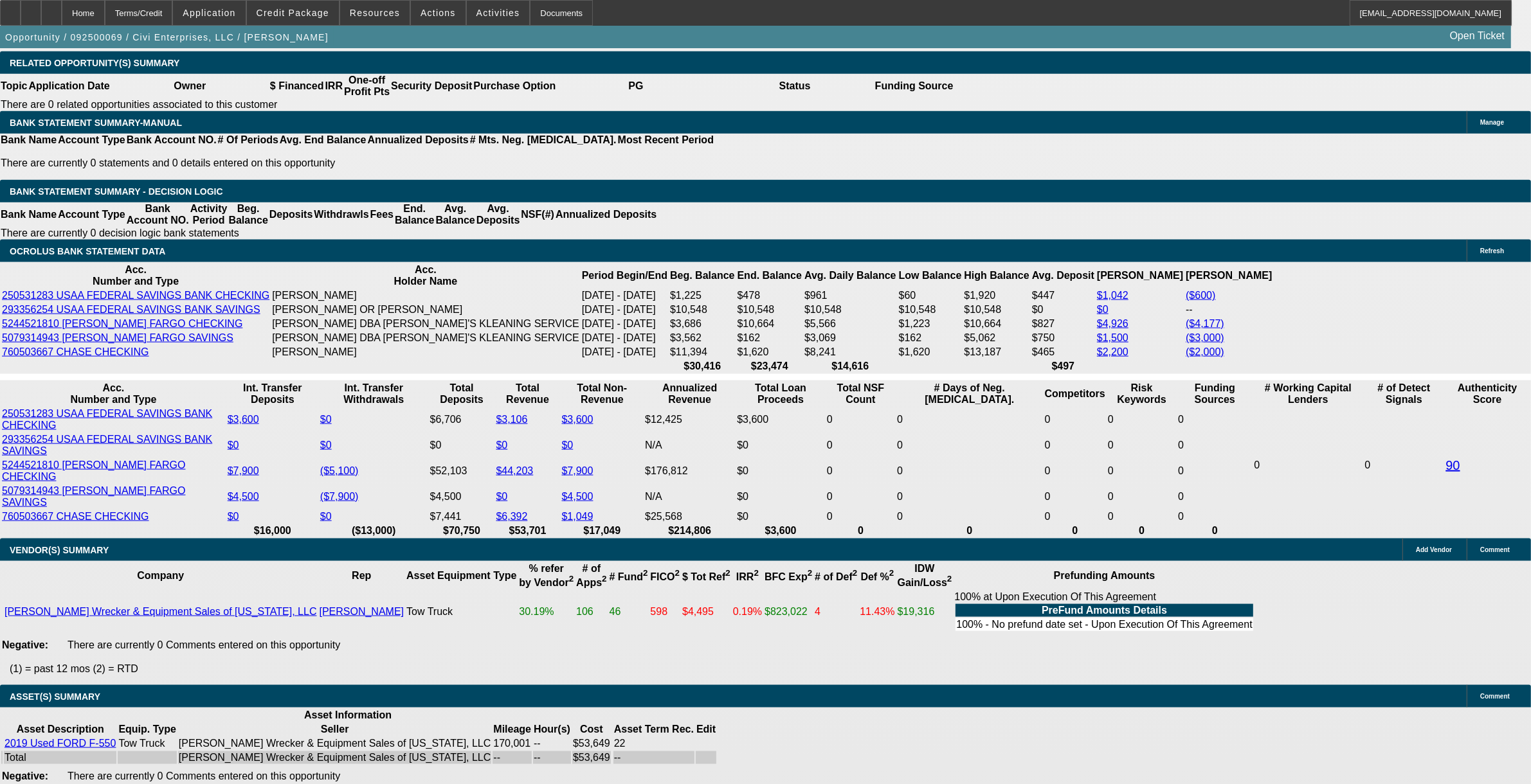
type input "$1,914.99"
type input "15.9"
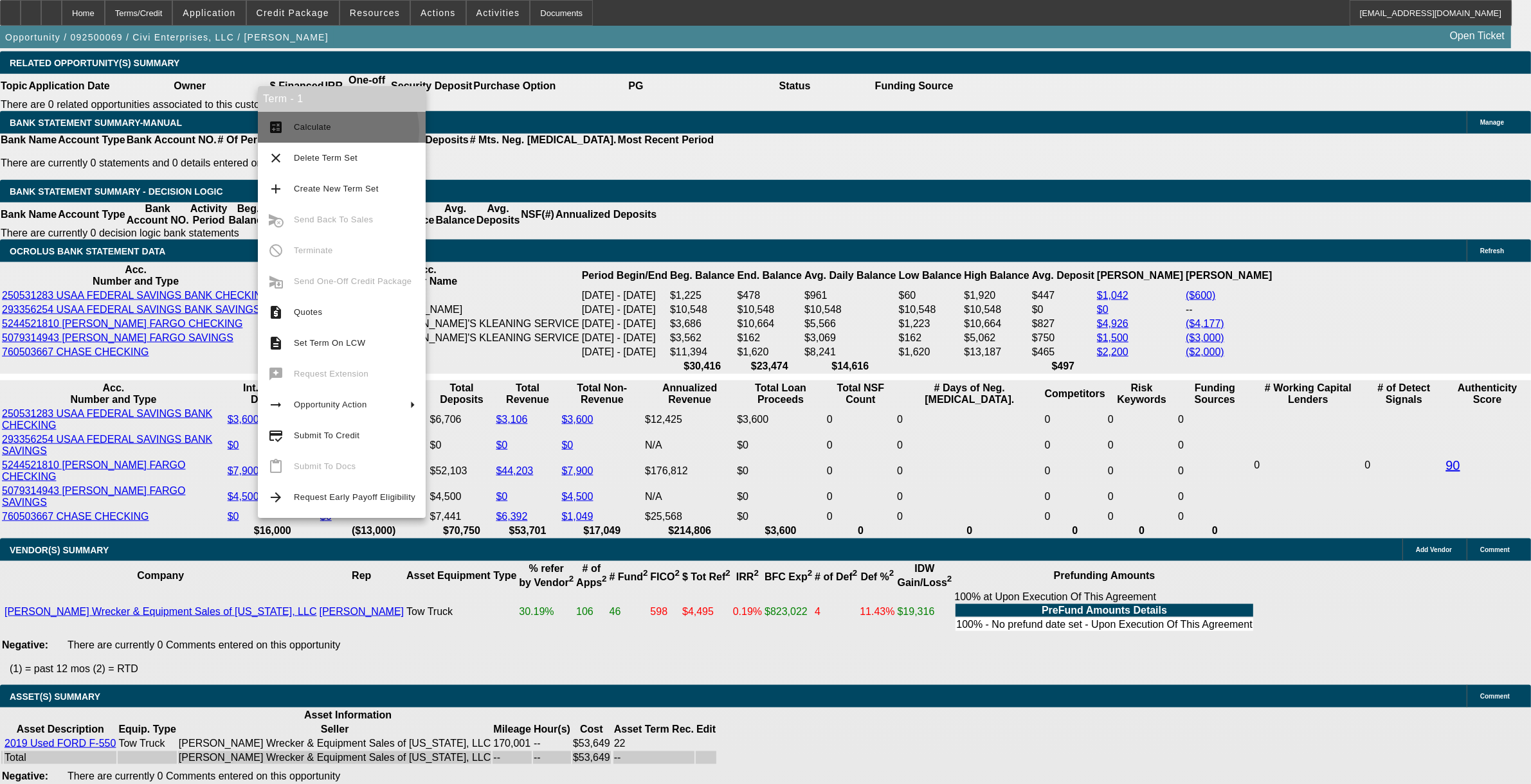
click at [334, 131] on span "Calculate" at bounding box center [355, 128] width 122 height 16
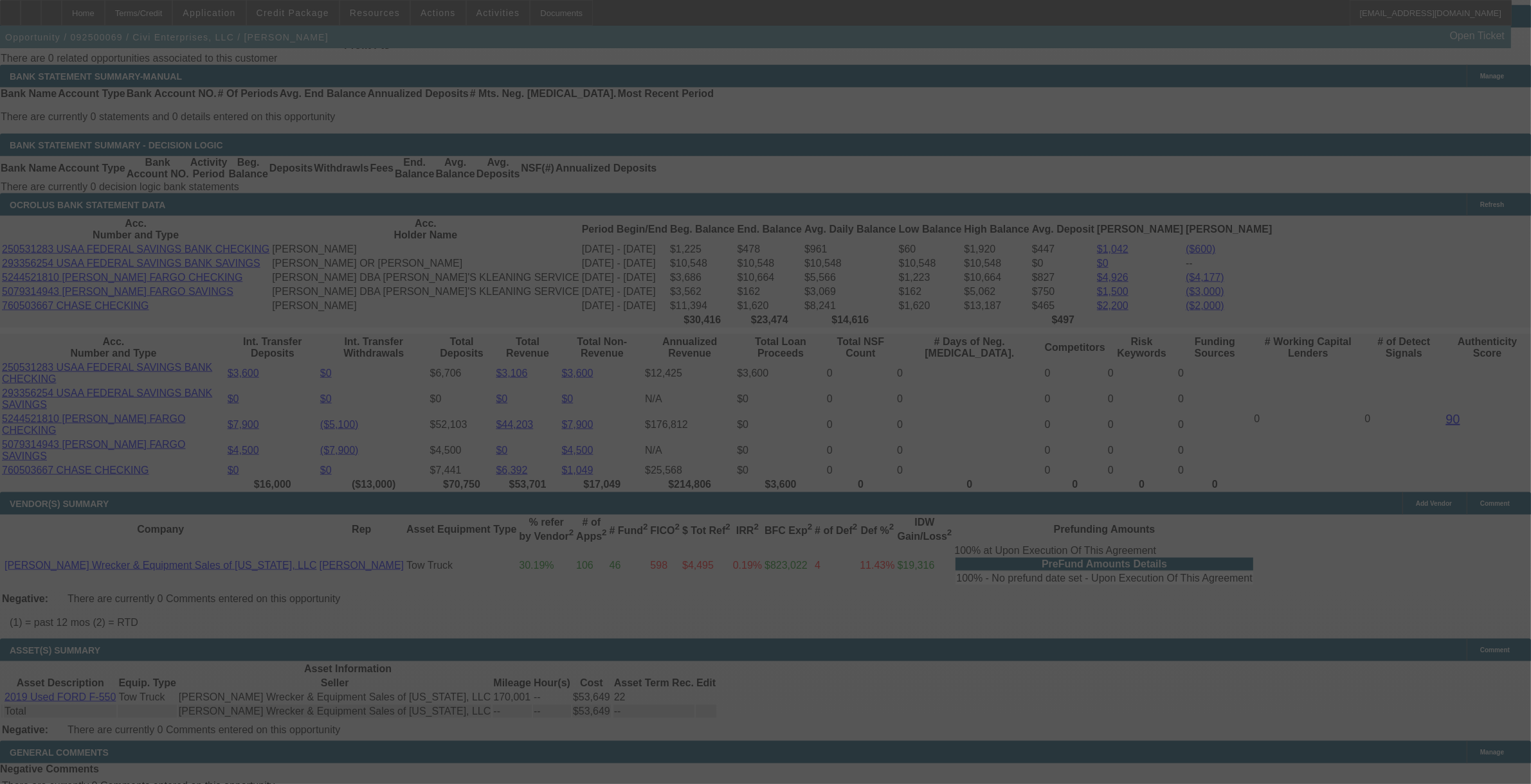
scroll to position [1992, 0]
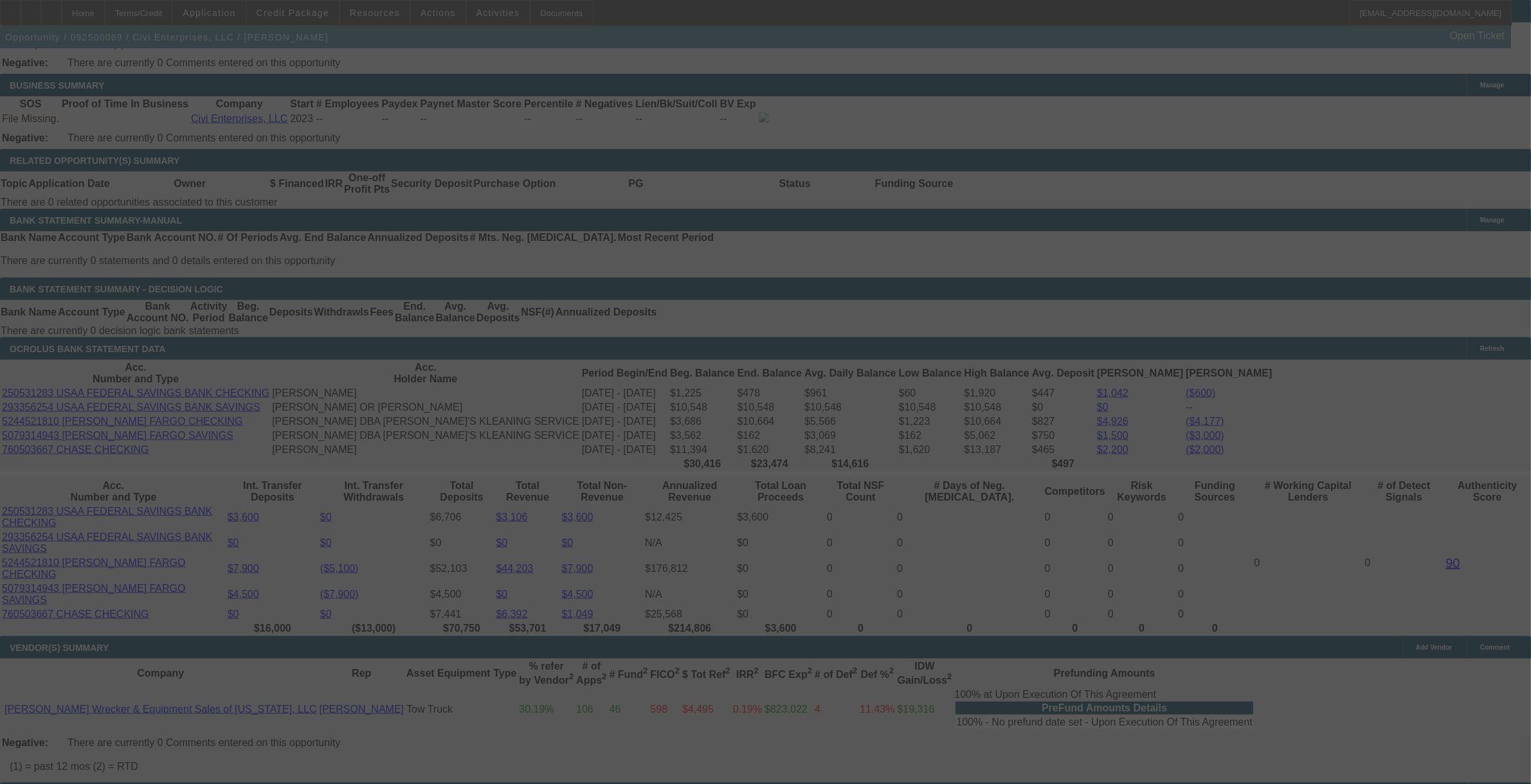
select select "0"
select select "2"
select select "0.1"
select select "4"
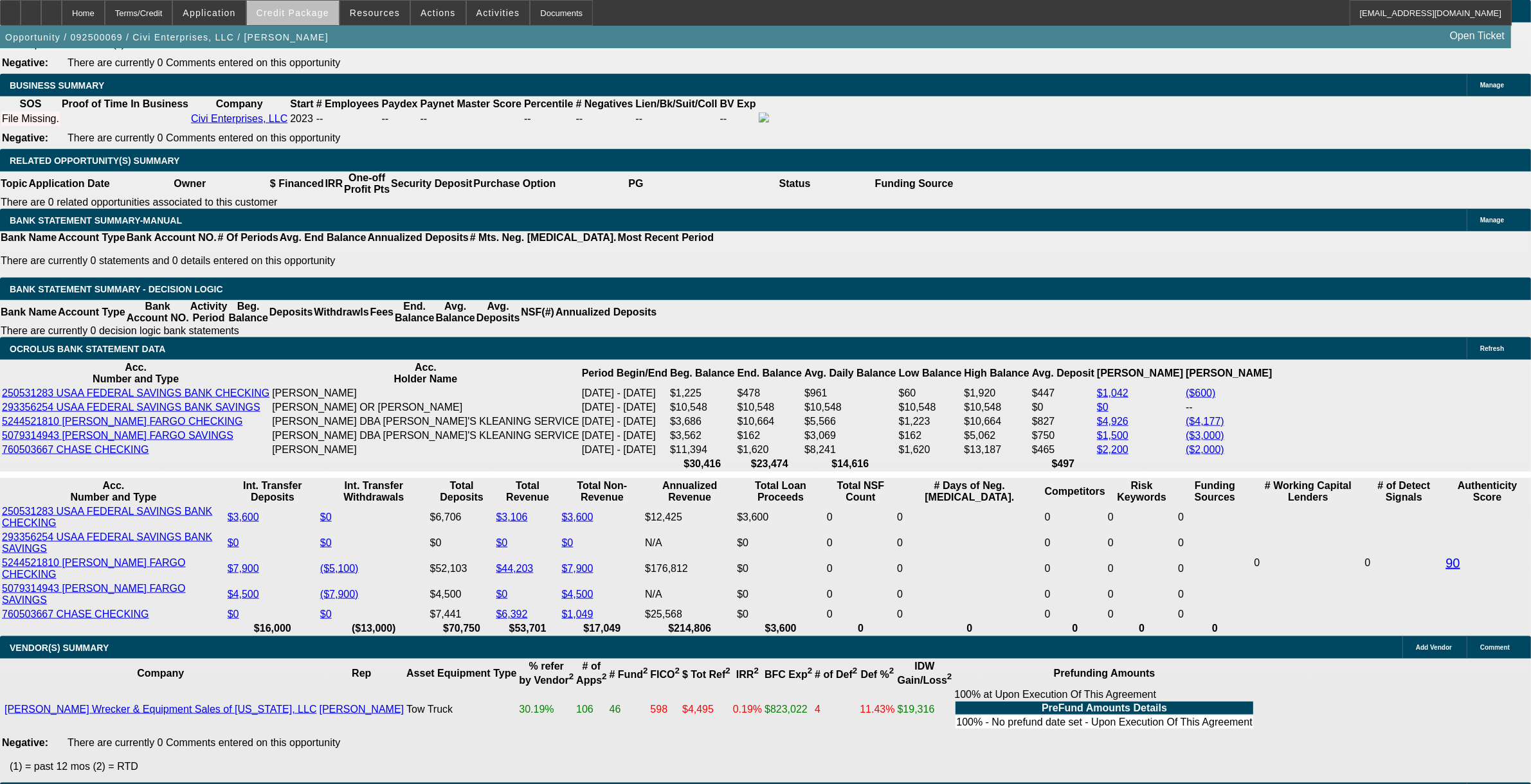
click at [315, 21] on span at bounding box center [293, 12] width 92 height 30
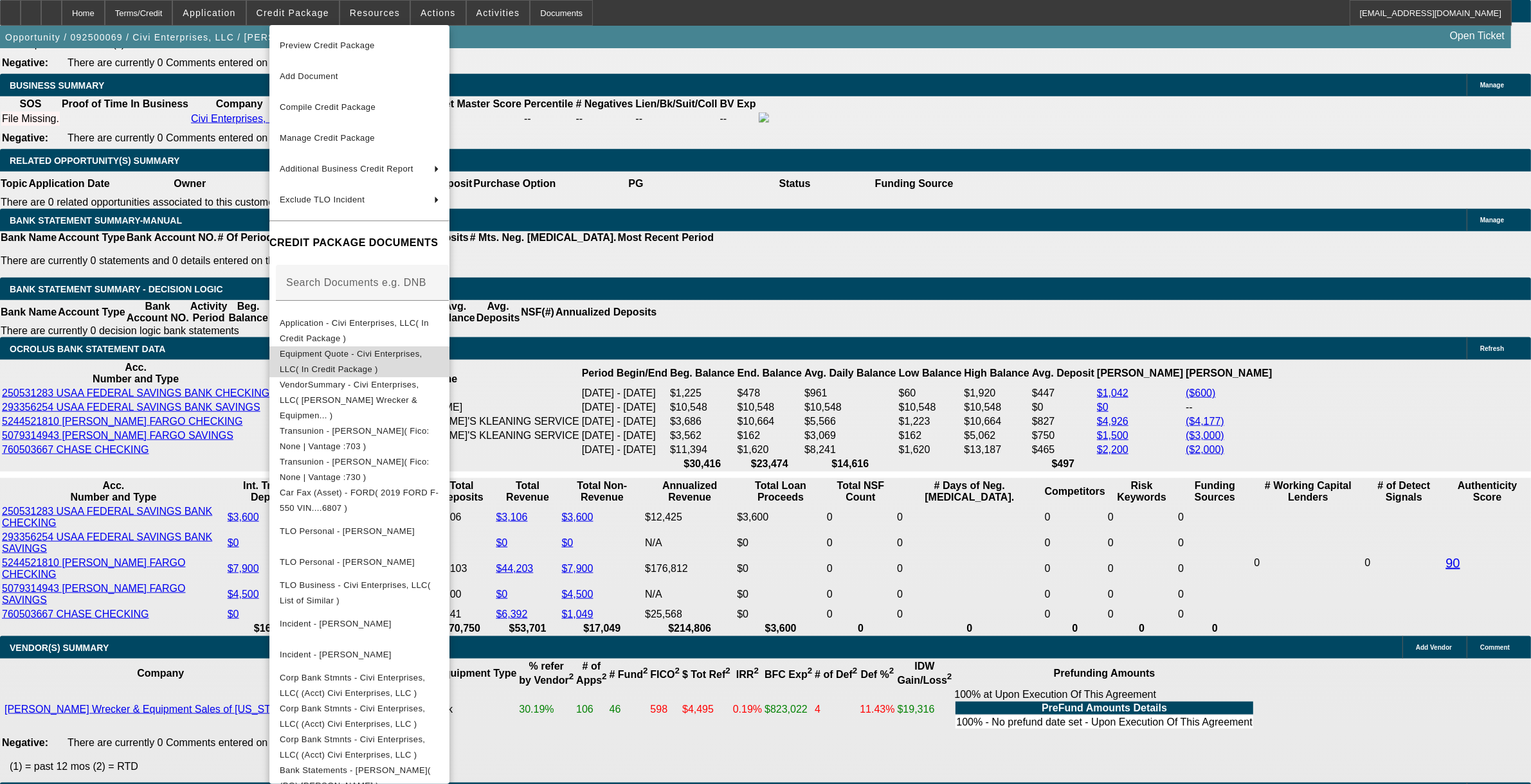
click at [345, 359] on span "Equipment Quote - Civi Enterprises, LLC( In Credit Package )" at bounding box center [351, 362] width 142 height 26
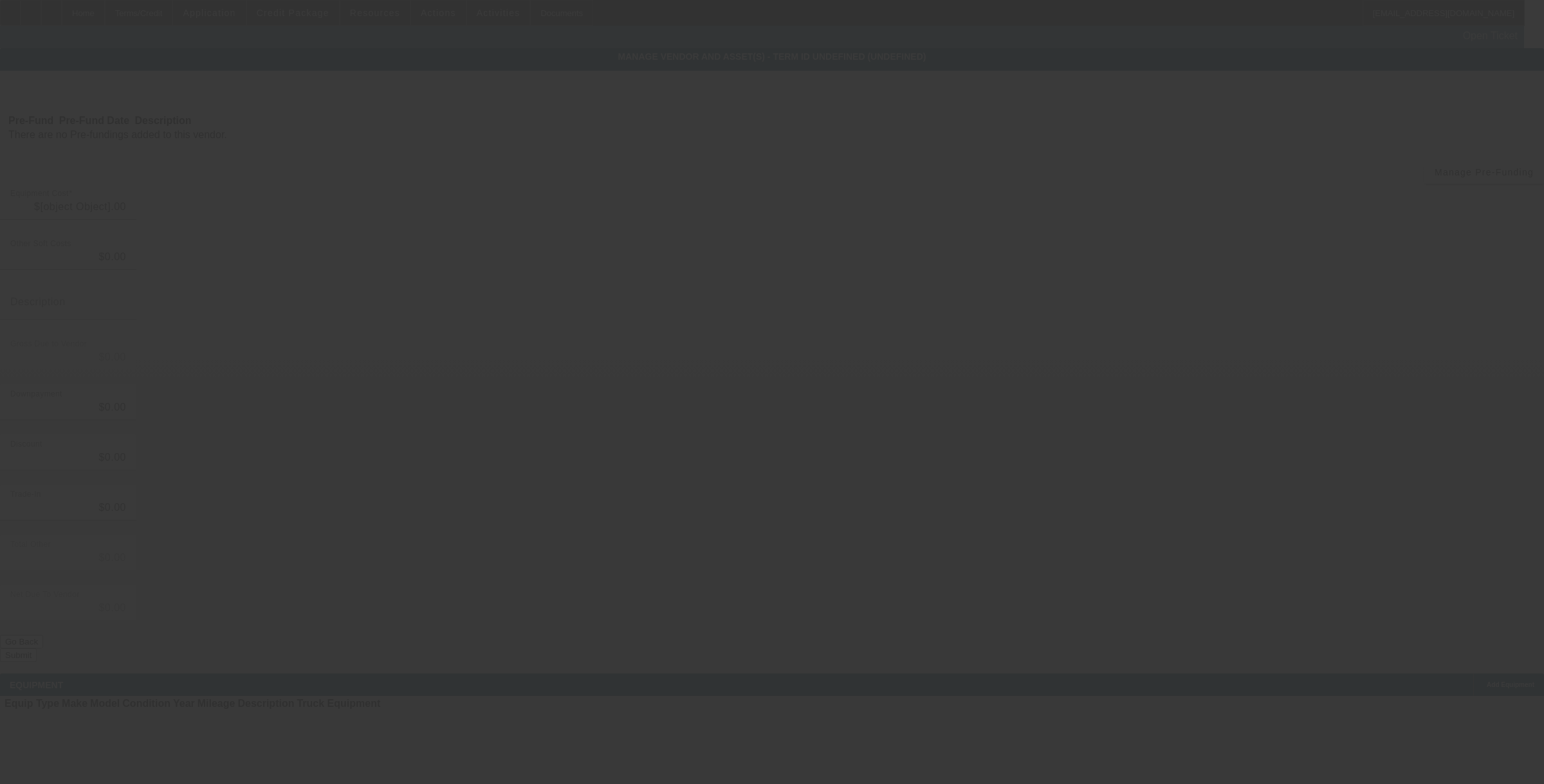
type input "$53,649.00"
type input "$500.00"
type input "$54,149.00"
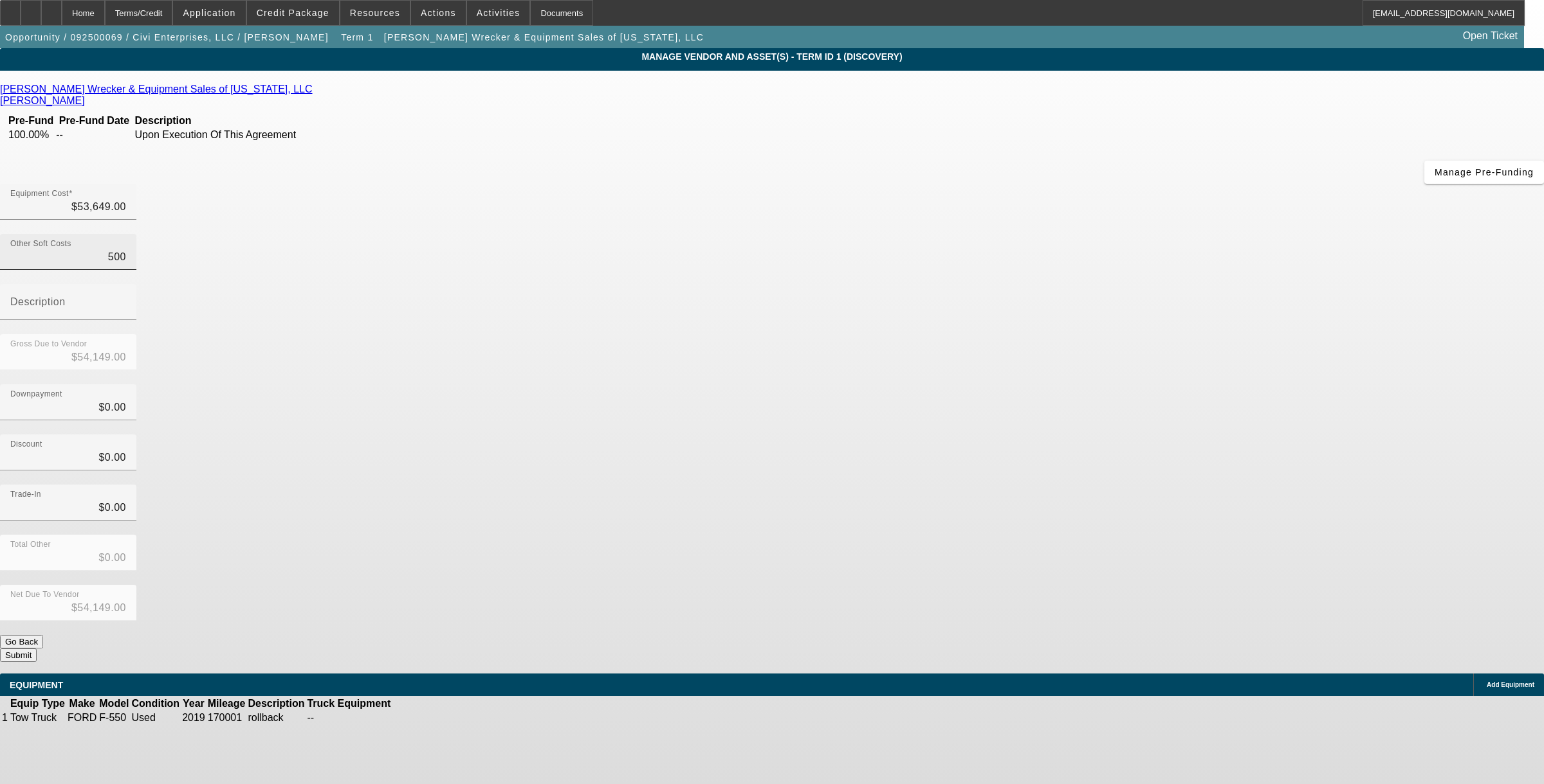
click at [126, 250] on input "500" at bounding box center [68, 257] width 116 height 16
type input "3"
type input "$53,652.00"
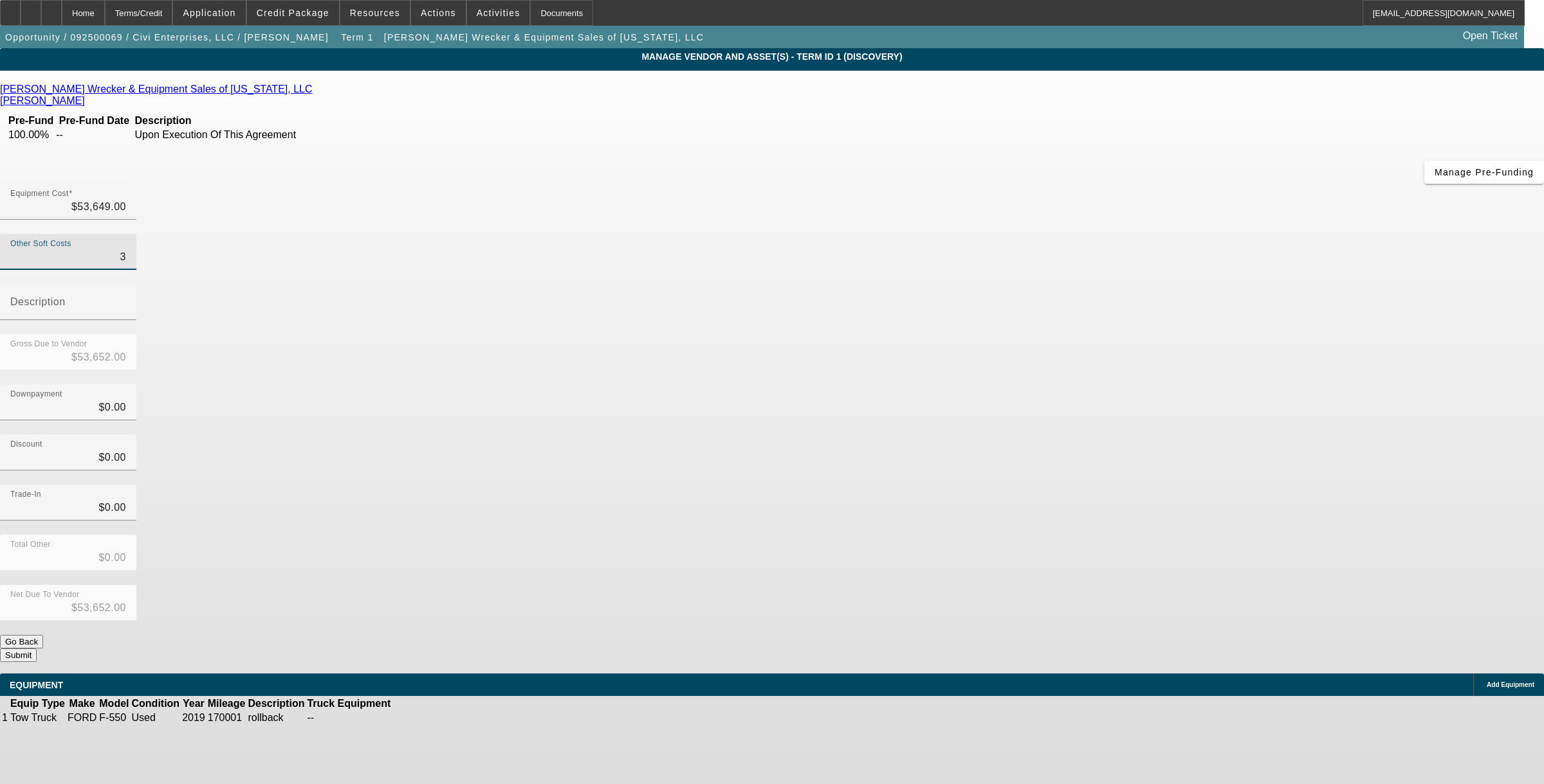
type input "37"
type input "$53,686.00"
type input "371"
type input "$54,020.00"
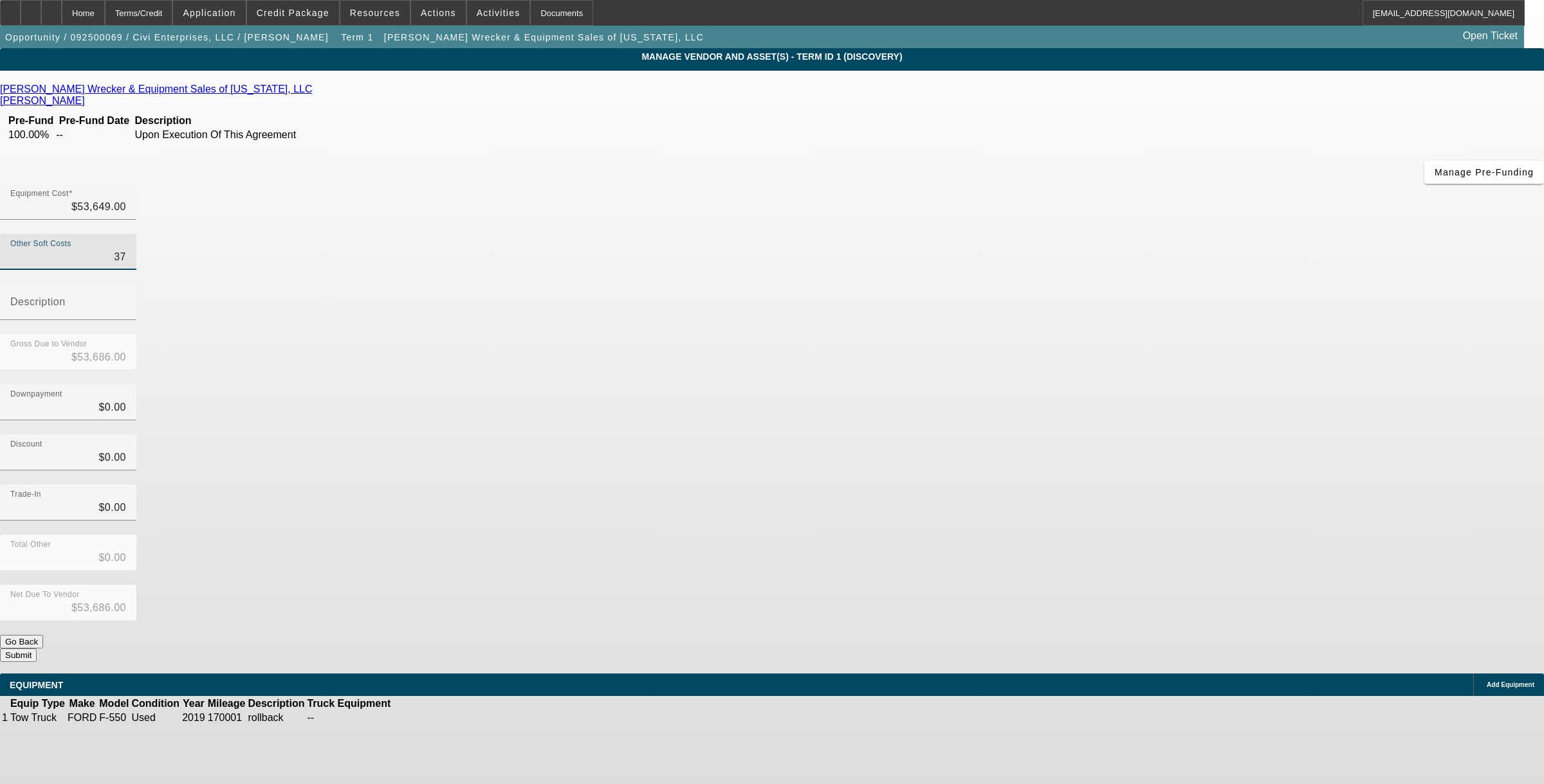
type input "$54,020.00"
type input "3719"
type input "$57,368.00"
type input "$3,719.00"
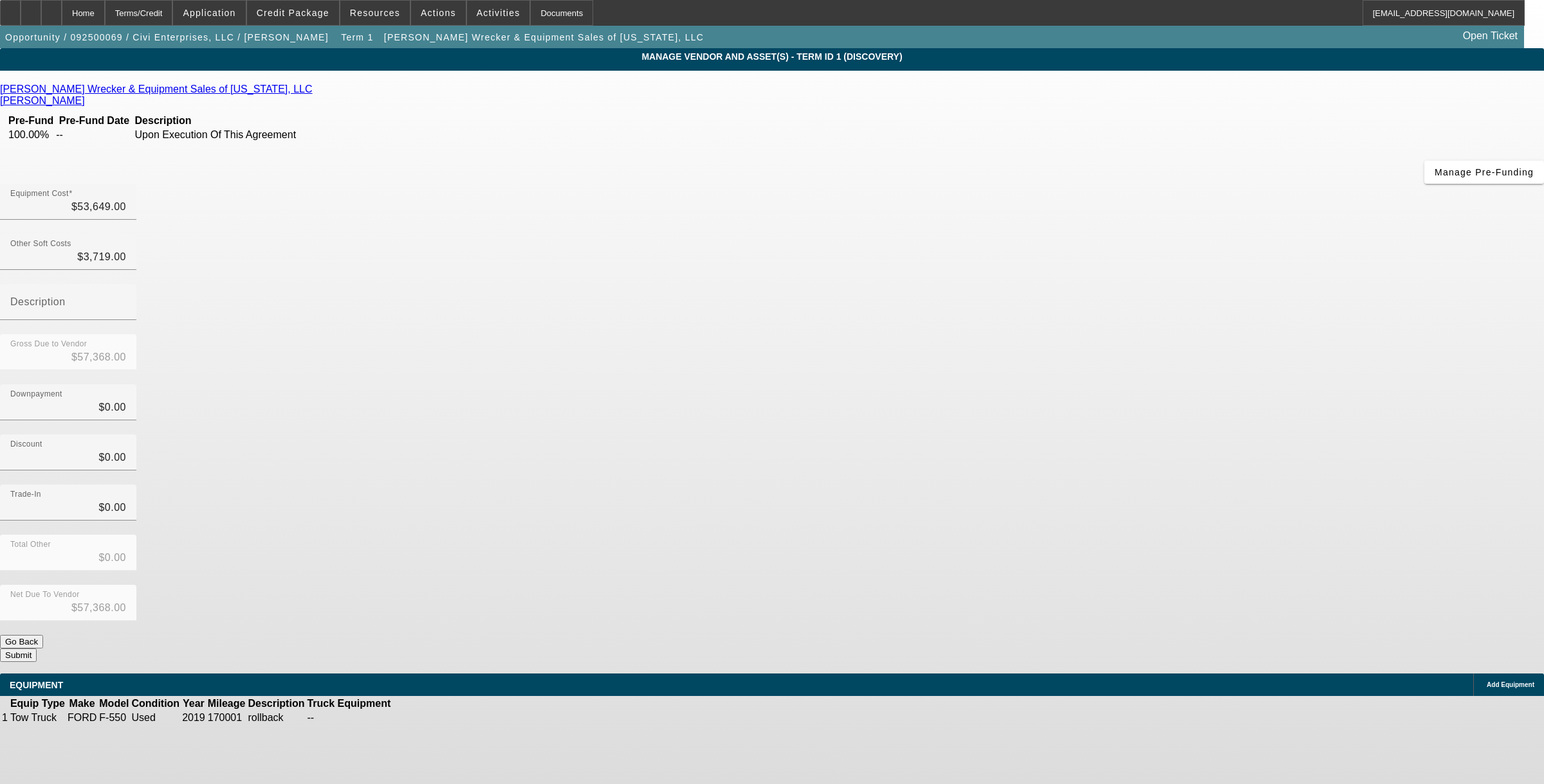
click at [1029, 334] on div "Gross Due to Vendor $57,368.00" at bounding box center [772, 359] width 1544 height 50
click at [66, 297] on mat-label "Description" at bounding box center [37, 302] width 55 height 11
click at [126, 300] on input "Description" at bounding box center [68, 308] width 116 height 16
type input "tax"
type input "$0.00"
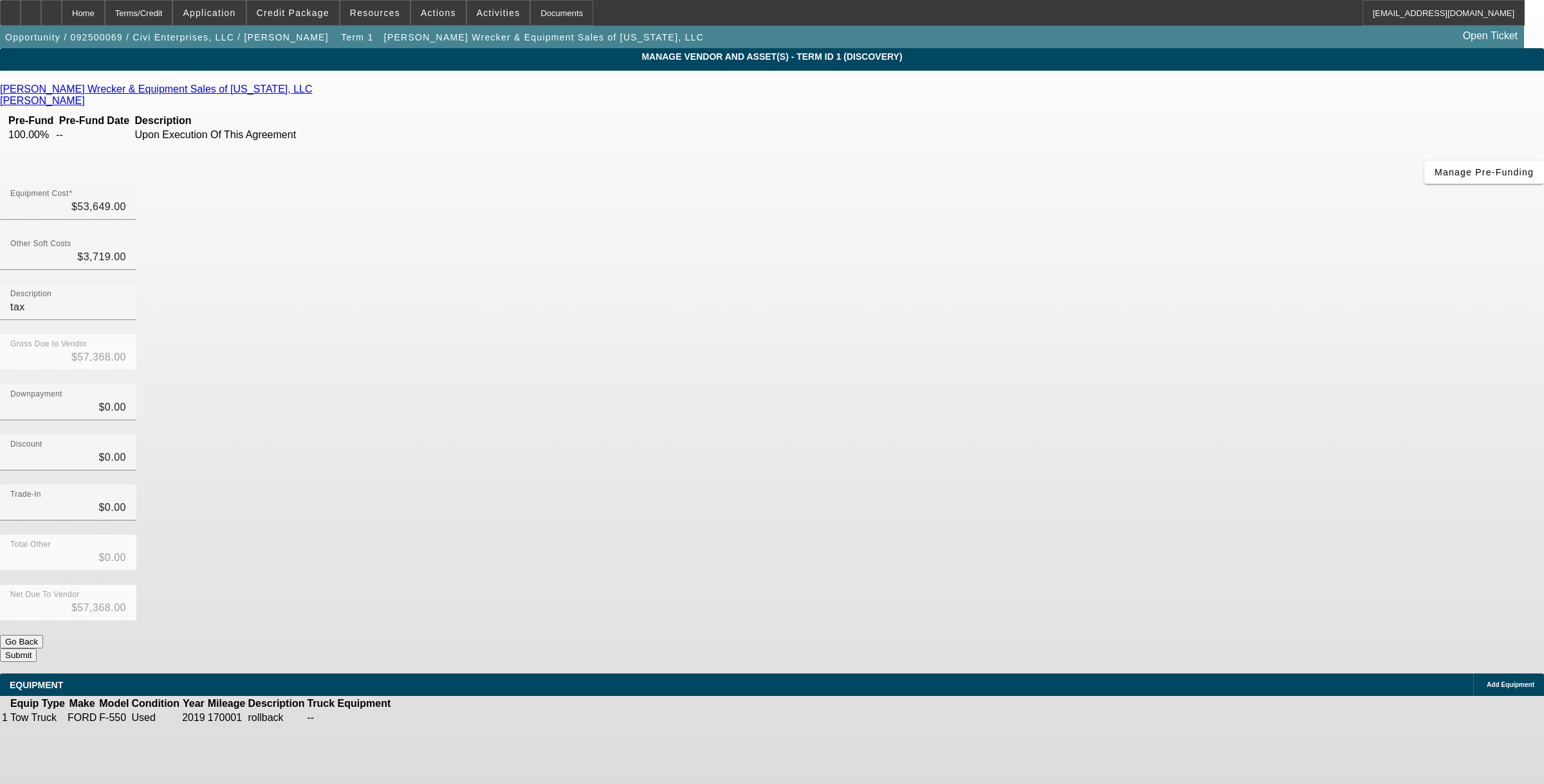
click at [36, 648] on button "Submit" at bounding box center [18, 655] width 36 height 14
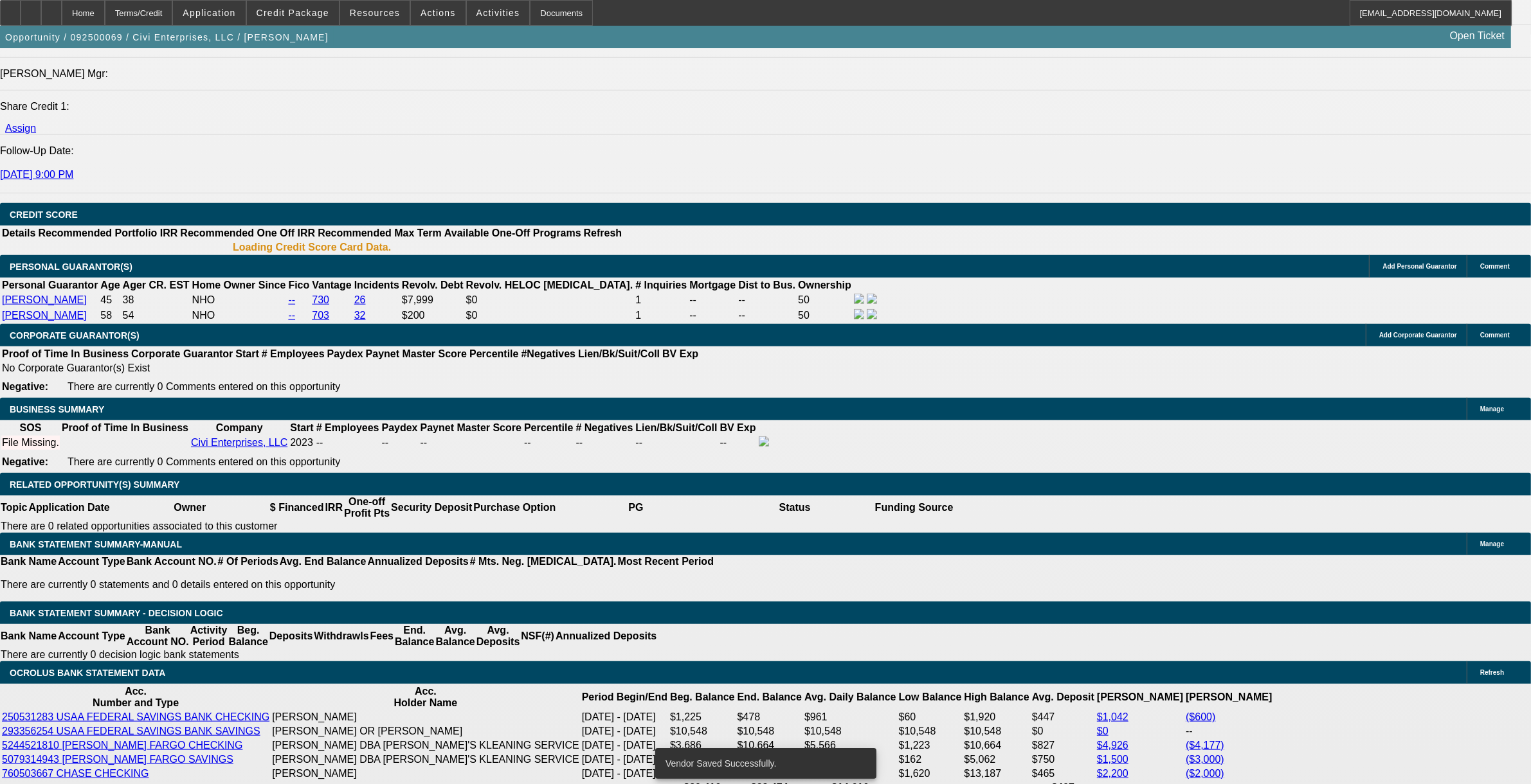
select select "0"
select select "2"
select select "0.1"
select select "4"
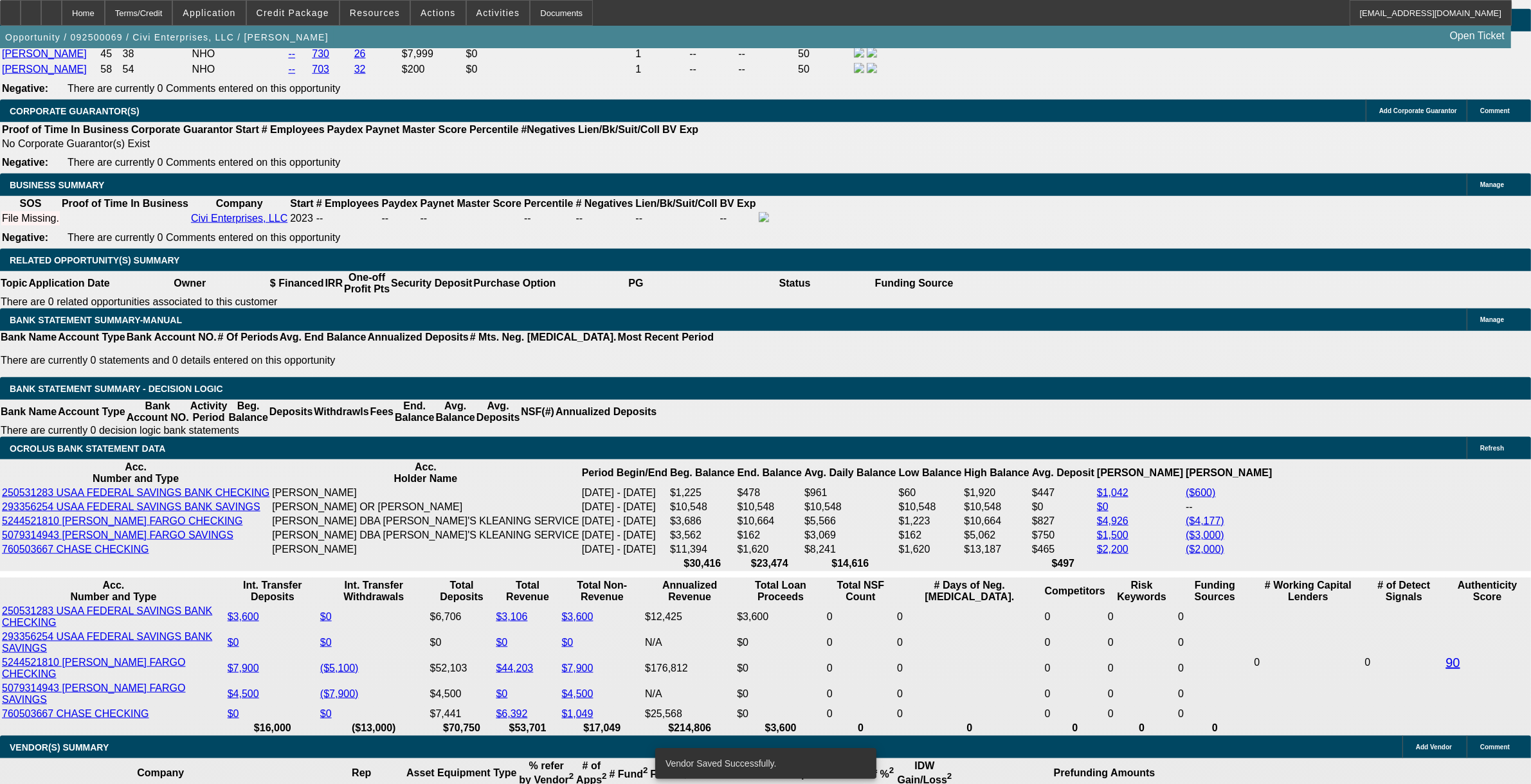
scroll to position [1935, 0]
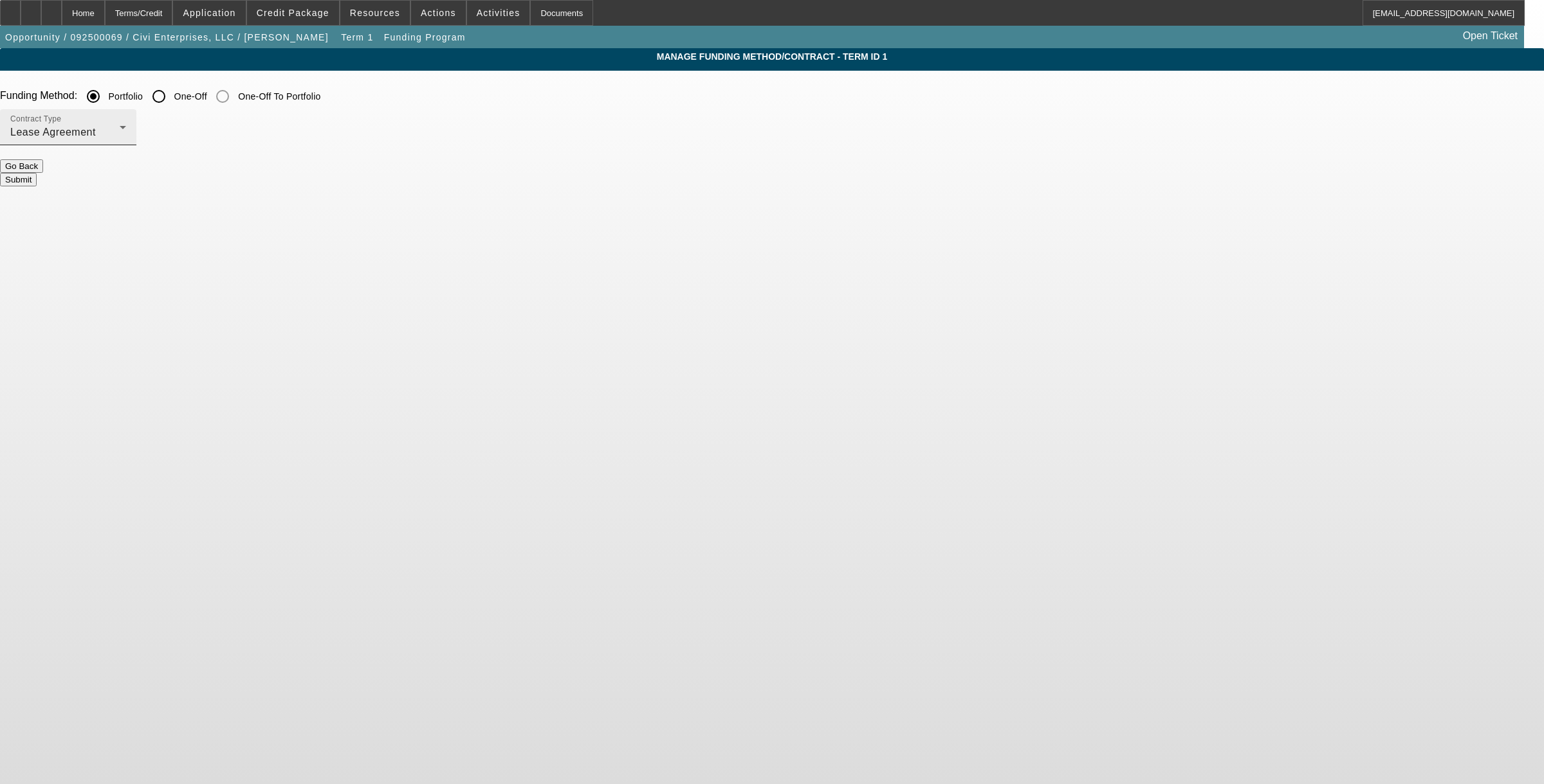
click at [120, 140] on div "Lease Agreement" at bounding box center [64, 133] width 109 height 16
drag, startPoint x: 476, startPoint y: 205, endPoint x: 516, endPoint y: 194, distance: 41.5
click at [478, 203] on span "Equipment Finance Agreement" at bounding box center [489, 197] width 148 height 30
click at [36, 173] on button "Submit" at bounding box center [18, 180] width 36 height 14
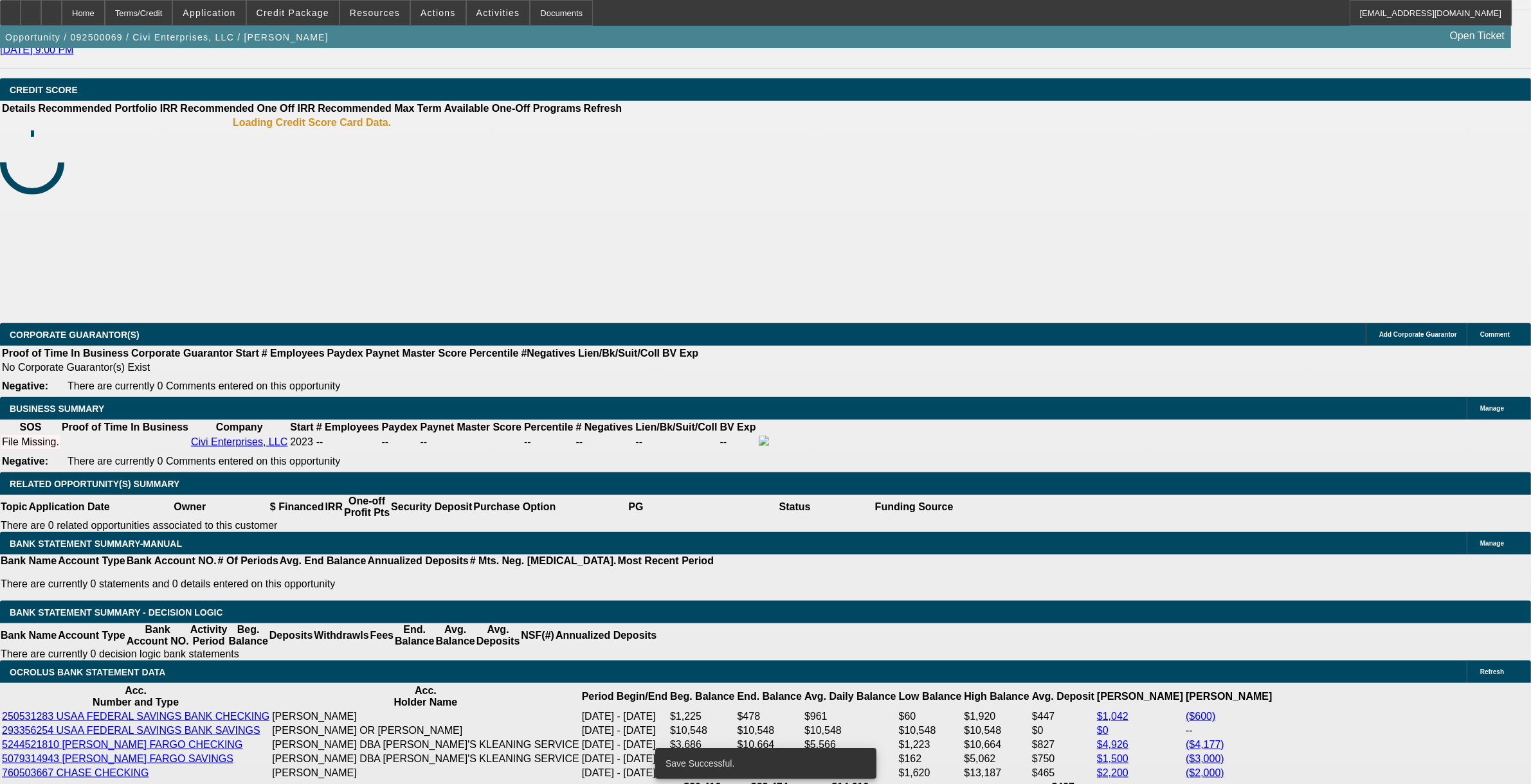
select select "0"
select select "2"
select select "0"
select select "6"
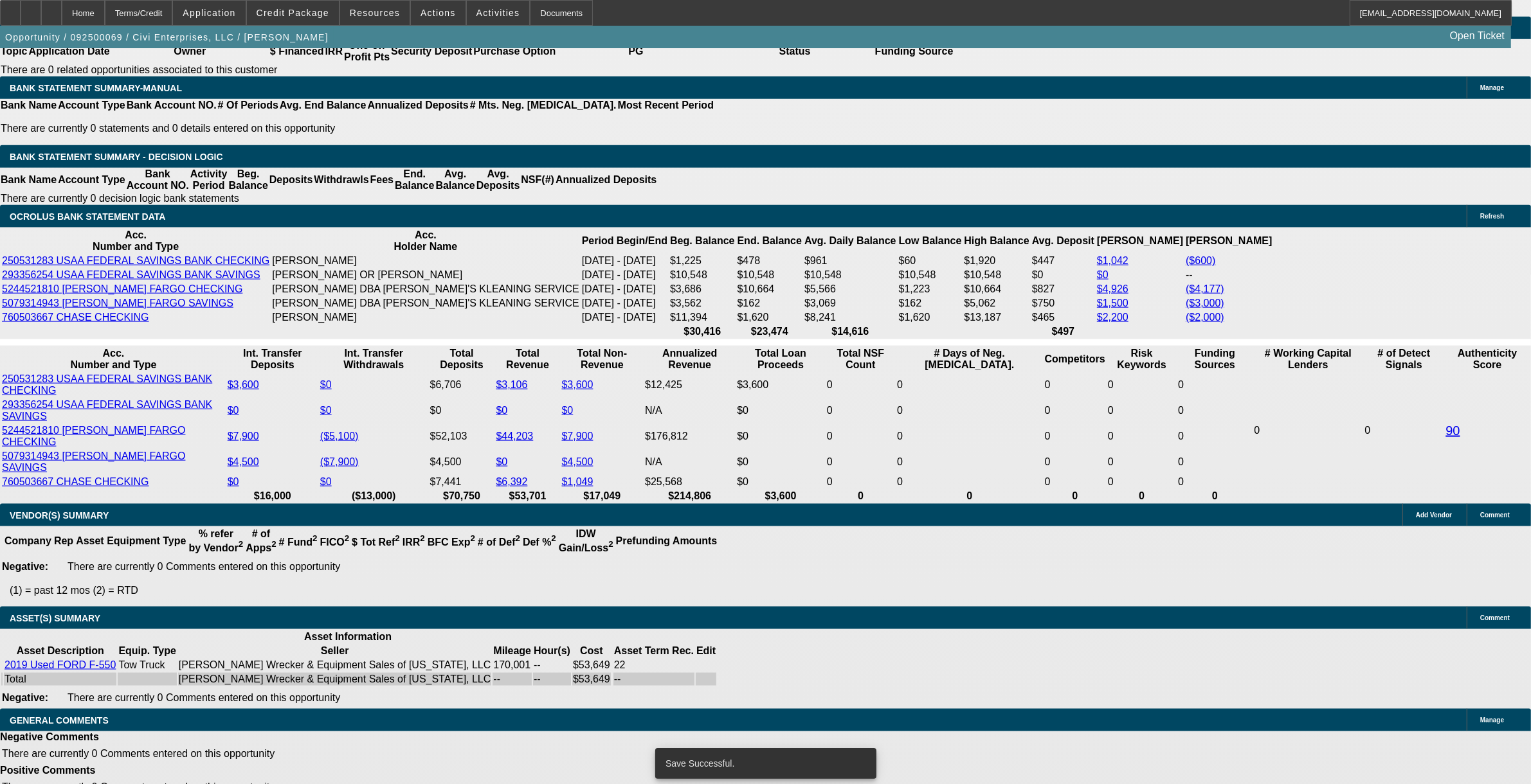
scroll to position [2098, 0]
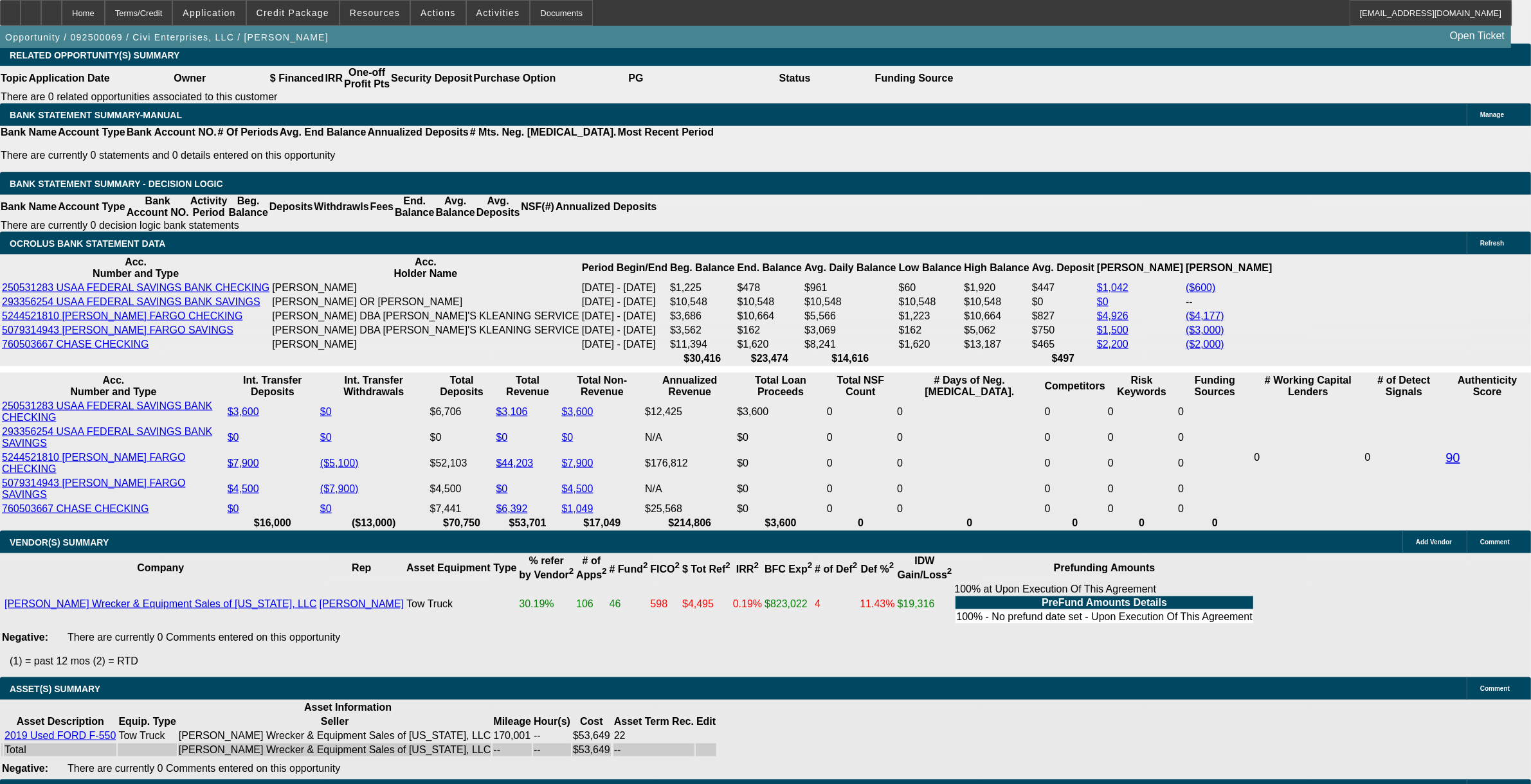
type input "UNKNOWN"
type input "22"
type input "$3,604.70"
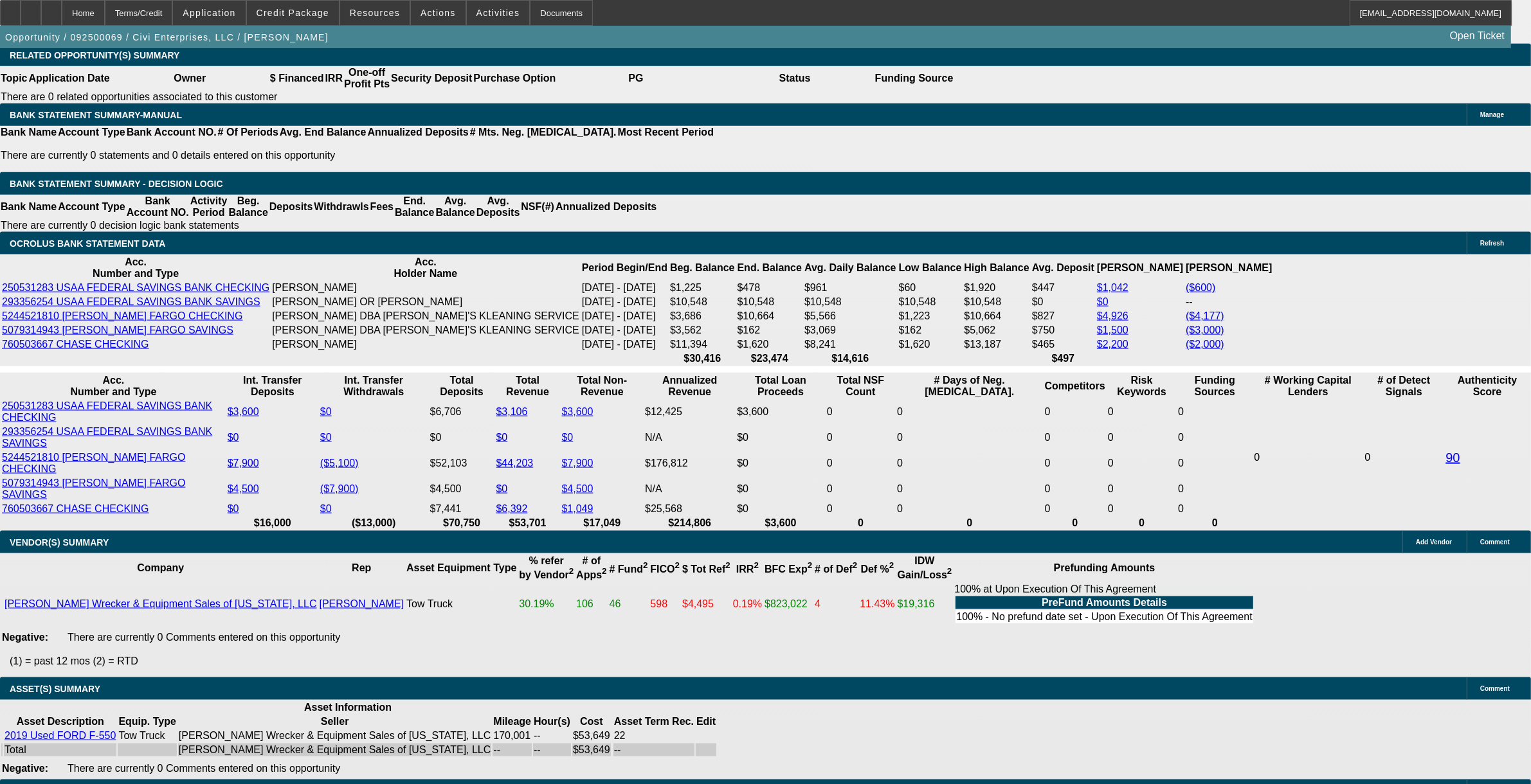
type input "$1,802.35"
type input "$4,395.94"
type input "$2,197.97"
type input "2"
type input "$3,604.70"
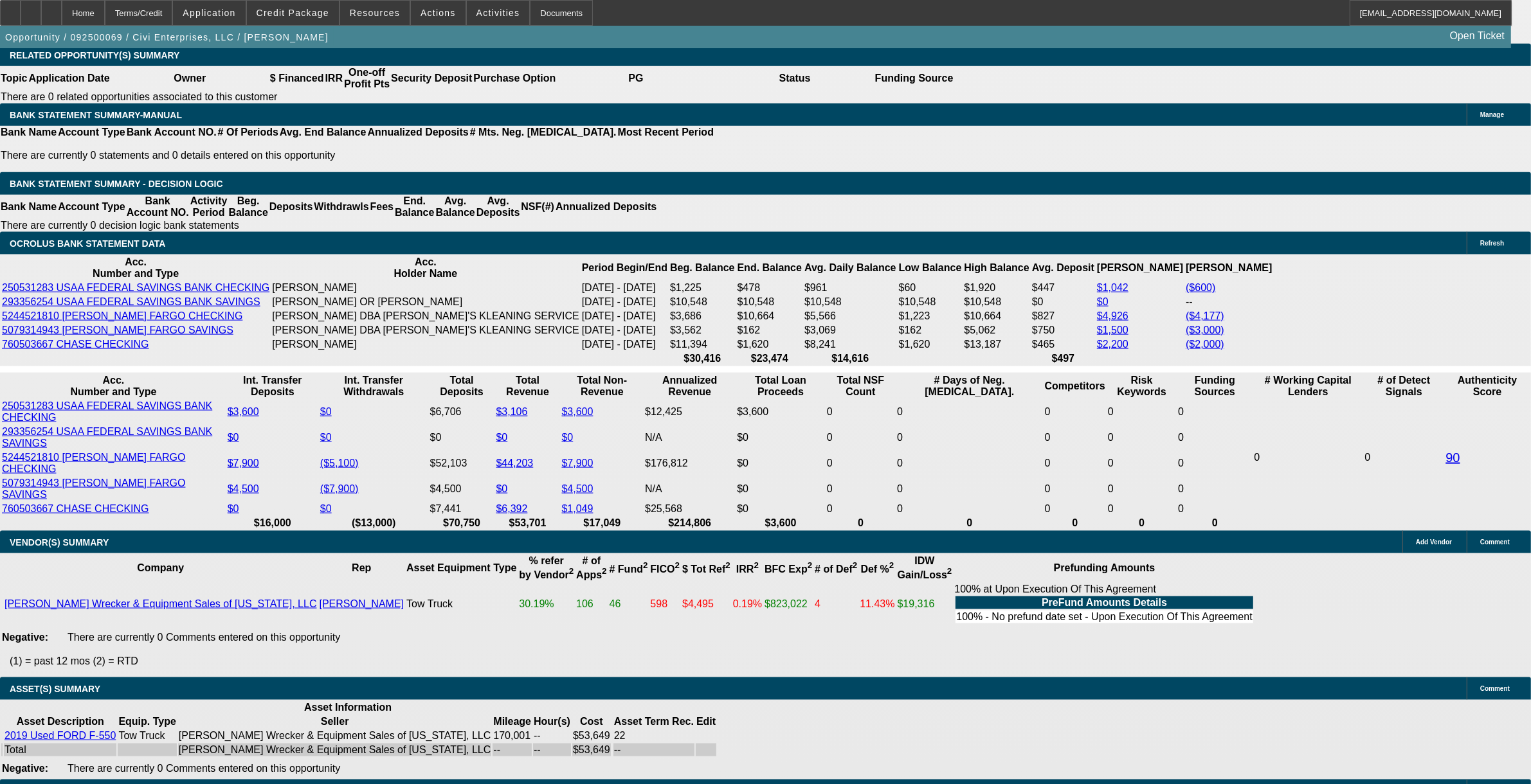
type input "$1,802.35"
type input "21."
type input "$4,354.22"
type input "$2,177.11"
type input "21.9"
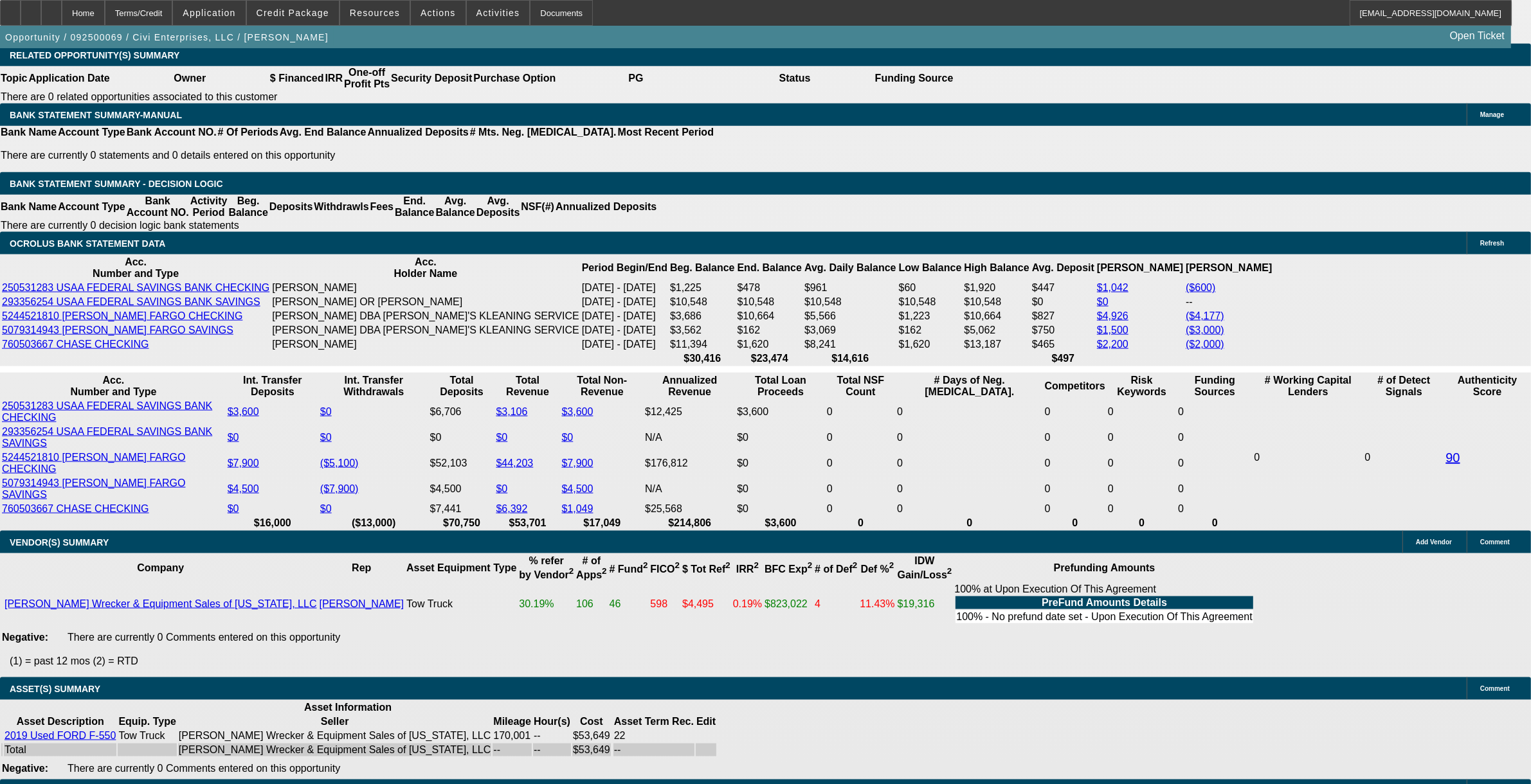
type input "$4,391.76"
type input "$2,195.88"
type input "21.9"
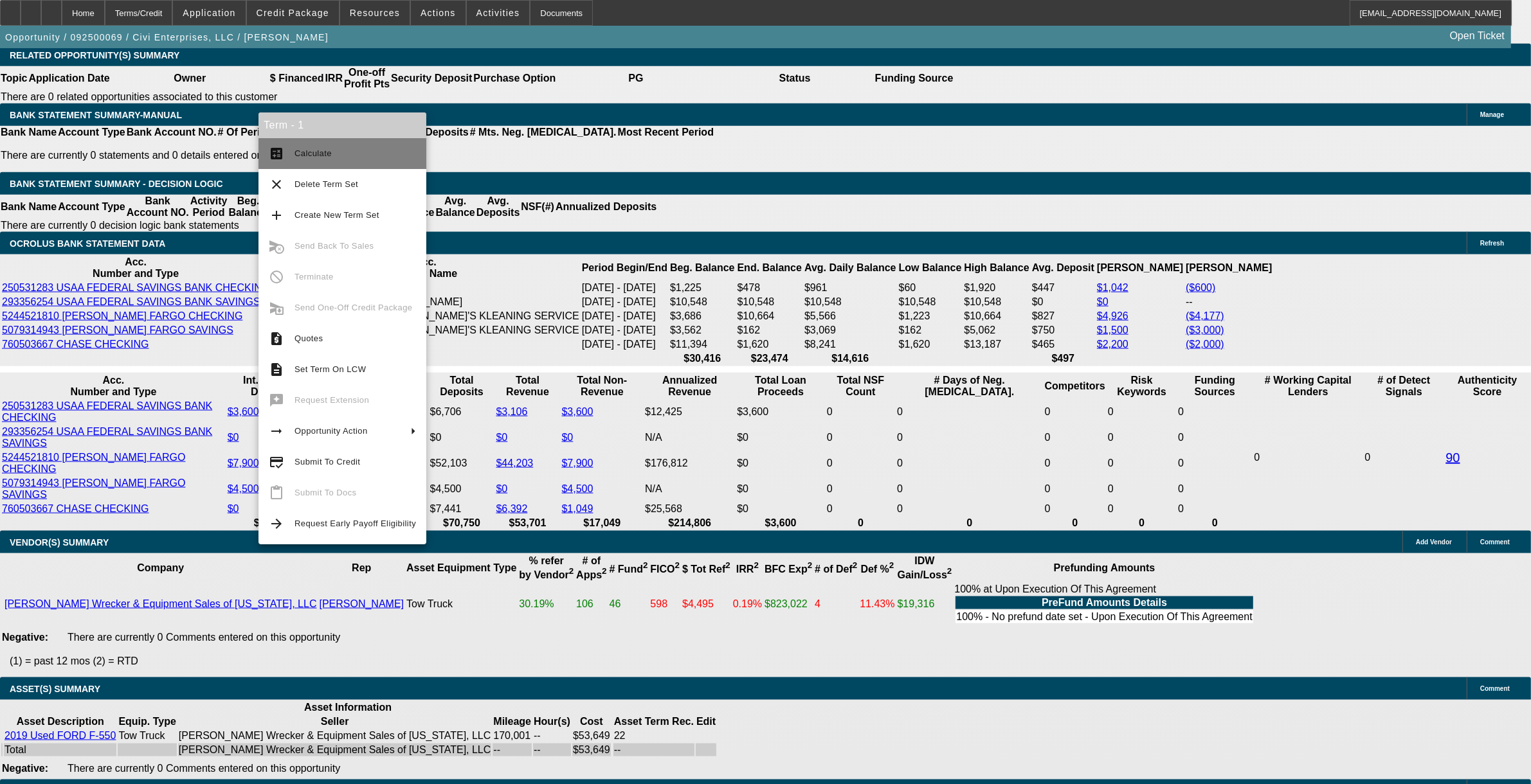
click at [291, 155] on button "calculate Calculate" at bounding box center [342, 153] width 168 height 30
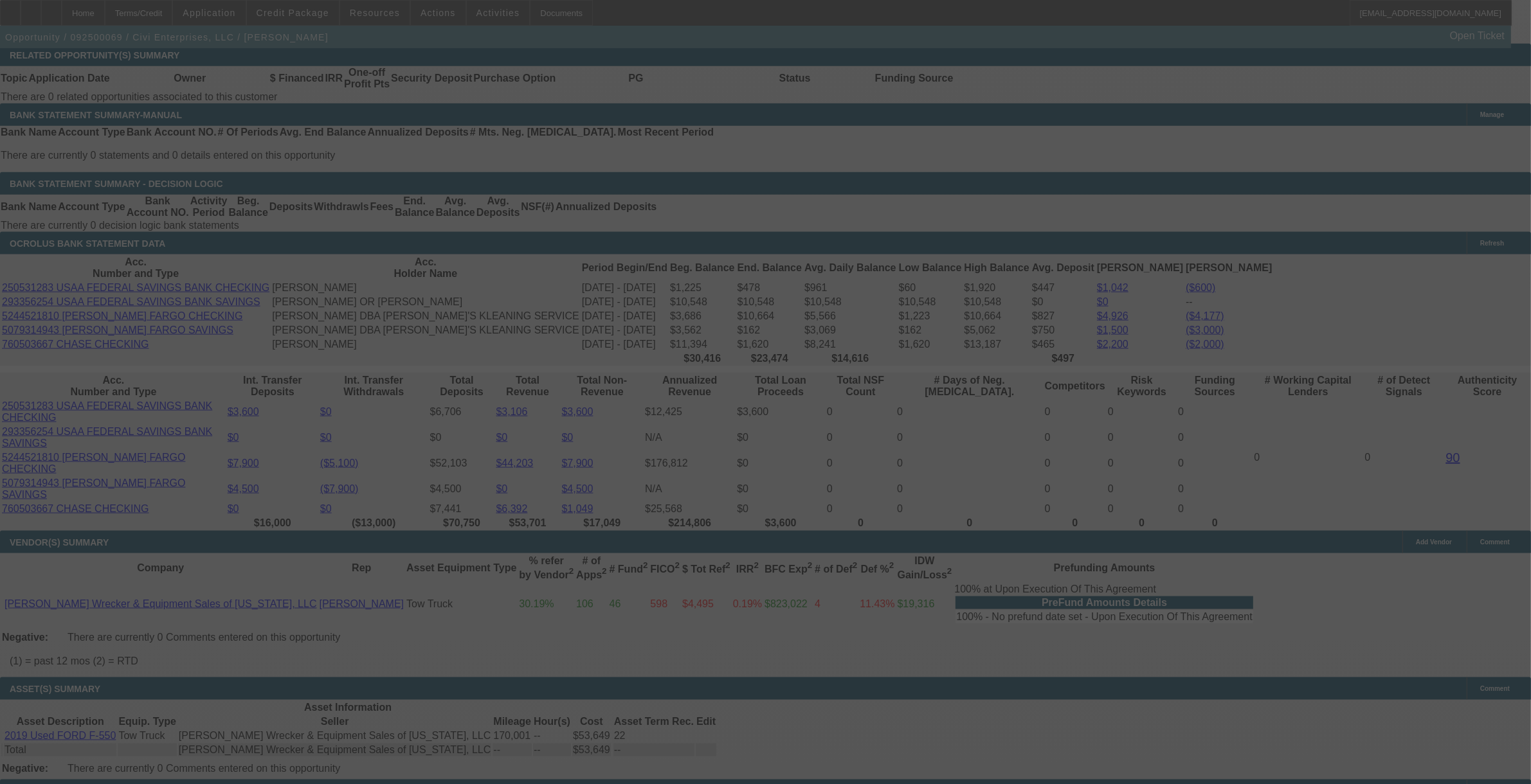
select select "0"
select select "2"
select select "0"
select select "6"
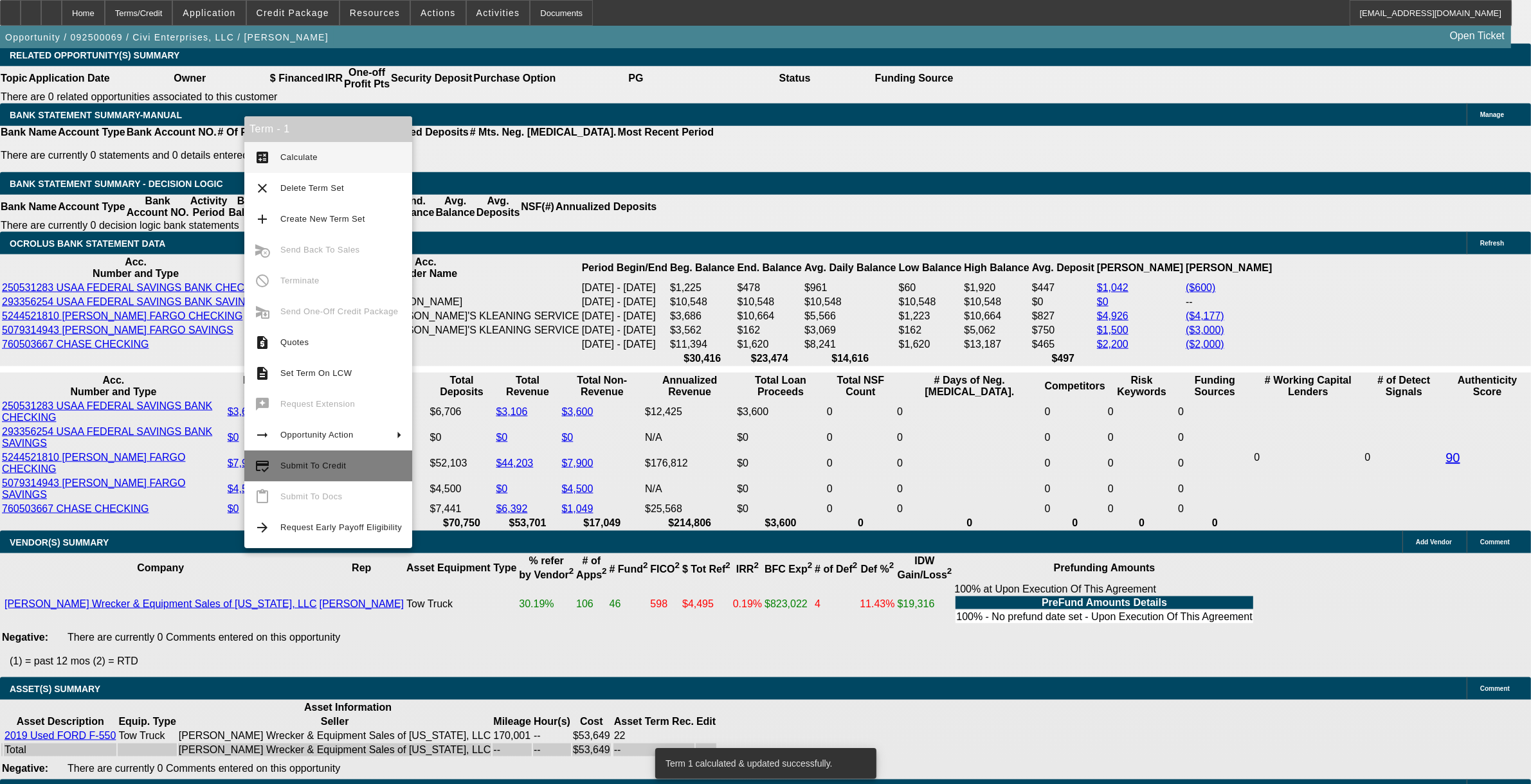
click at [297, 464] on span "Submit To Credit" at bounding box center [312, 466] width 66 height 10
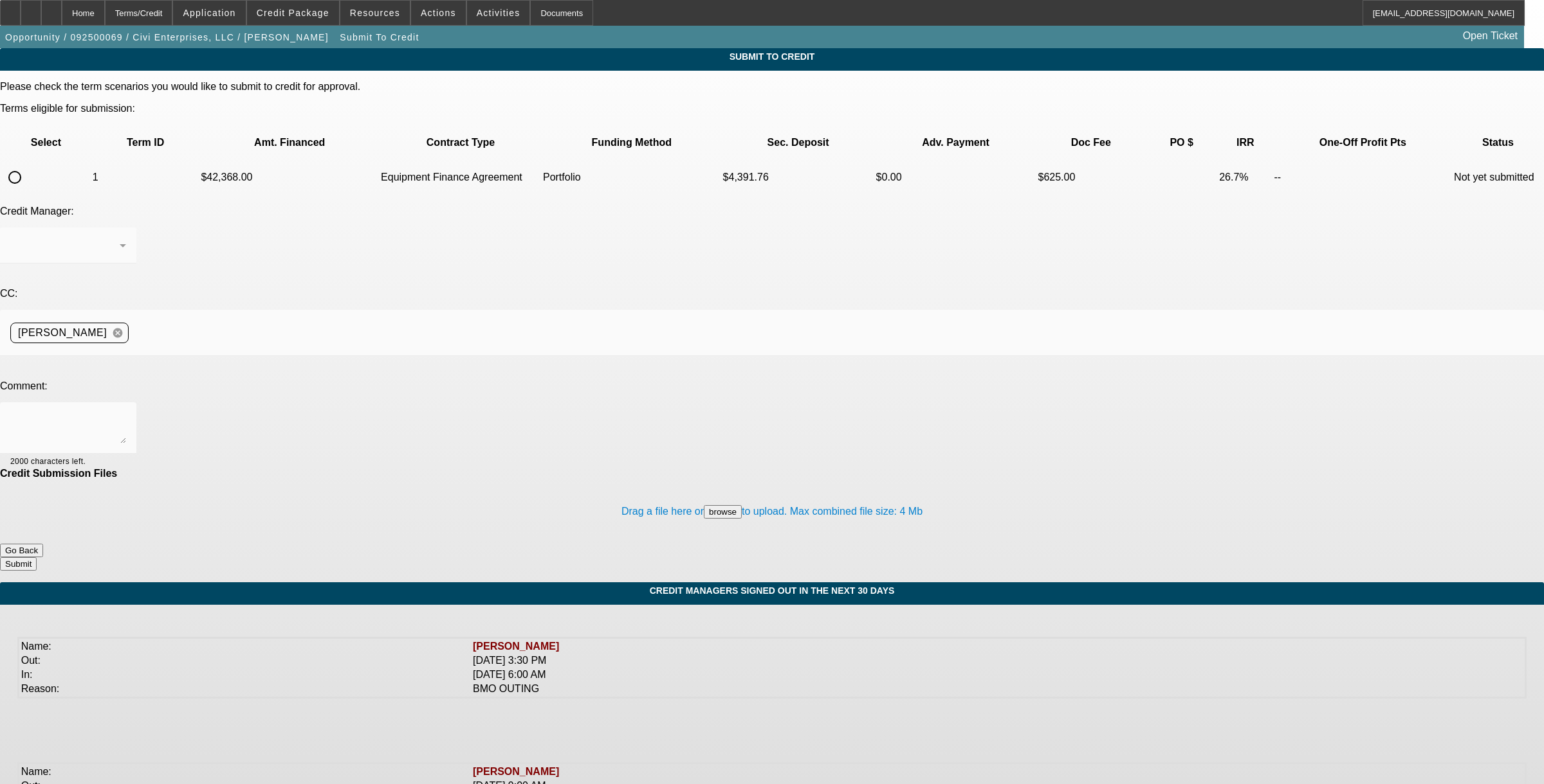
click at [28, 165] on input "radio" at bounding box center [15, 178] width 26 height 26
radio input "true"
click at [99, 240] on span "[PERSON_NAME]" at bounding box center [54, 245] width 88 height 11
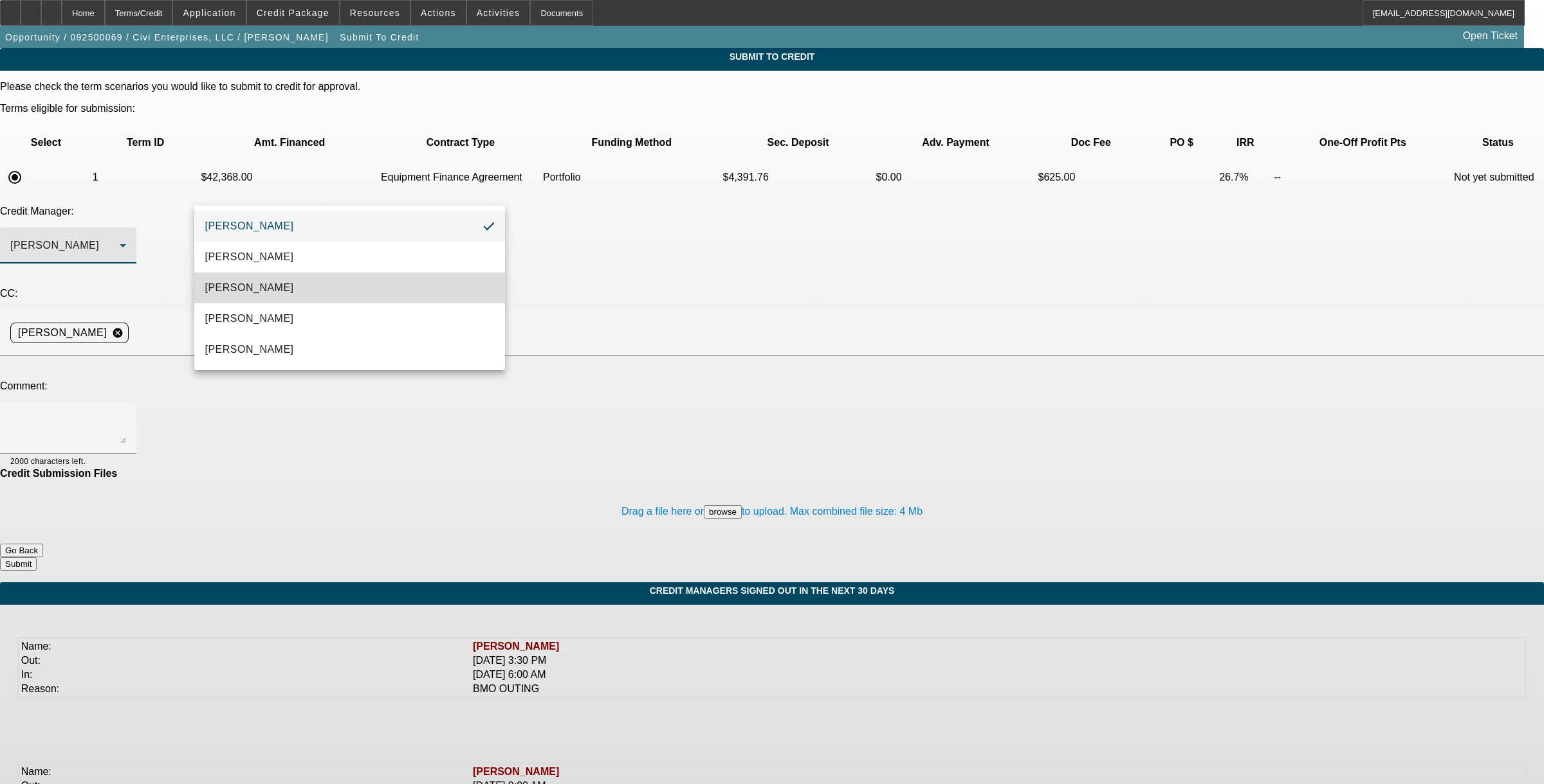
click at [258, 276] on mat-option "Arida, Michael" at bounding box center [349, 288] width 310 height 30
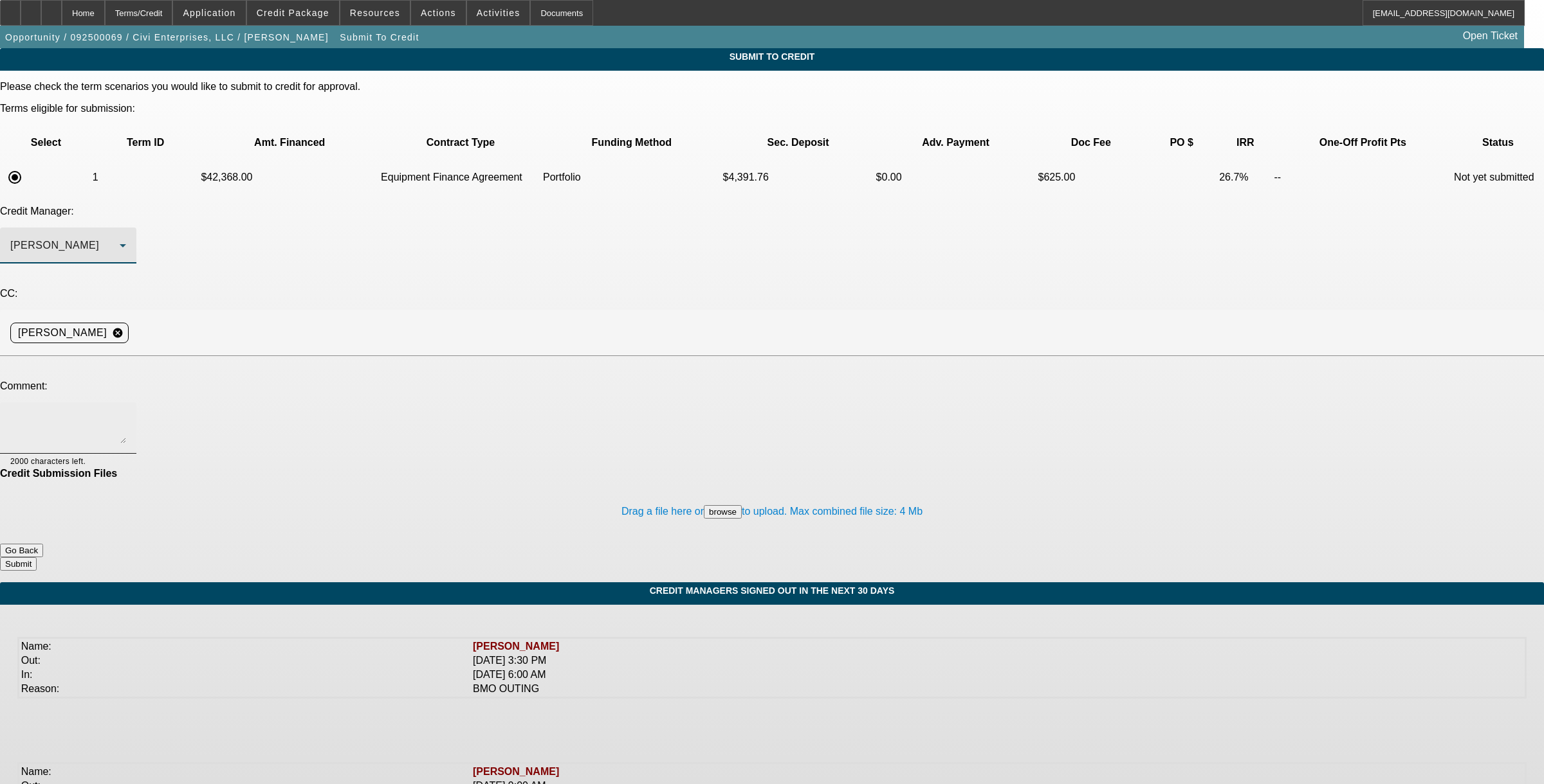
click at [126, 413] on textarea at bounding box center [68, 427] width 116 height 30
type textarea "Michael, waiting on pictures from the dealer. Startup. package looks good until…"
click at [36, 557] on button "Submit" at bounding box center [18, 564] width 36 height 14
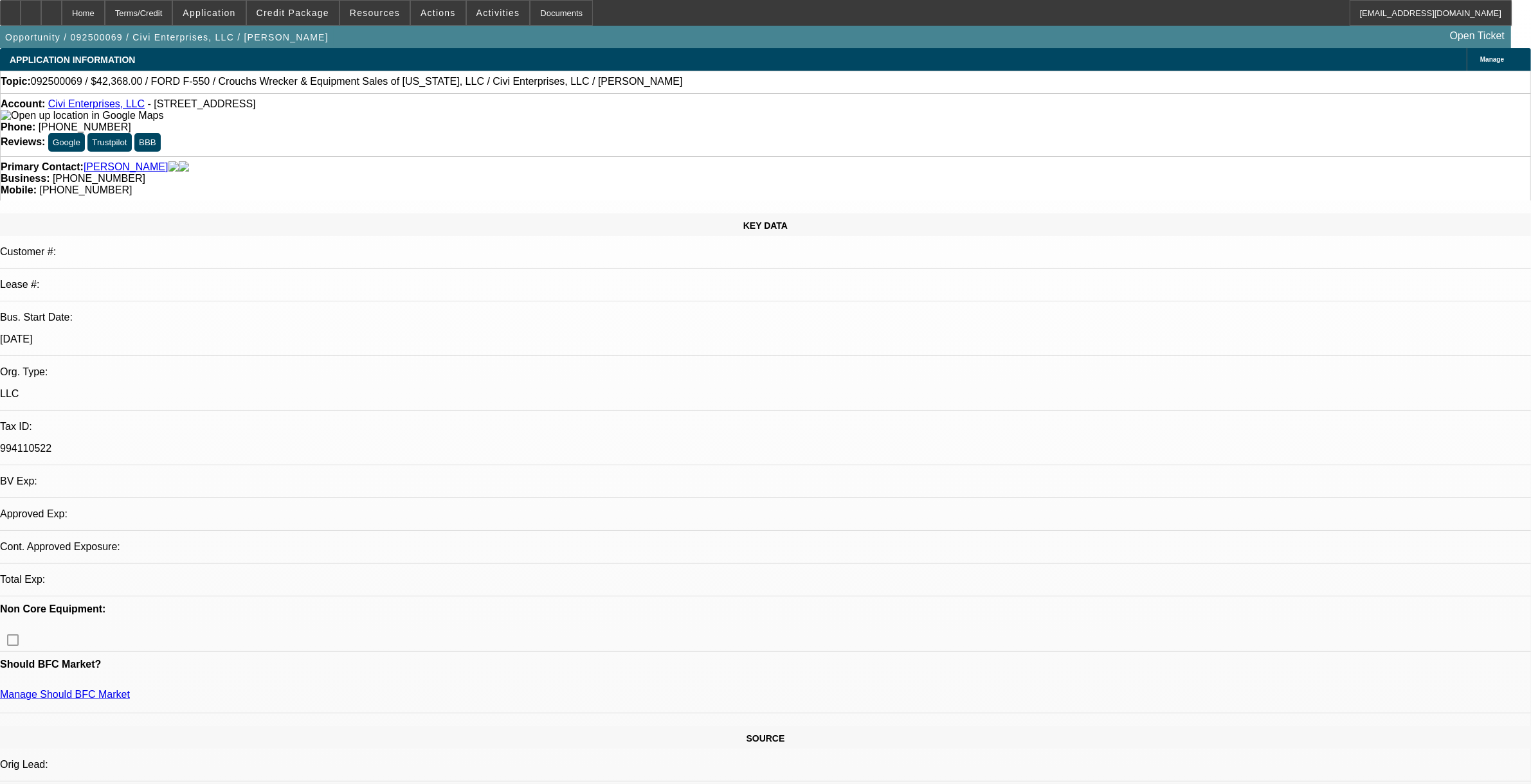
select select "0"
select select "2"
select select "0"
select select "6"
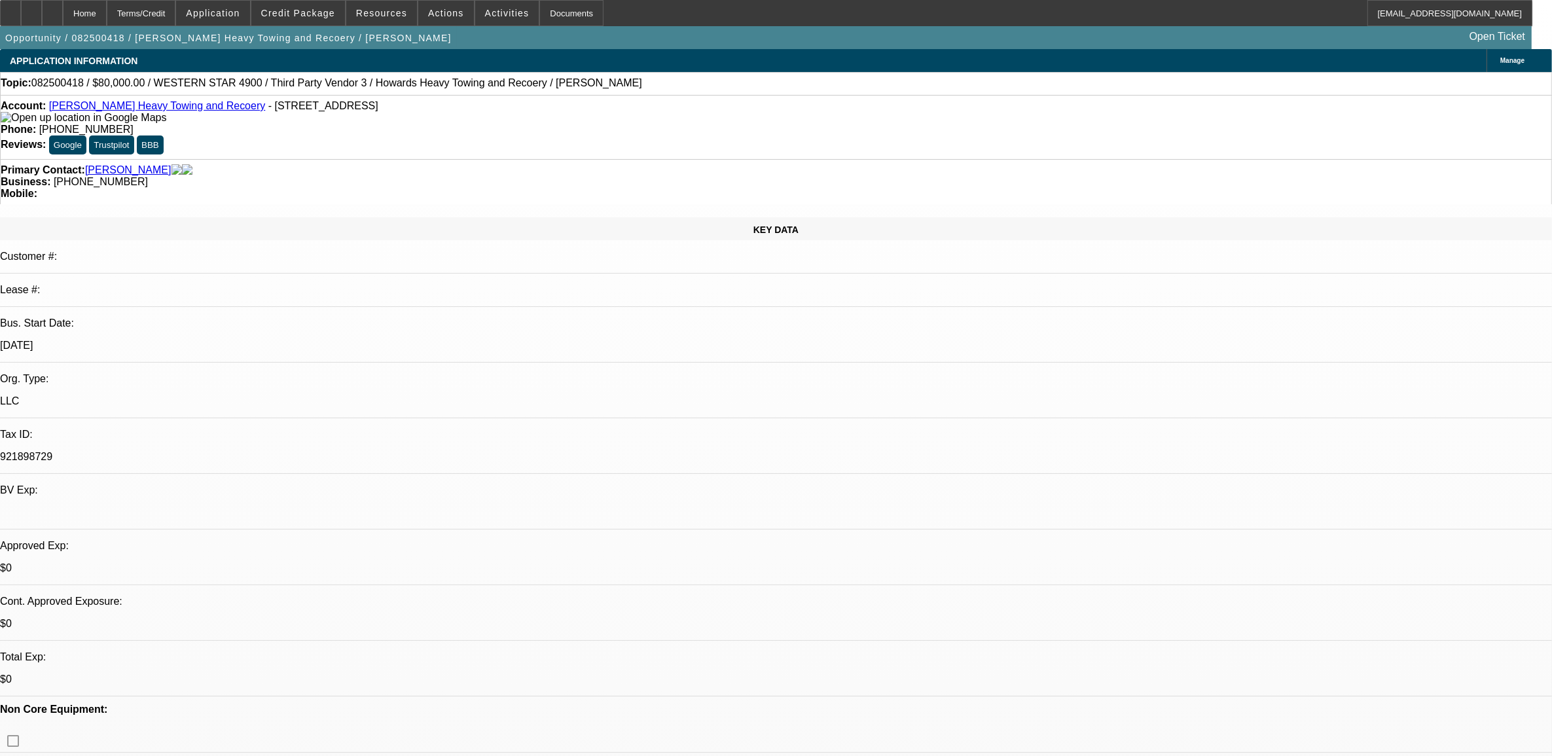
select select "0"
select select "0.1"
select select "0"
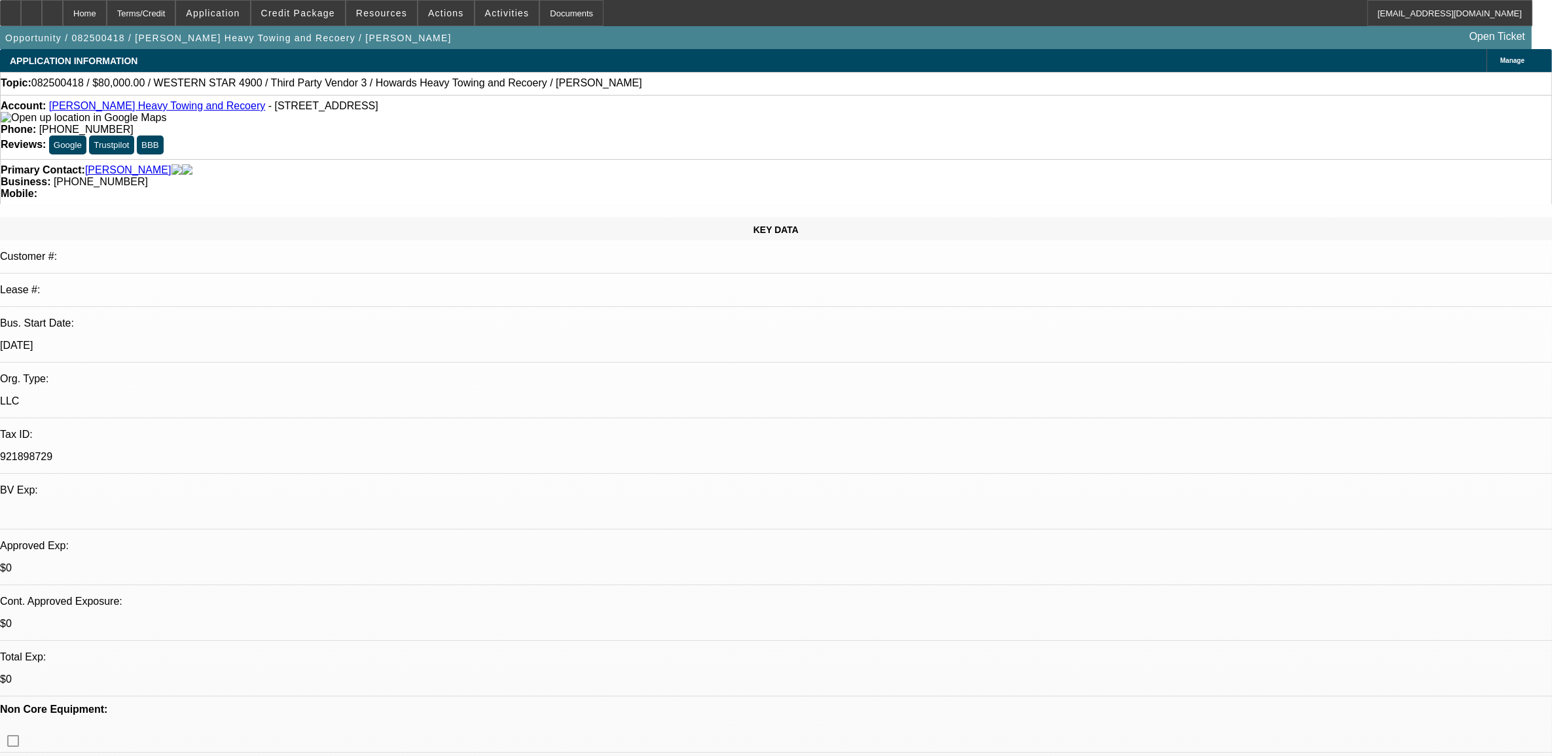
select select "0.1"
select select "0"
select select "0.1"
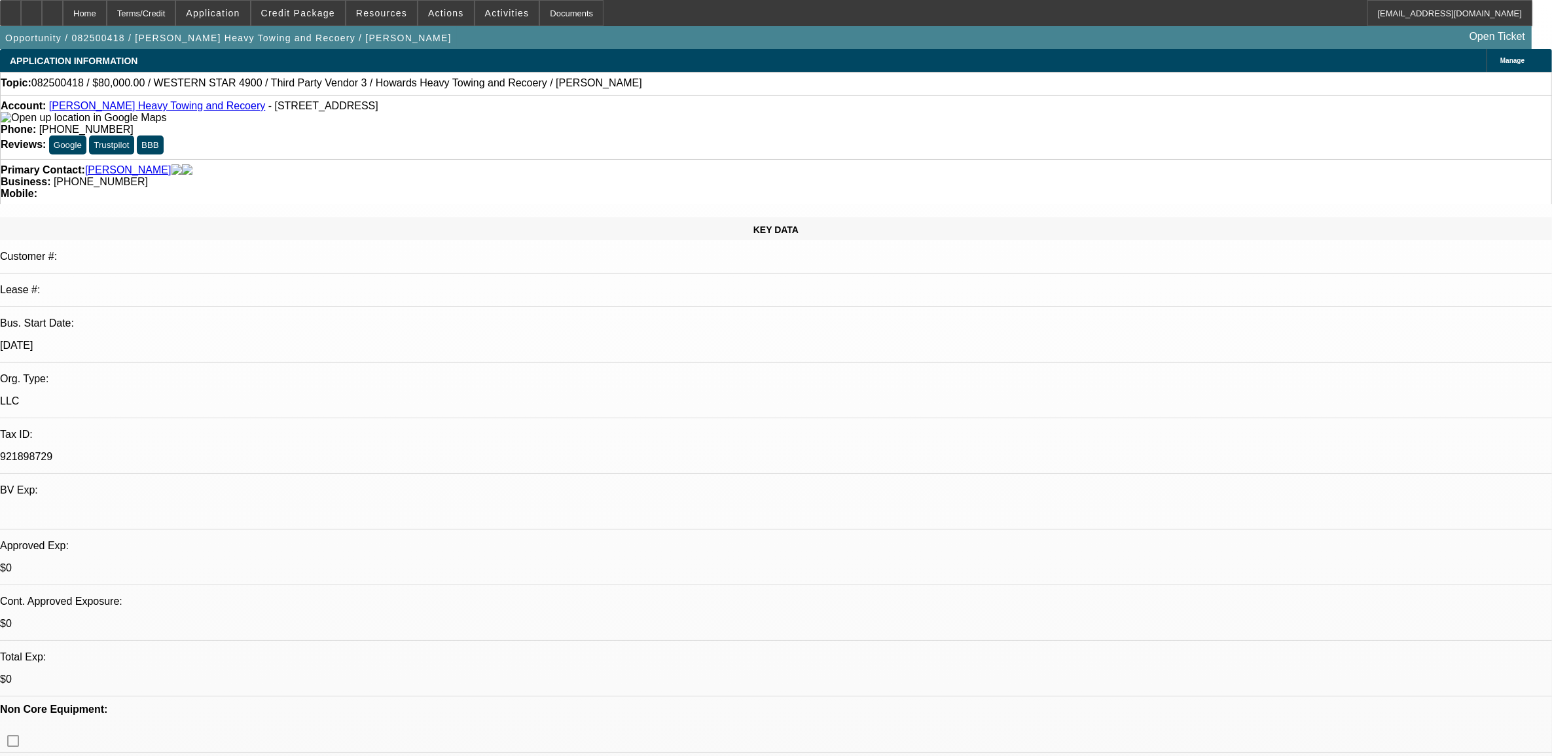
select select "0"
select select "0.1"
select select "1"
select select "2"
select select "4"
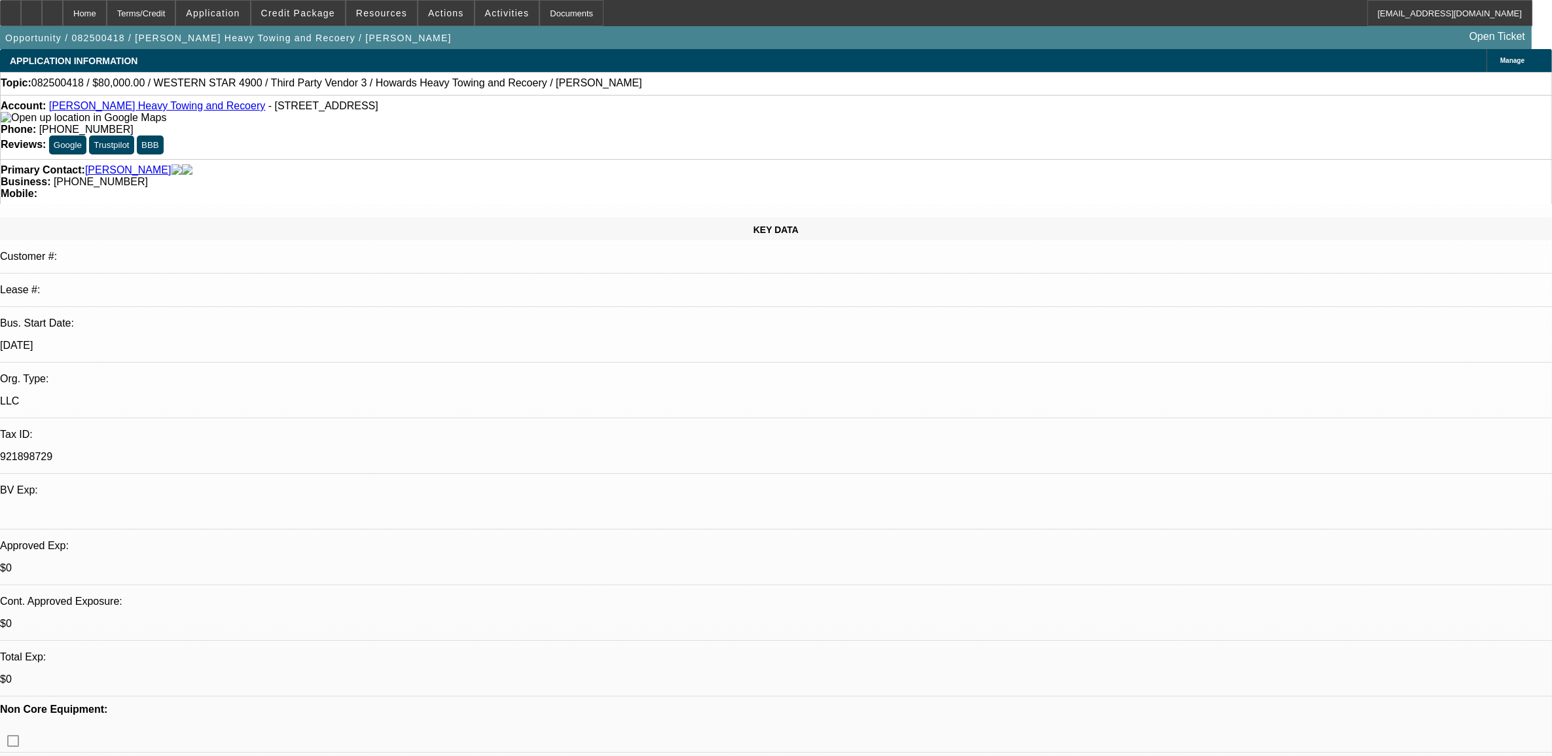
select select "1"
select select "2"
select select "4"
select select "1"
select select "2"
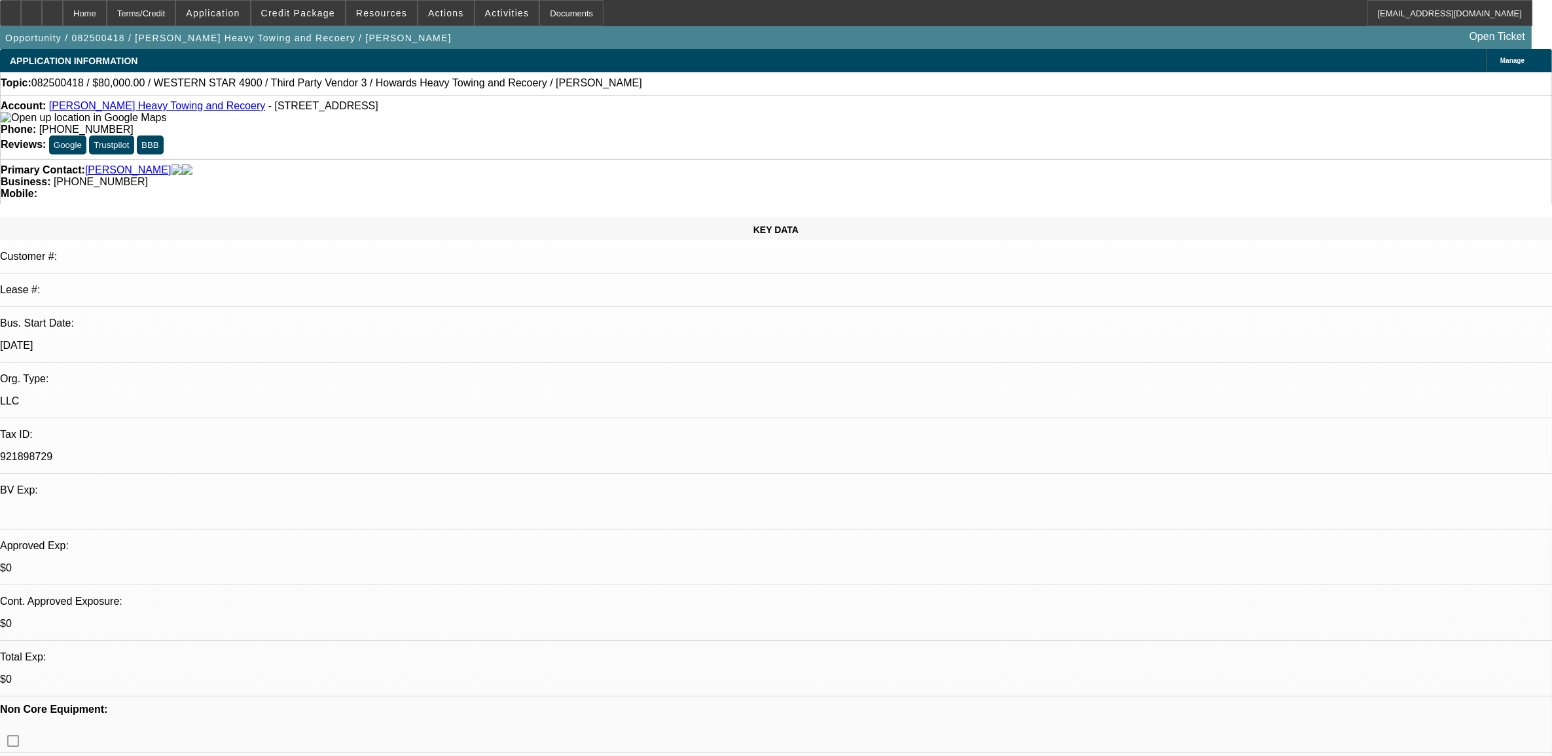
select select "4"
select select "1"
select select "2"
select select "4"
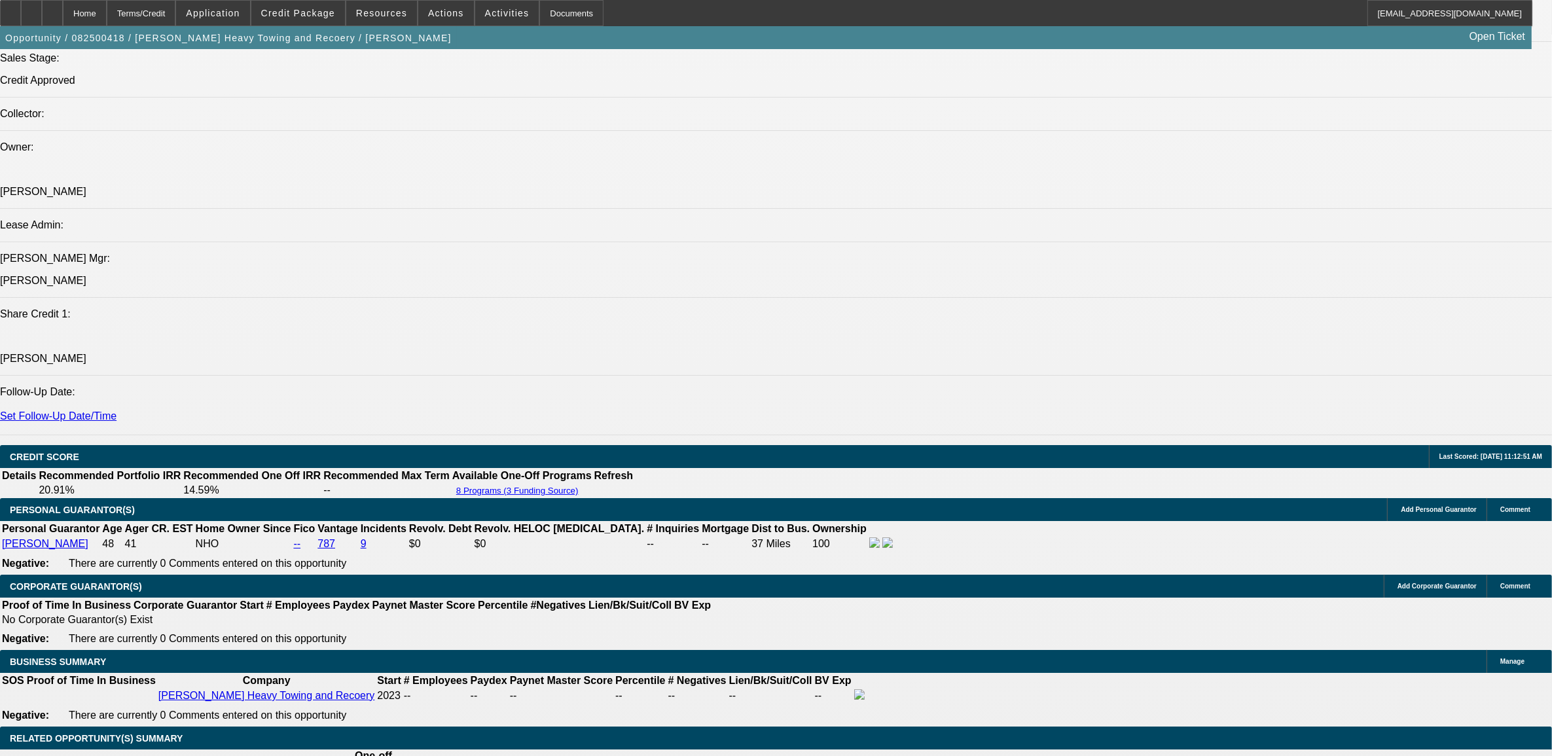
scroll to position [1718, 0]
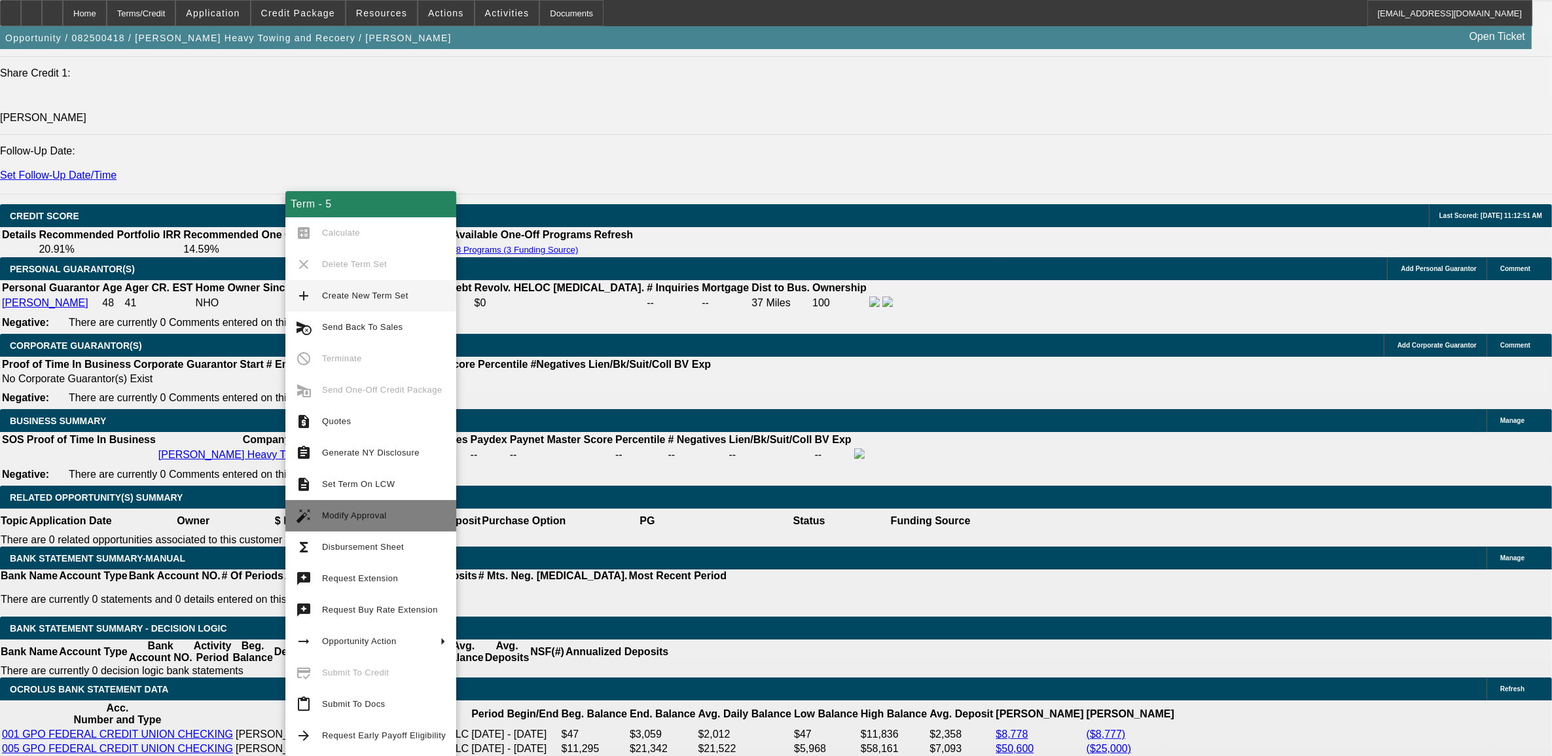
click at [368, 520] on span "Modify Approval" at bounding box center [384, 516] width 124 height 16
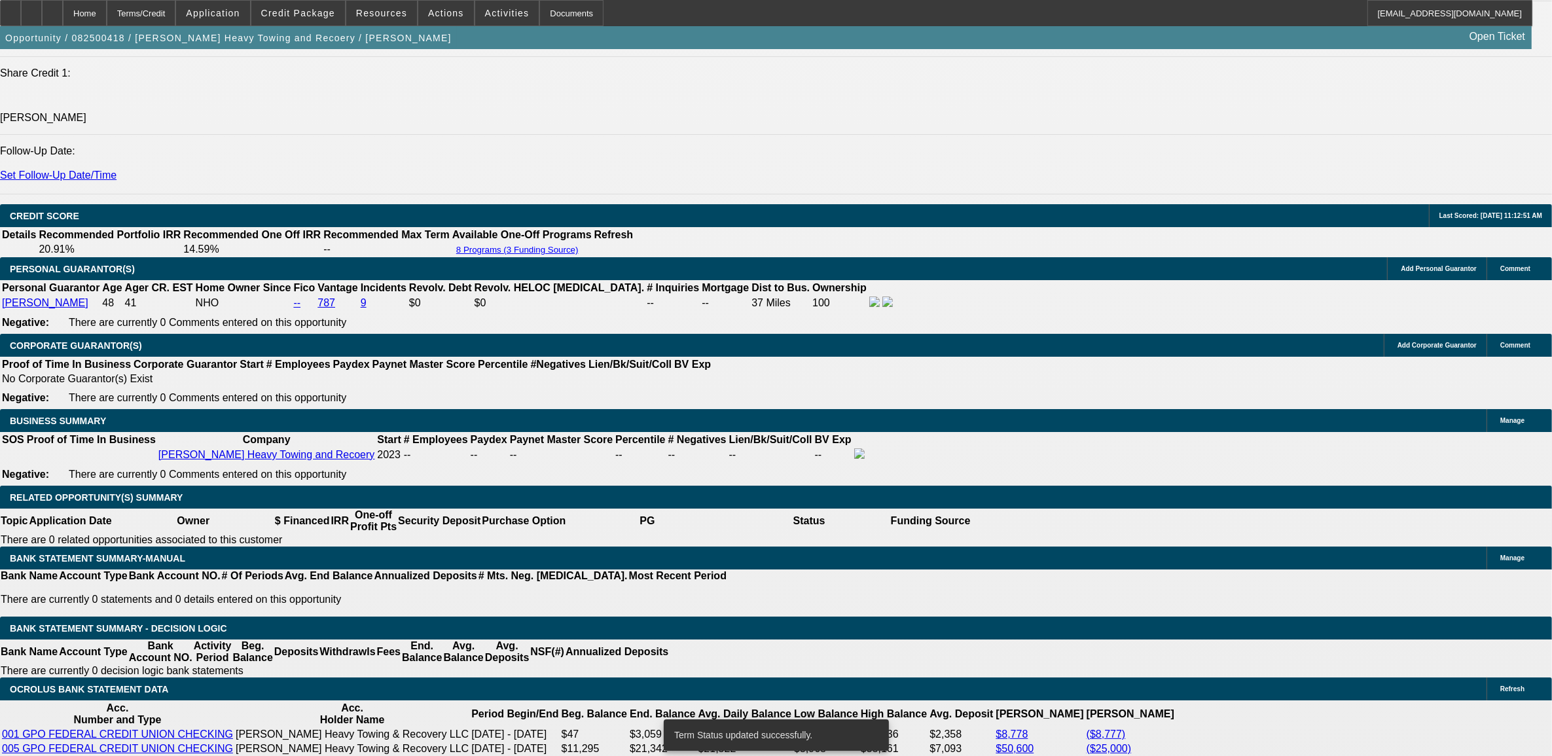
select select "0"
select select "2"
select select "0.1"
select select "4"
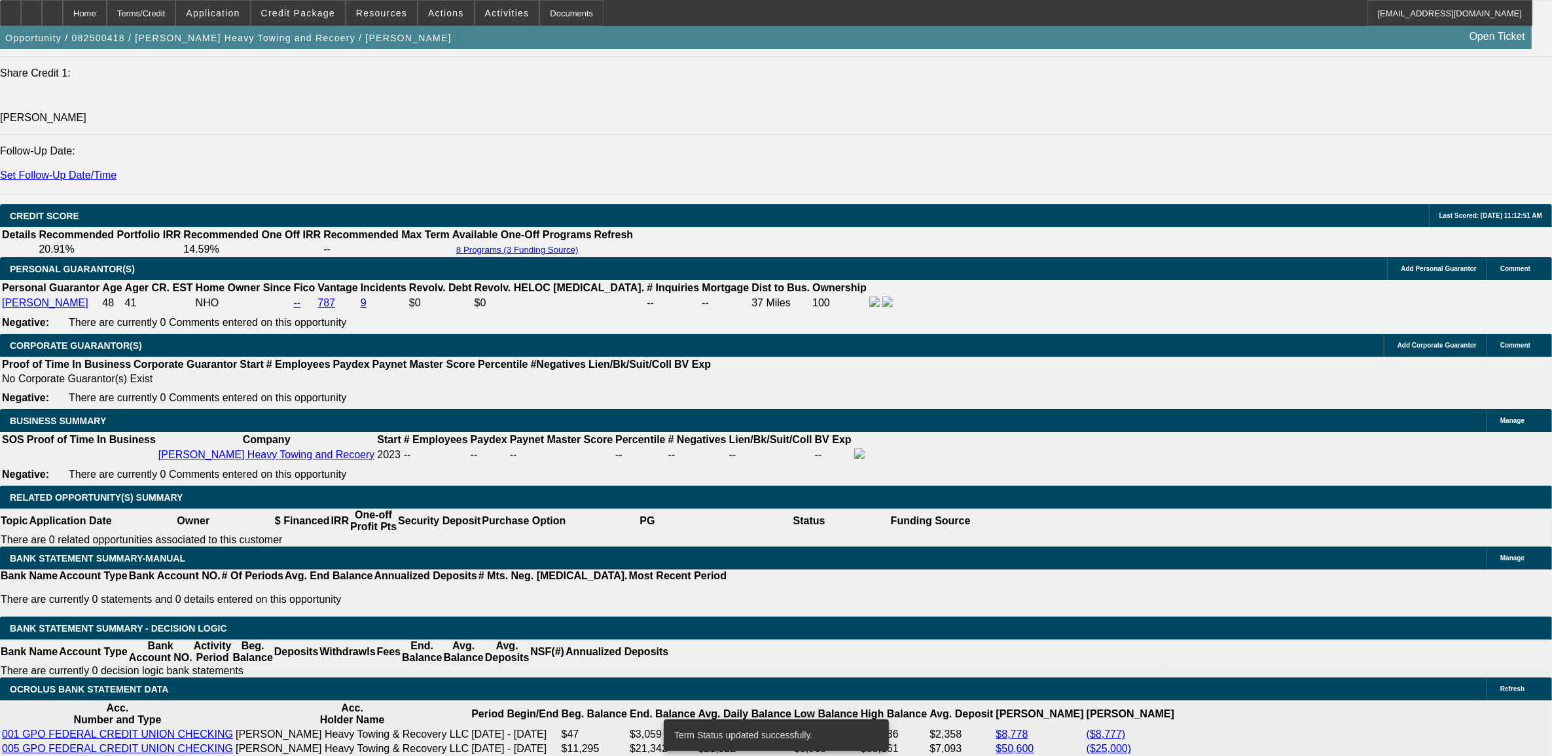
select select "0"
select select "2"
select select "0.1"
select select "4"
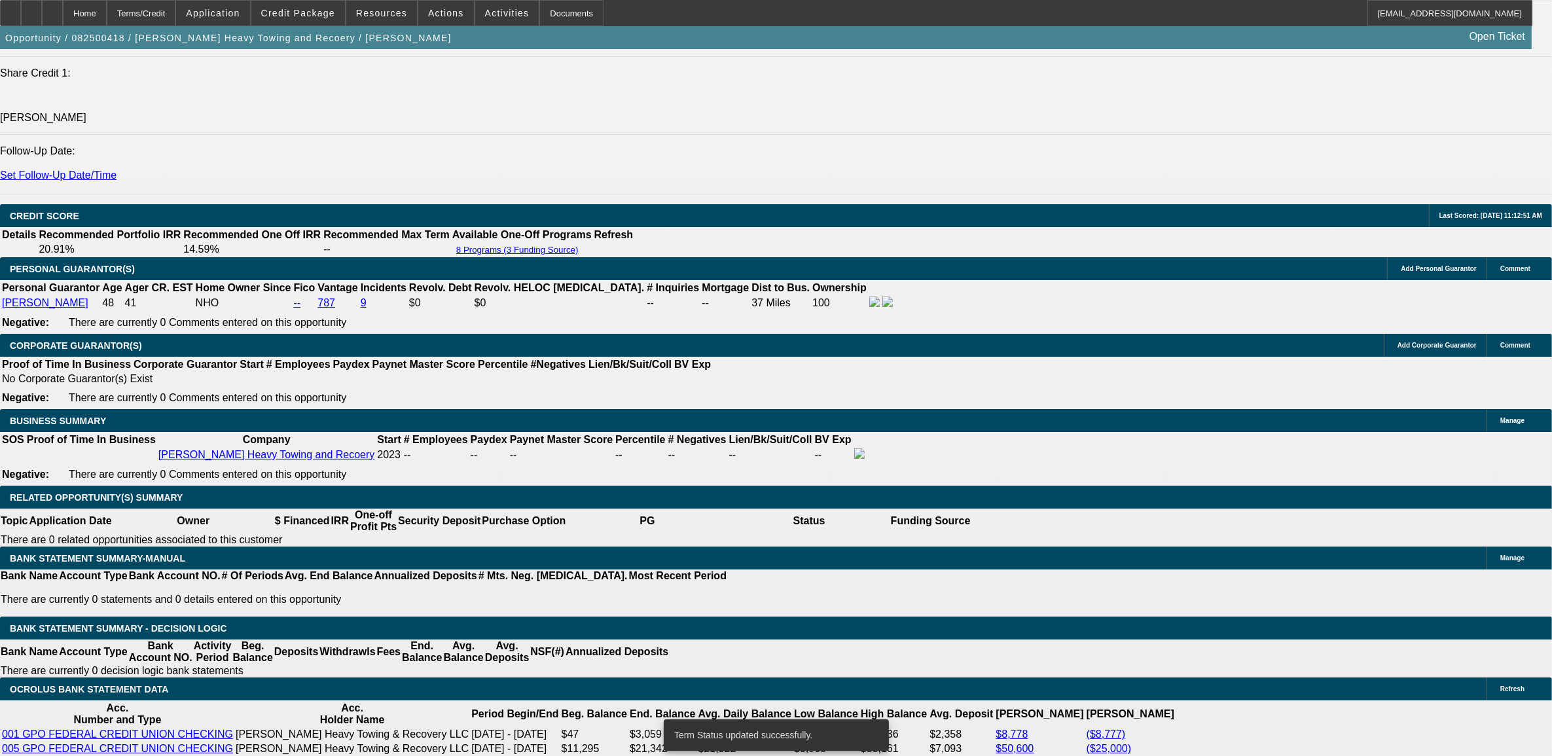
select select "0"
select select "2"
select select "0.1"
select select "4"
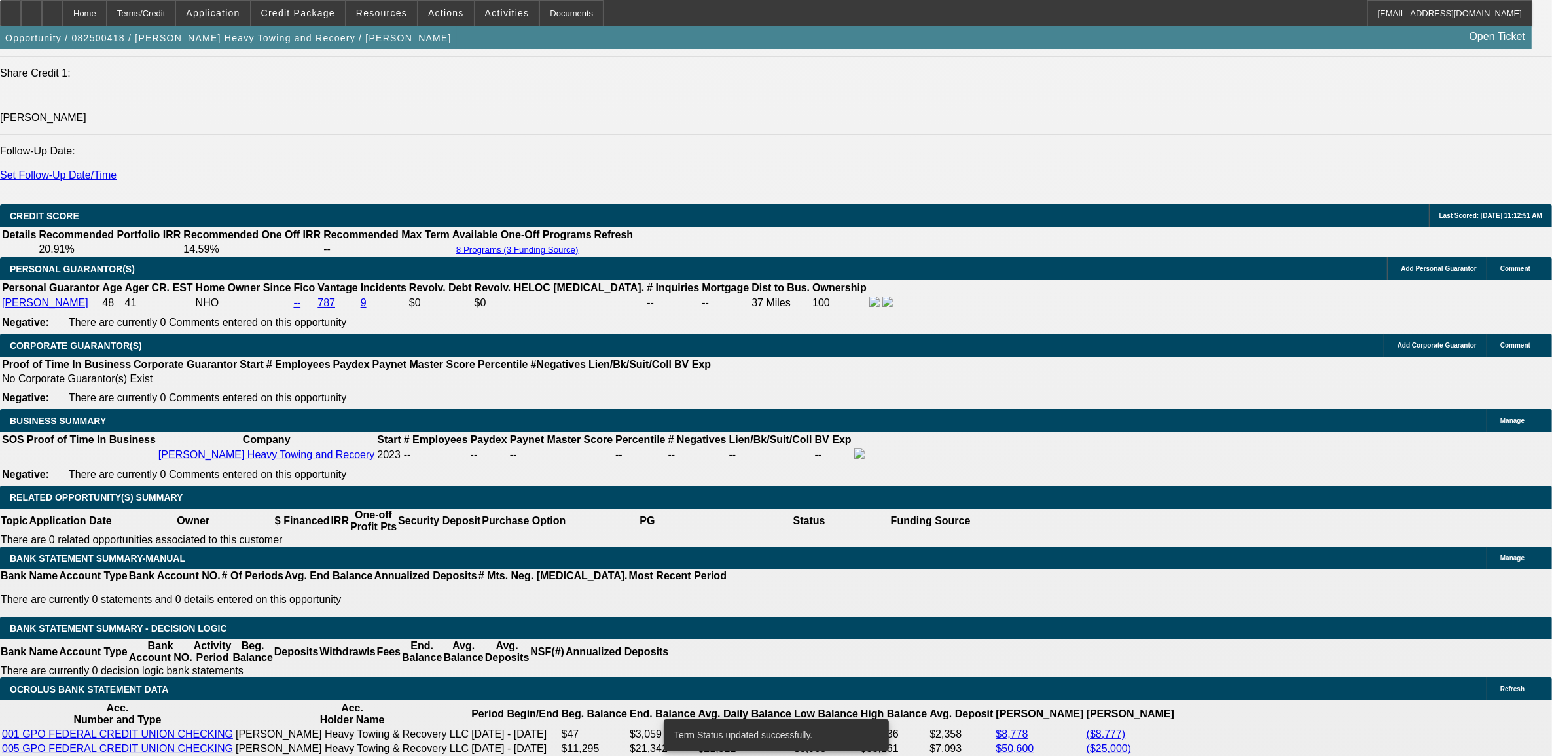
select select "0"
select select "2"
select select "0.1"
select select "4"
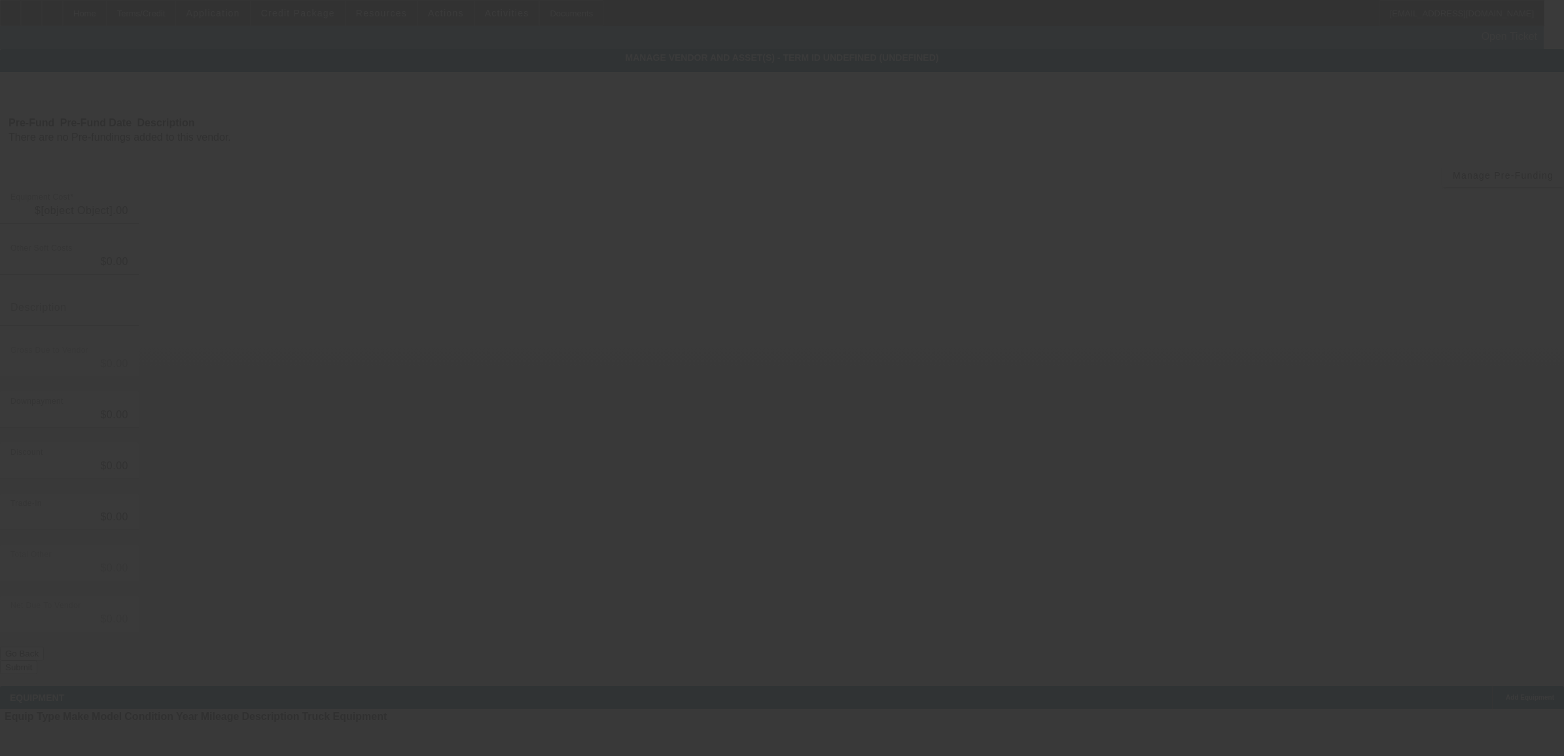
type input "$110,000.00"
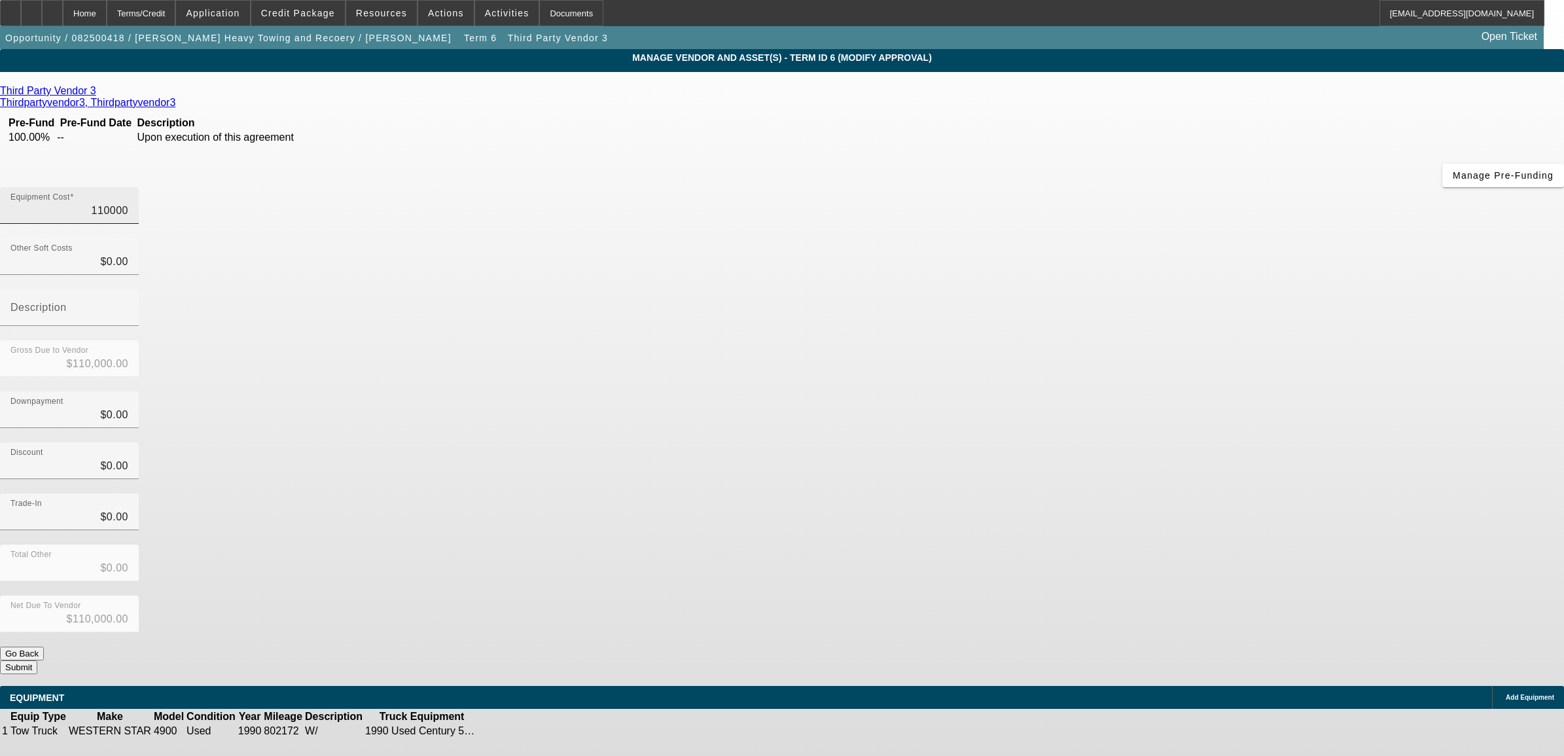
click at [128, 203] on input "110000" at bounding box center [69, 211] width 118 height 16
type input "1"
type input "$1.00"
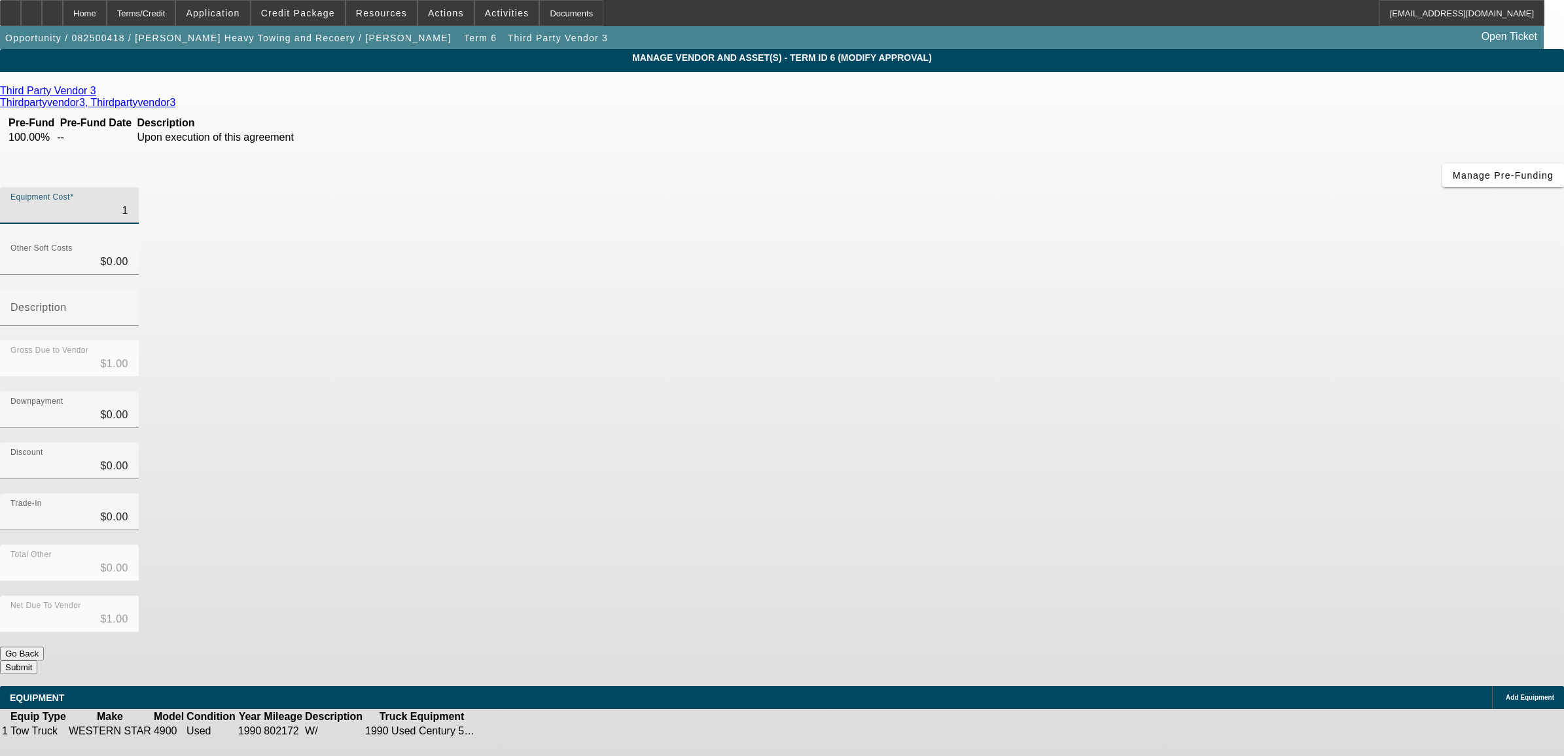
type input "10"
type input "$10.00"
type input "105"
type input "$105.00"
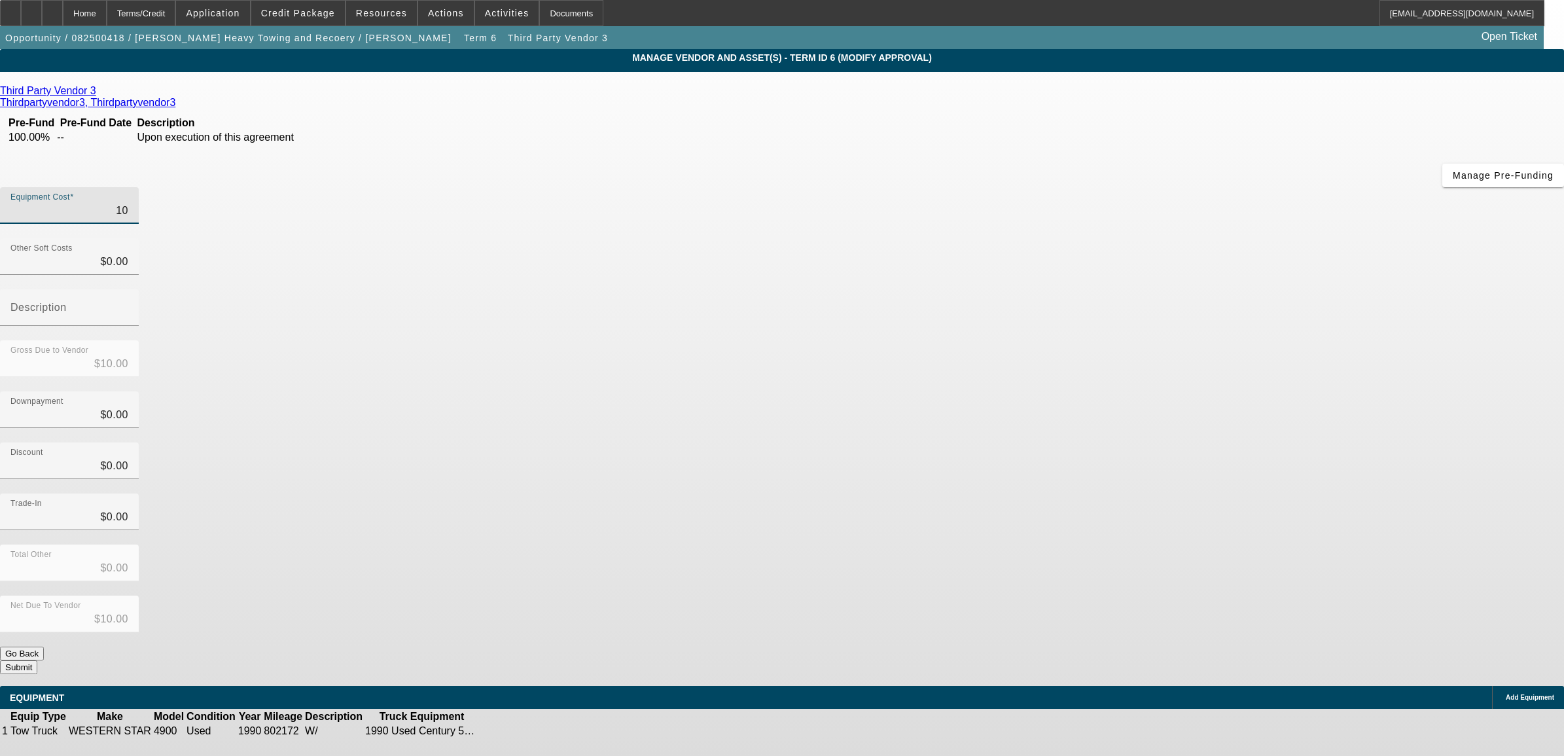
type input "$105.00"
type input "1050"
type input "$1,050.00"
type input "10500"
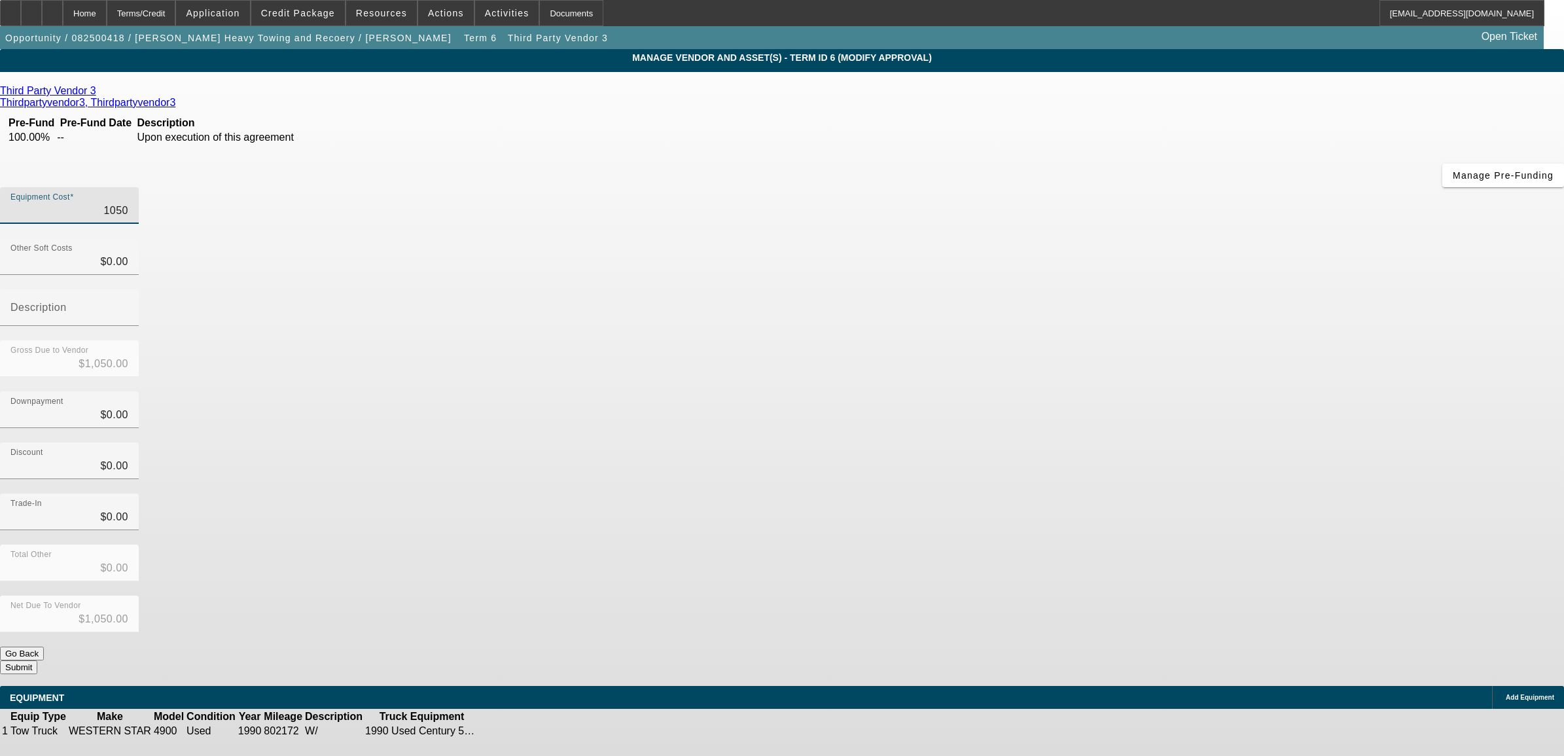
type input "$10,500.00"
type input "105000"
type input "$105,000.00"
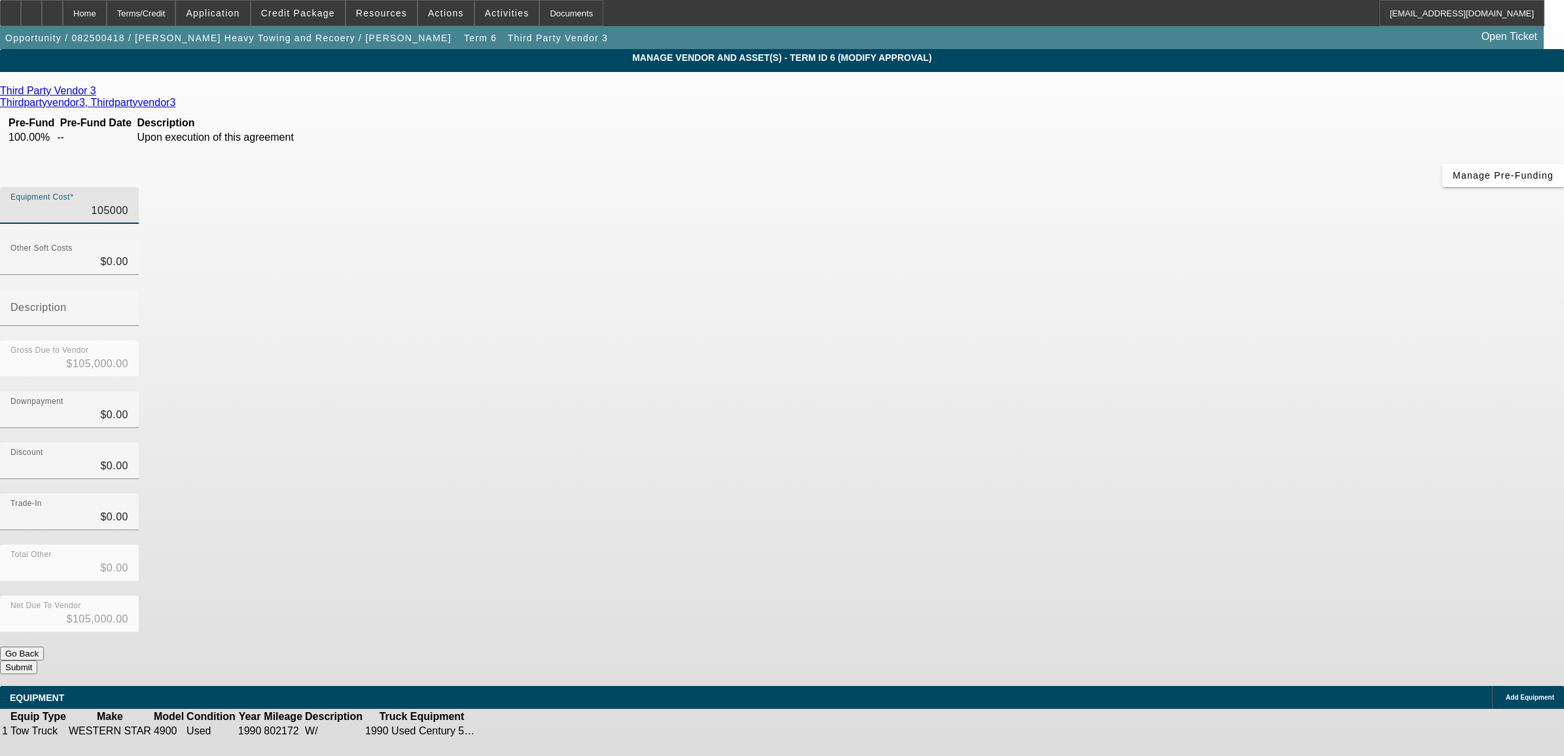
type input "$105,000.00"
type input "$0.00"
click at [37, 660] on button "Submit" at bounding box center [18, 667] width 37 height 14
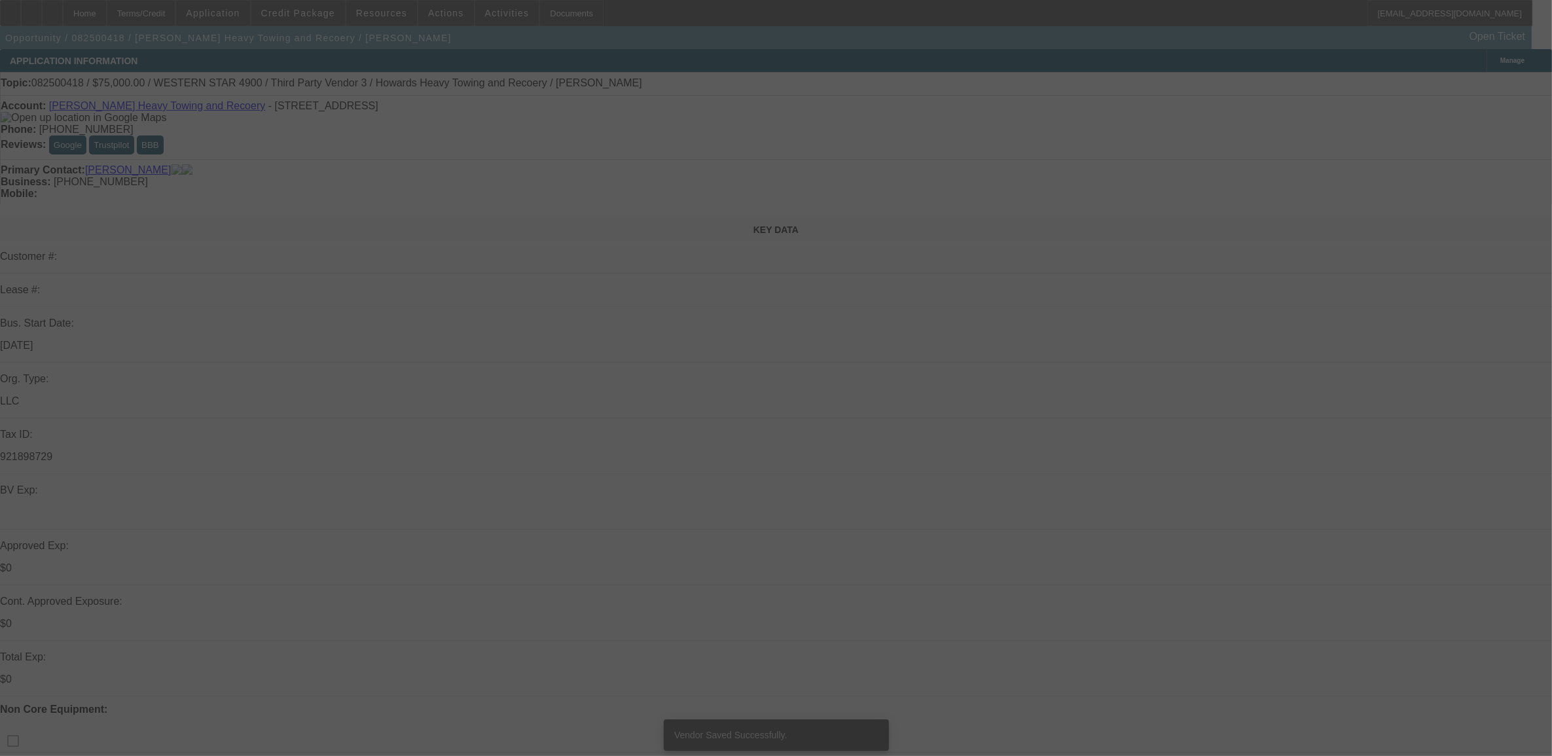
select select "0"
select select "2"
select select "0.1"
select select "4"
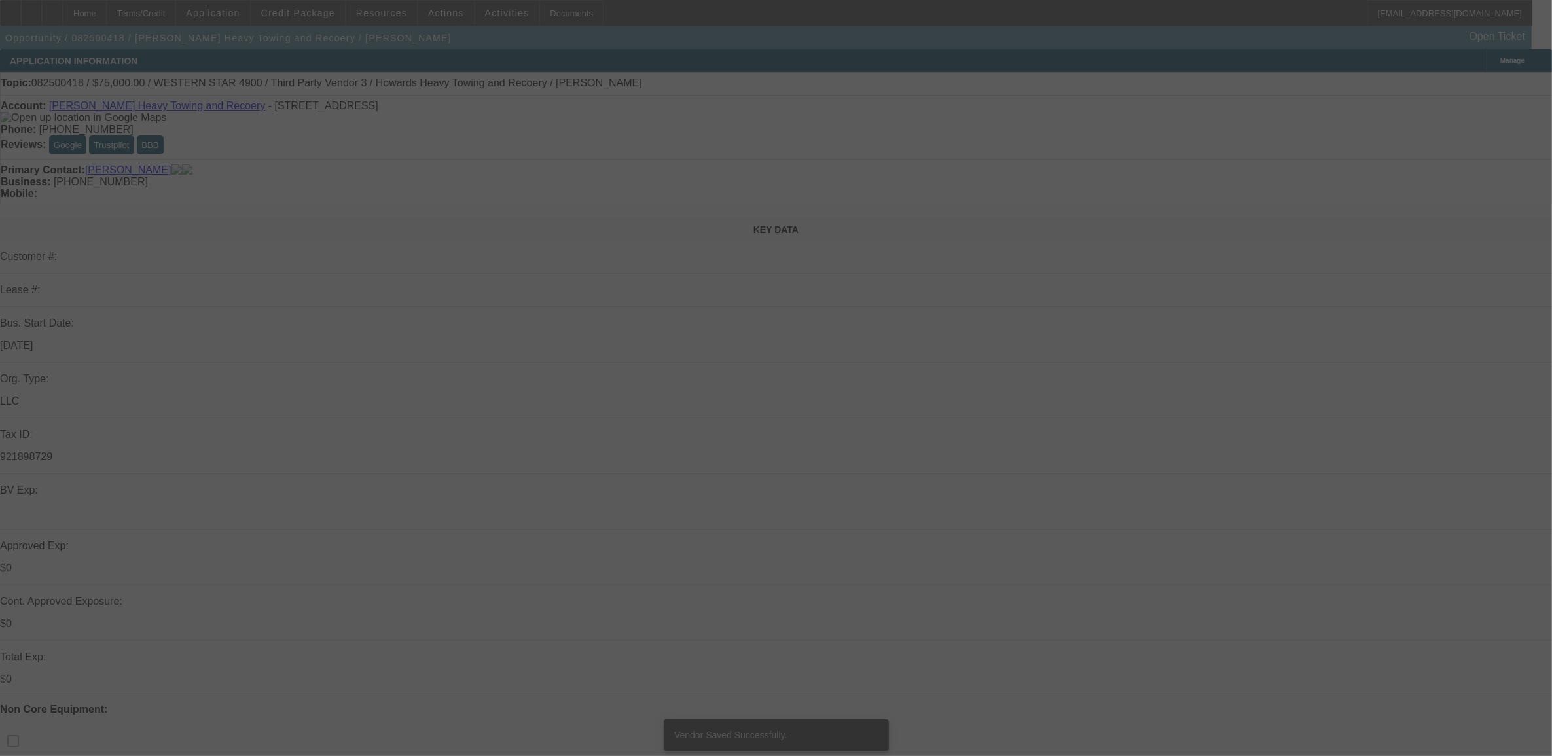
select select "0"
select select "2"
select select "0.1"
select select "4"
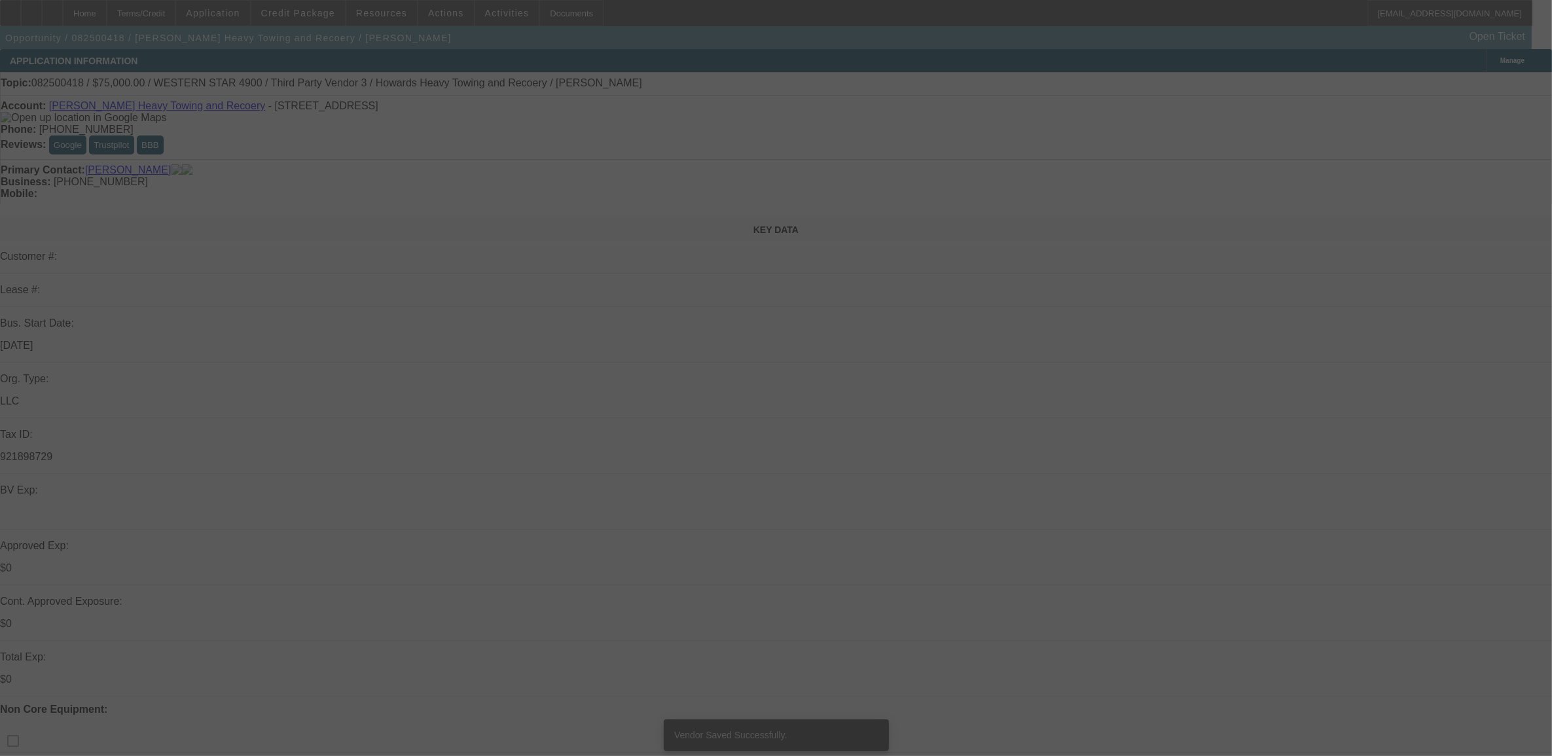
select select "0"
select select "2"
select select "0.1"
select select "4"
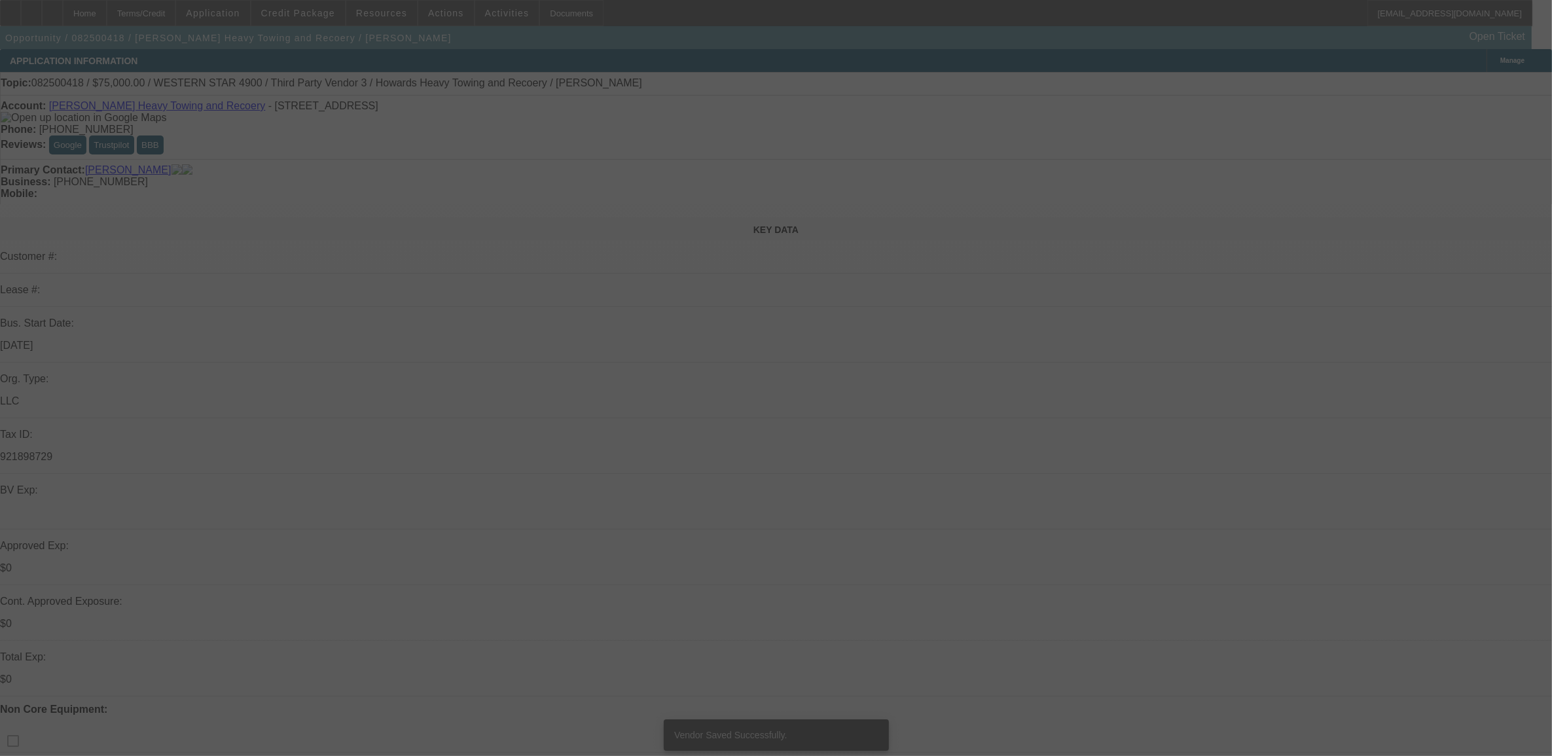
select select "0"
select select "2"
select select "0.1"
select select "4"
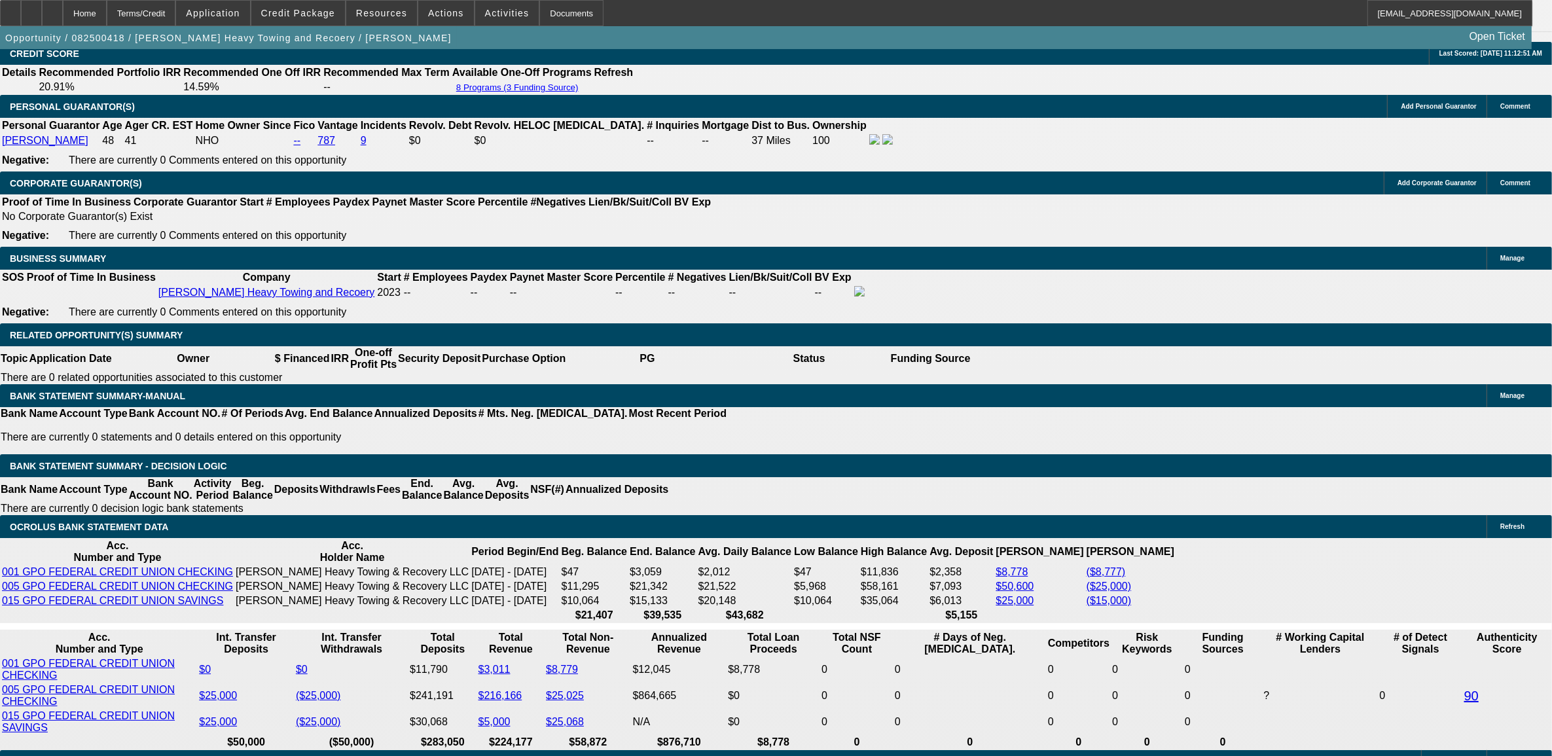
scroll to position [1882, 0]
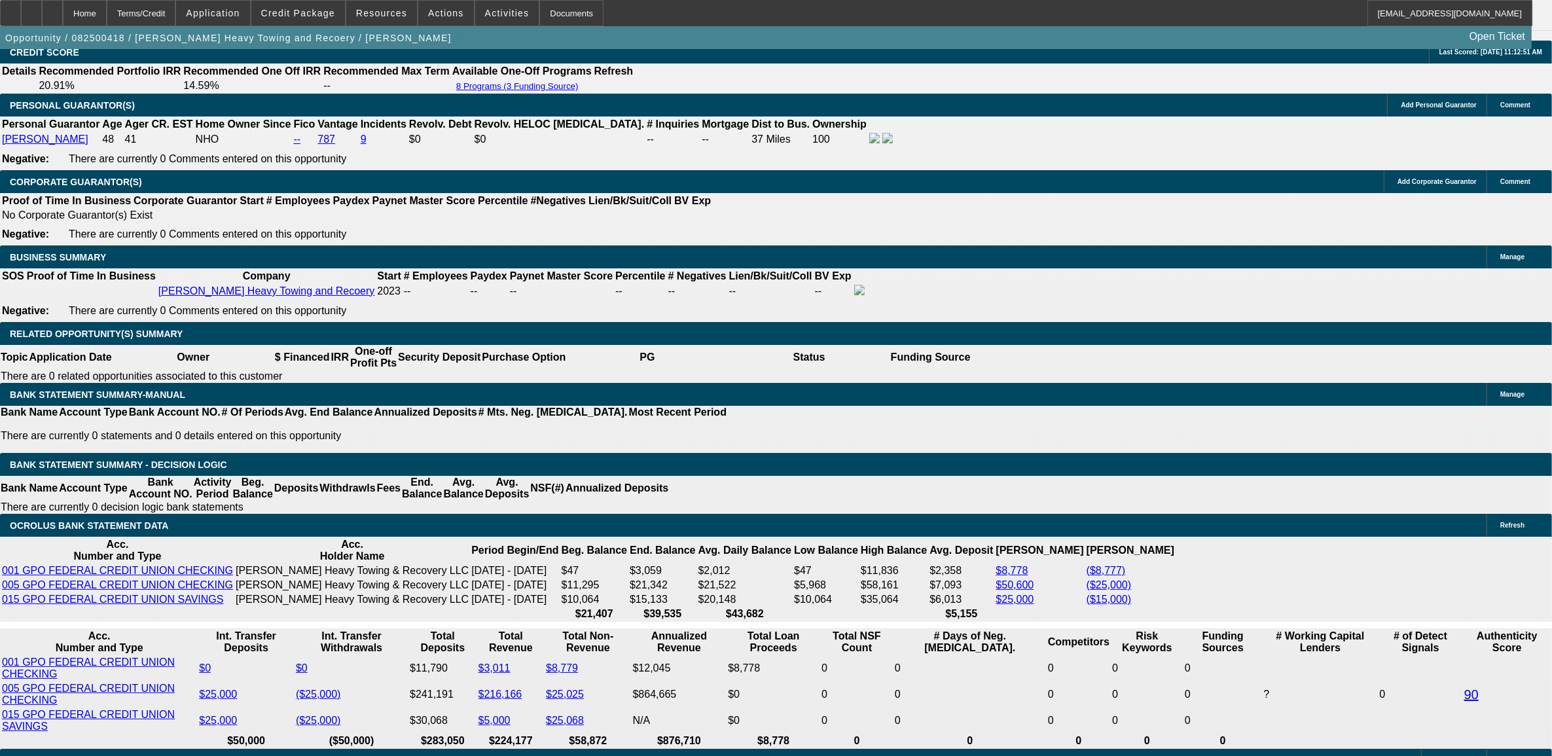
type input "$25,000.00"
type input "UNKNOWN"
type input "$2,142.23"
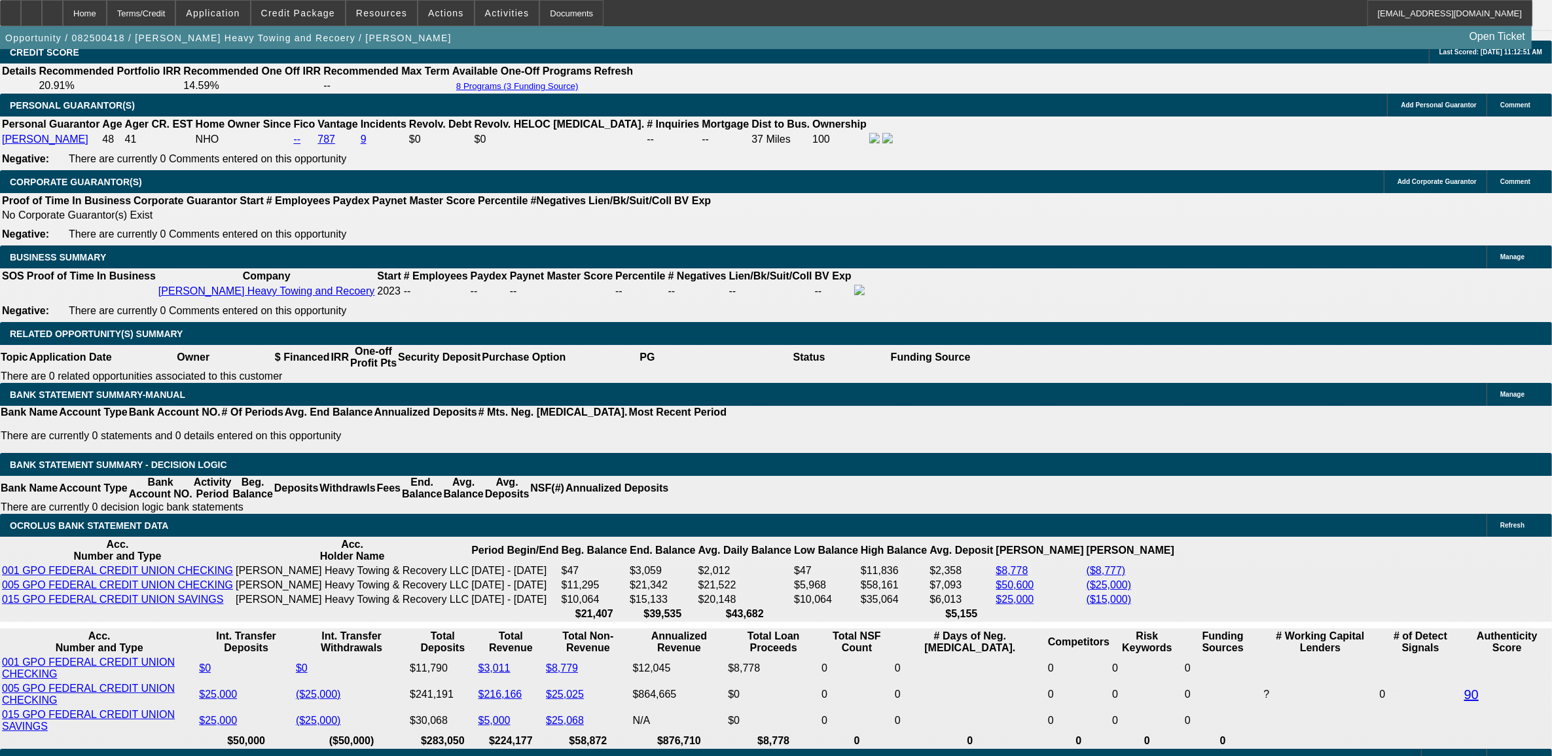
scroll to position [1901, 0]
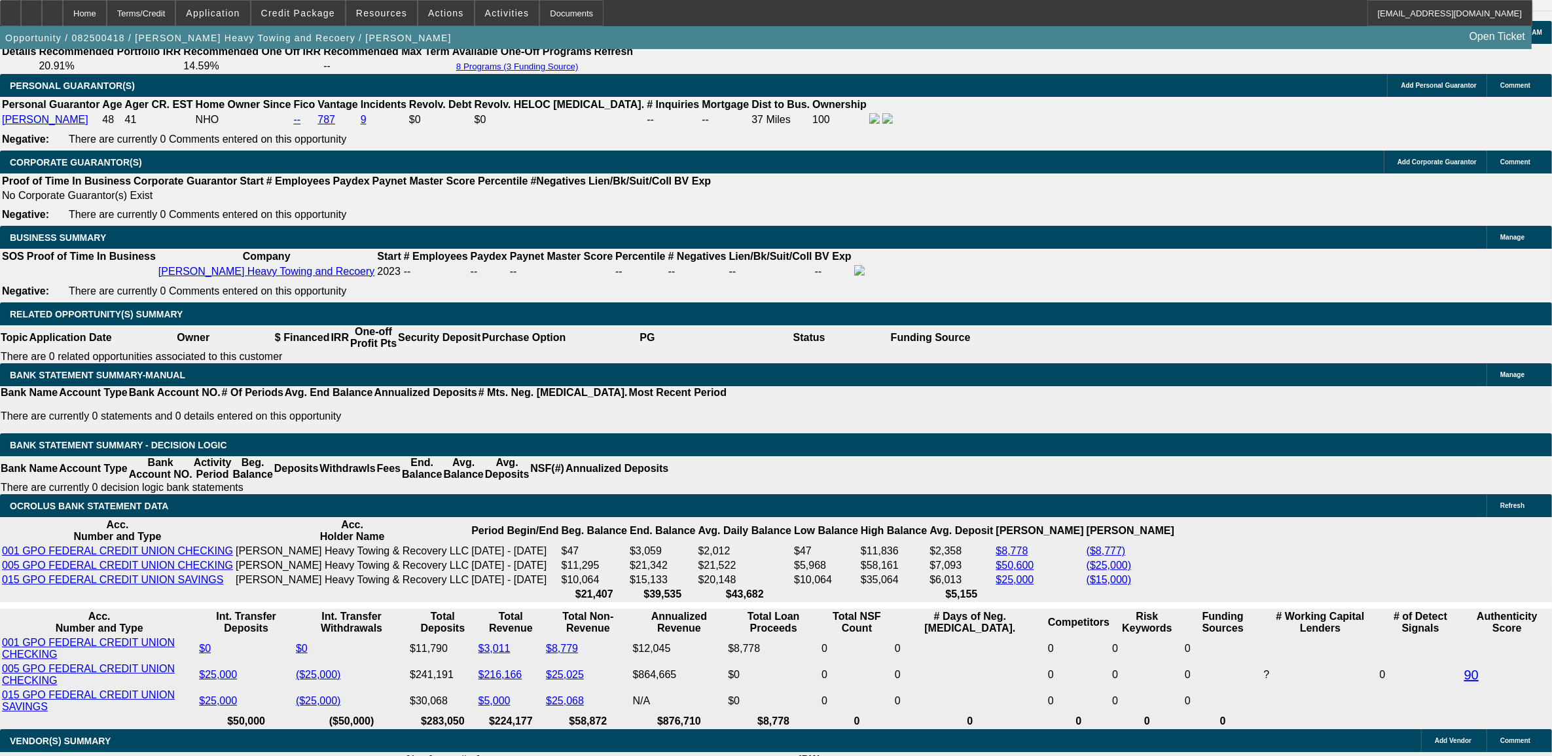
type input "$25,000.00"
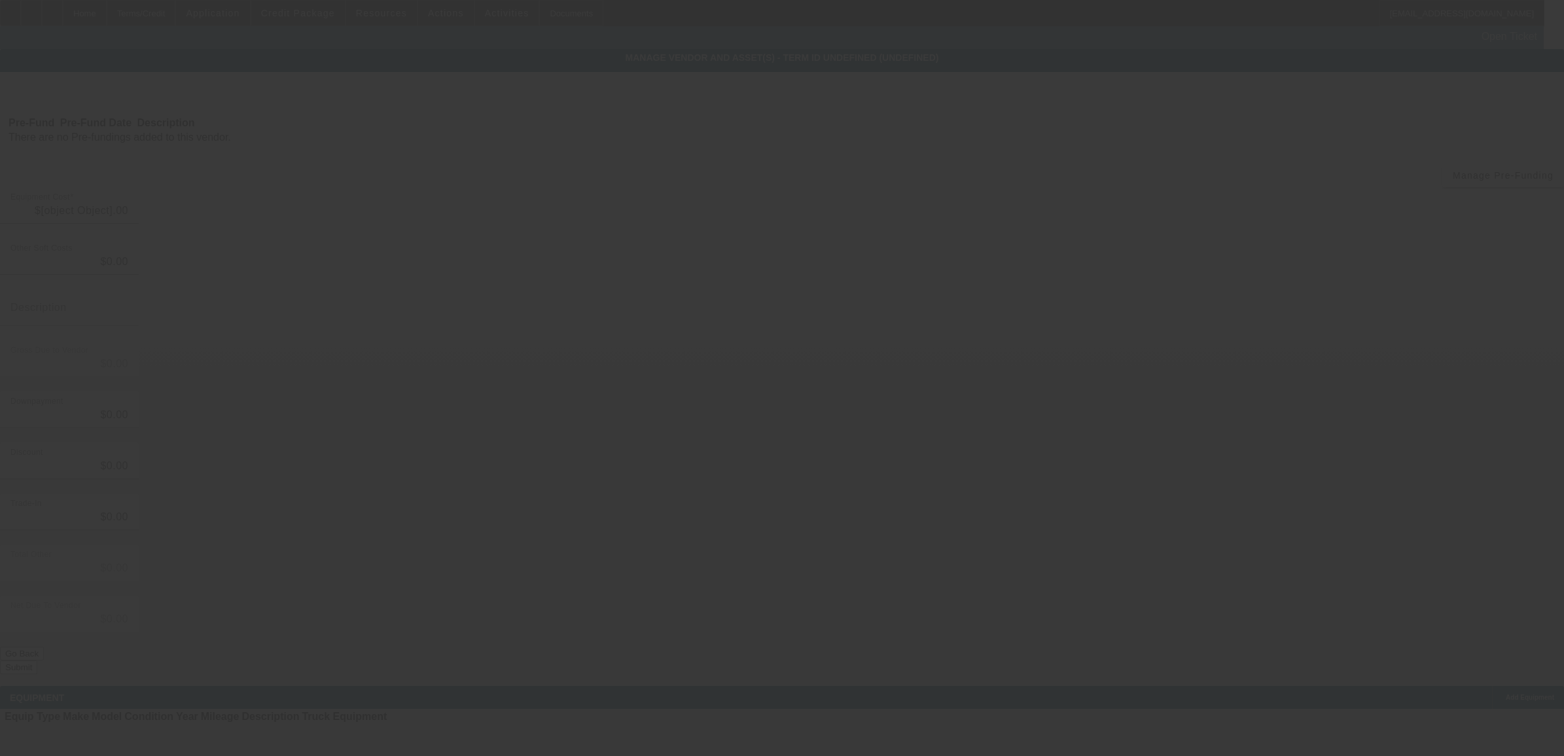
type input "$105,000.00"
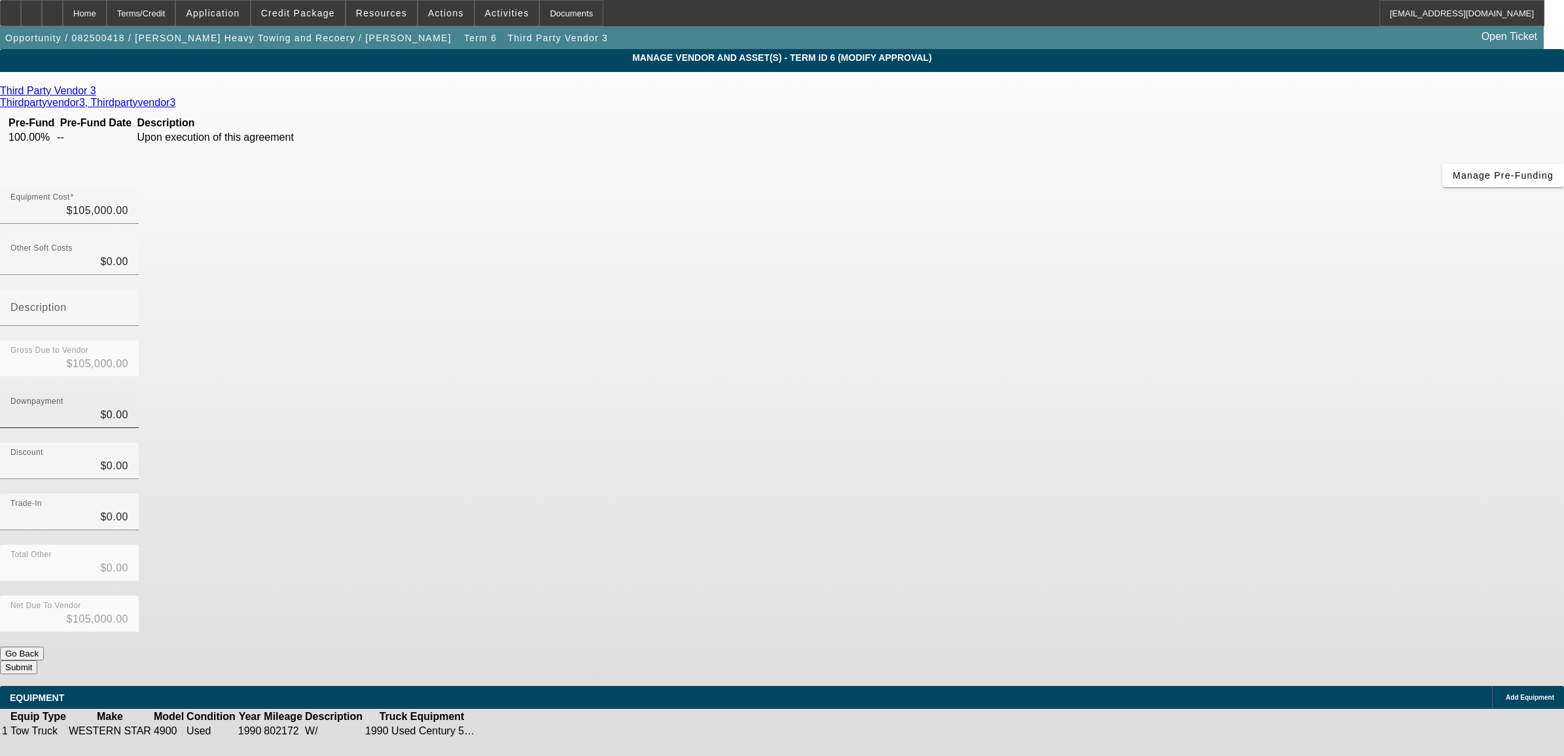
click at [128, 391] on div "Downpayment $0.00" at bounding box center [69, 409] width 118 height 37
click at [128, 407] on input "0" at bounding box center [69, 415] width 118 height 16
type input "5"
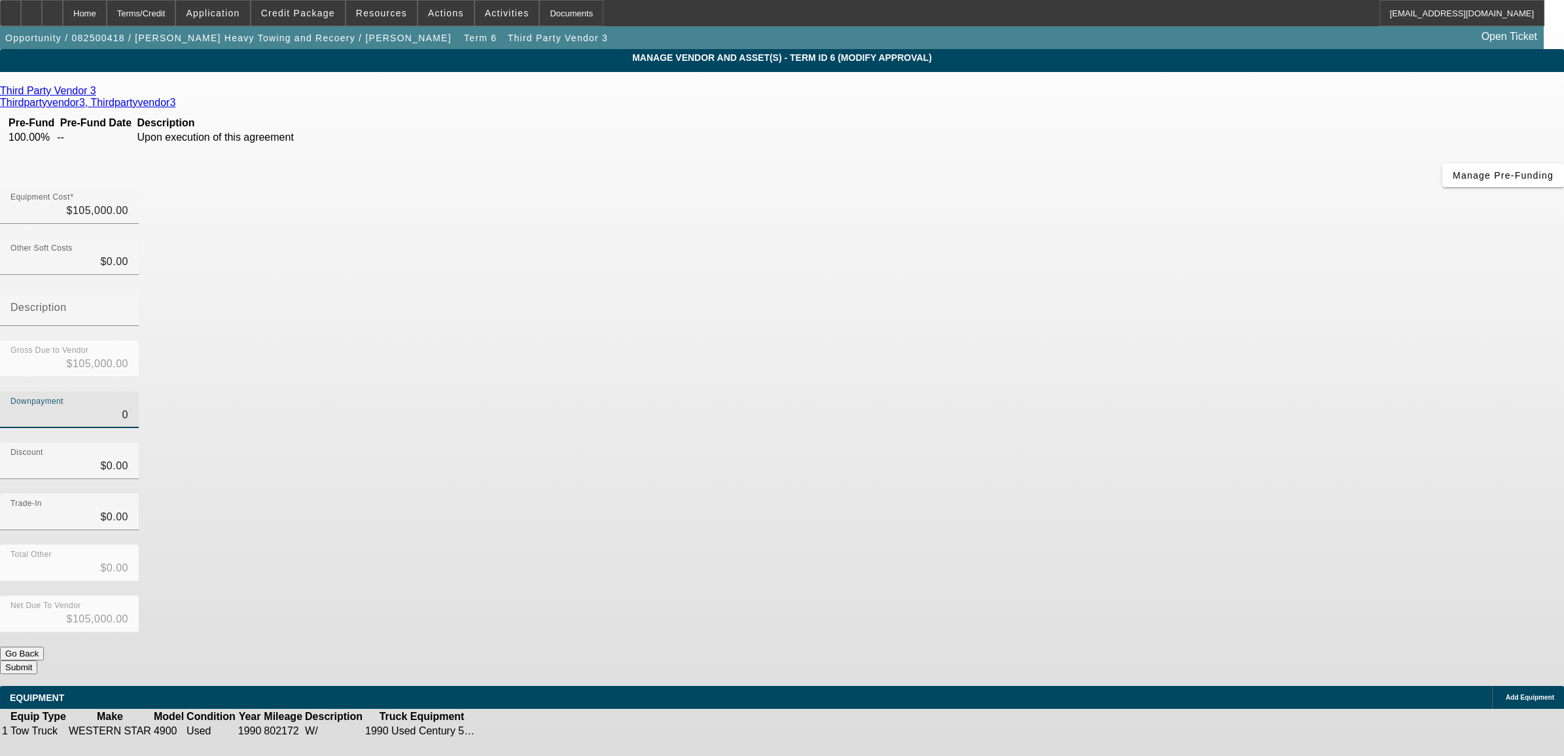
type input "$5.00"
type input "$104,995.00"
type input "50"
type input "$50.00"
type input "$104,950.00"
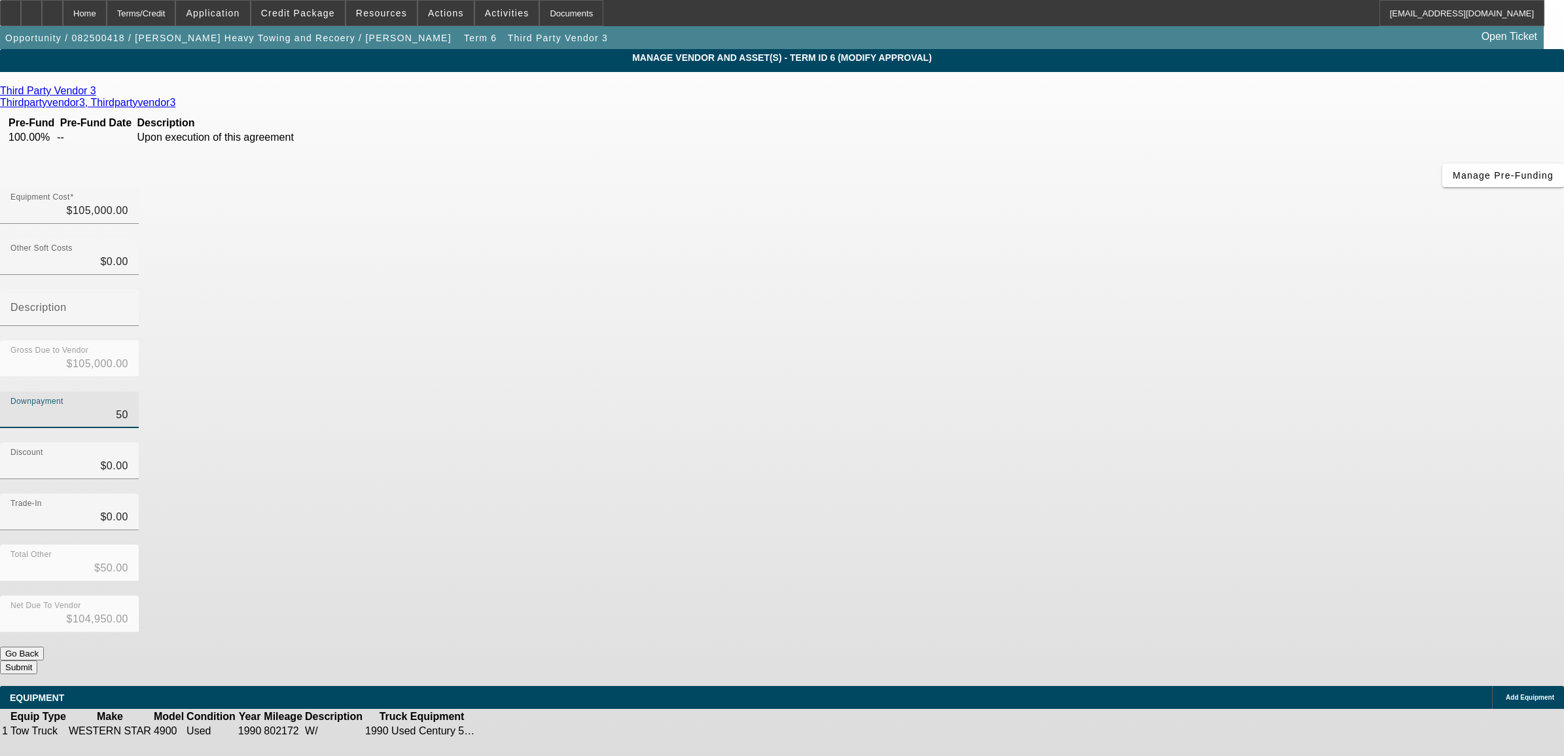
type input "500"
type input "$500.00"
type input "$104,500.00"
type input "5000"
type input "$5,000.00"
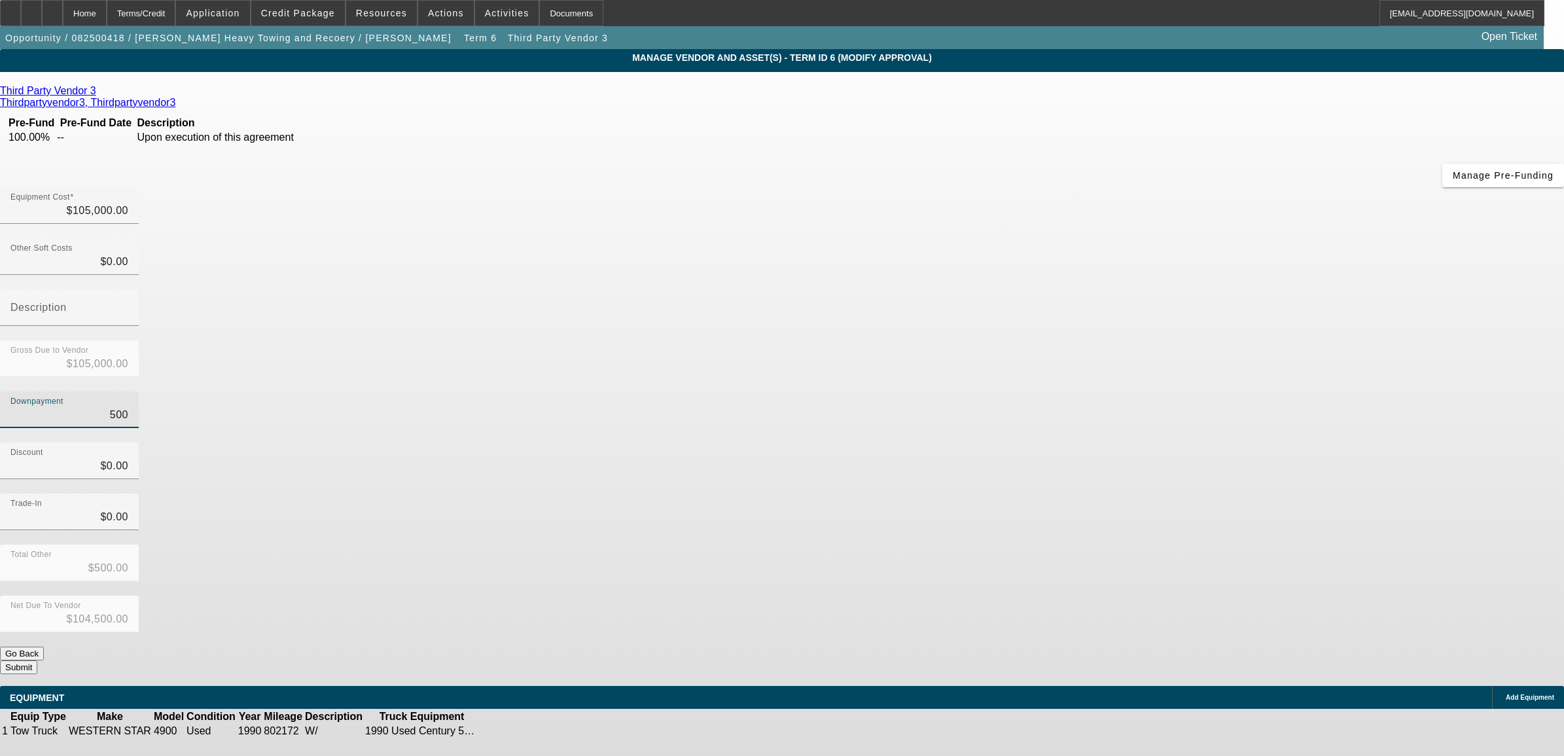
type input "$100,000.00"
type input "$5,000.00"
type input "$0.00"
click at [37, 660] on button "Submit" at bounding box center [18, 667] width 37 height 14
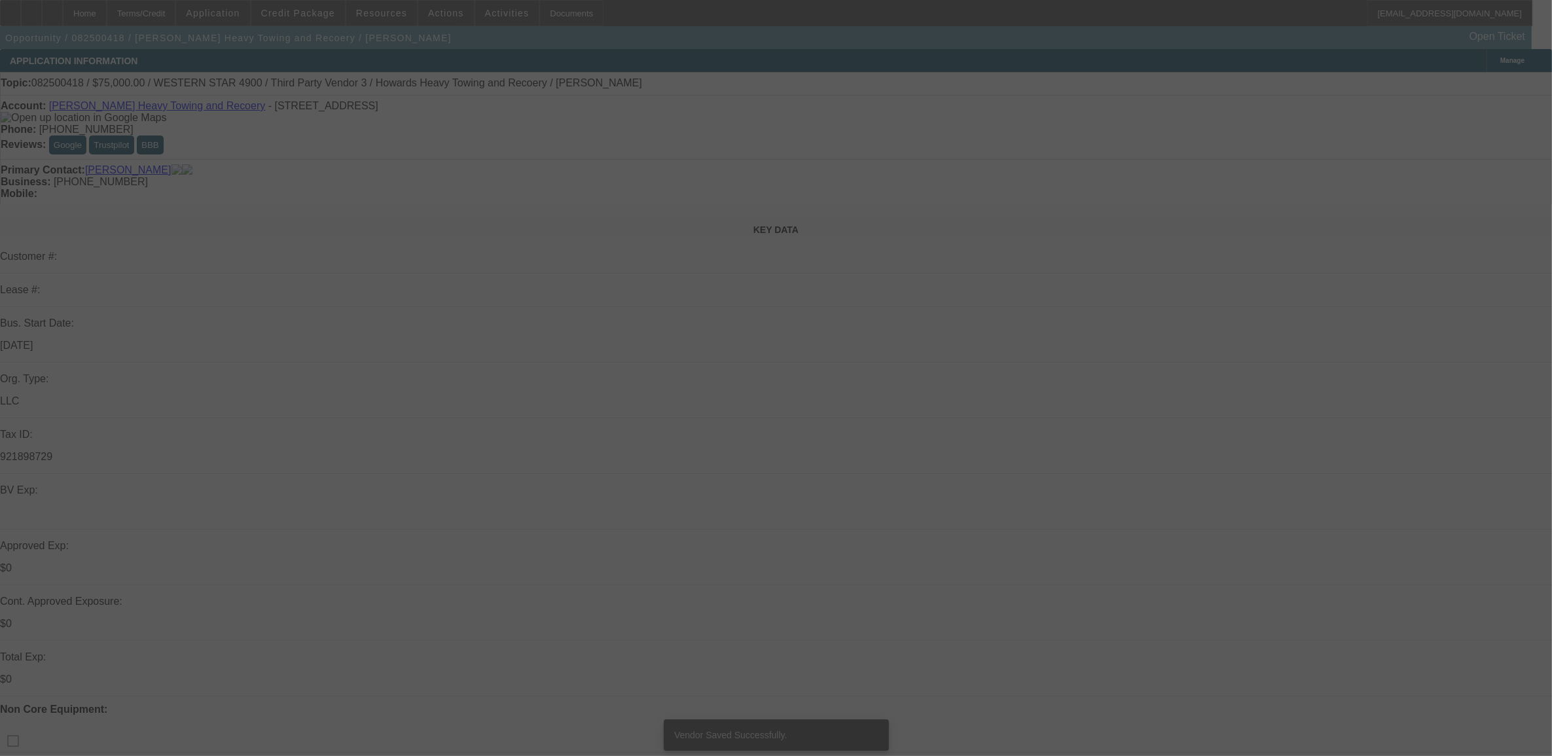
select select "0"
select select "2"
select select "0.1"
select select "4"
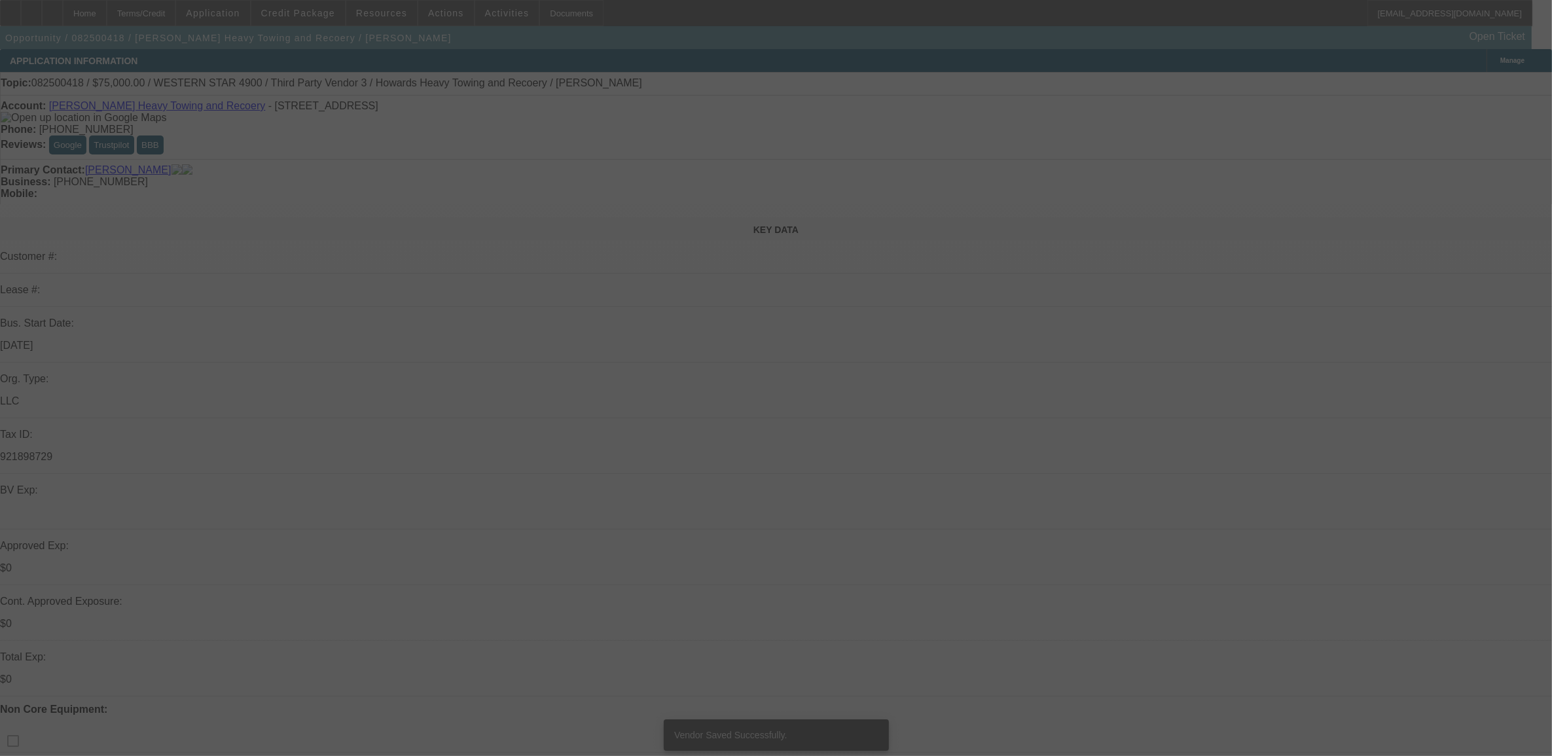
select select "0"
select select "2"
select select "0.1"
select select "4"
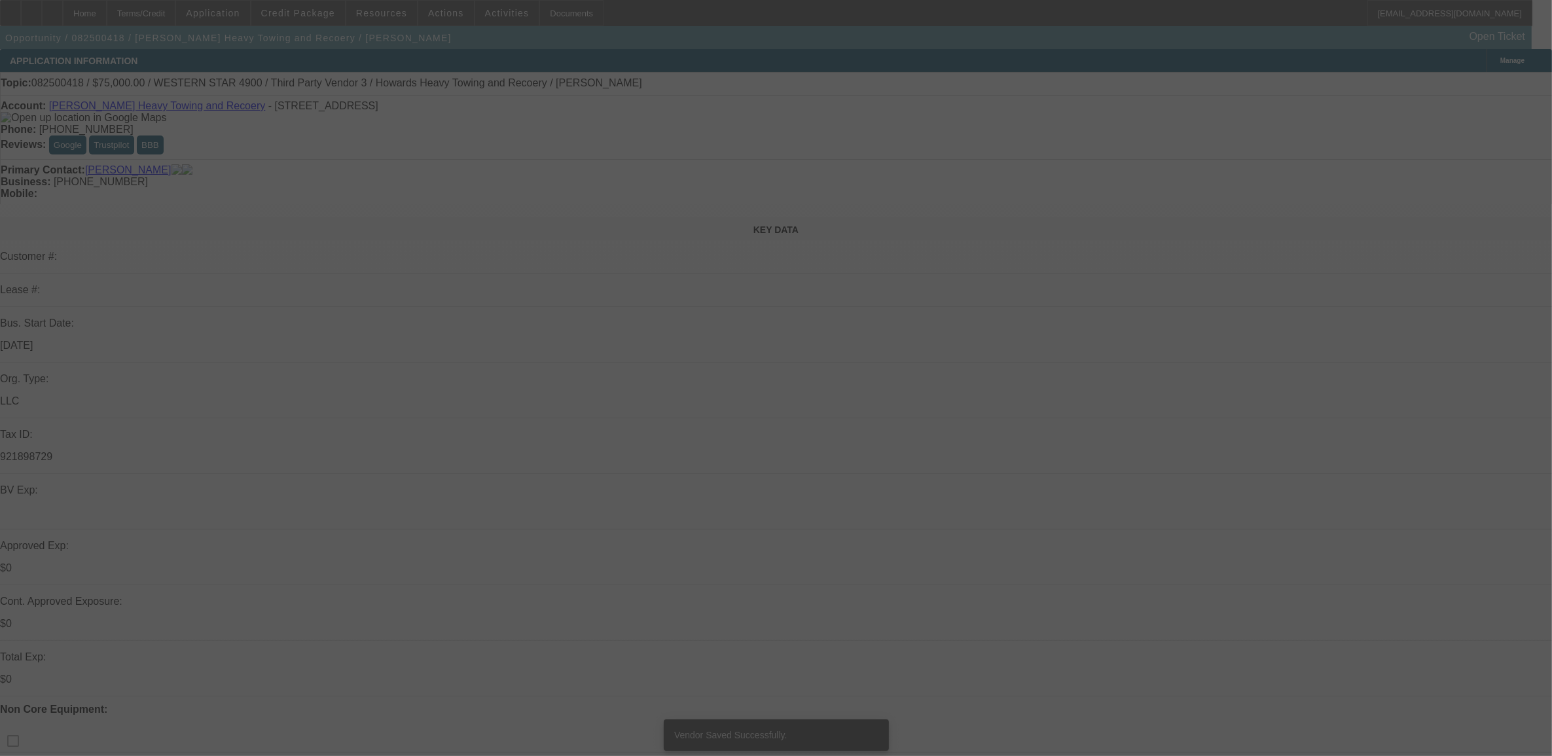
select select "0"
select select "2"
select select "0.1"
select select "4"
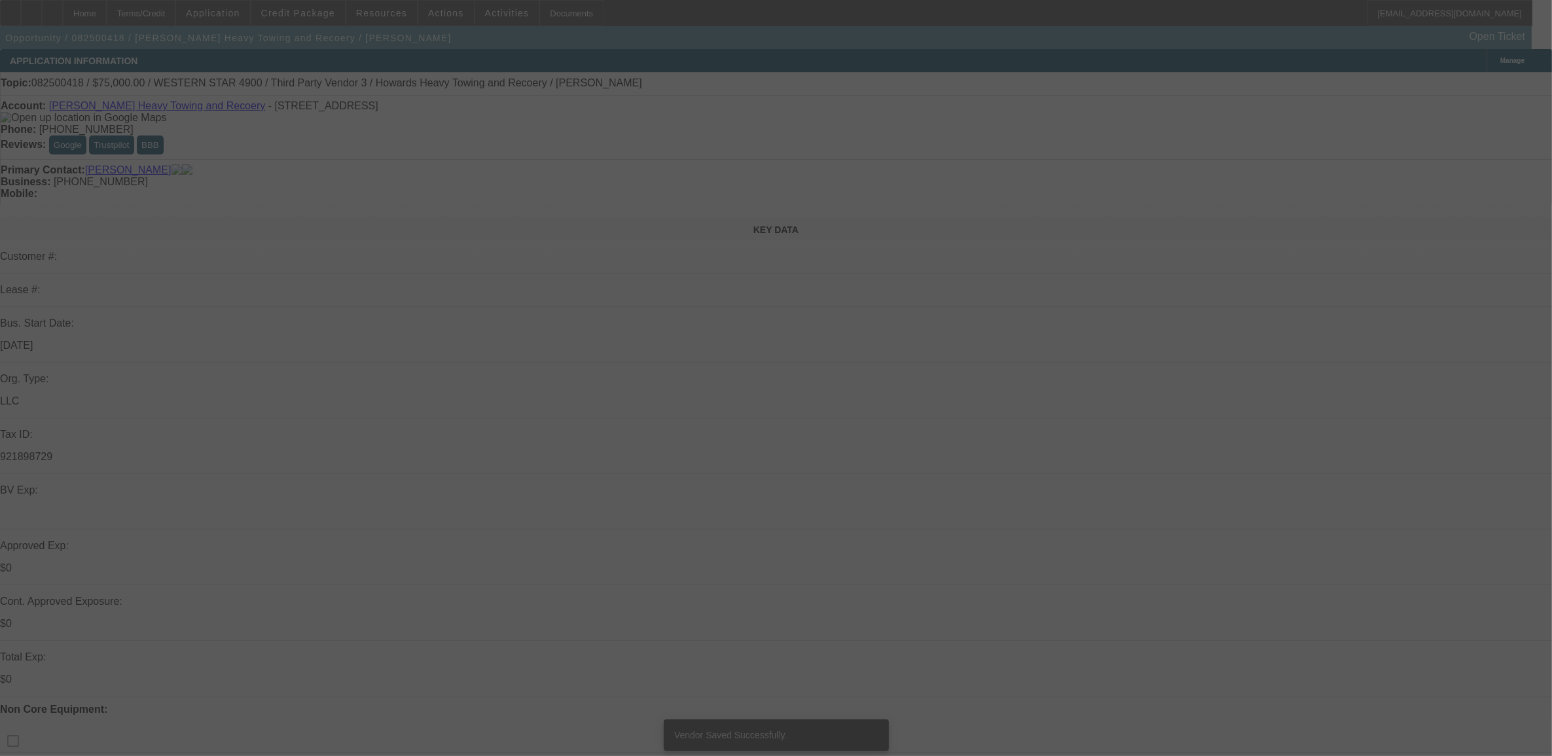
select select "0"
select select "2"
select select "0.1"
select select "4"
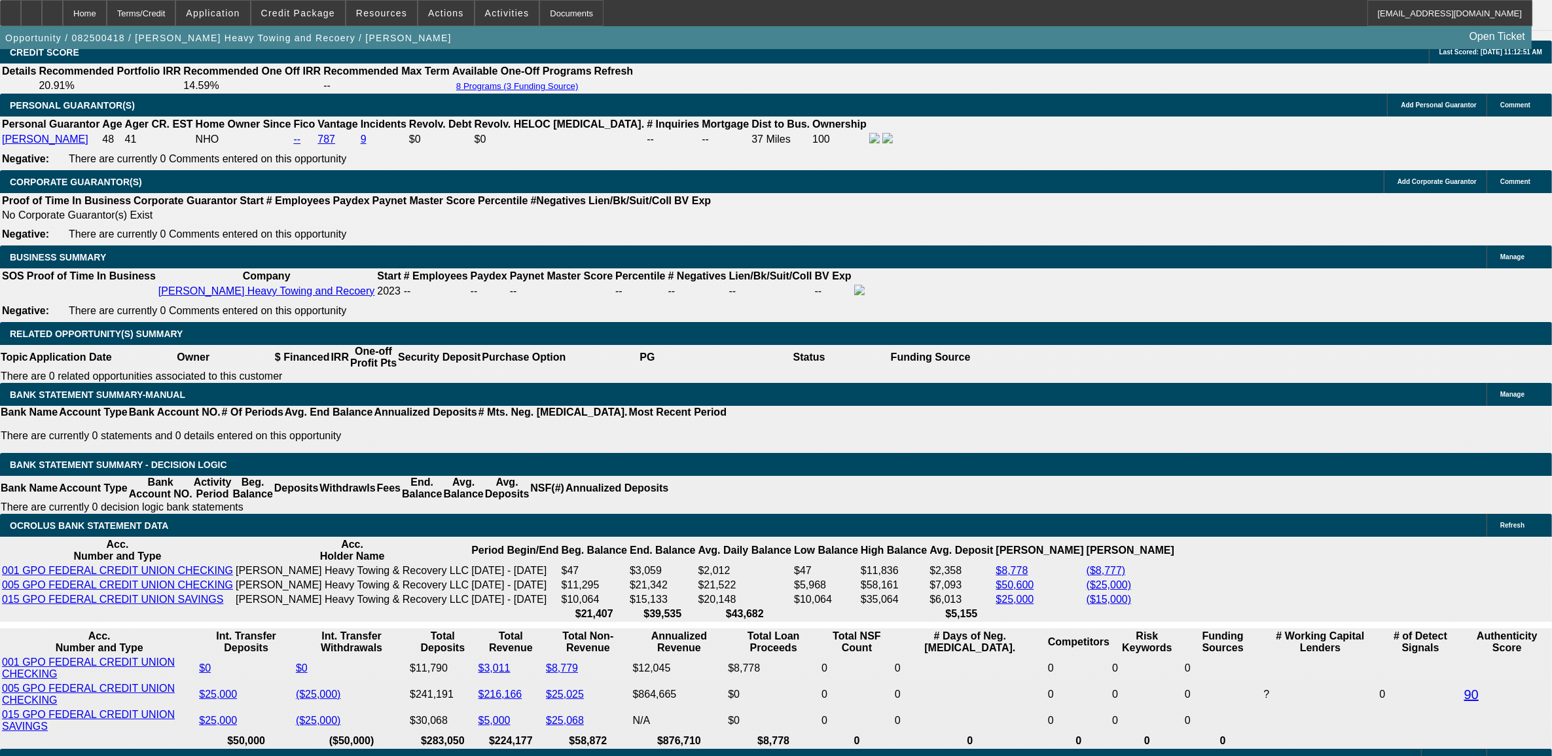
scroll to position [1901, 0]
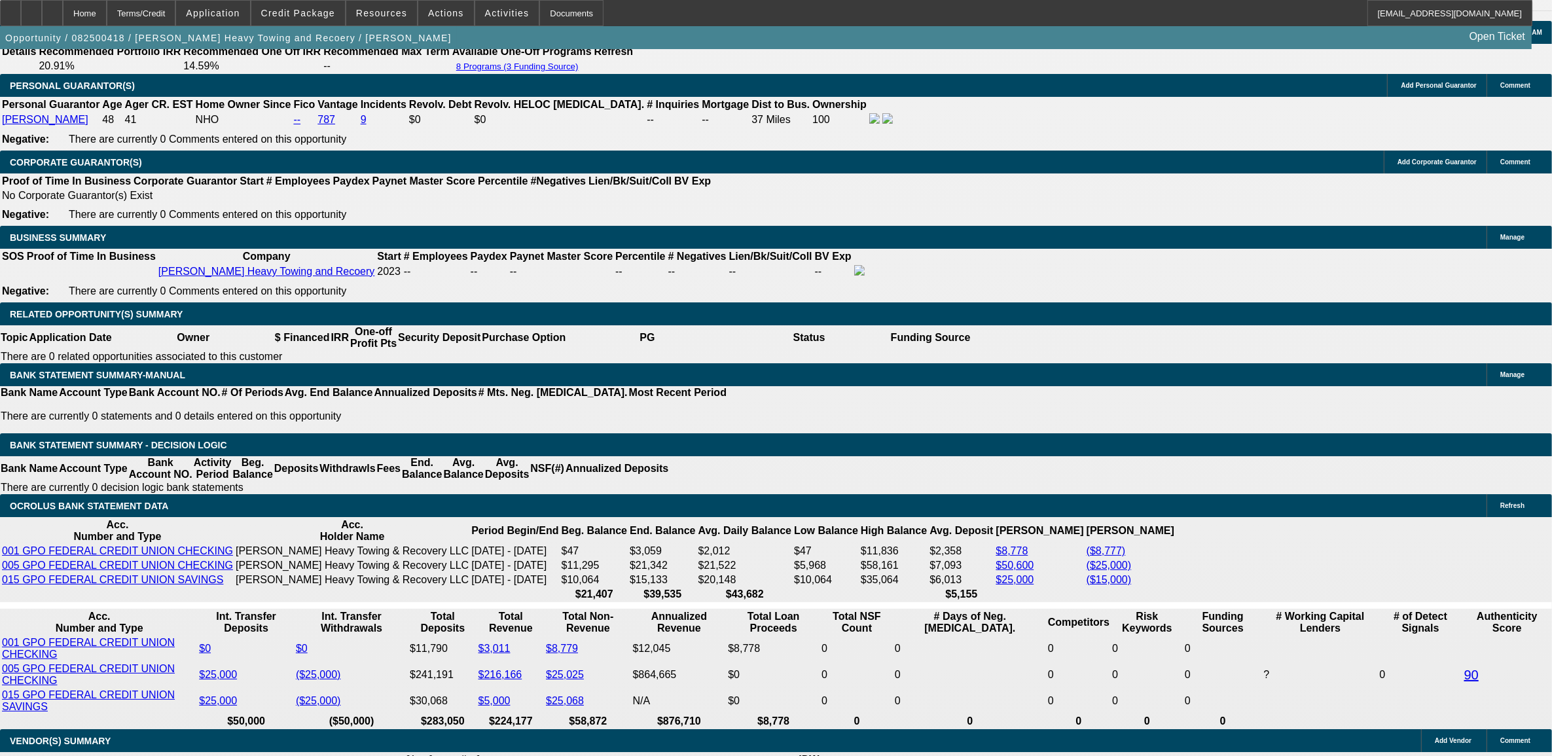
click at [387, 10] on span "Resources" at bounding box center [381, 13] width 51 height 10
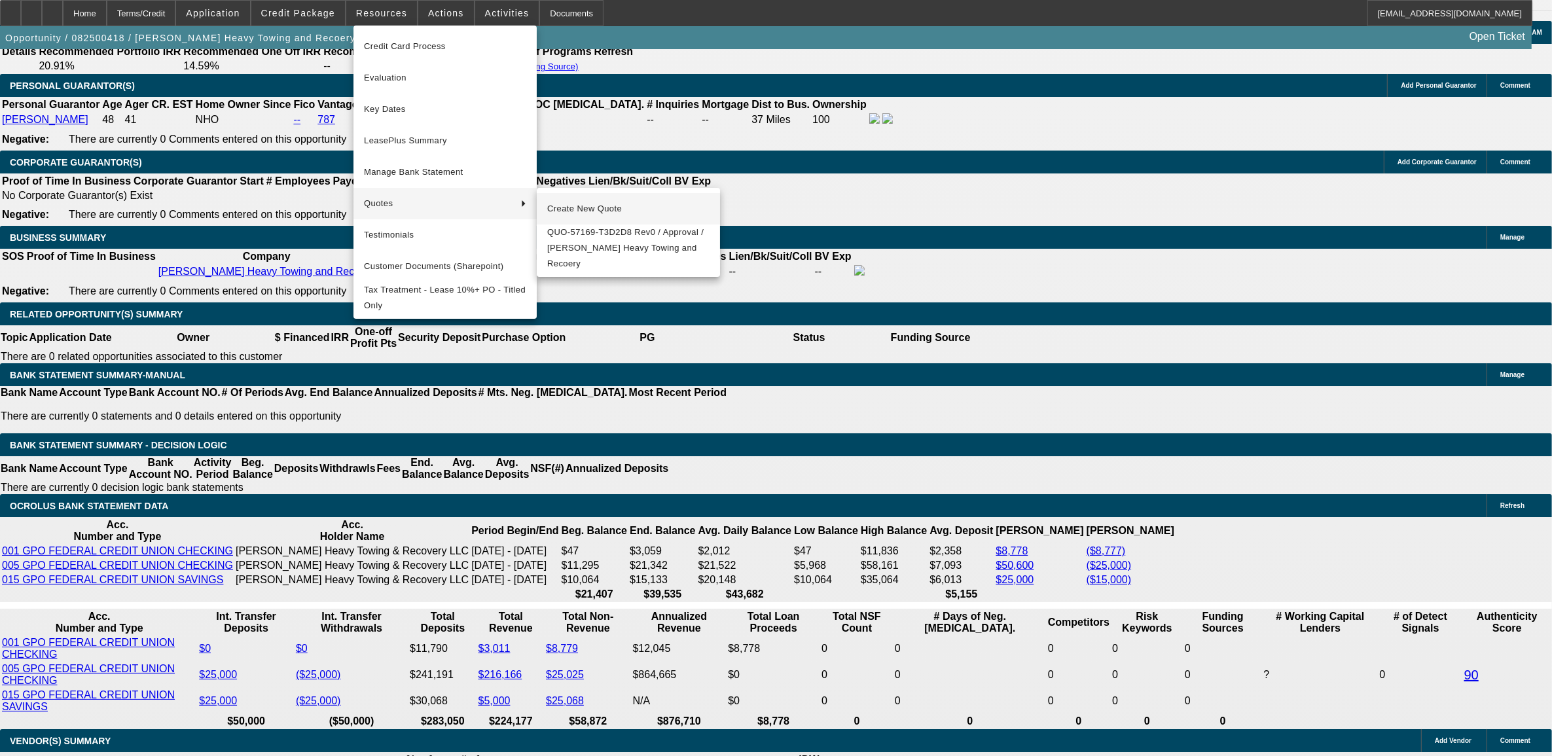
click at [563, 210] on span "Create New Quote" at bounding box center [628, 209] width 162 height 16
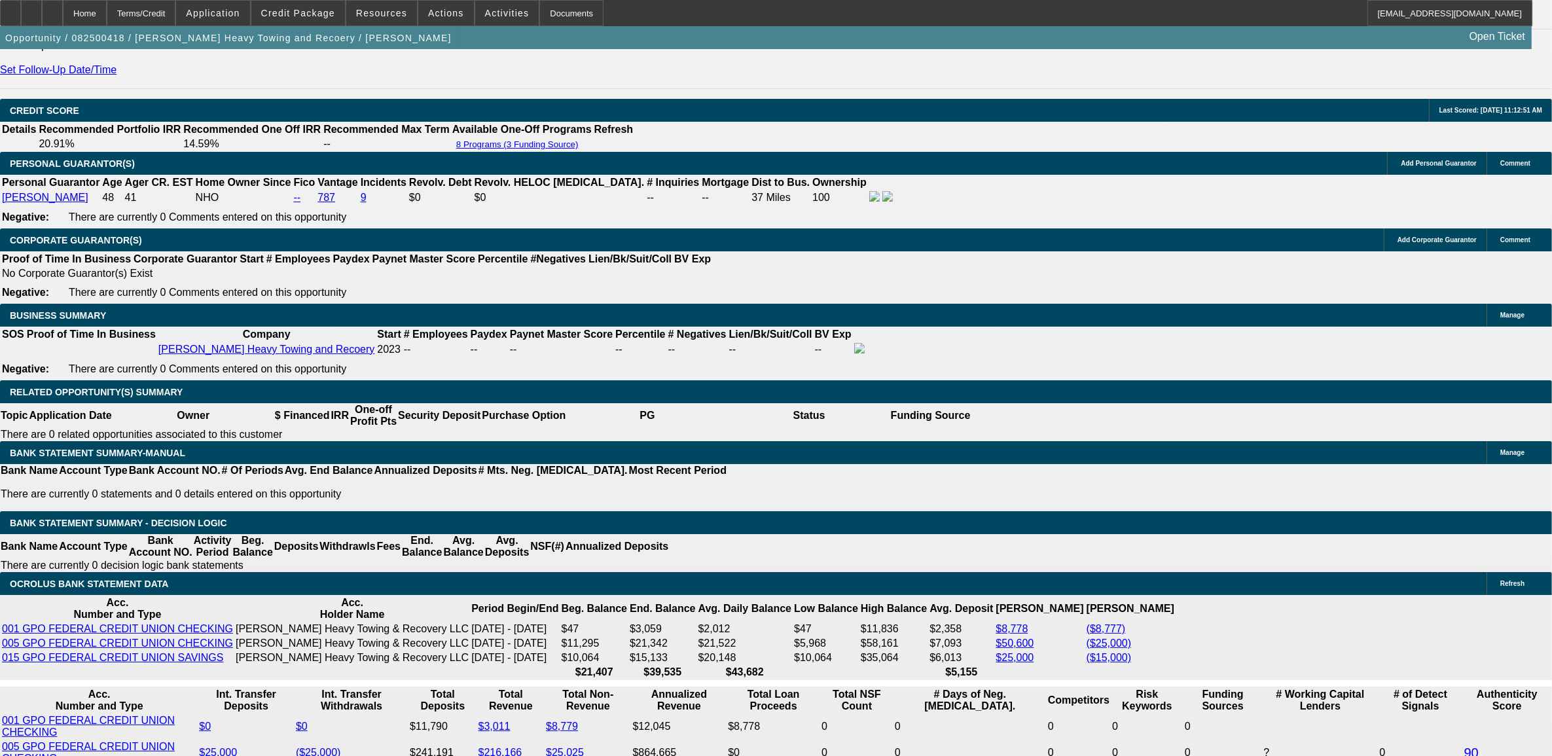
scroll to position [1738, 0]
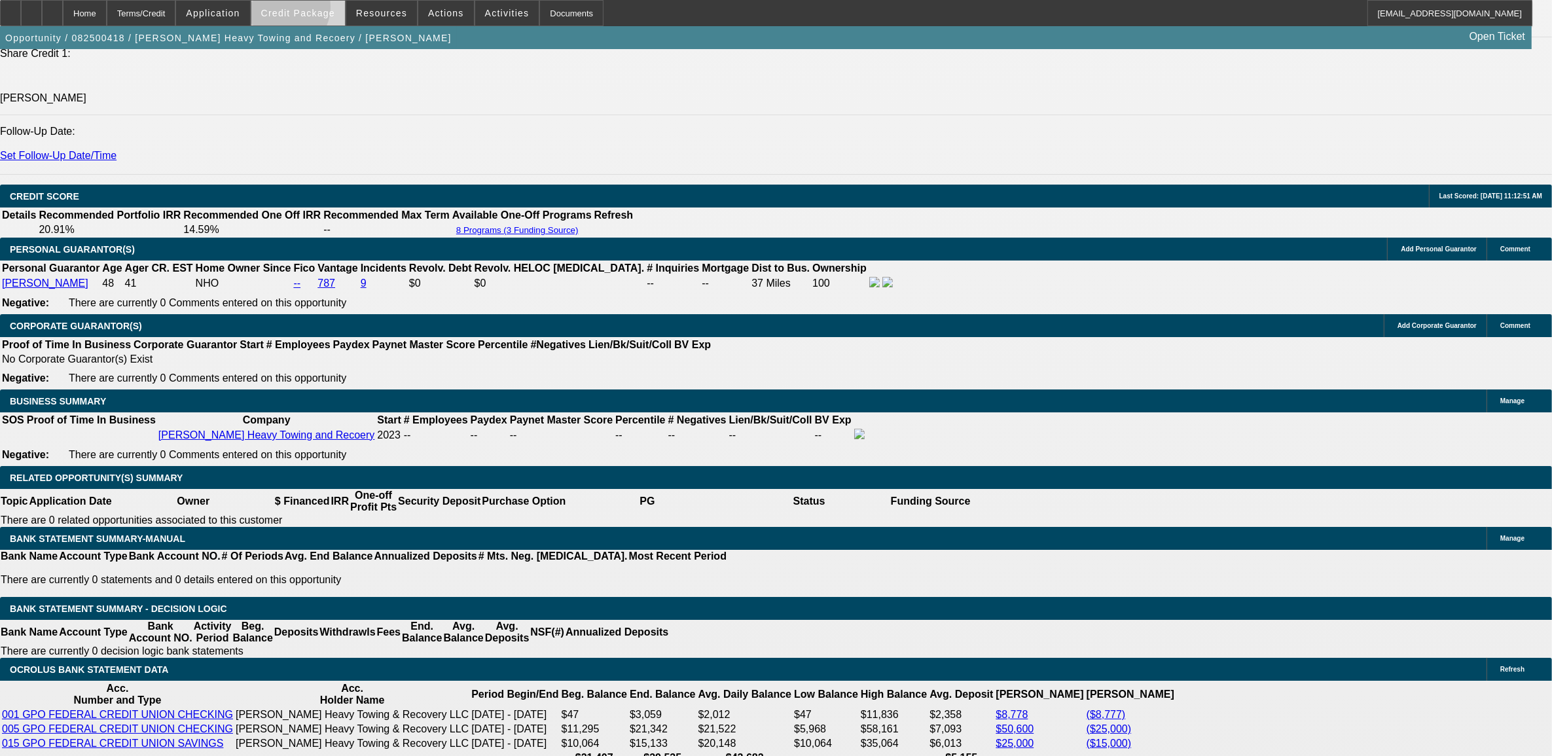
click at [305, 10] on span "Credit Package" at bounding box center [298, 13] width 74 height 10
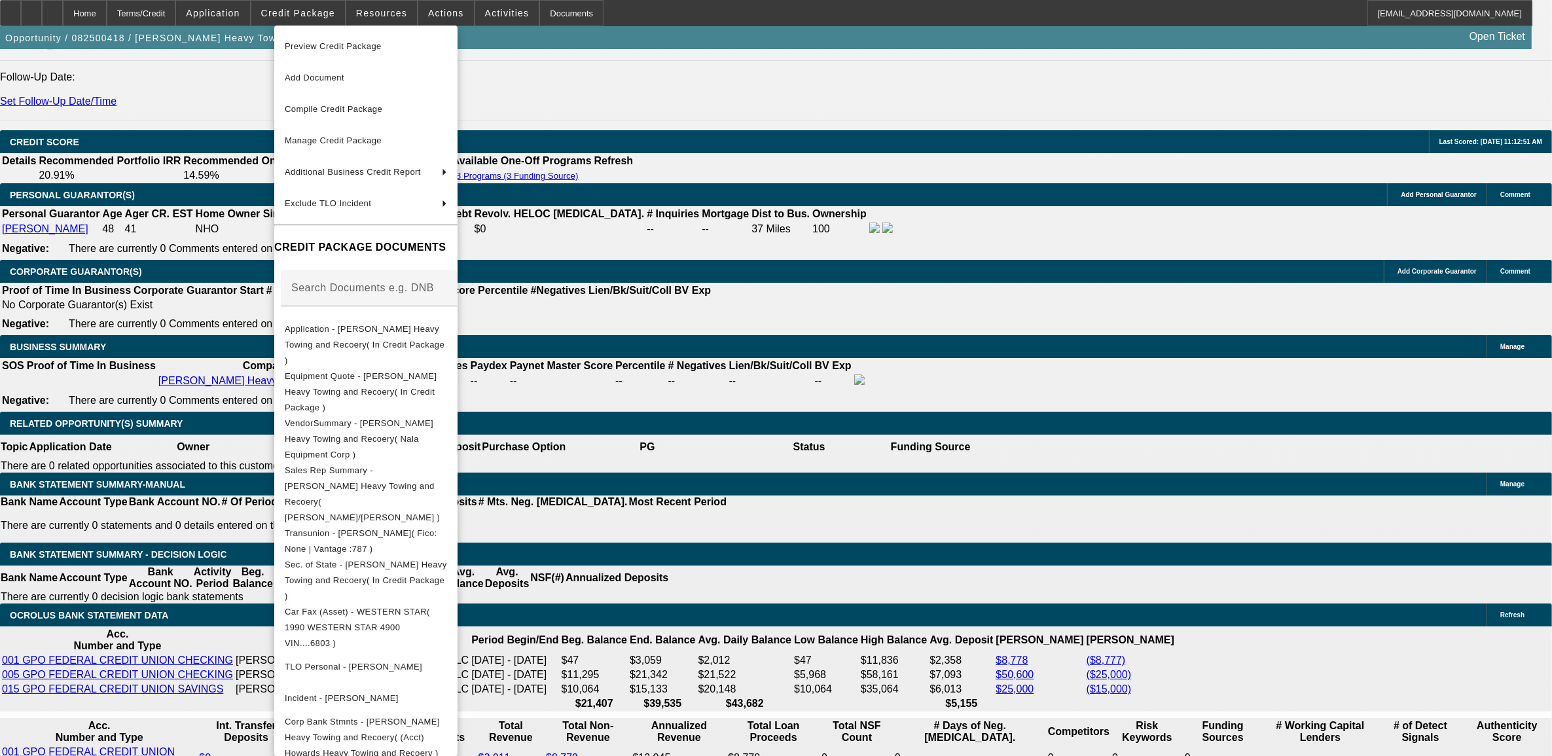
scroll to position [1819, 0]
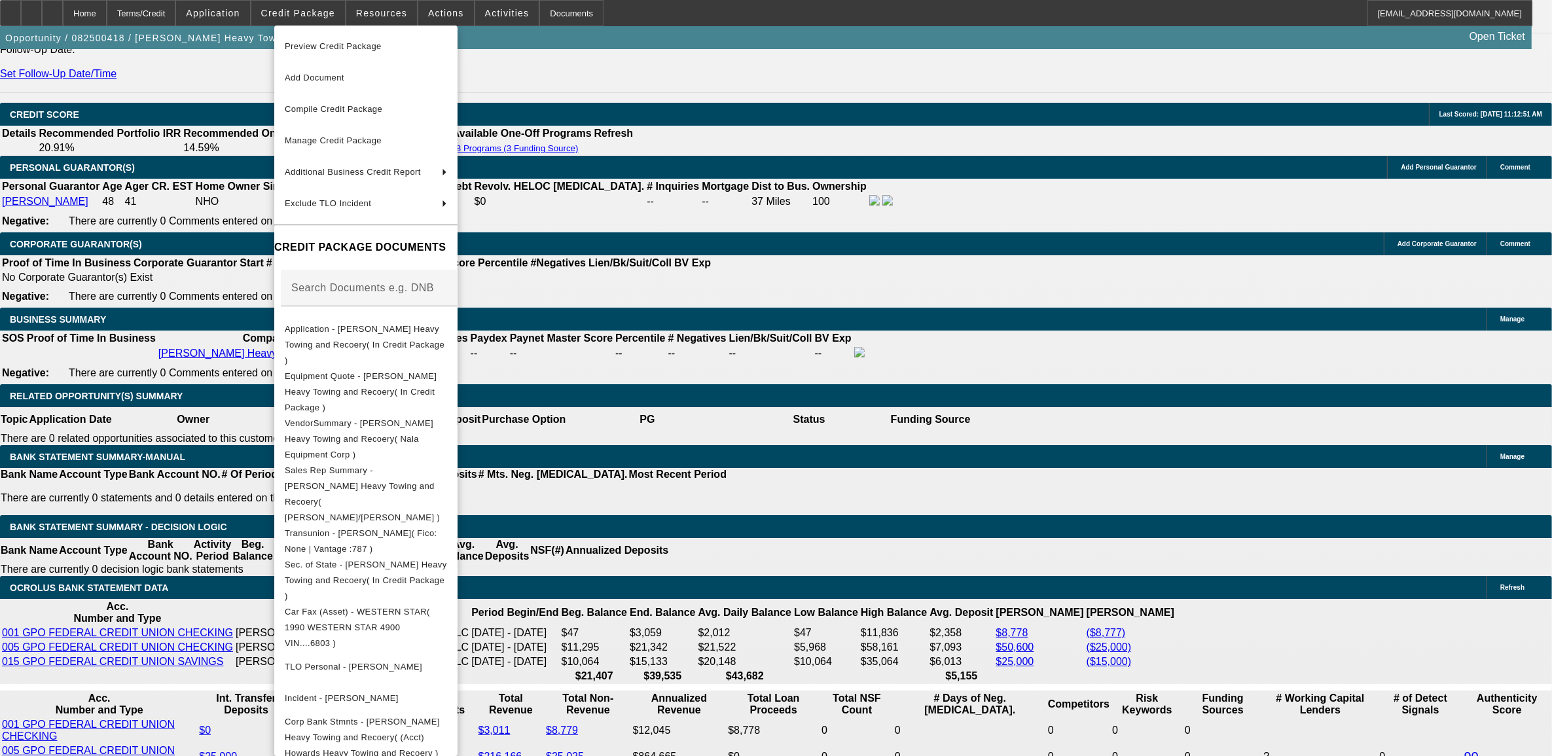
click at [149, 625] on div at bounding box center [776, 378] width 1552 height 756
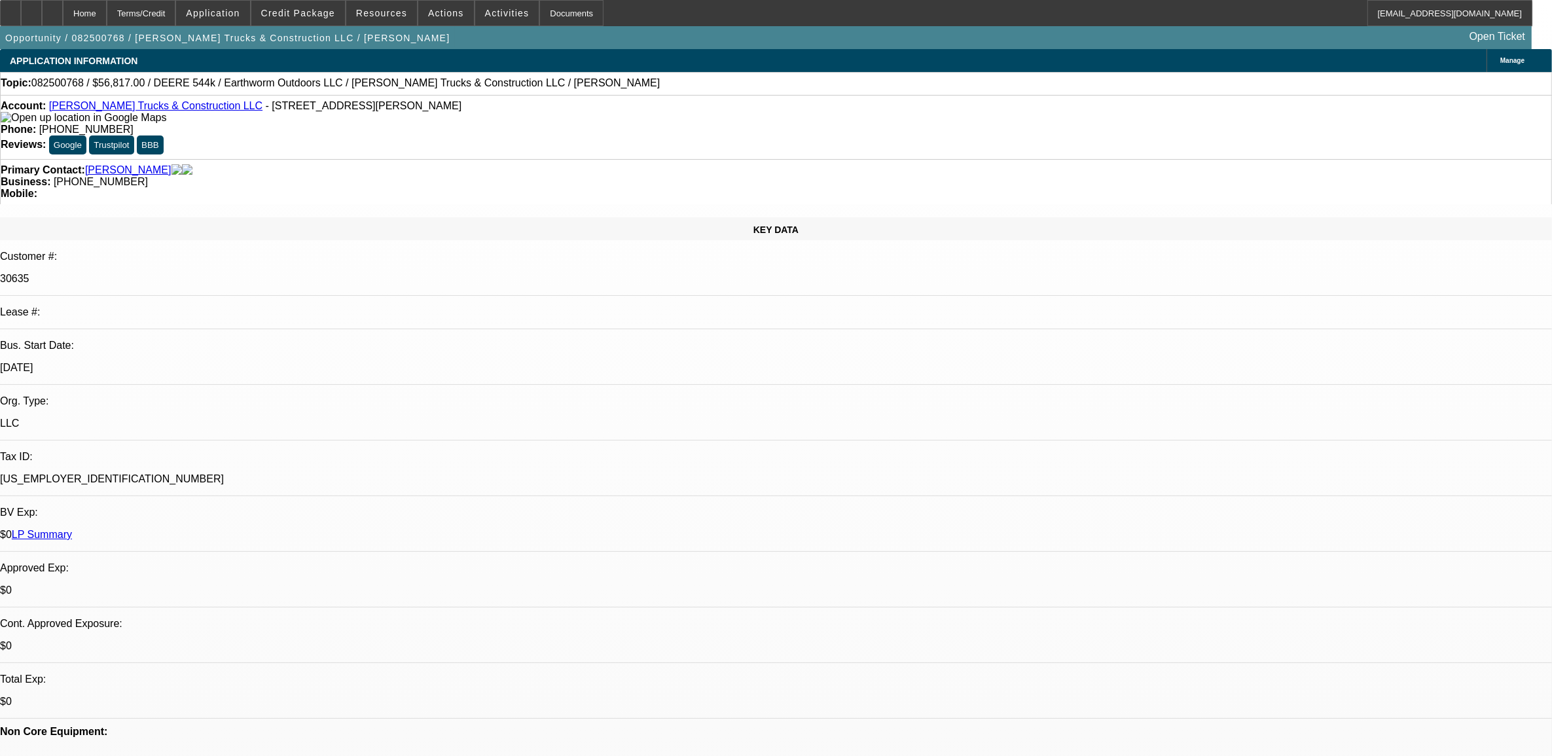
select select "0.1"
select select "0"
select select "6"
select select "0.1"
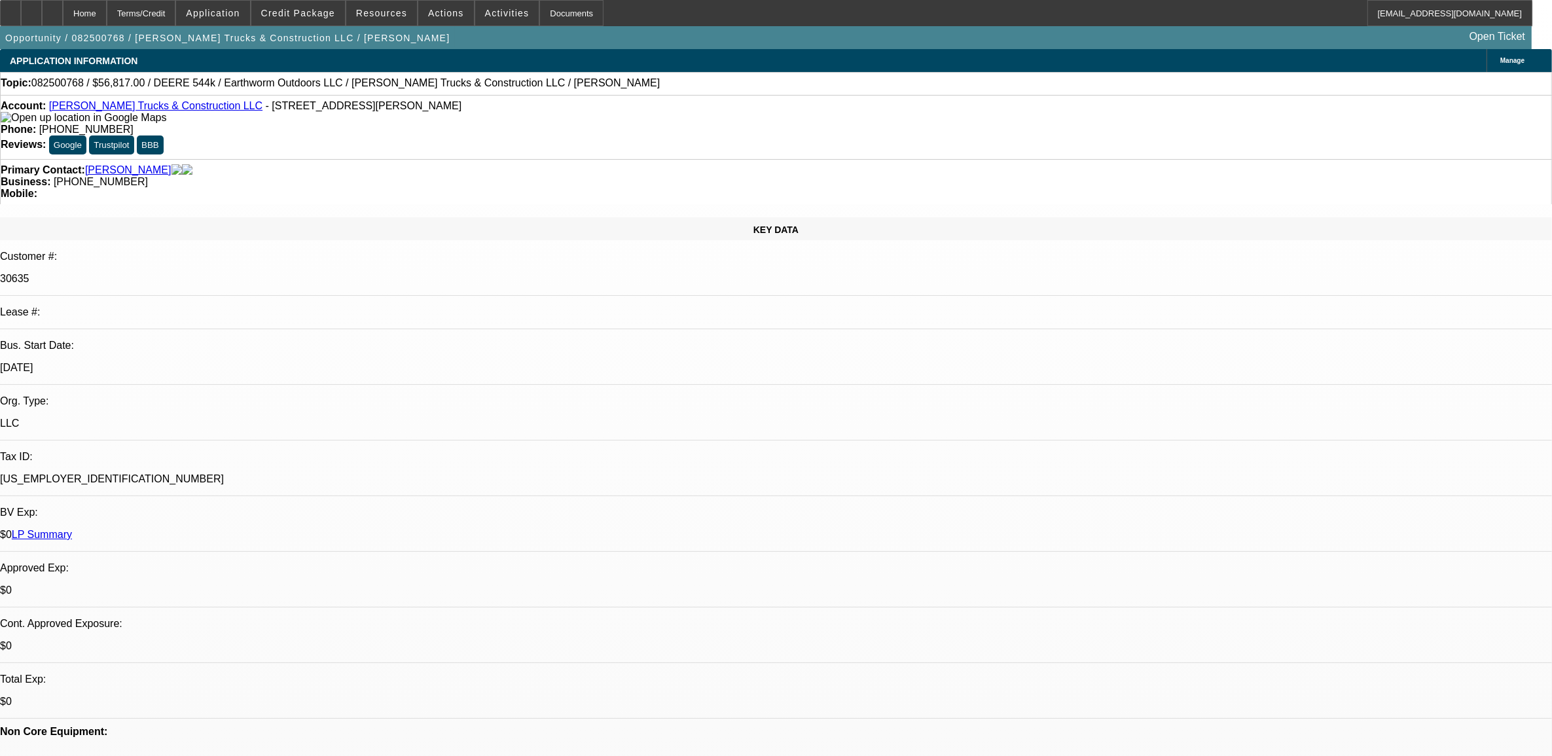
select select "0"
select select "2"
select select "0"
select select "6"
select select "0.1"
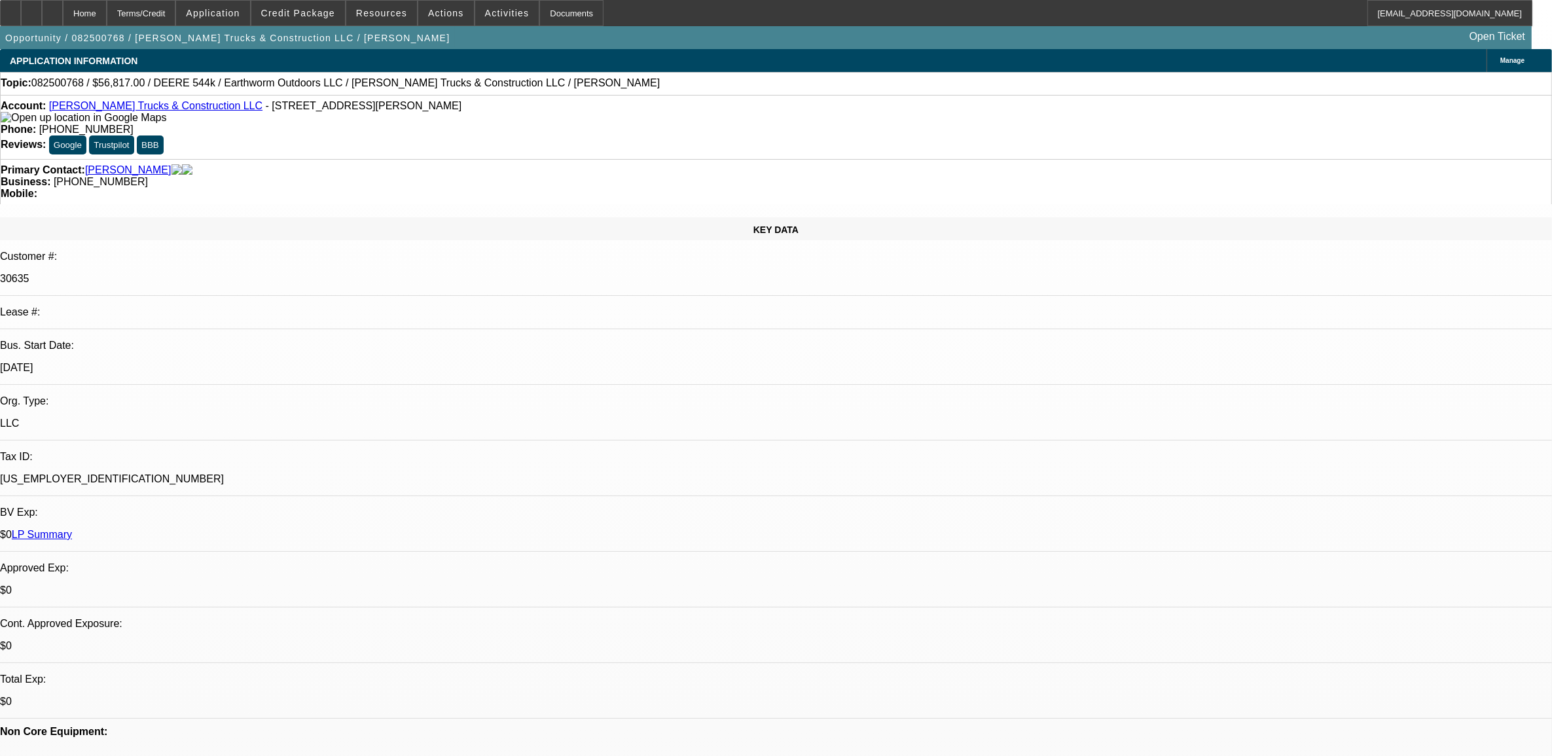
select select "0"
select select "2"
select select "0"
select select "6"
select select "0"
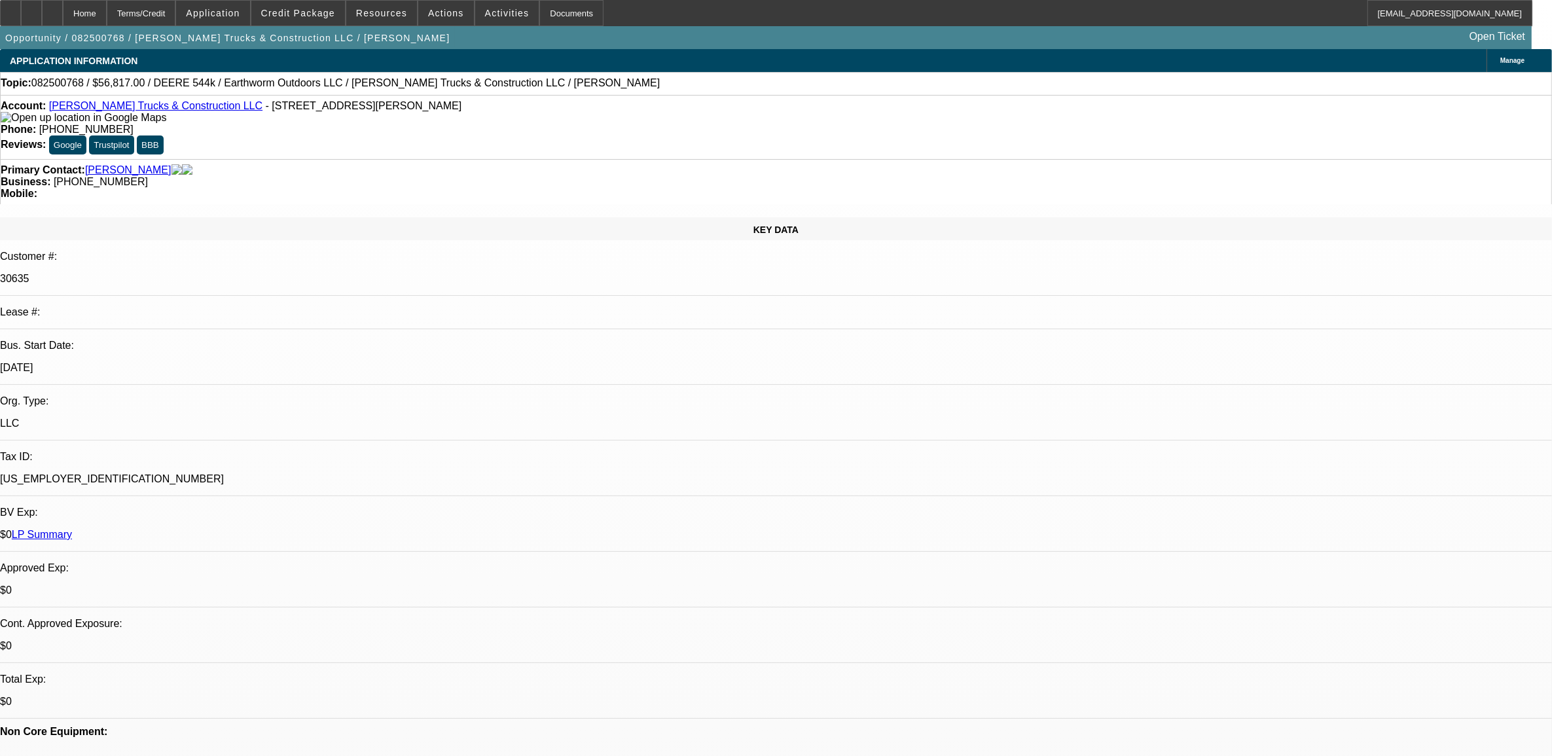
select select "0"
select select "2"
select select "0"
select select "6"
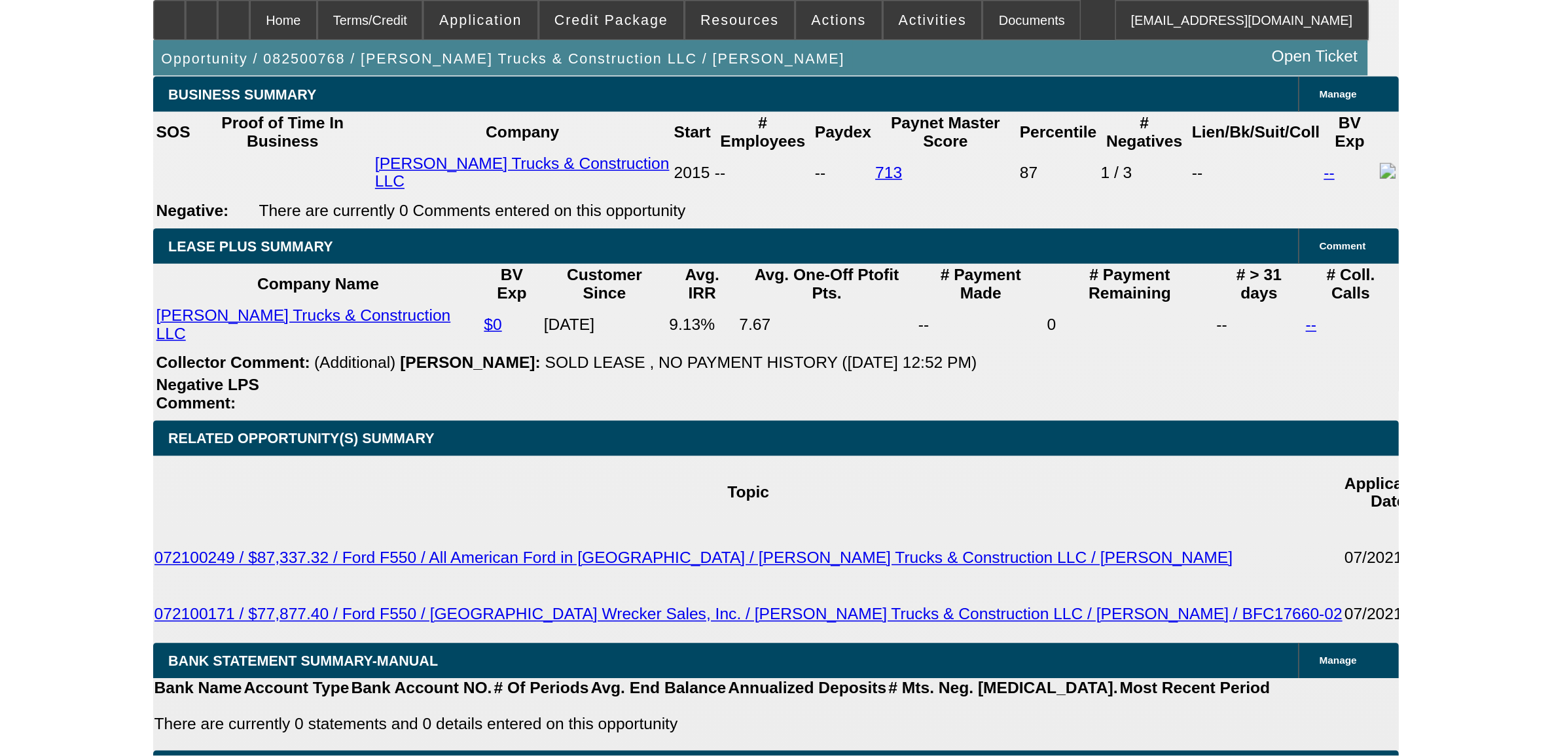
scroll to position [1800, 0]
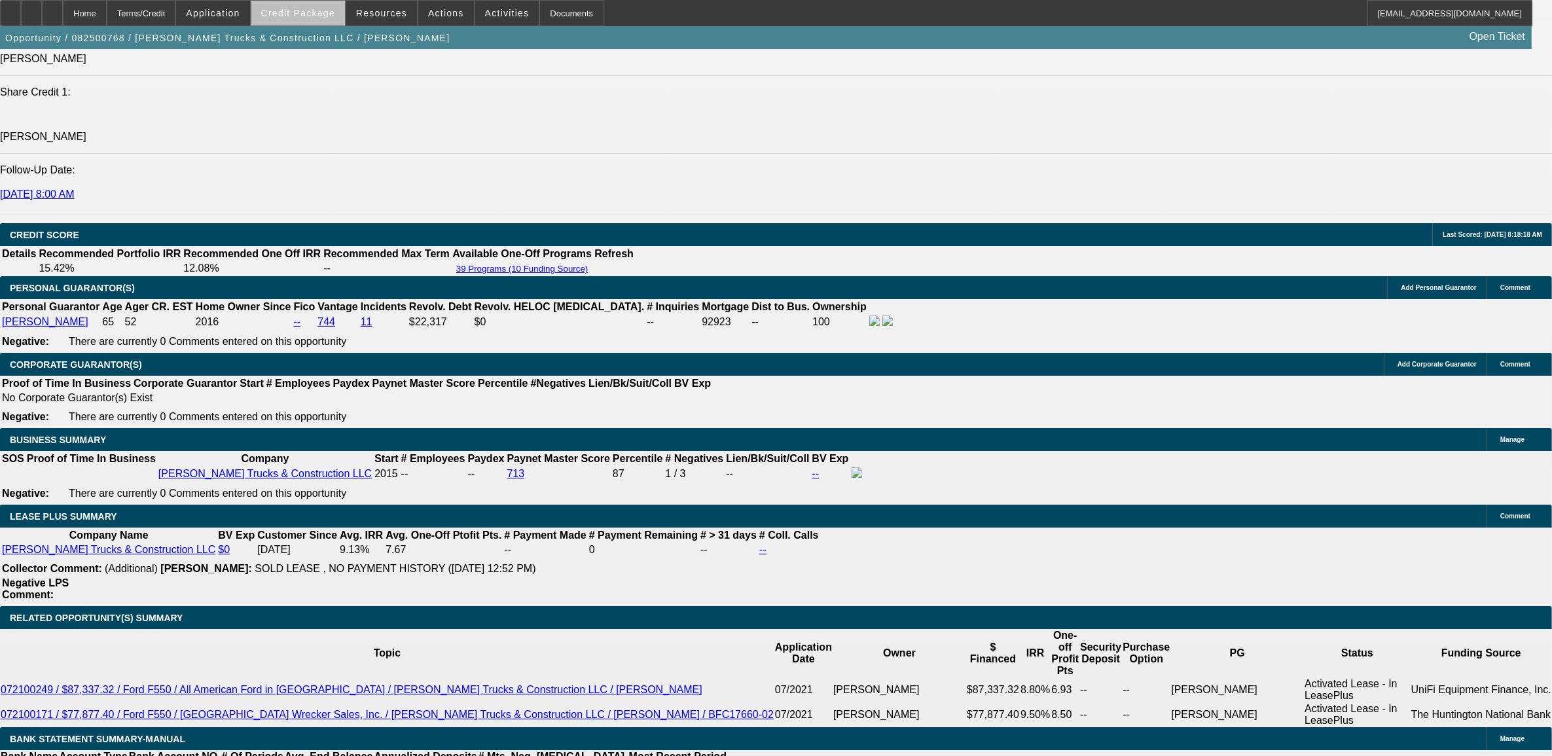
click at [329, 21] on span at bounding box center [298, 12] width 94 height 31
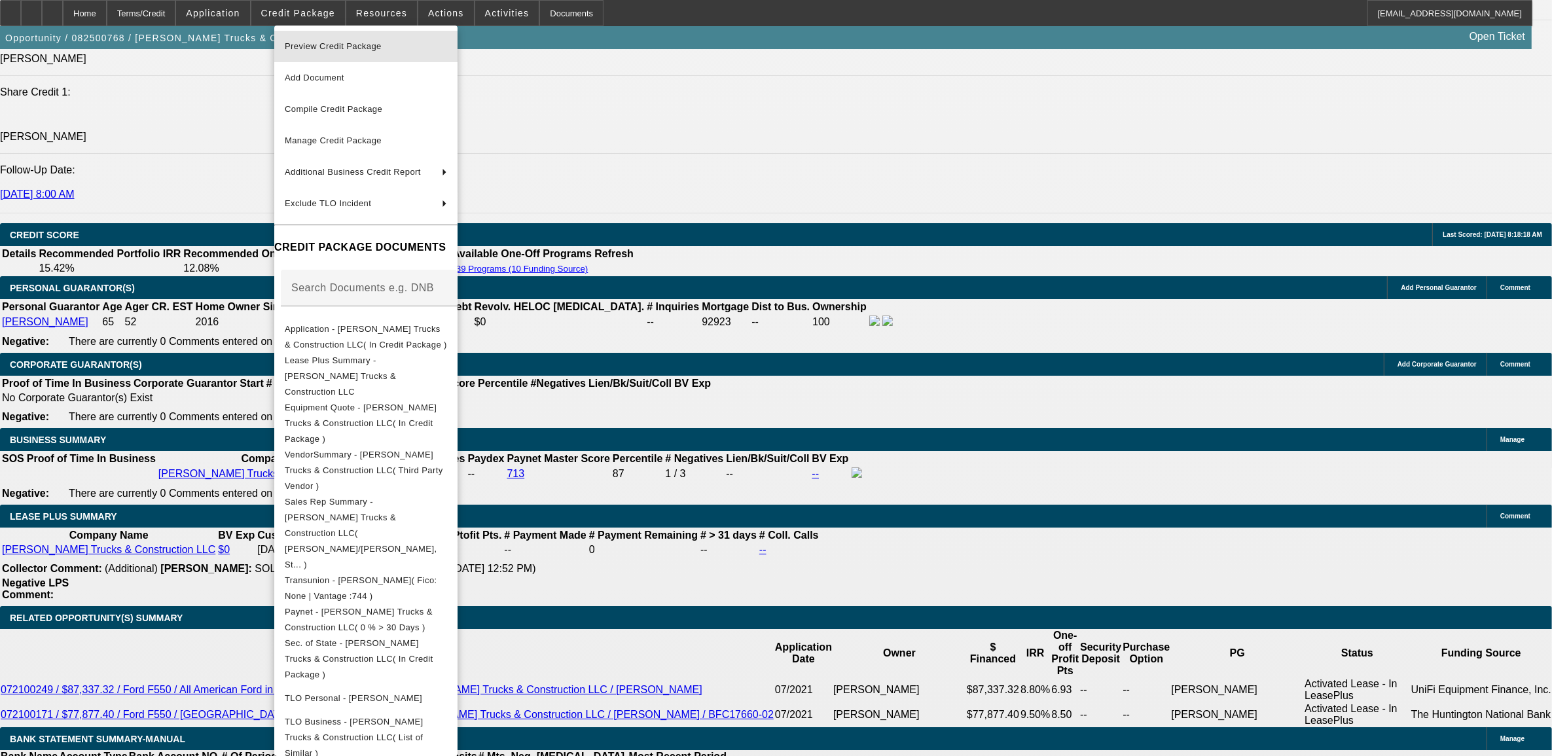
click at [338, 41] on span "Preview Credit Package" at bounding box center [366, 47] width 162 height 16
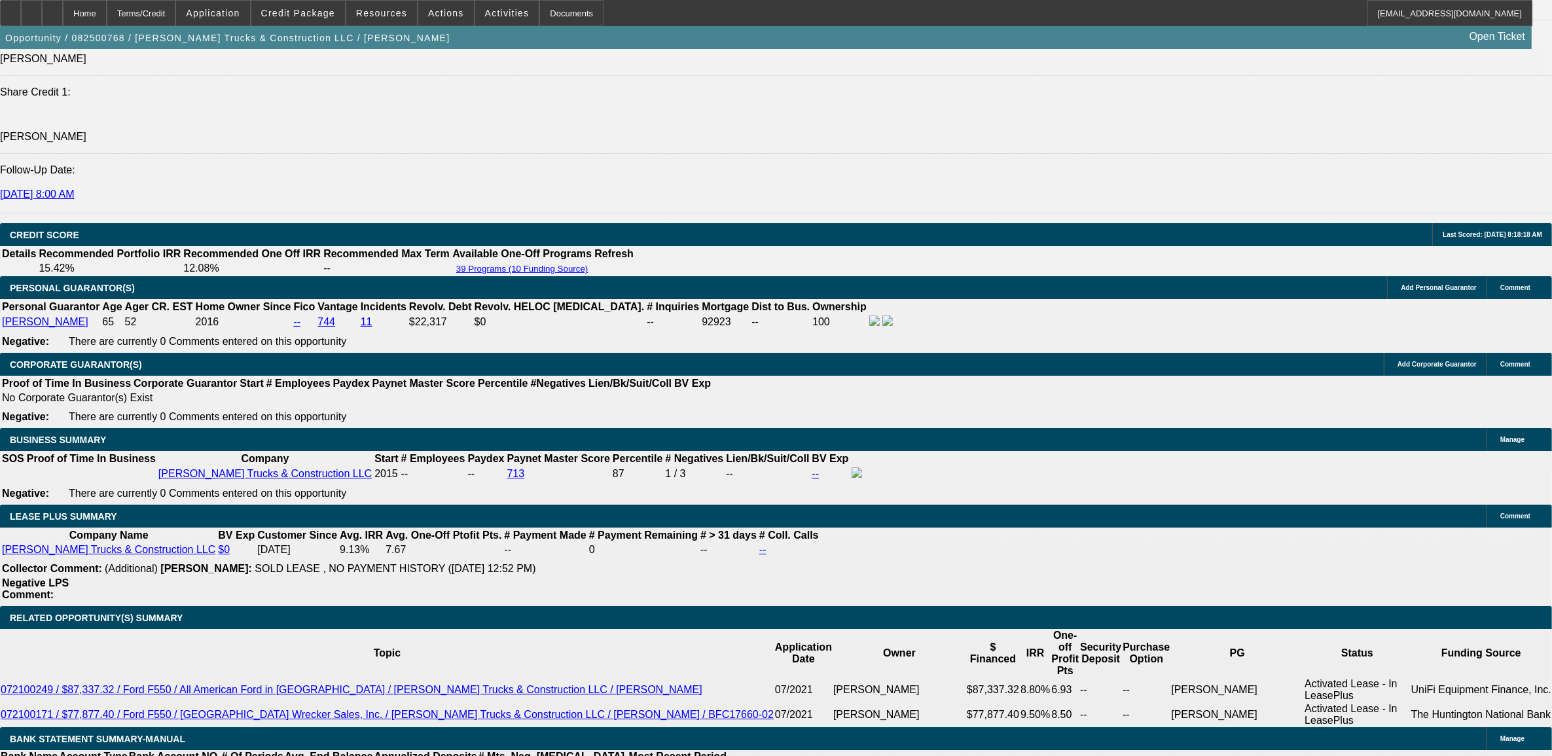
click at [341, 28] on div "Opportunity / 082500768 / Stovall Trucks & Construction LLC / Stovall, Debra Op…" at bounding box center [766, 37] width 1532 height 23
click at [335, 13] on span "Credit Package" at bounding box center [298, 13] width 74 height 10
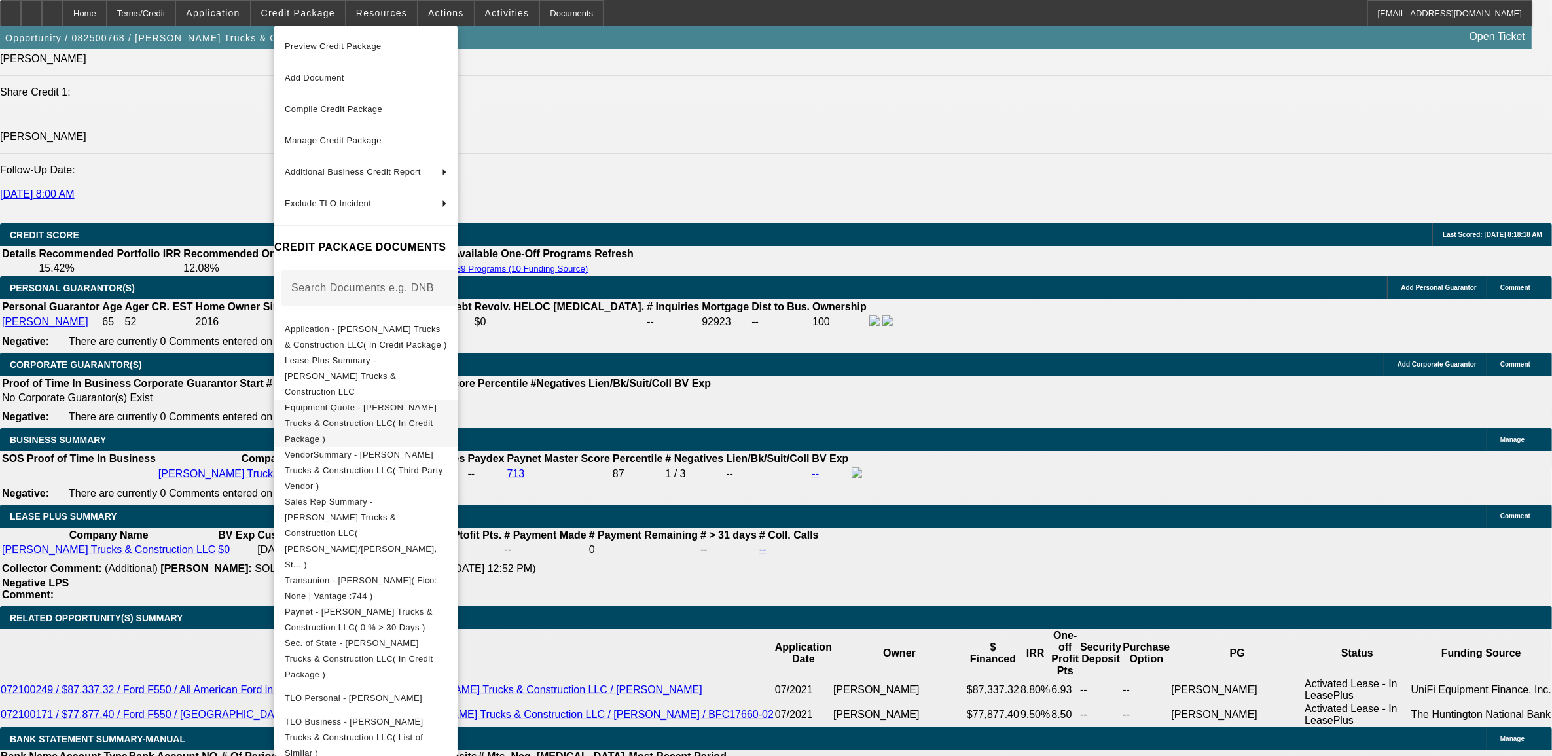
click at [374, 401] on span "Equipment Quote - Stovall Trucks & Construction LLC( In Credit Package )" at bounding box center [366, 422] width 162 height 47
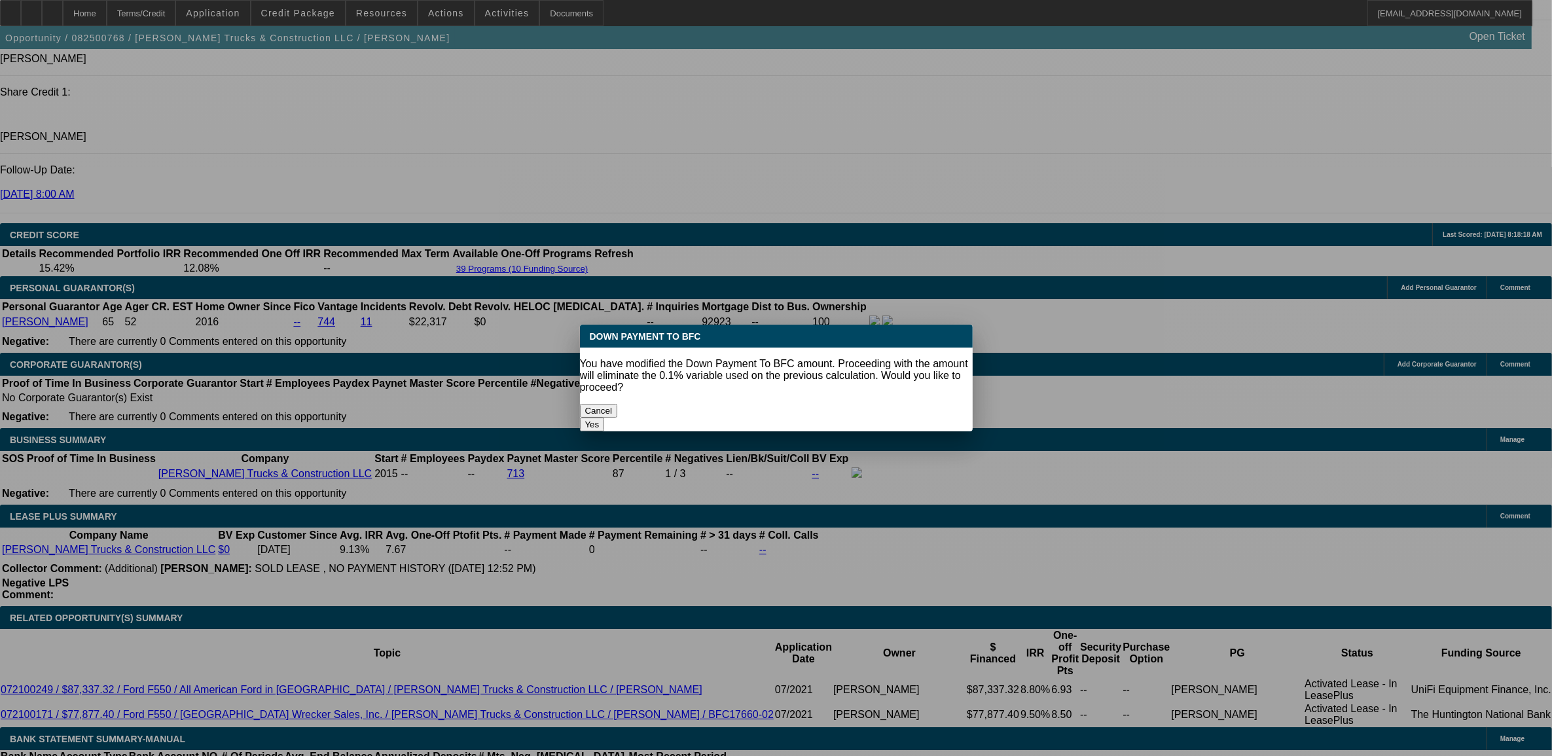
type input "$0.00"
click at [580, 404] on button "Cancel" at bounding box center [599, 411] width 38 height 14
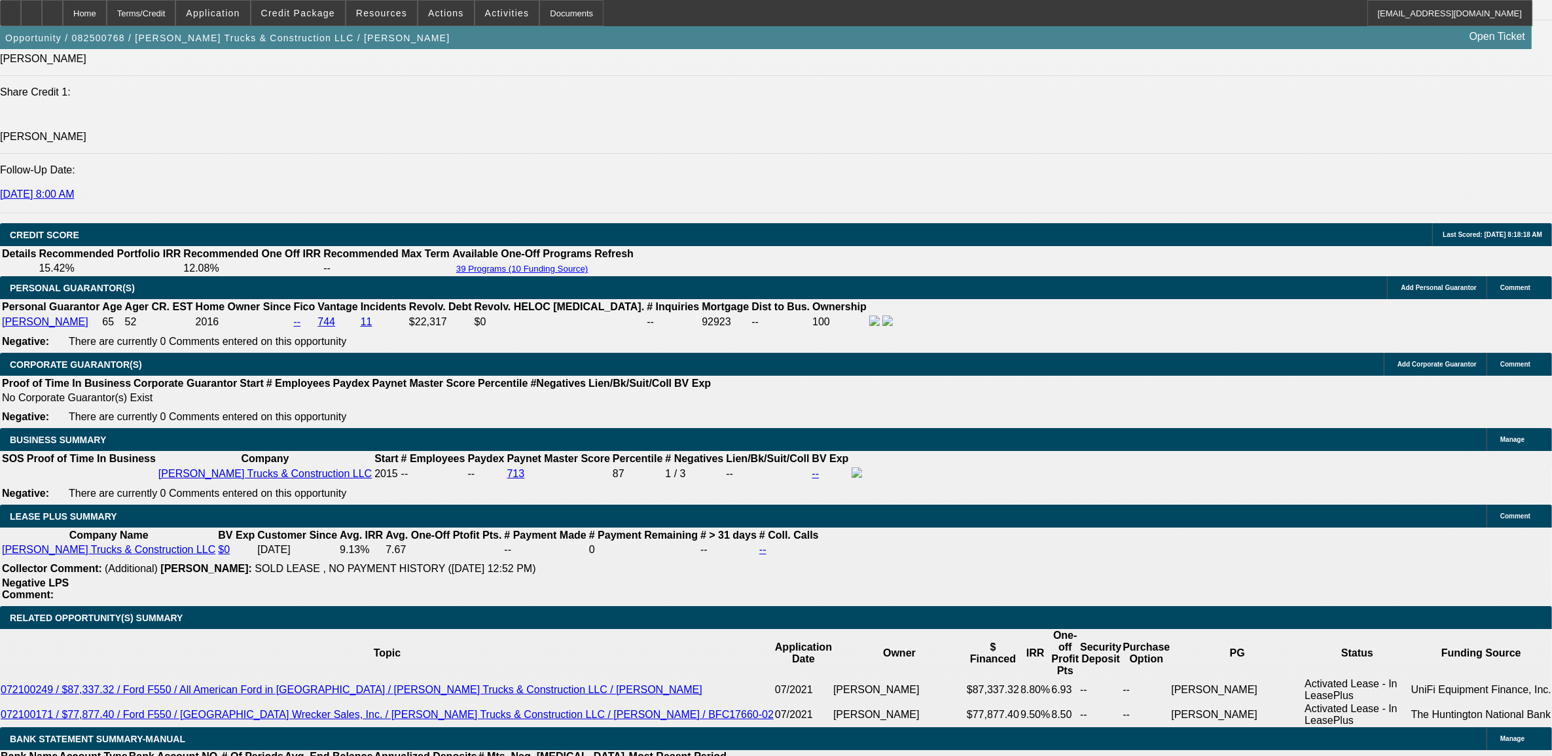
type input "6313"
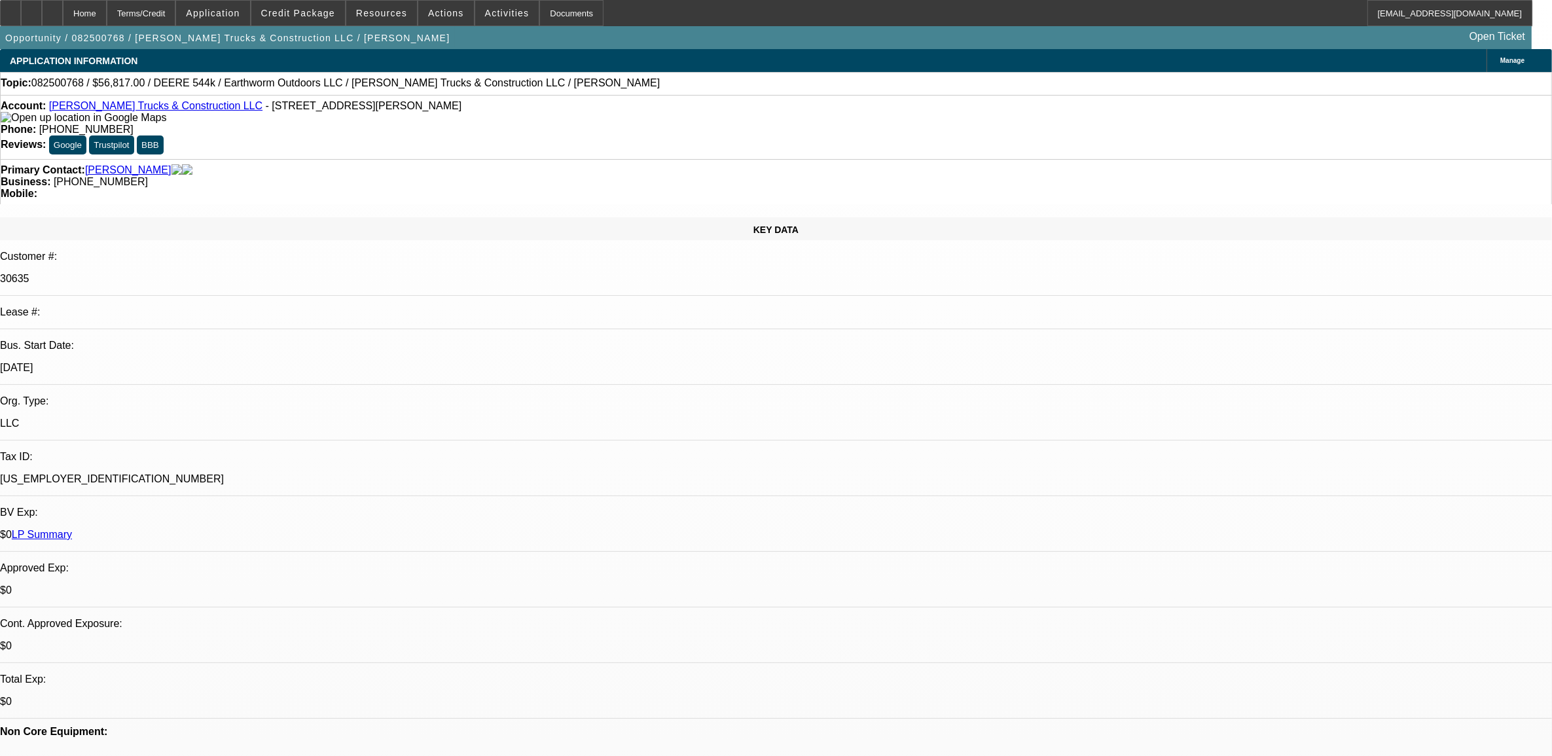
scroll to position [1800, 0]
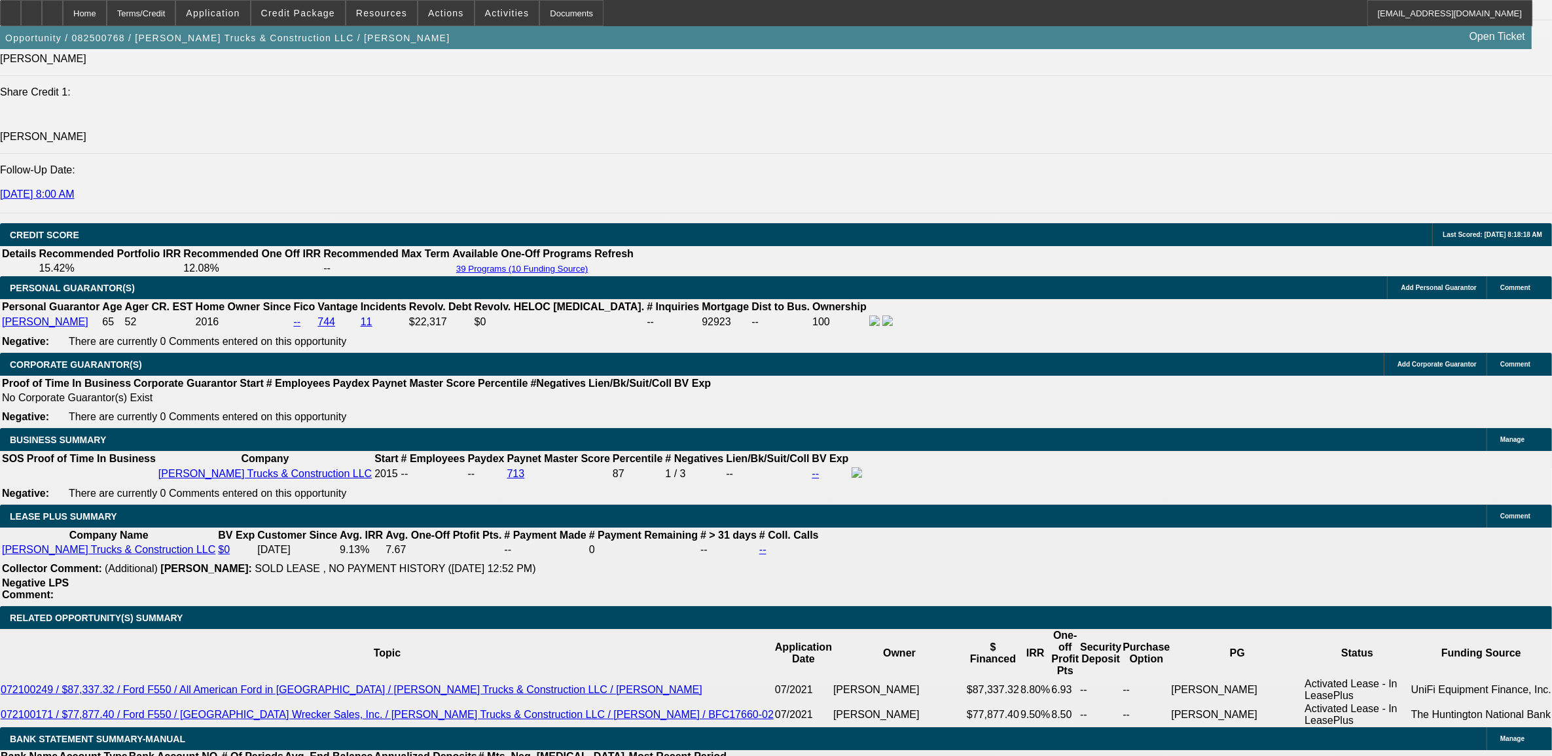
select select "0"
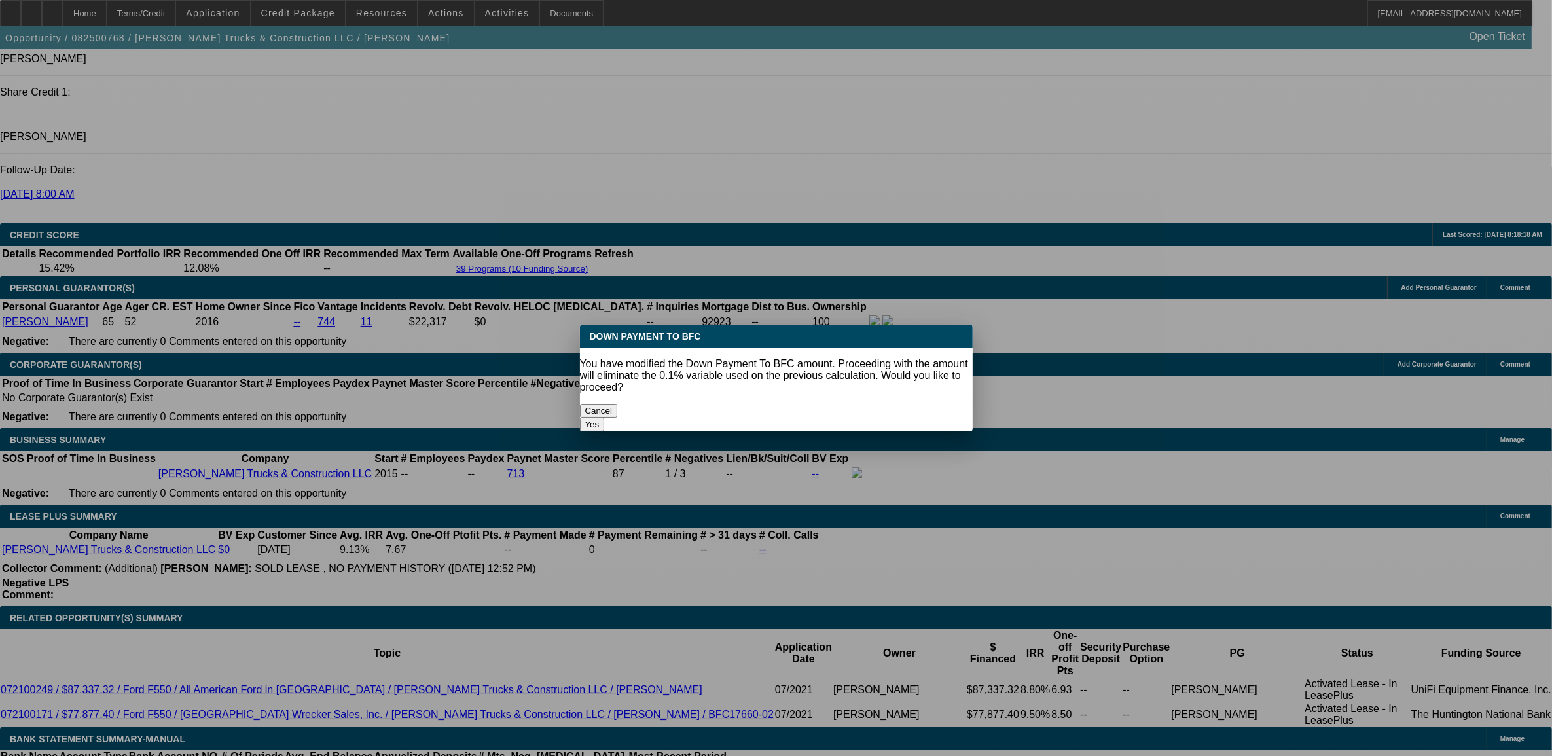
scroll to position [0, 0]
click at [605, 418] on button "Yes" at bounding box center [592, 425] width 25 height 14
type input "$0.00"
type input "UNKNOWN"
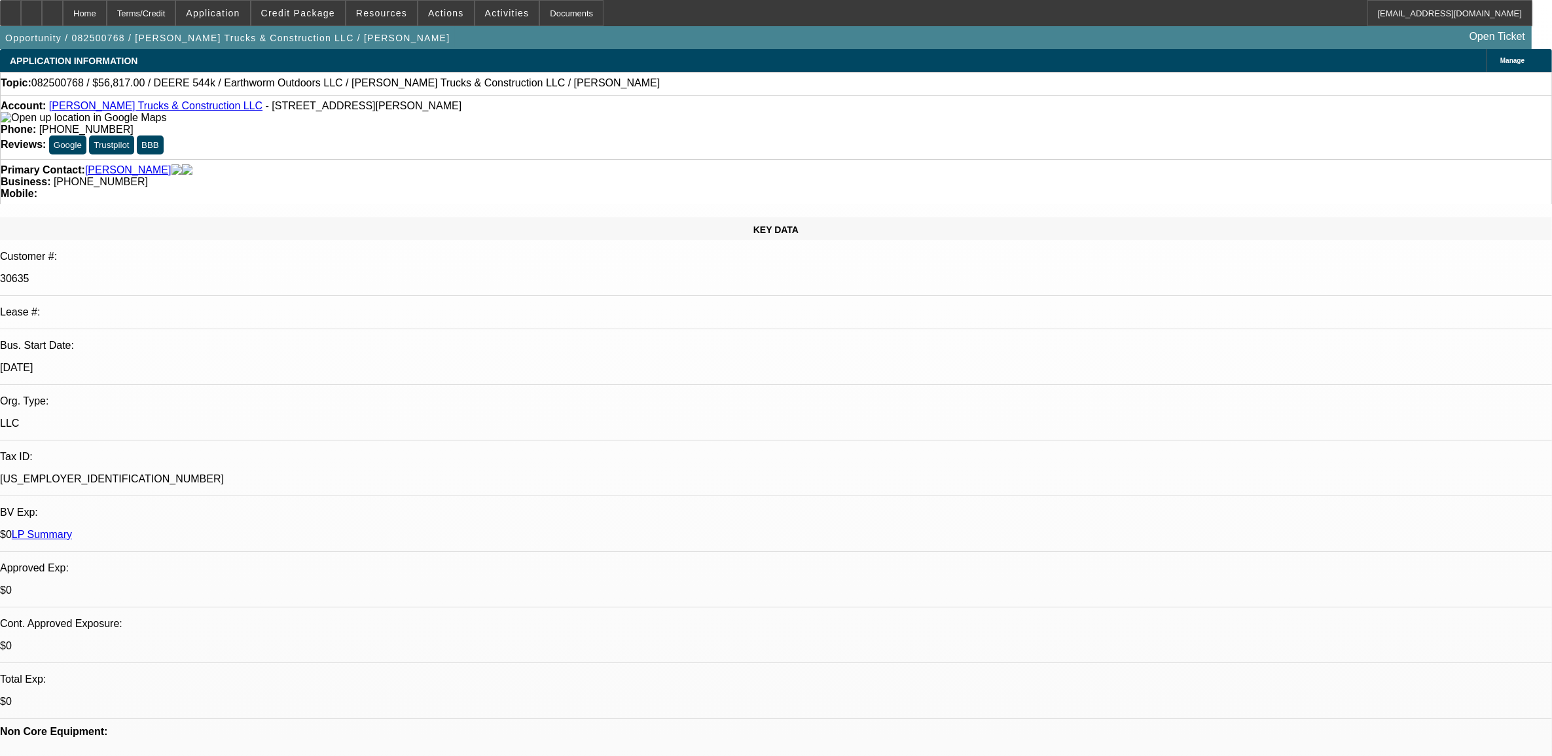
scroll to position [1800, 0]
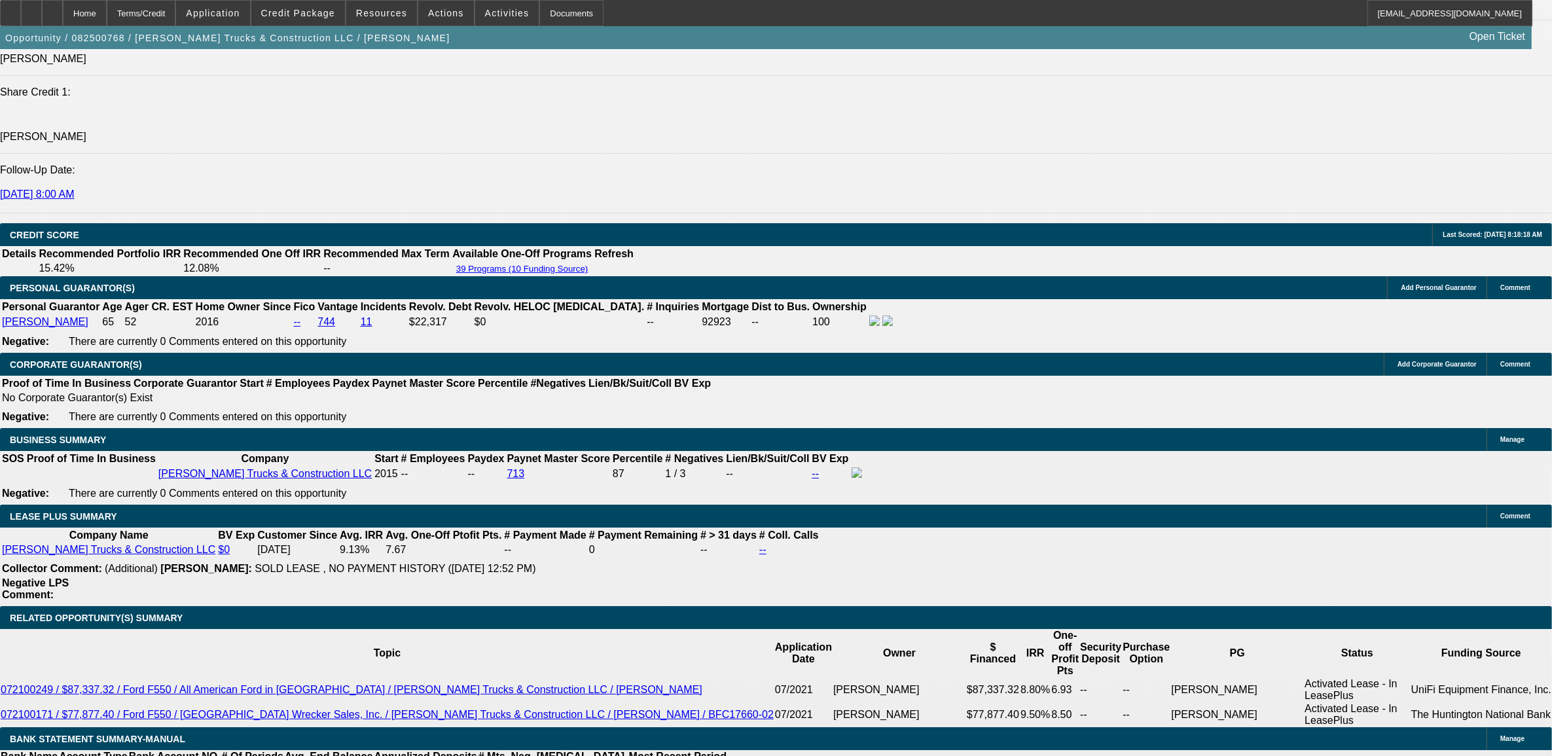
type input "$1,628.56"
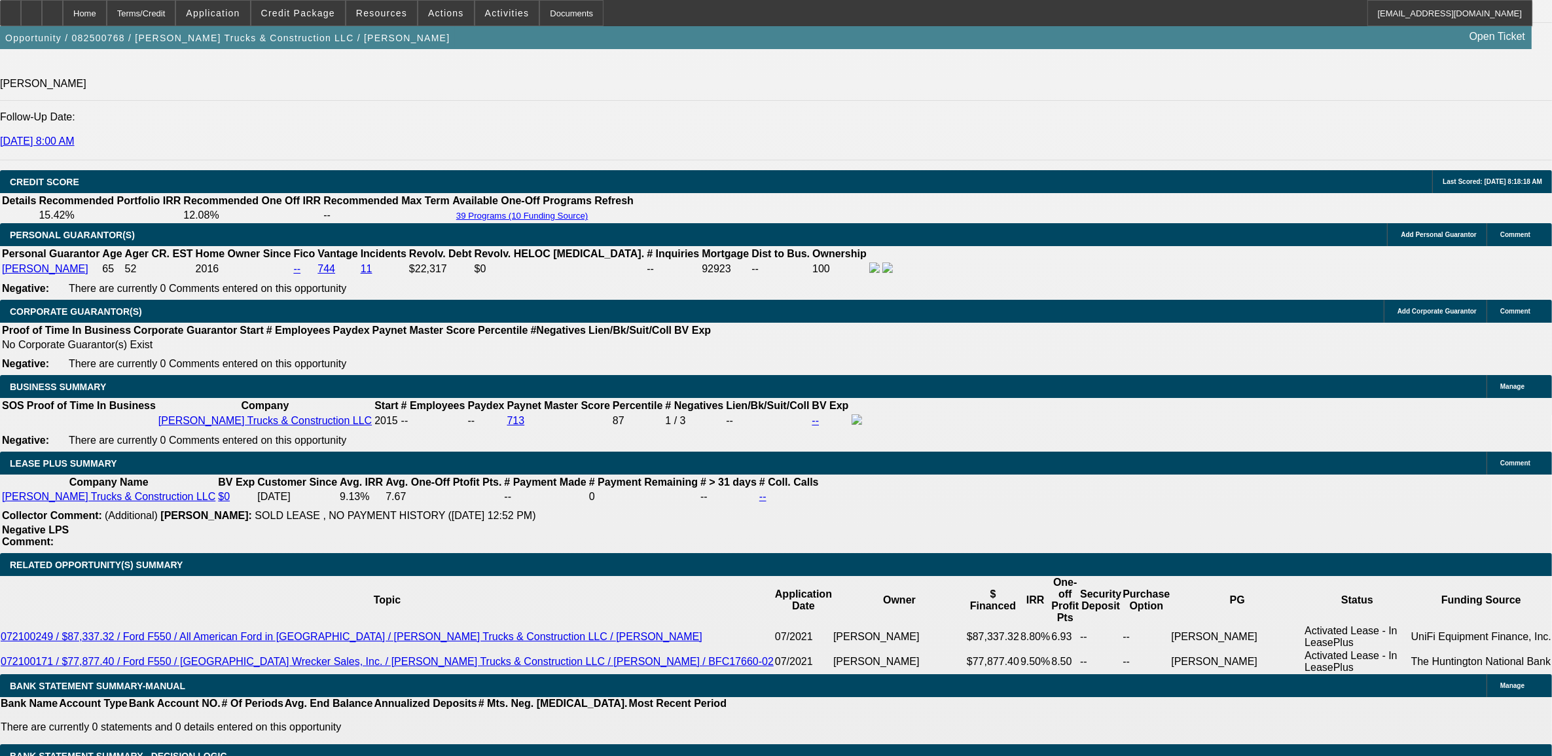
scroll to position [1882, 0]
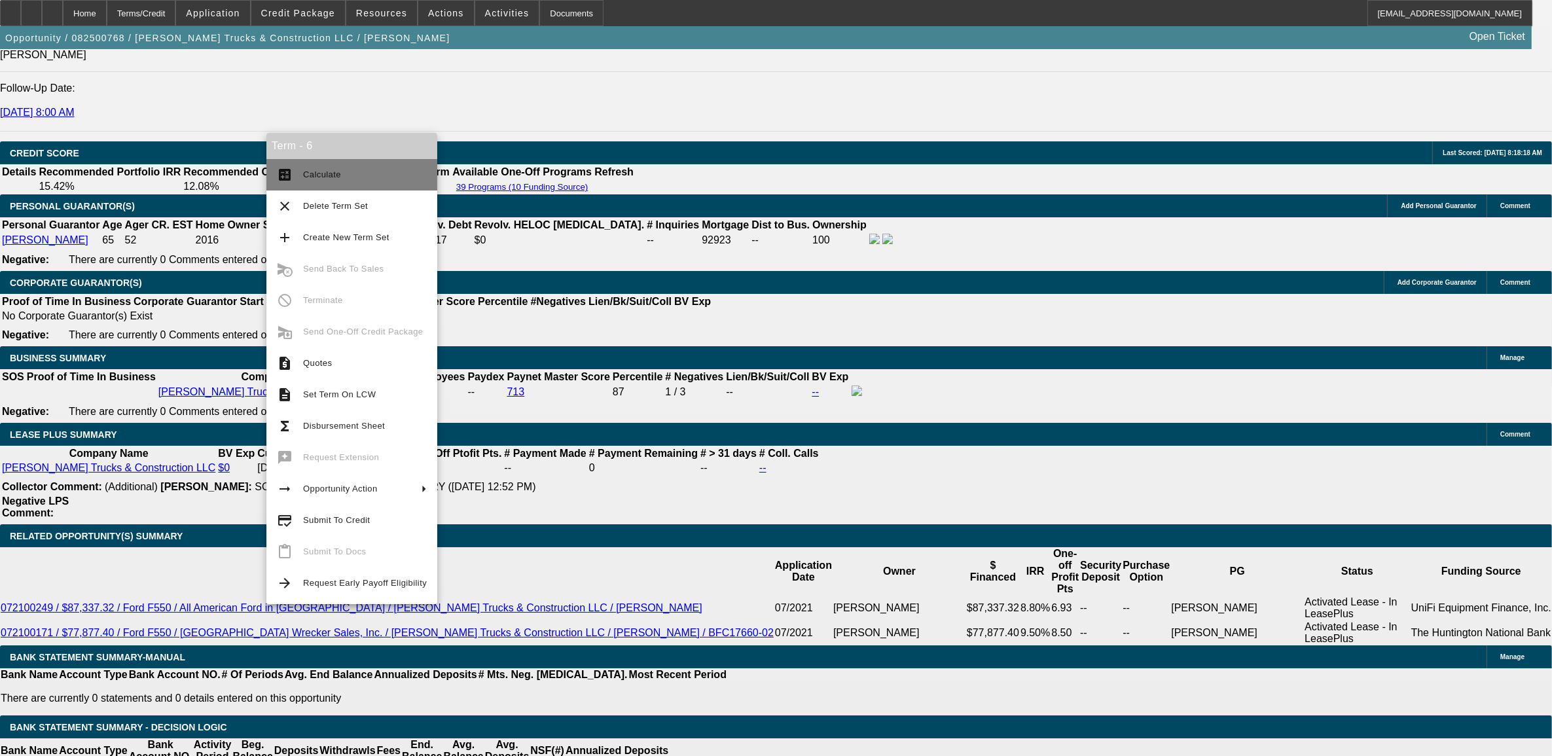
click at [291, 177] on mat-icon "calculate" at bounding box center [285, 175] width 16 height 16
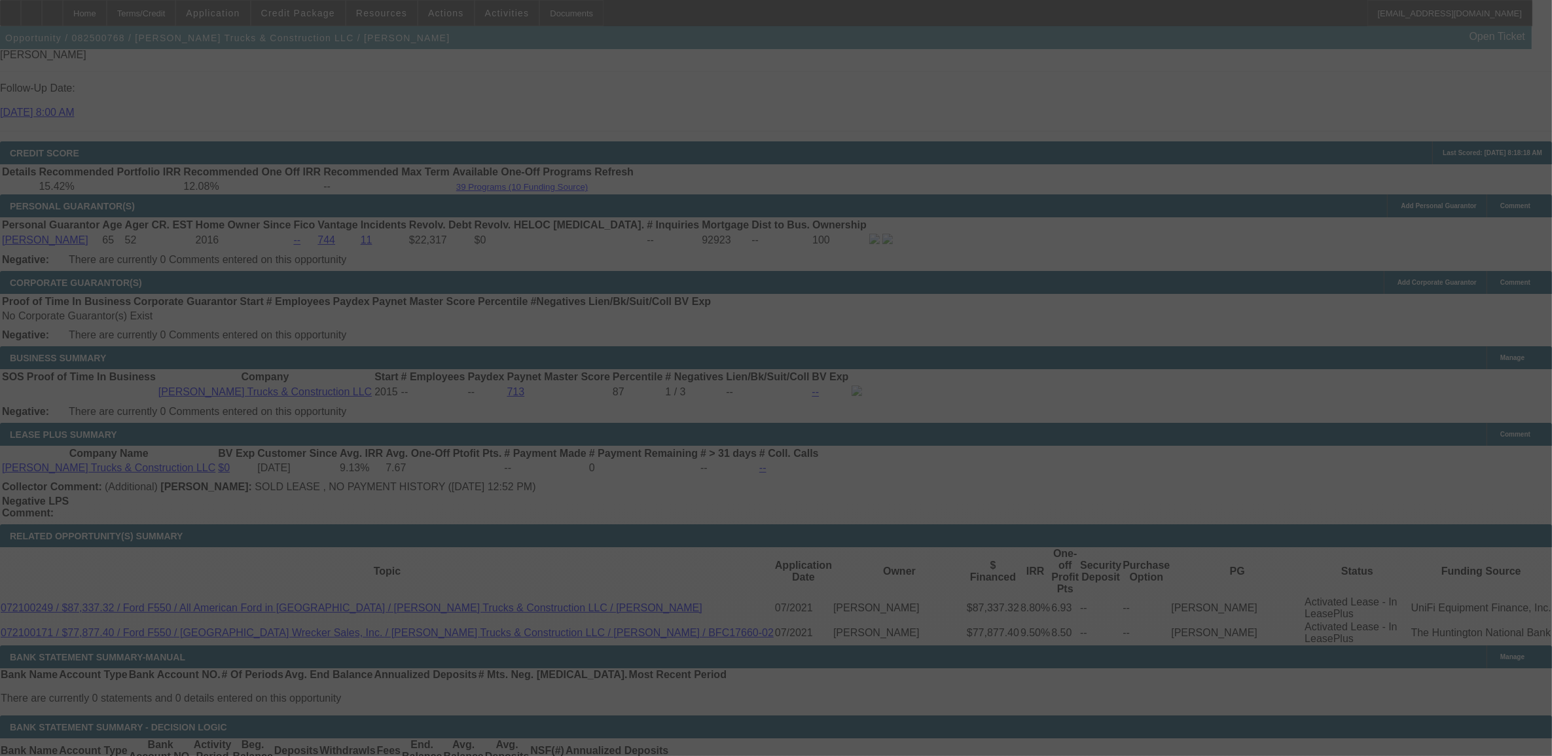
select select "0"
select select "6"
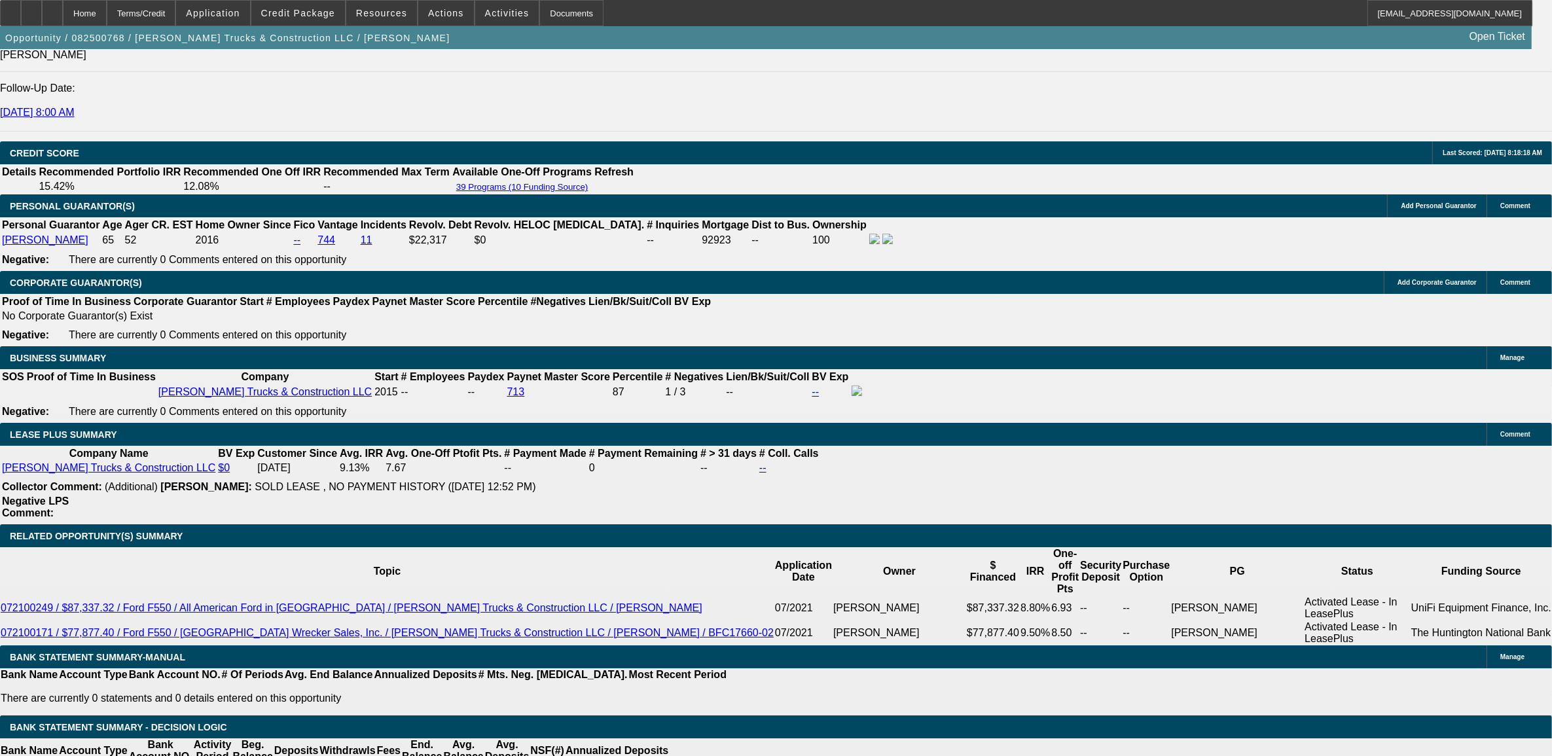
type input "UNKNOWN"
type input "11"
type input "$1,342.24"
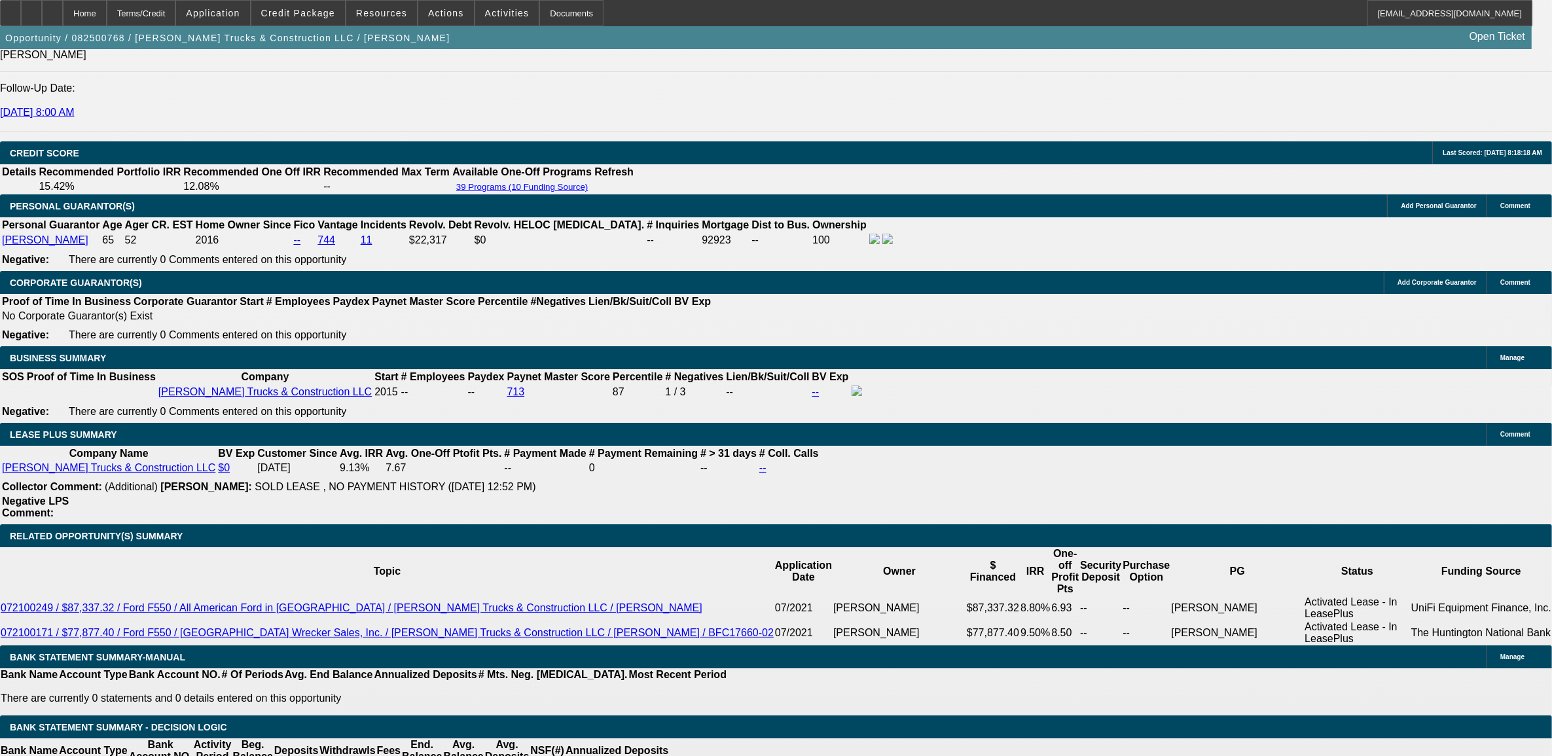
type input "11."
type input "$1,631.63"
type input "11.9"
type input "0"
type input "$1,659.36"
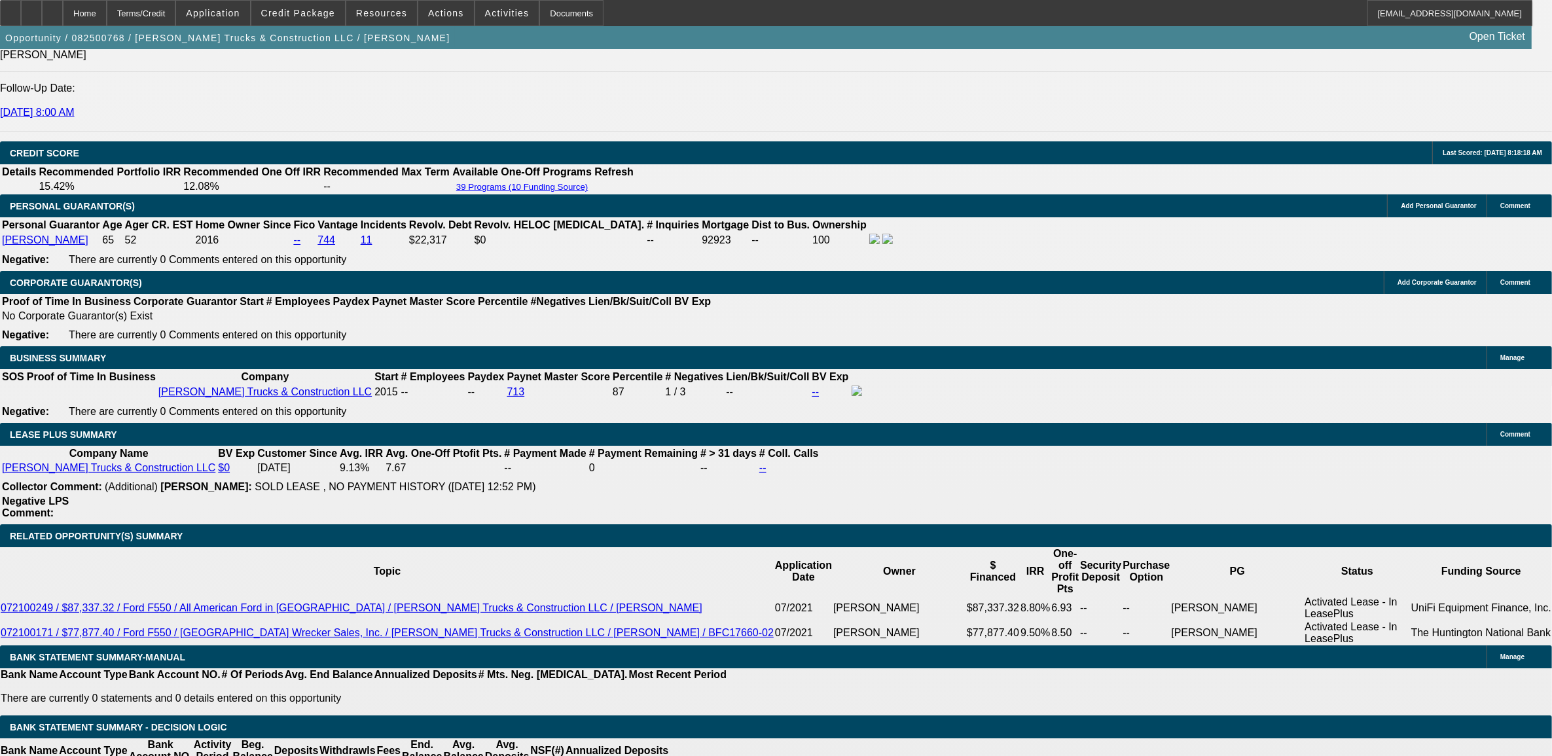
type input "$0.00"
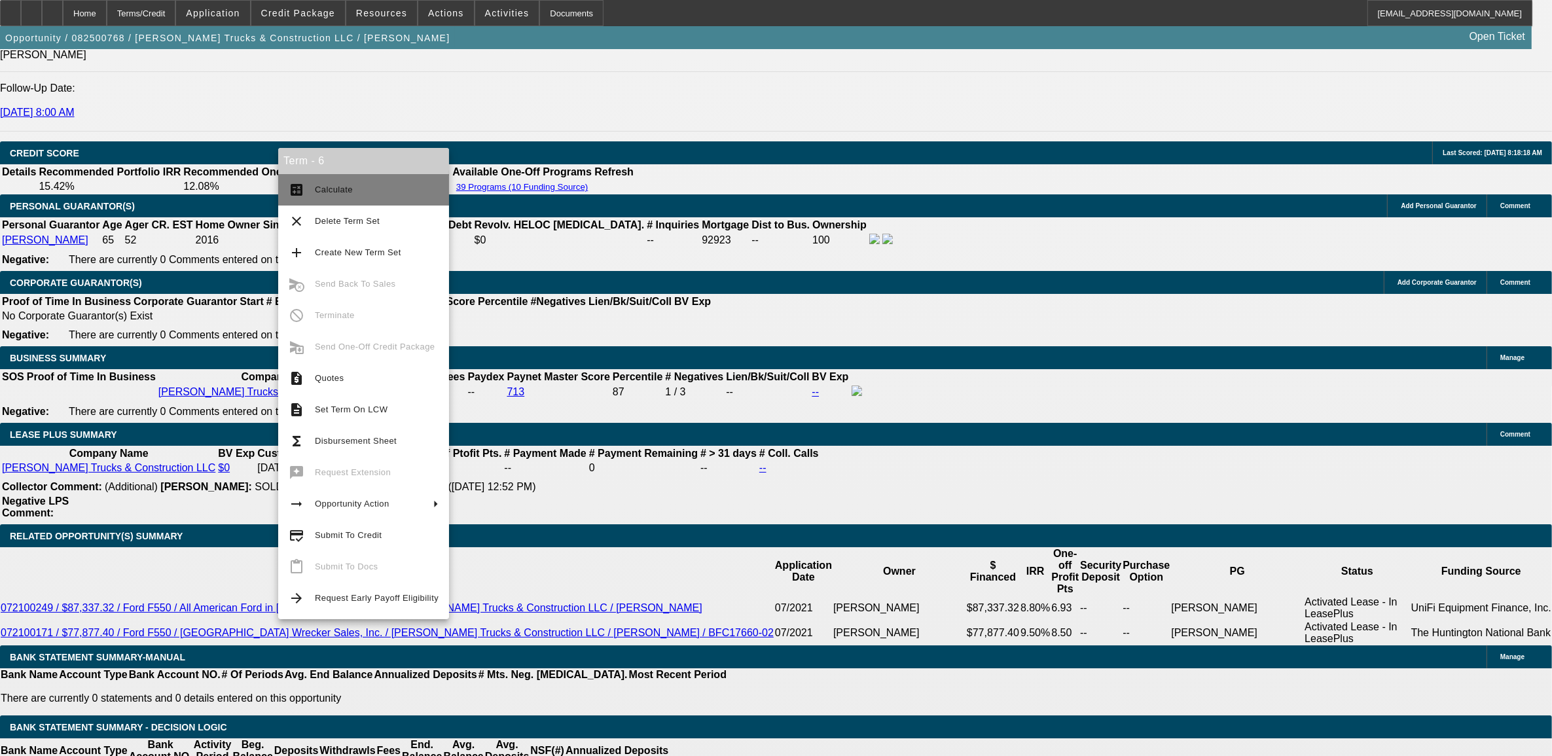
click at [324, 191] on span "Calculate" at bounding box center [334, 190] width 38 height 10
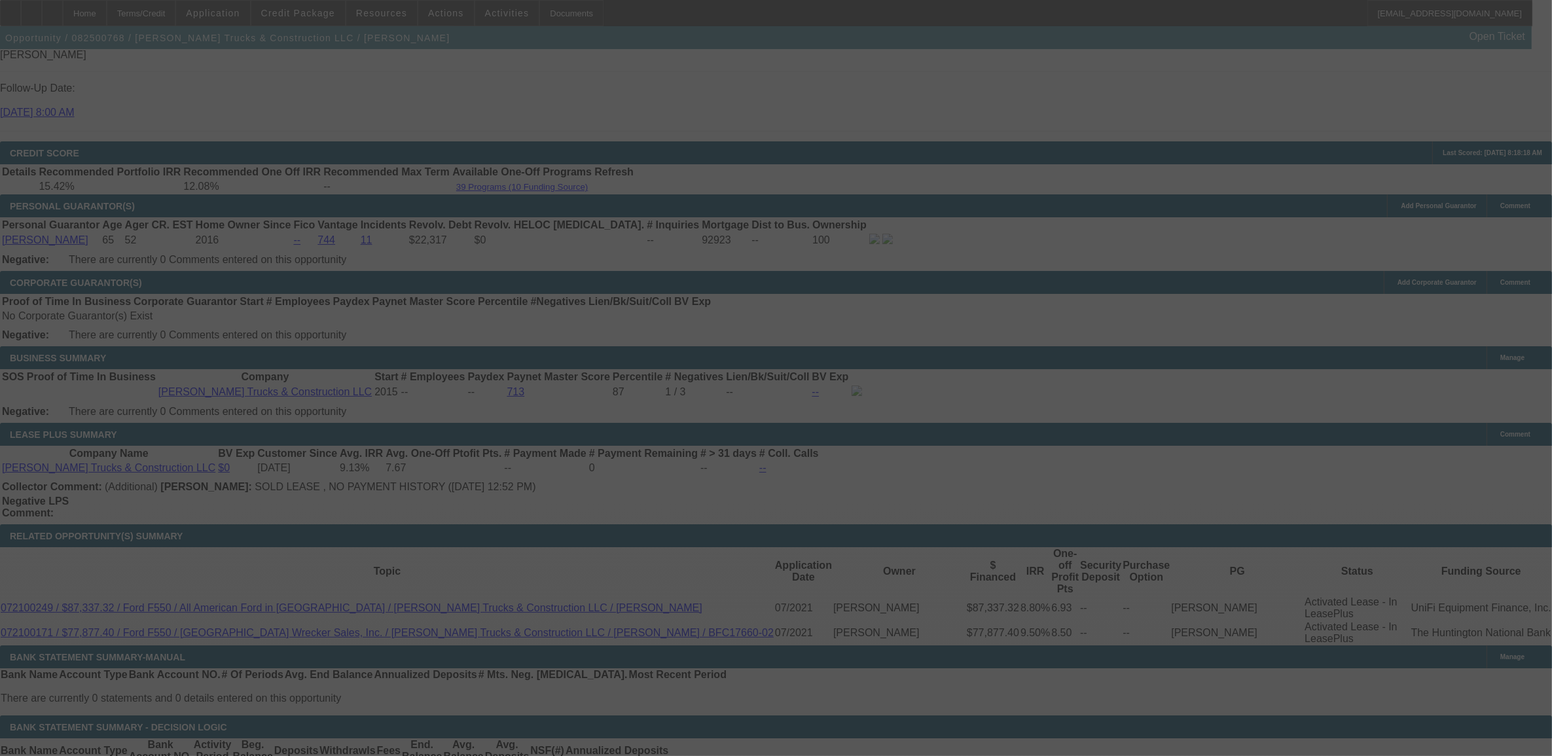
select select "0"
select select "6"
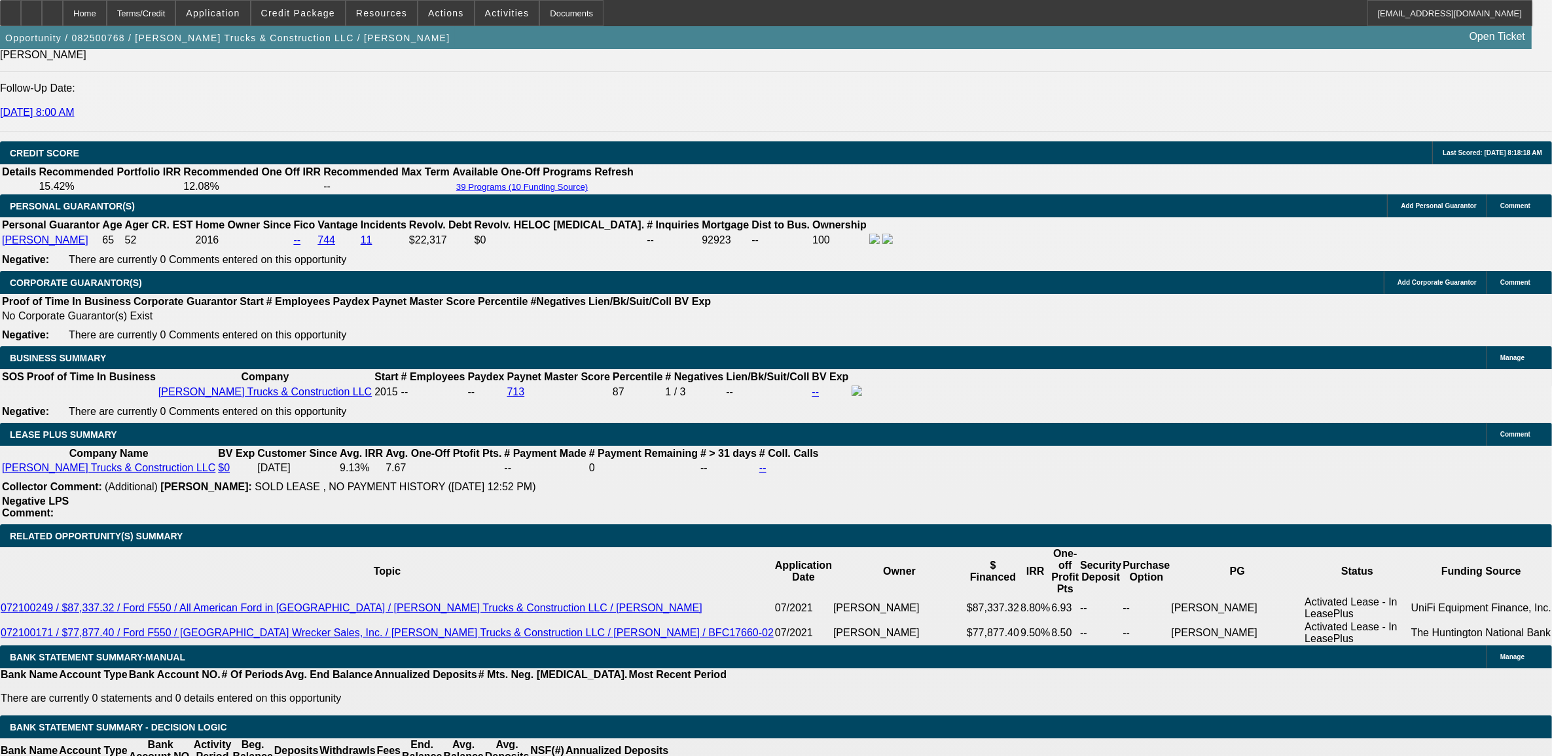
select select "2"
type input "UNKNOWN"
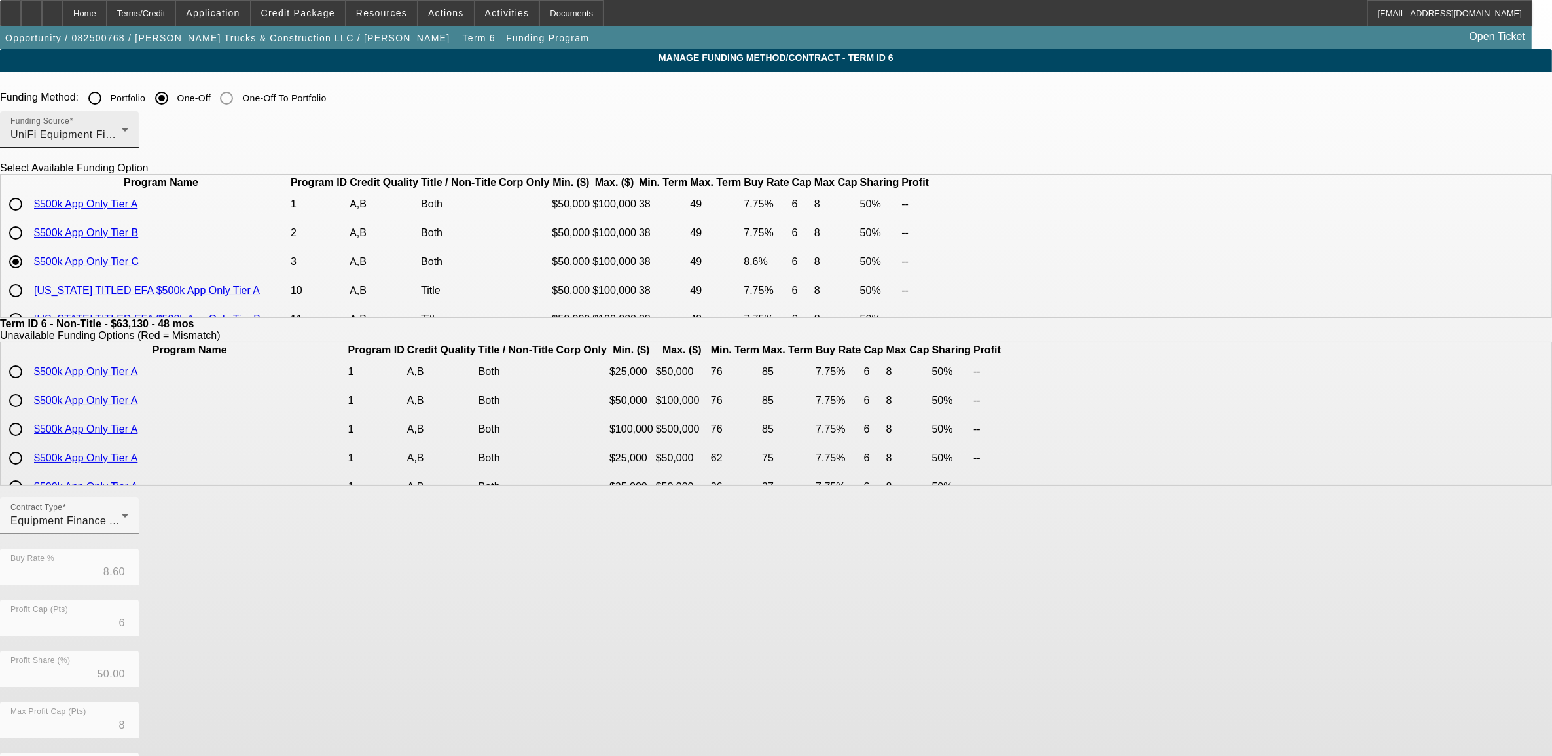
click at [122, 135] on div "UniFi Equipment Finance, Inc." at bounding box center [65, 135] width 111 height 16
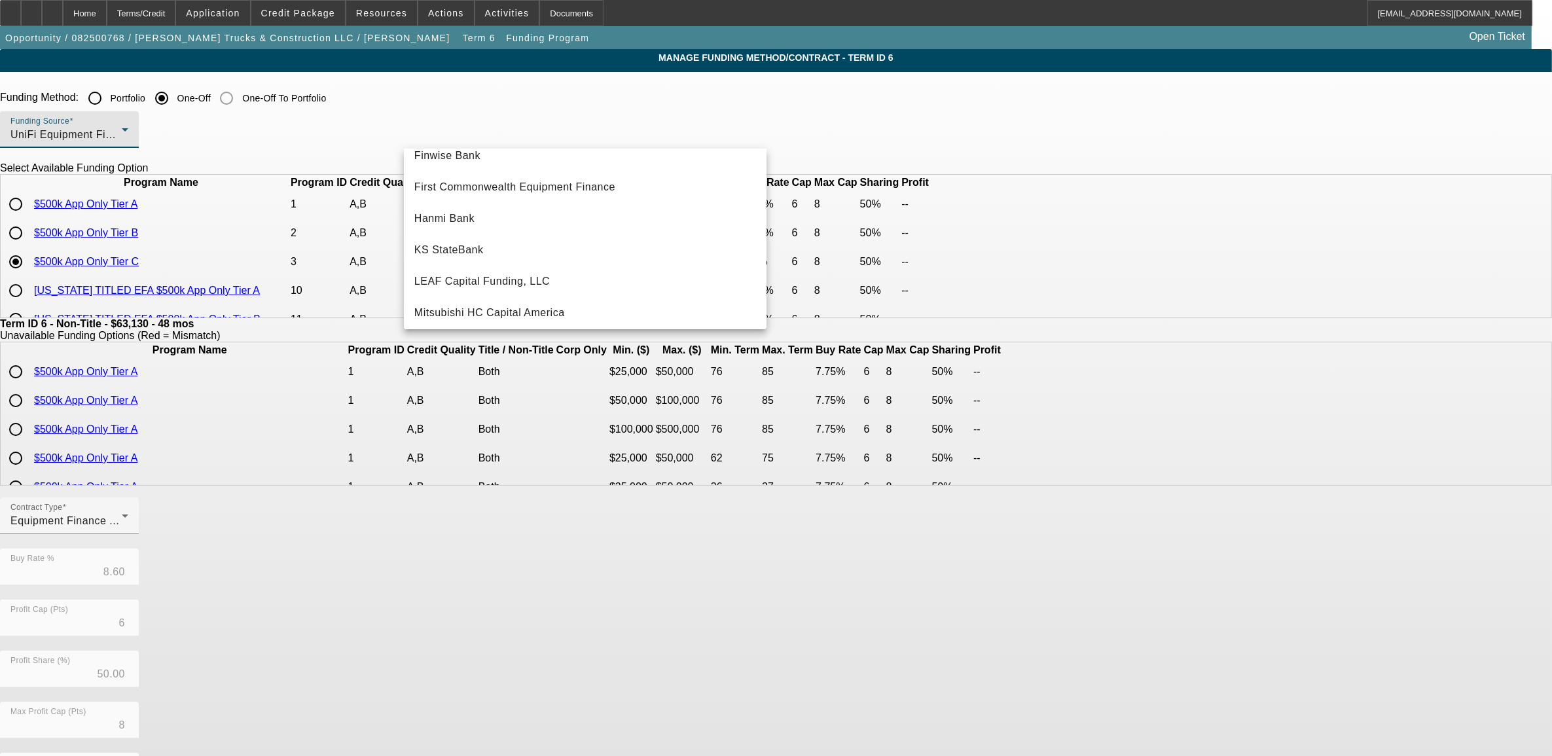
scroll to position [202, 0]
click at [459, 275] on span "LEAF Capital Funding, LLC" at bounding box center [481, 283] width 135 height 16
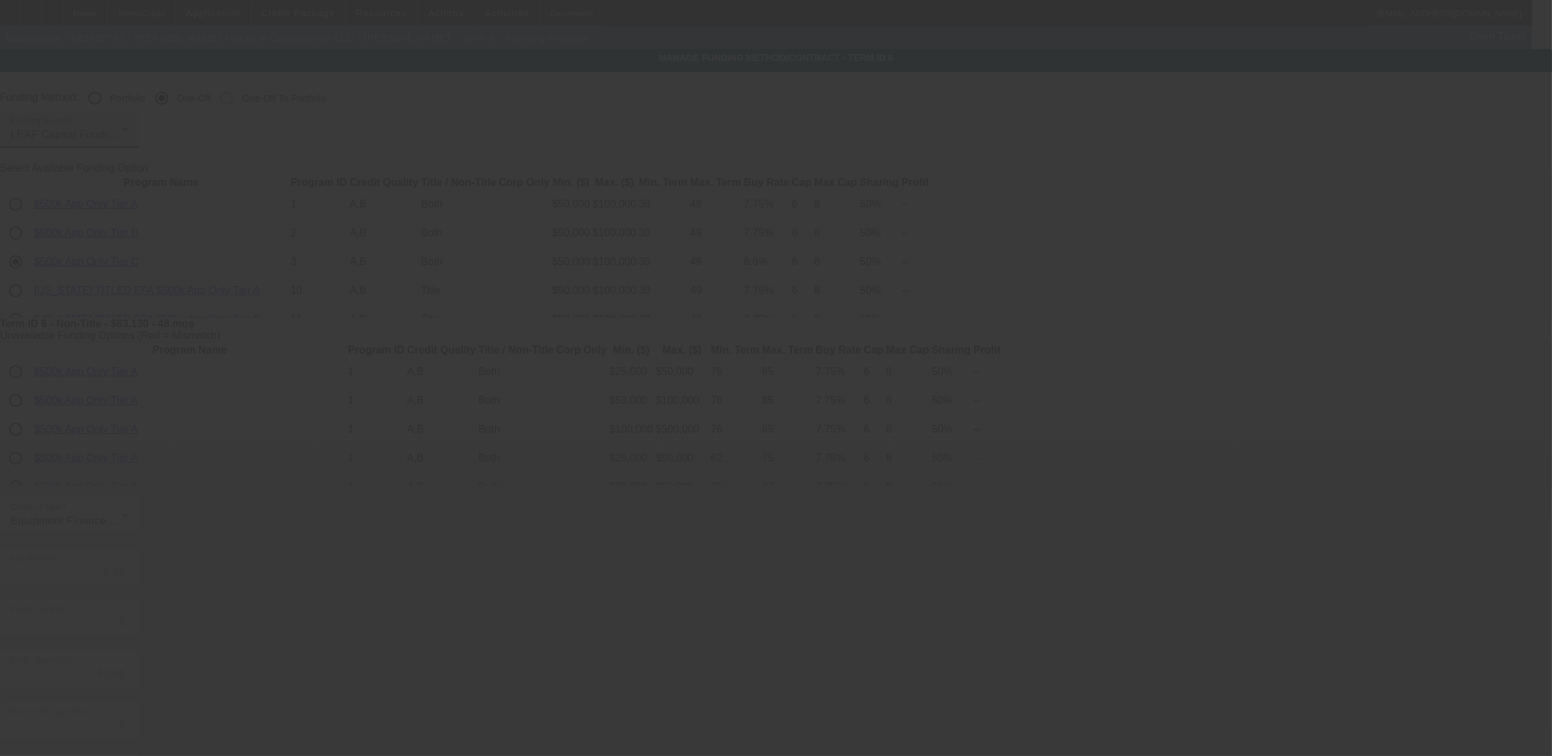
type input "7.25"
type input "10"
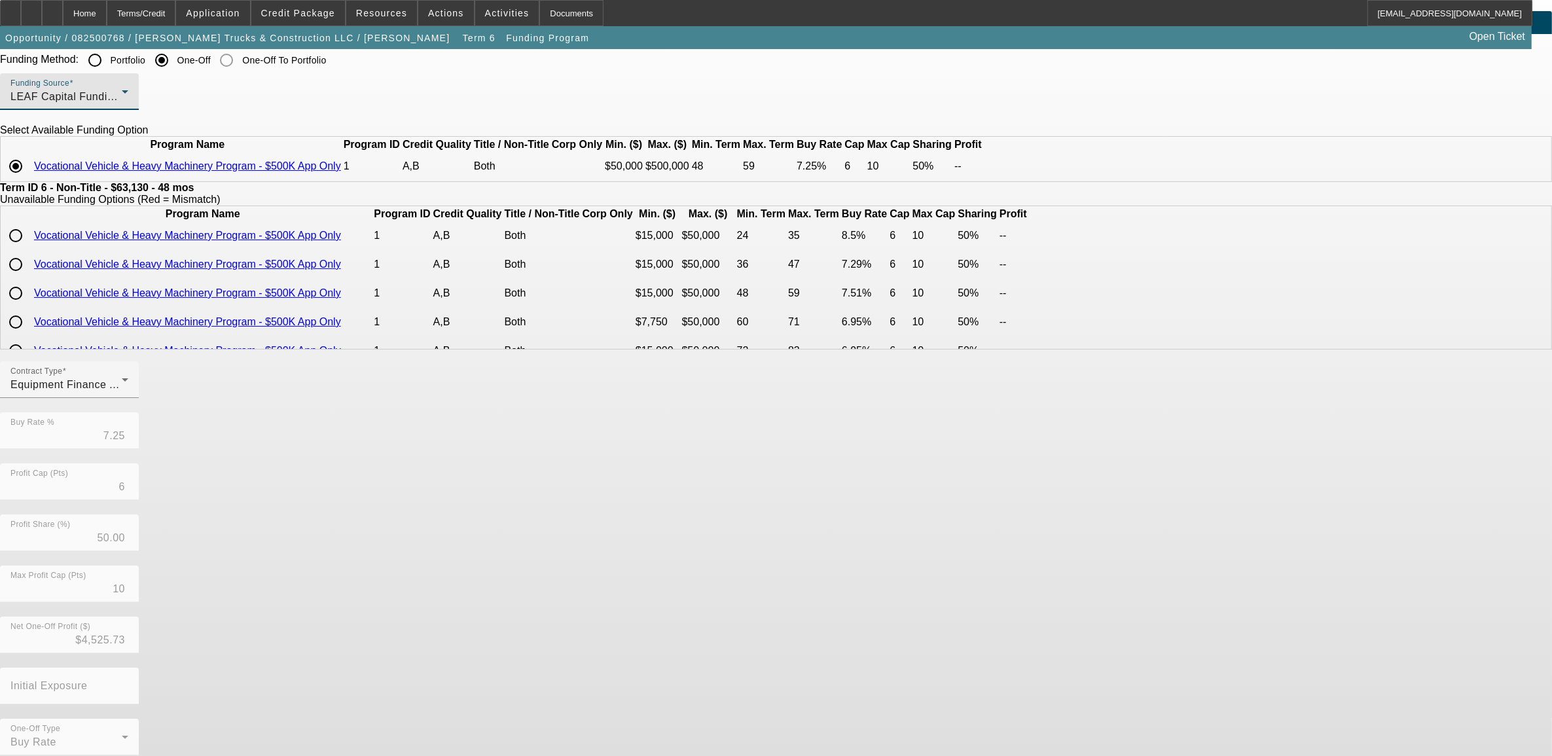
scroll to position [75, 0]
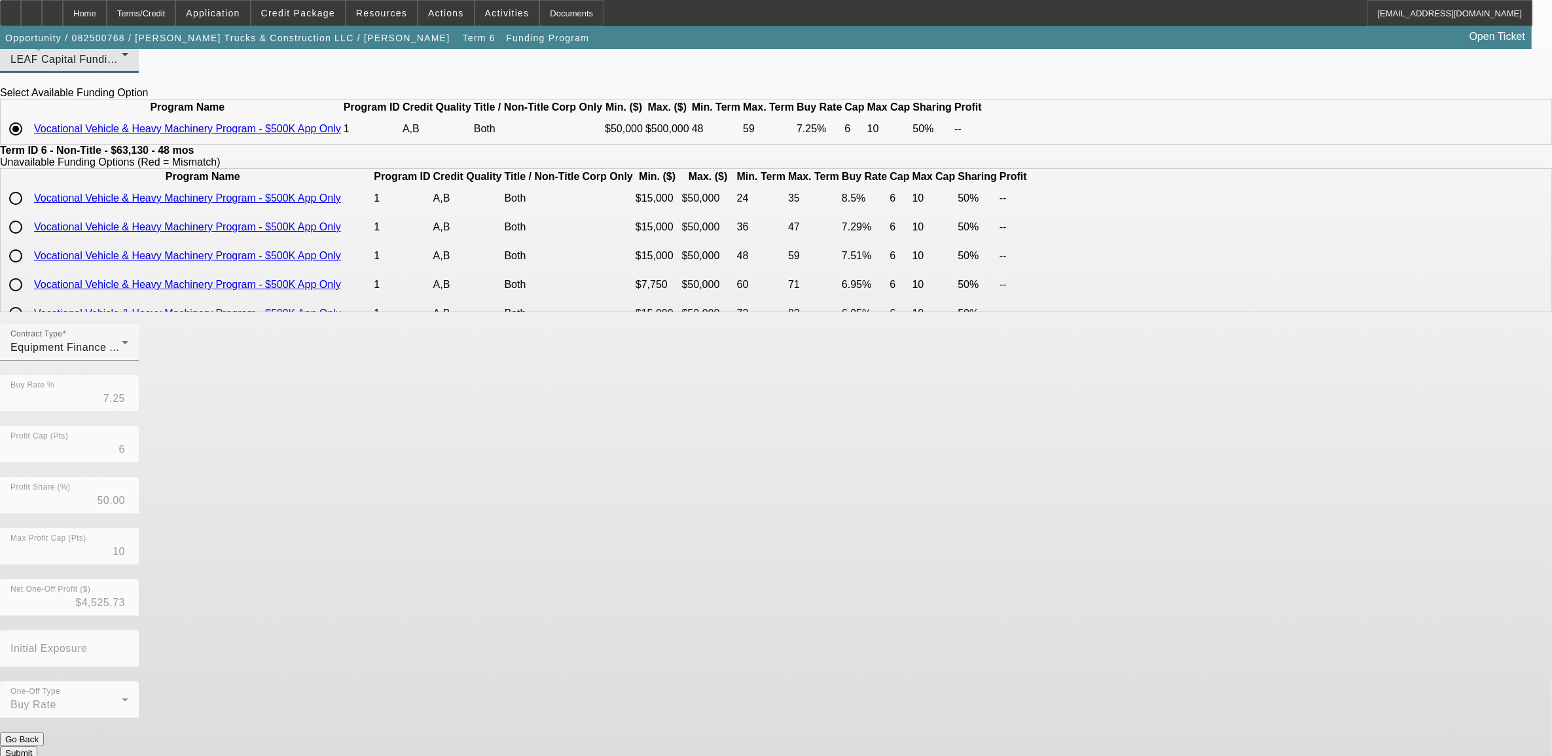
click at [37, 746] on button "Submit" at bounding box center [18, 753] width 37 height 14
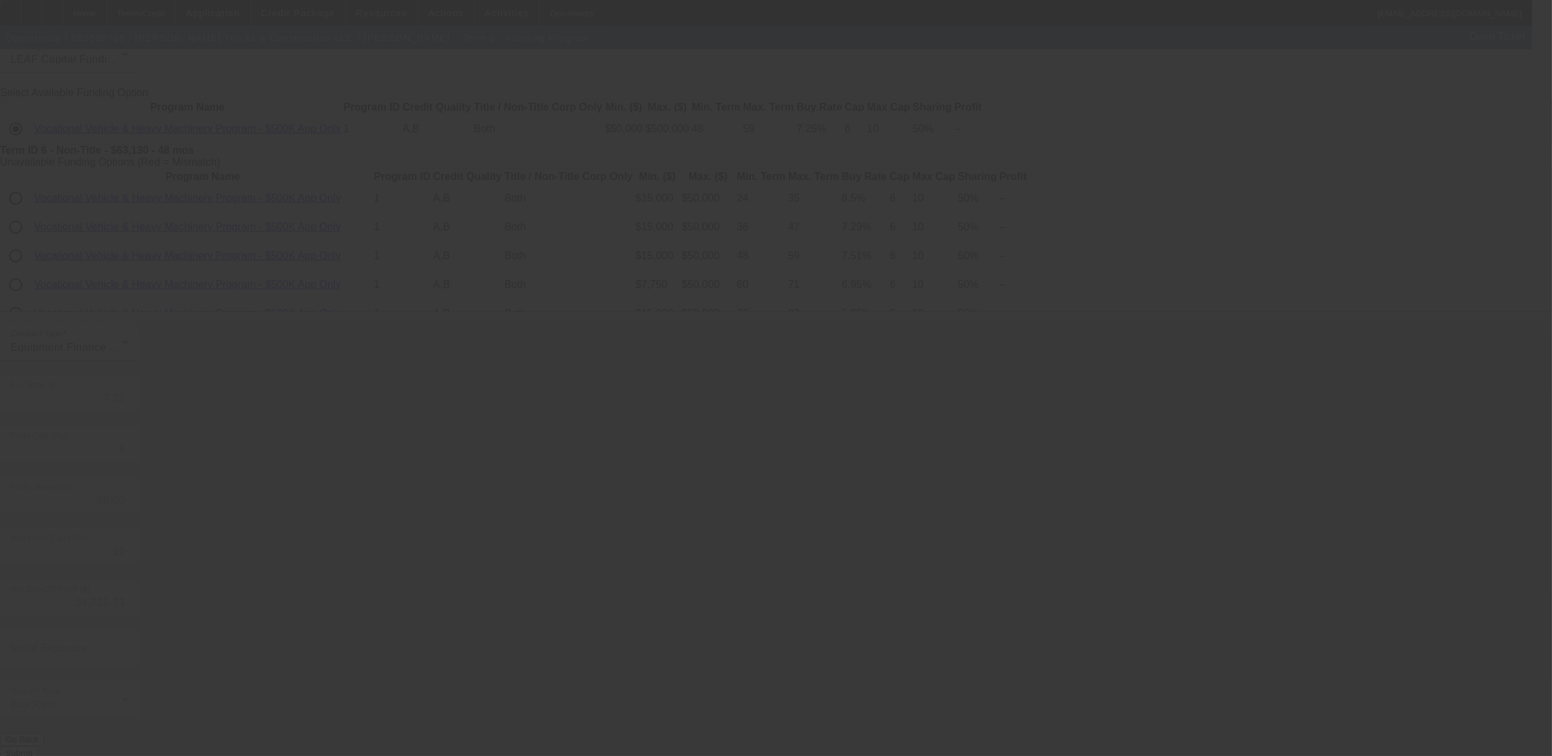
type input "8.60"
type input "8"
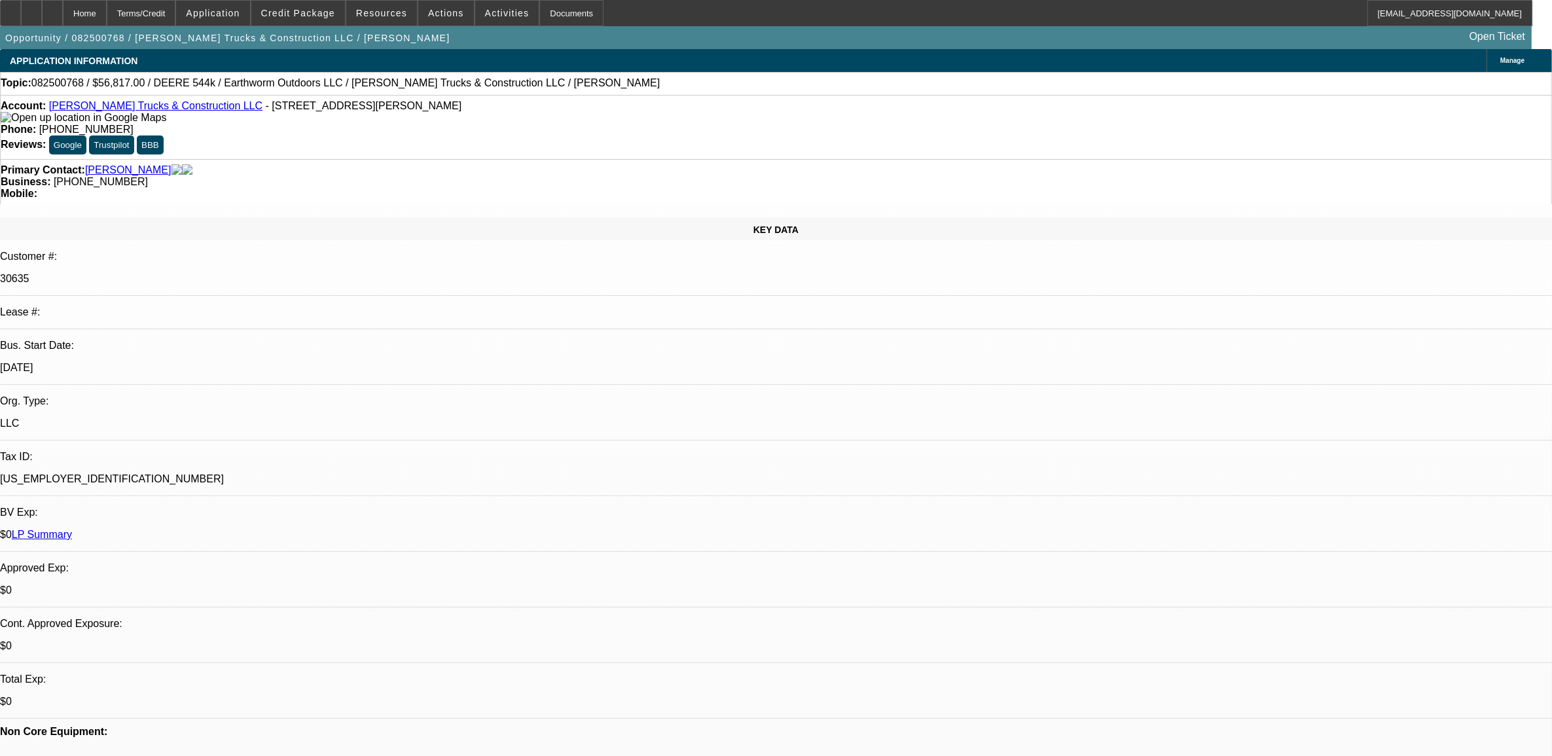
select select "0"
select select "2"
select select "0"
select select "6"
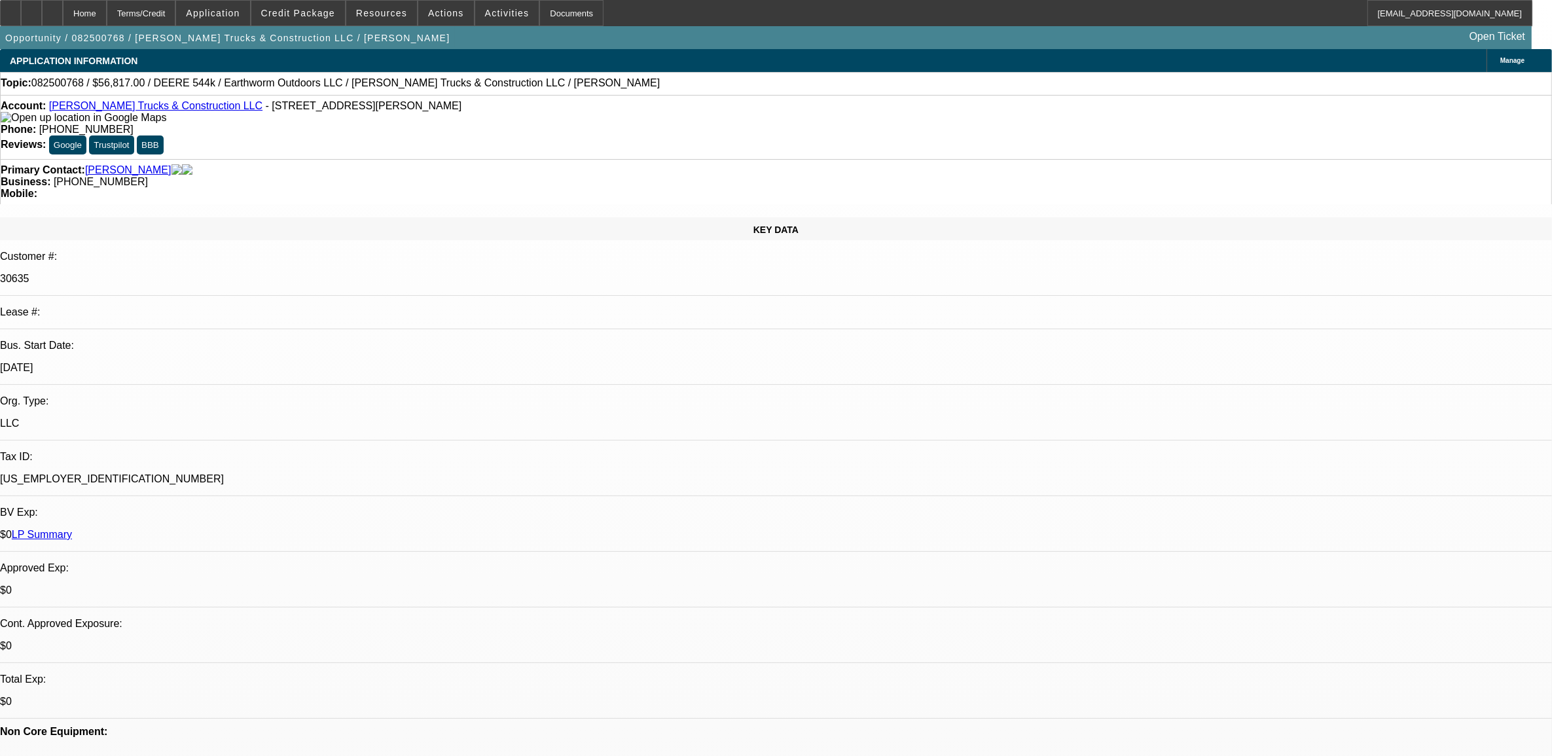
select select "0.1"
select select "0"
select select "2"
select select "0"
select select "6"
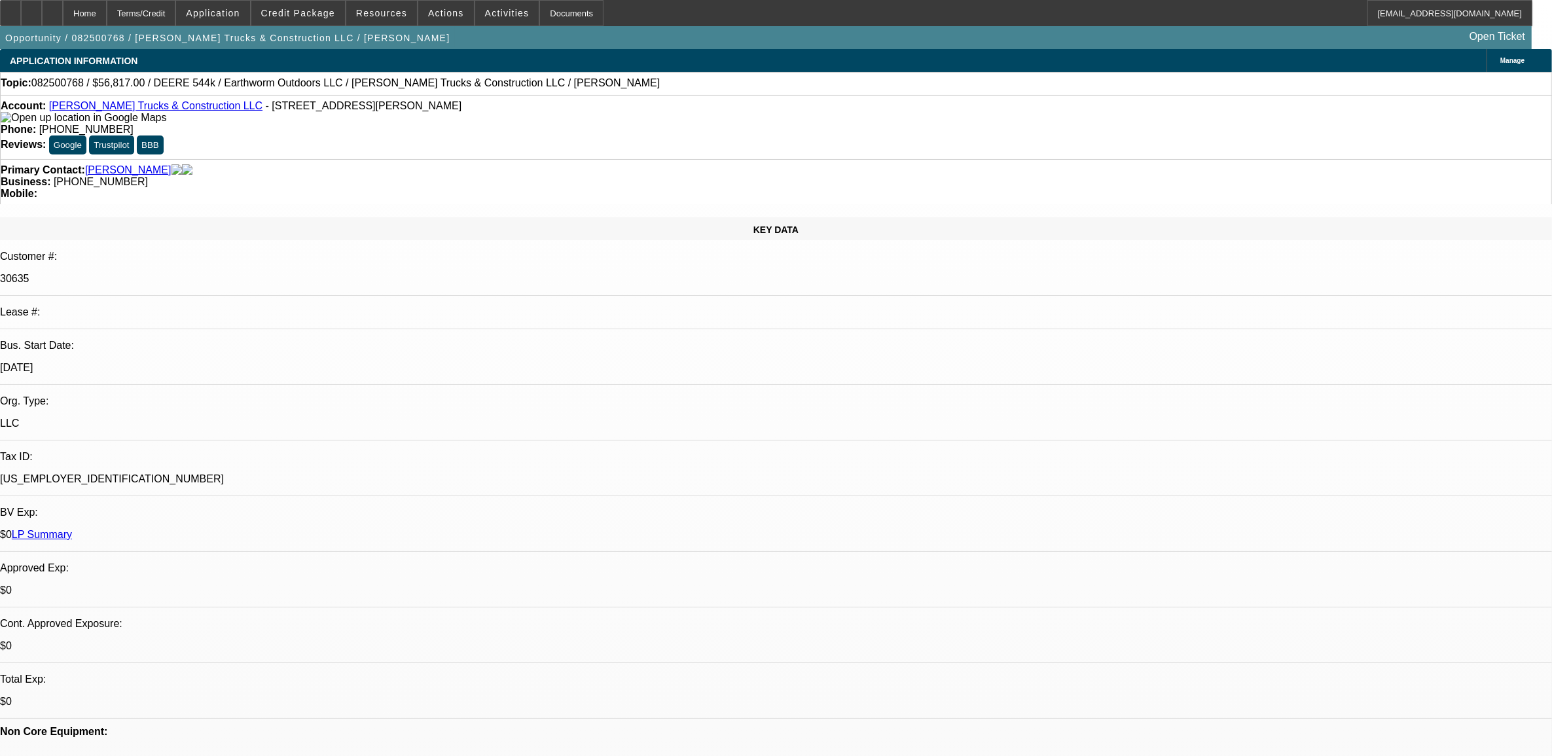
select select "0.1"
select select "0"
select select "2"
select select "0"
select select "6"
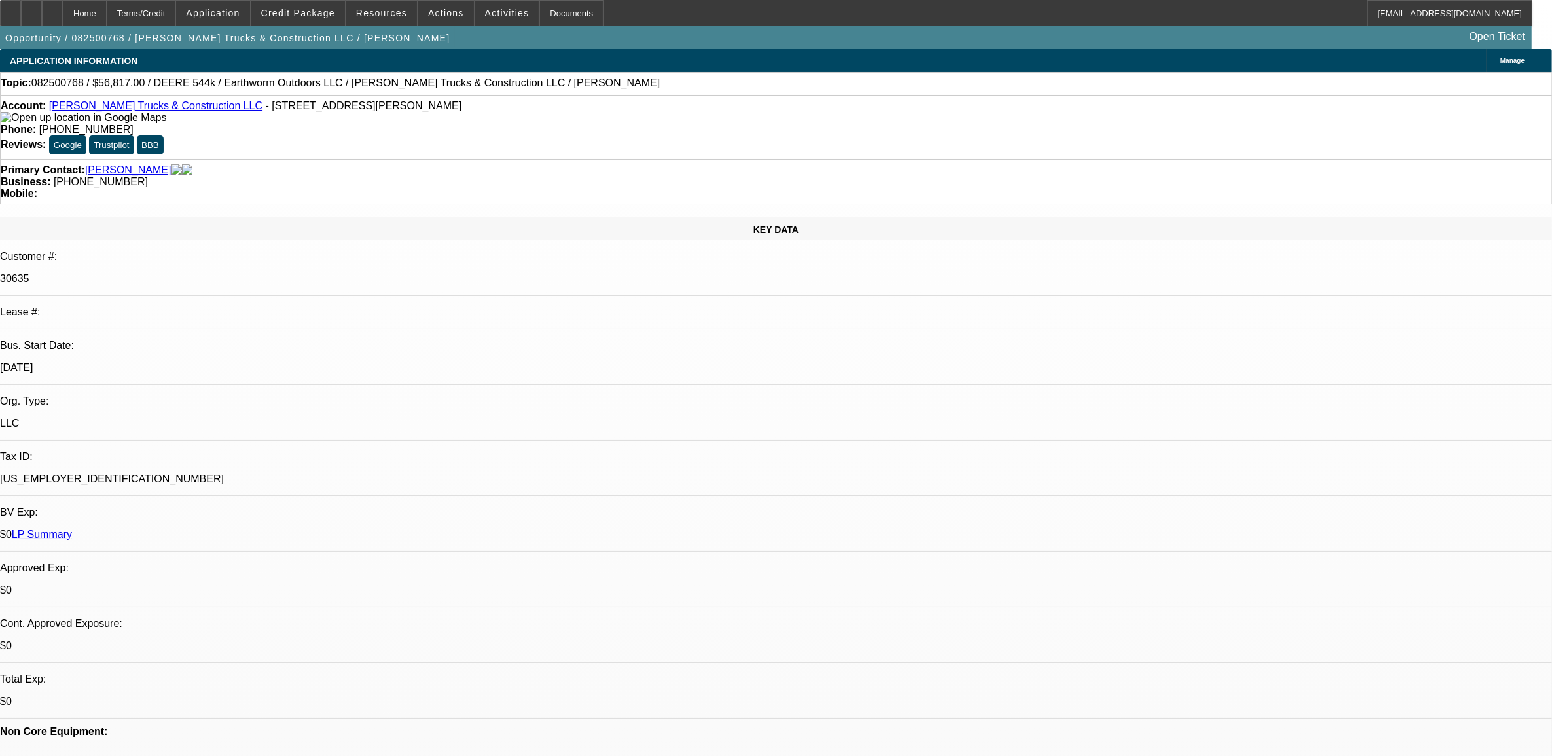
select select "0"
select select "2"
select select "0"
select select "6"
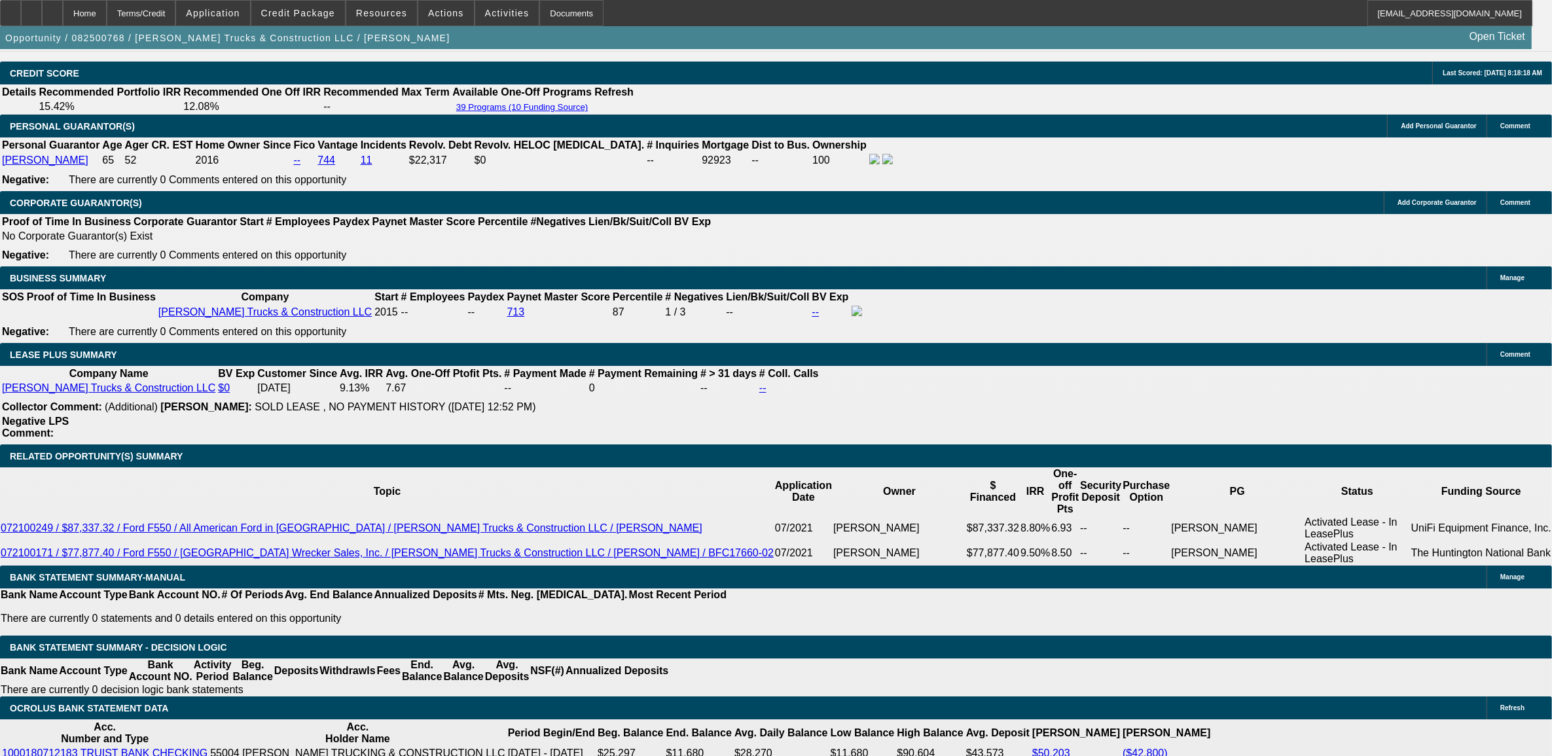
scroll to position [1882, 0]
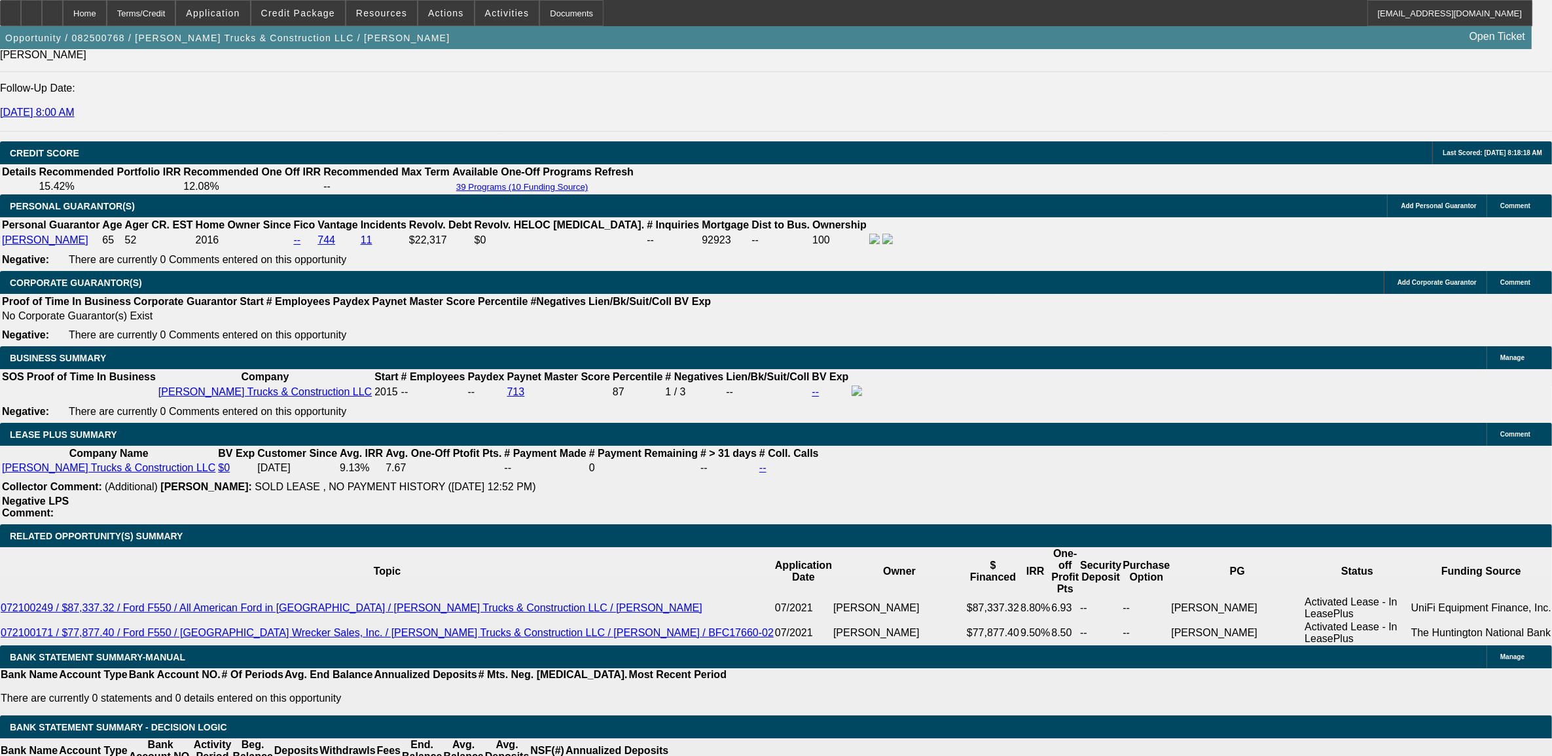
type input "1"
type input "UNKNOWN"
type input "10."
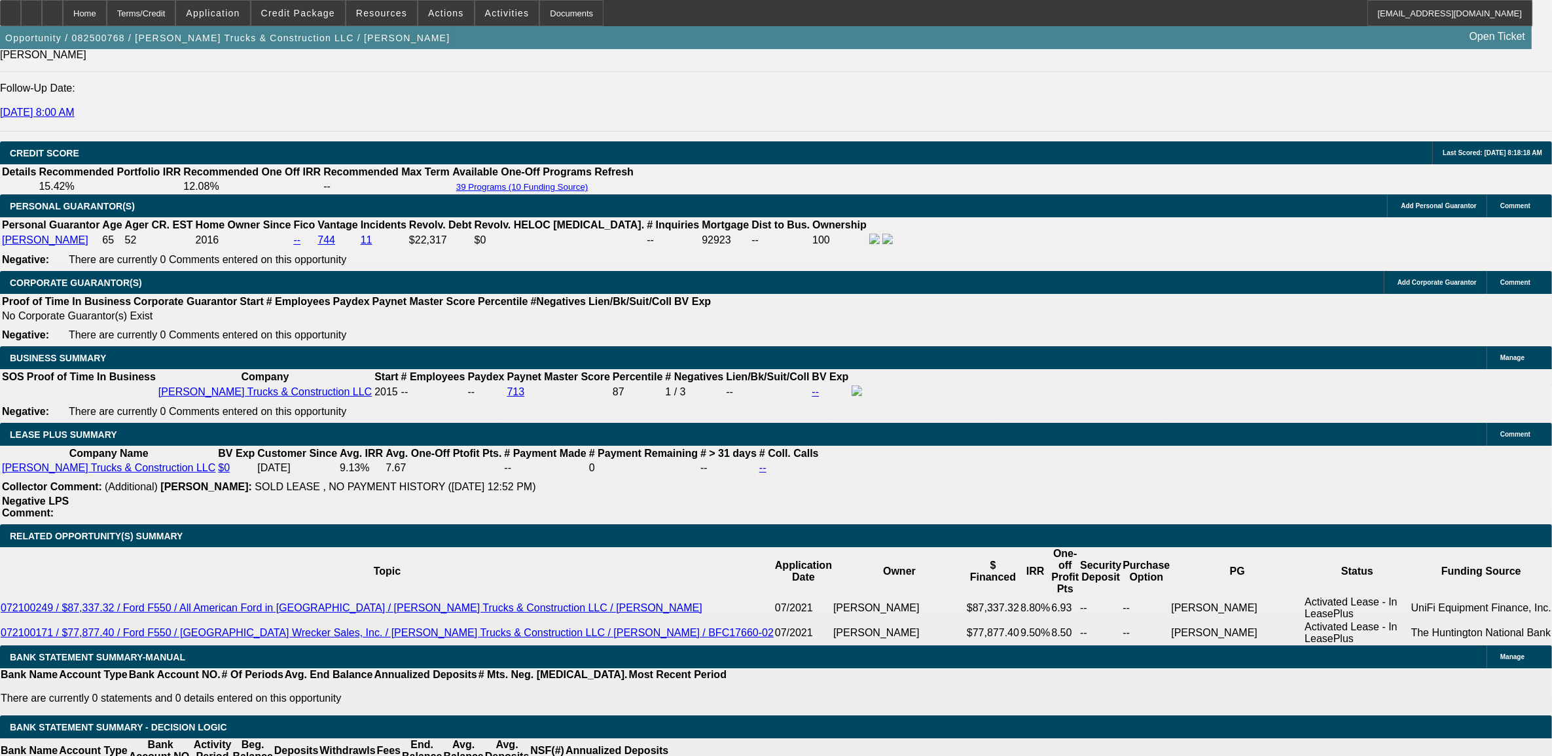
type input "$1,342.24"
type input "10.9"
type input "$1,628.56"
type input "10.9"
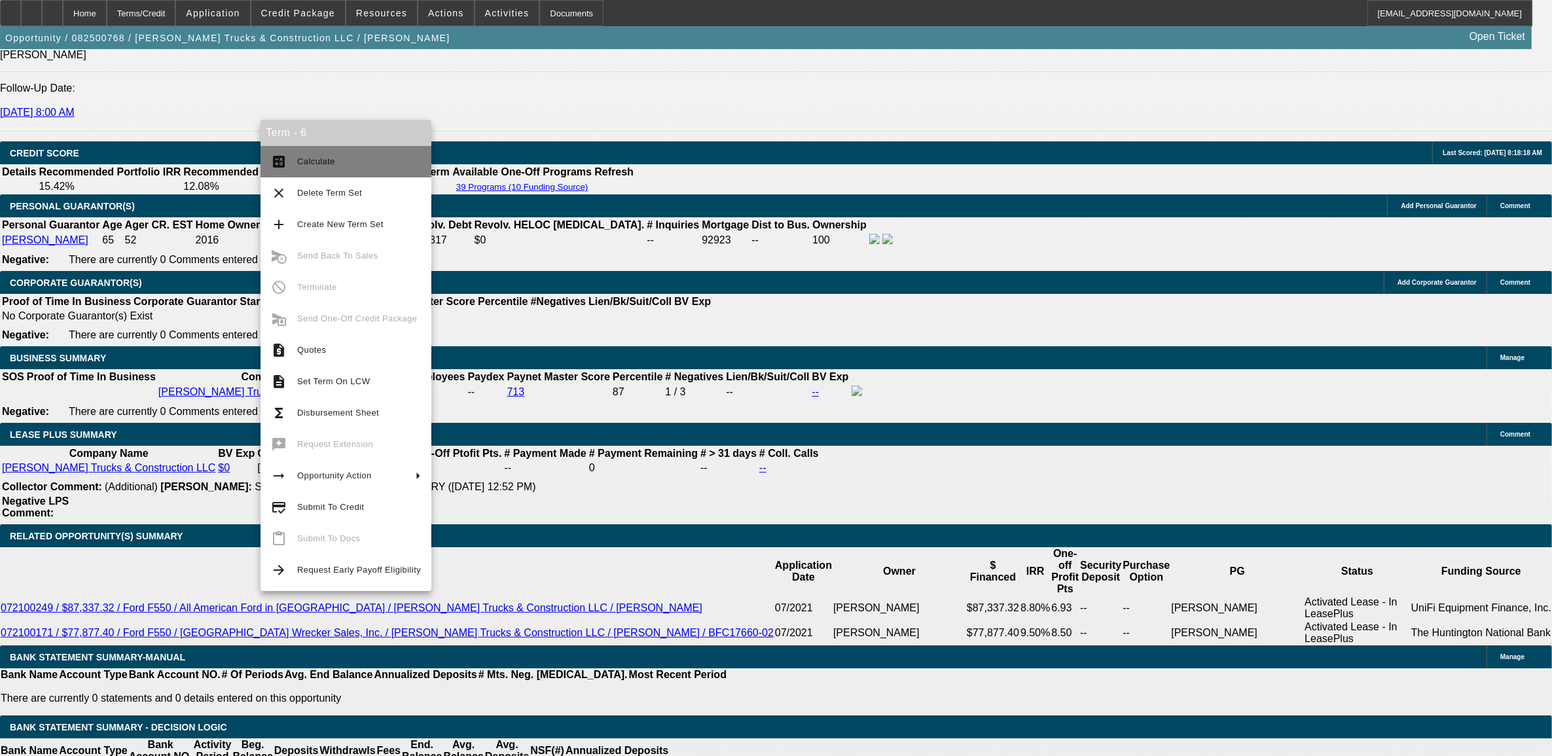
click at [298, 168] on span "Calculate" at bounding box center [359, 162] width 124 height 16
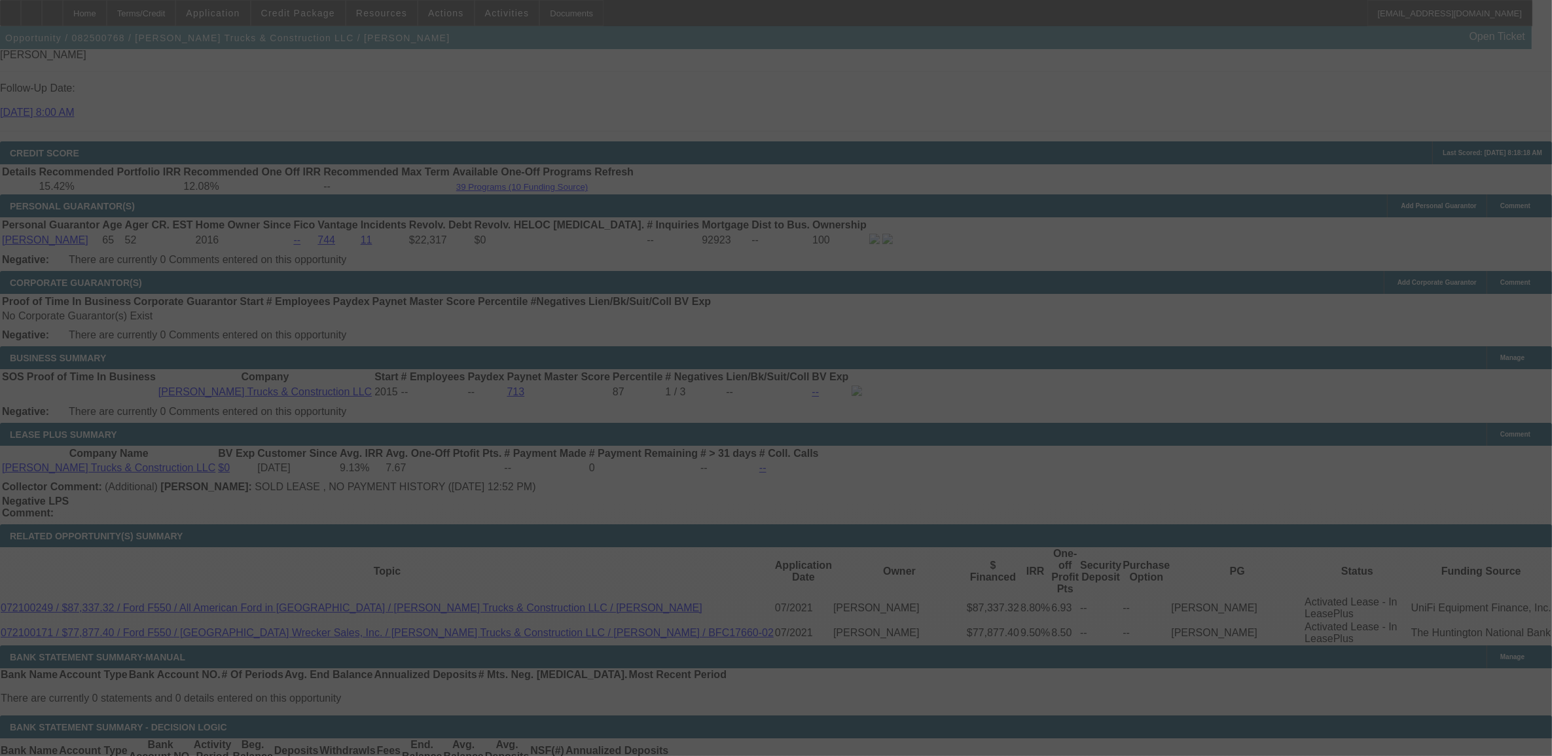
select select "0"
select select "2"
select select "0"
select select "6"
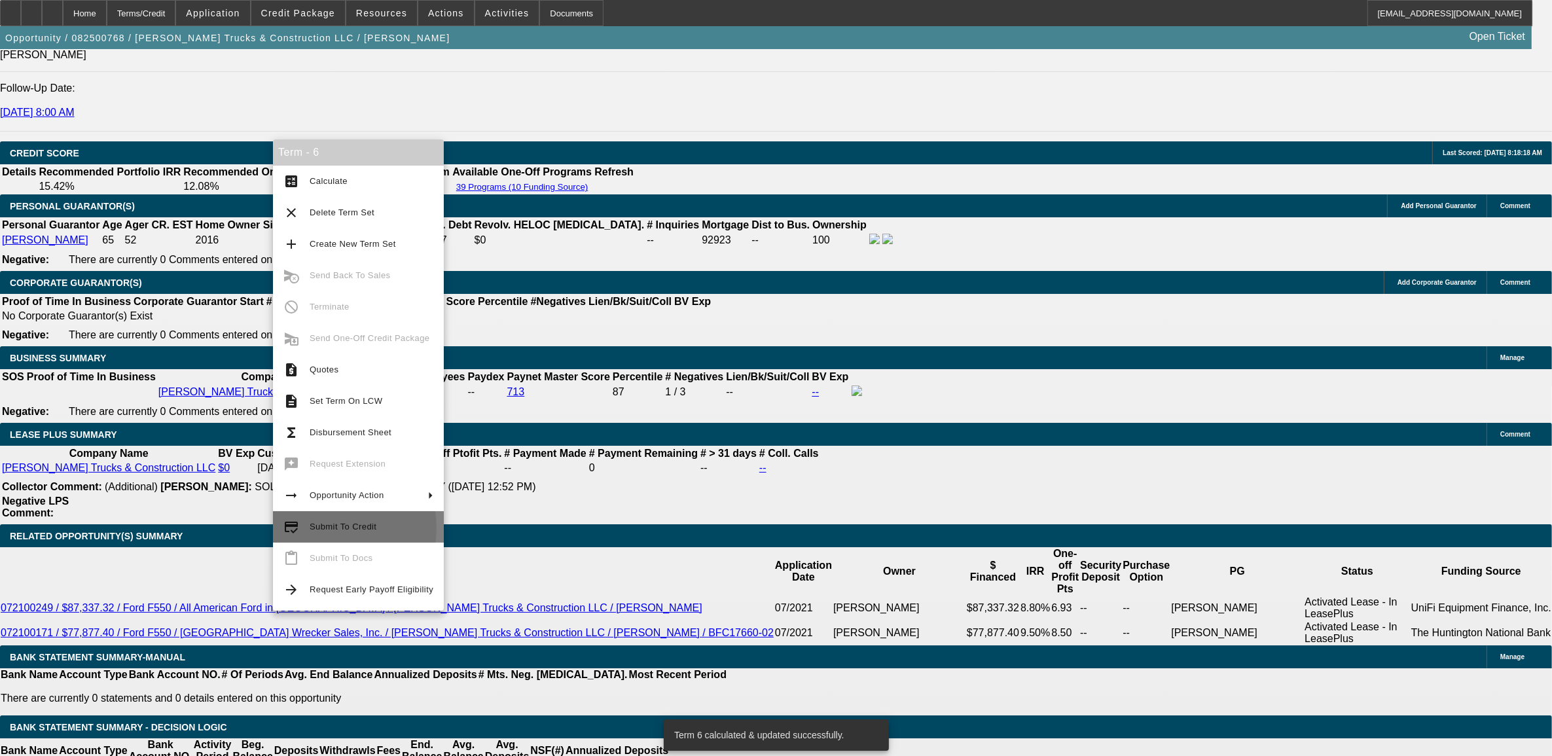
click at [329, 528] on span "Submit To Credit" at bounding box center [343, 527] width 67 height 10
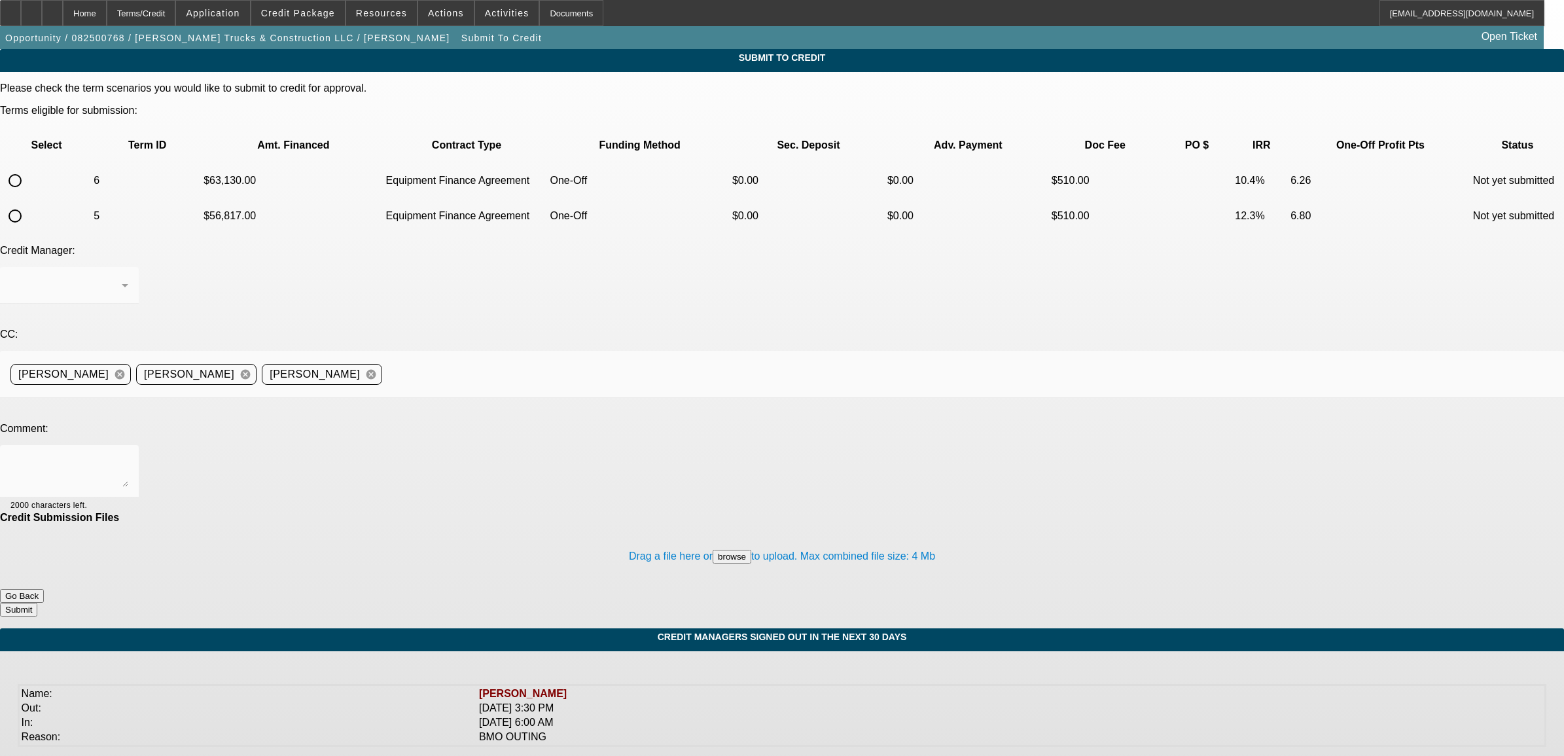
click at [28, 168] on input "radio" at bounding box center [15, 181] width 26 height 26
radio input "true"
click at [128, 456] on textarea at bounding box center [69, 471] width 118 height 31
type textarea "please send to Leaf. she said her Experian is not locked."
click at [37, 603] on button "Submit" at bounding box center [18, 610] width 37 height 14
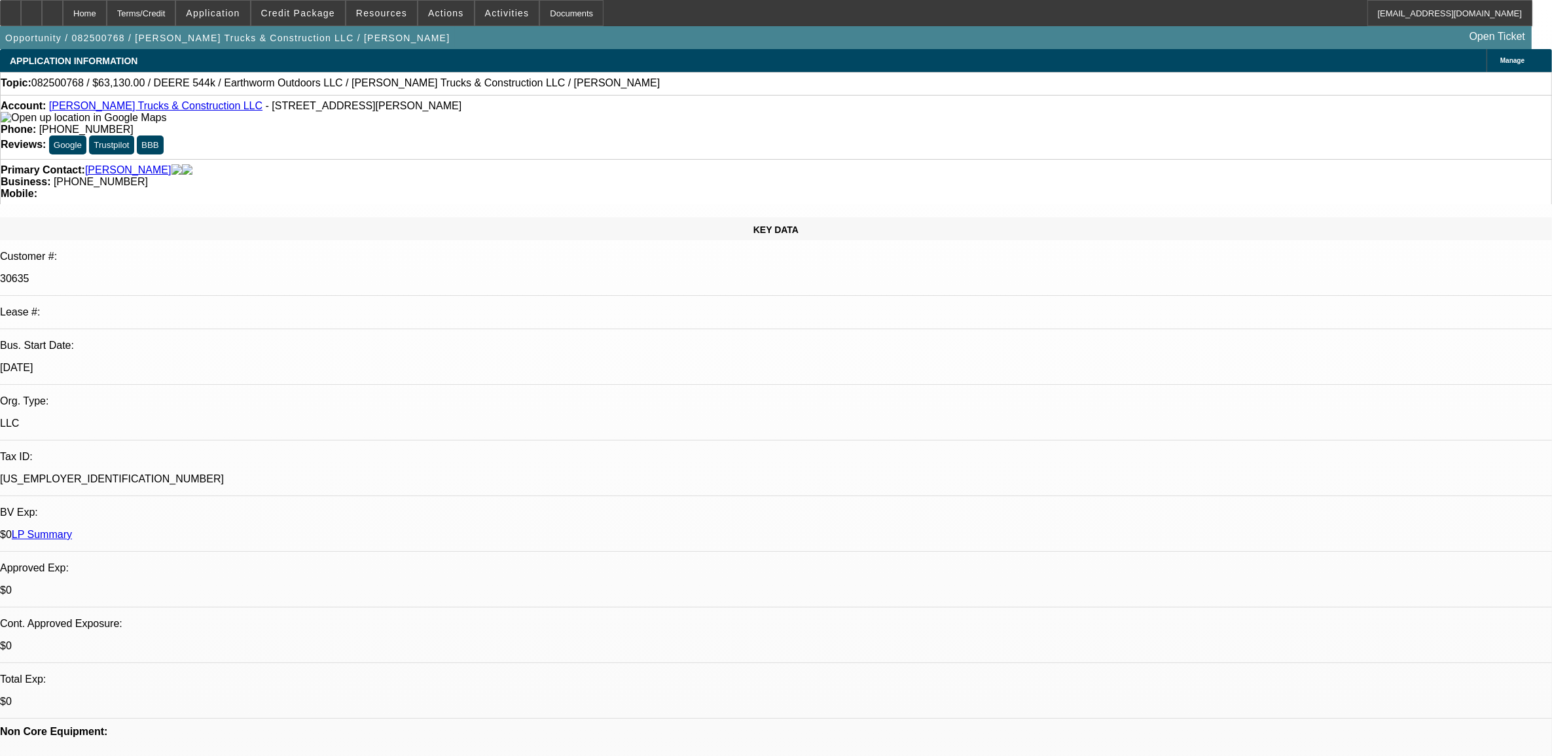
select select "0"
select select "2"
select select "0"
select select "6"
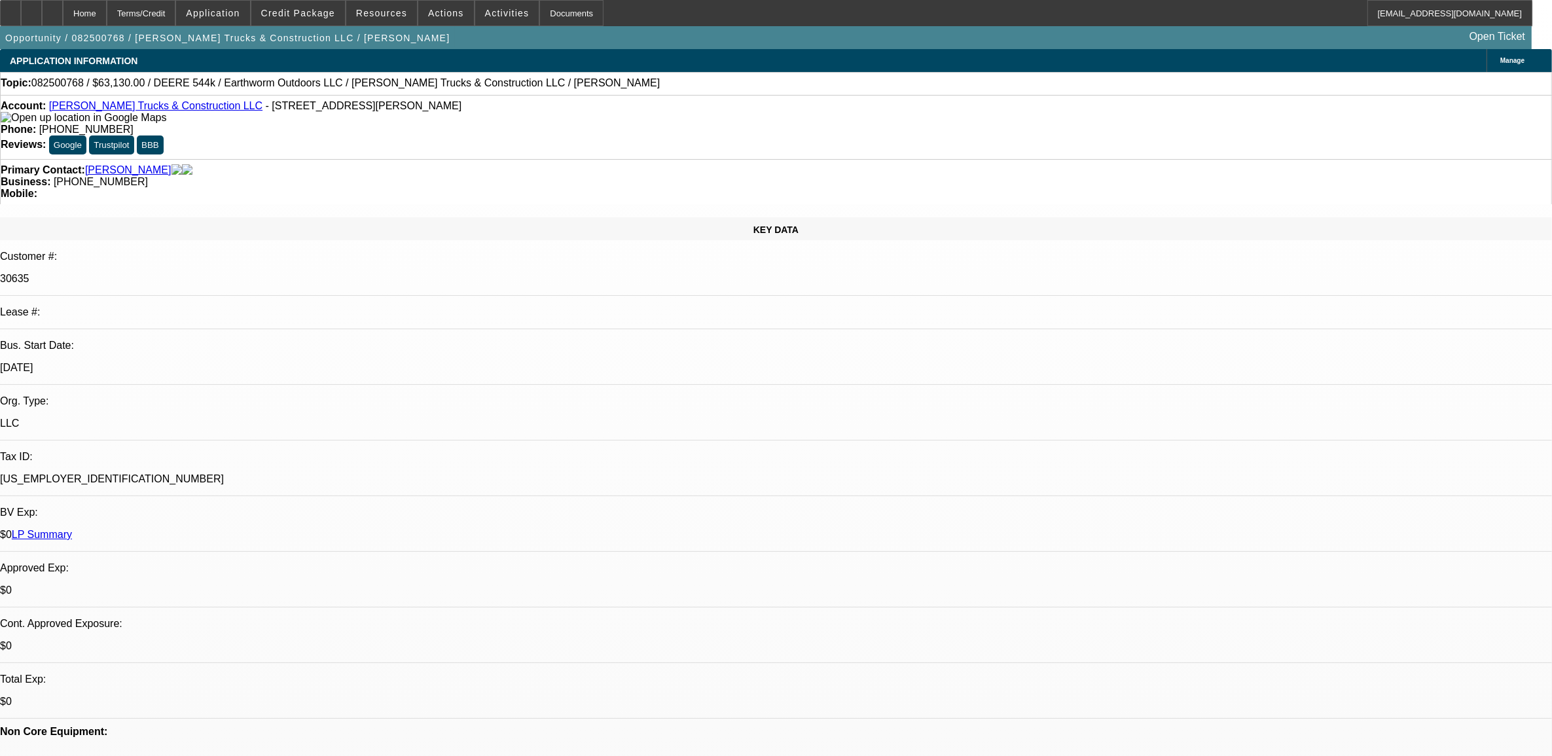
select select "0.1"
select select "0"
select select "2"
select select "0"
select select "6"
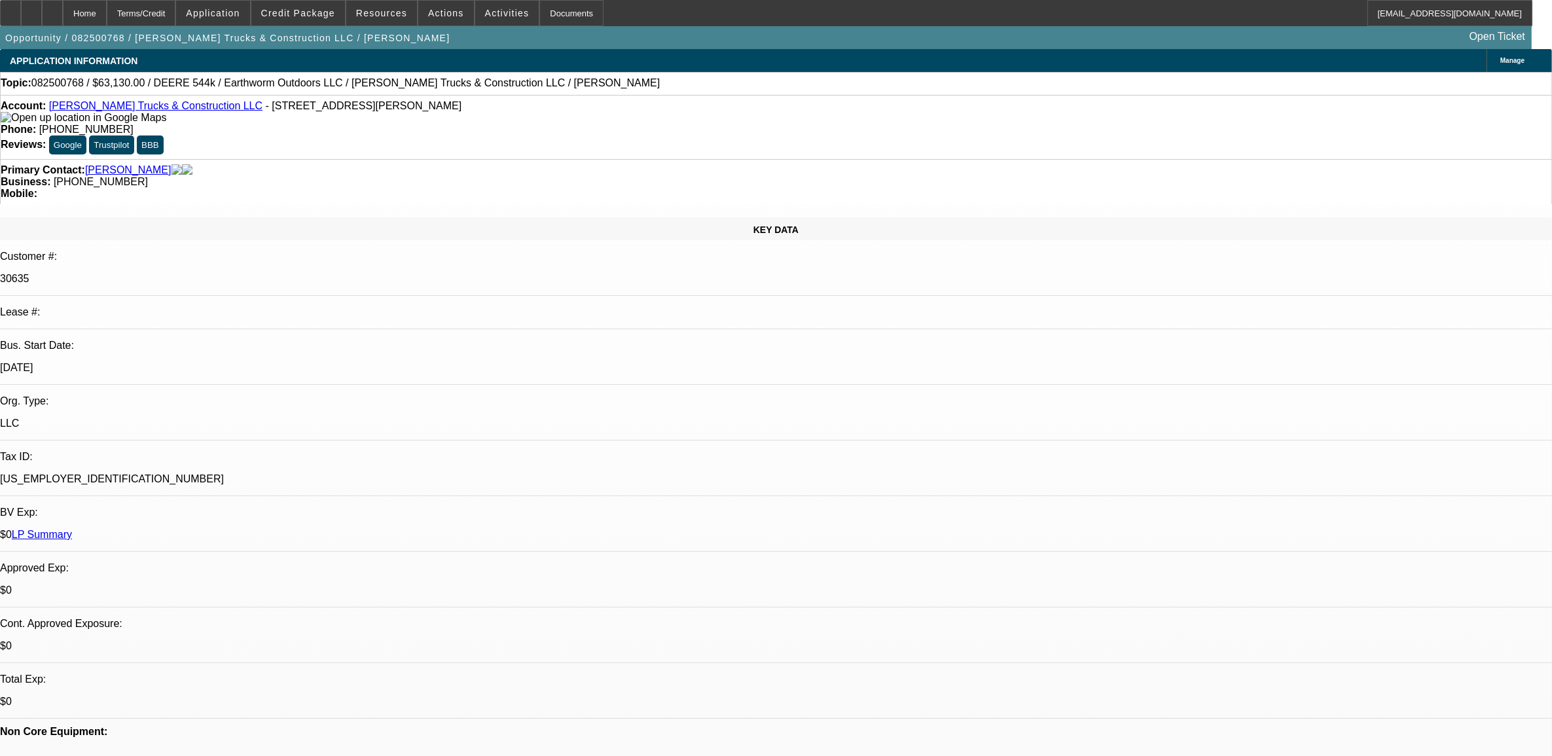
select select "0.1"
select select "0"
select select "2"
select select "0"
select select "6"
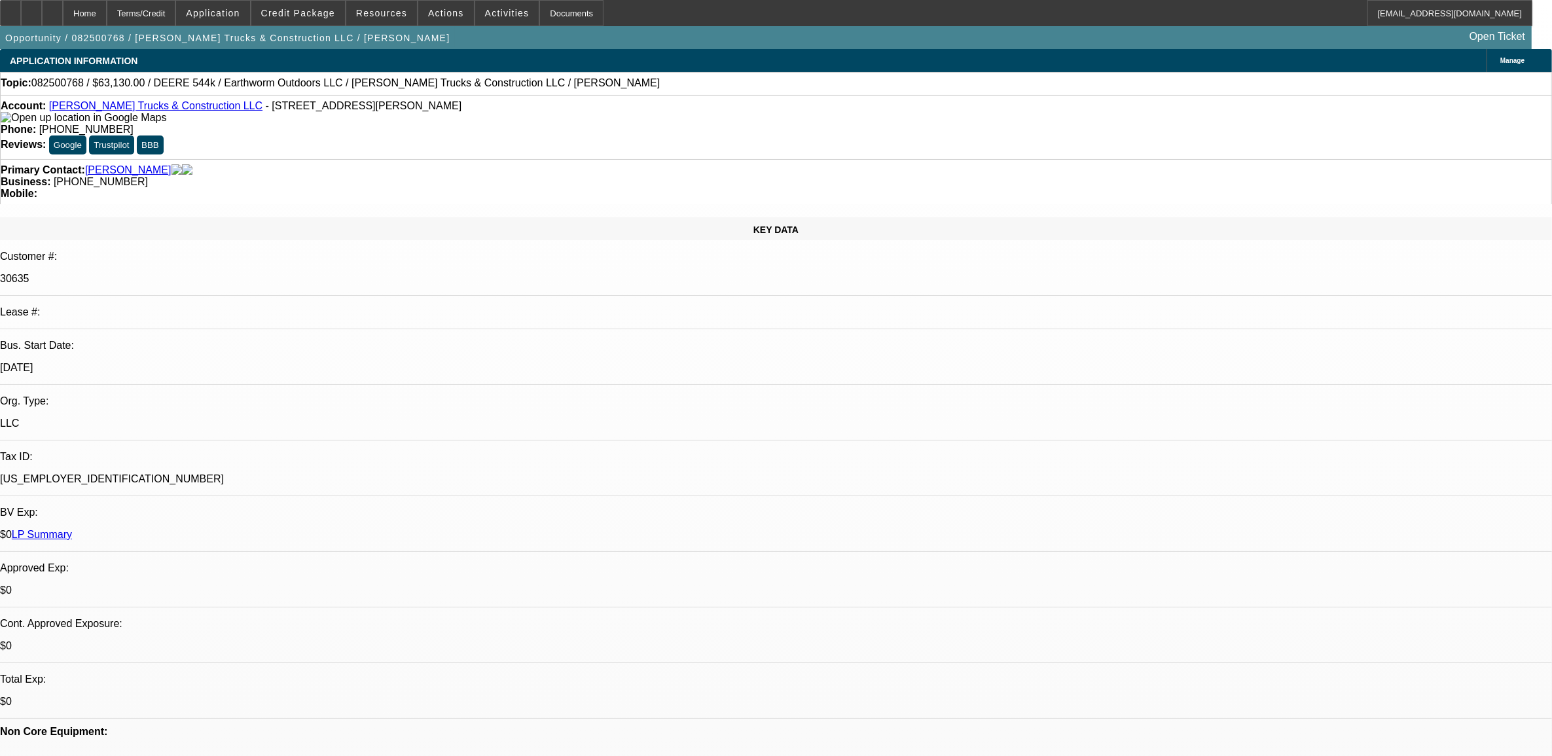
select select "0"
select select "2"
select select "0"
select select "6"
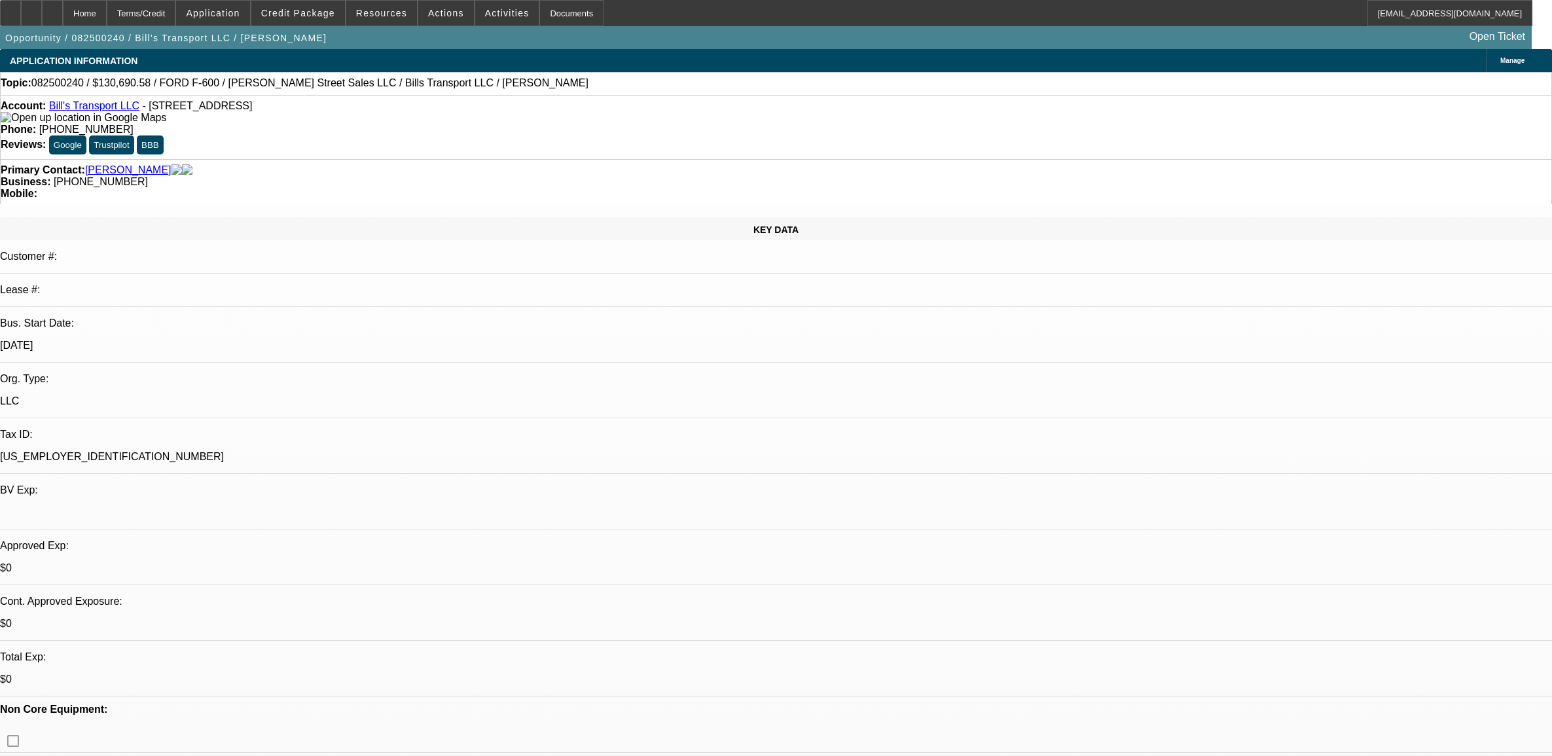
select select "0"
select select "3"
select select "0"
select select "6"
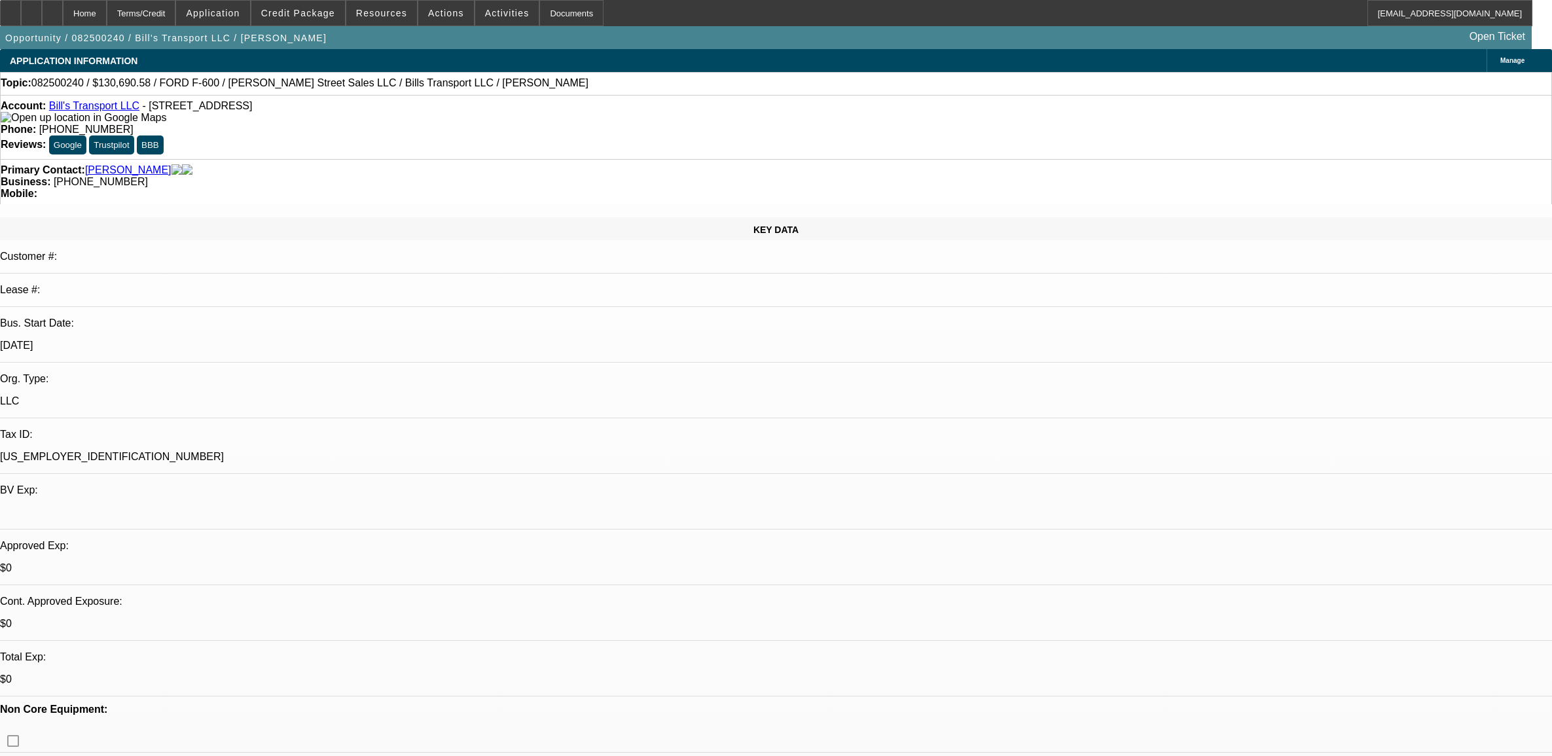
select select "0"
select select "6"
select select "0"
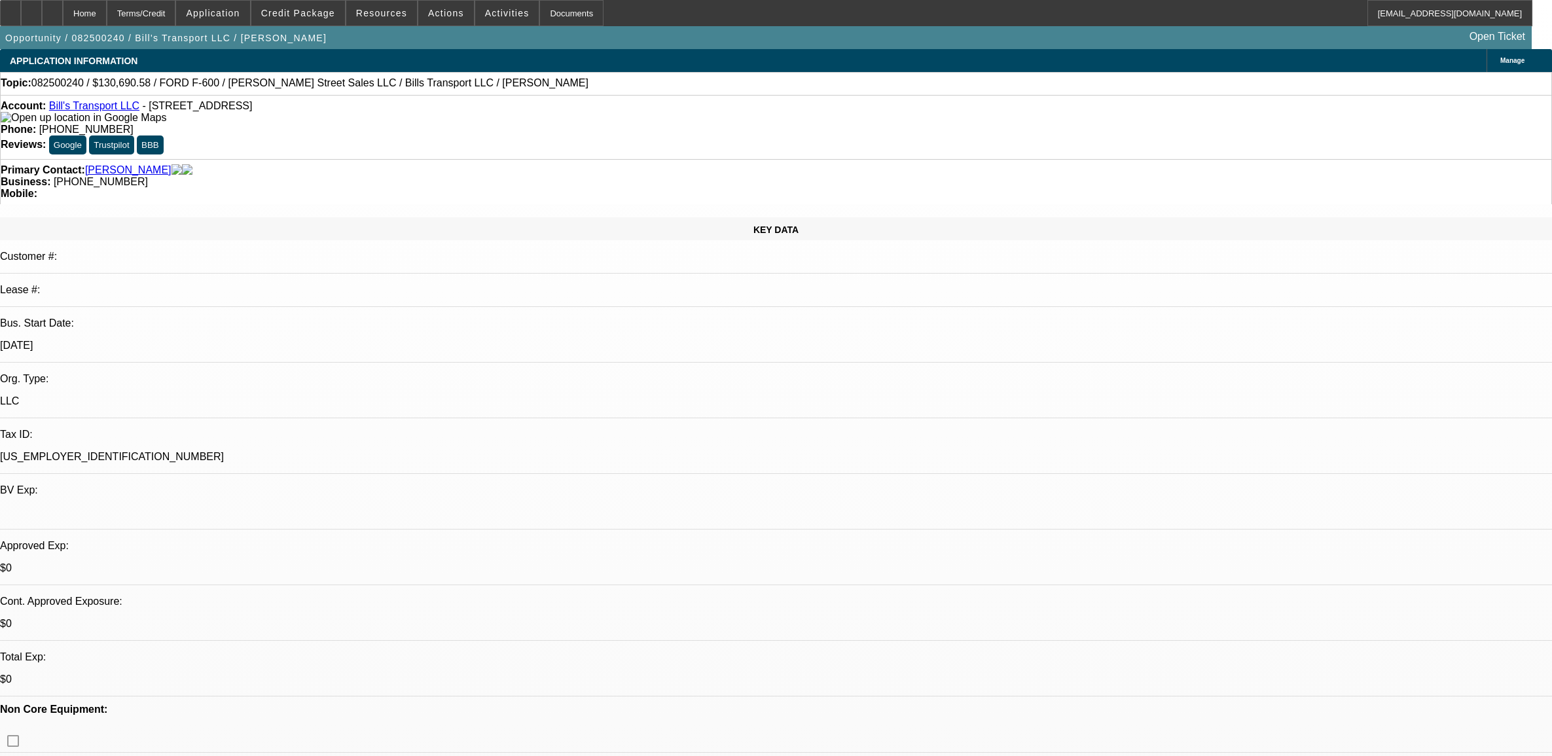
select select "0"
select select "3"
select select "0"
select select "6"
select select "0"
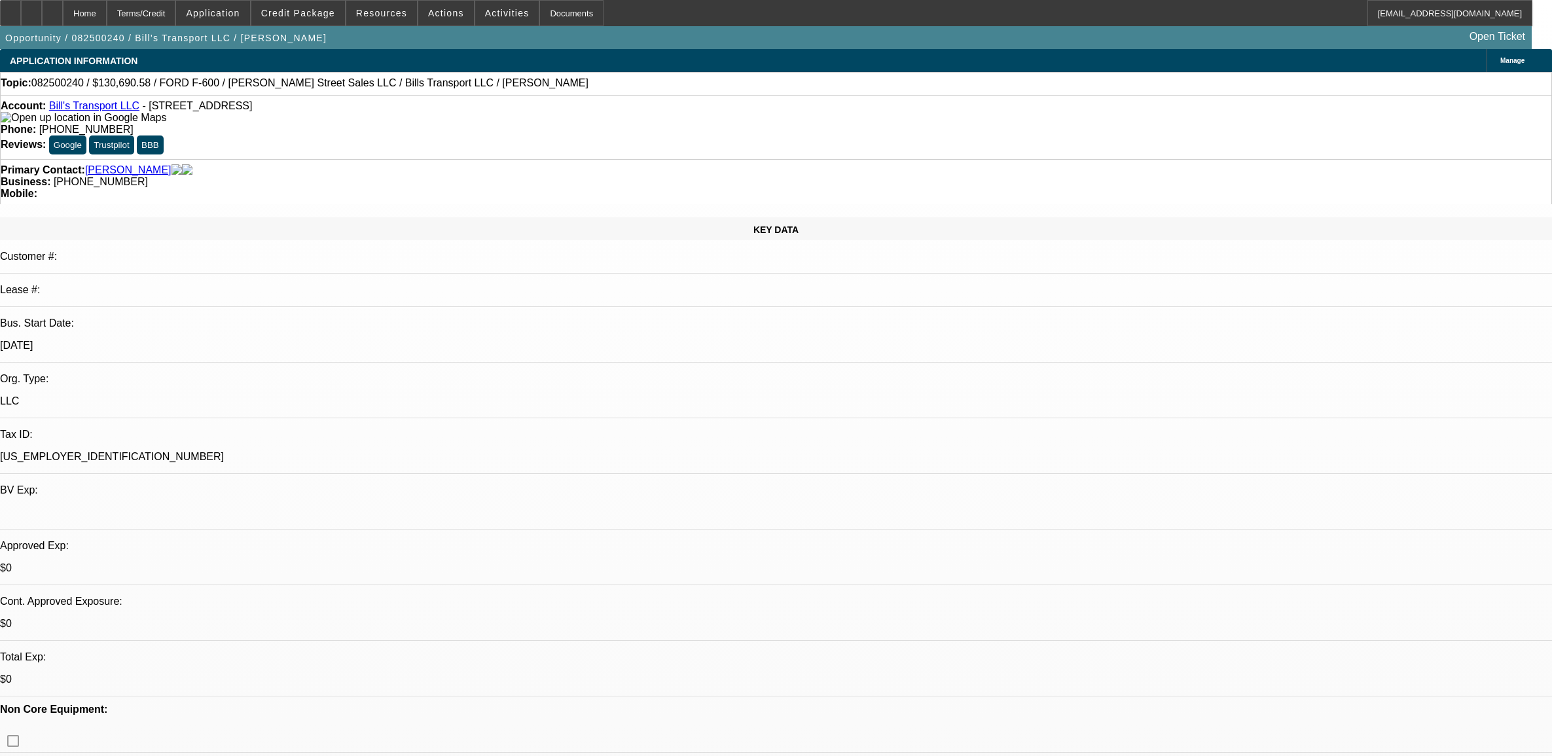
select select "0"
select select "6"
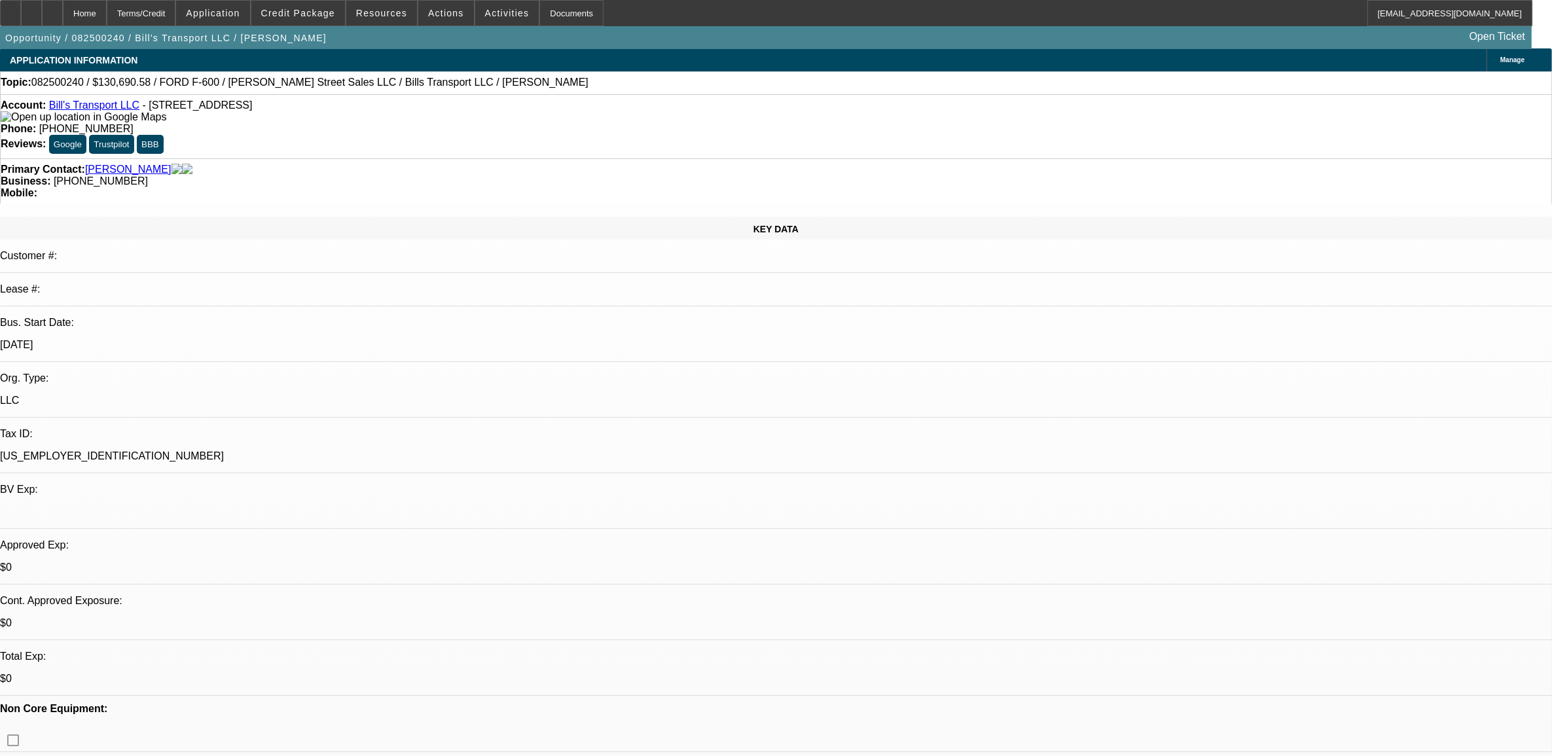
scroll to position [0, 0]
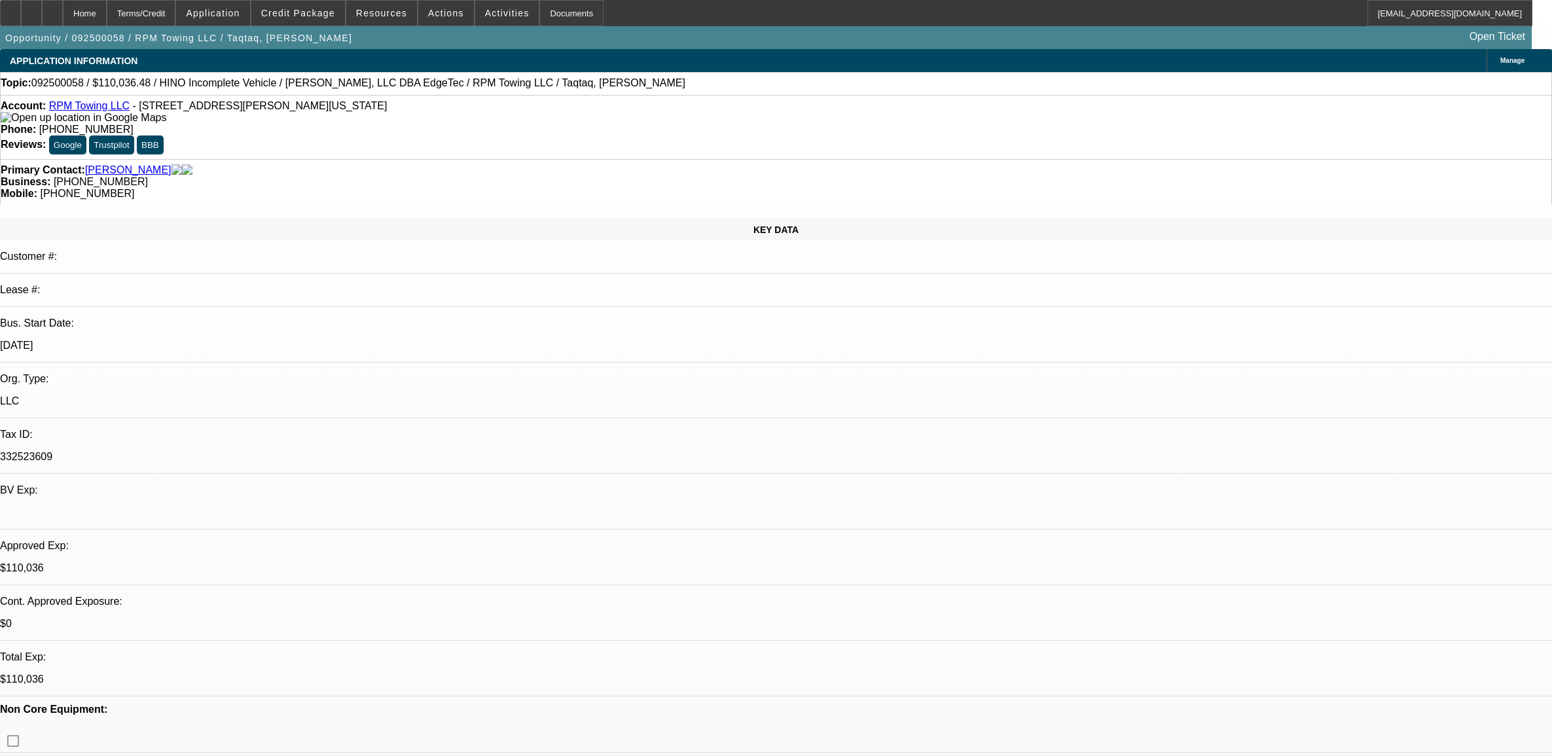
select select "0.15"
select select "2"
select select "0.1"
select select "4"
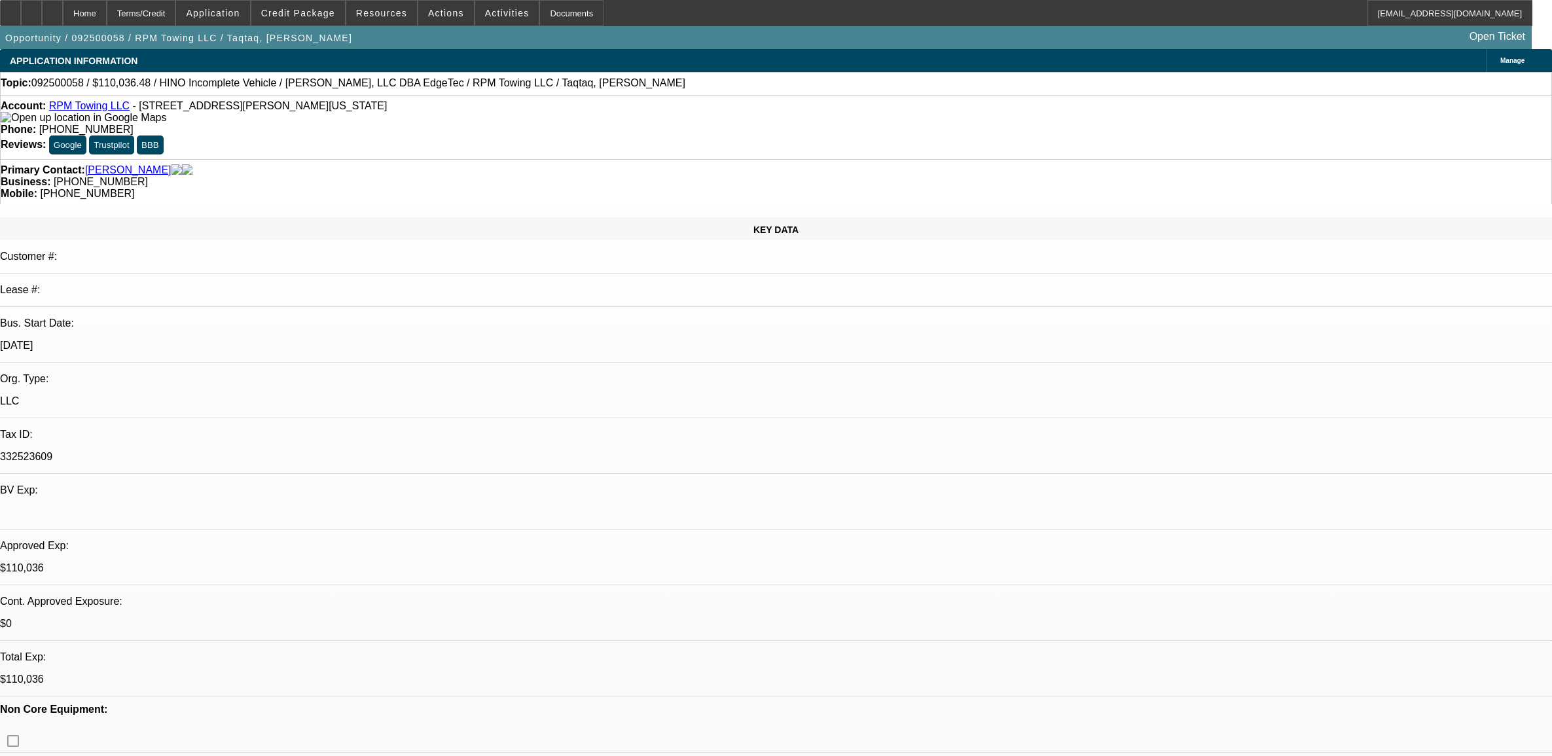
select select "0"
select select "2"
select select "0.1"
select select "4"
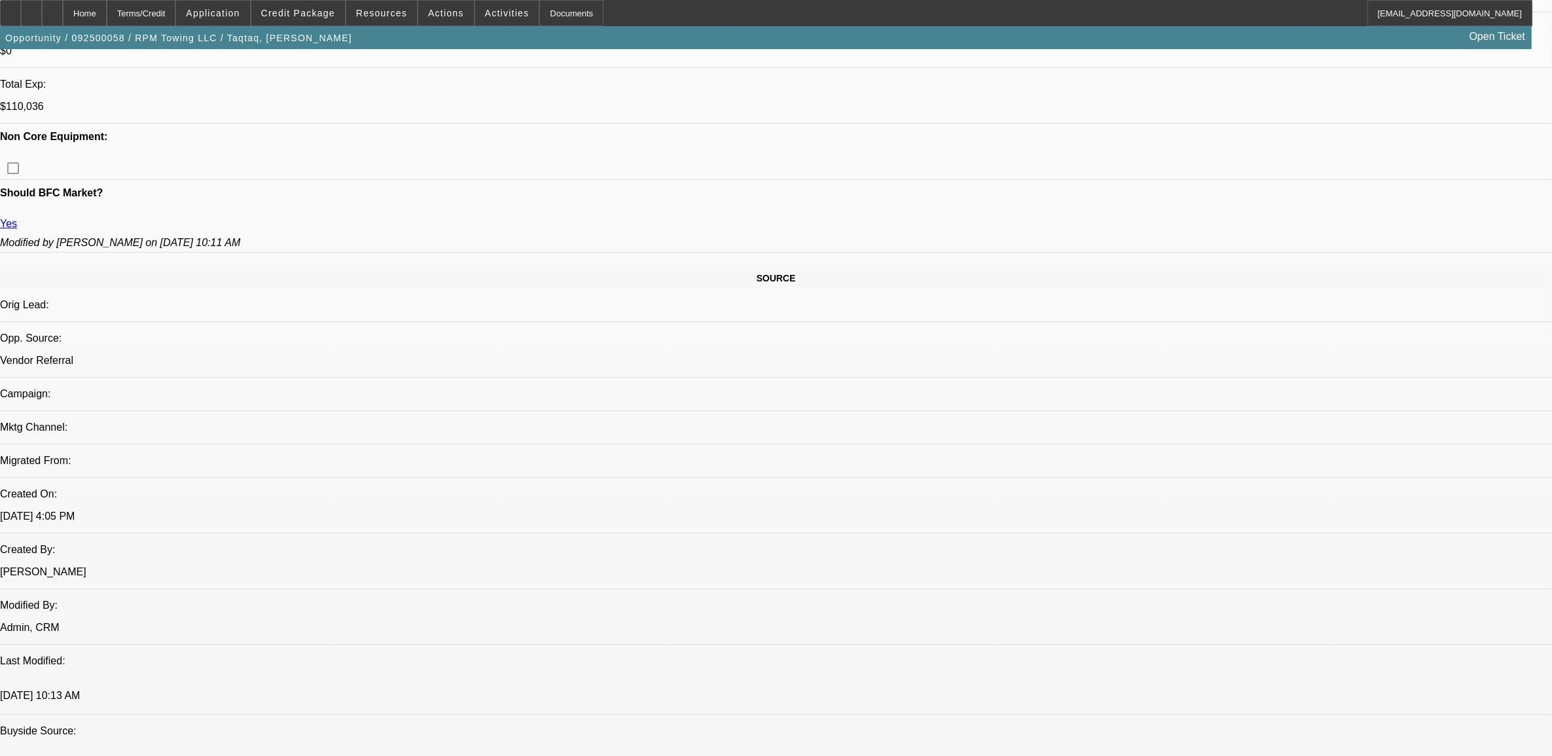
scroll to position [327, 0]
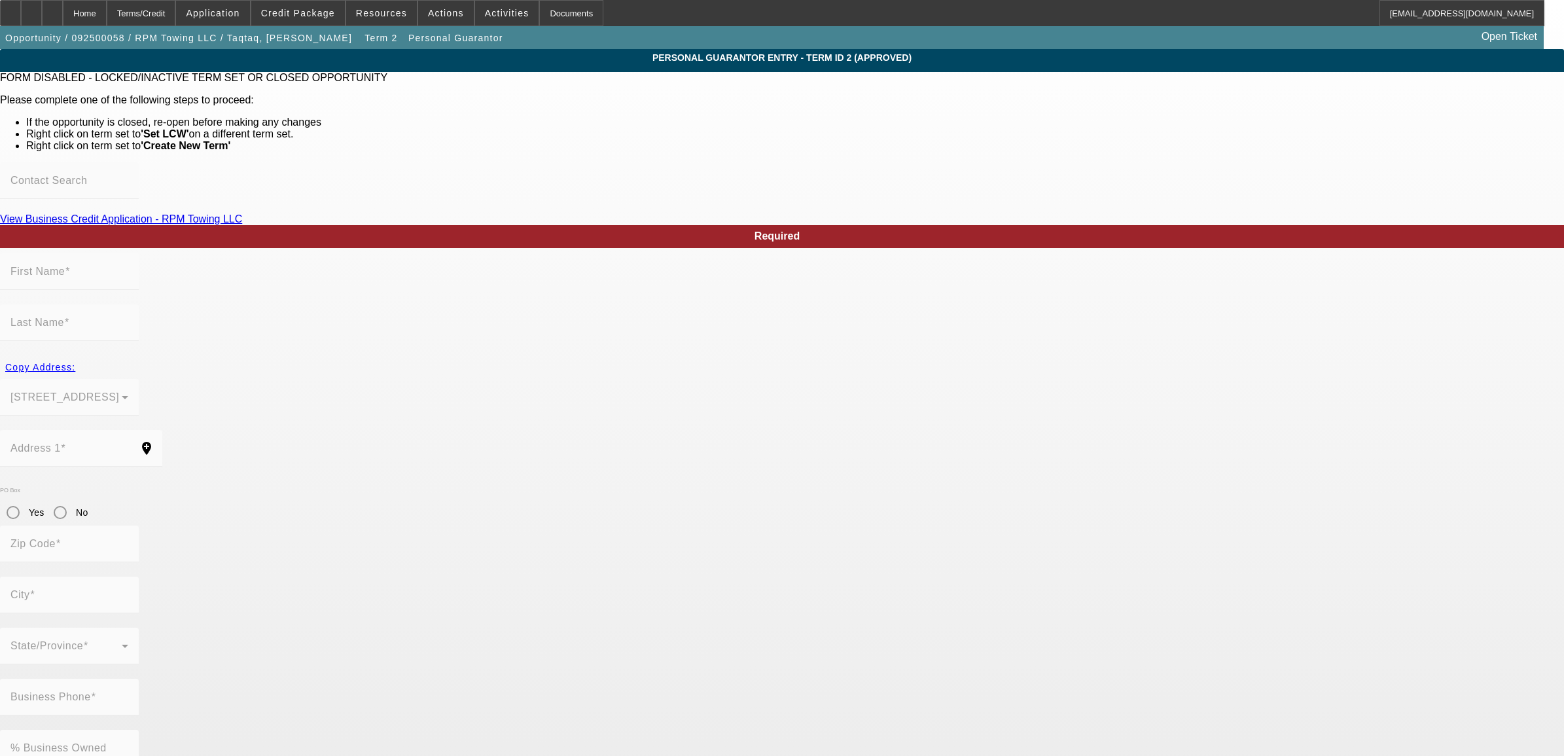
type input "Mohammed"
type input "Taqtaq"
type input "7118 Northwest 43rd Street"
radio input "true"
type input "73008"
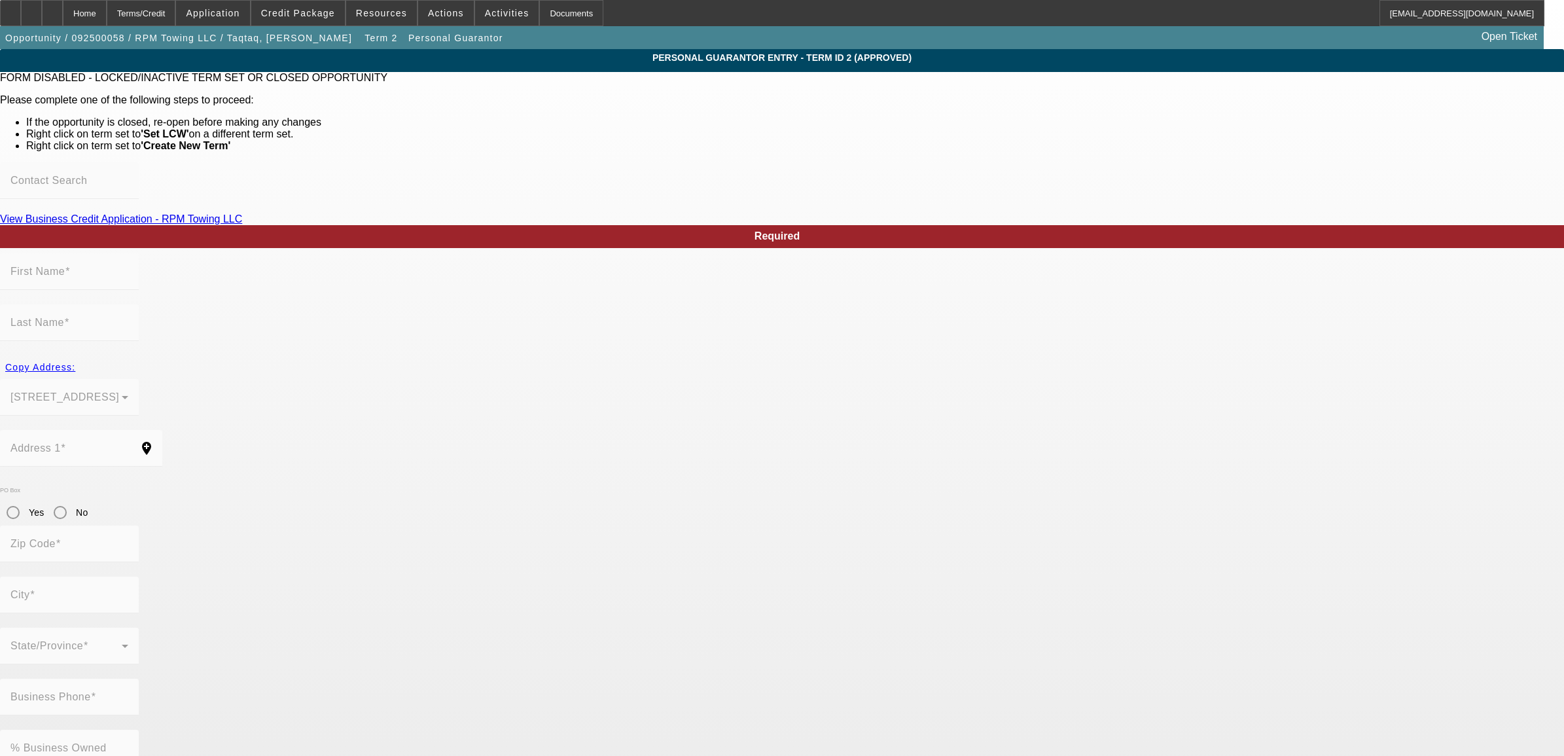
type input "Bethany"
type input "[PHONE_NUMBER]"
type input "70"
type input "710-81-8209"
type input "rpmtowingllc1@gmail.com"
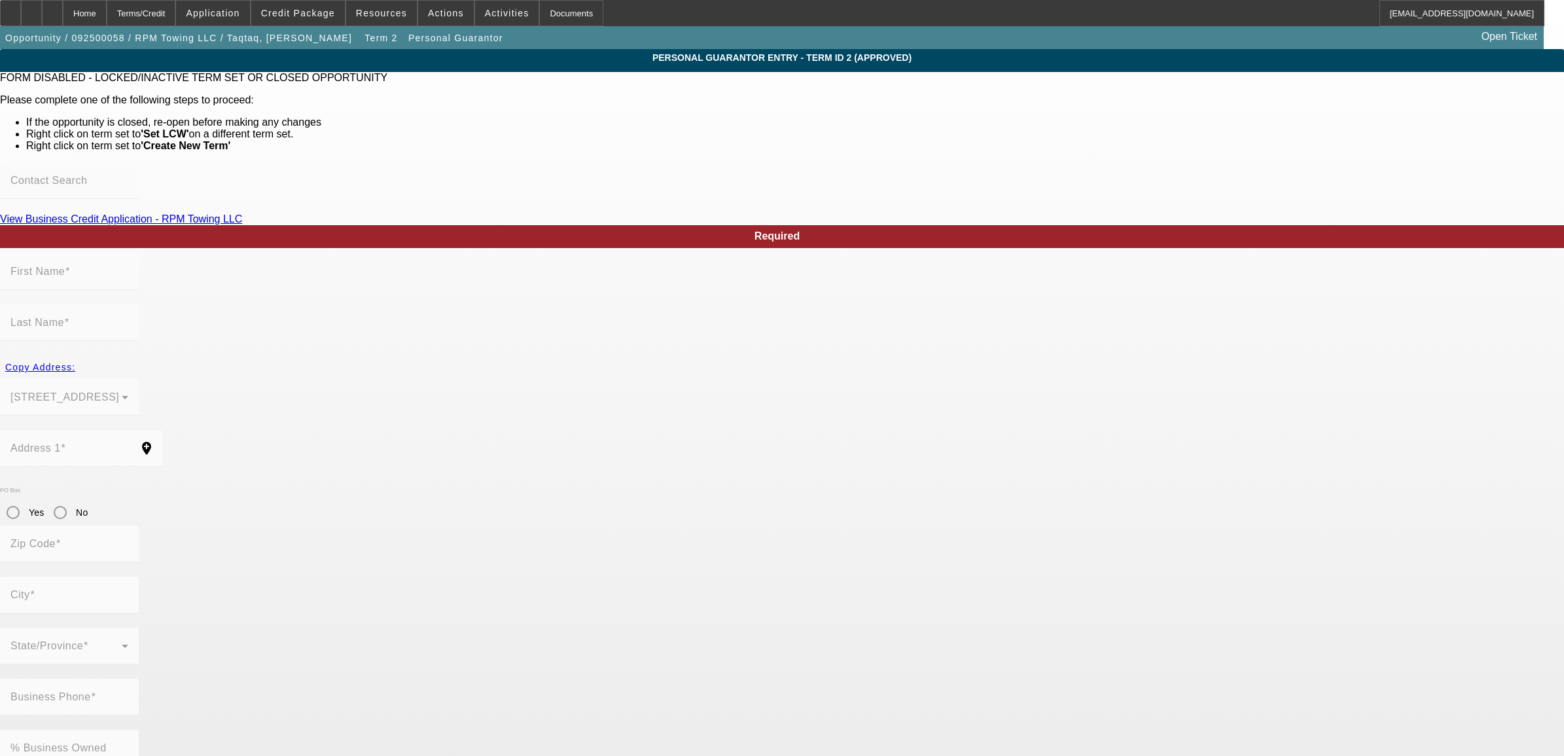
type input "[PHONE_NUMBER]"
click at [107, 15] on div "Home" at bounding box center [85, 13] width 44 height 26
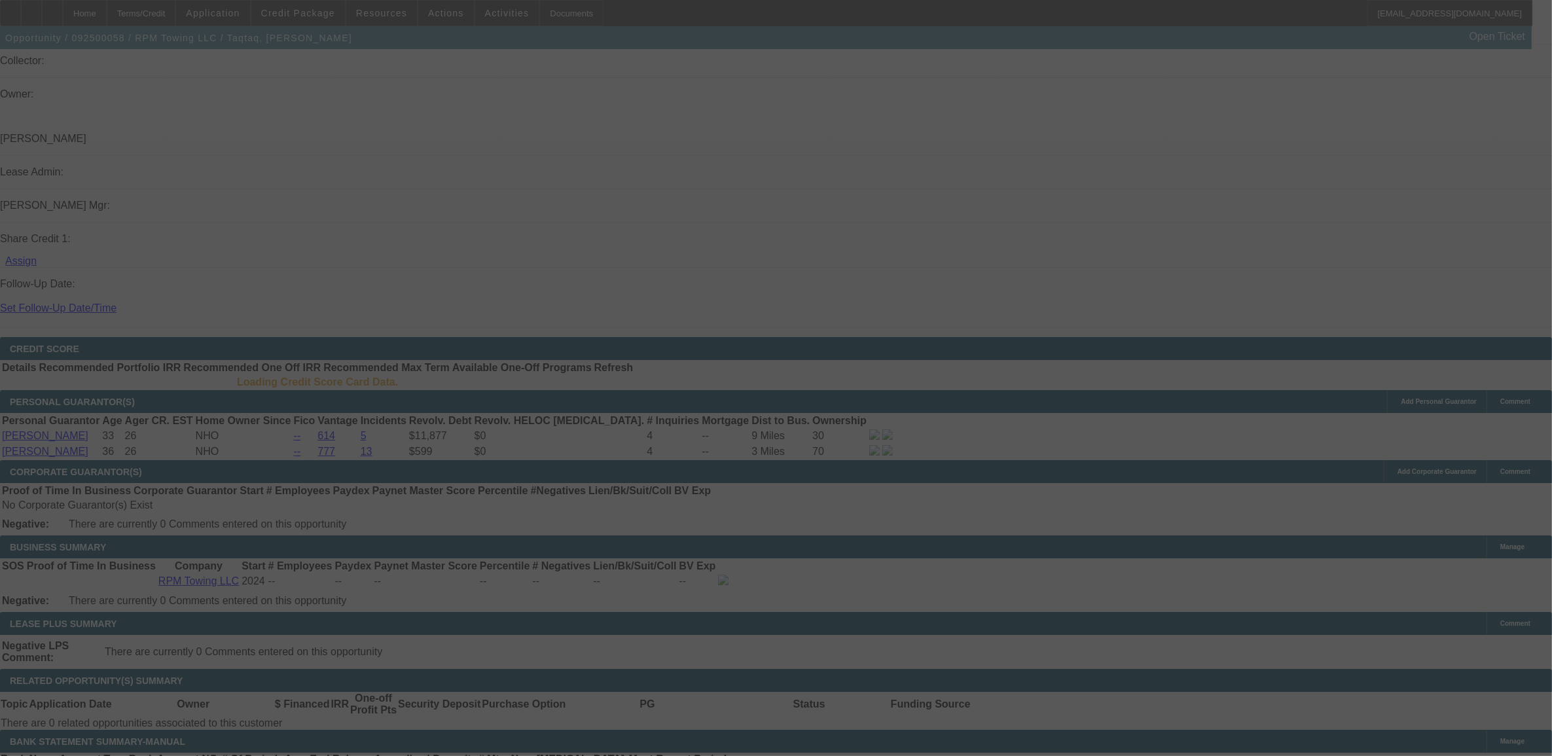
scroll to position [1679, 0]
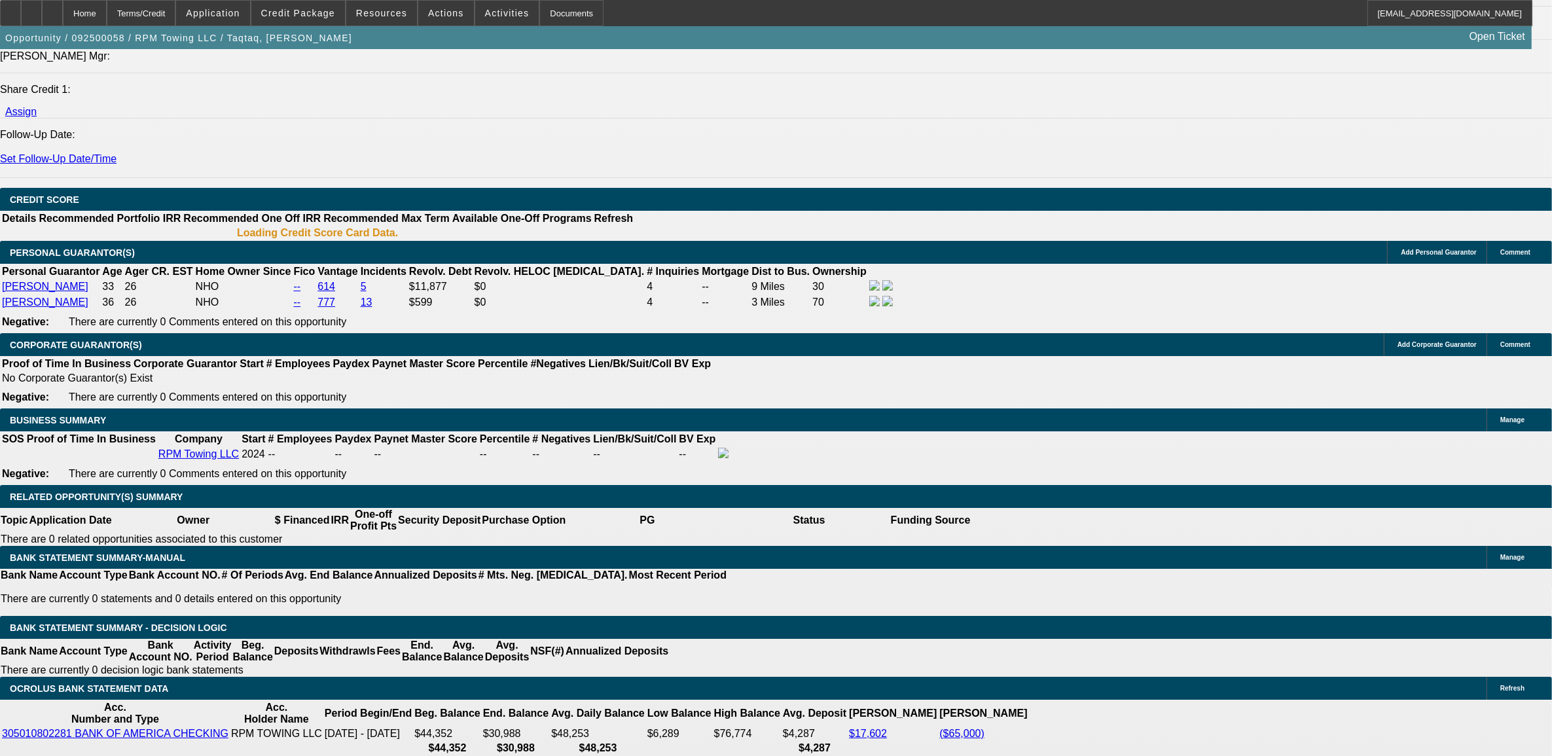
select select "0.15"
select select "2"
select select "0.1"
select select "4"
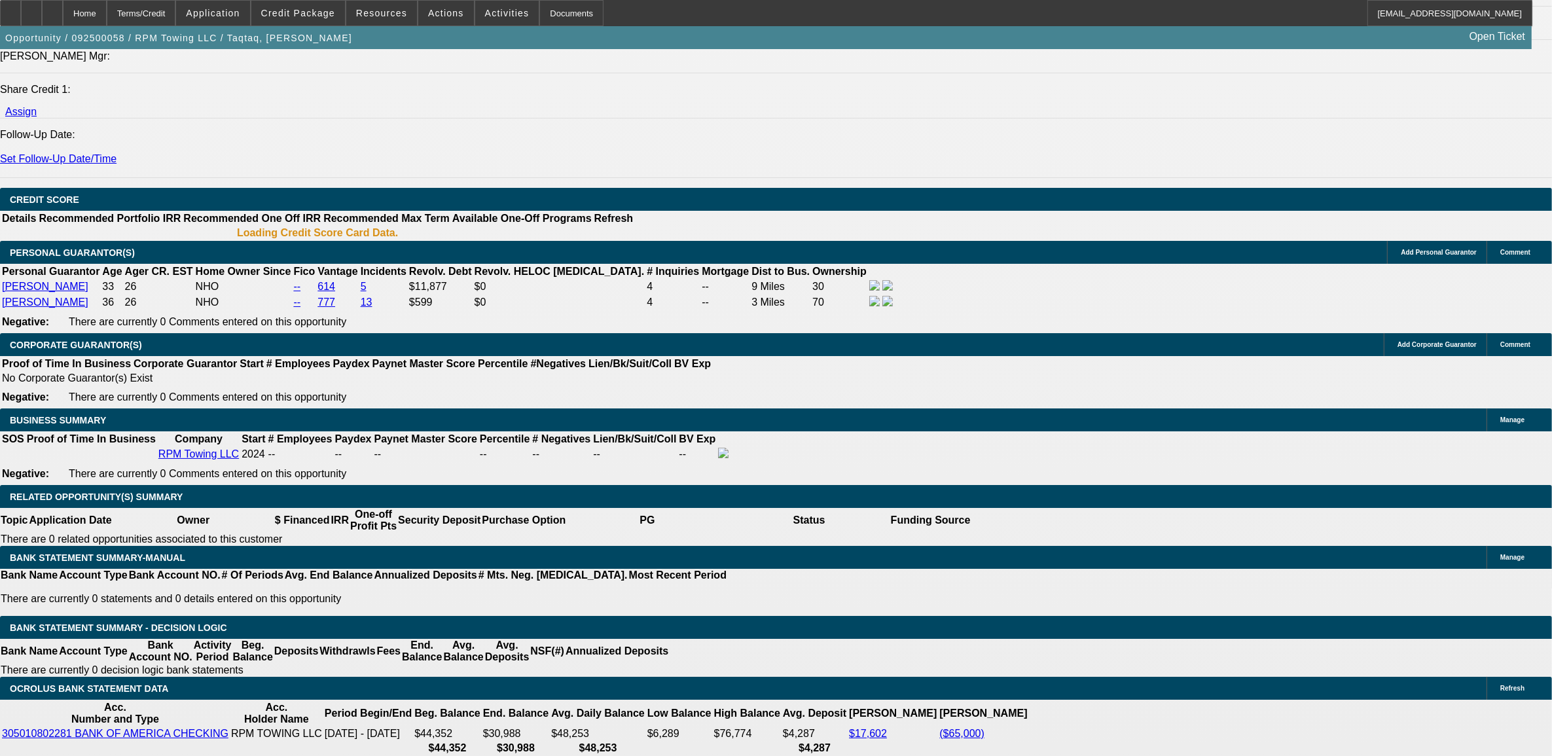
select select "0"
select select "2"
select select "0.1"
select select "4"
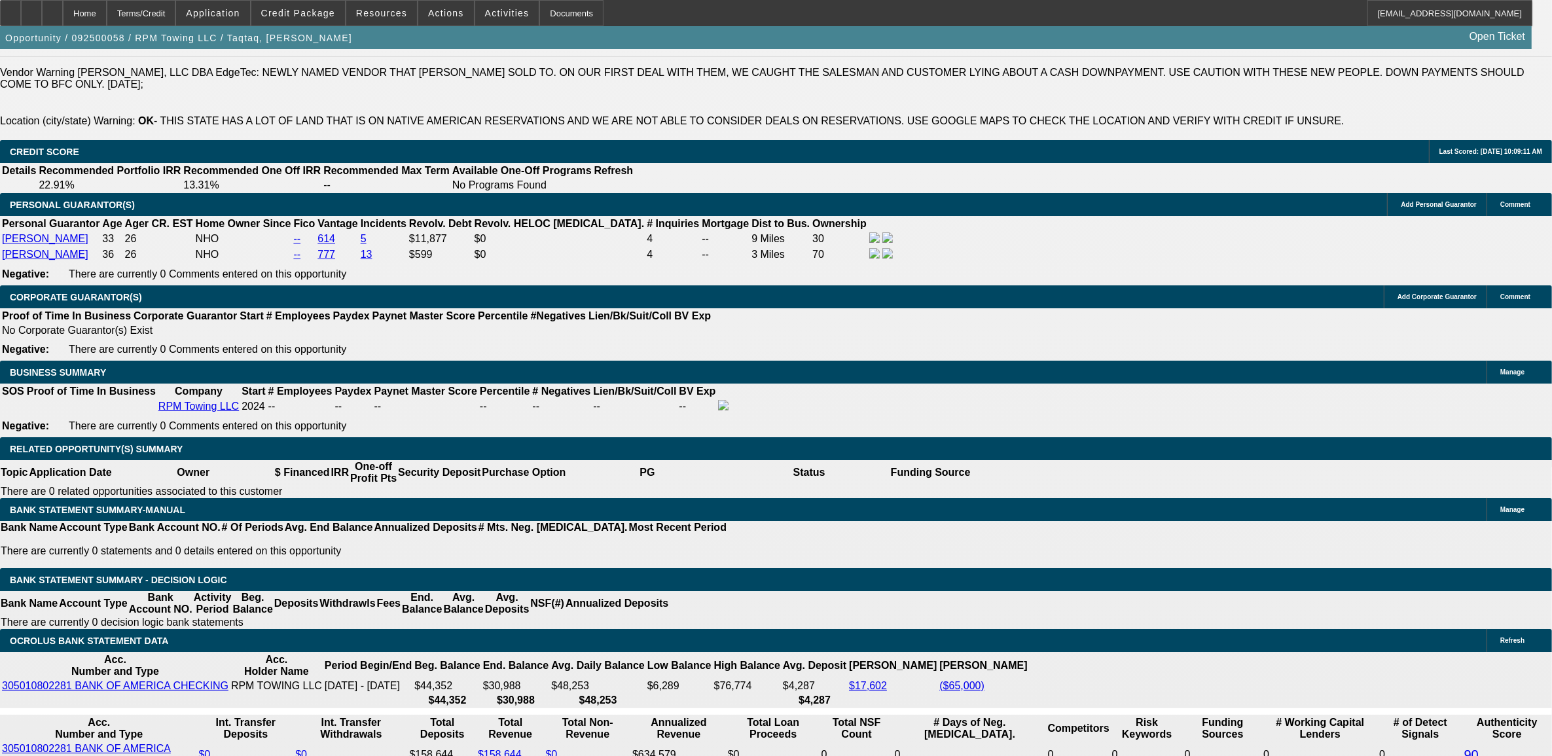
scroll to position [1820, 0]
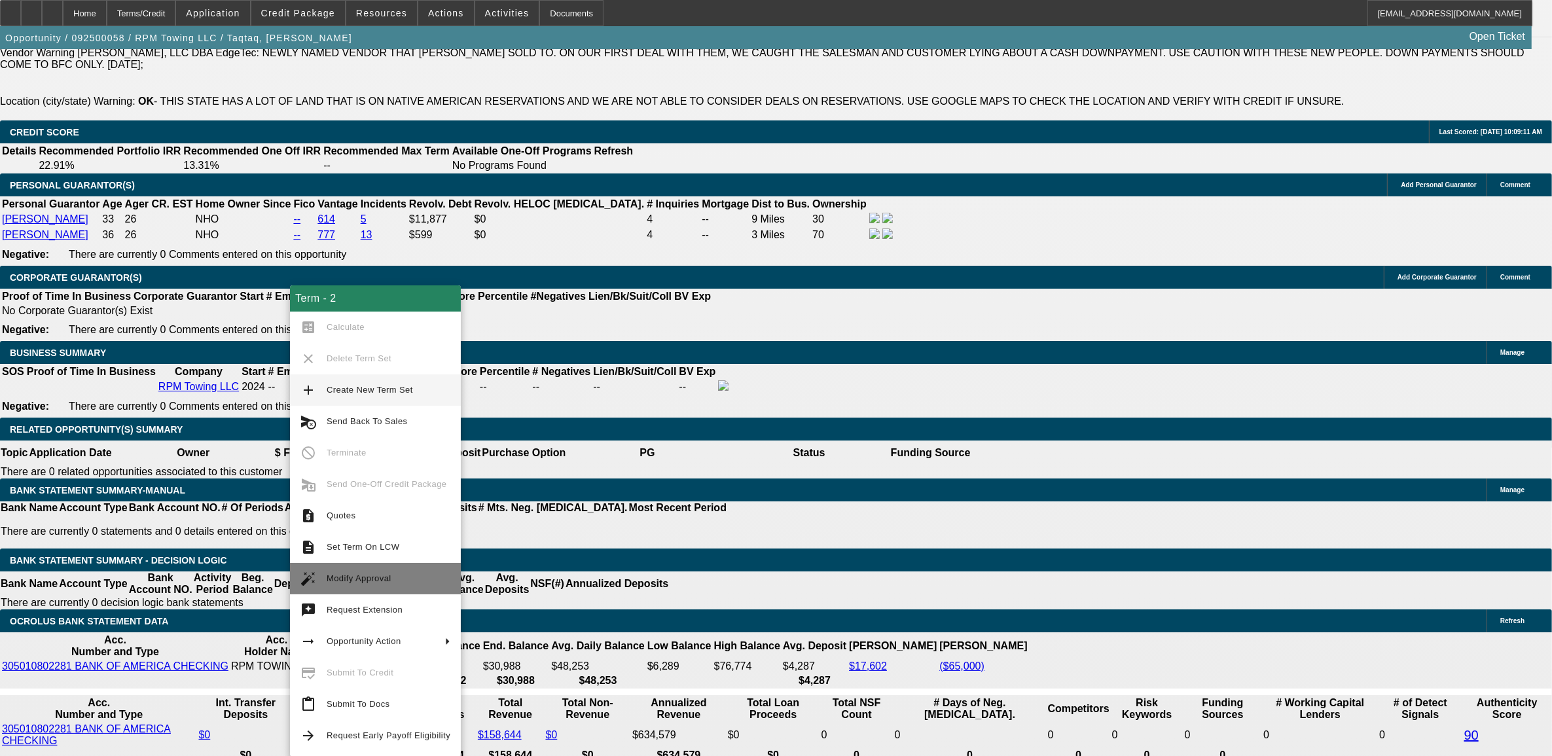
click at [357, 574] on span "Modify Approval" at bounding box center [359, 578] width 65 height 10
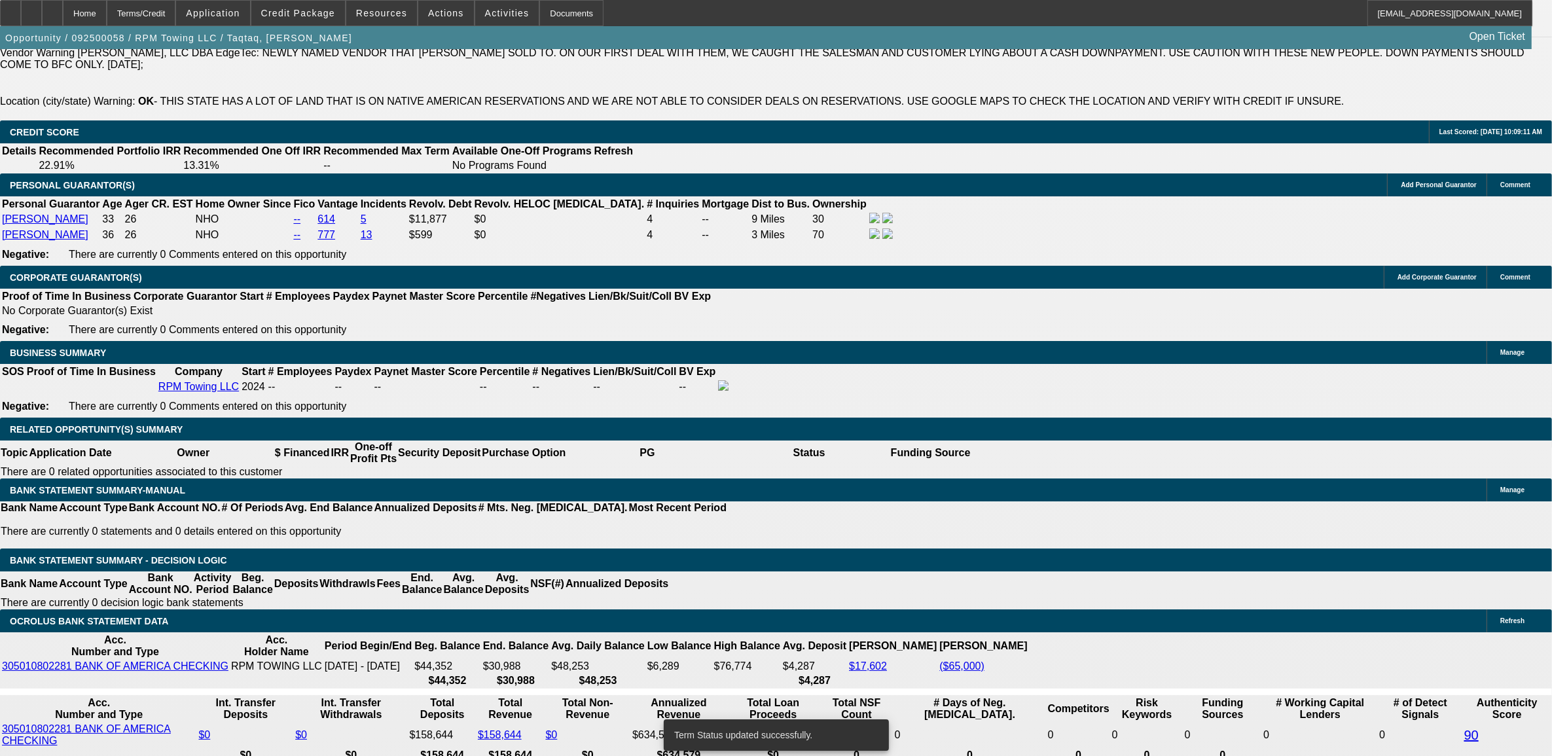
select select "0.15"
select select "2"
select select "0.1"
select select "4"
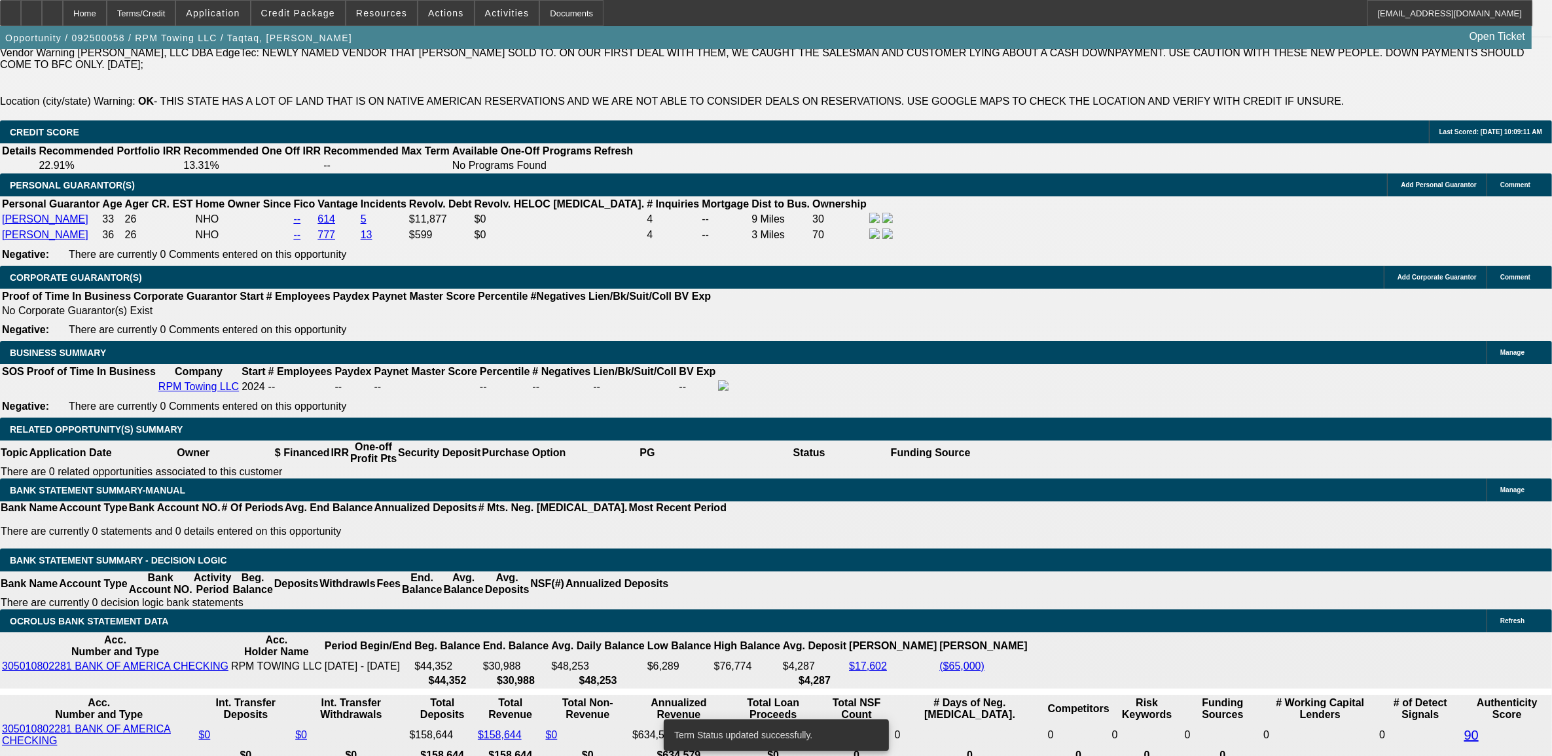
select select "0.15"
select select "2"
select select "0.1"
select select "4"
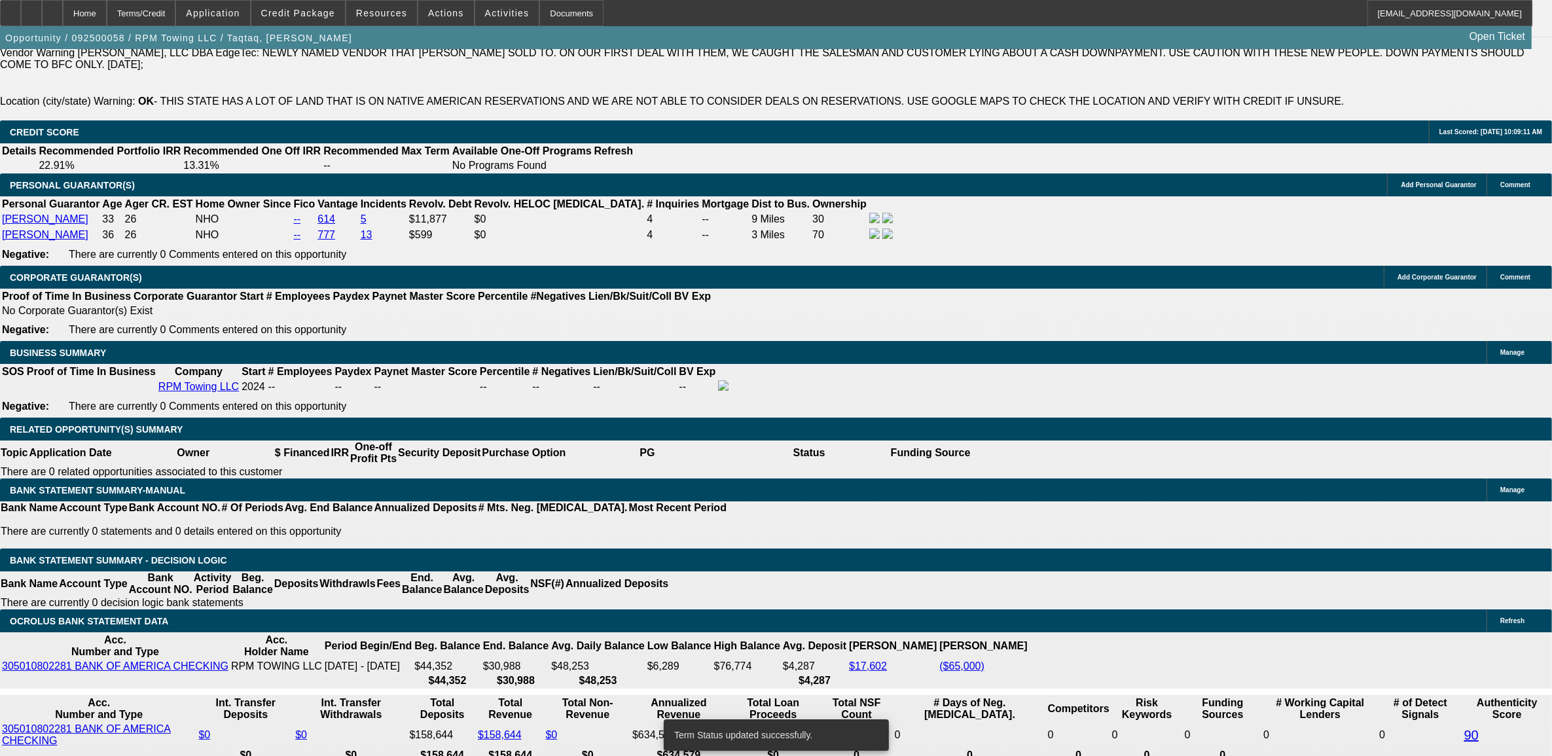
select select "0"
select select "2"
select select "0.1"
select select "4"
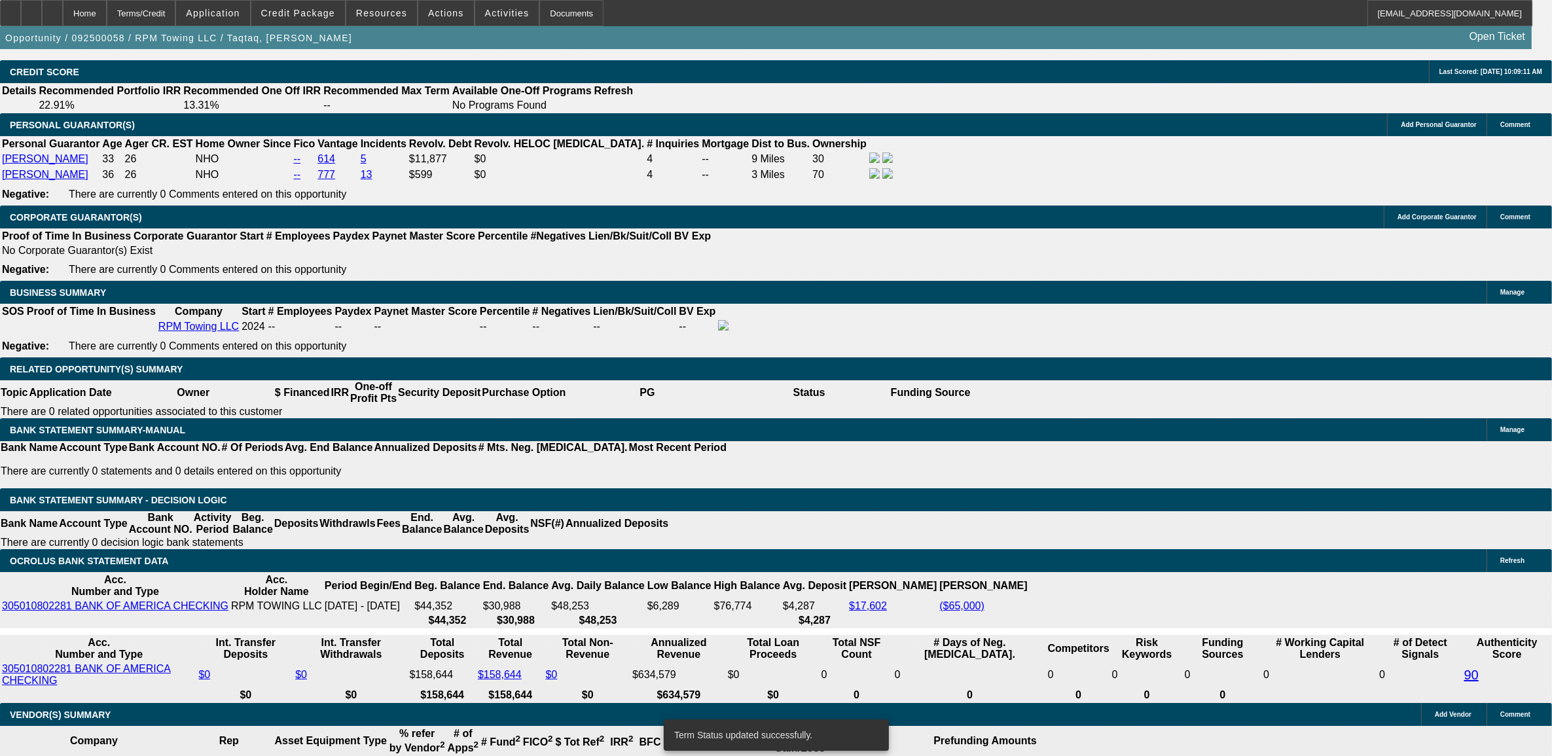
scroll to position [1984, 0]
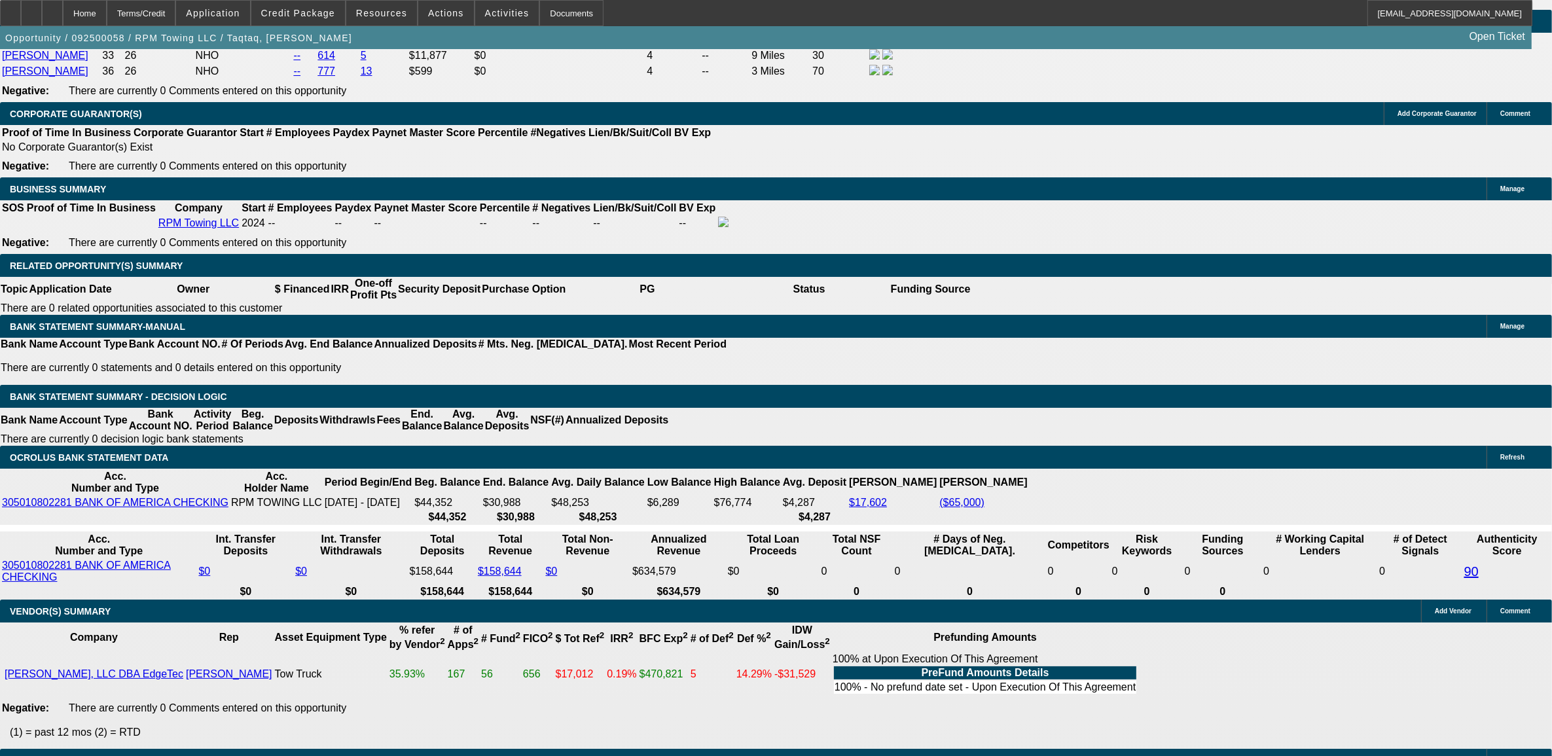
select select "6"
type input "UNKNOWN"
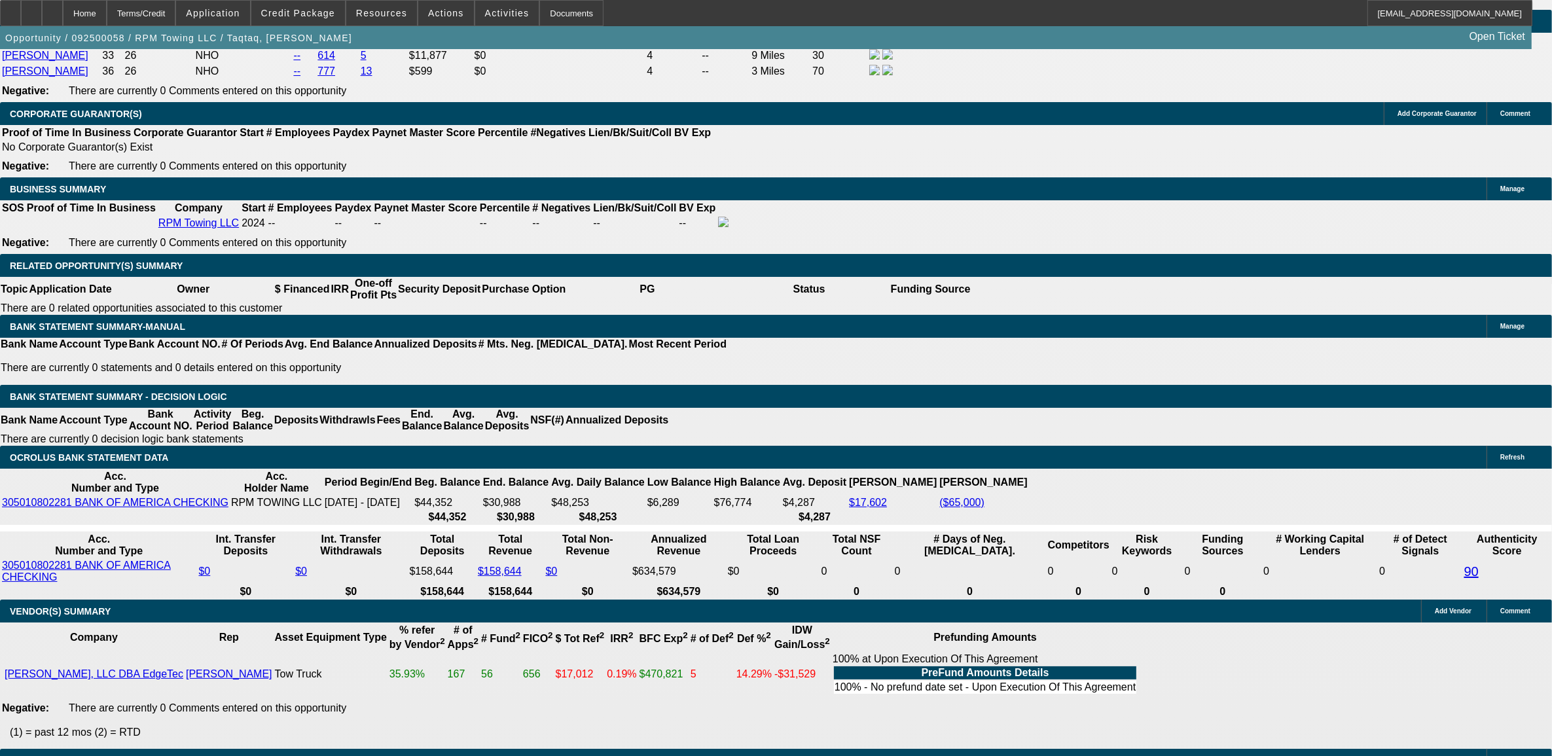
select select "0"
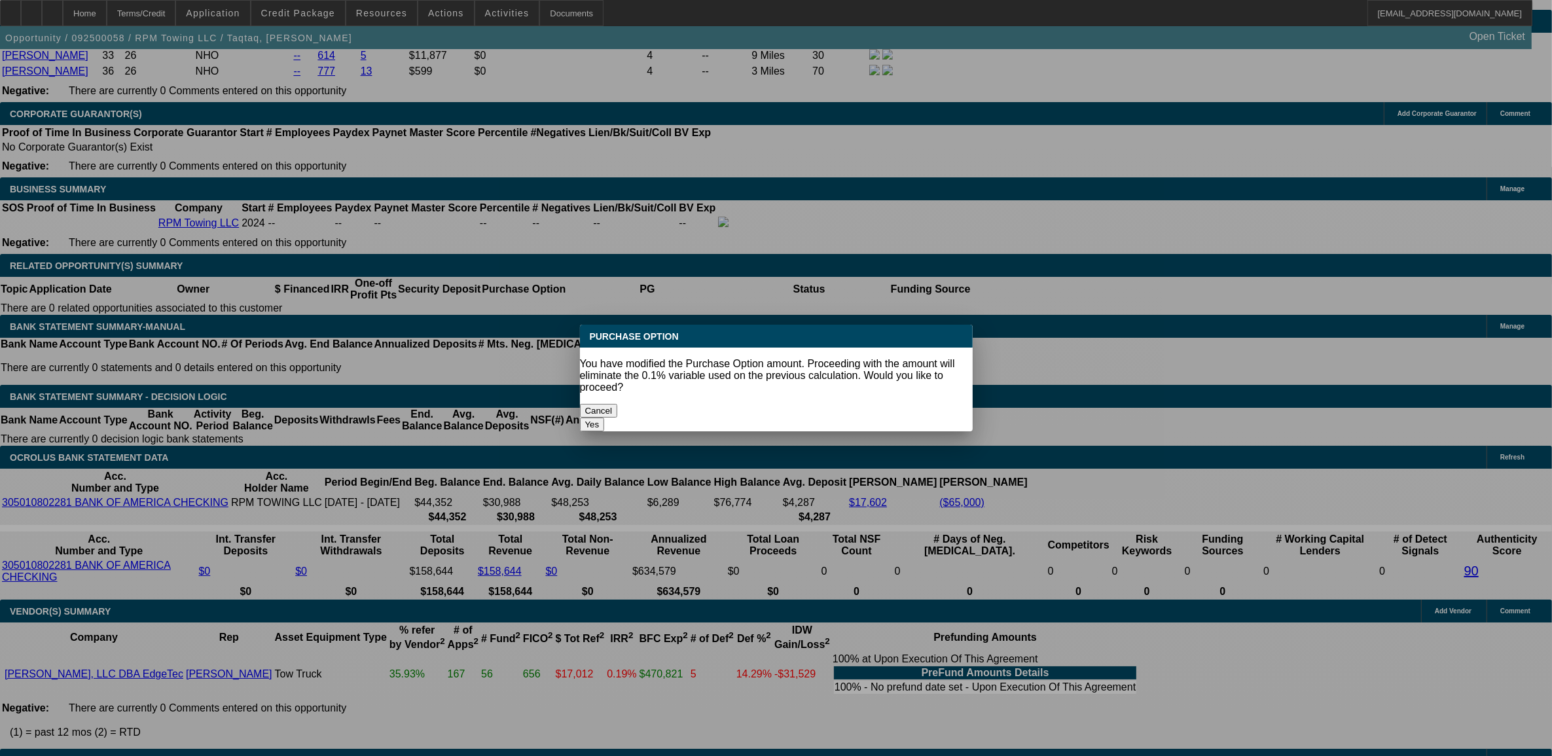
click at [605, 418] on button "Yes" at bounding box center [592, 425] width 25 height 14
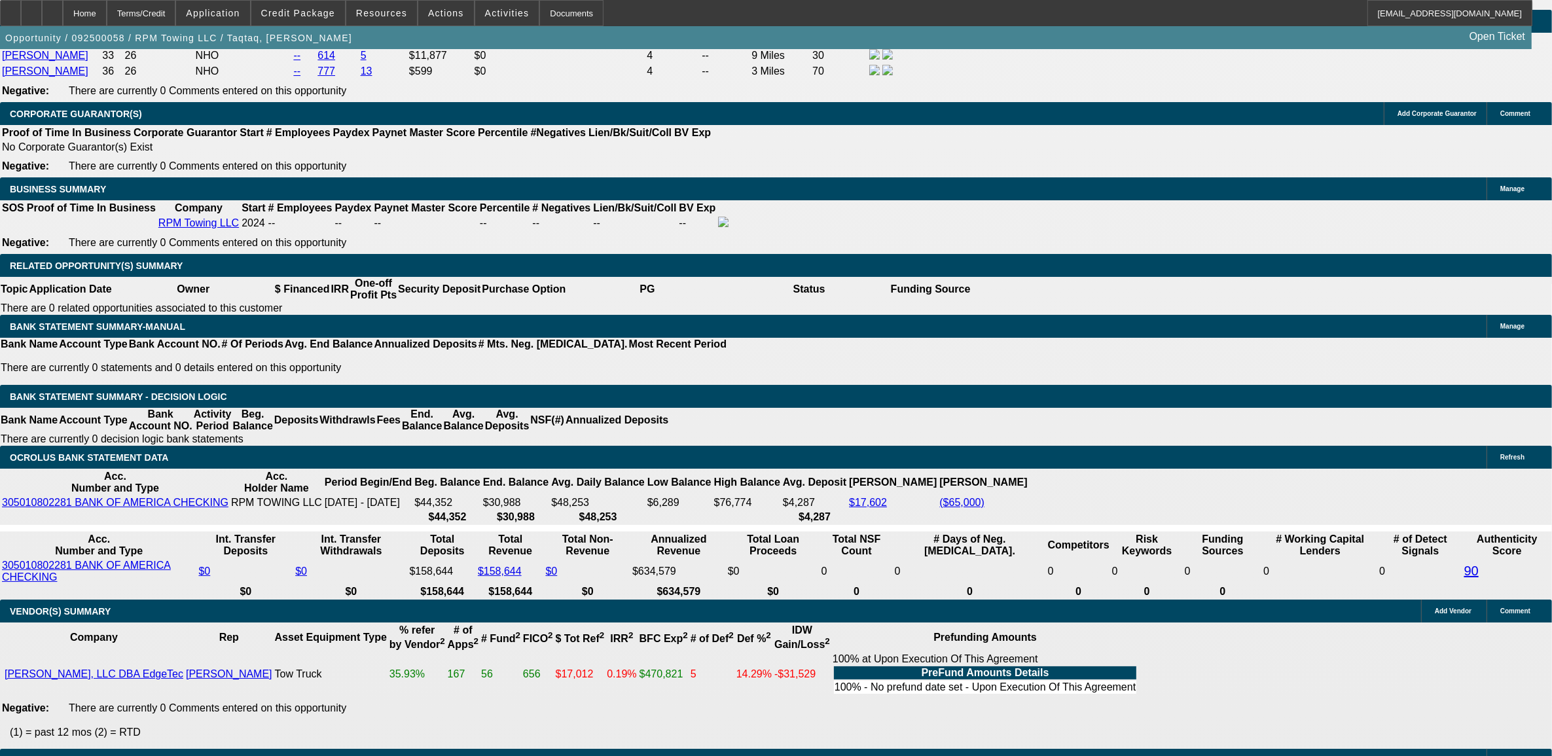
type input "$0.00"
type input "21"
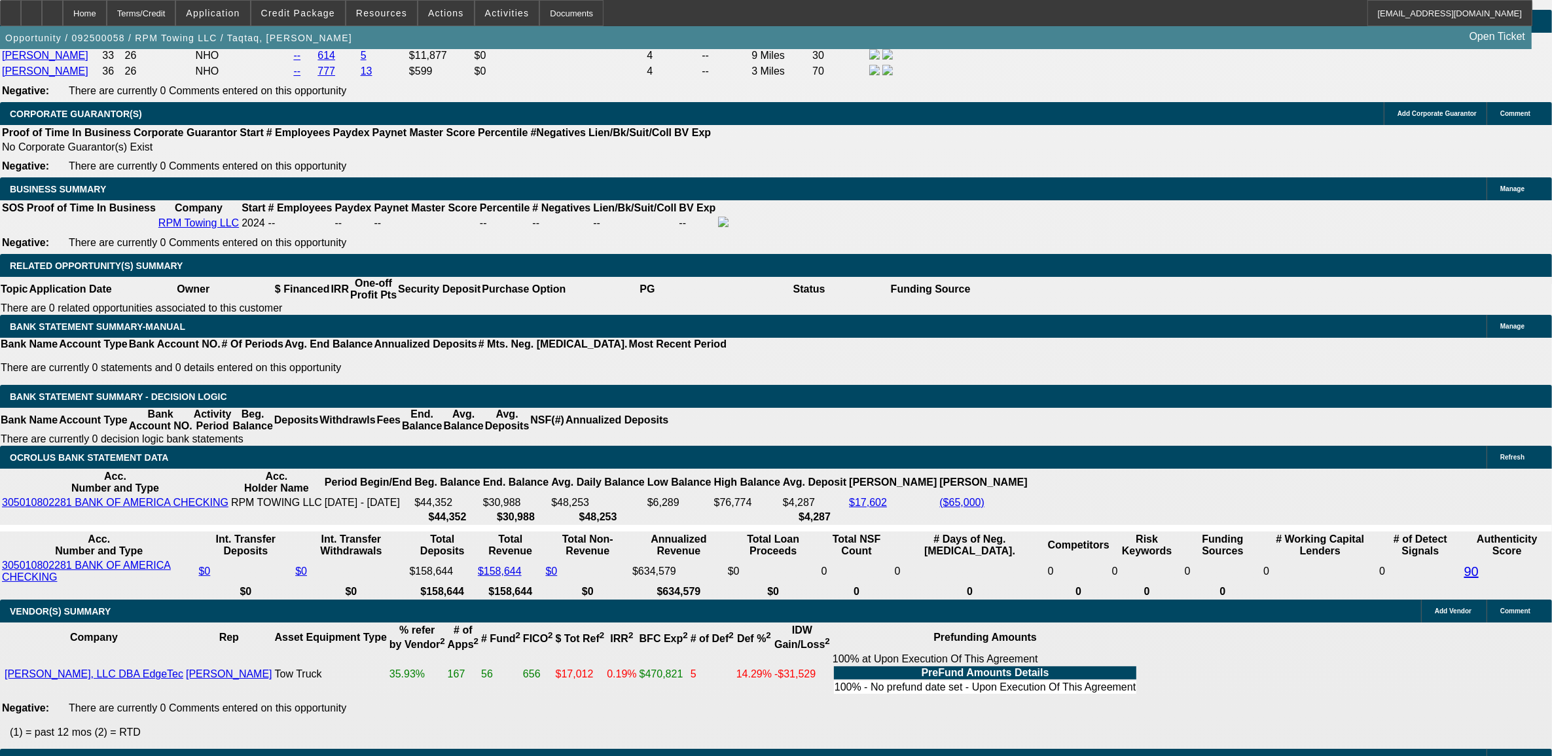
type input "$3,857.38"
type input "$1,928.69"
type input "21."
type input "$5,953.72"
type input "$2,976.86"
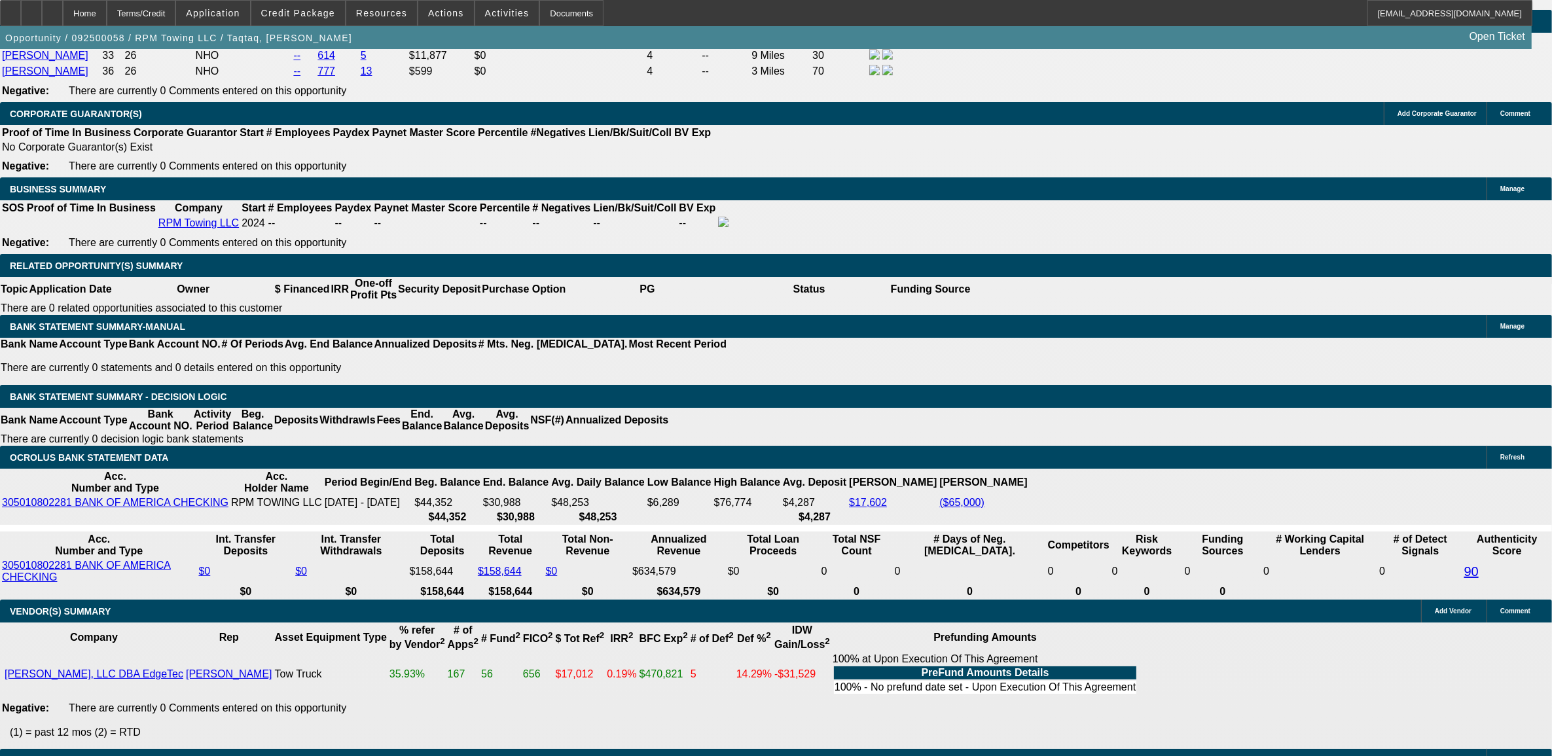
type input "21.9"
type input "$6,065.66"
type input "$3,032.83"
type input "21.9"
drag, startPoint x: 158, startPoint y: 469, endPoint x: 206, endPoint y: 497, distance: 56.3
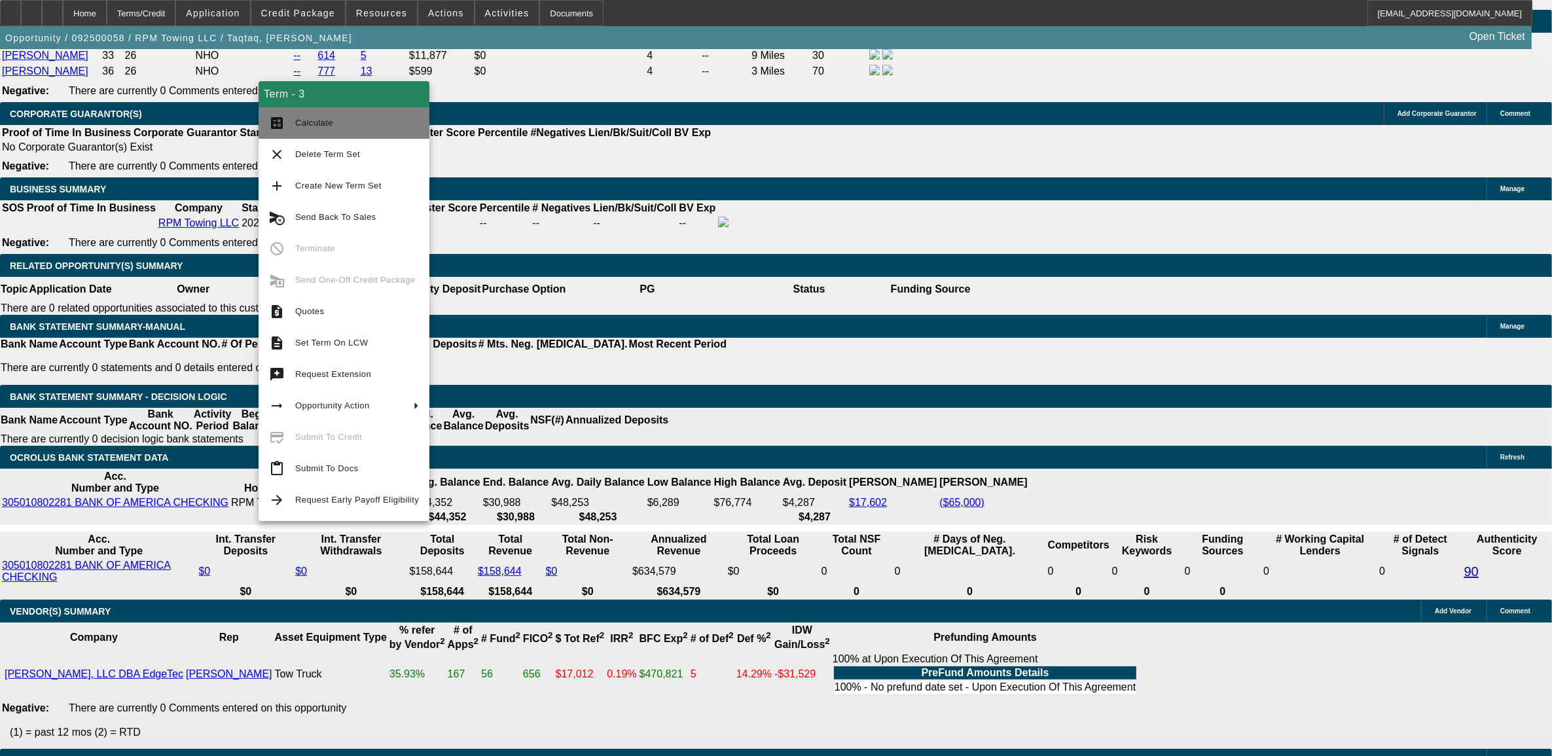
click at [326, 120] on span "Calculate" at bounding box center [314, 123] width 38 height 10
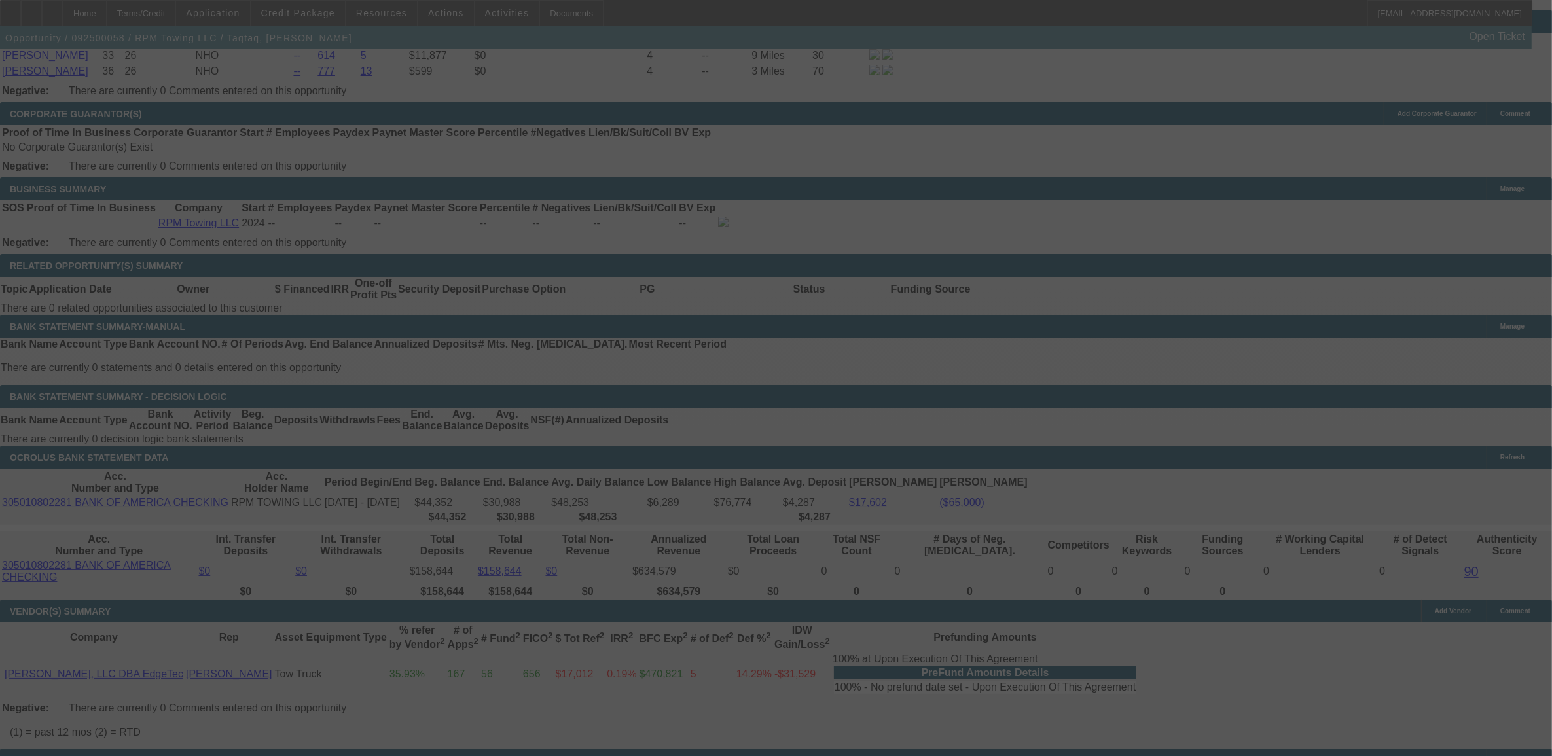
select select "0.15"
select select "2"
select select "0"
select select "6"
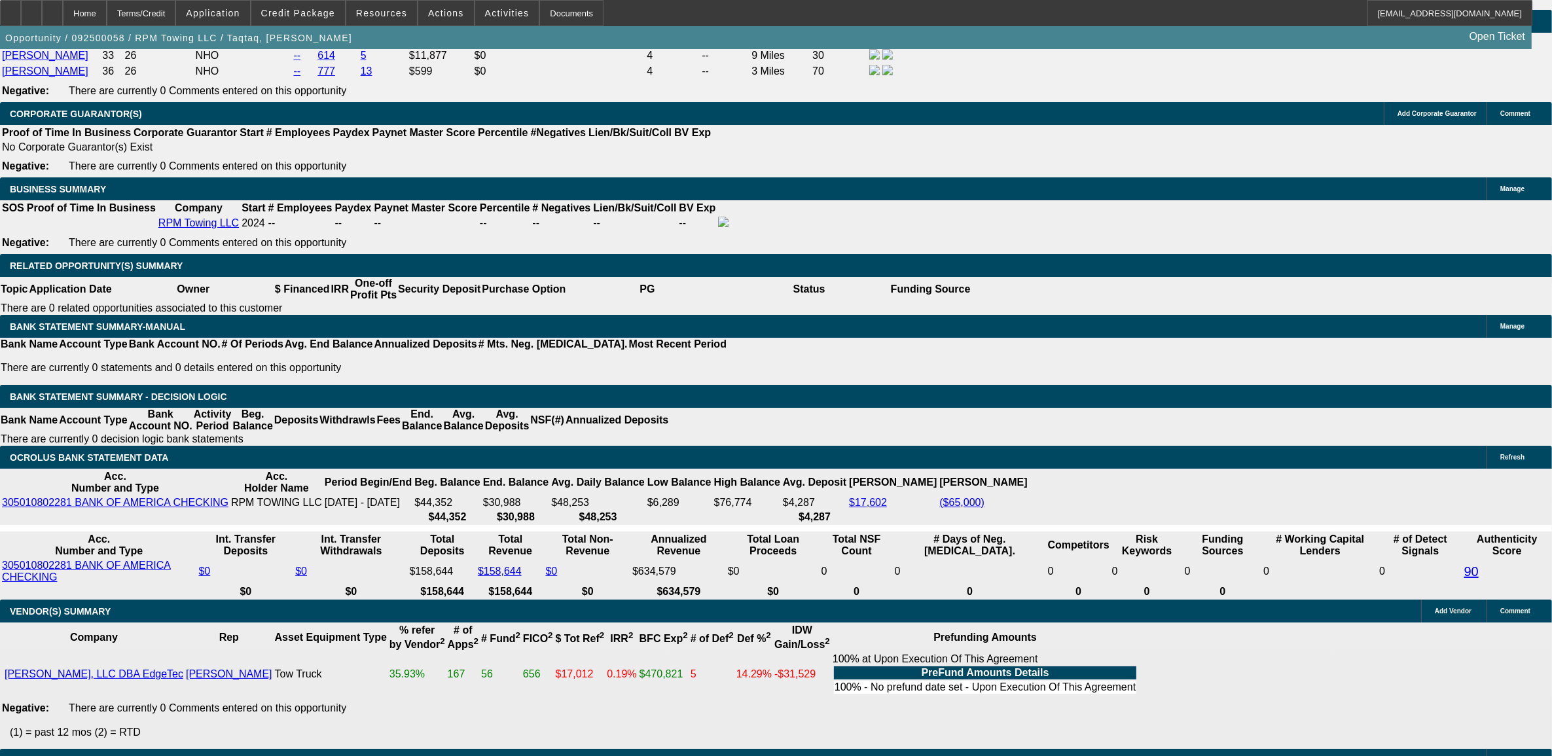
type input "UNKNOWN"
type input "21"
type input "$3,857.38"
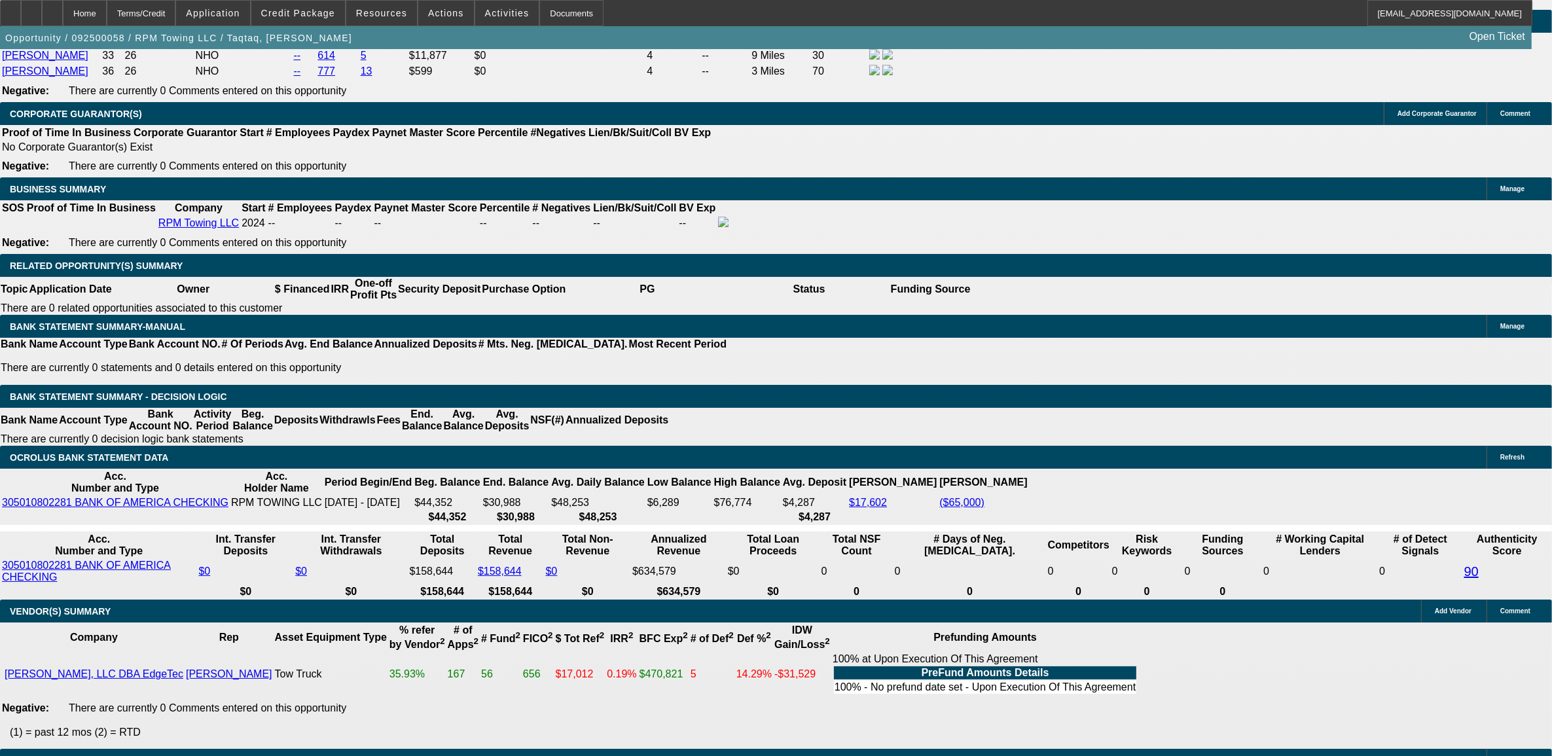
type input "$1,928.69"
type input "$5,953.72"
type input "$2,976.86"
type input "21"
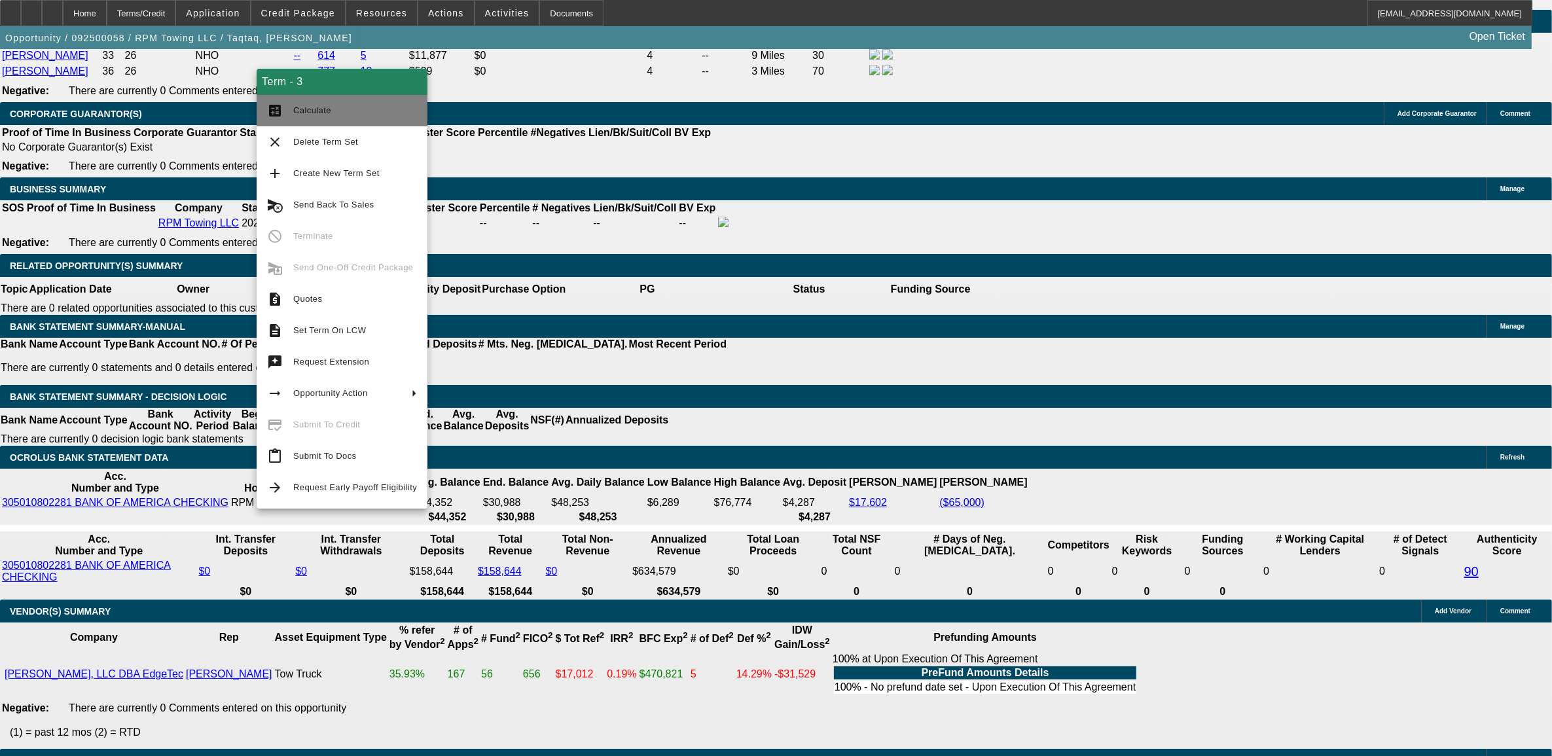
click at [311, 116] on span "Calculate" at bounding box center [355, 111] width 124 height 16
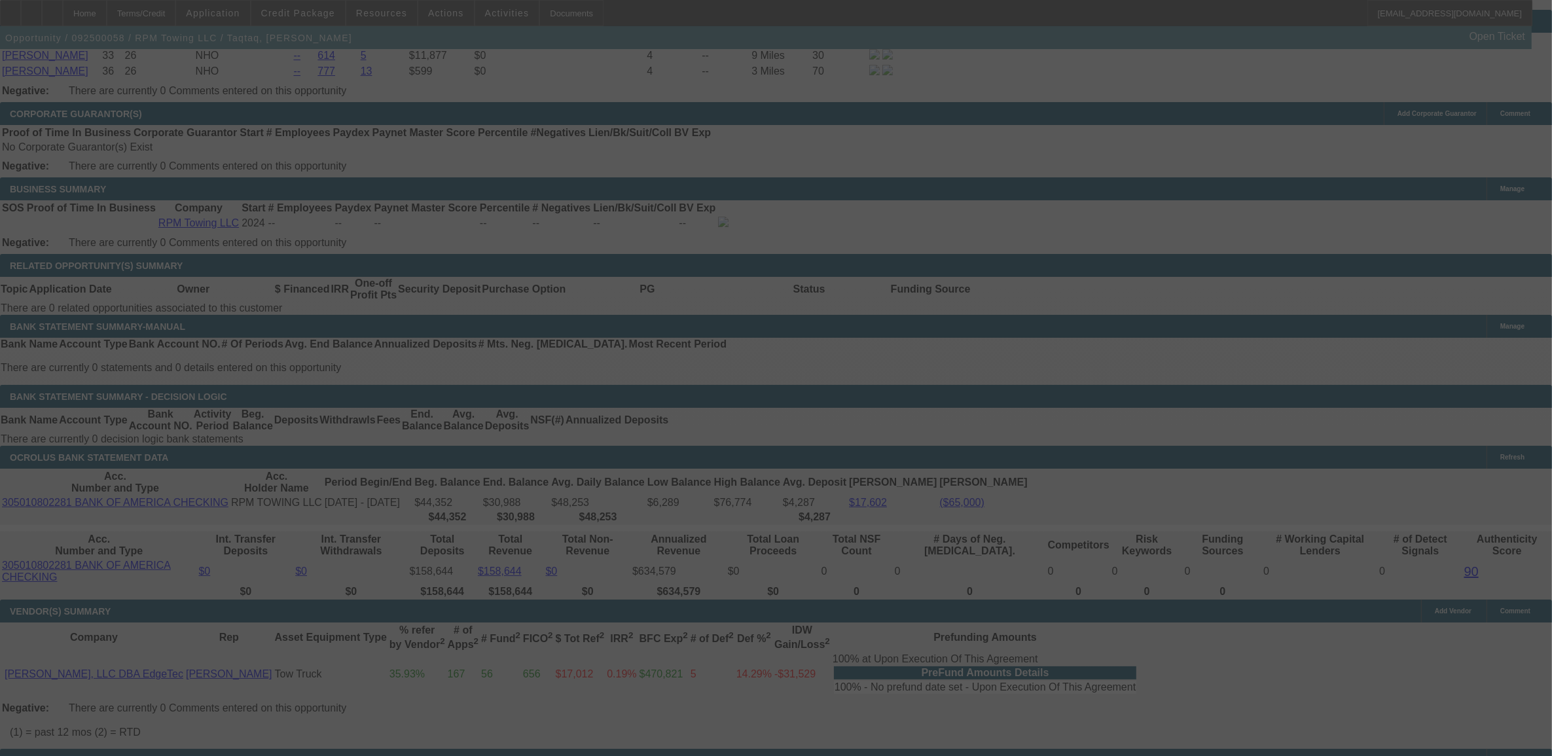
select select "0.15"
select select "2"
select select "0"
select select "6"
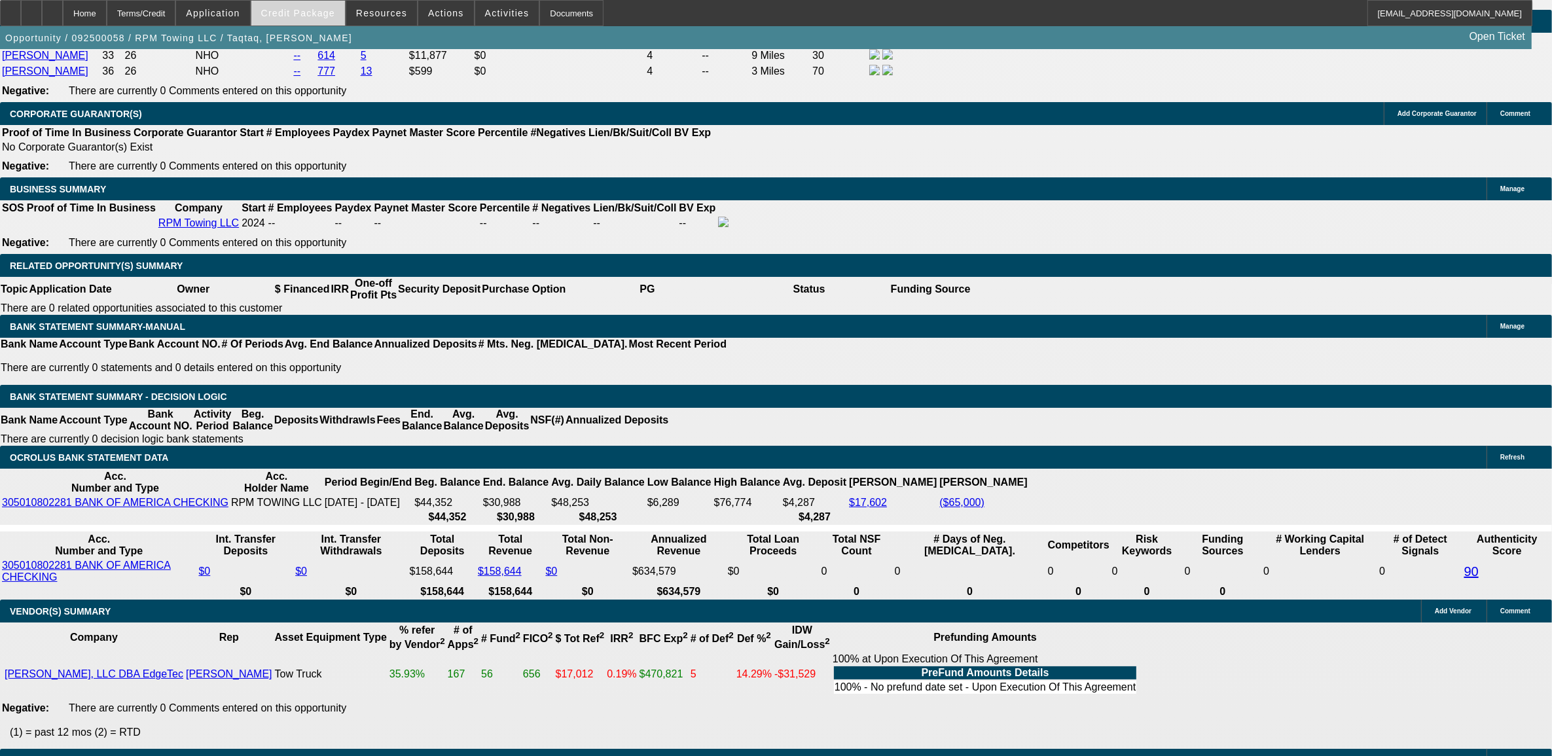
click at [331, 1] on span at bounding box center [298, 12] width 94 height 31
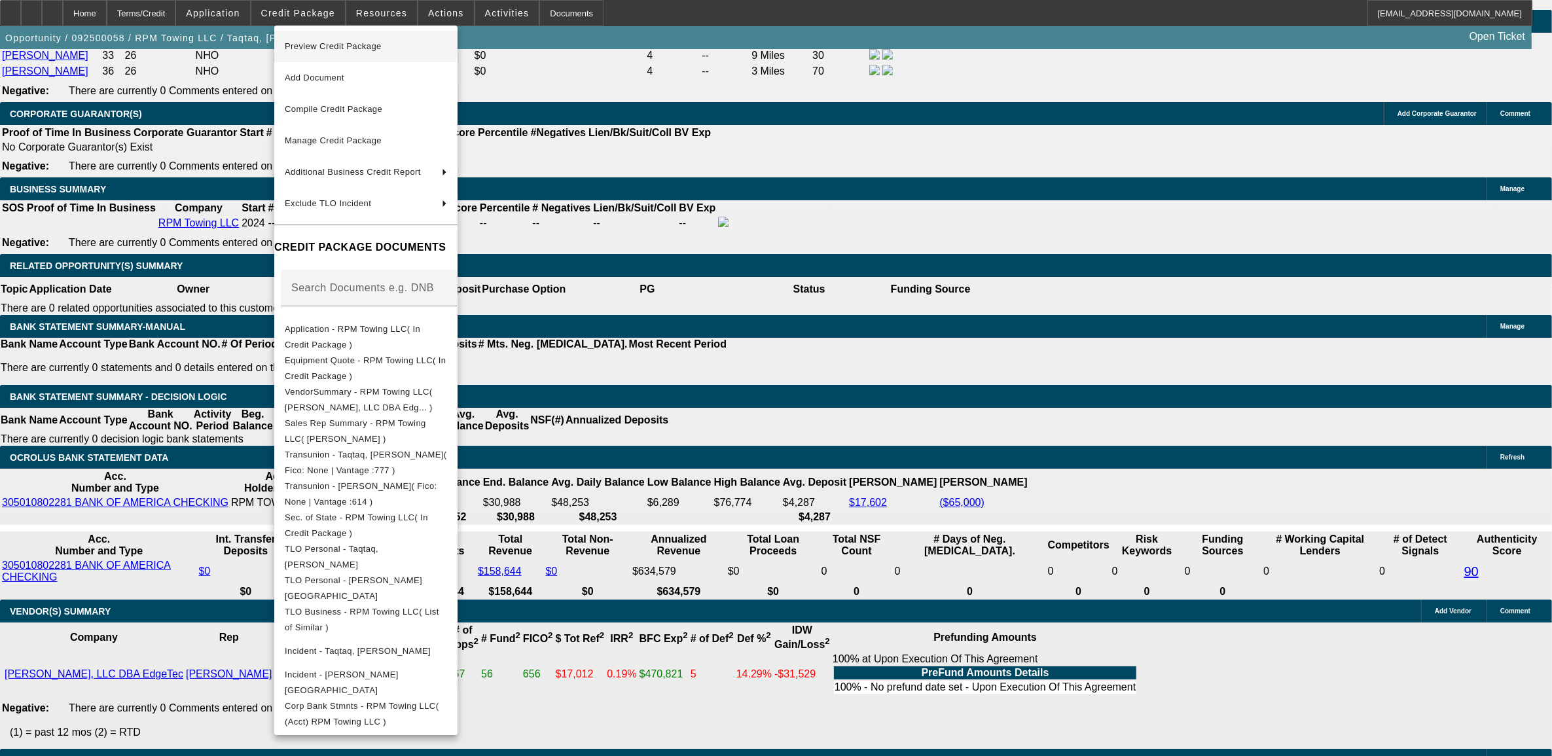
click at [323, 49] on span "Preview Credit Package" at bounding box center [333, 46] width 97 height 10
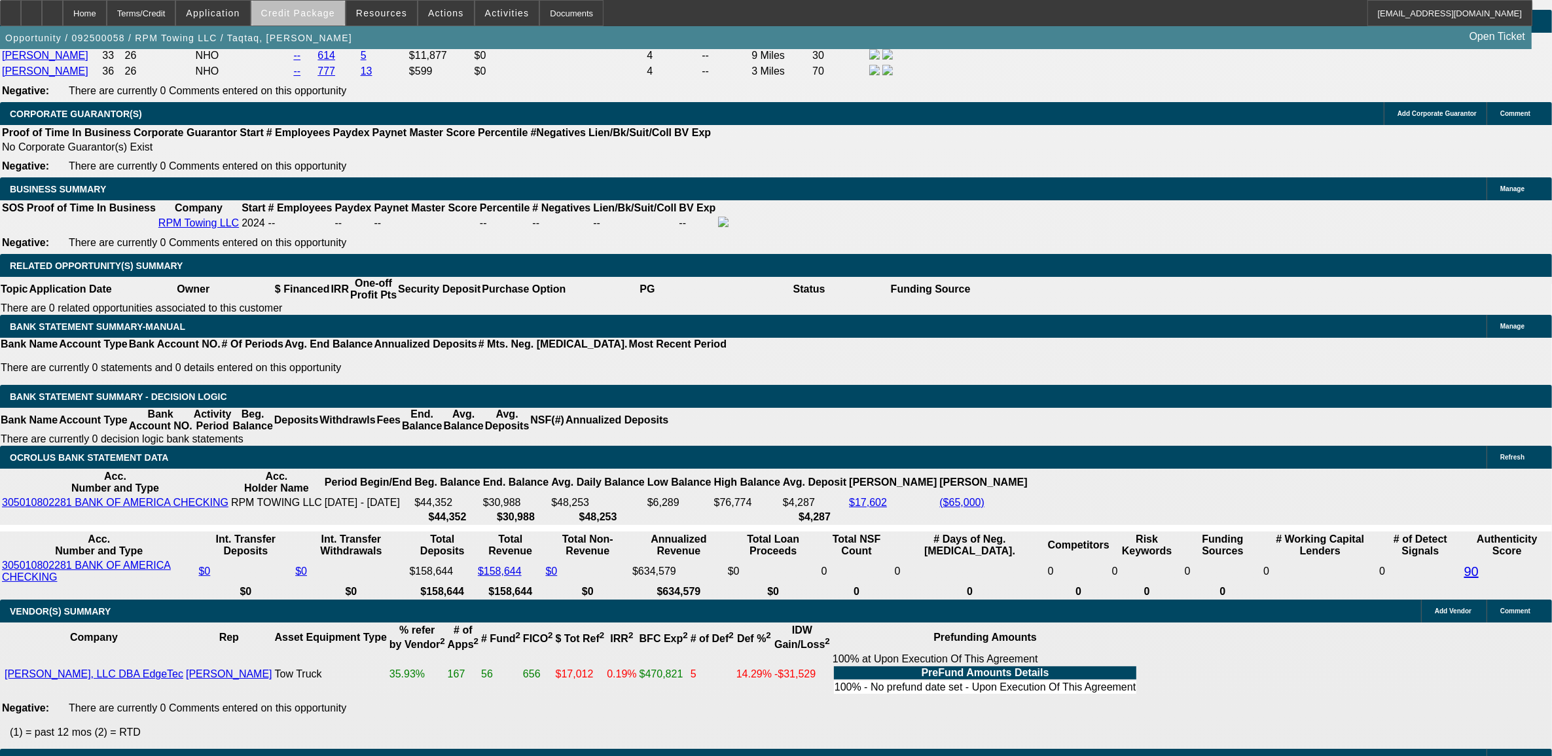
click at [331, 21] on span at bounding box center [298, 12] width 94 height 31
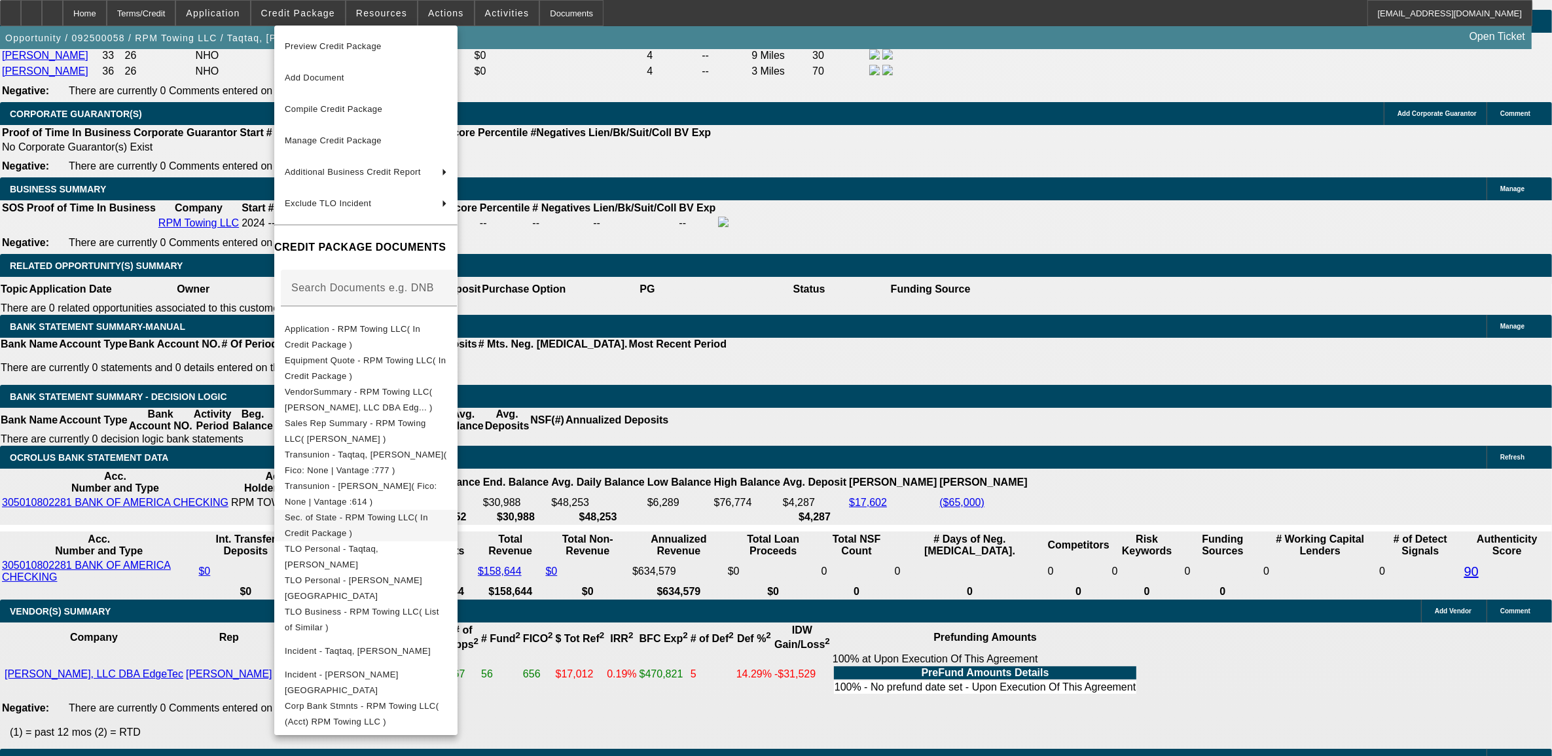
click at [368, 522] on span "Sec. of State - RPM Towing LLC( In Credit Package )" at bounding box center [356, 525] width 143 height 26
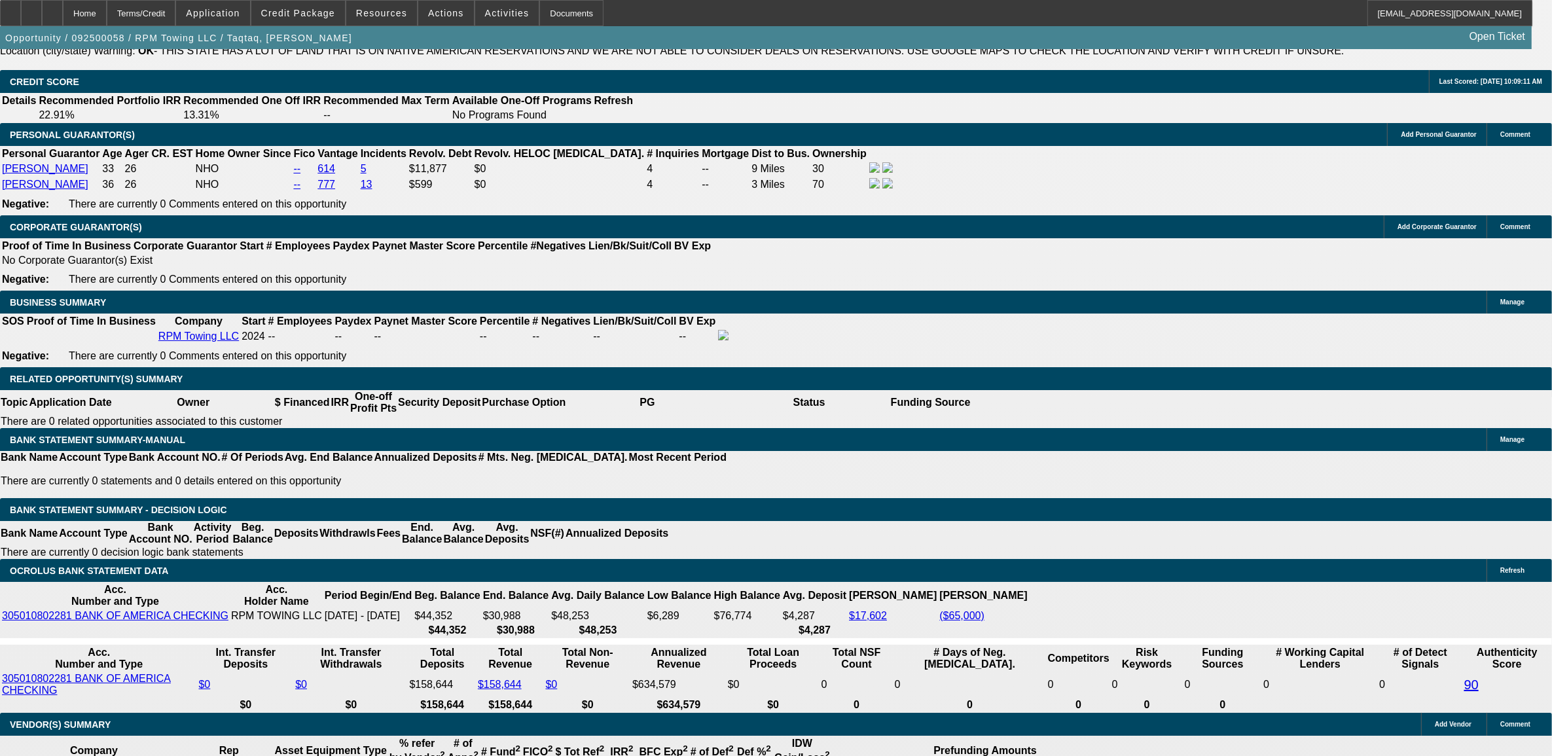
scroll to position [1902, 0]
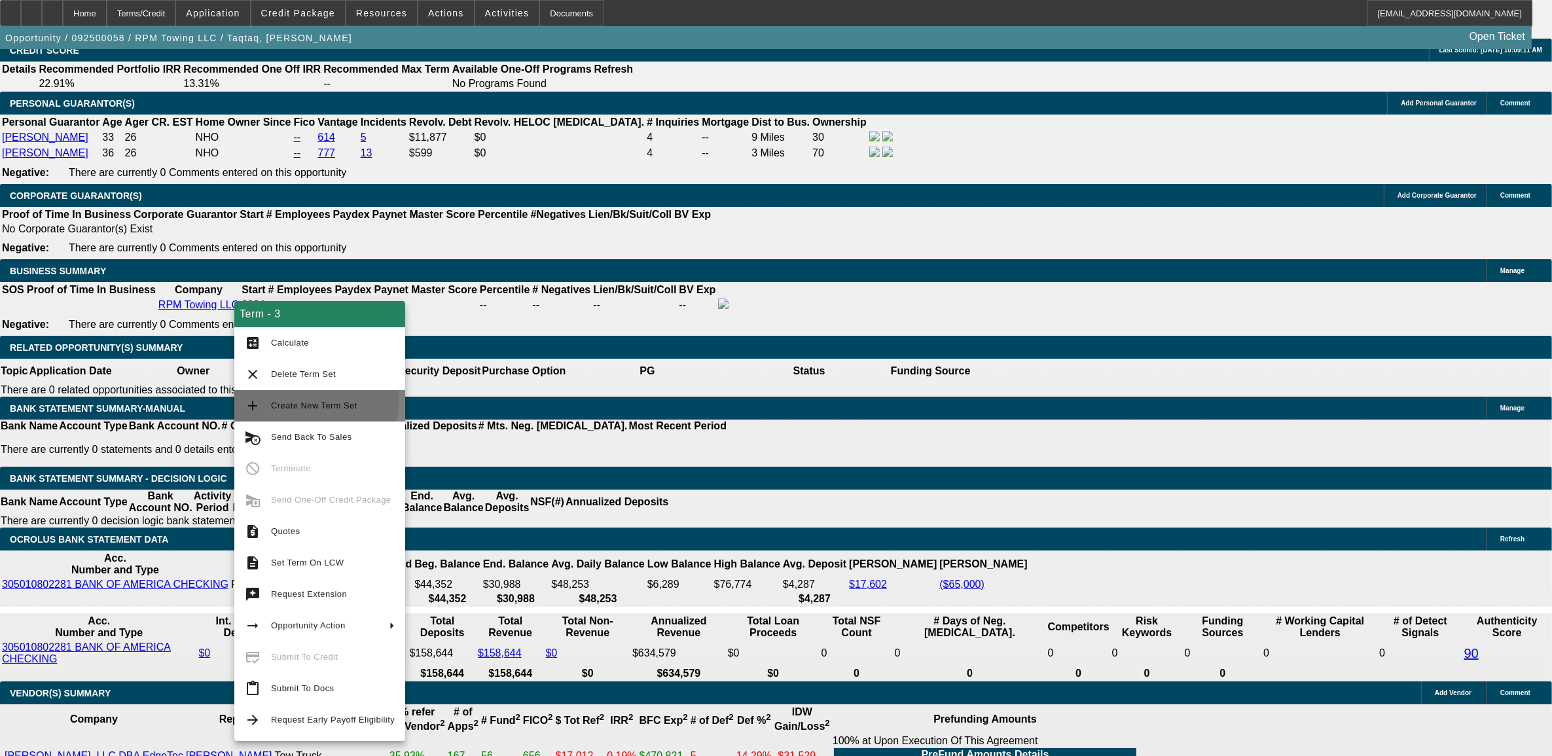
click at [308, 399] on span "Create New Term Set" at bounding box center [333, 406] width 124 height 16
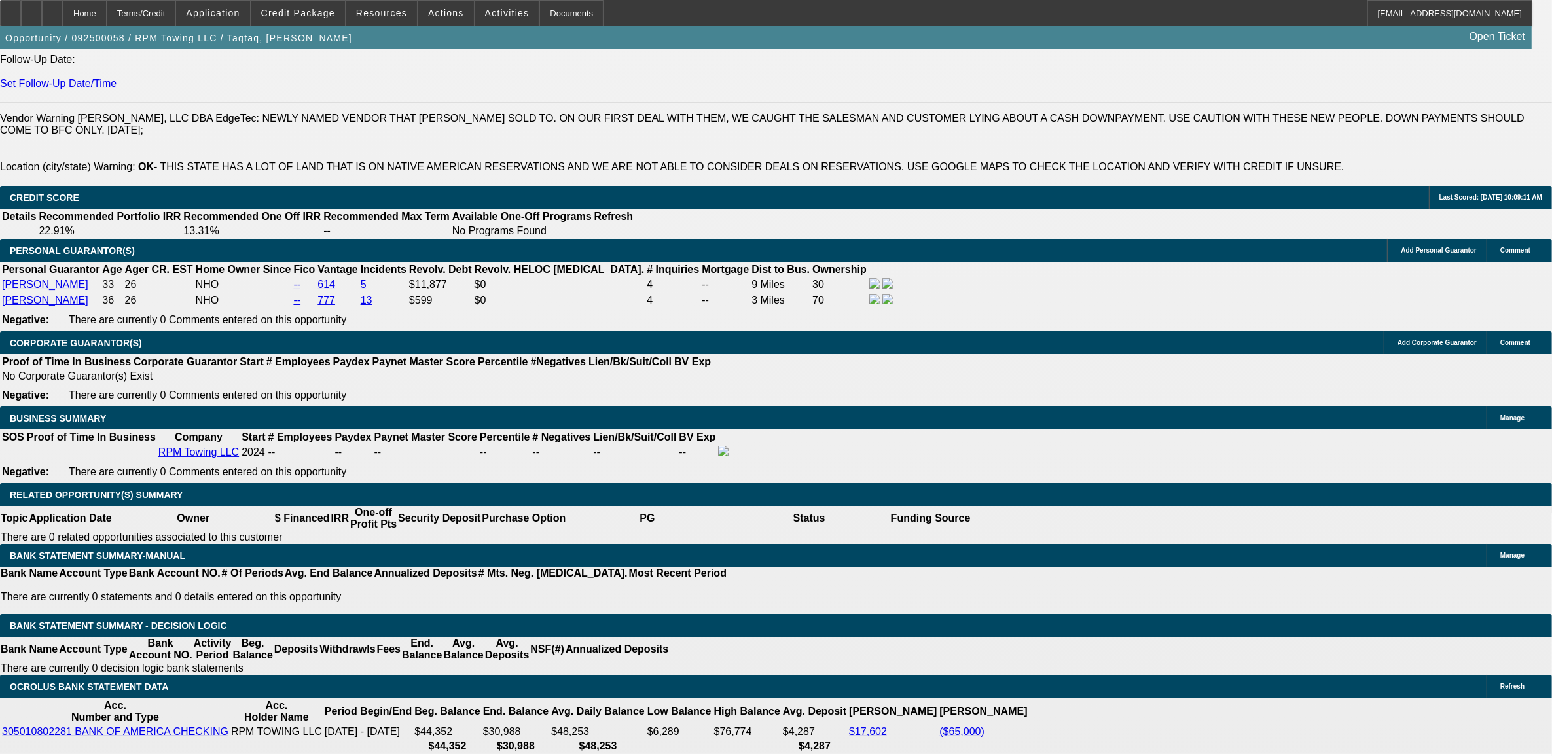
select select "0.15"
select select "2"
select select "0"
select select "0.15"
select select "2"
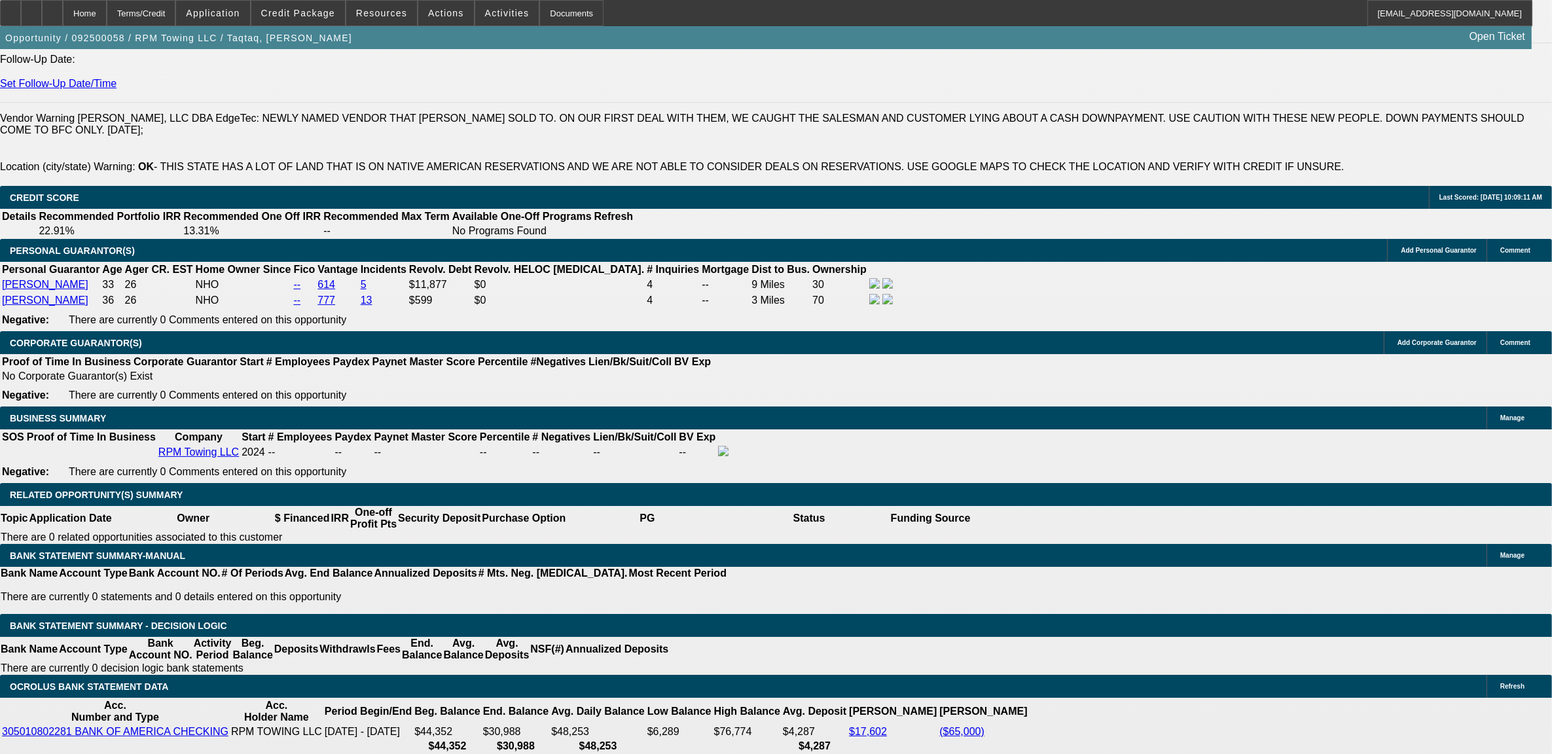
select select "0"
select select "0.15"
select select "2"
select select "0.1"
select select "0"
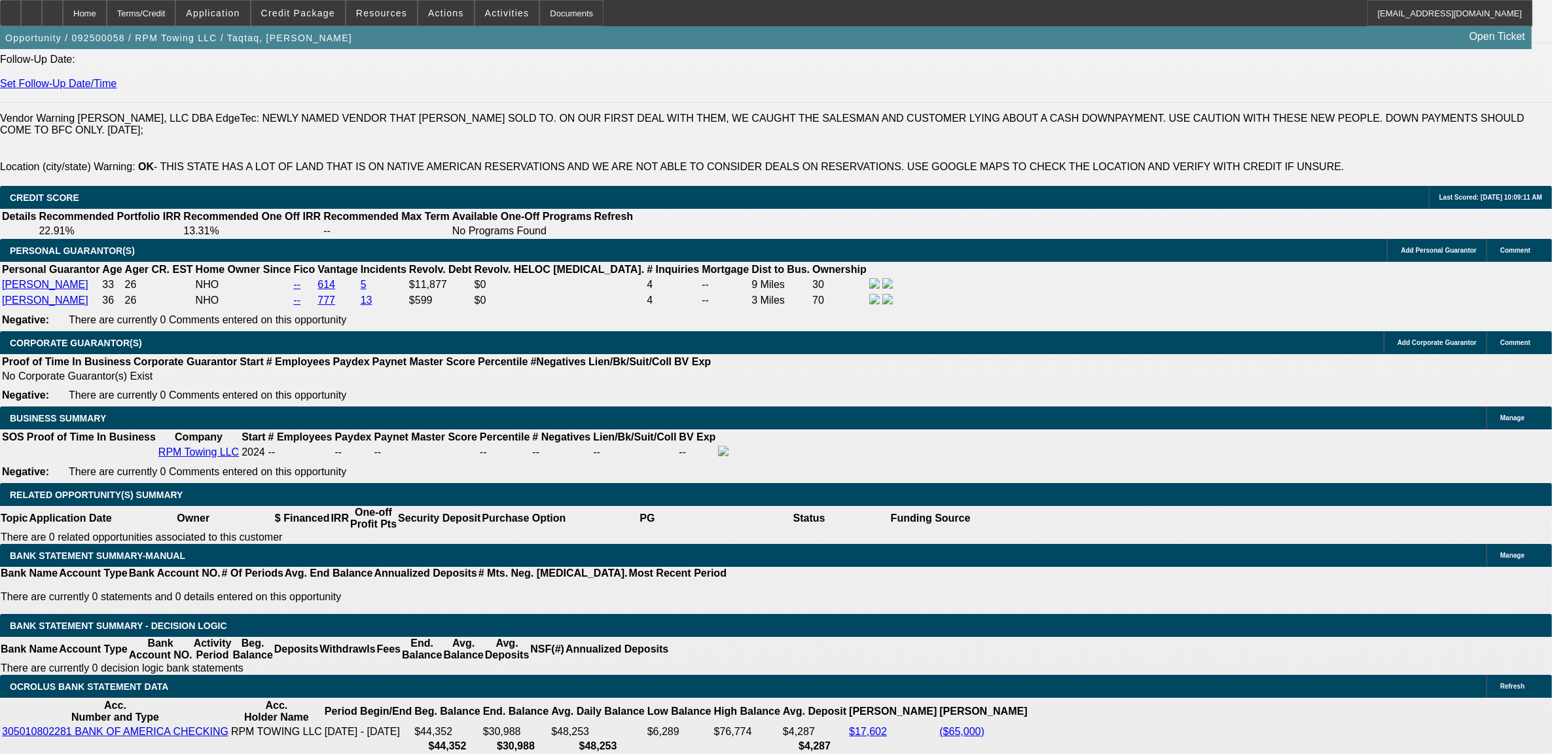
select select "2"
select select "0.1"
select select "1"
select select "2"
select select "6"
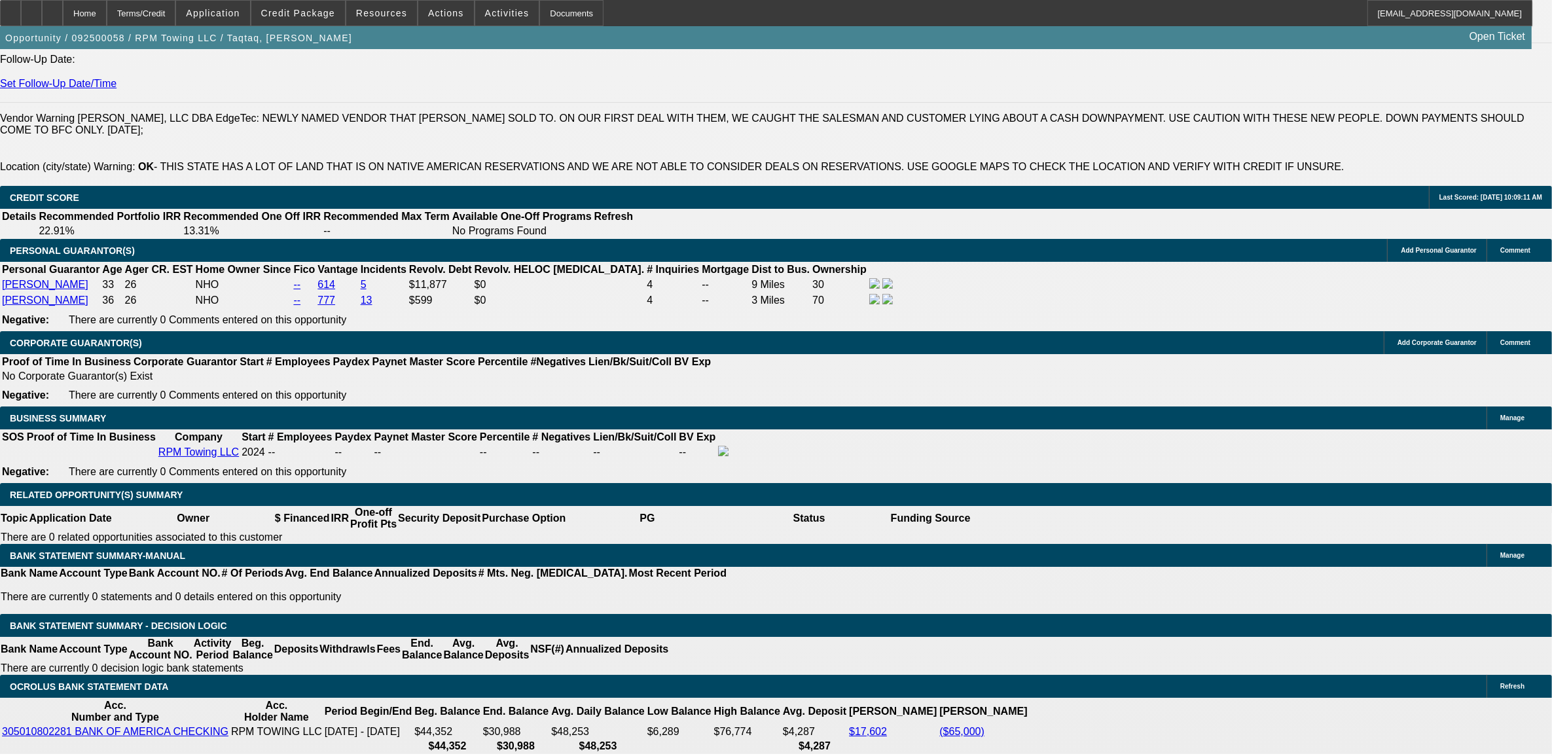
select select "1"
select select "2"
select select "6"
select select "1"
select select "2"
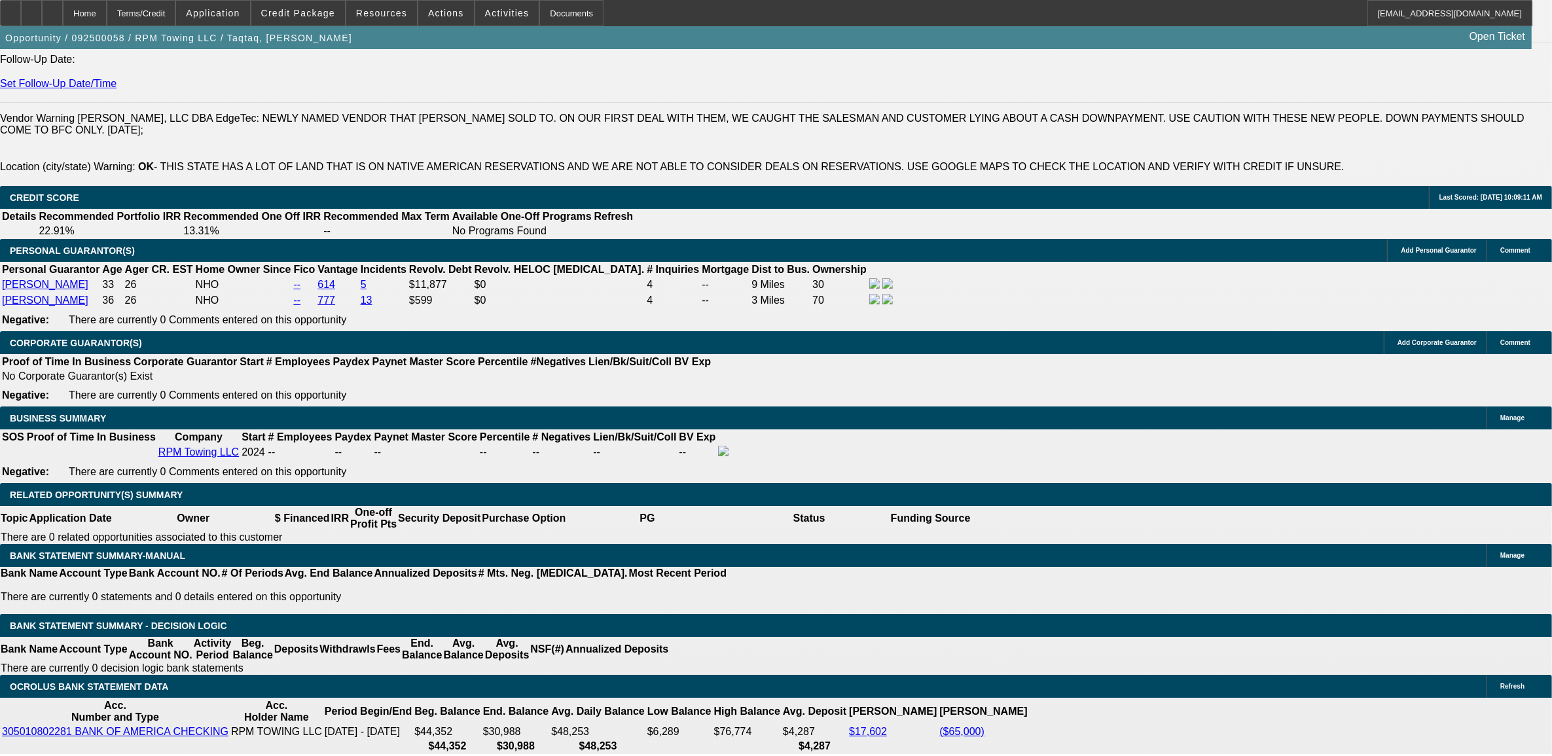
select select "4"
select select "1"
select select "2"
select select "4"
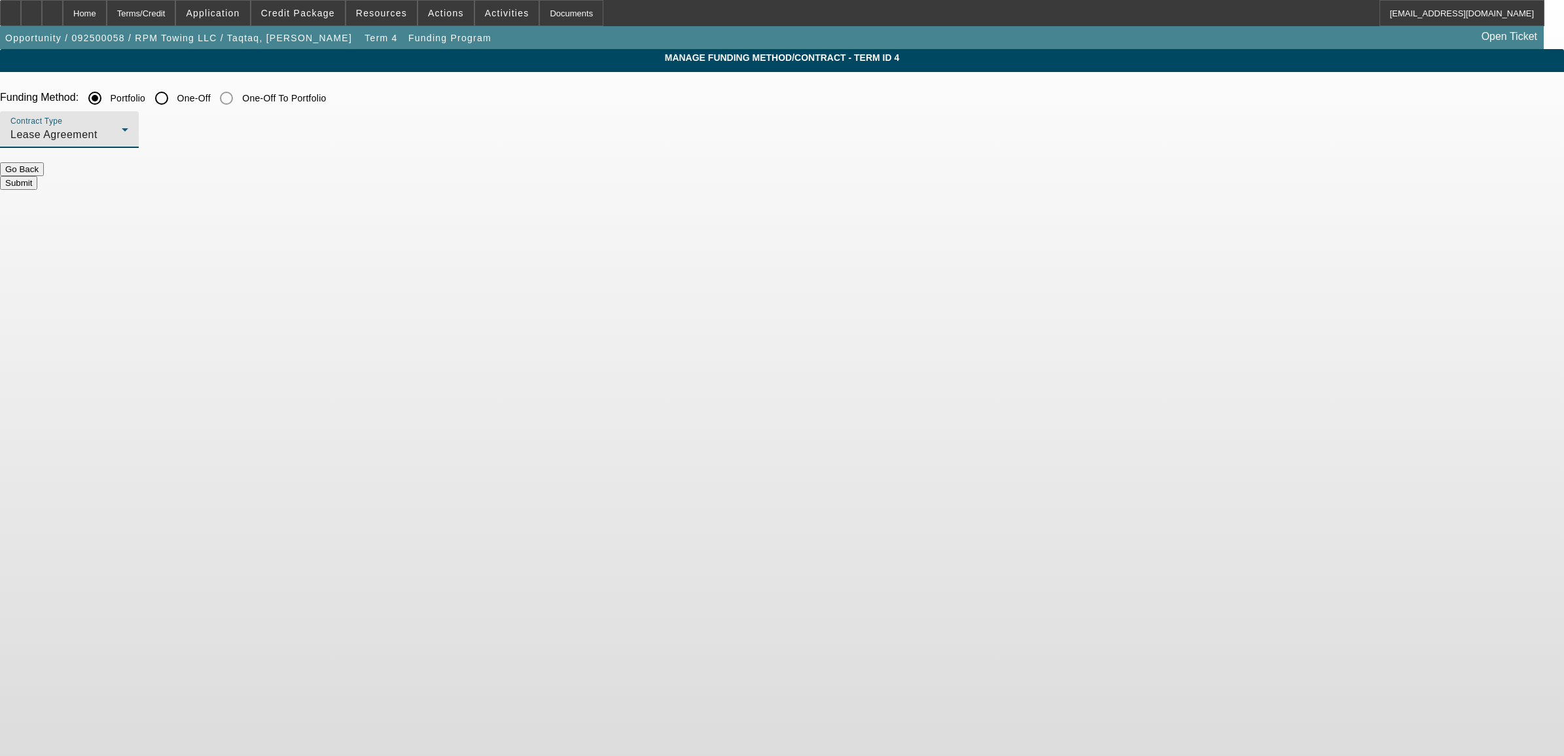
click at [122, 141] on div "Lease Agreement" at bounding box center [65, 135] width 111 height 16
click at [486, 192] on span "Equipment Finance Agreement" at bounding box center [495, 201] width 151 height 31
click at [37, 176] on button "Submit" at bounding box center [18, 183] width 37 height 14
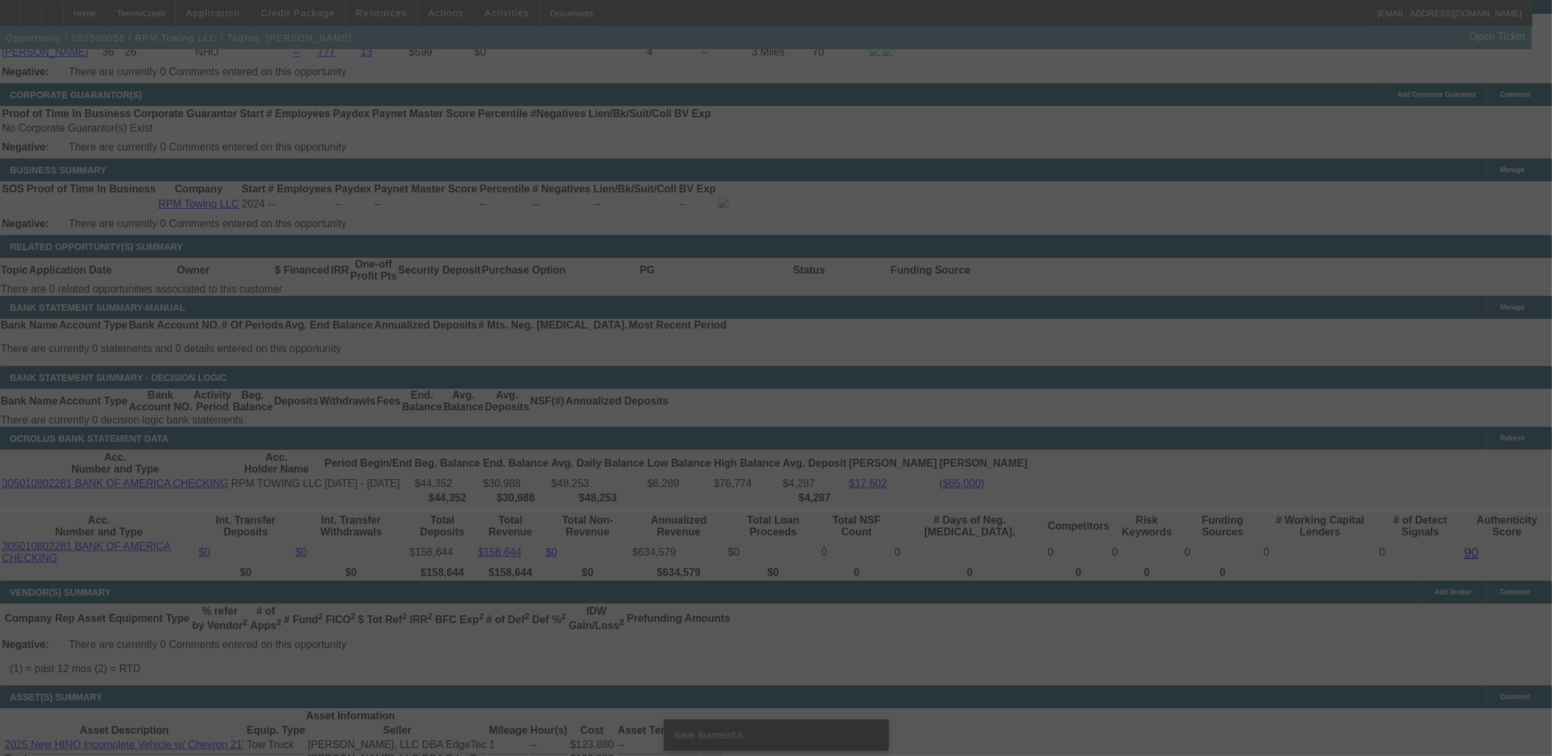
select select "0.15"
select select "2"
select select "0"
select select "6"
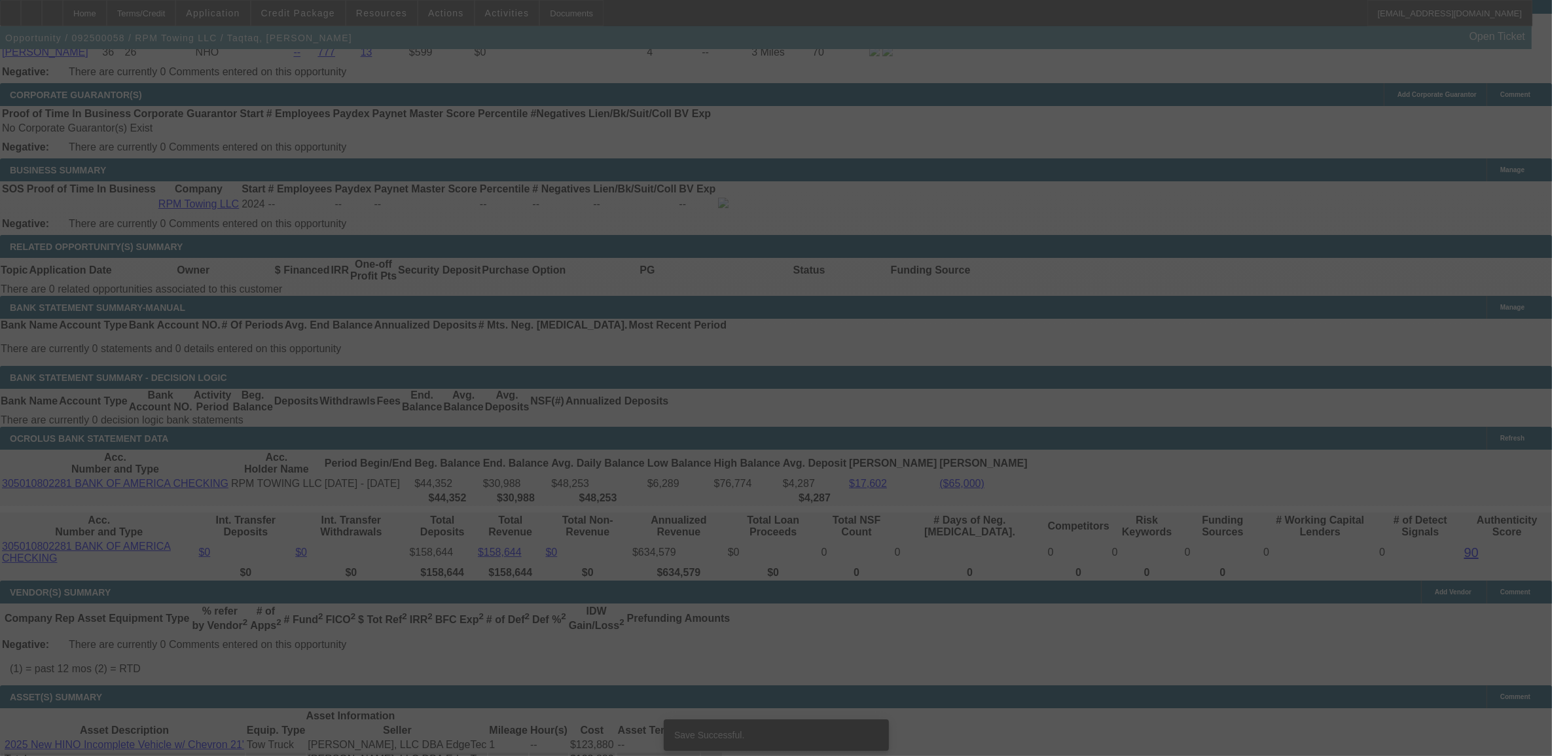
select select "0.15"
select select "2"
select select "0"
select select "6"
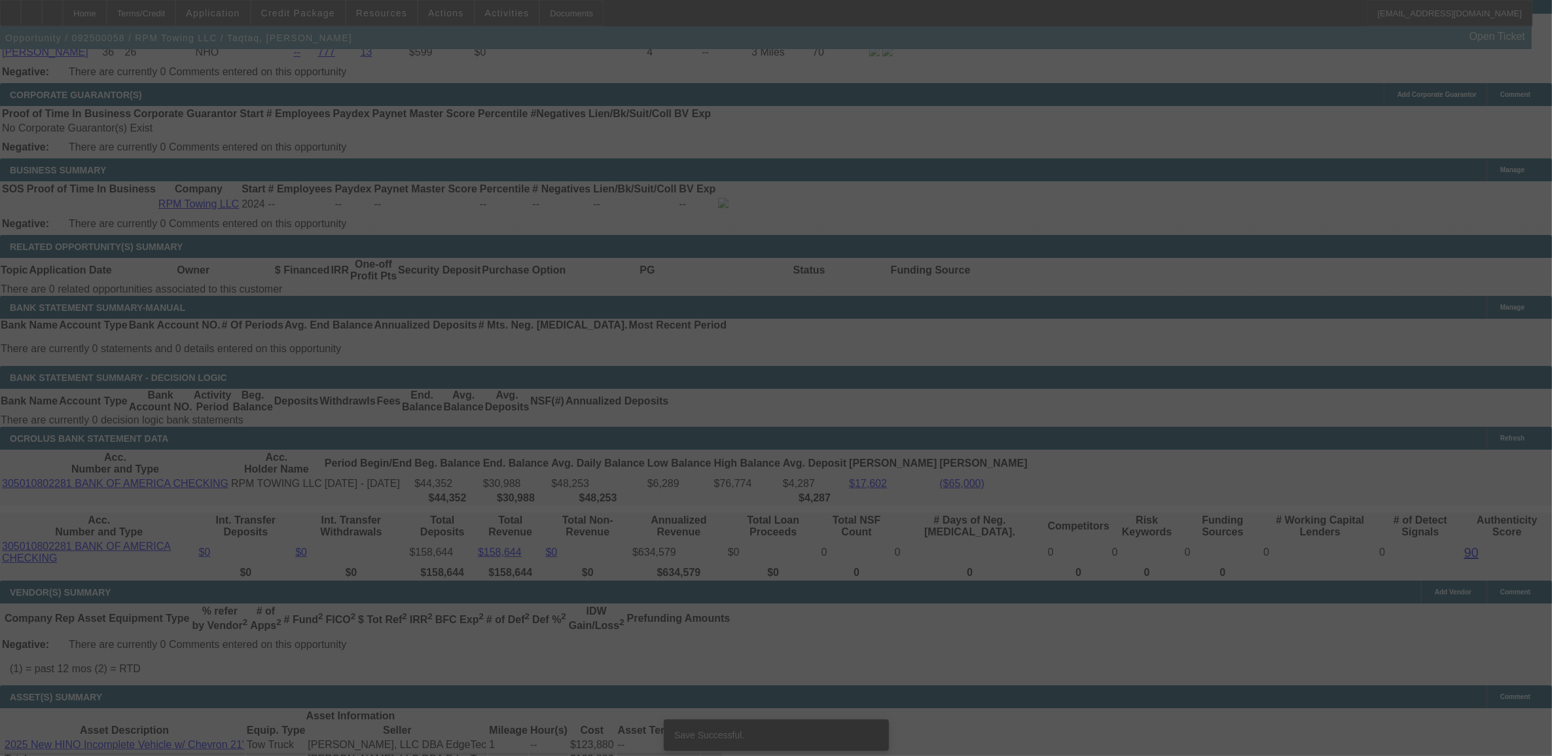
select select "0.15"
select select "2"
select select "0.1"
select select "4"
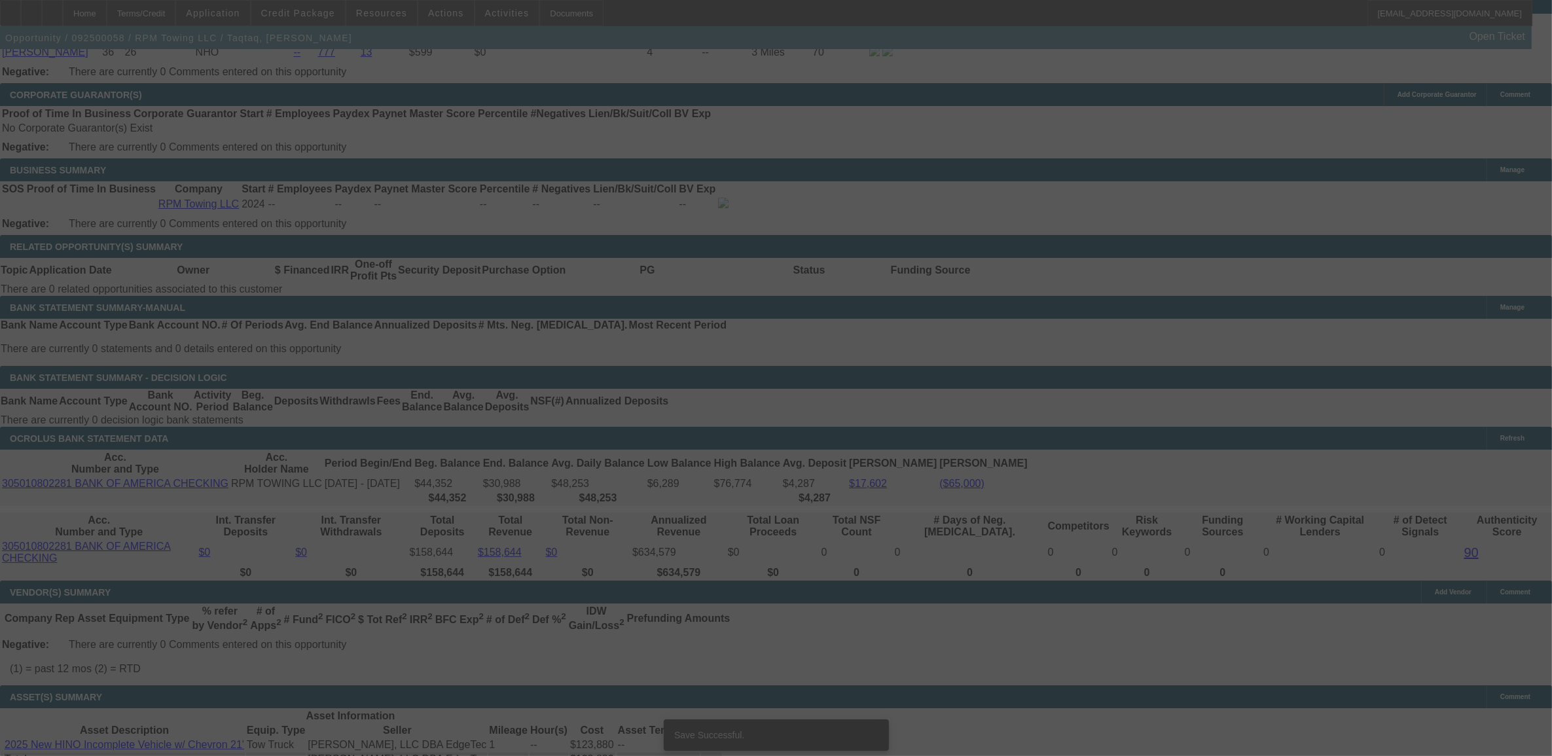
select select "0"
select select "2"
select select "0.1"
select select "4"
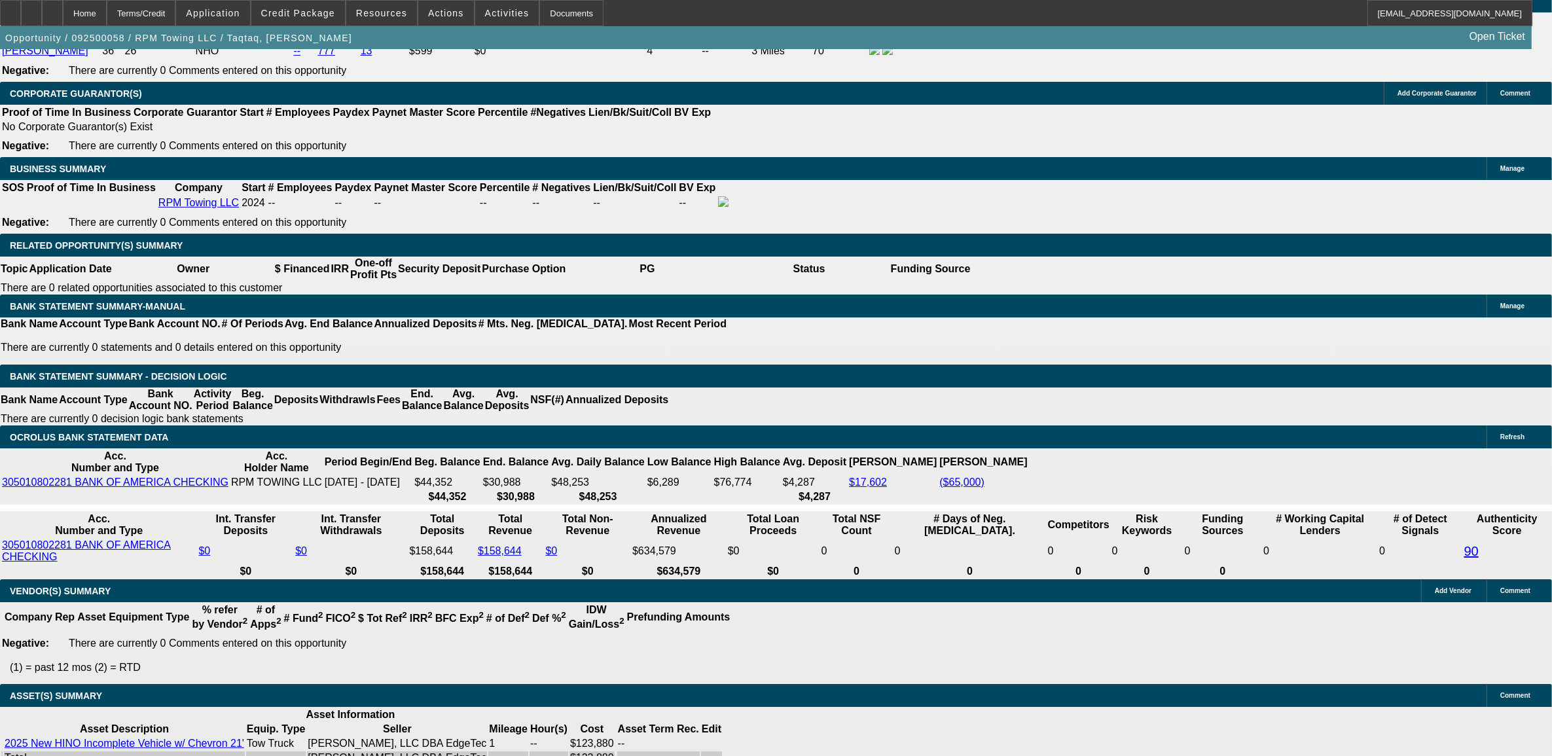
scroll to position [1965, 0]
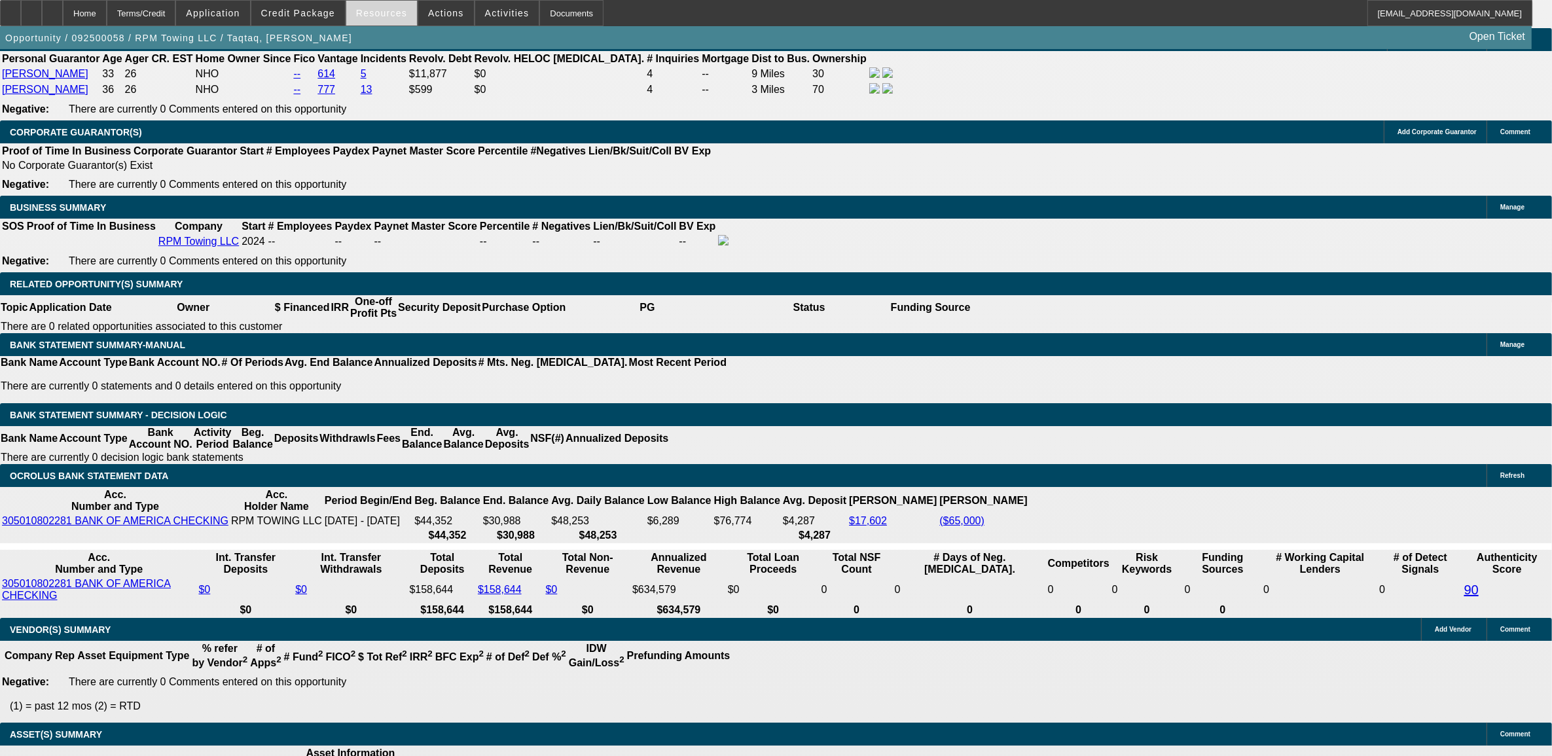
click at [372, 7] on span at bounding box center [381, 12] width 71 height 31
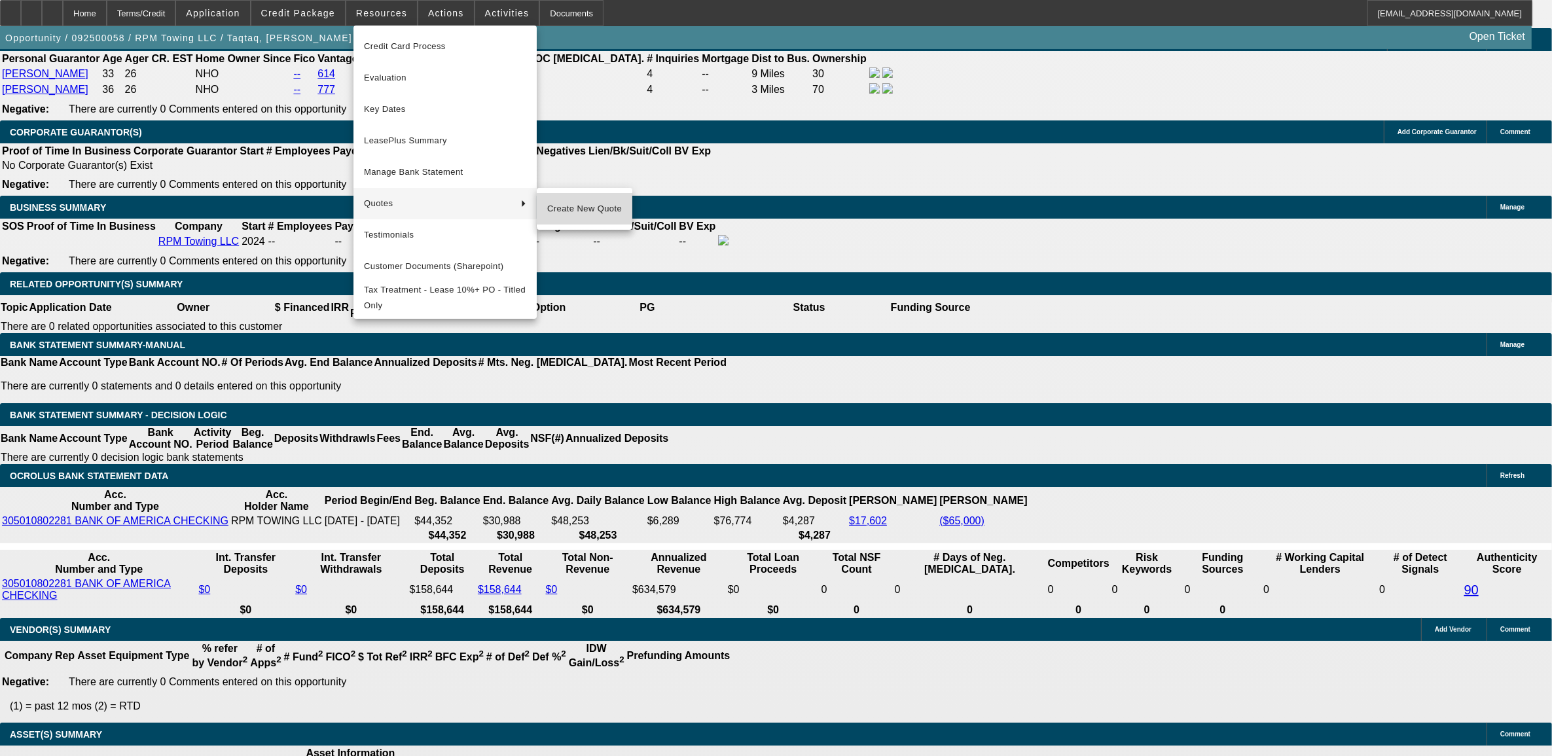
click at [592, 207] on span "Create New Quote" at bounding box center [584, 209] width 75 height 16
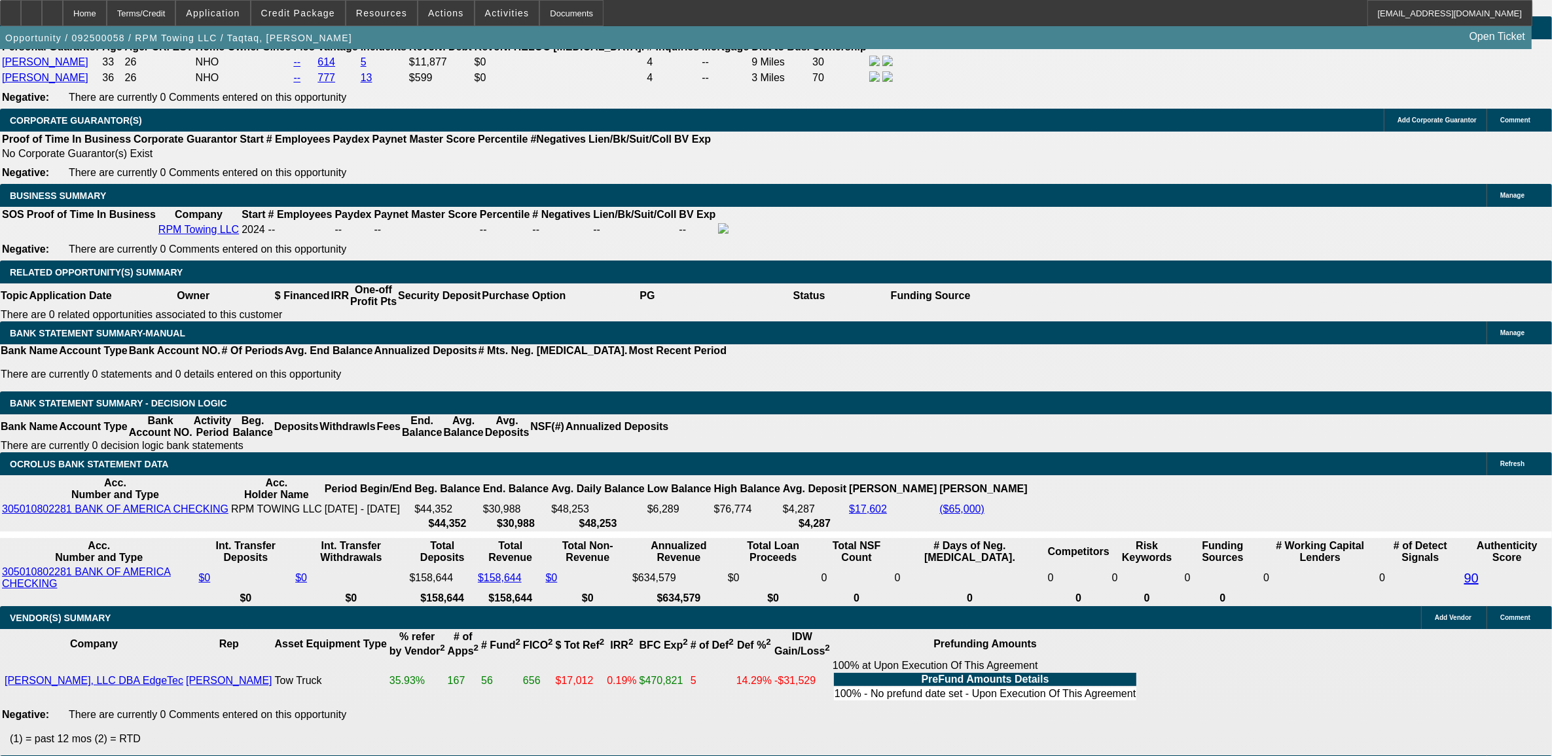
scroll to position [1985, 0]
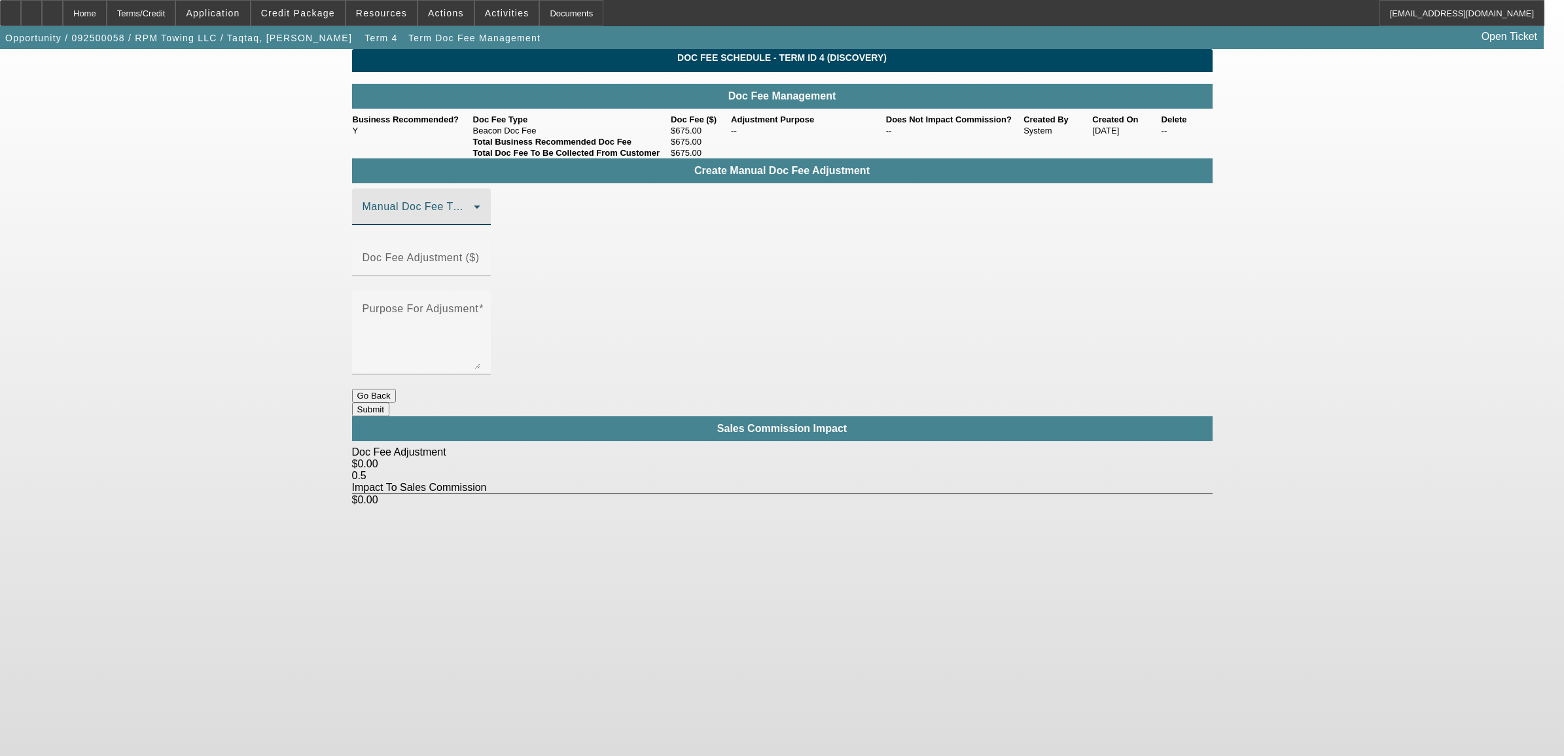
click at [452, 220] on span at bounding box center [418, 212] width 111 height 16
click at [462, 293] on mat-option "Beacon Doc Fee" at bounding box center [440, 294] width 175 height 31
click at [480, 259] on mat-label "Doc Fee Adjustment ($)" at bounding box center [421, 257] width 117 height 11
click at [480, 259] on input "Doc Fee Adjustment ($)" at bounding box center [422, 263] width 118 height 16
type input "$400.00"
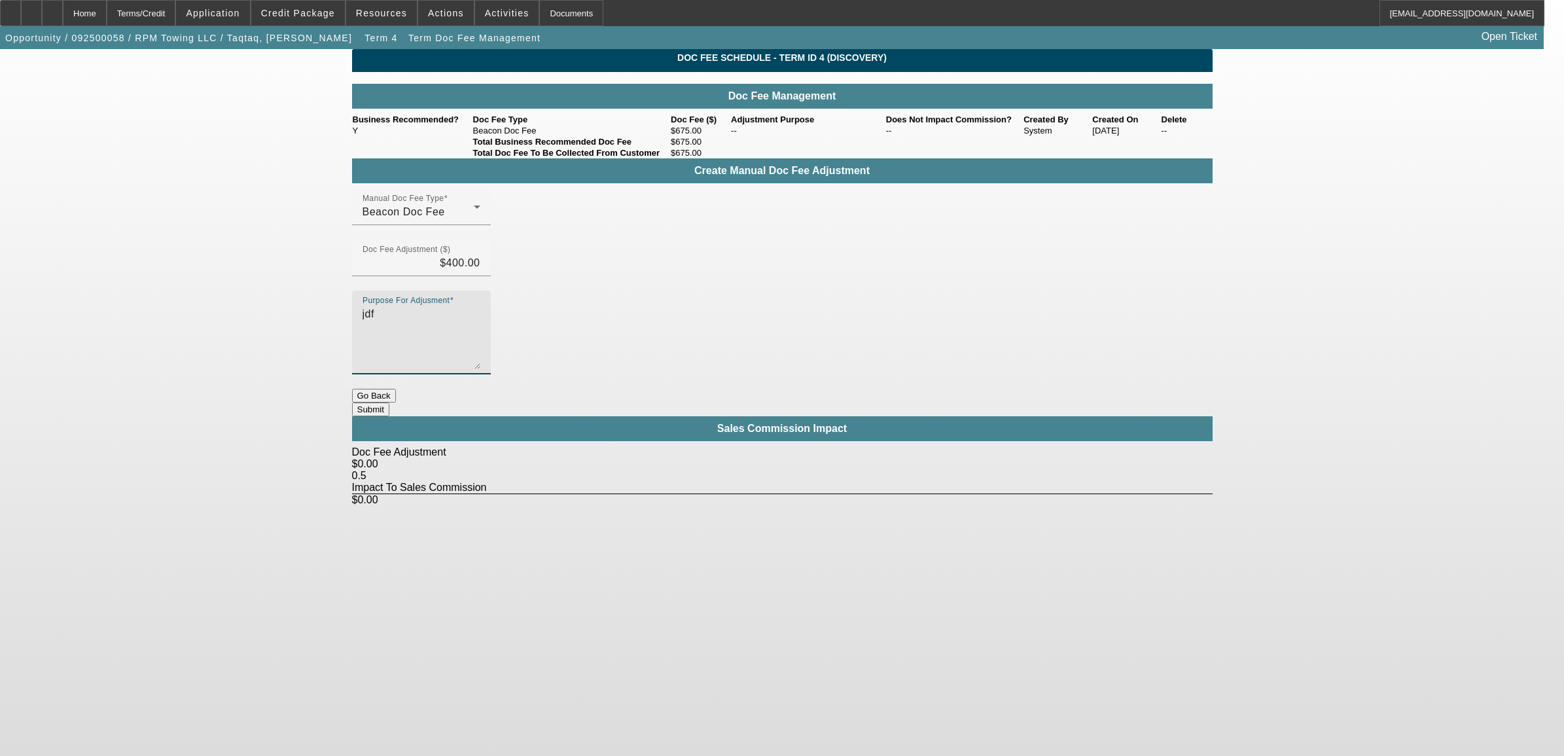
type textarea "jdf"
click at [389, 403] on button "Submit" at bounding box center [370, 410] width 37 height 14
